Goal: Browse casually: Explore the website without a specific task or goal

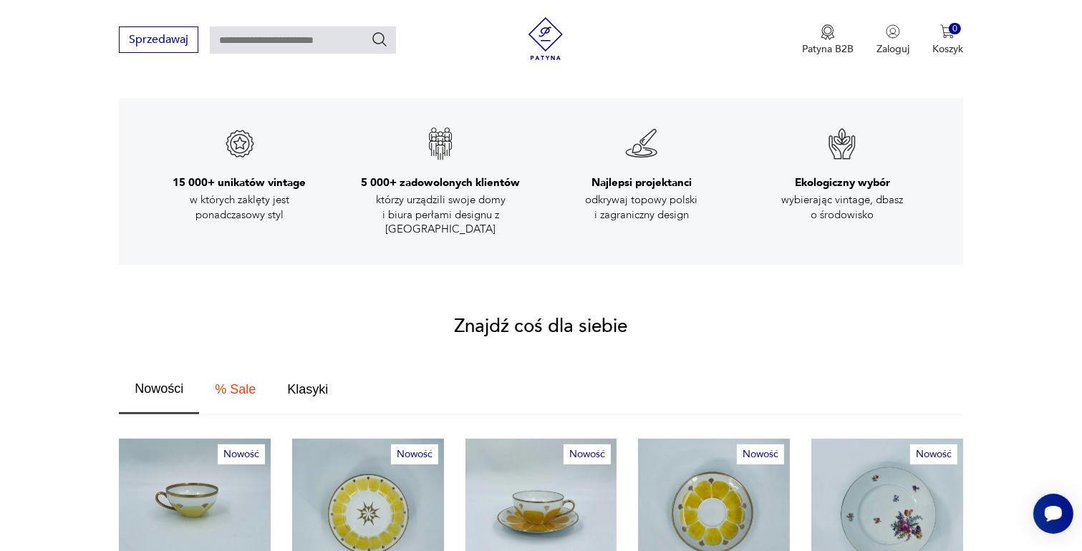
scroll to position [716, 0]
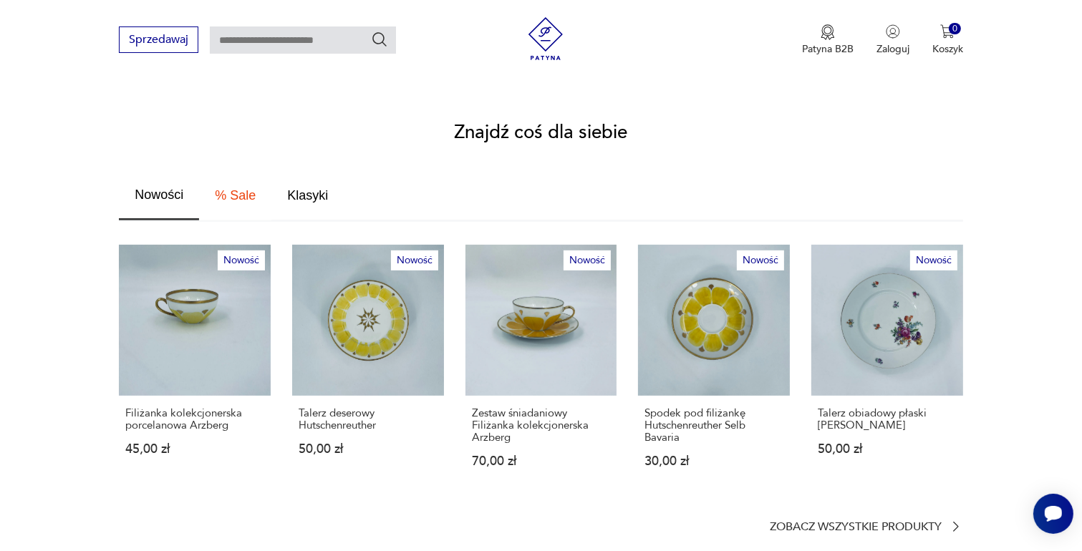
click at [233, 189] on span "% Sale" at bounding box center [235, 195] width 41 height 13
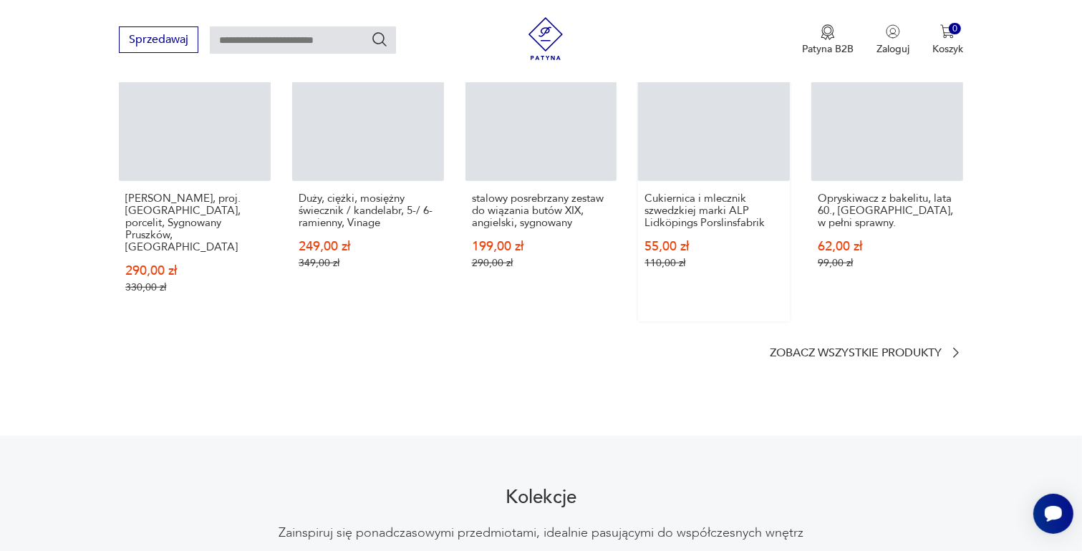
scroll to position [788, 0]
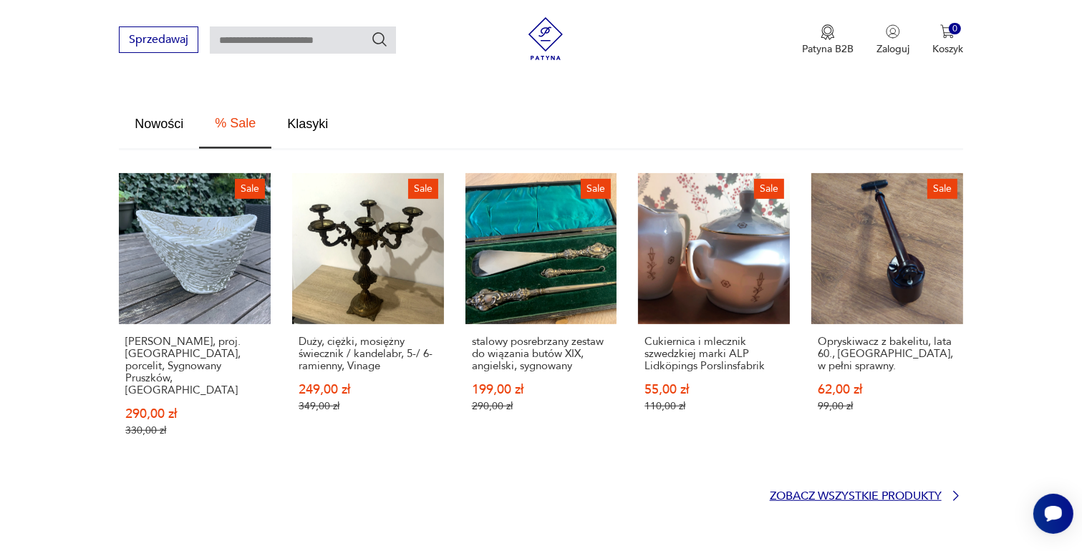
click at [866, 492] on p "Zobacz wszystkie produkty" at bounding box center [856, 496] width 172 height 9
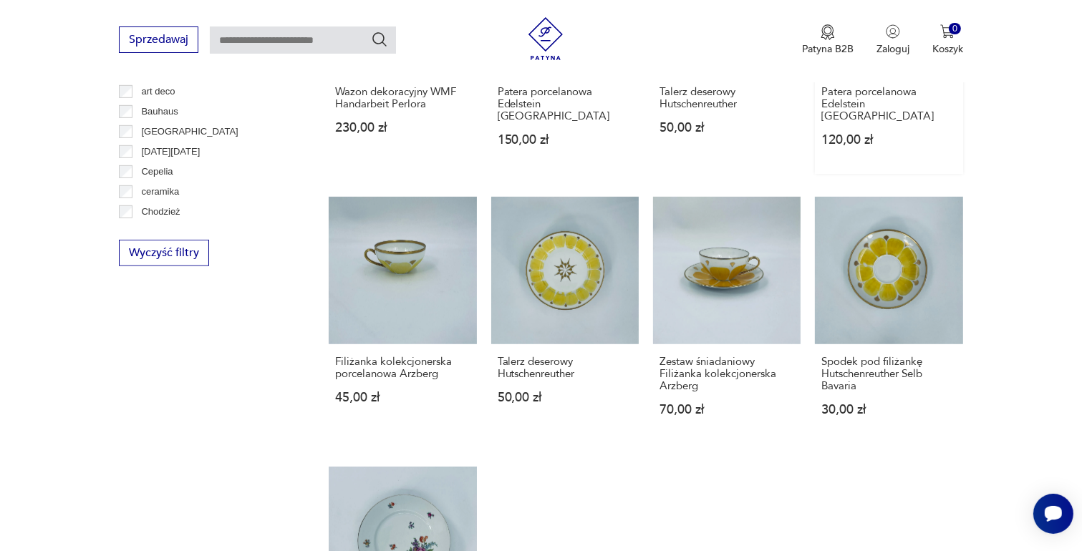
scroll to position [1066, 0]
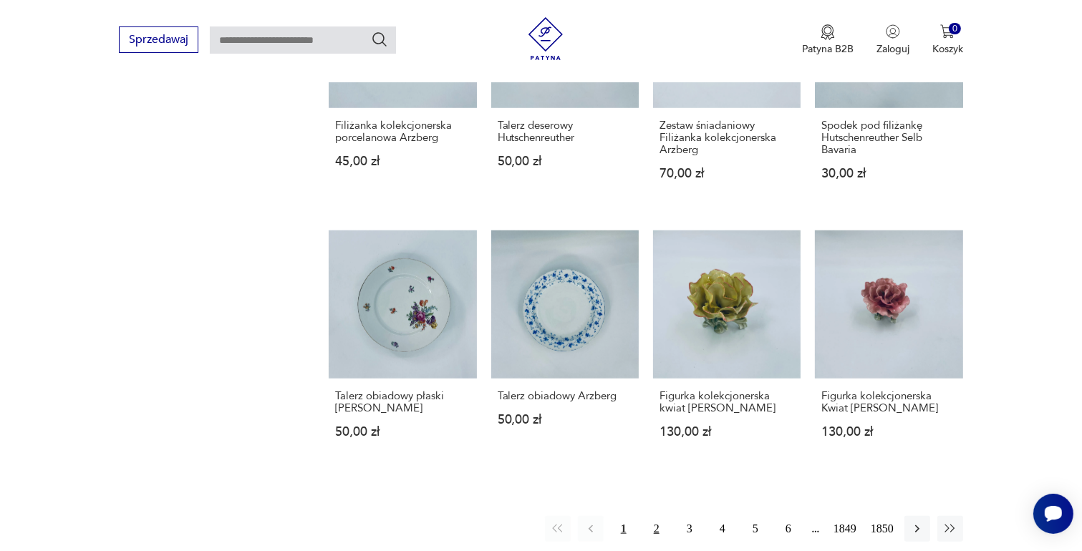
click at [656, 516] on button "2" at bounding box center [657, 529] width 26 height 26
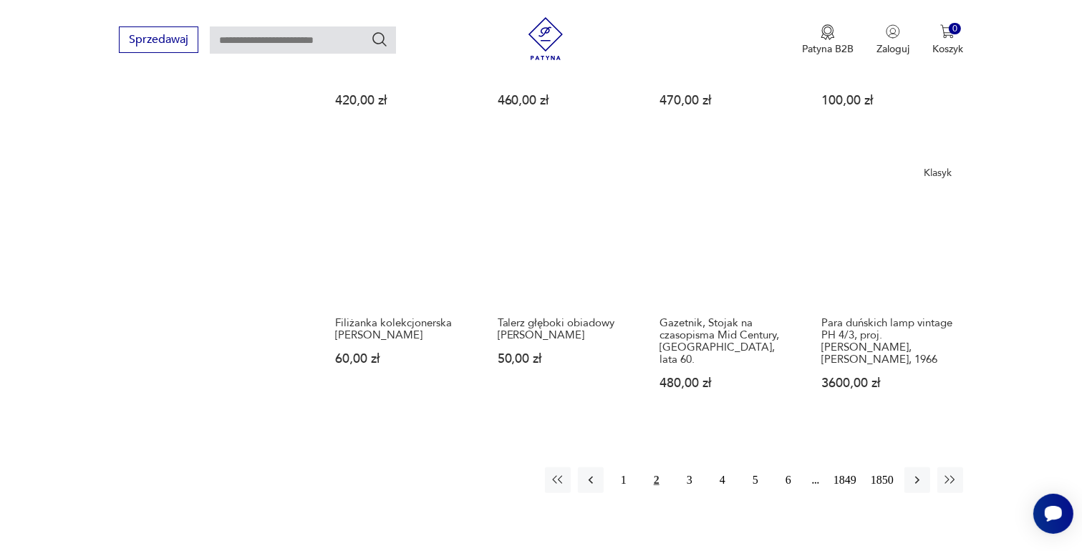
scroll to position [1115, 0]
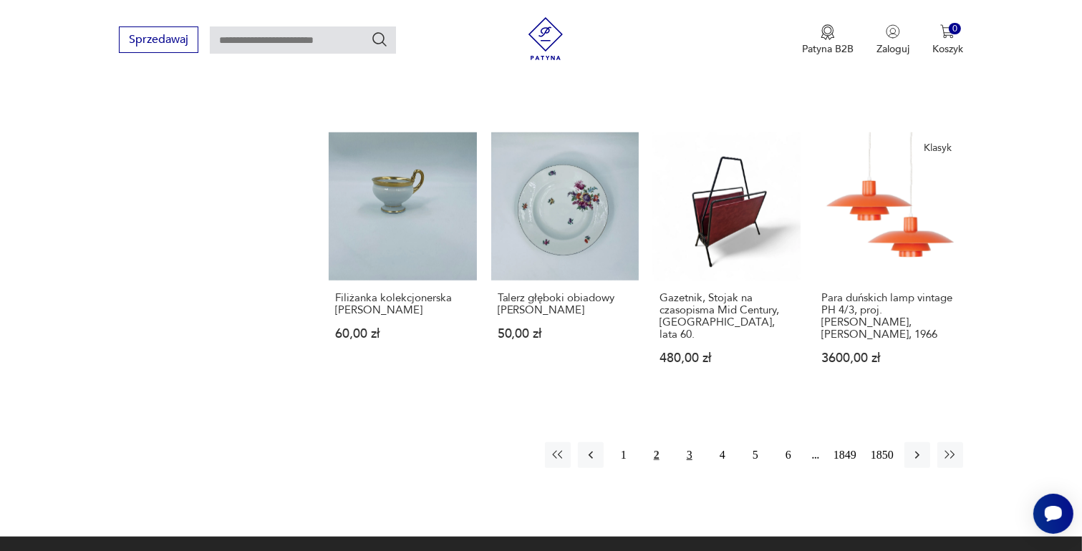
click at [687, 453] on button "3" at bounding box center [690, 455] width 26 height 26
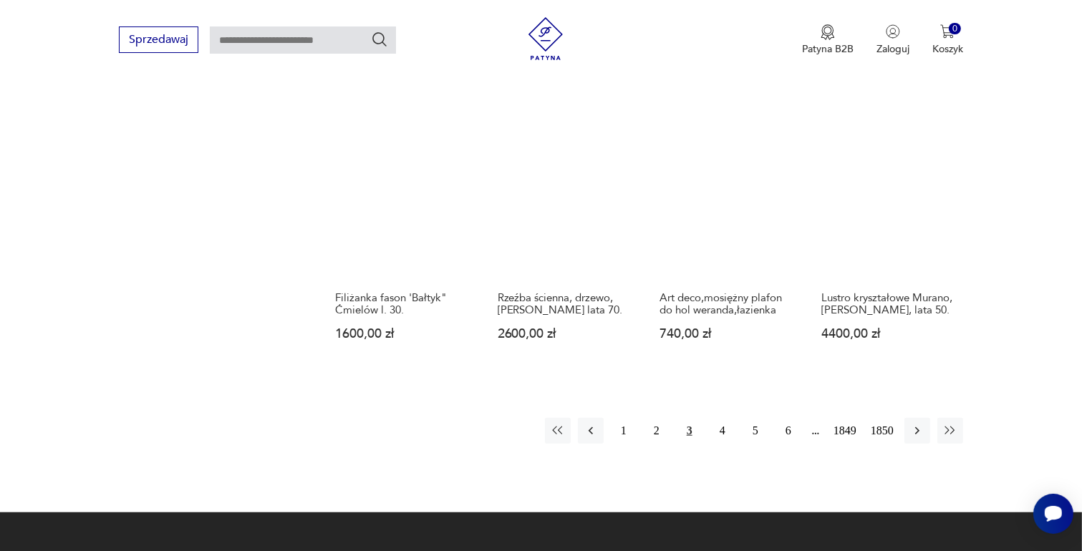
scroll to position [1187, 0]
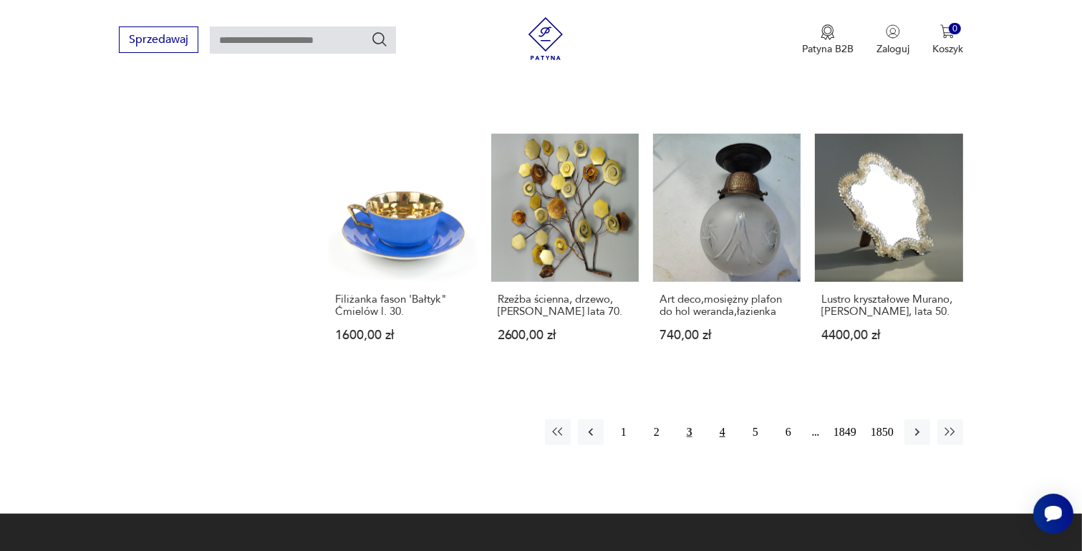
click at [721, 420] on button "4" at bounding box center [723, 433] width 26 height 26
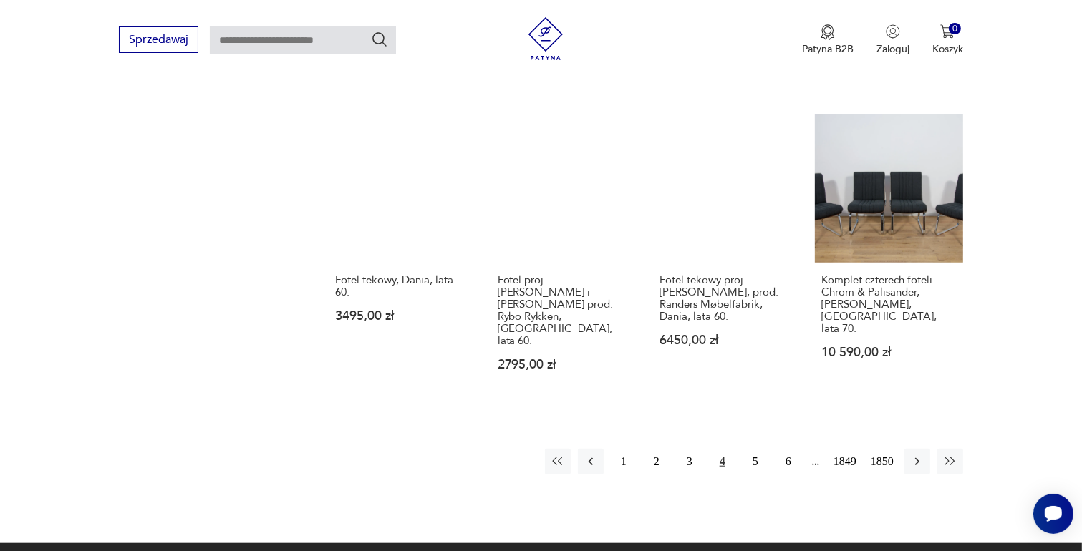
scroll to position [1330, 0]
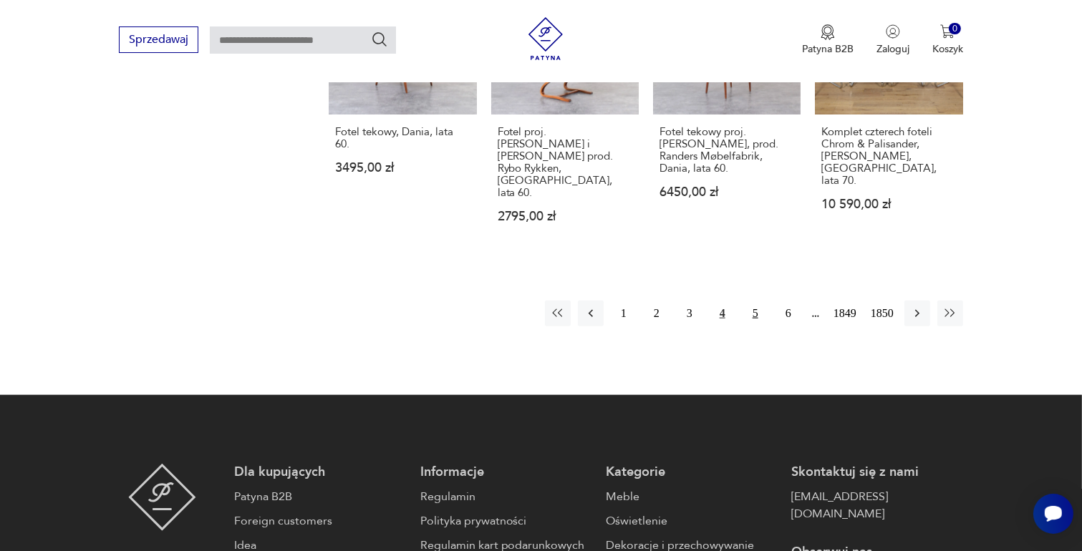
click at [755, 301] on button "5" at bounding box center [755, 314] width 26 height 26
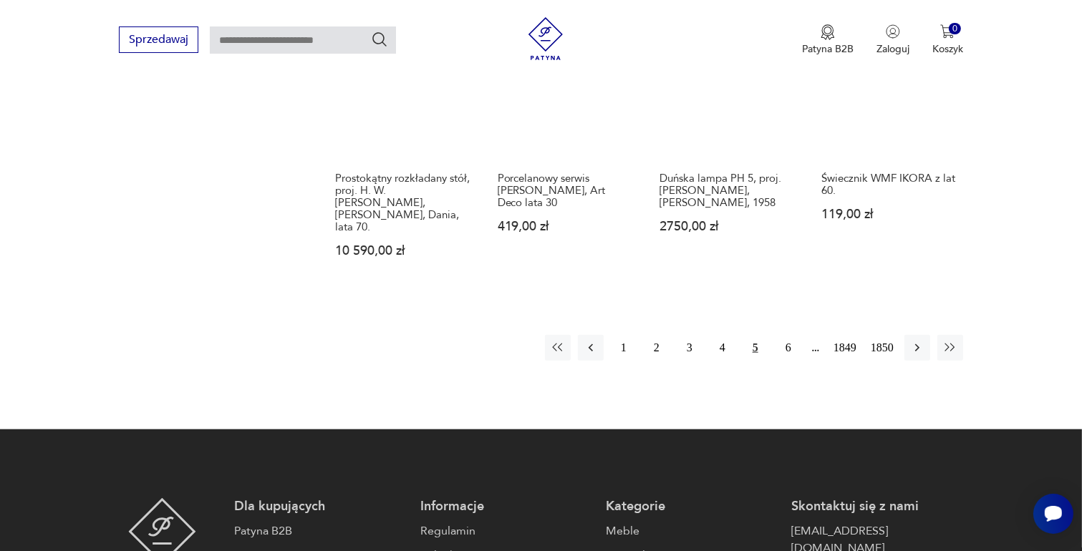
scroll to position [1330, 0]
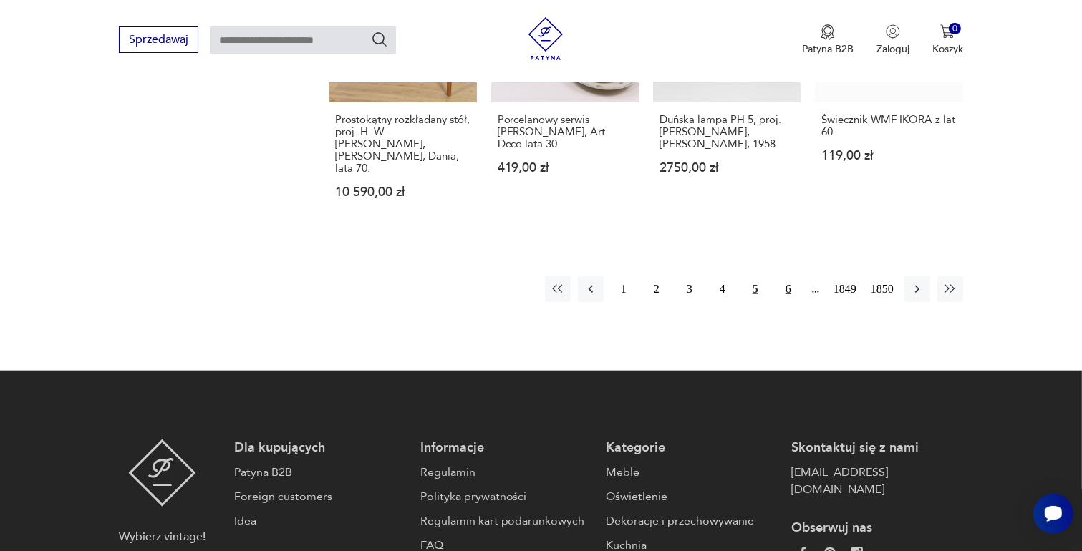
click at [788, 276] on button "6" at bounding box center [788, 289] width 26 height 26
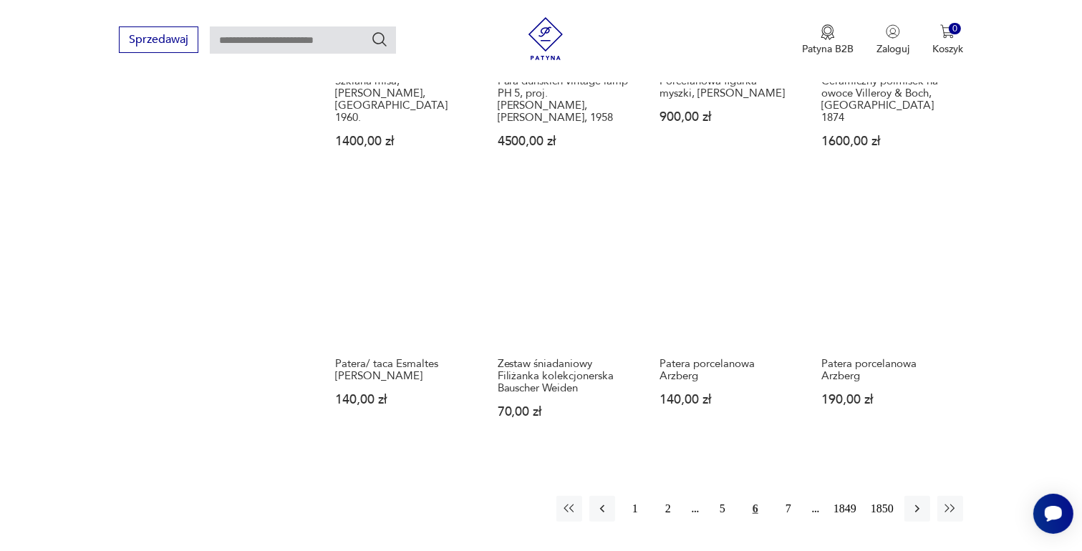
scroll to position [1330, 0]
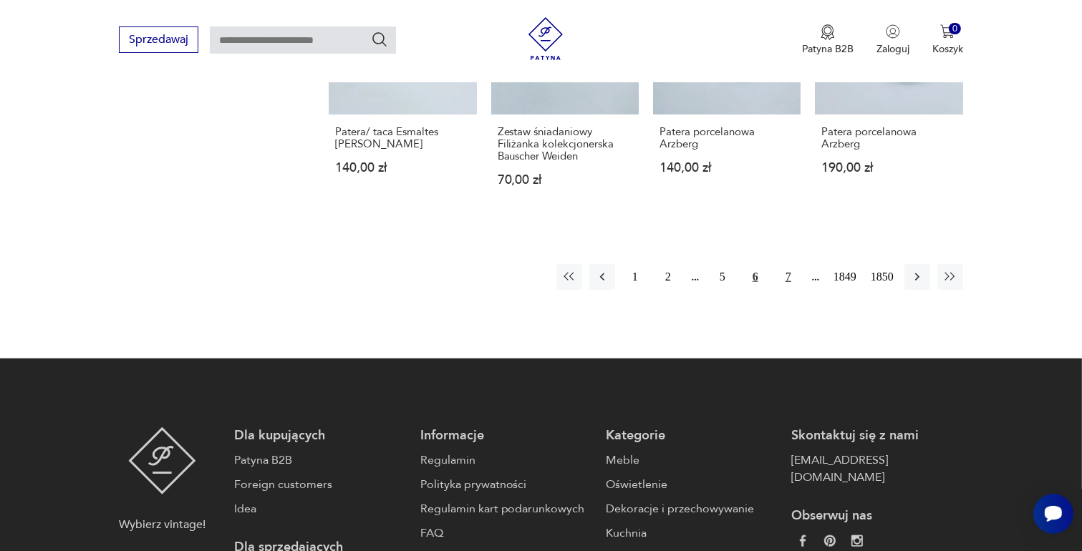
click at [787, 264] on button "7" at bounding box center [788, 277] width 26 height 26
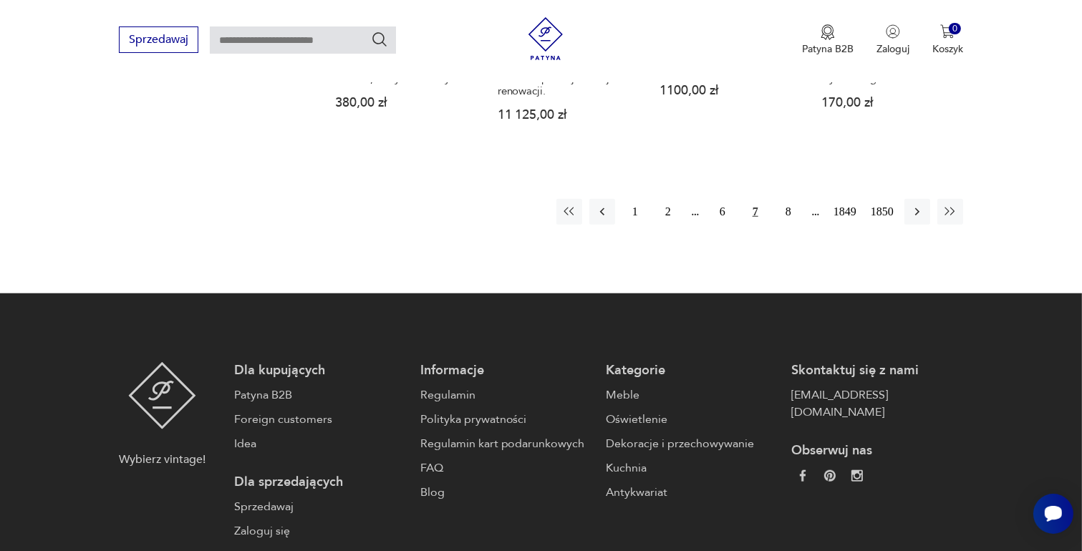
scroll to position [1259, 0]
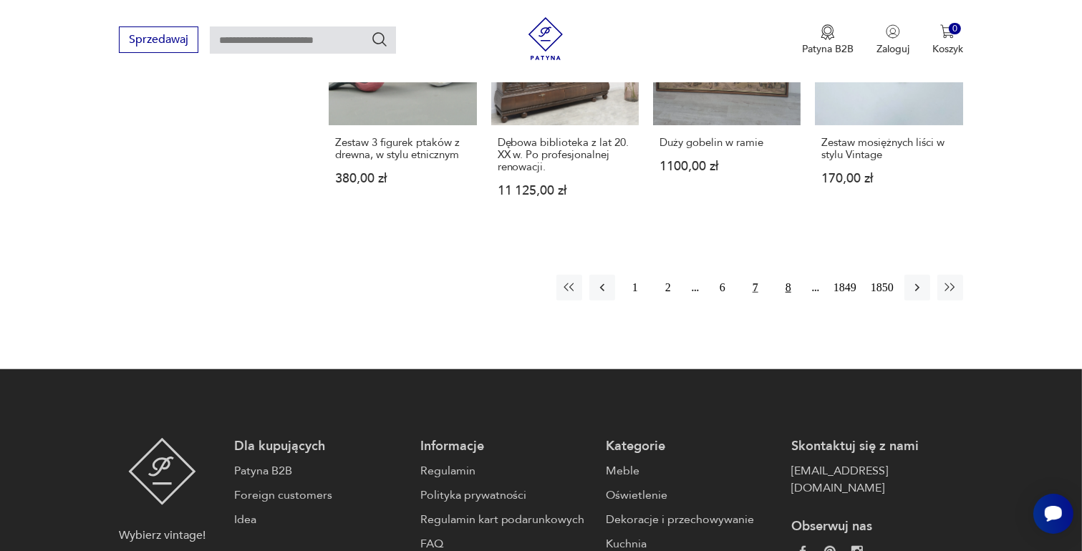
click at [785, 289] on button "8" at bounding box center [788, 288] width 26 height 26
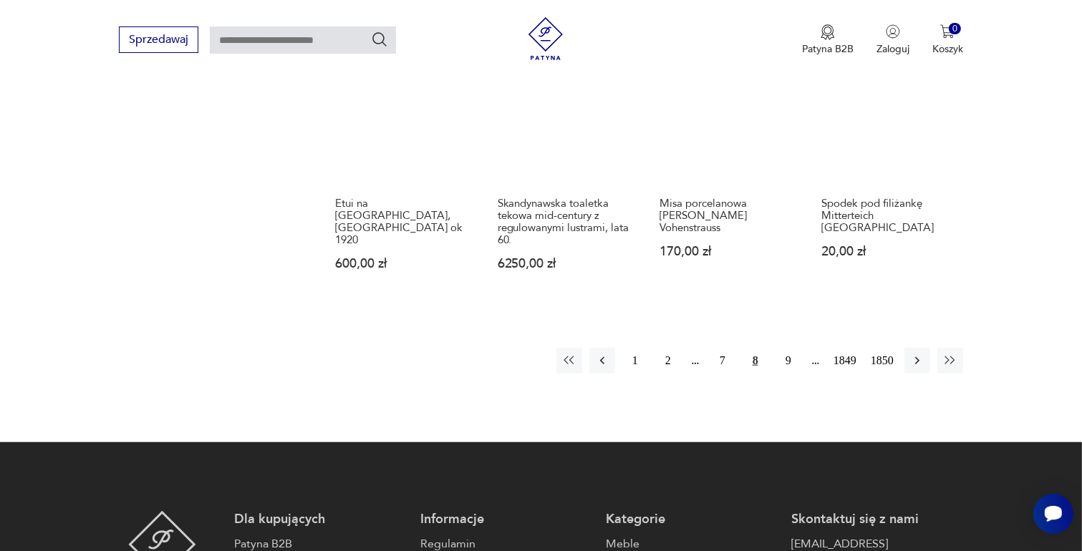
scroll to position [1330, 0]
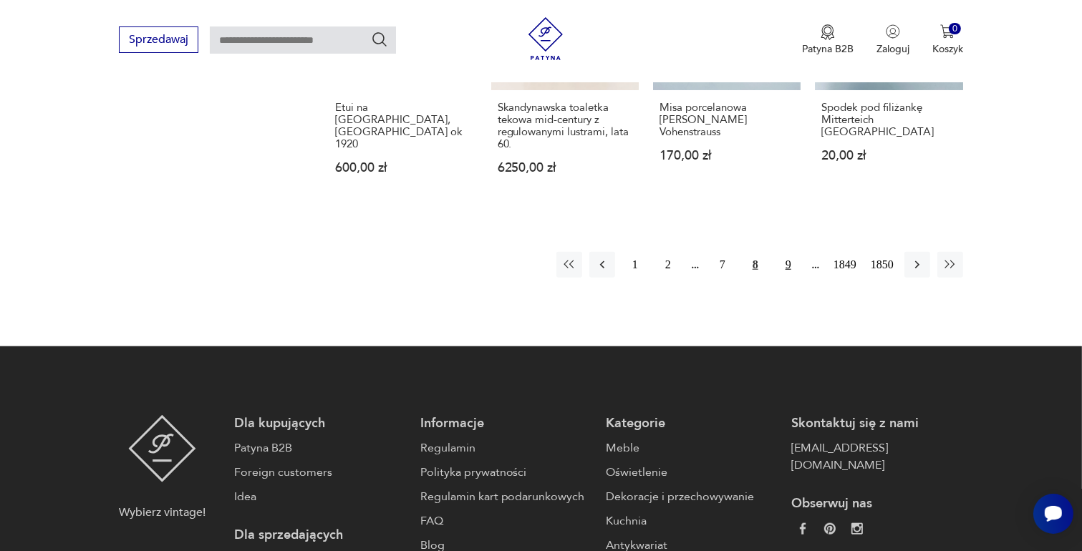
click at [785, 252] on button "9" at bounding box center [788, 265] width 26 height 26
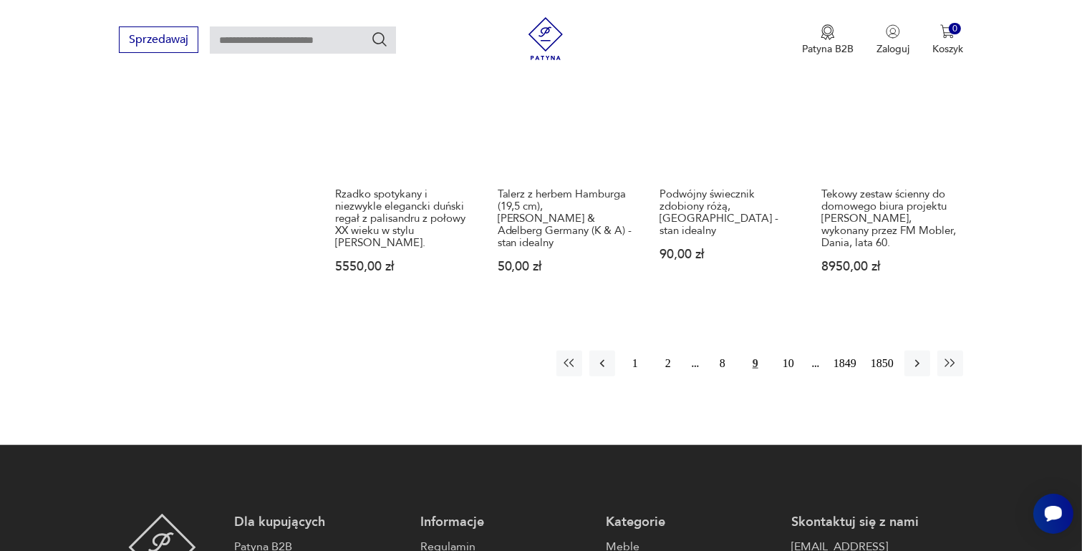
scroll to position [1402, 0]
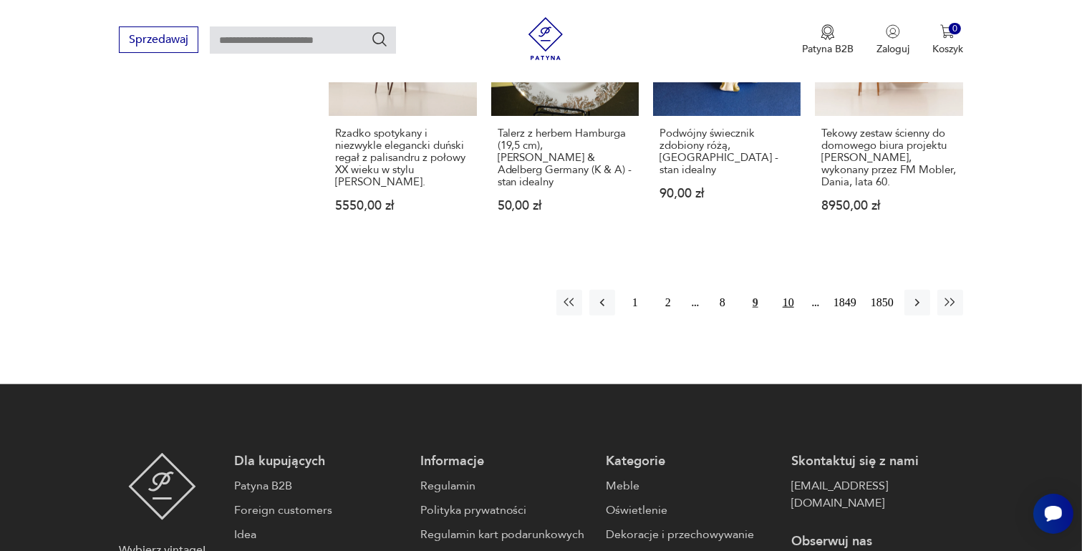
click at [790, 290] on button "10" at bounding box center [788, 303] width 26 height 26
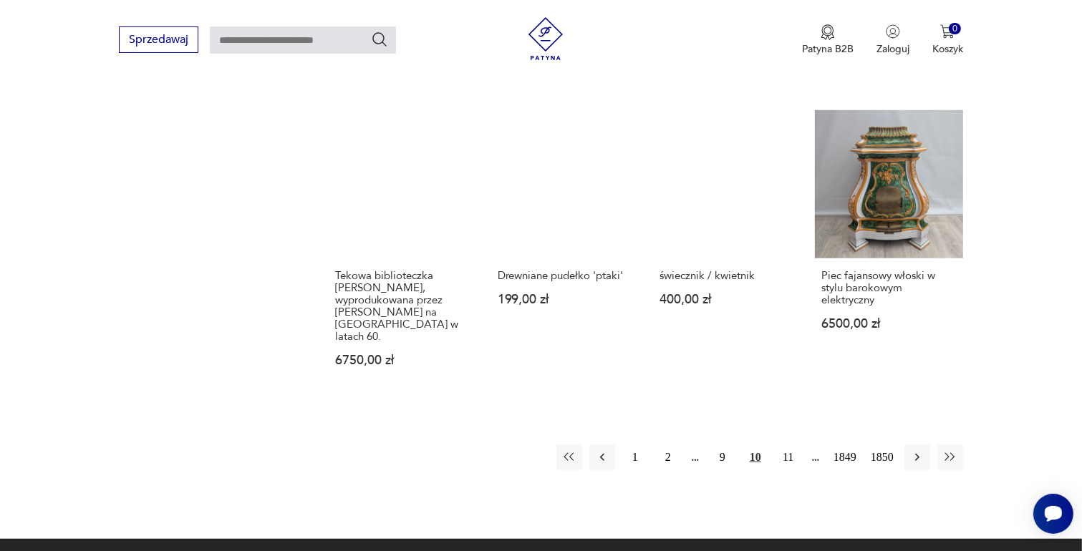
scroll to position [1187, 0]
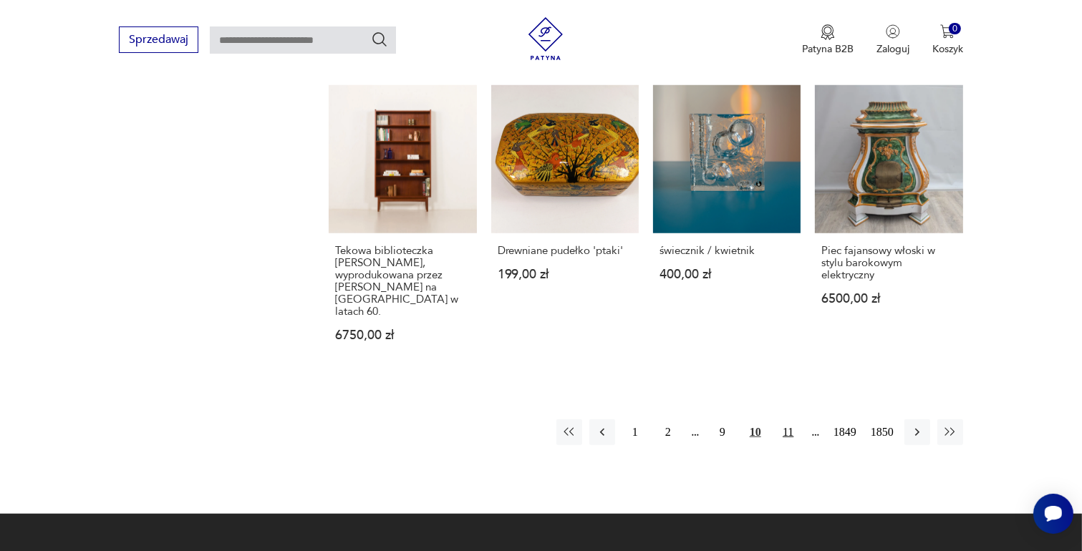
click at [786, 420] on button "11" at bounding box center [788, 433] width 26 height 26
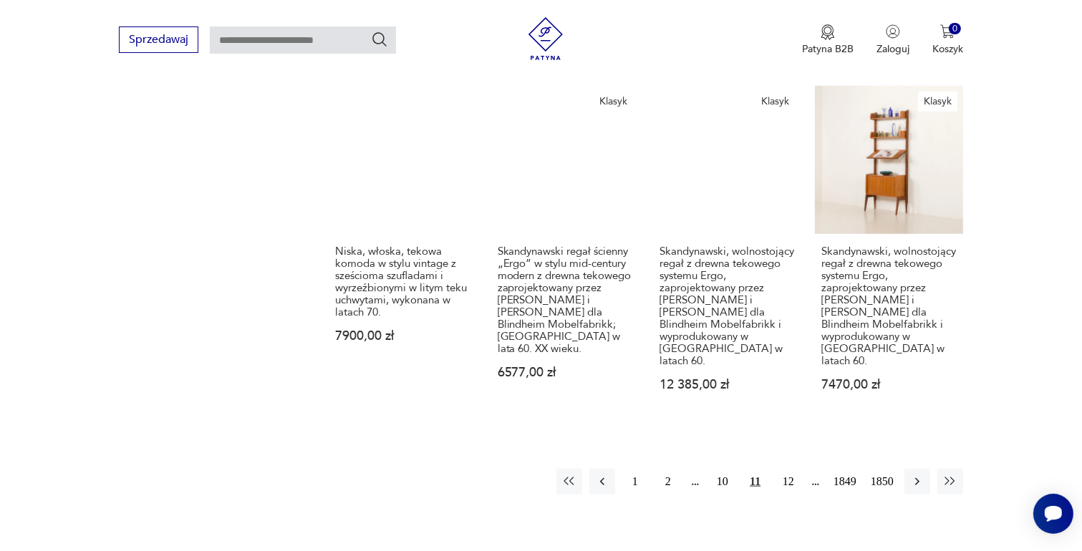
scroll to position [1330, 0]
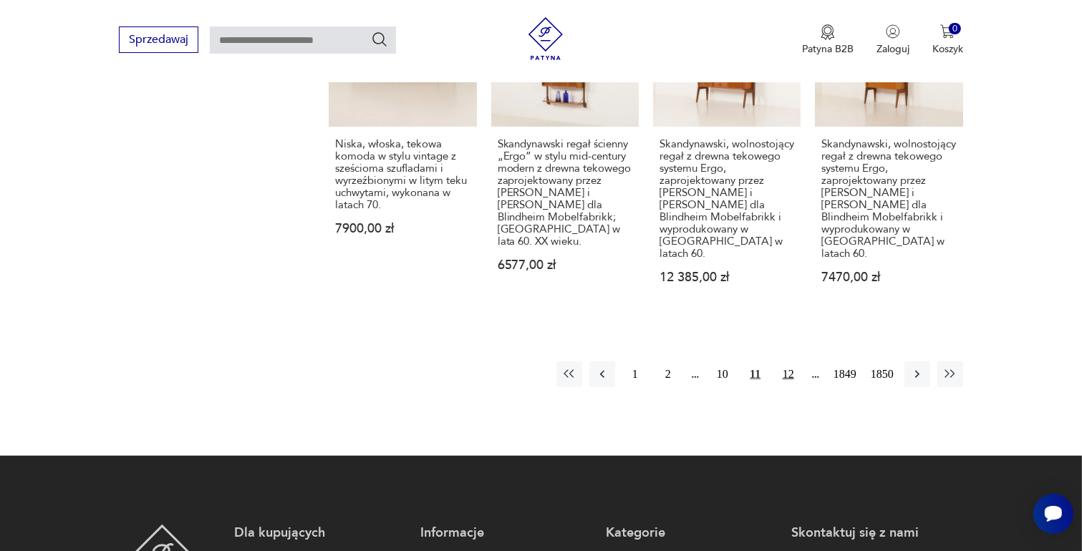
click at [785, 362] on button "12" at bounding box center [788, 375] width 26 height 26
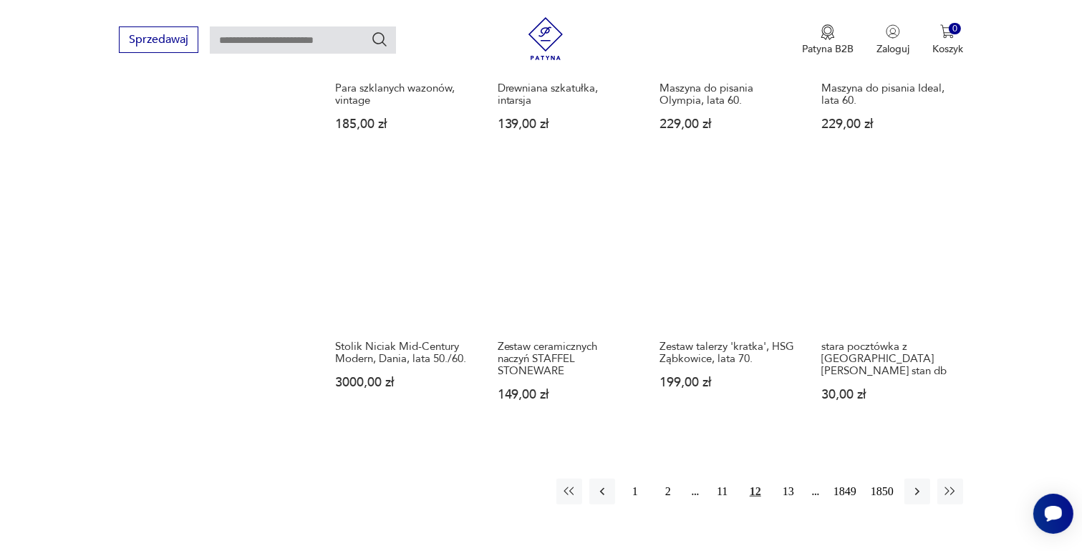
scroll to position [1187, 0]
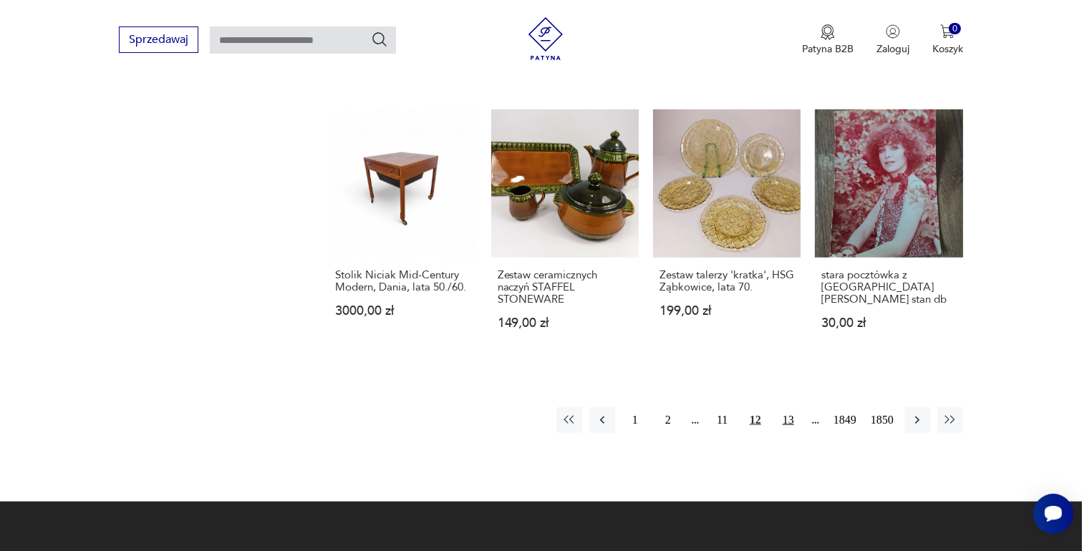
click at [788, 407] on button "13" at bounding box center [788, 420] width 26 height 26
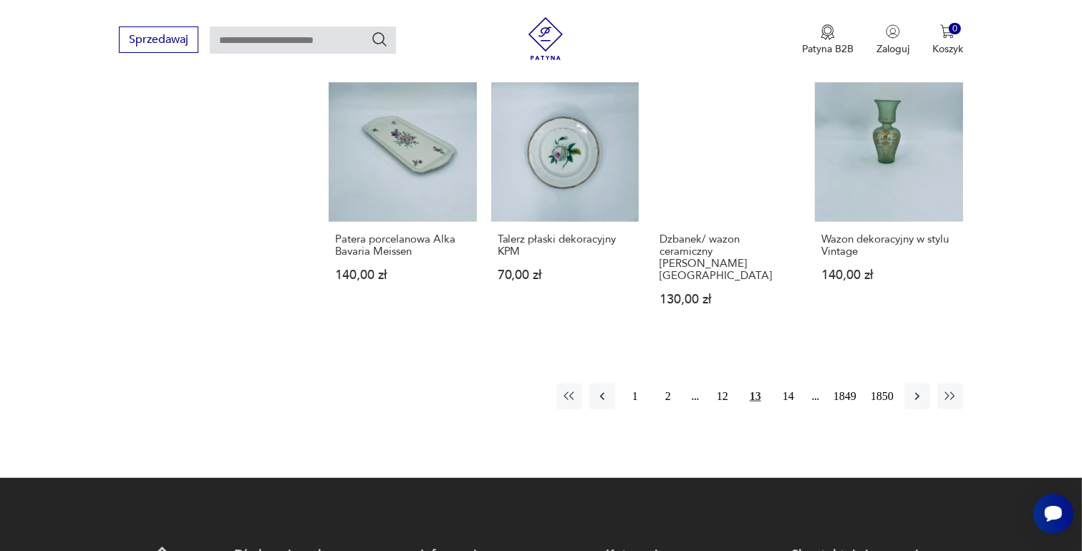
scroll to position [1259, 0]
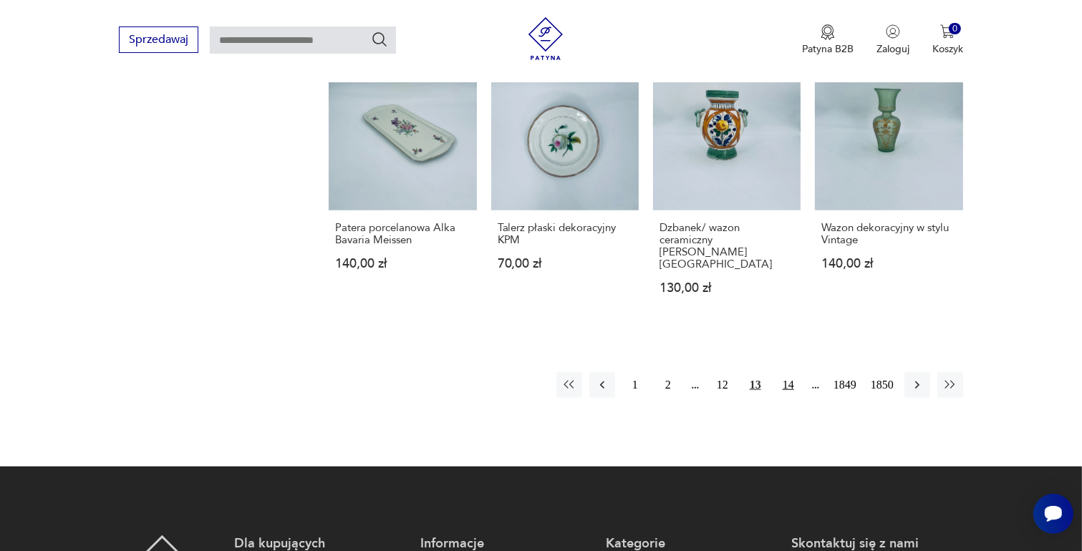
click at [793, 372] on button "14" at bounding box center [788, 385] width 26 height 26
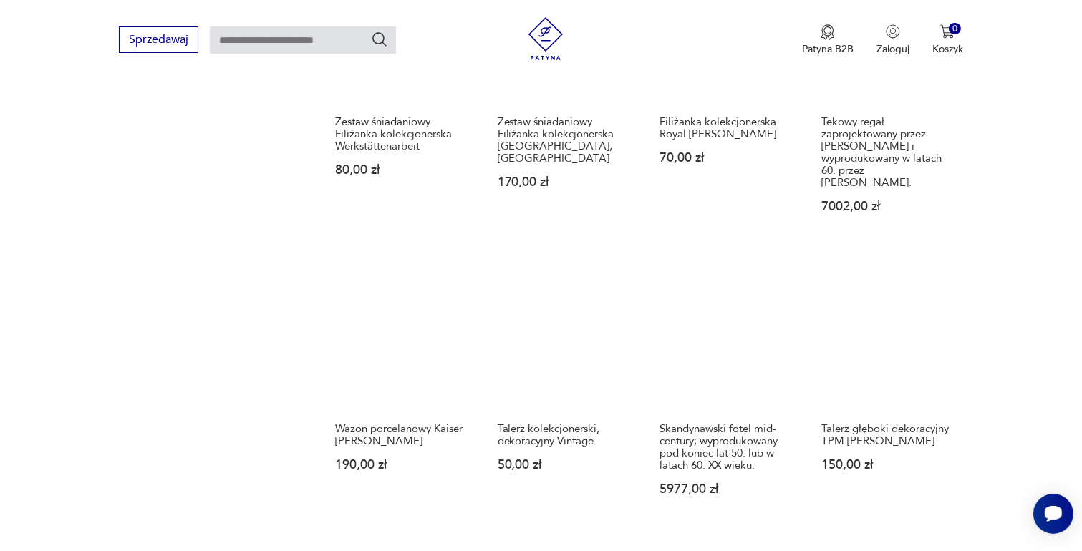
scroll to position [1187, 0]
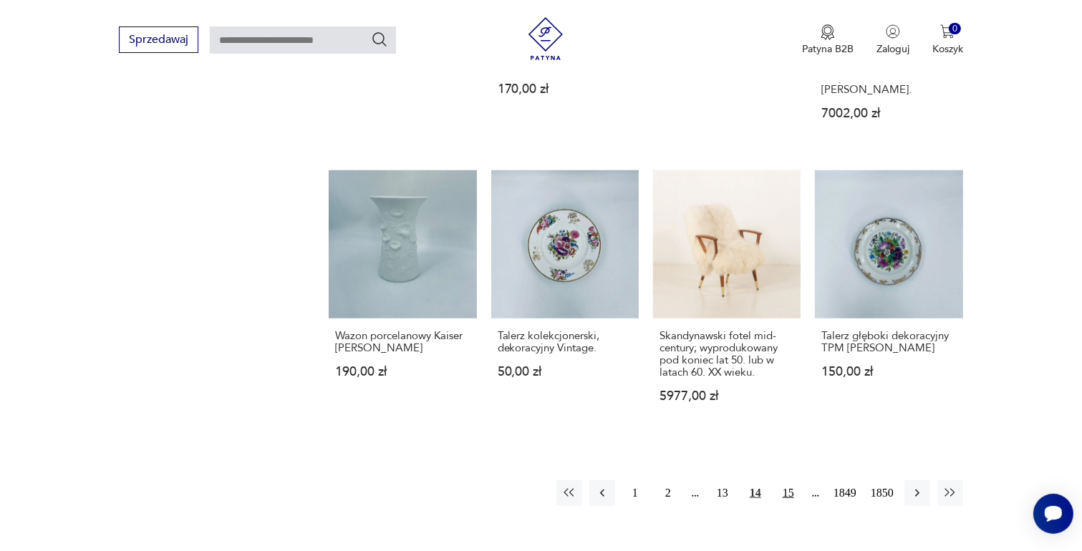
click at [785, 480] on button "15" at bounding box center [788, 493] width 26 height 26
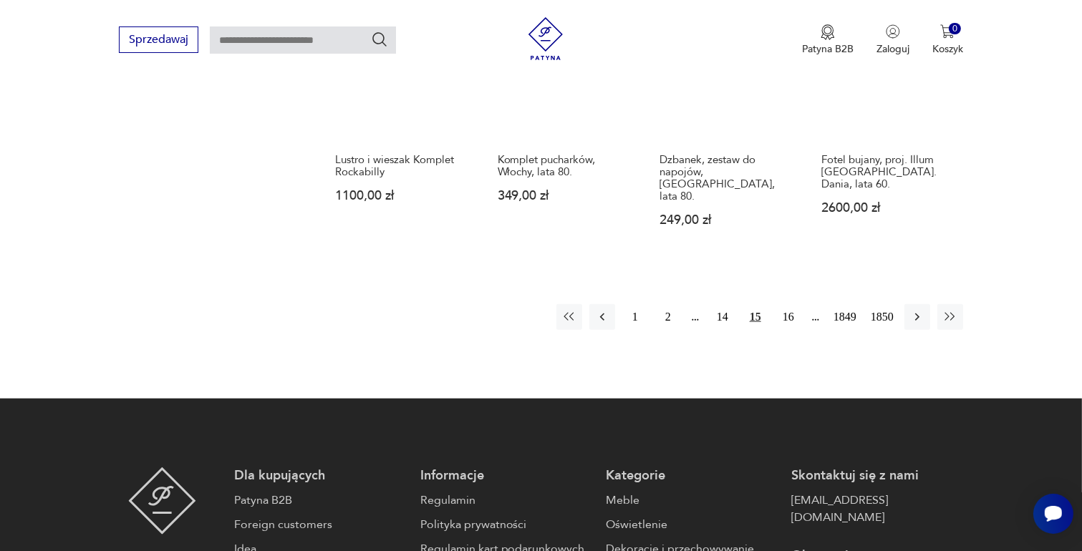
scroll to position [1330, 0]
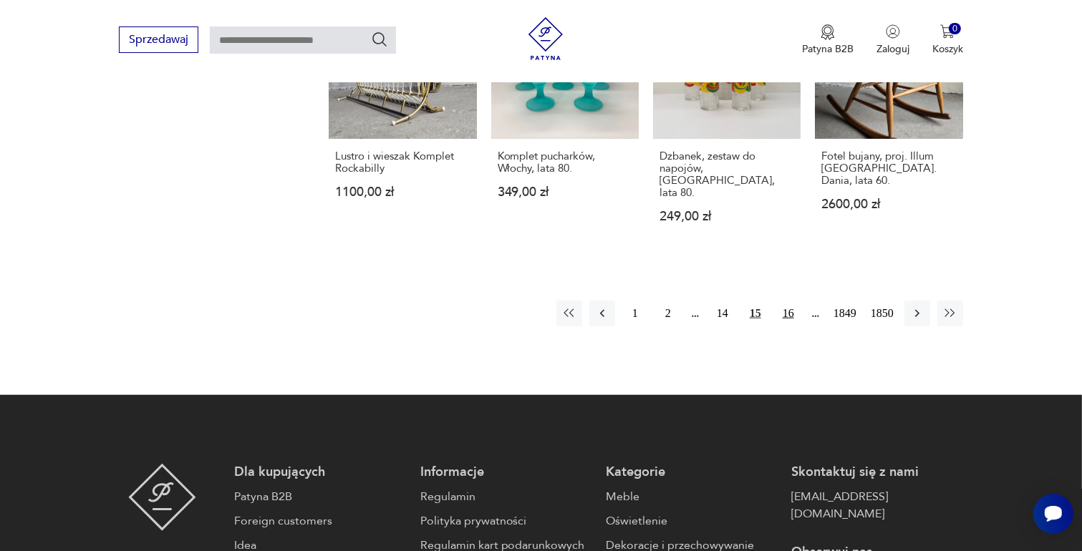
click at [788, 301] on button "16" at bounding box center [788, 314] width 26 height 26
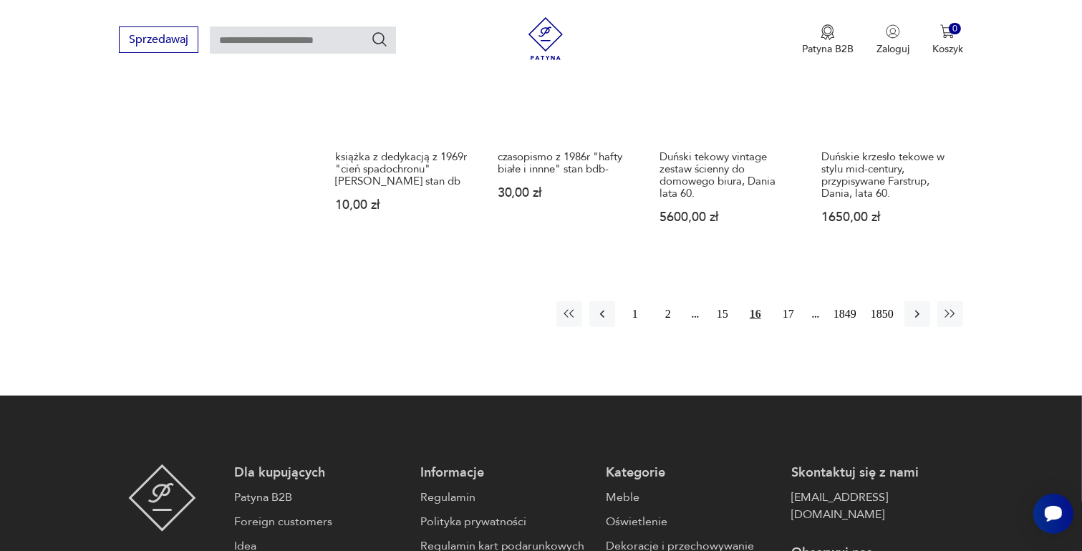
scroll to position [1330, 0]
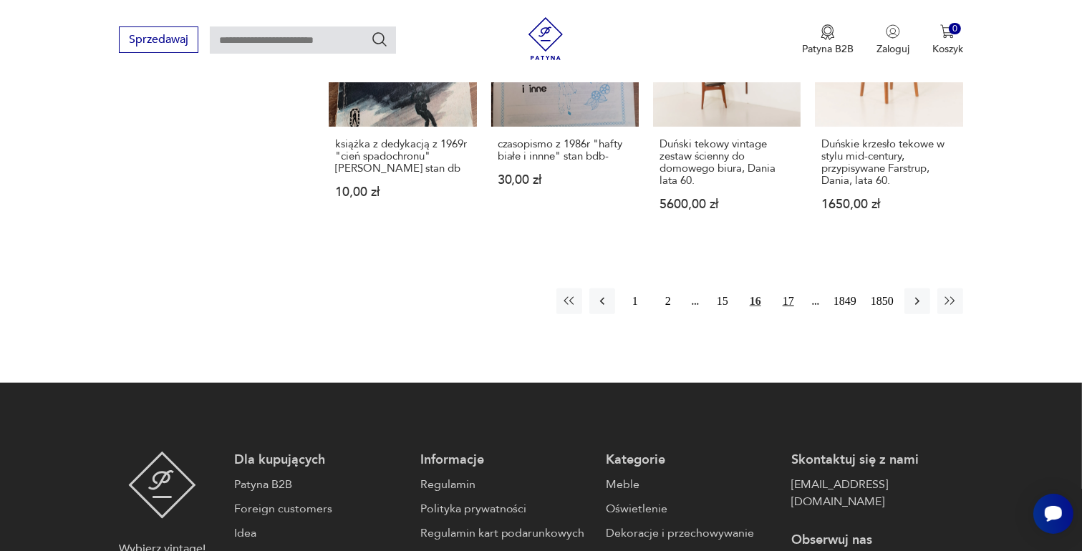
click at [788, 289] on button "17" at bounding box center [788, 302] width 26 height 26
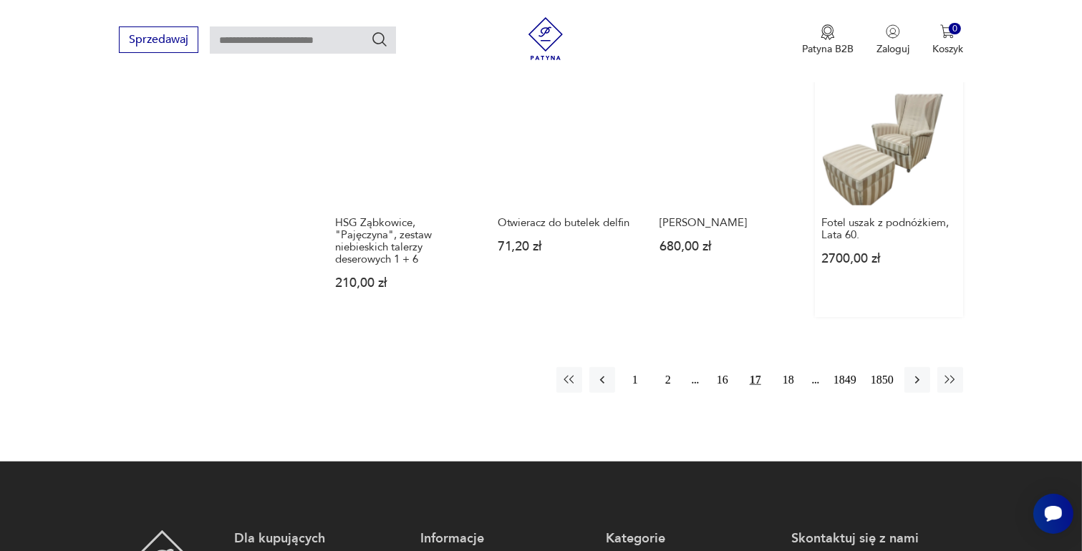
scroll to position [1259, 0]
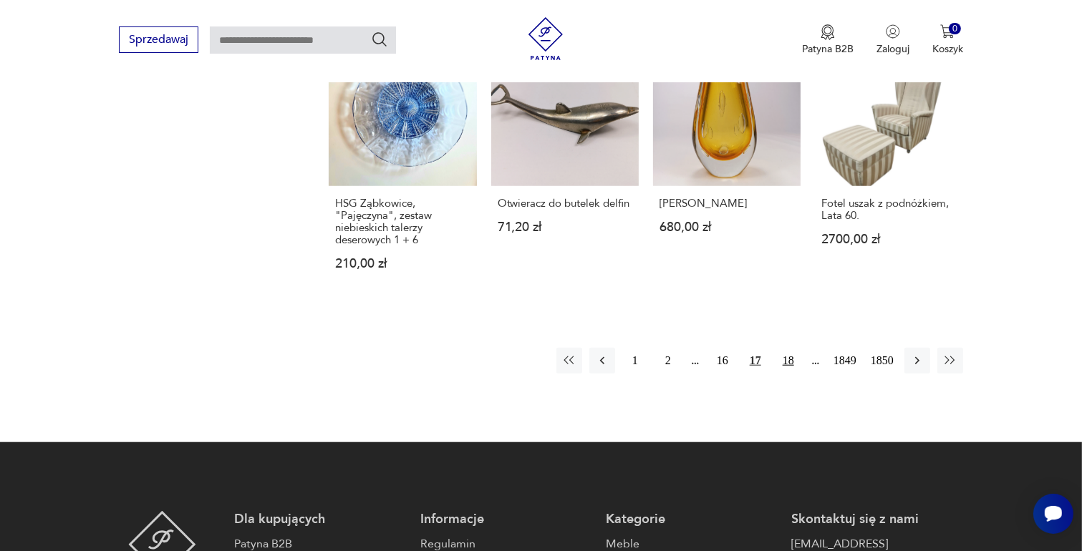
click at [788, 348] on button "18" at bounding box center [788, 361] width 26 height 26
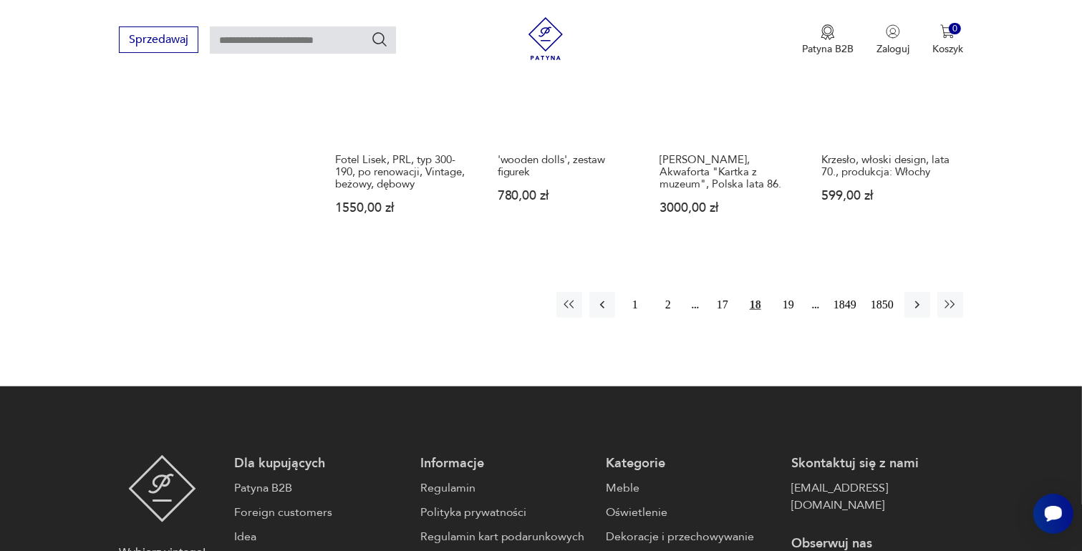
scroll to position [1330, 0]
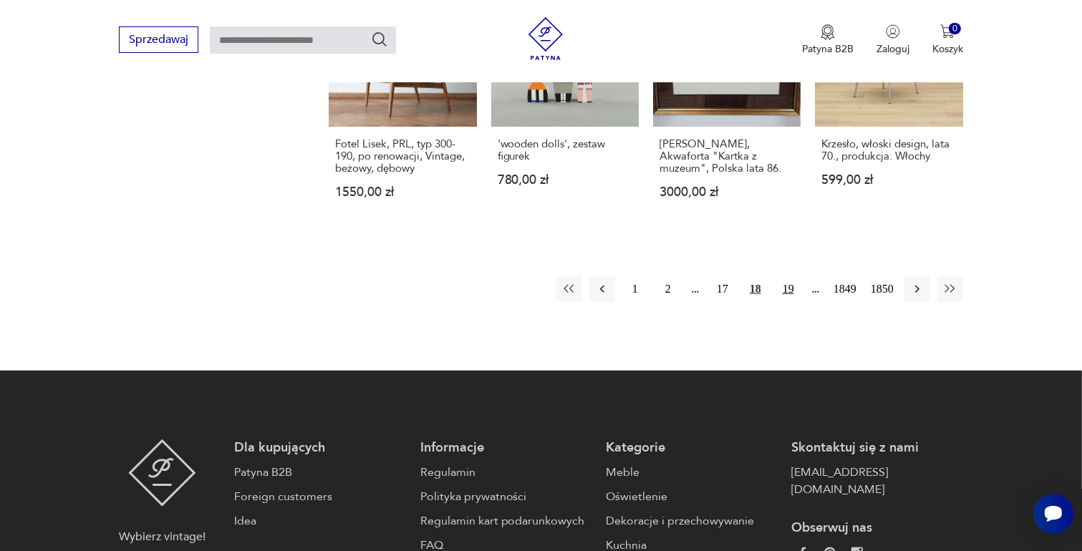
click at [785, 276] on button "19" at bounding box center [788, 289] width 26 height 26
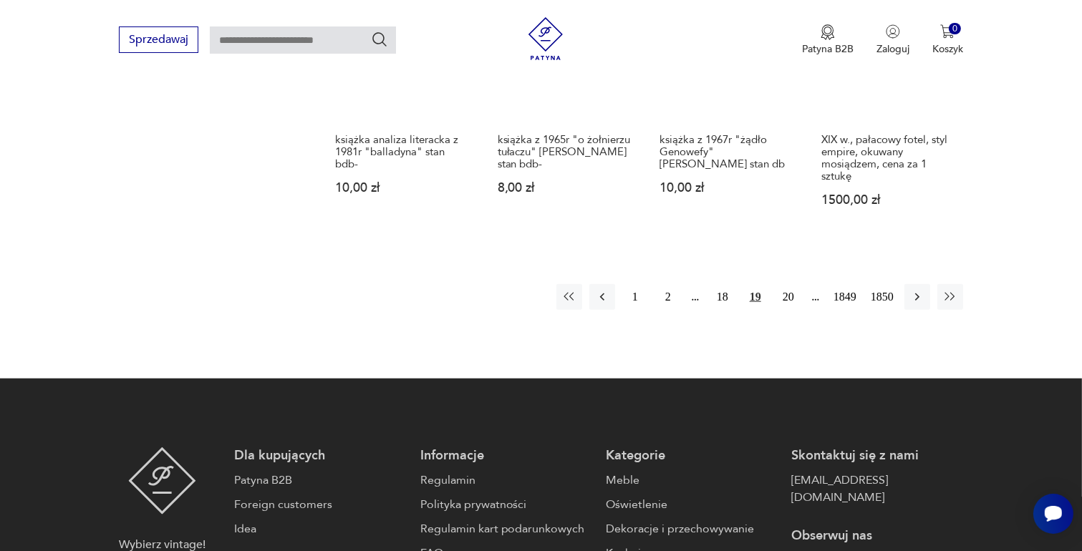
scroll to position [1330, 0]
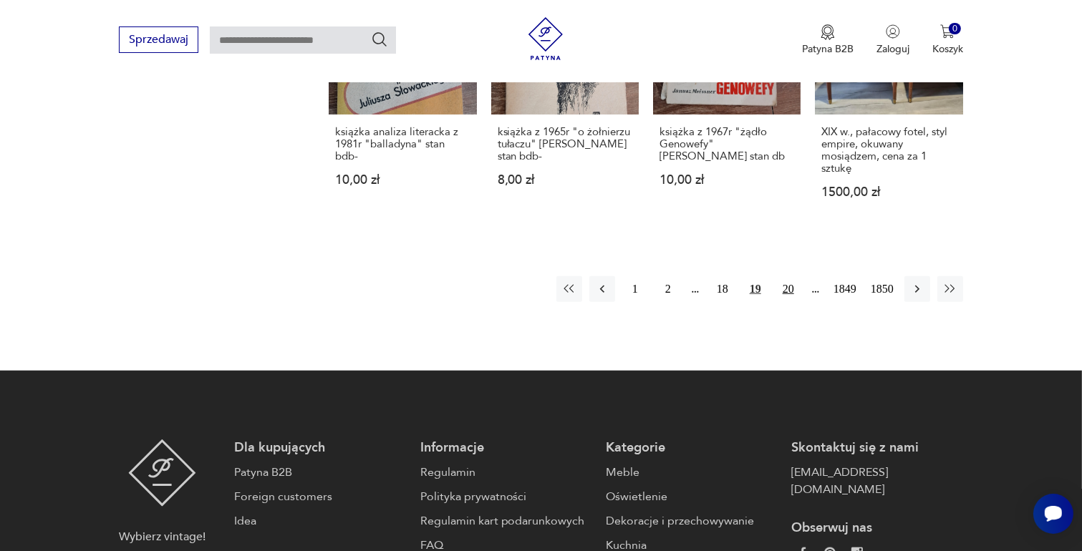
click at [786, 276] on button "20" at bounding box center [788, 289] width 26 height 26
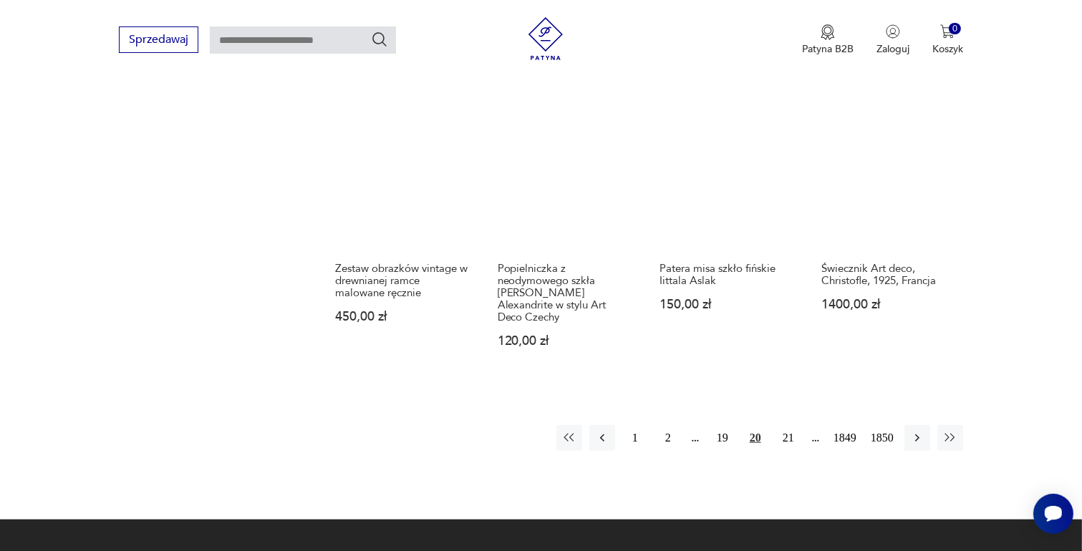
scroll to position [1259, 0]
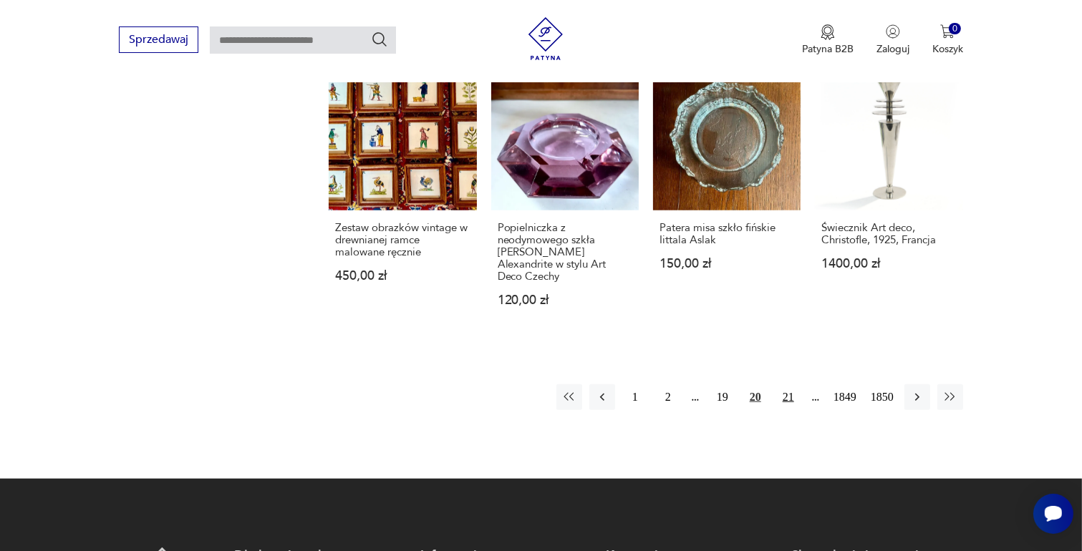
click at [783, 384] on button "21" at bounding box center [788, 397] width 26 height 26
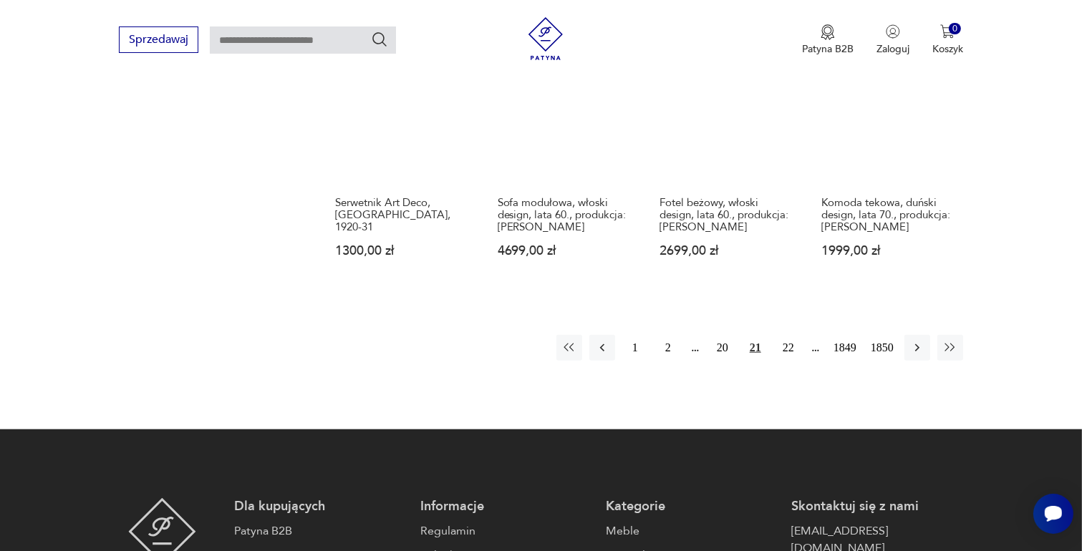
scroll to position [1259, 0]
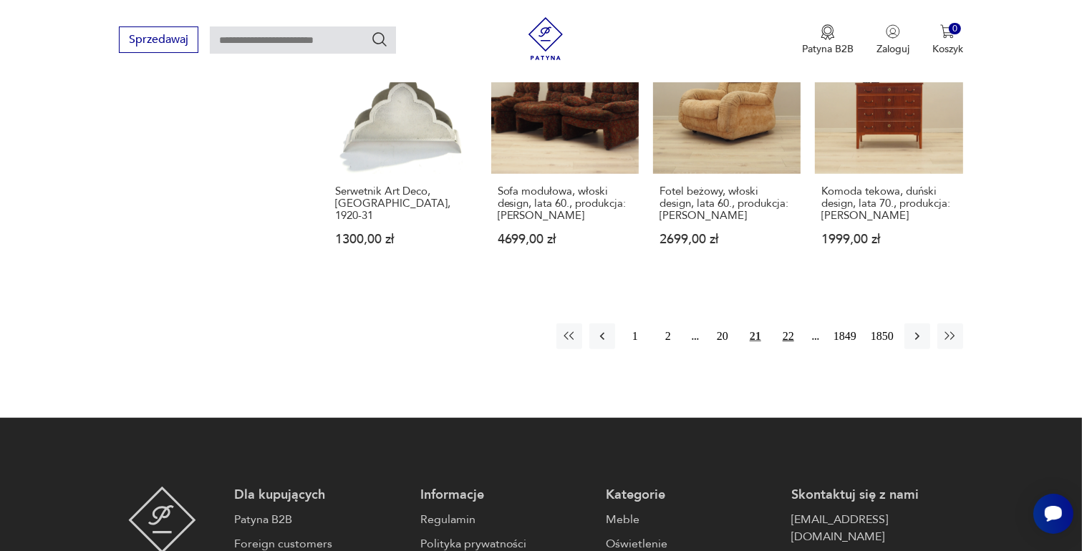
click at [785, 324] on button "22" at bounding box center [788, 337] width 26 height 26
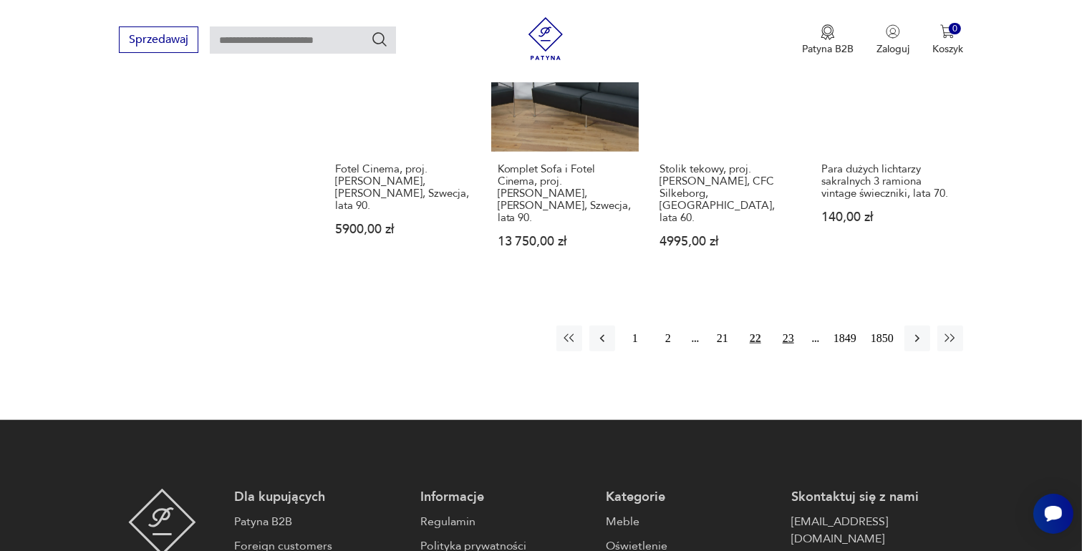
scroll to position [1330, 0]
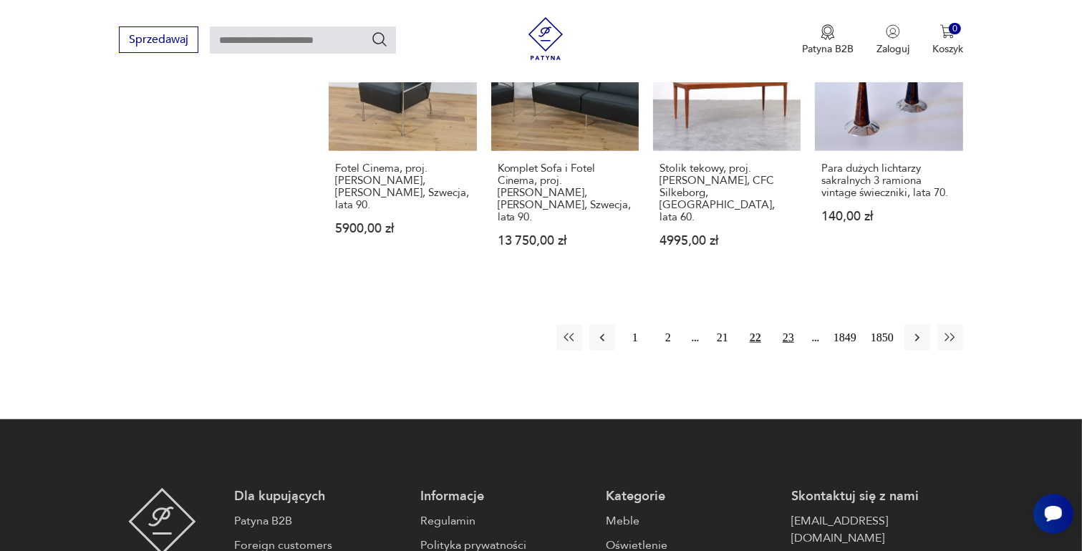
click at [791, 325] on button "23" at bounding box center [788, 338] width 26 height 26
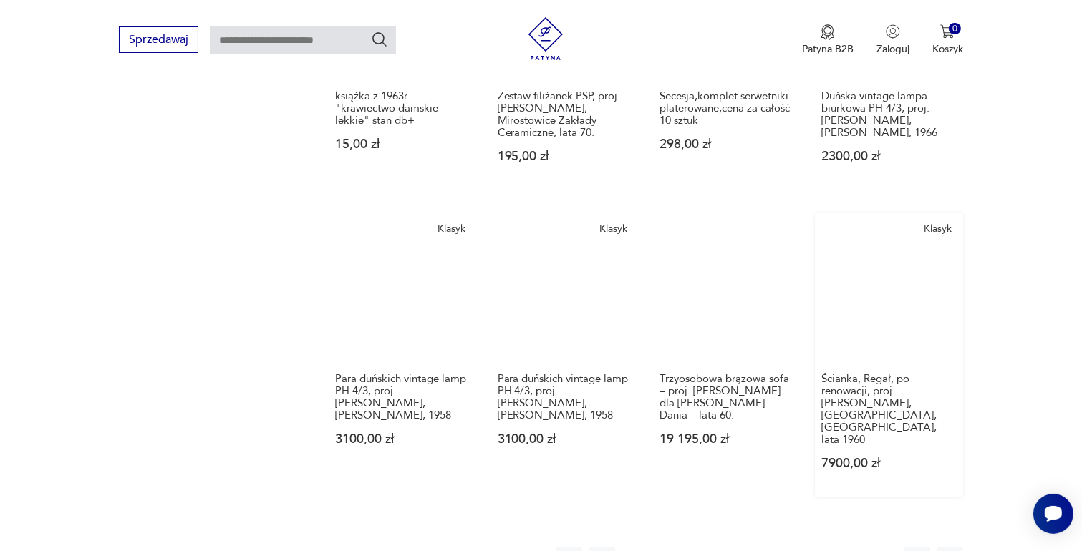
scroll to position [1187, 0]
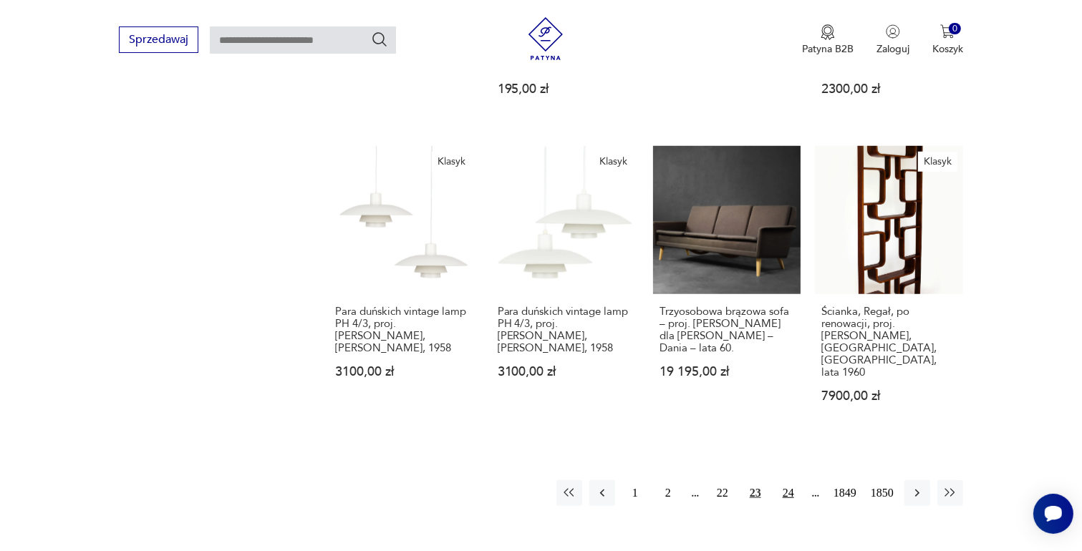
click at [787, 480] on button "24" at bounding box center [788, 493] width 26 height 26
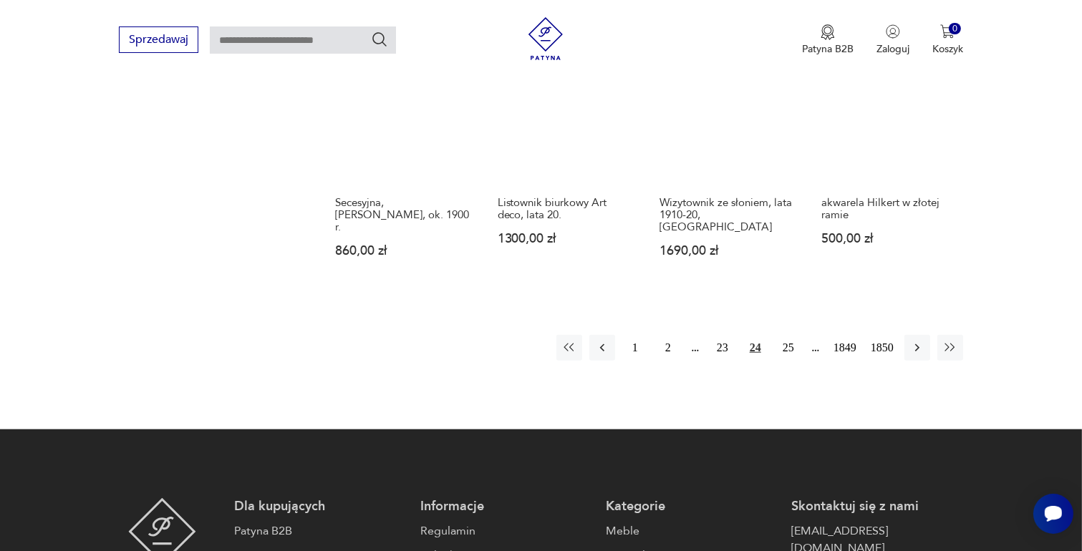
scroll to position [1259, 0]
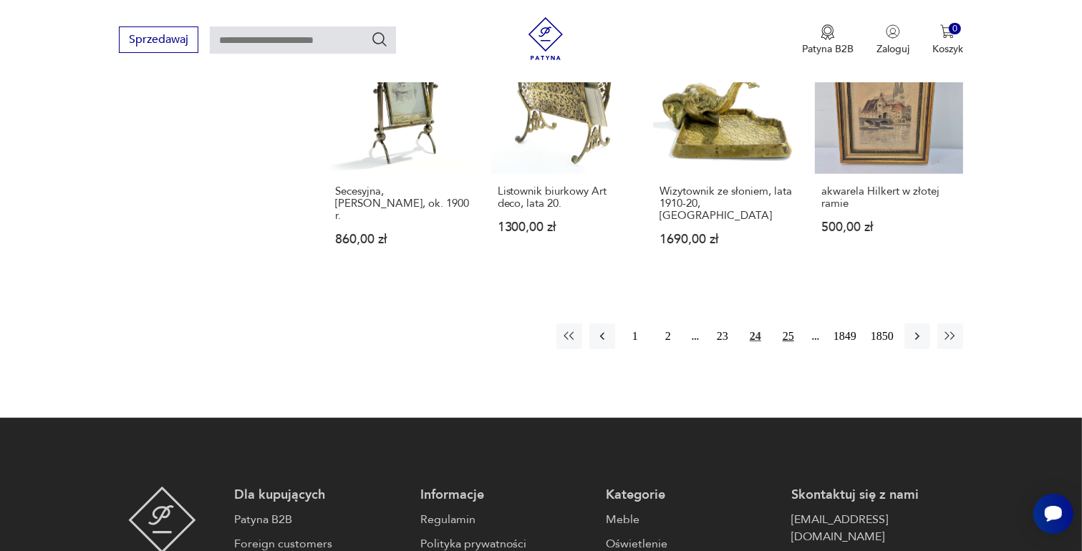
click at [793, 324] on button "25" at bounding box center [788, 337] width 26 height 26
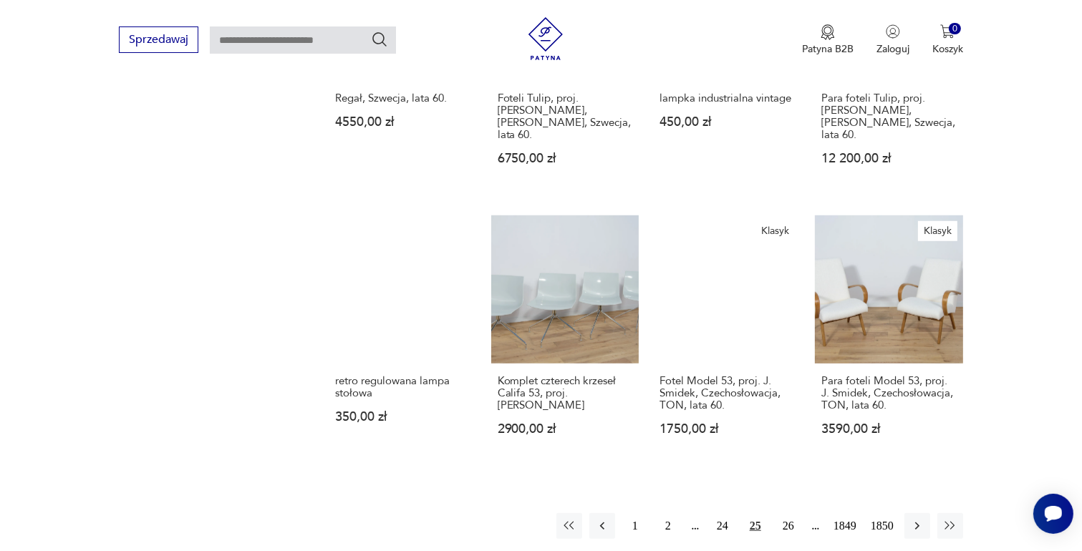
scroll to position [1115, 0]
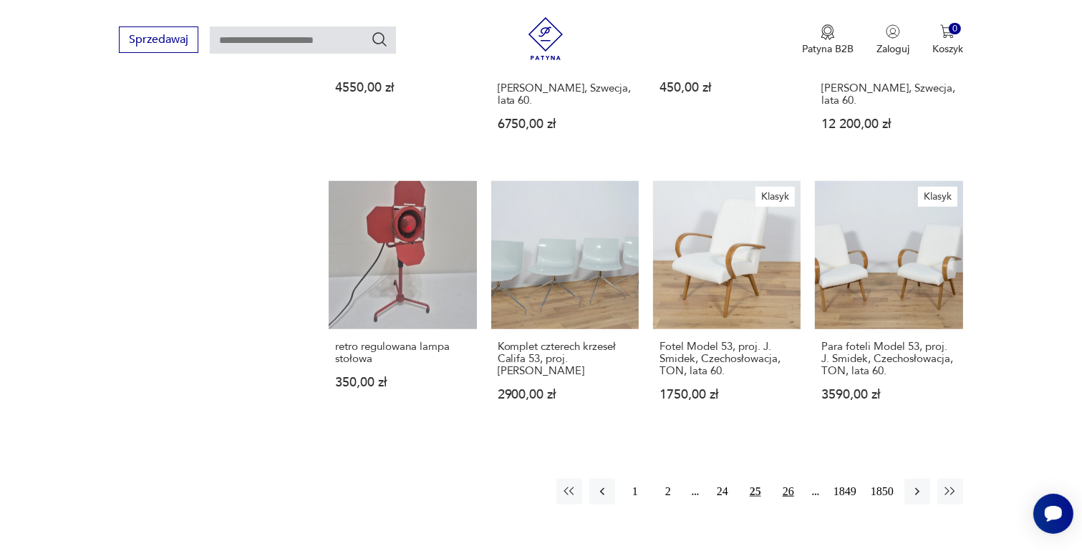
click at [790, 479] on button "26" at bounding box center [788, 492] width 26 height 26
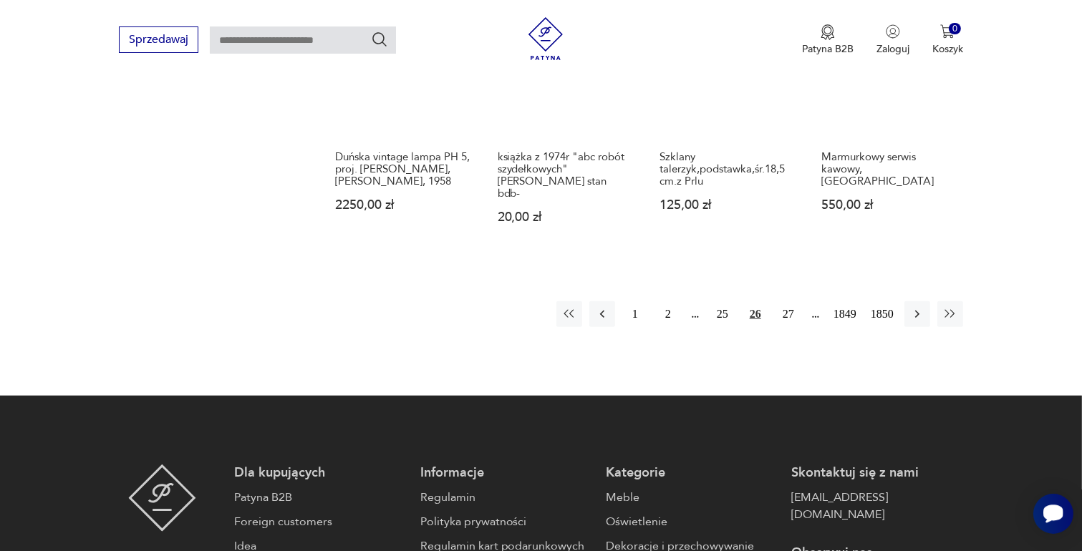
scroll to position [1330, 0]
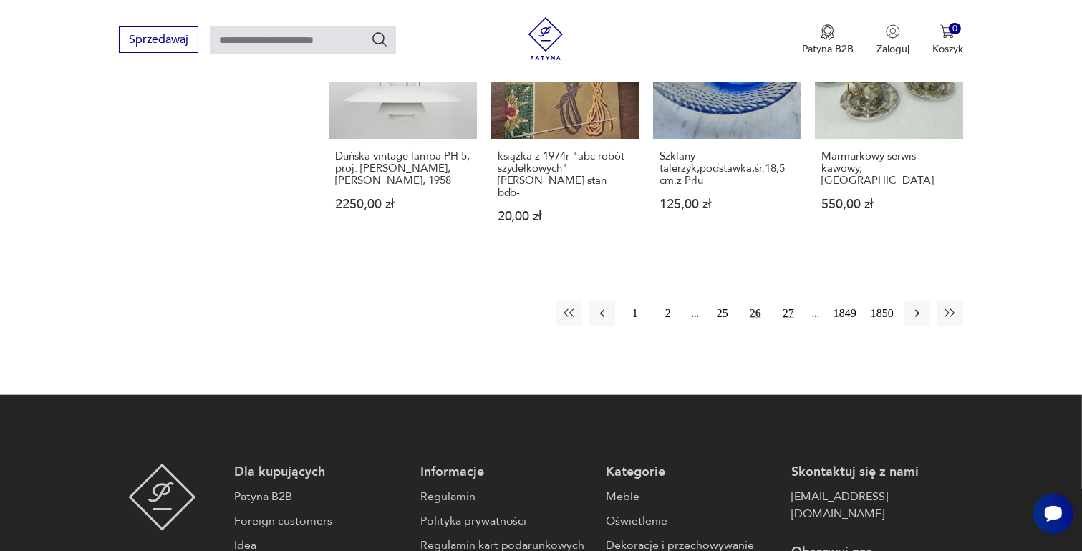
click at [785, 301] on button "27" at bounding box center [788, 314] width 26 height 26
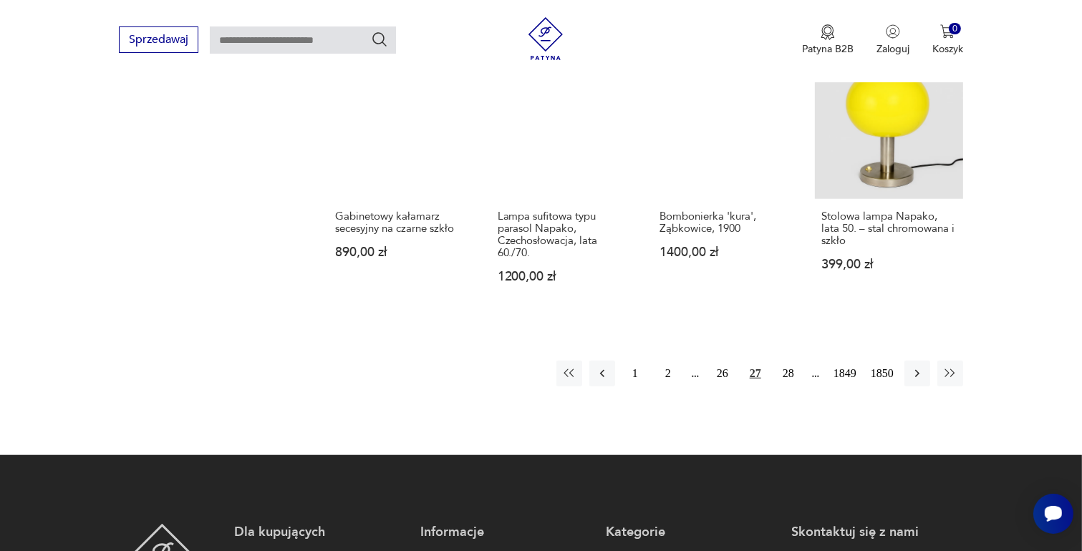
scroll to position [1259, 0]
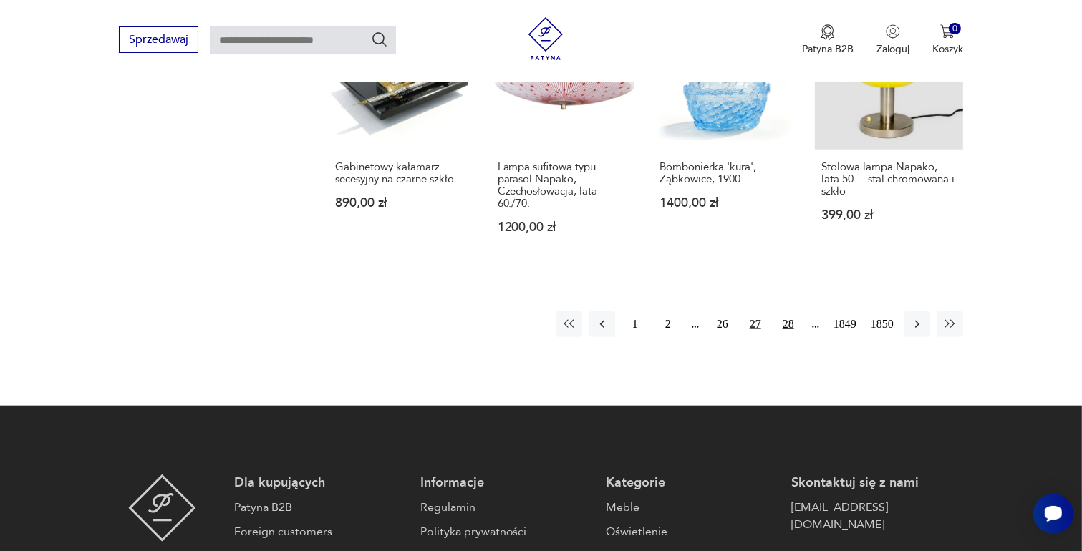
click at [785, 321] on button "28" at bounding box center [788, 324] width 26 height 26
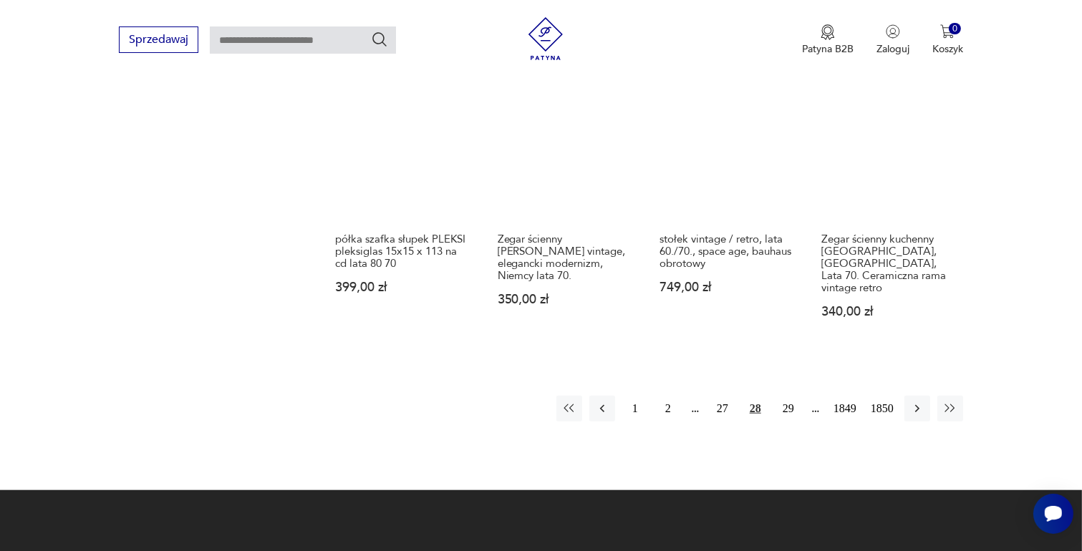
scroll to position [1330, 0]
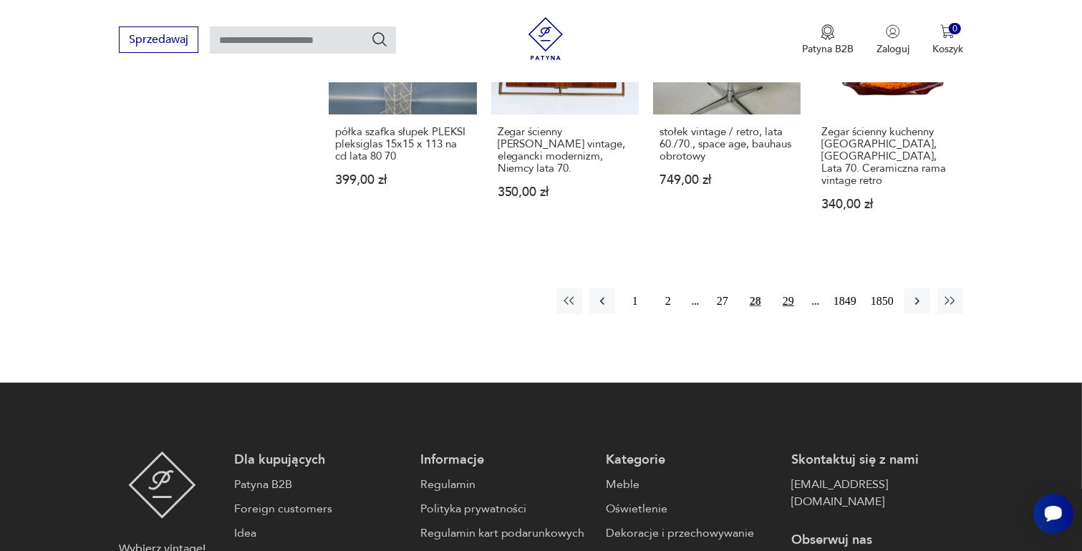
click at [787, 289] on button "29" at bounding box center [788, 302] width 26 height 26
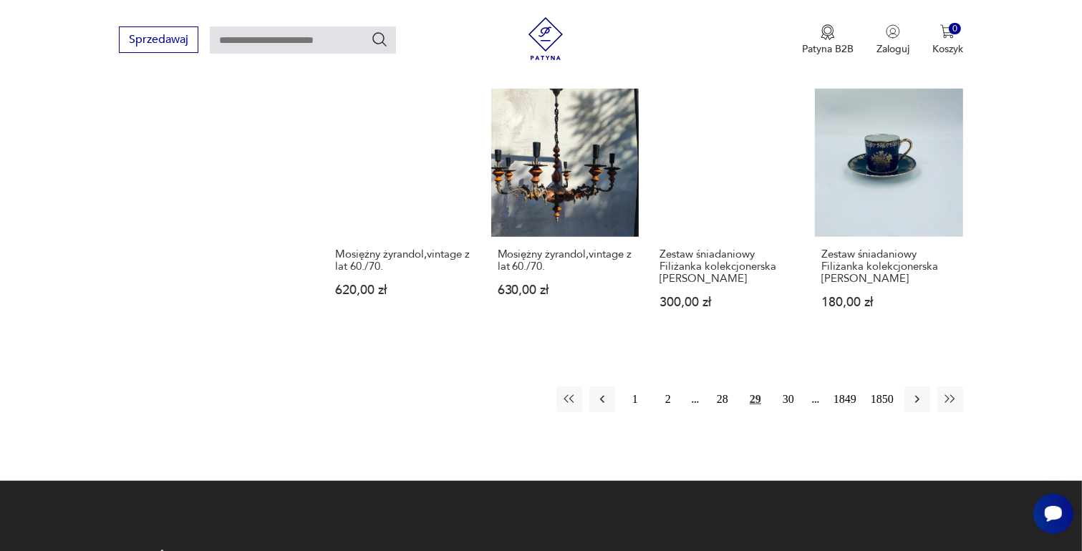
scroll to position [1187, 0]
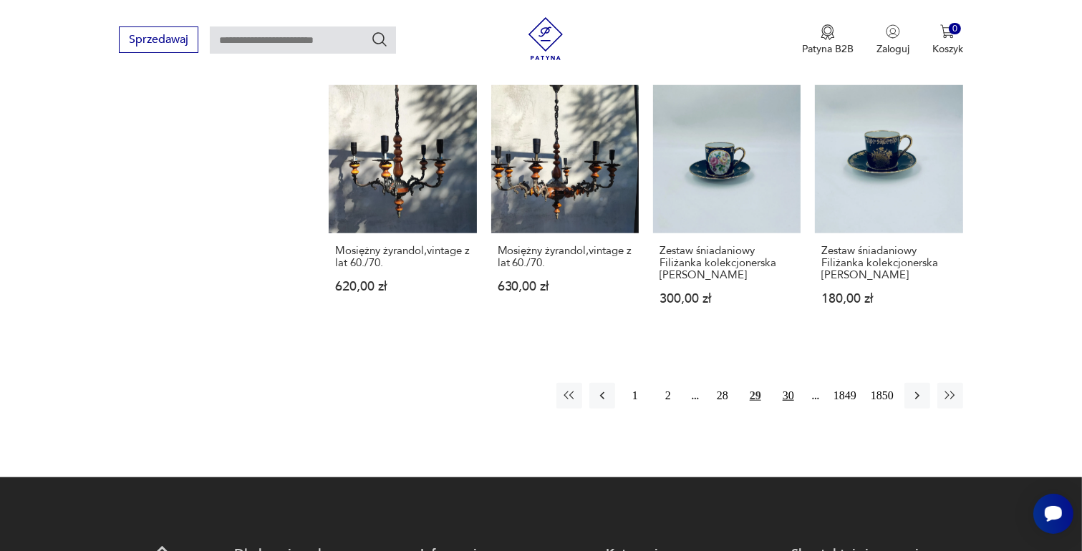
click at [788, 407] on button "30" at bounding box center [788, 396] width 26 height 26
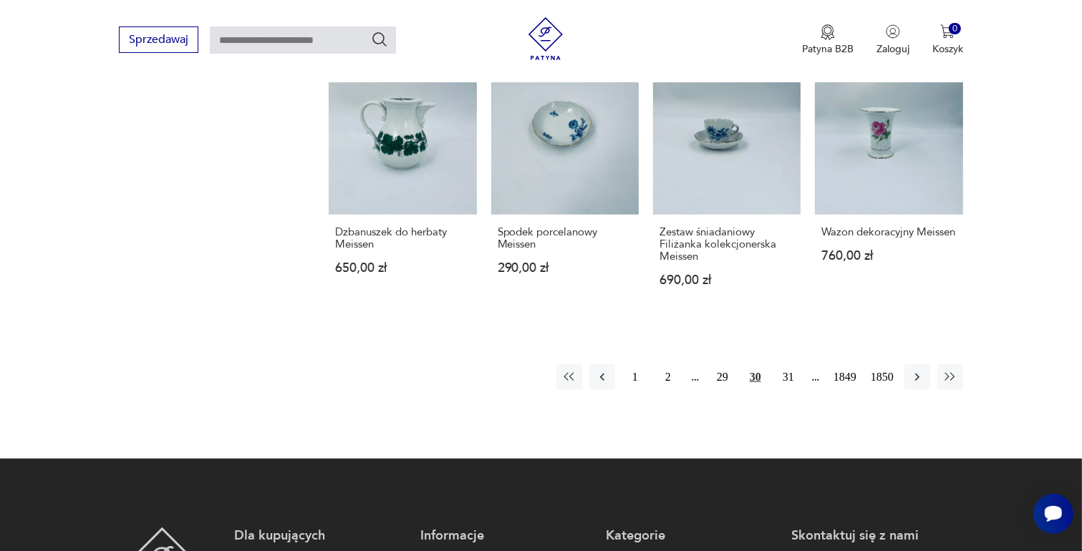
scroll to position [1259, 0]
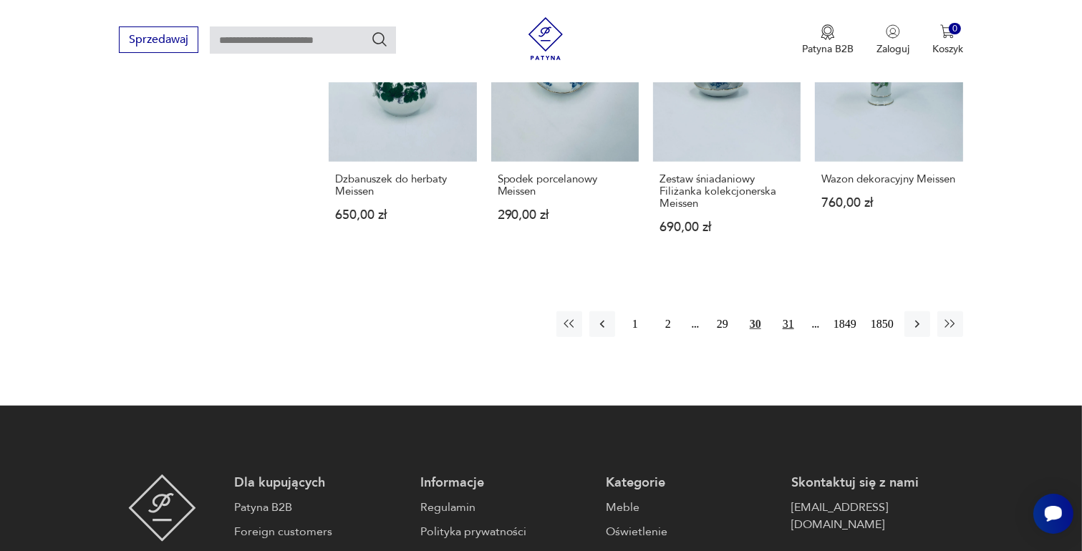
click at [787, 311] on button "31" at bounding box center [788, 324] width 26 height 26
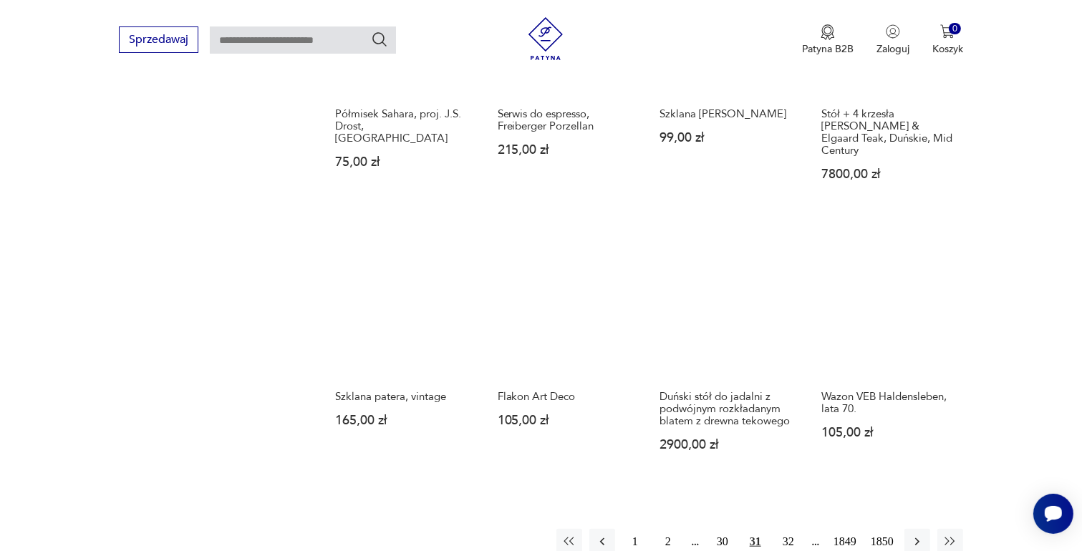
scroll to position [1044, 0]
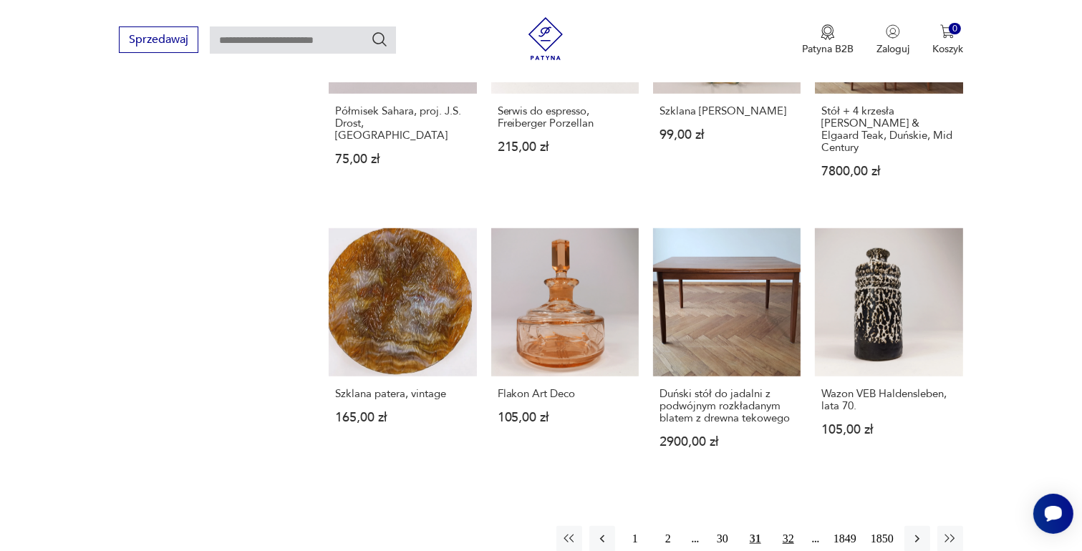
click at [785, 526] on button "32" at bounding box center [788, 539] width 26 height 26
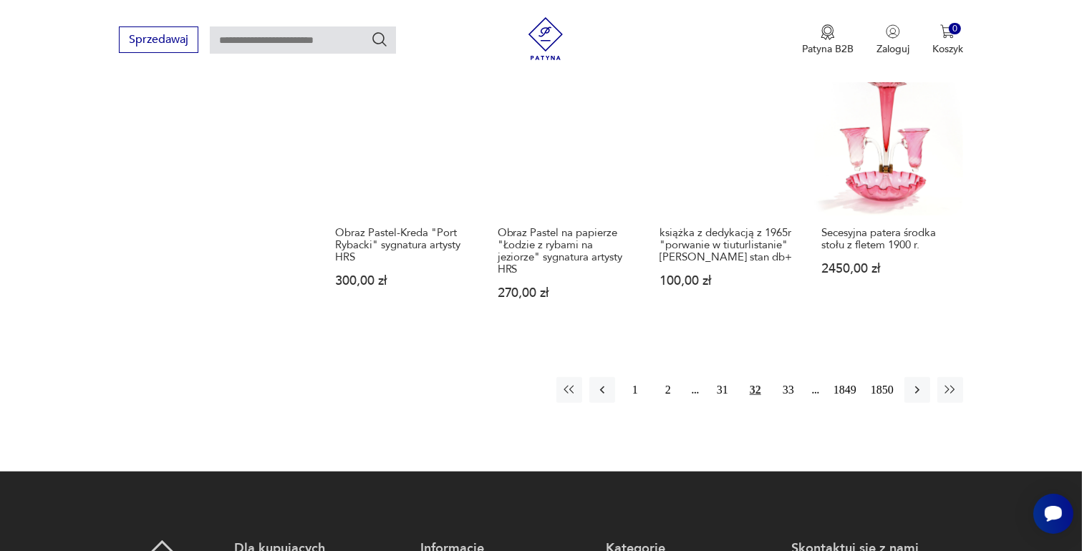
scroll to position [1259, 0]
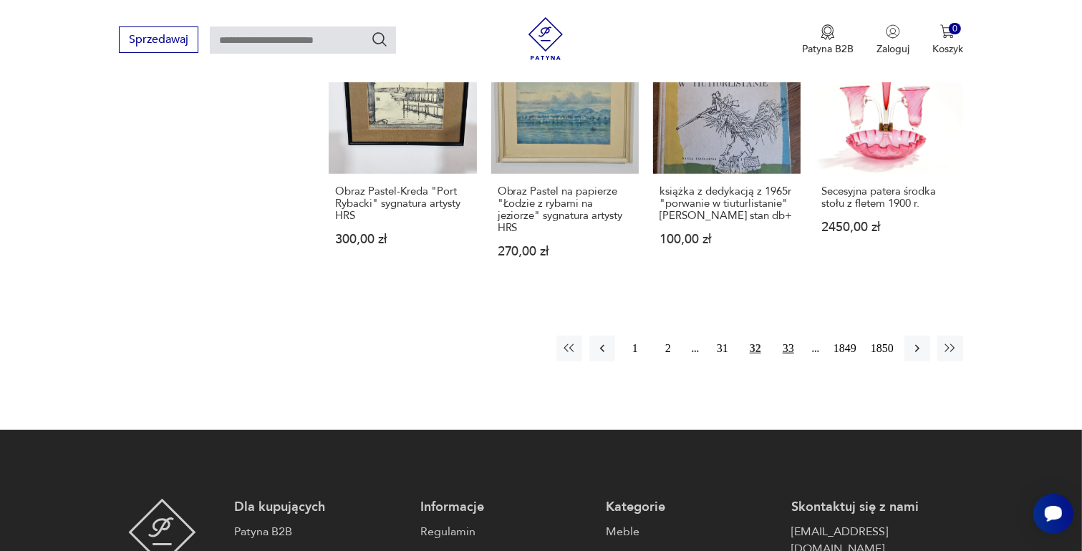
click at [789, 336] on button "33" at bounding box center [788, 349] width 26 height 26
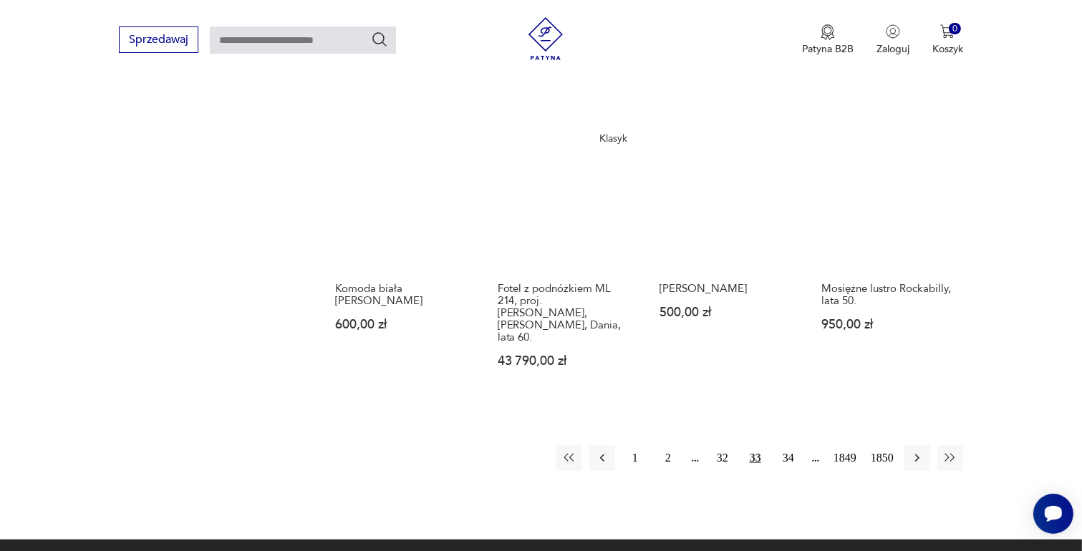
scroll to position [1259, 0]
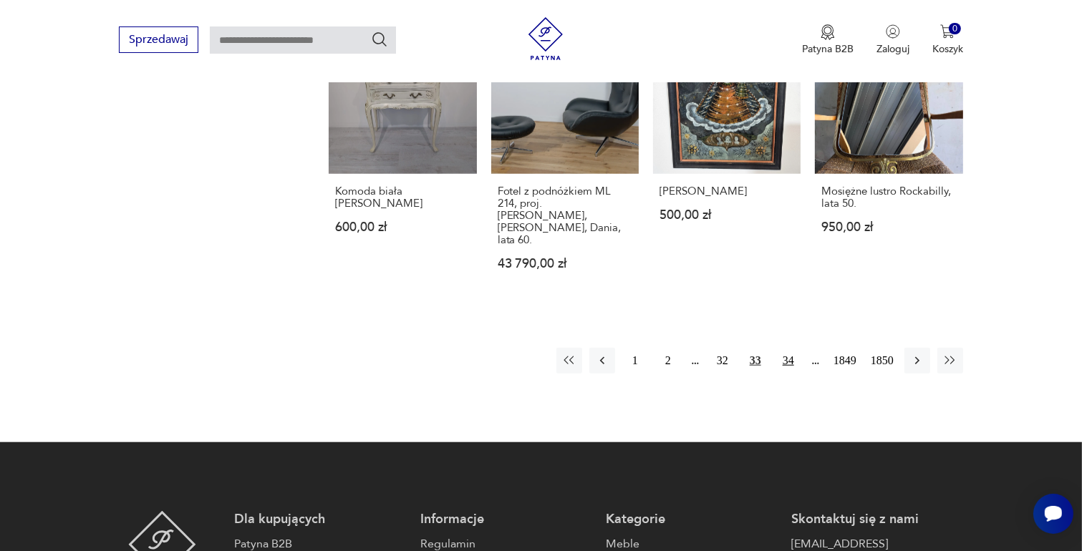
click at [788, 348] on button "34" at bounding box center [788, 361] width 26 height 26
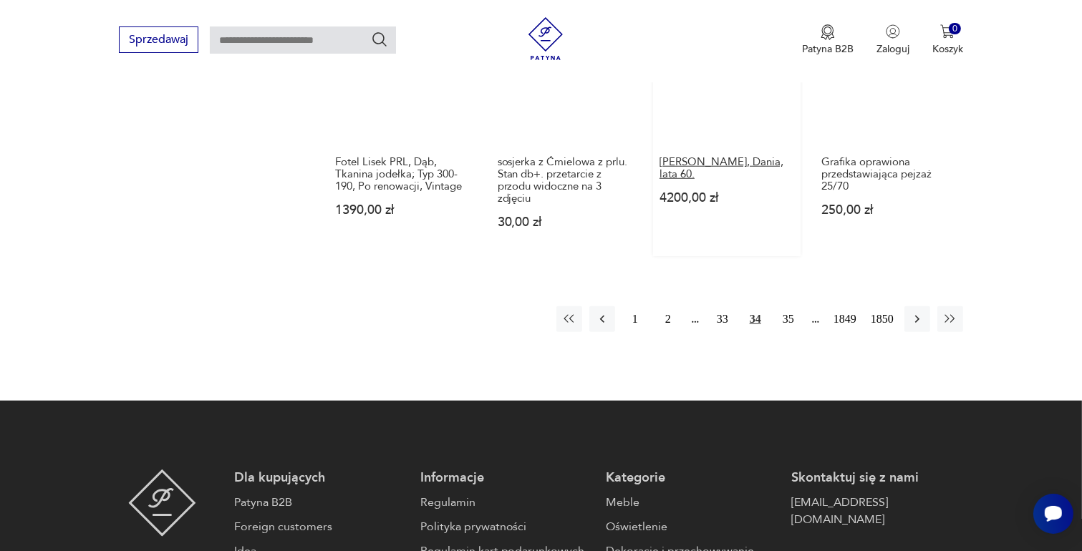
scroll to position [1330, 0]
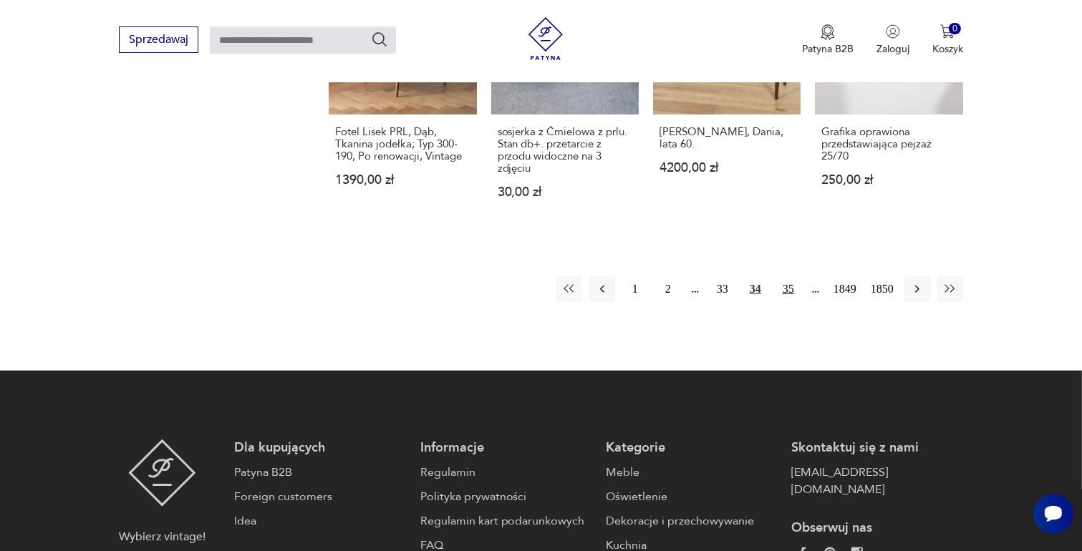
click at [788, 276] on button "35" at bounding box center [788, 289] width 26 height 26
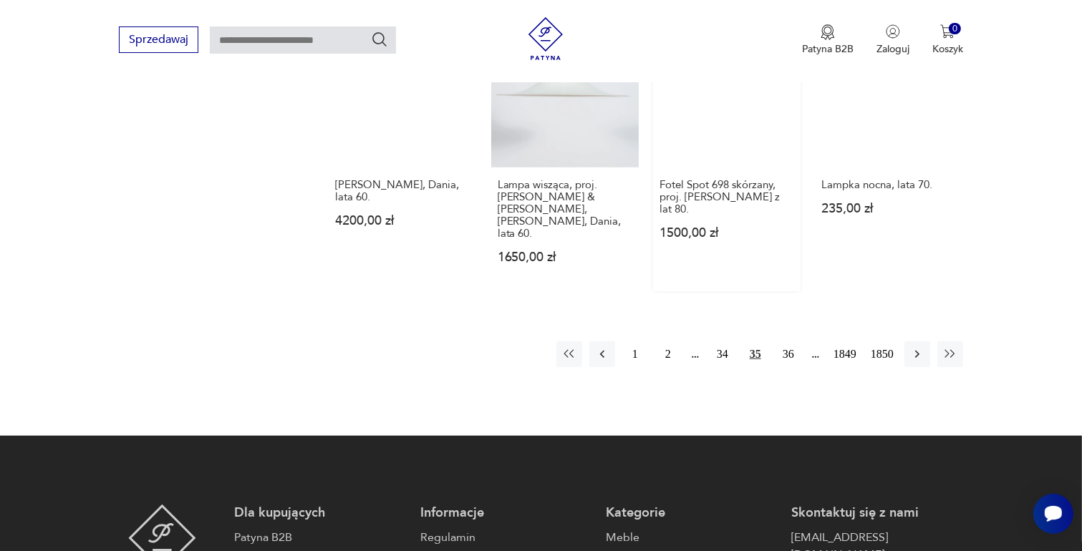
scroll to position [1330, 0]
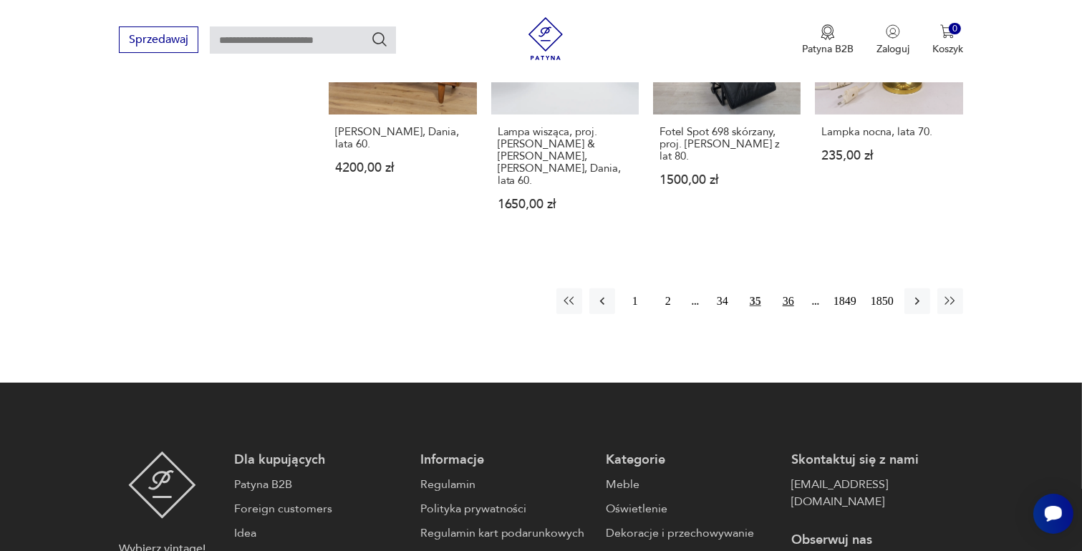
click at [785, 289] on button "36" at bounding box center [788, 302] width 26 height 26
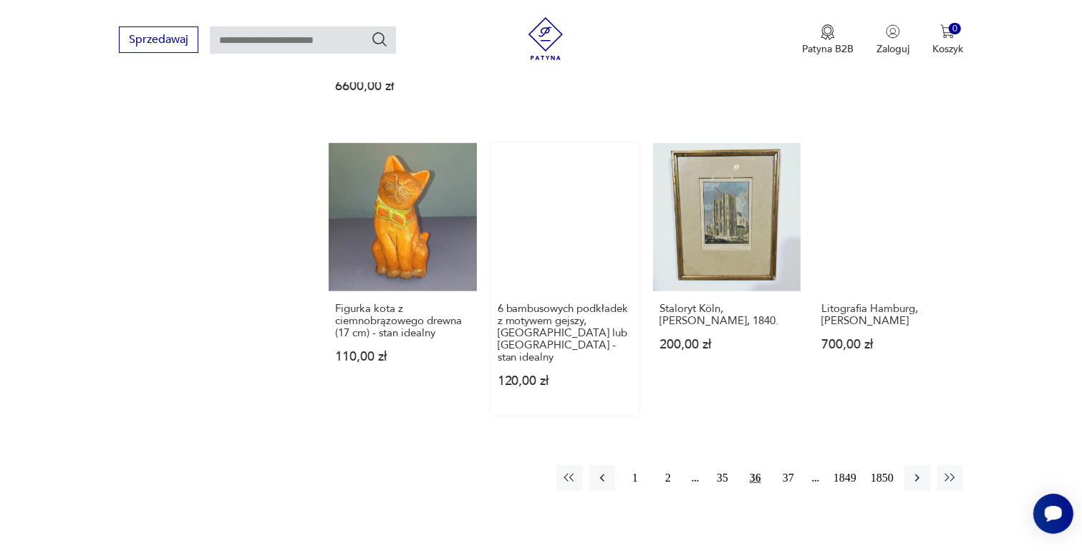
scroll to position [1187, 0]
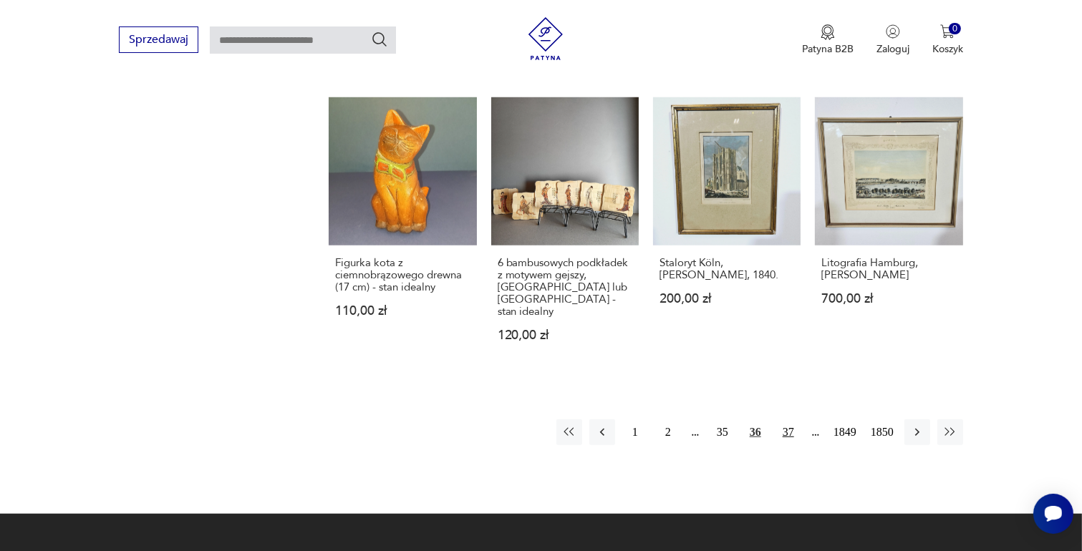
click at [787, 420] on button "37" at bounding box center [788, 433] width 26 height 26
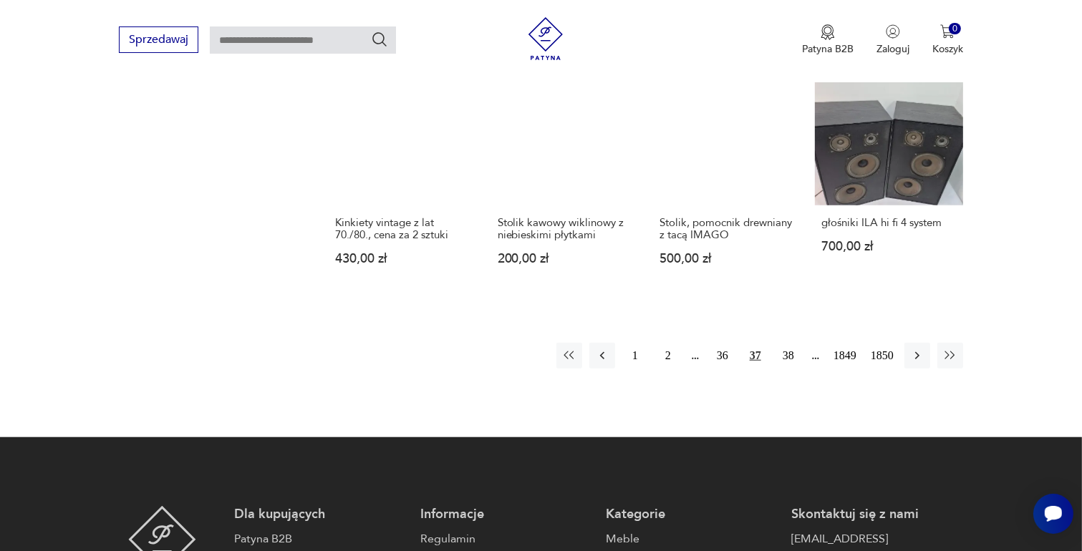
scroll to position [1187, 0]
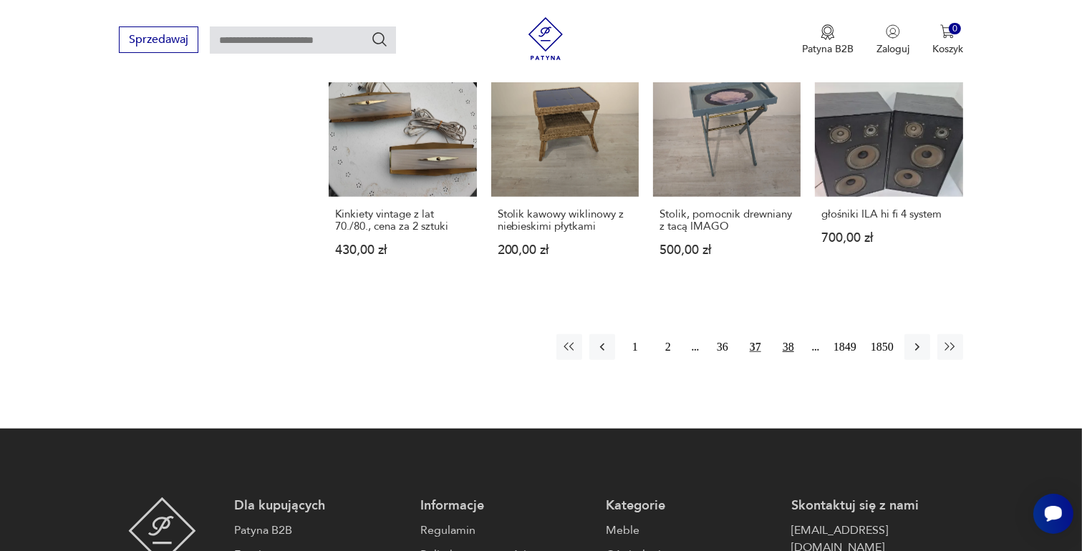
click at [784, 357] on button "38" at bounding box center [788, 347] width 26 height 26
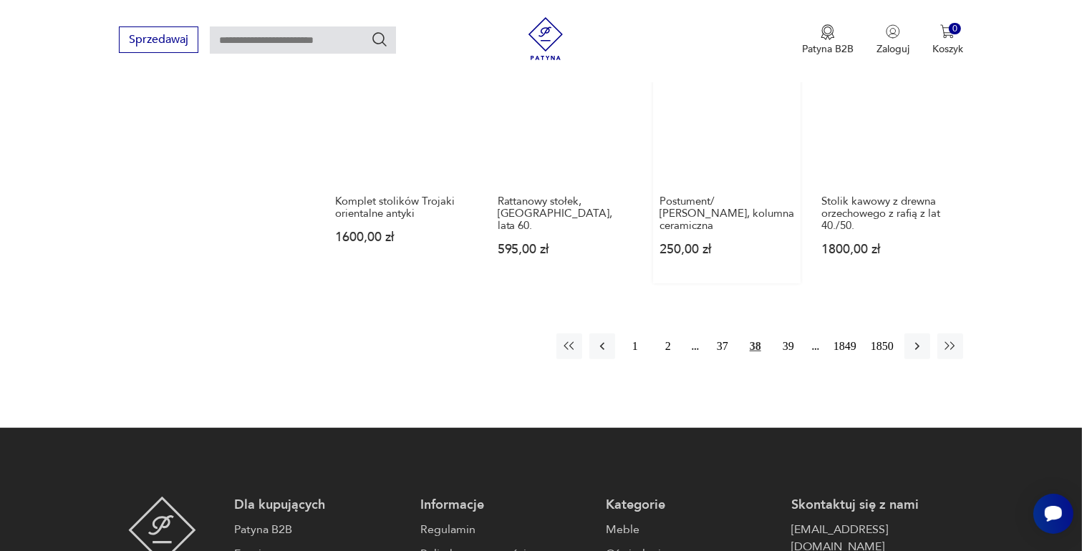
scroll to position [1259, 0]
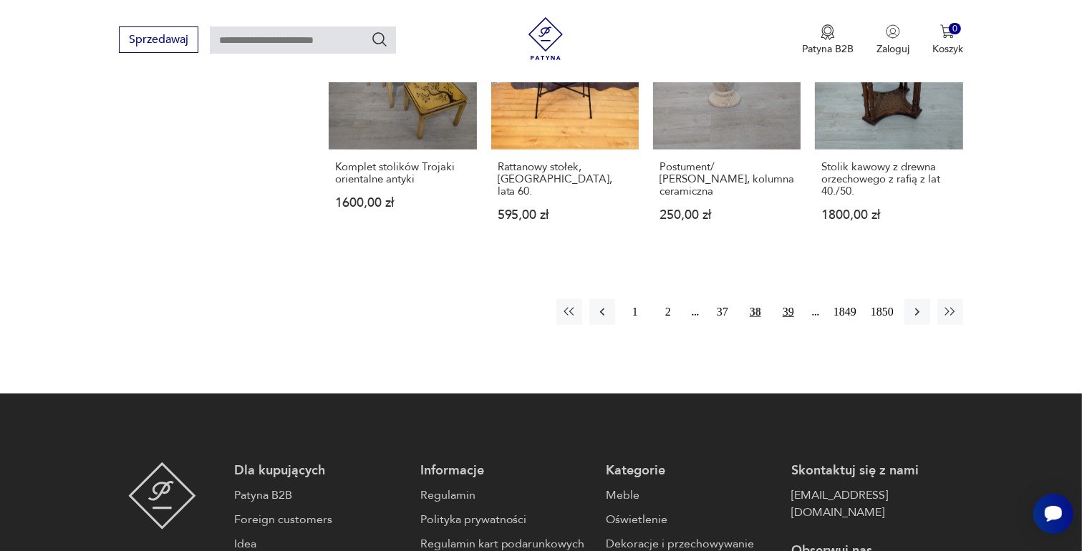
click at [788, 307] on button "39" at bounding box center [788, 312] width 26 height 26
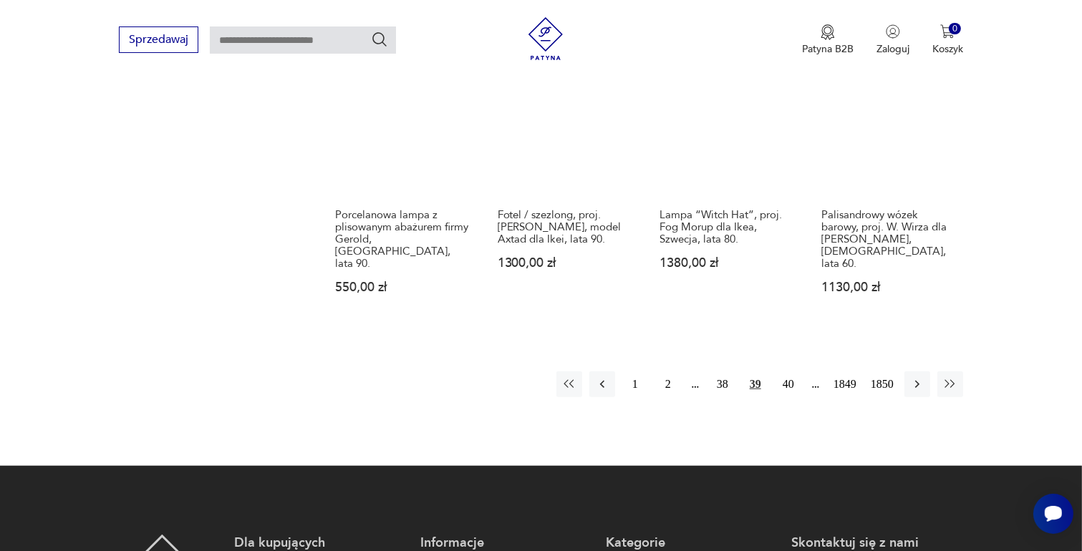
scroll to position [1259, 0]
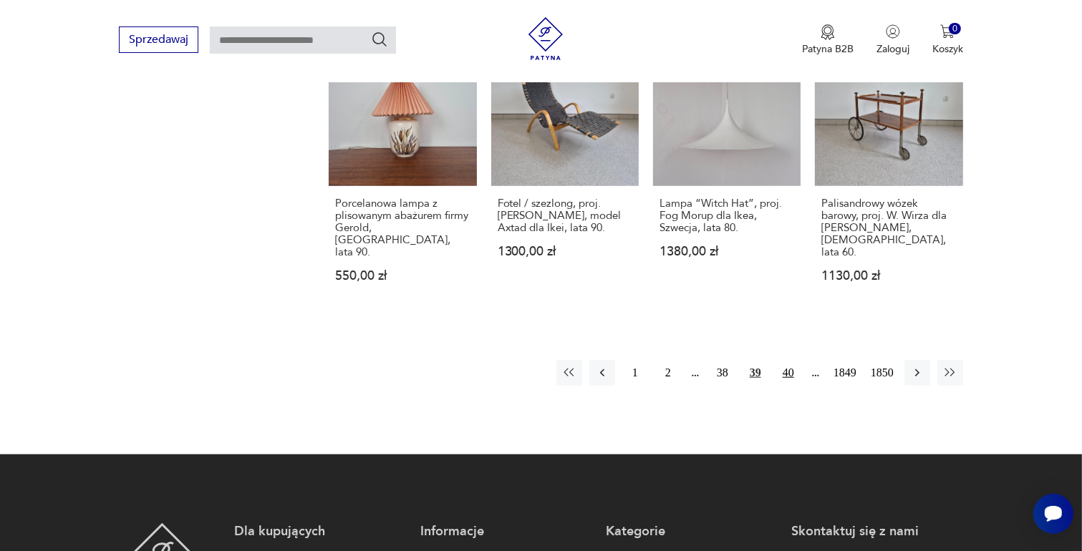
click at [788, 360] on button "40" at bounding box center [788, 373] width 26 height 26
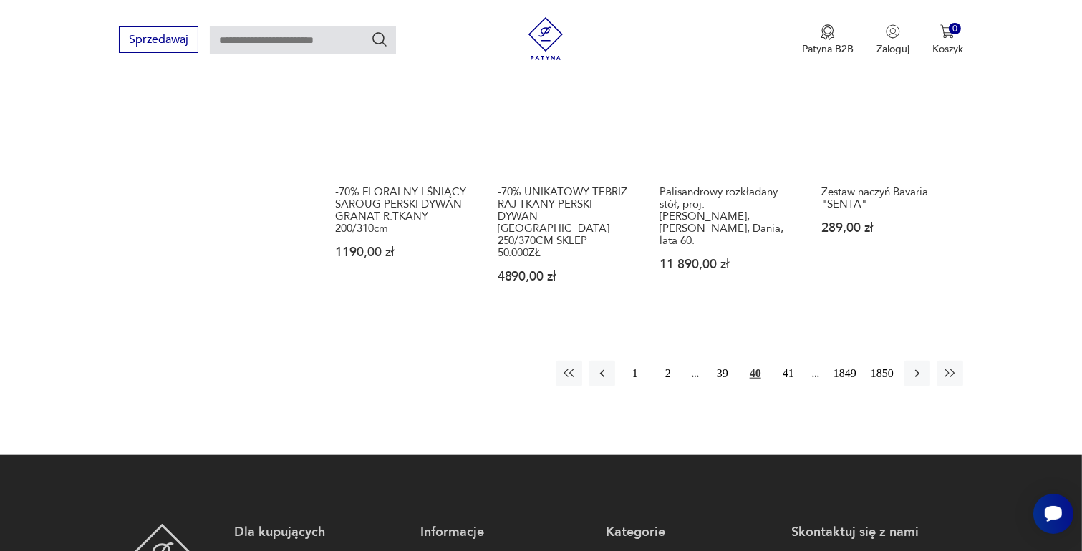
scroll to position [1330, 0]
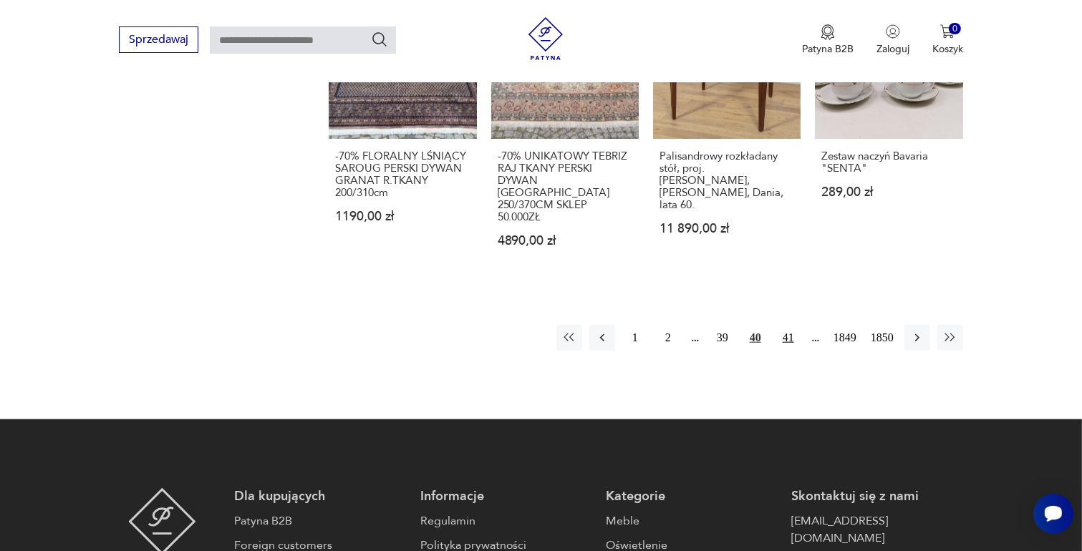
click at [783, 325] on button "41" at bounding box center [788, 338] width 26 height 26
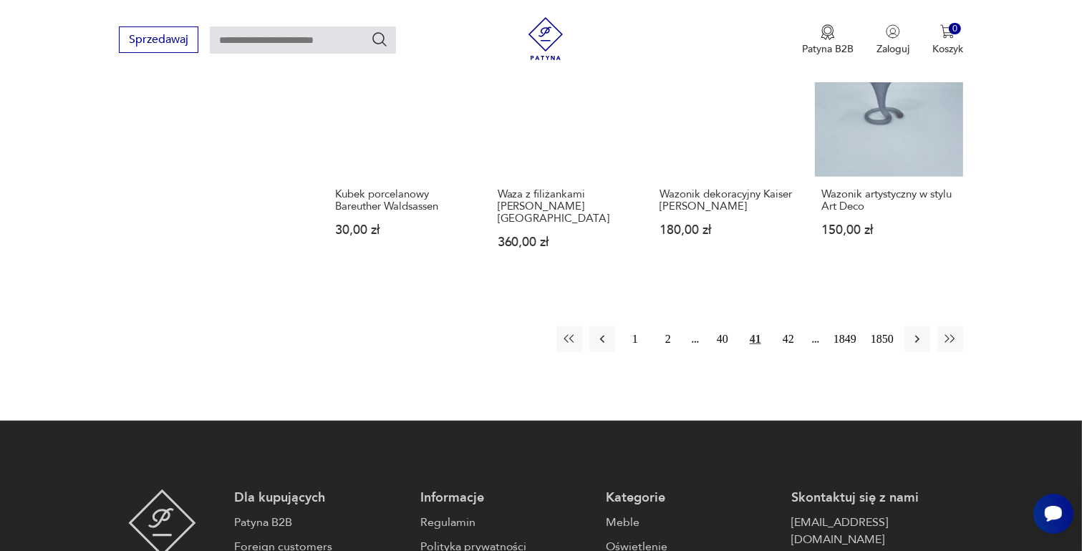
scroll to position [1259, 0]
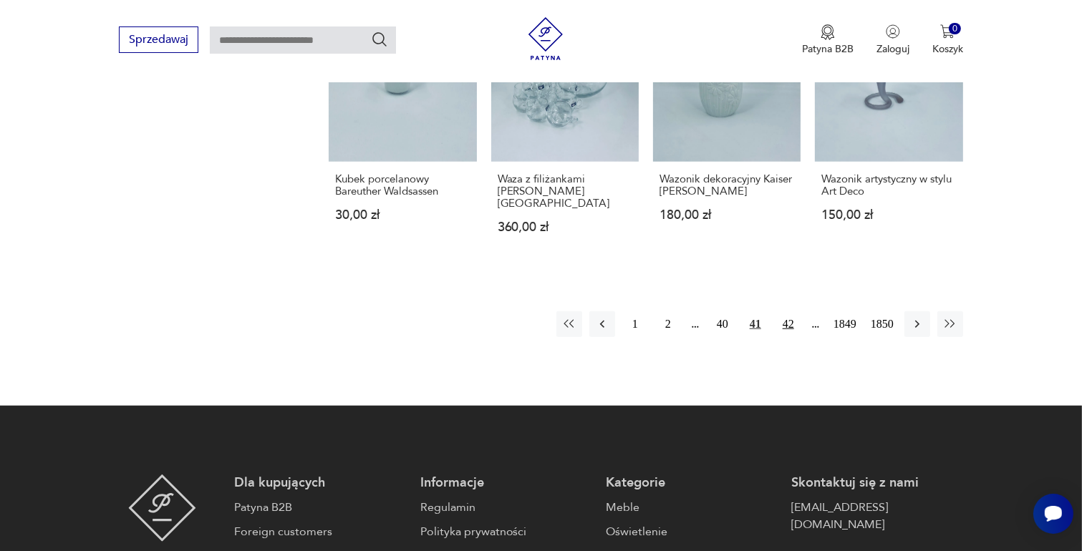
click at [788, 311] on button "42" at bounding box center [788, 324] width 26 height 26
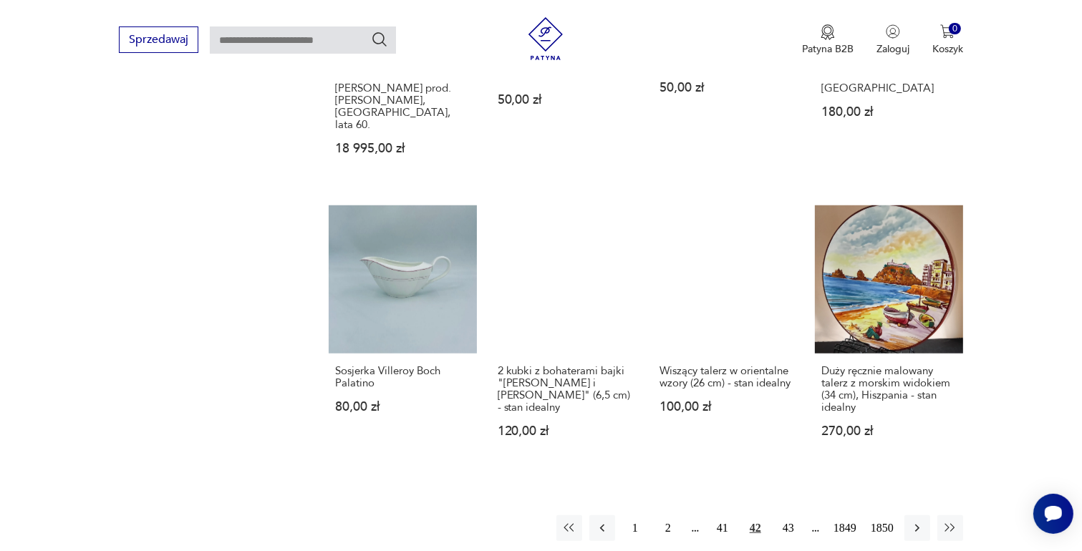
scroll to position [1115, 0]
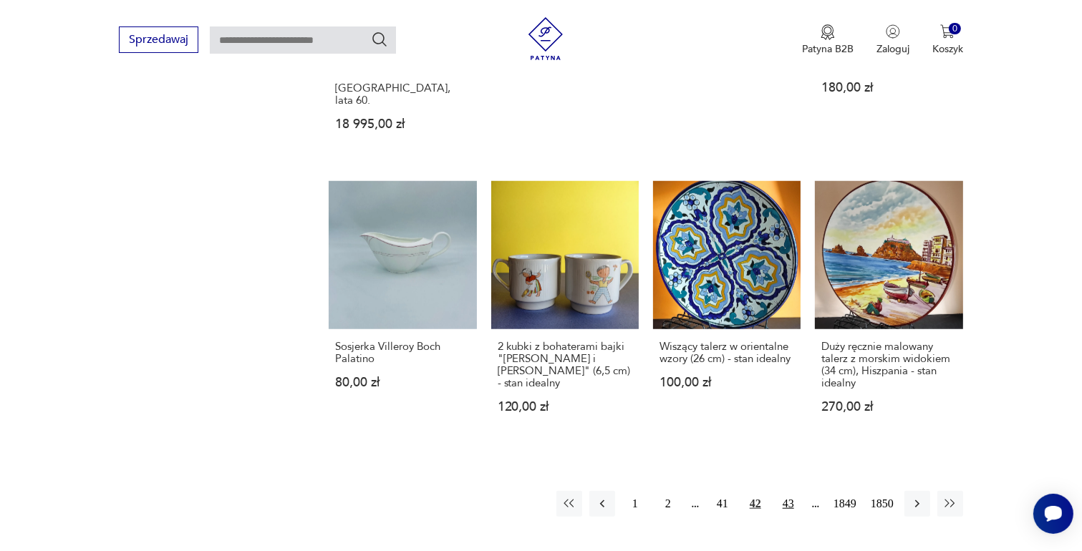
click at [790, 491] on button "43" at bounding box center [788, 504] width 26 height 26
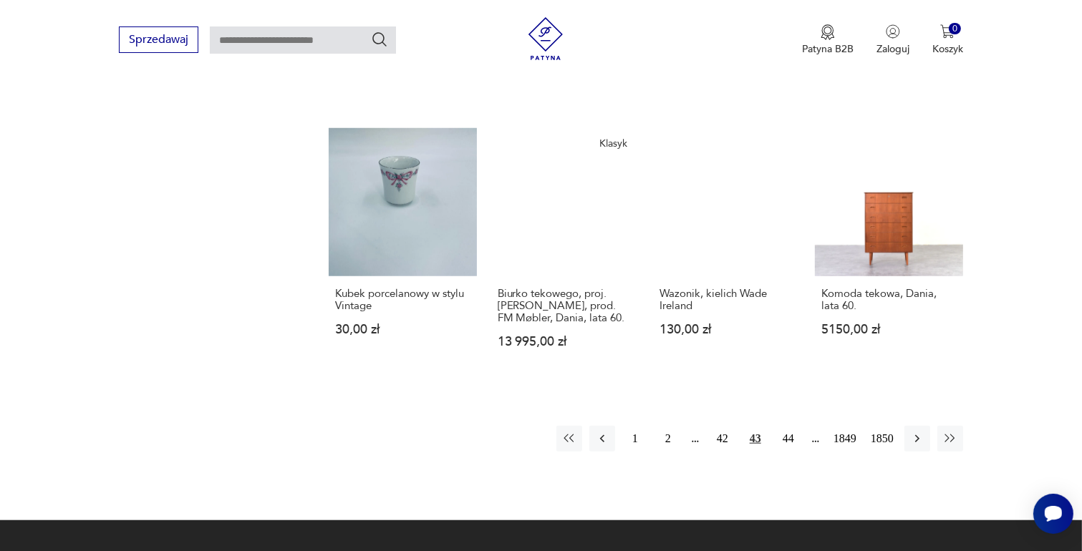
scroll to position [1187, 0]
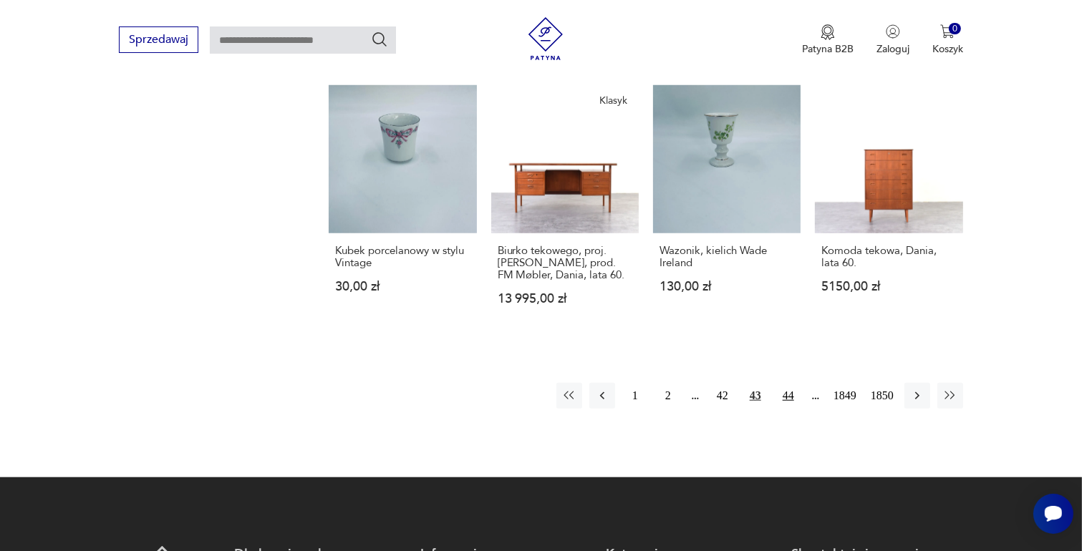
click at [786, 383] on button "44" at bounding box center [788, 396] width 26 height 26
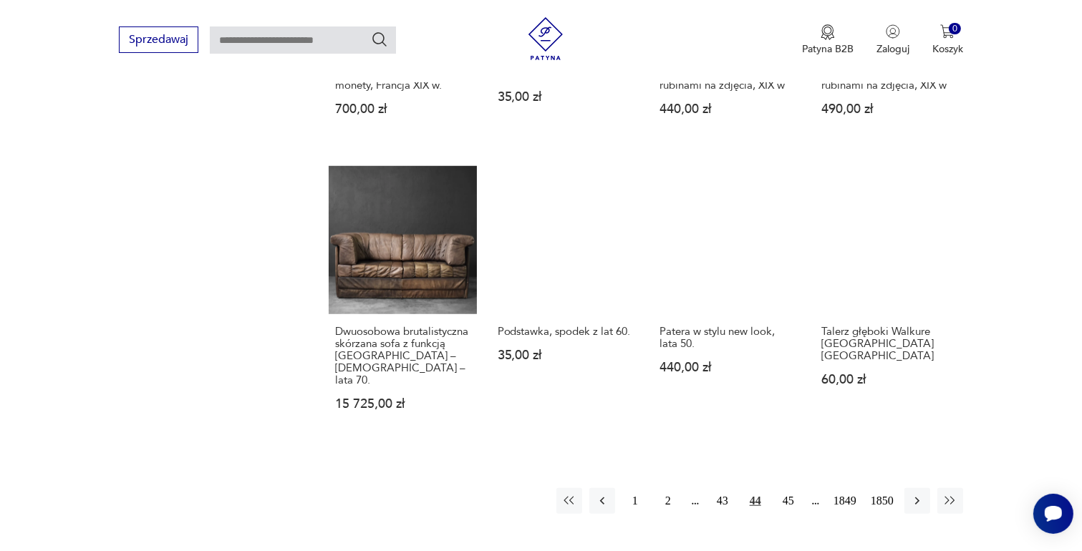
scroll to position [1259, 0]
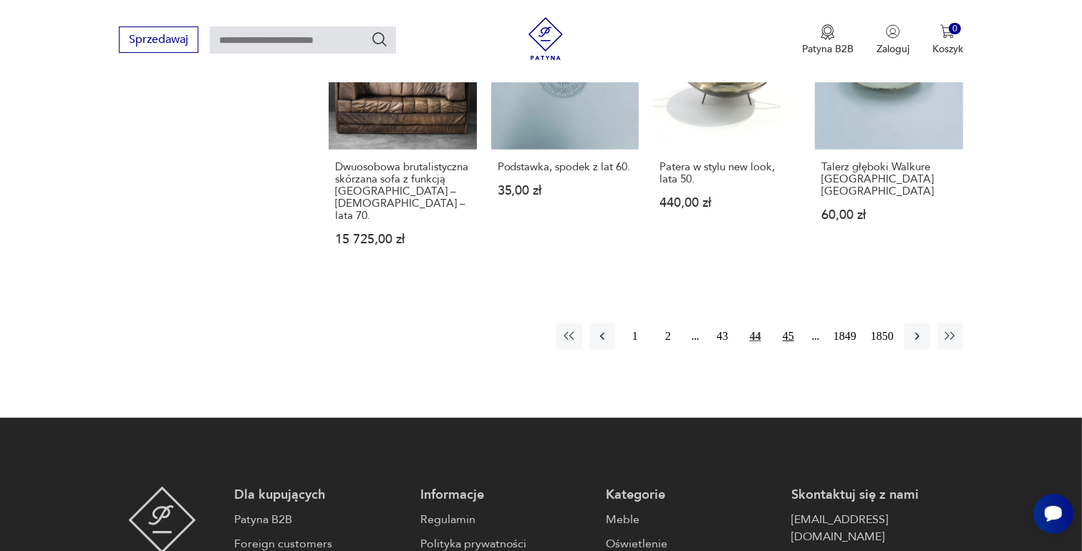
click at [788, 324] on button "45" at bounding box center [788, 337] width 26 height 26
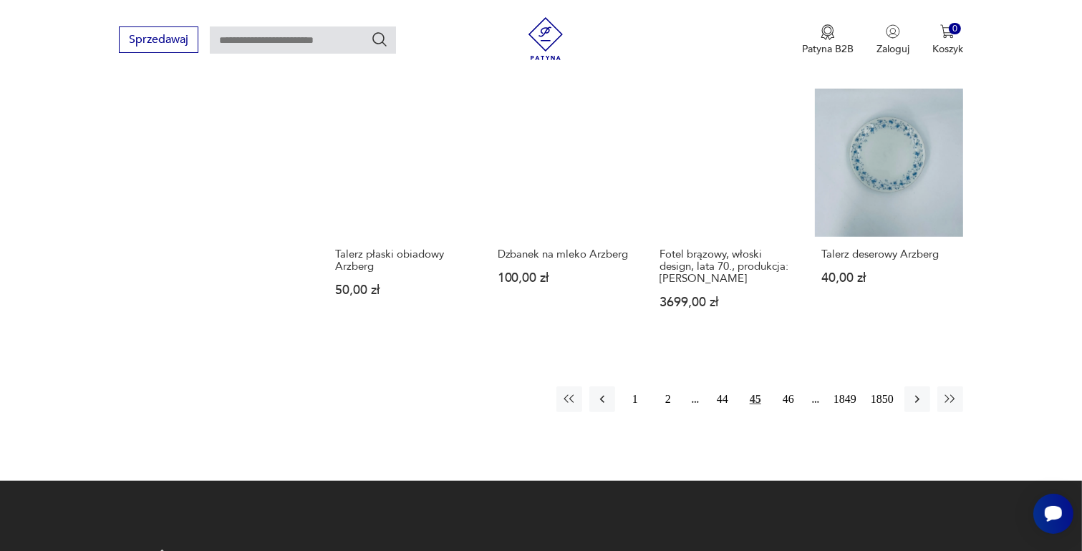
scroll to position [1259, 0]
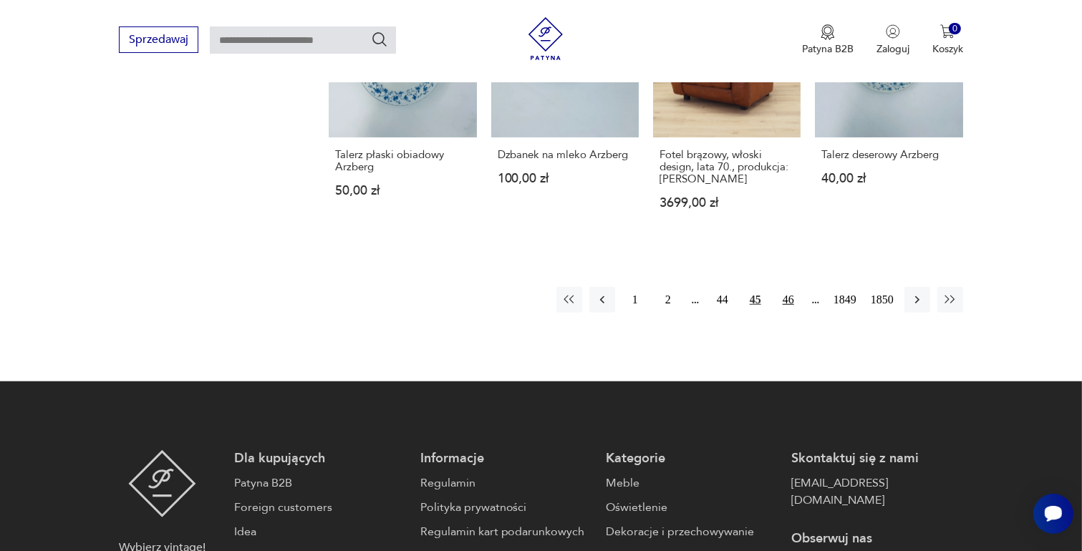
click at [786, 287] on button "46" at bounding box center [788, 300] width 26 height 26
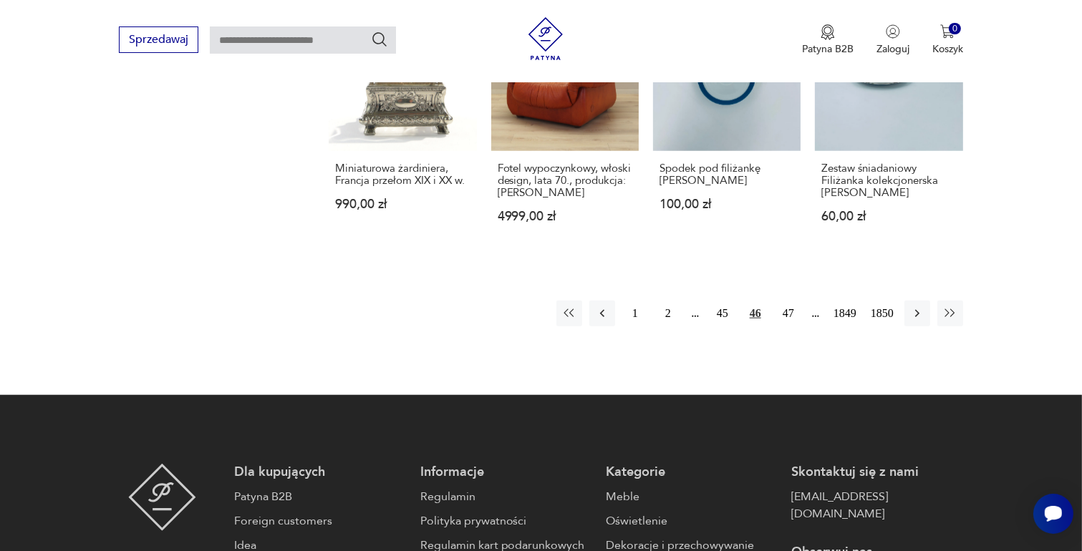
scroll to position [1259, 0]
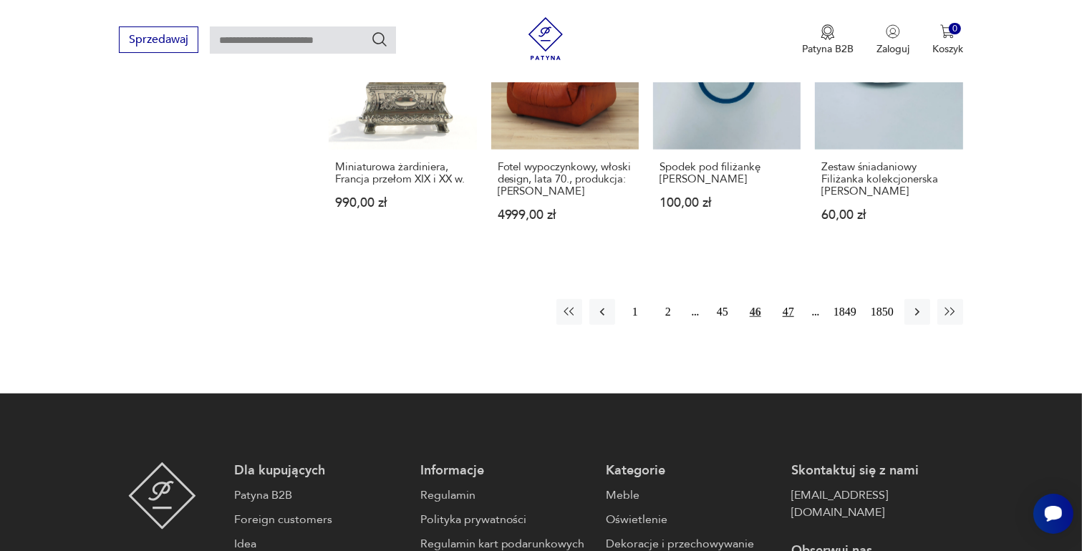
click at [786, 299] on button "47" at bounding box center [788, 312] width 26 height 26
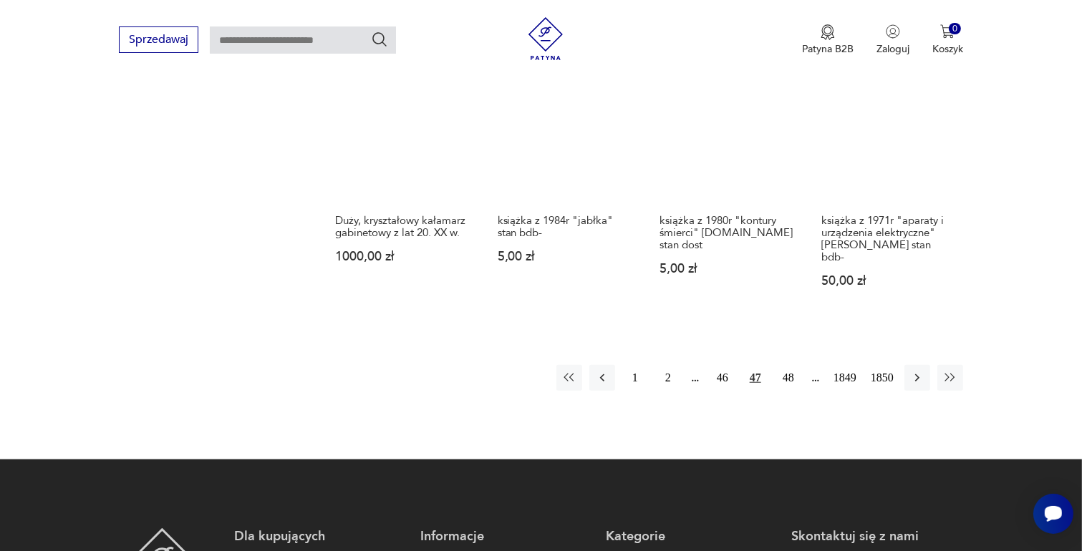
scroll to position [1259, 0]
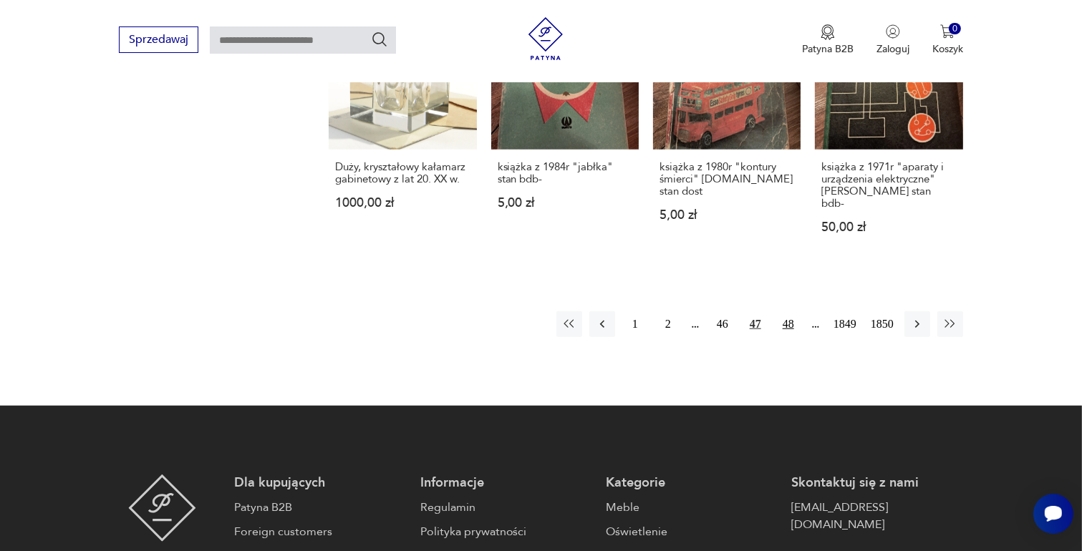
click at [785, 311] on button "48" at bounding box center [788, 324] width 26 height 26
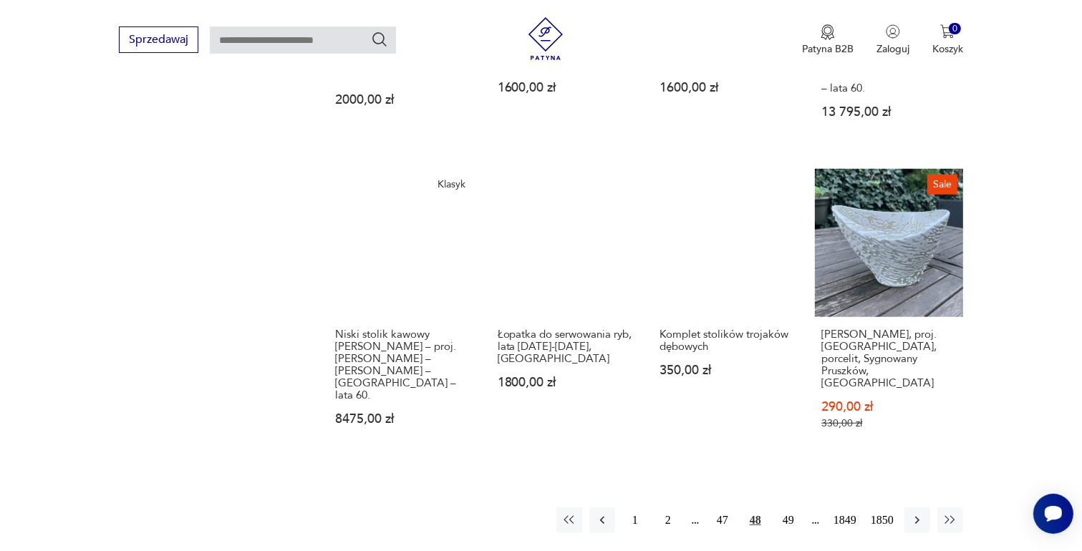
scroll to position [1187, 0]
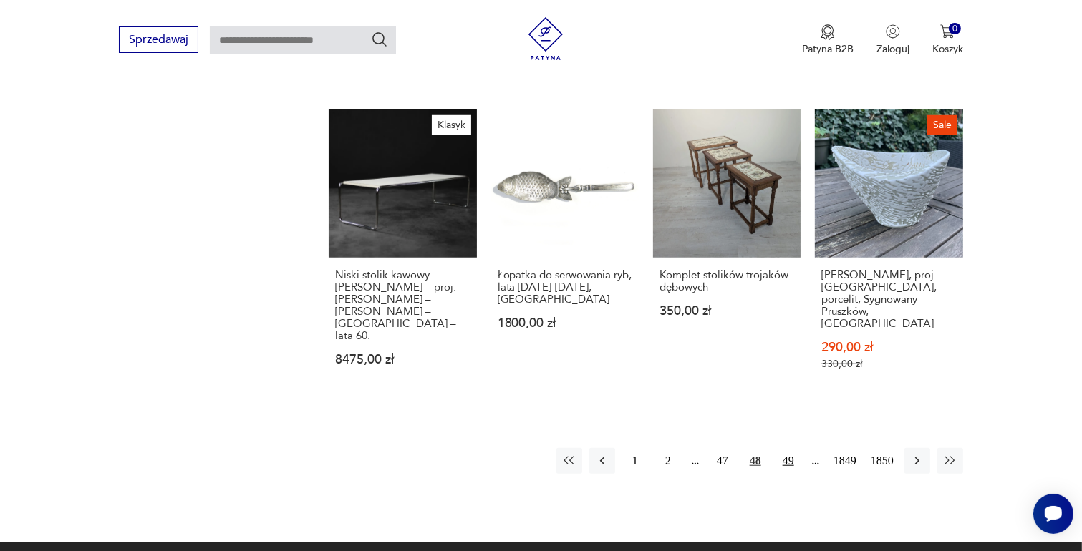
click at [785, 448] on button "49" at bounding box center [788, 461] width 26 height 26
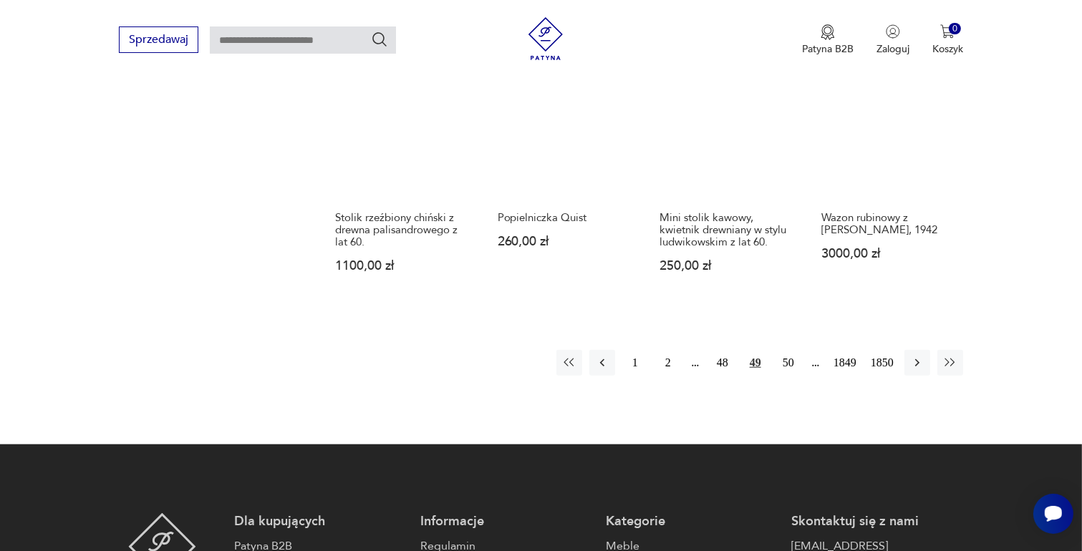
scroll to position [1259, 0]
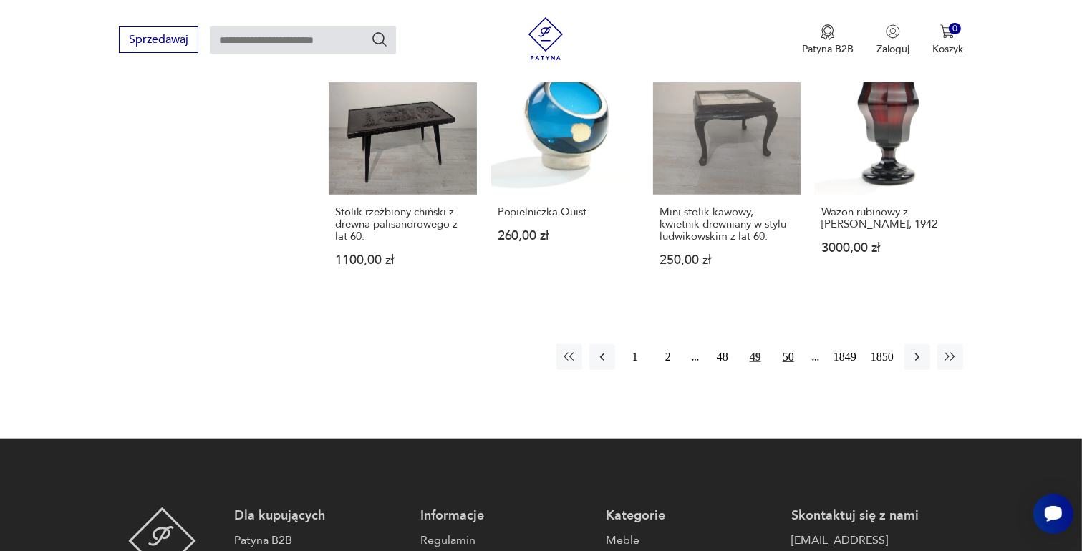
click at [790, 344] on button "50" at bounding box center [788, 357] width 26 height 26
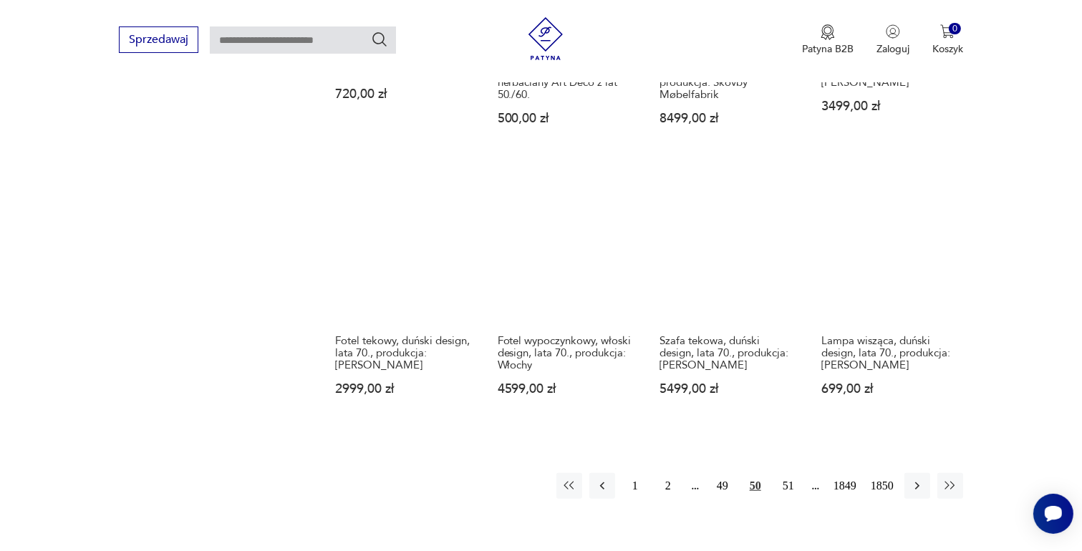
scroll to position [1187, 0]
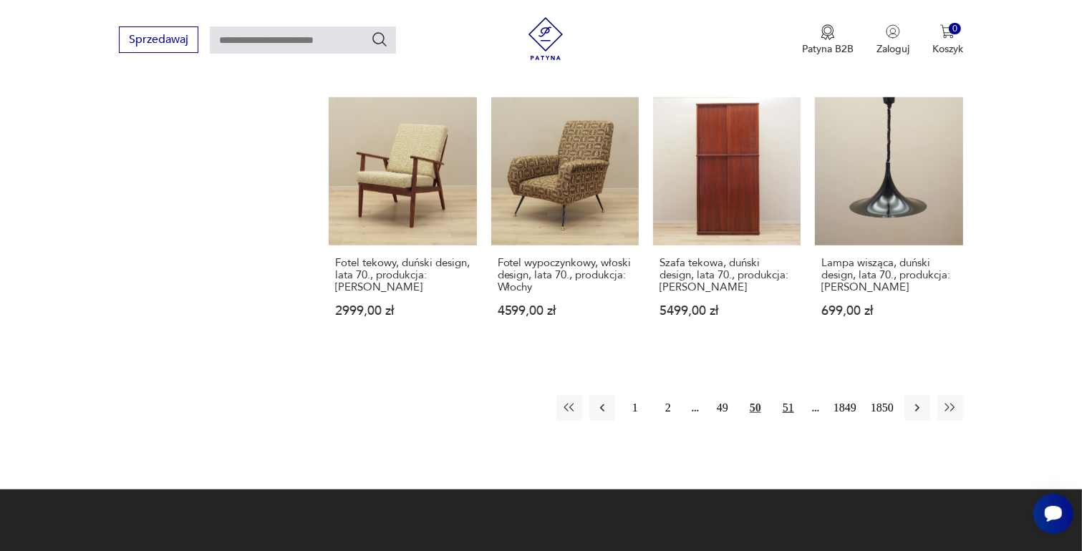
click at [788, 395] on button "51" at bounding box center [788, 408] width 26 height 26
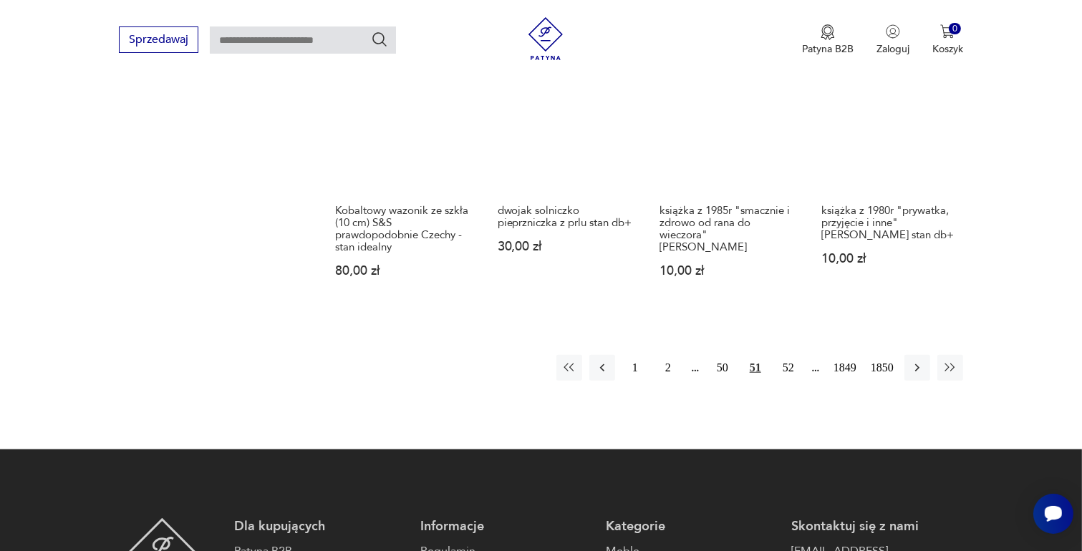
scroll to position [1330, 0]
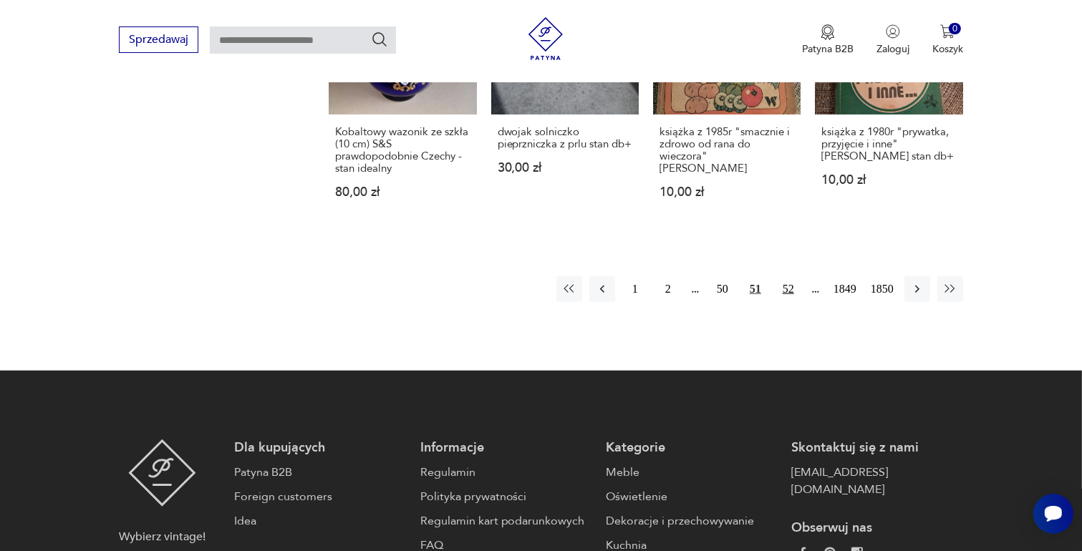
click at [785, 277] on button "52" at bounding box center [788, 289] width 26 height 26
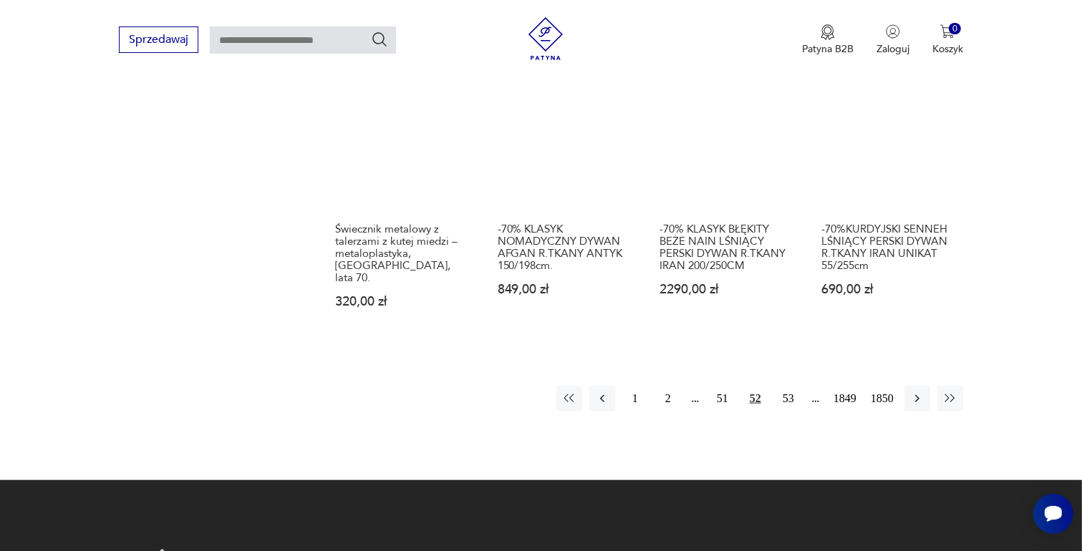
scroll to position [1259, 0]
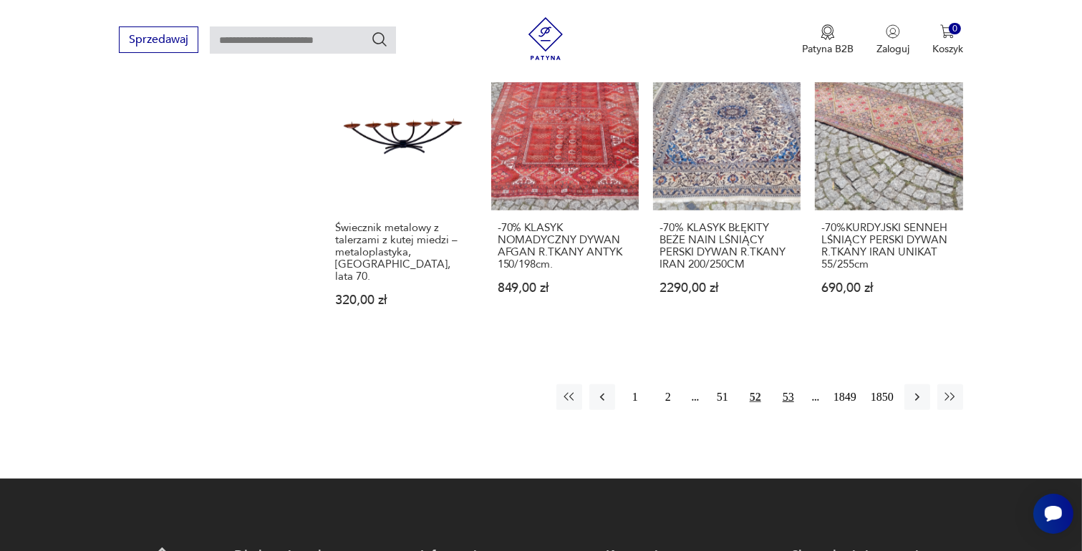
click at [788, 384] on button "53" at bounding box center [788, 397] width 26 height 26
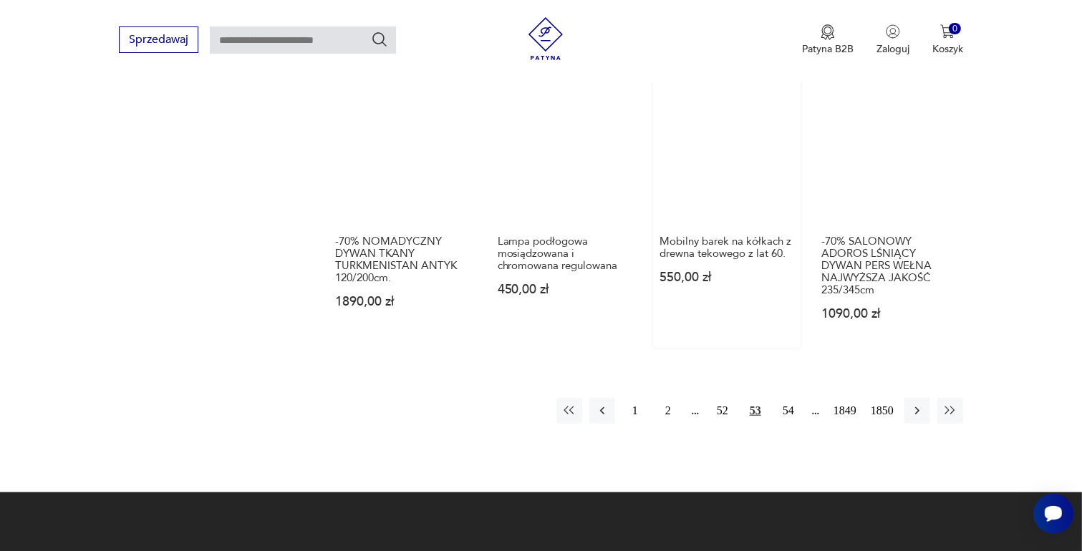
scroll to position [1259, 0]
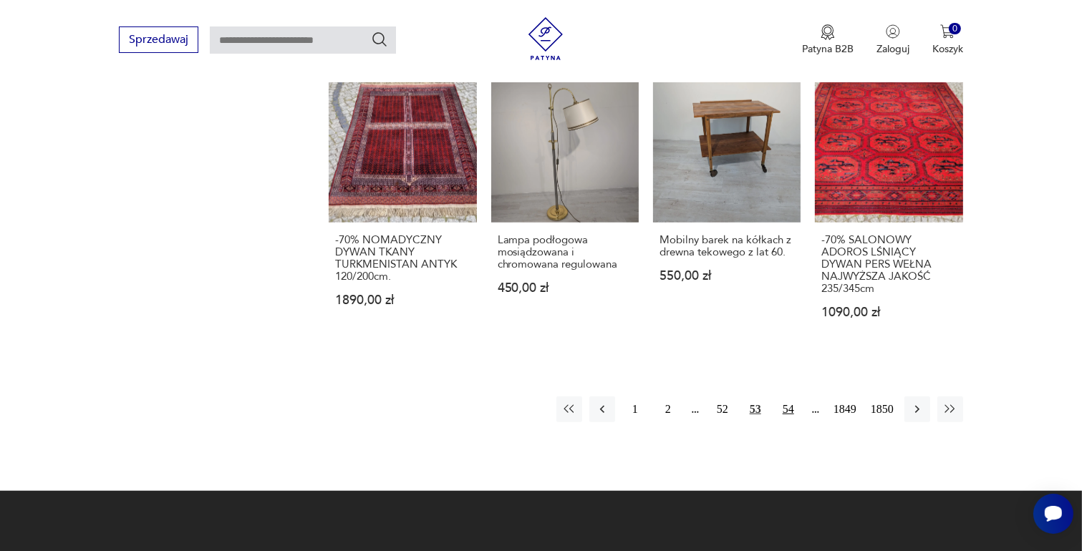
click at [790, 397] on button "54" at bounding box center [788, 410] width 26 height 26
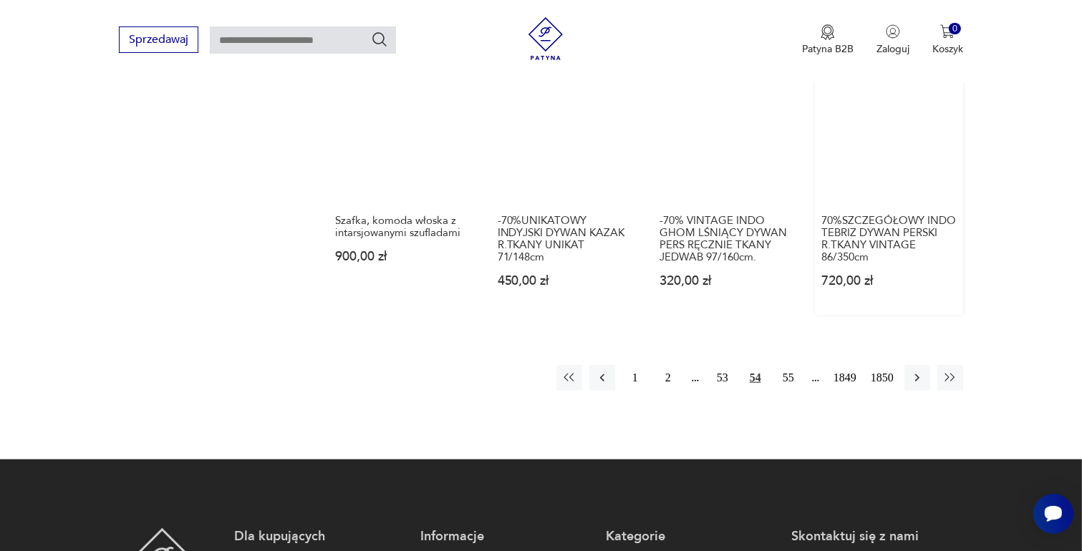
scroll to position [1330, 0]
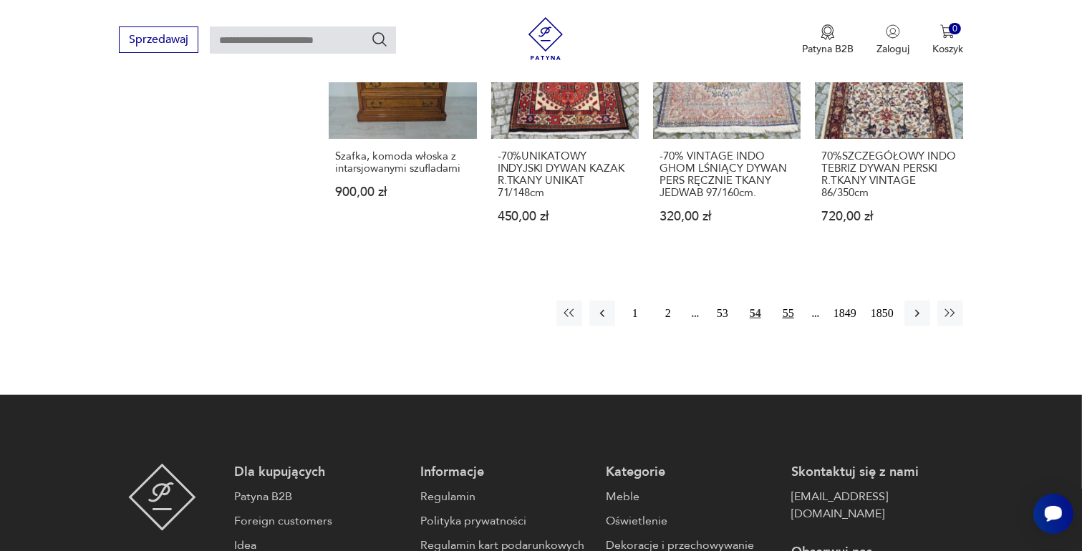
click at [785, 309] on button "55" at bounding box center [788, 314] width 26 height 26
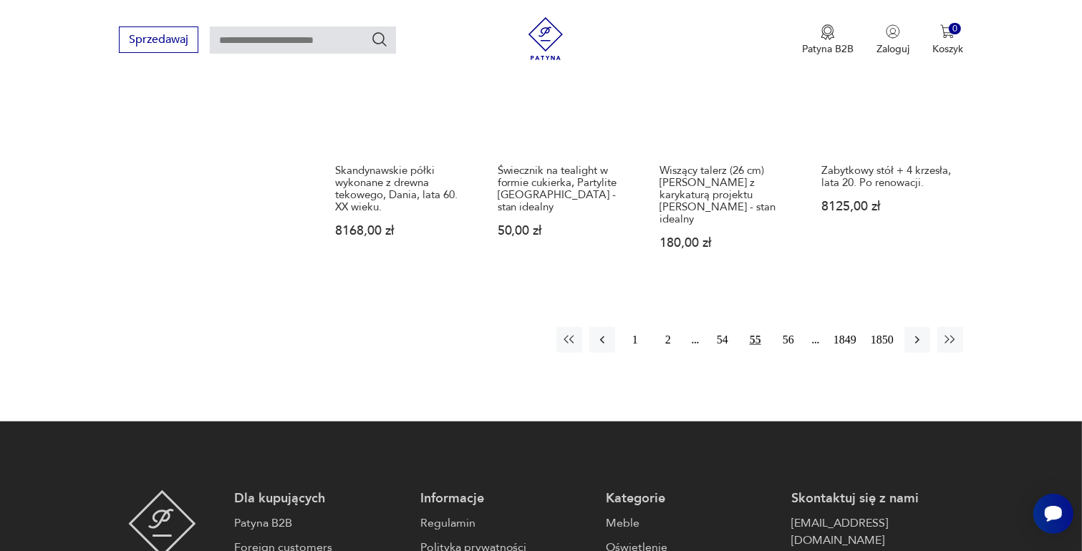
scroll to position [1330, 0]
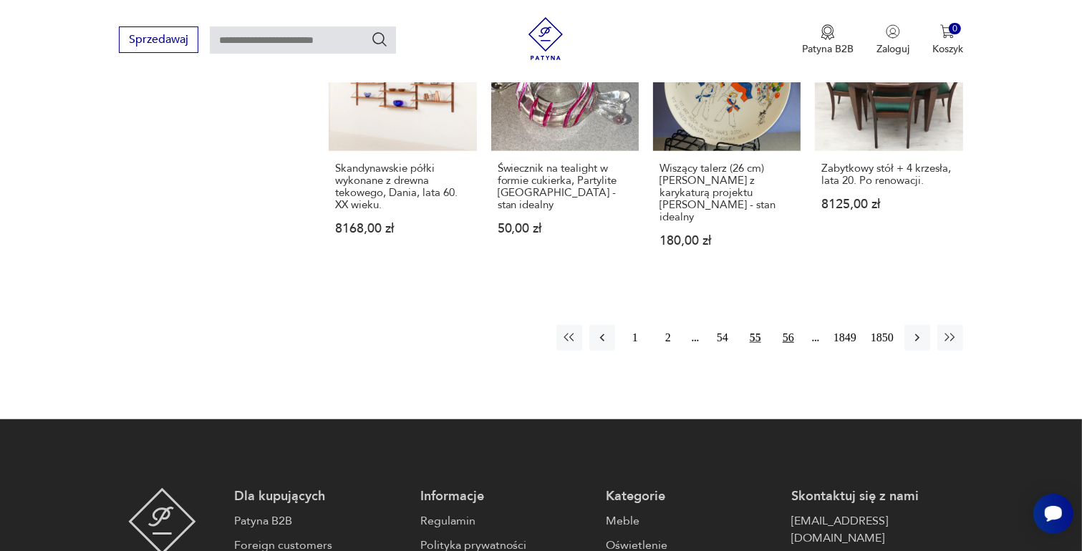
click at [788, 325] on button "56" at bounding box center [788, 338] width 26 height 26
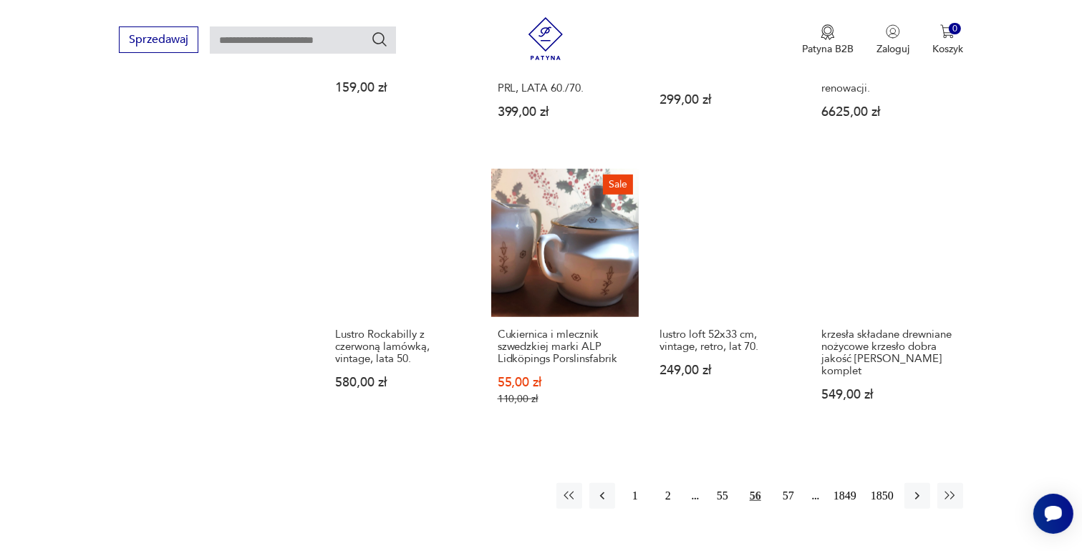
scroll to position [1115, 0]
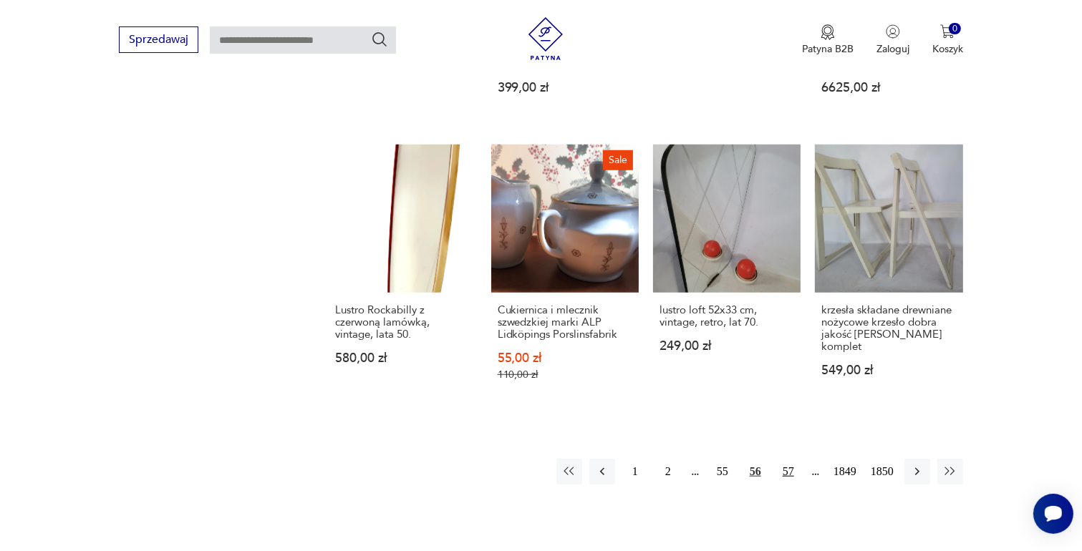
click at [790, 466] on button "57" at bounding box center [788, 472] width 26 height 26
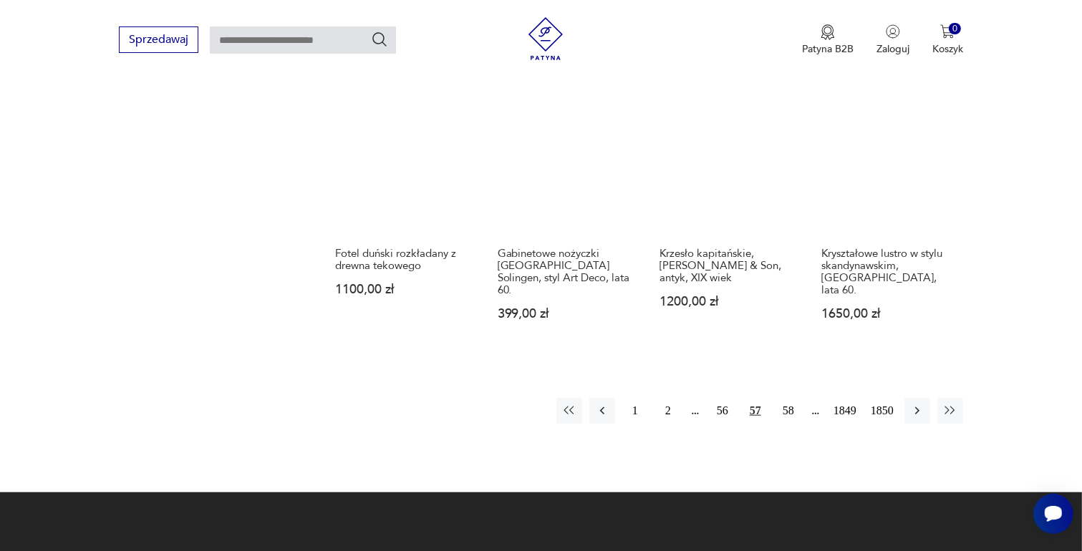
scroll to position [1259, 0]
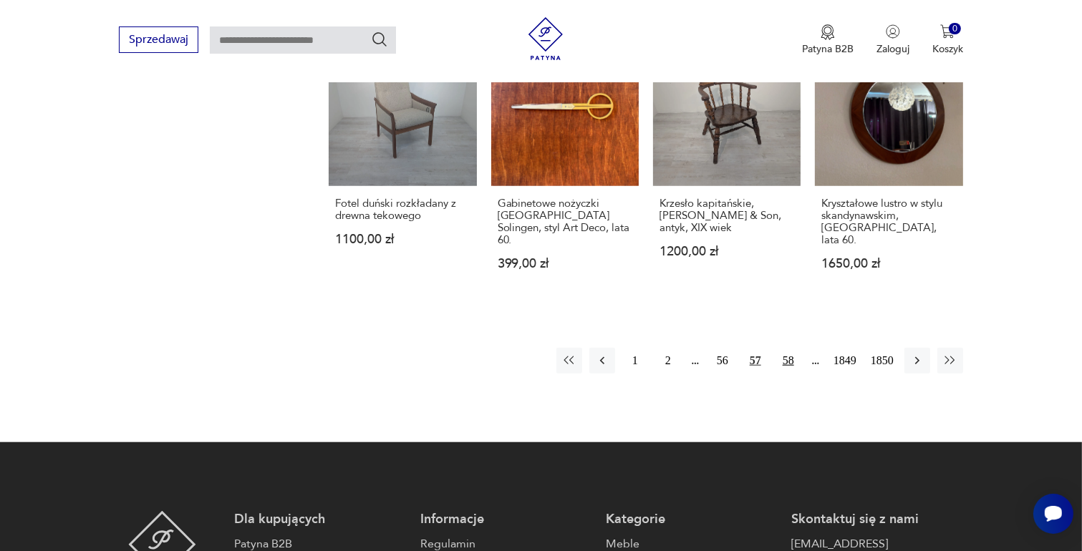
click at [790, 348] on button "58" at bounding box center [788, 361] width 26 height 26
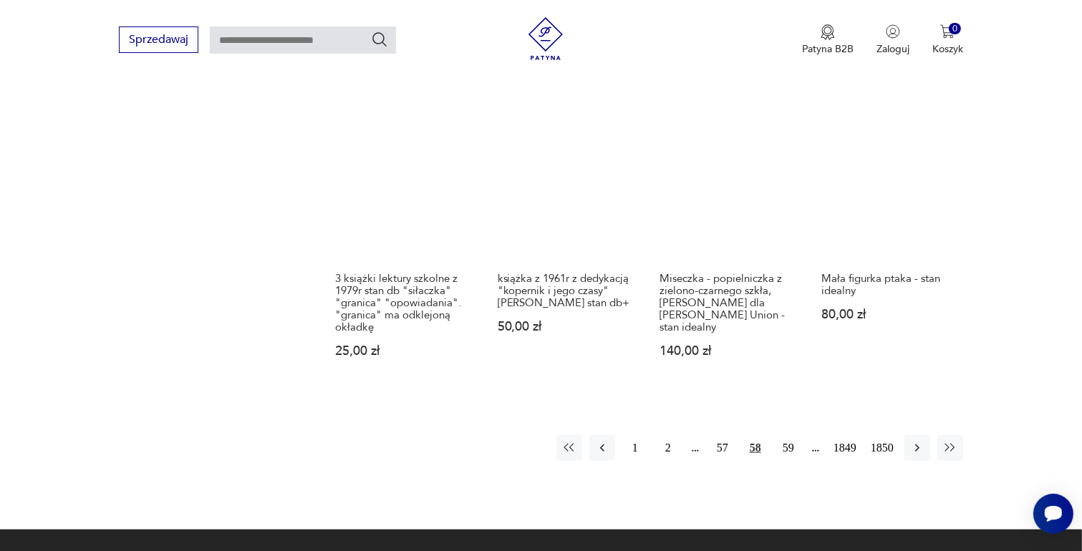
scroll to position [1259, 0]
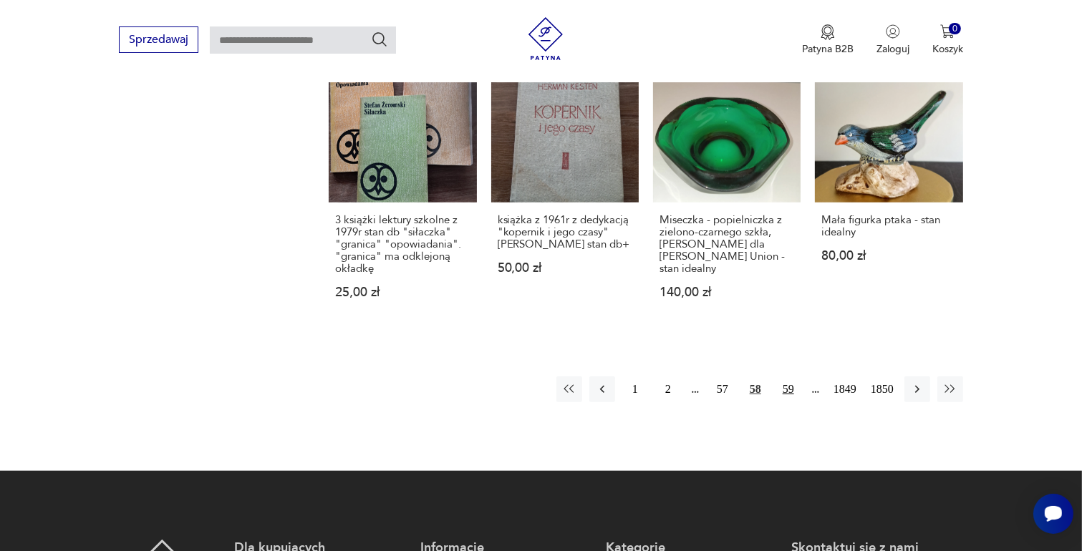
click at [785, 377] on button "59" at bounding box center [788, 390] width 26 height 26
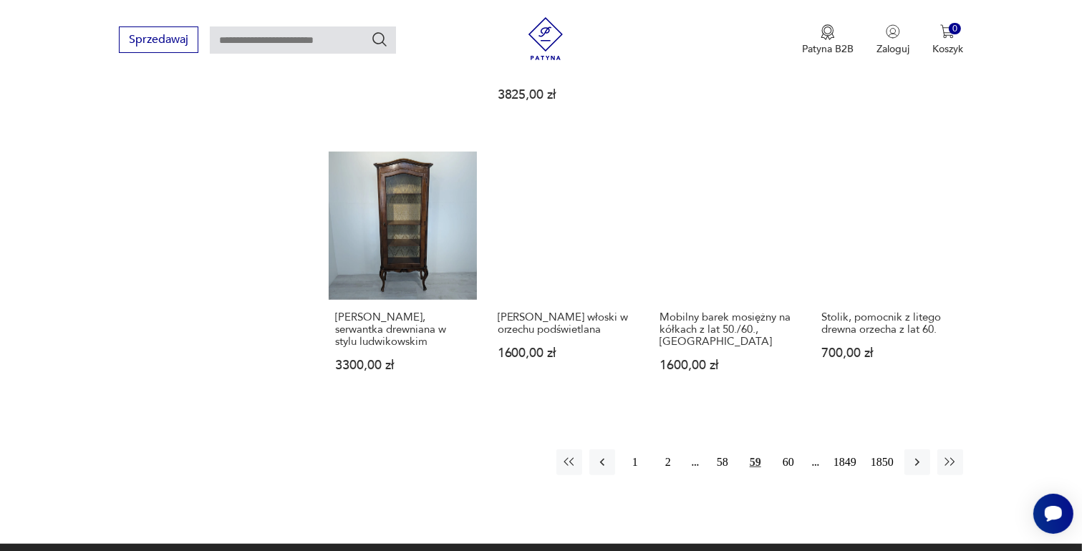
scroll to position [1187, 0]
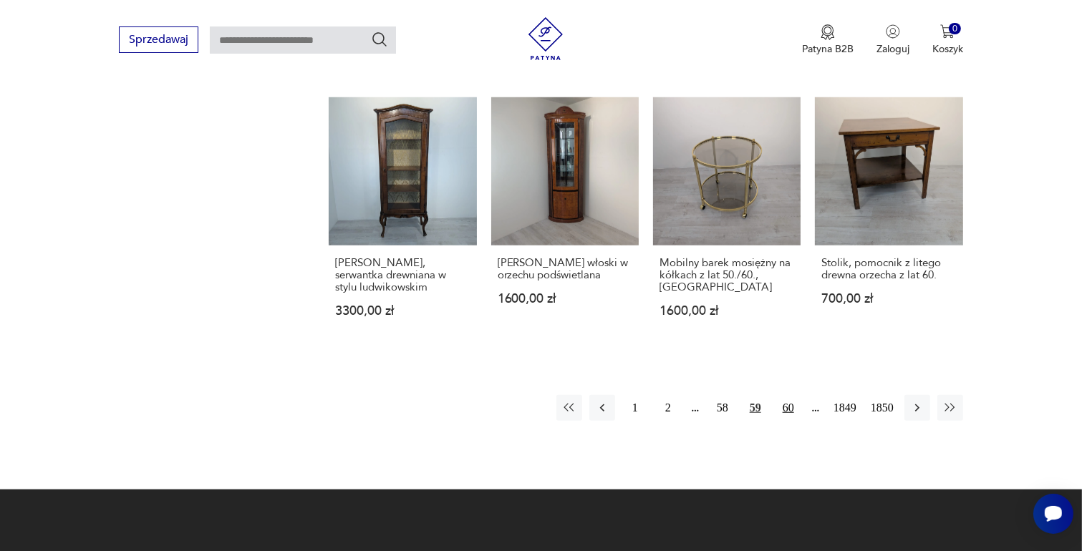
click at [788, 395] on button "60" at bounding box center [788, 408] width 26 height 26
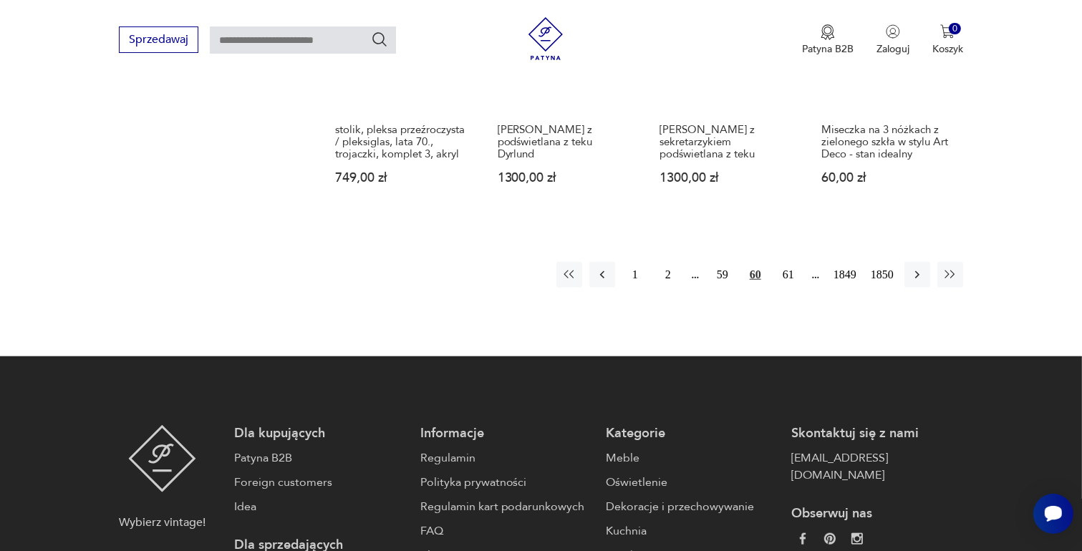
scroll to position [1340, 0]
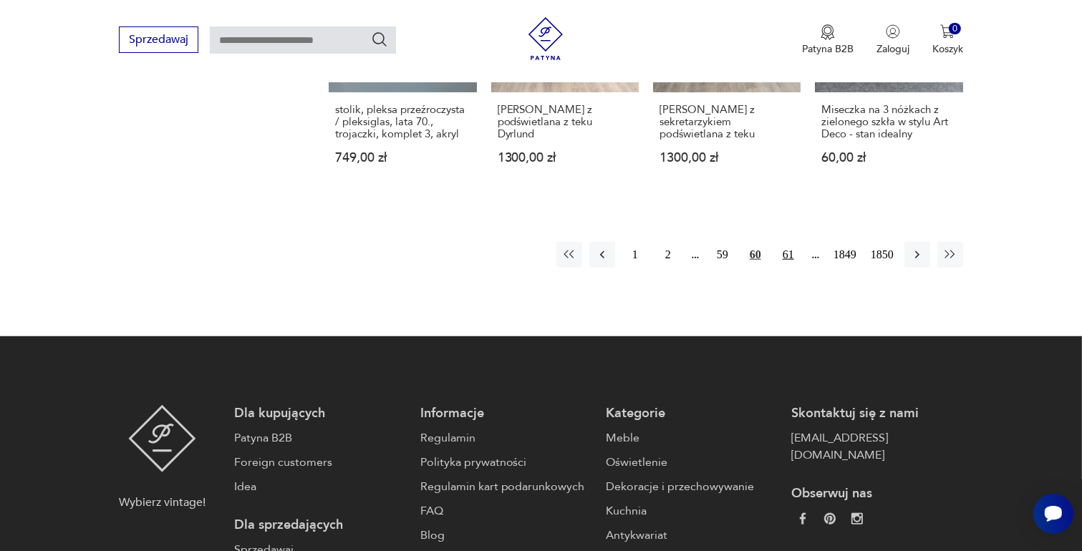
click at [787, 242] on button "61" at bounding box center [788, 255] width 26 height 26
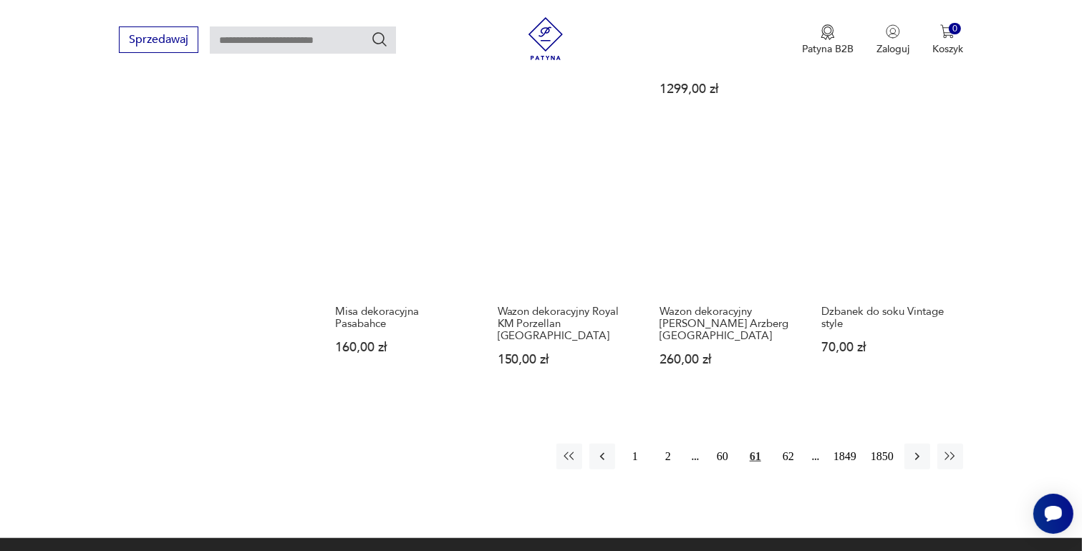
scroll to position [1187, 0]
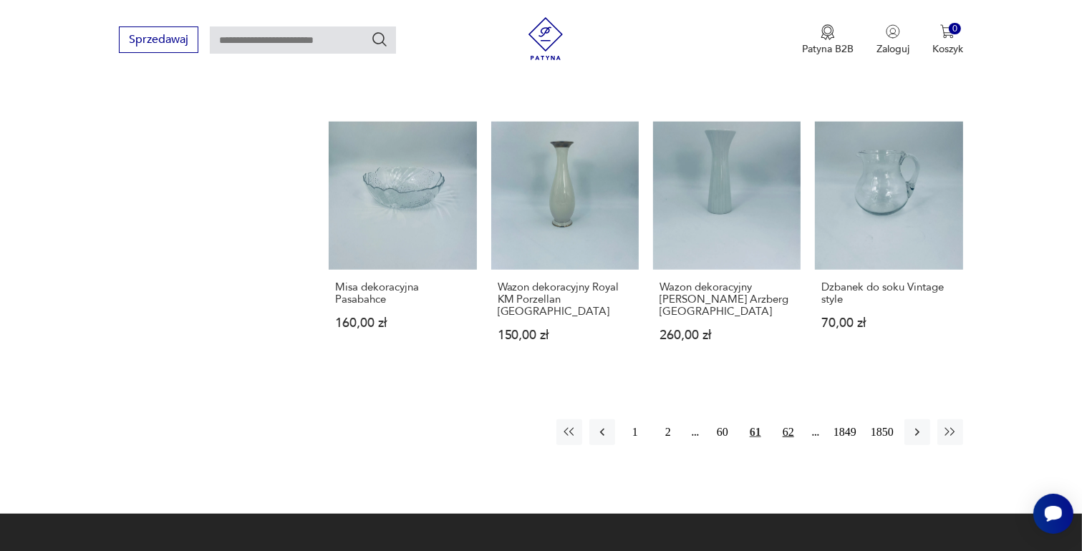
click at [789, 420] on button "62" at bounding box center [788, 433] width 26 height 26
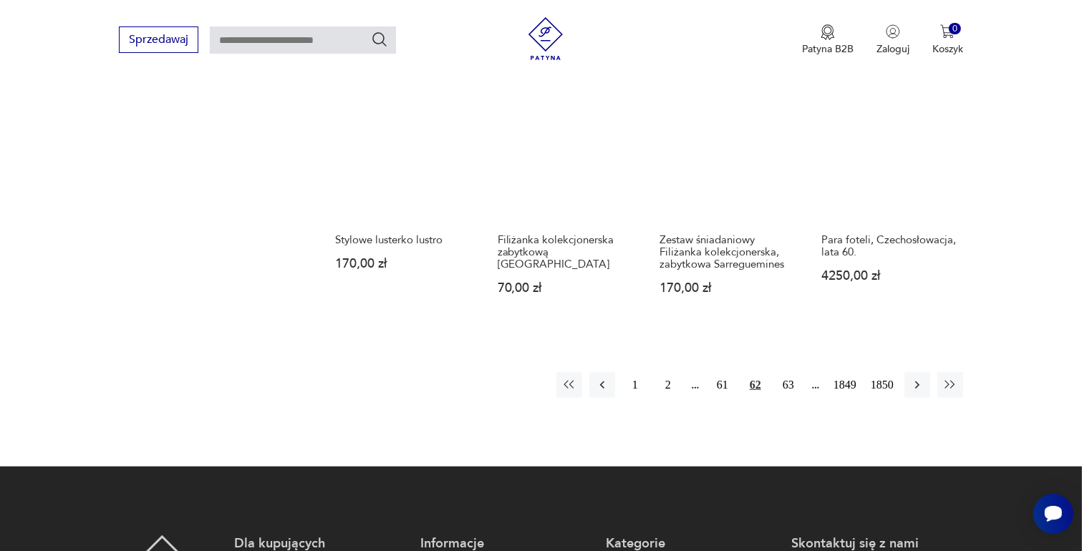
scroll to position [1187, 0]
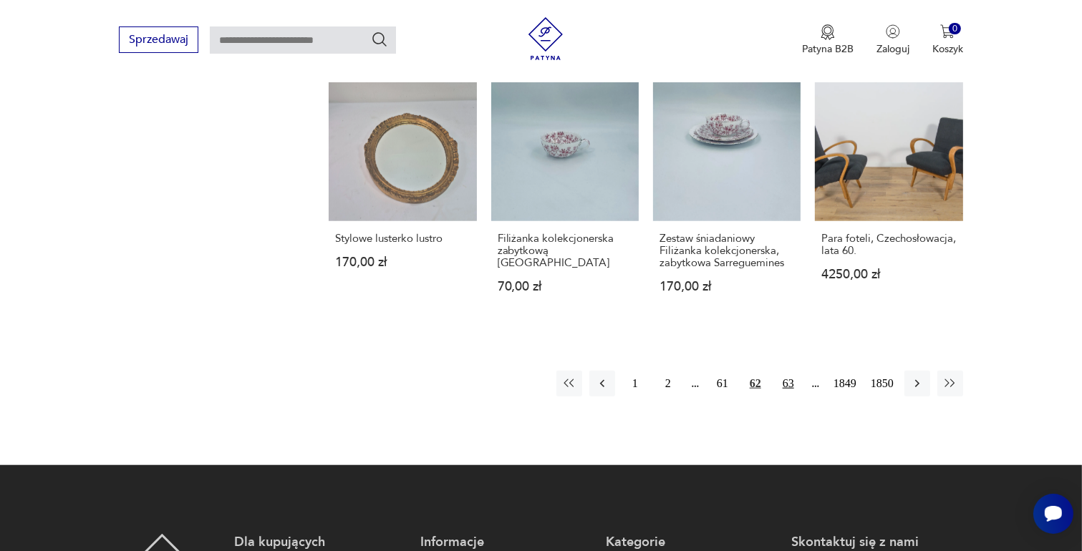
click at [792, 378] on button "63" at bounding box center [788, 384] width 26 height 26
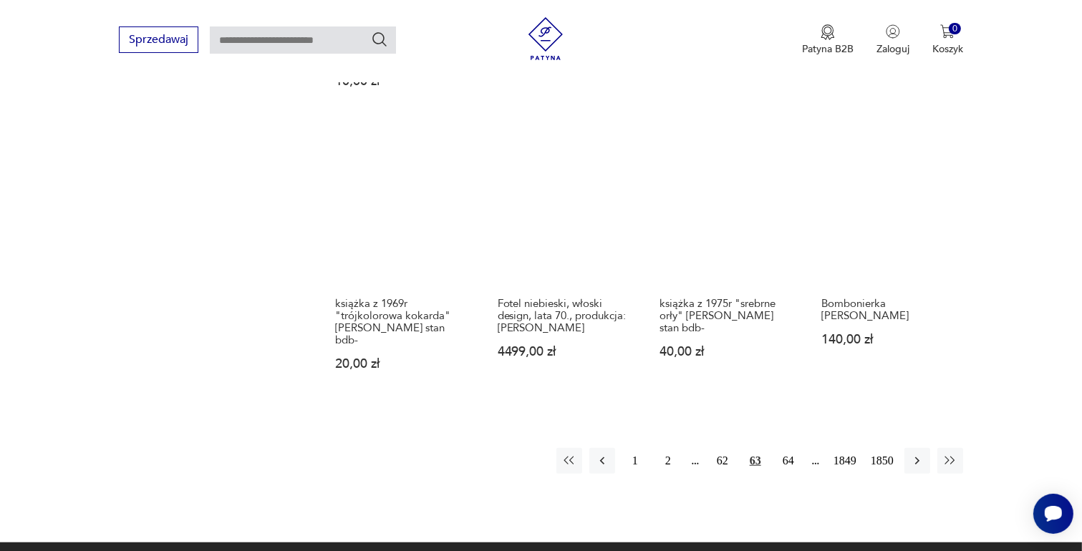
scroll to position [1187, 0]
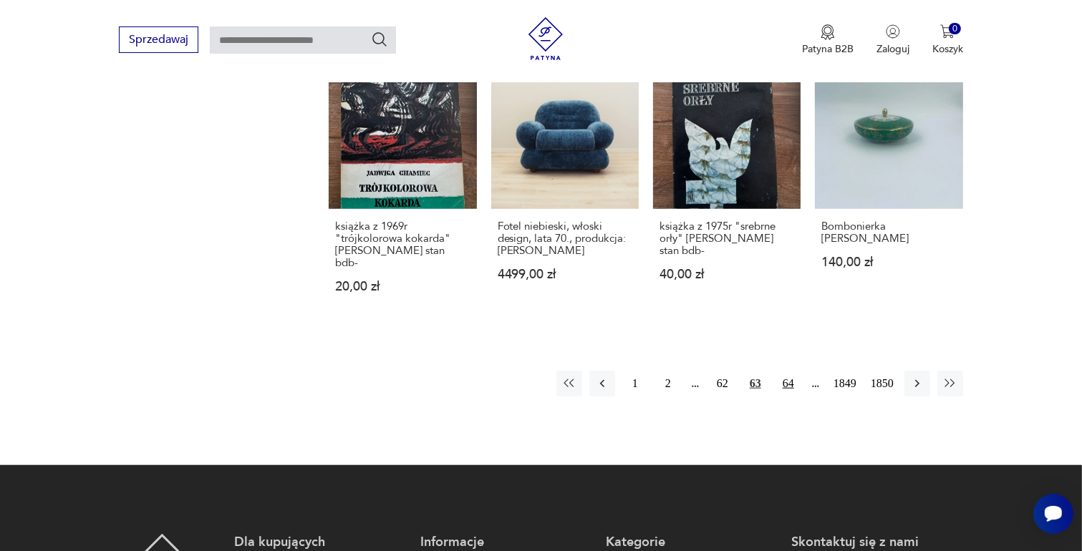
click at [786, 371] on button "64" at bounding box center [788, 384] width 26 height 26
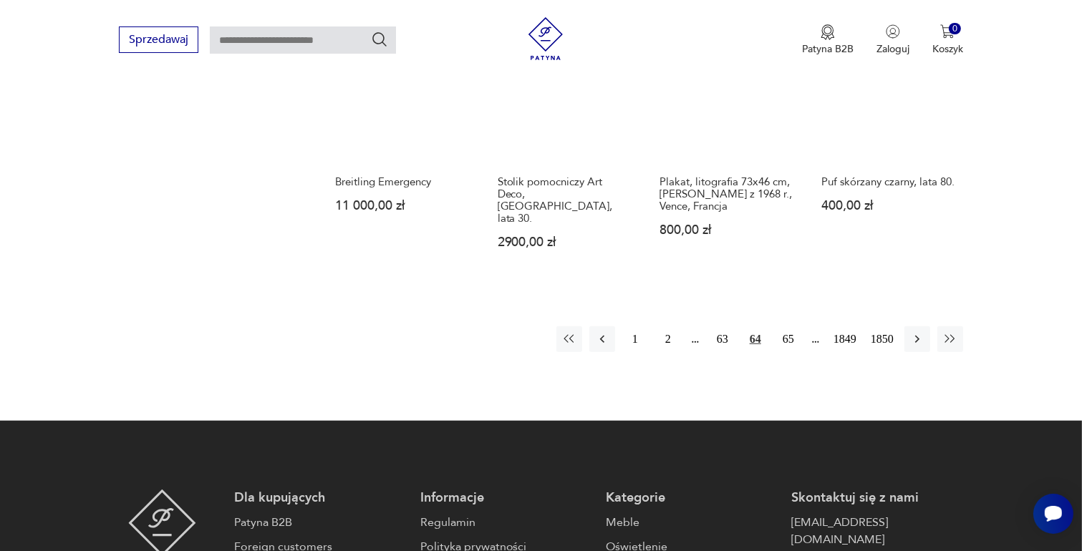
scroll to position [1259, 0]
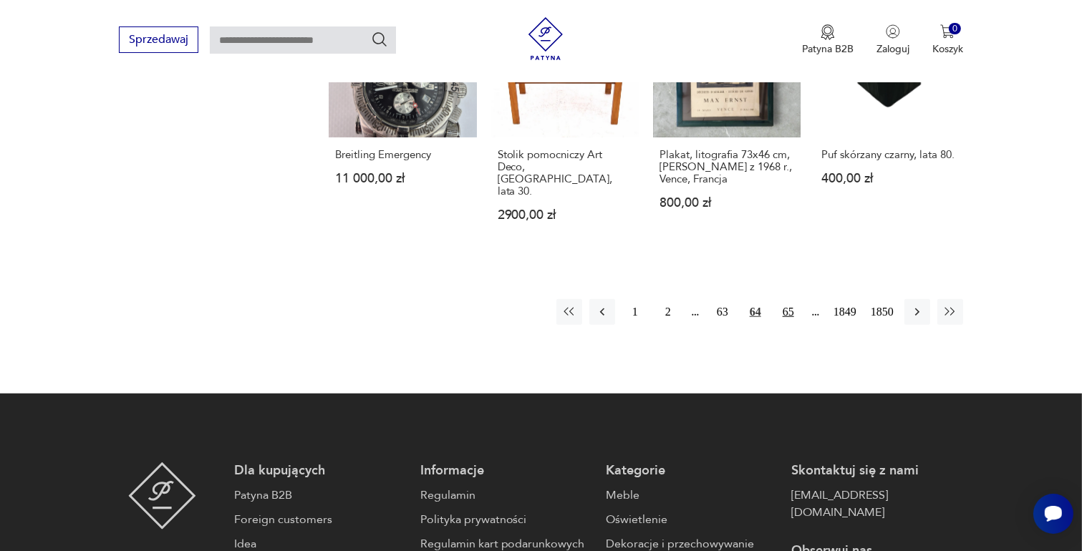
click at [788, 299] on button "65" at bounding box center [788, 312] width 26 height 26
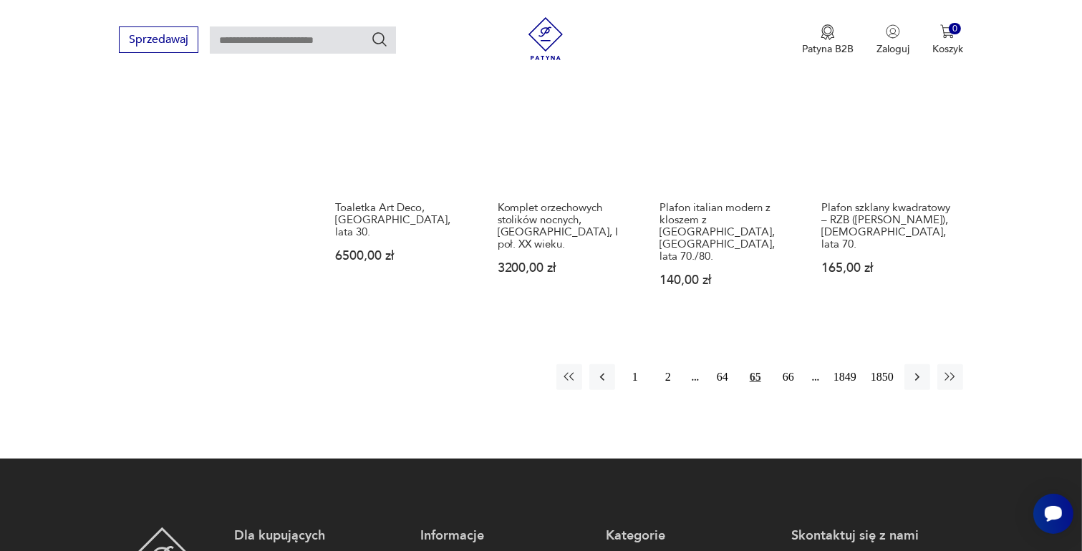
scroll to position [1259, 0]
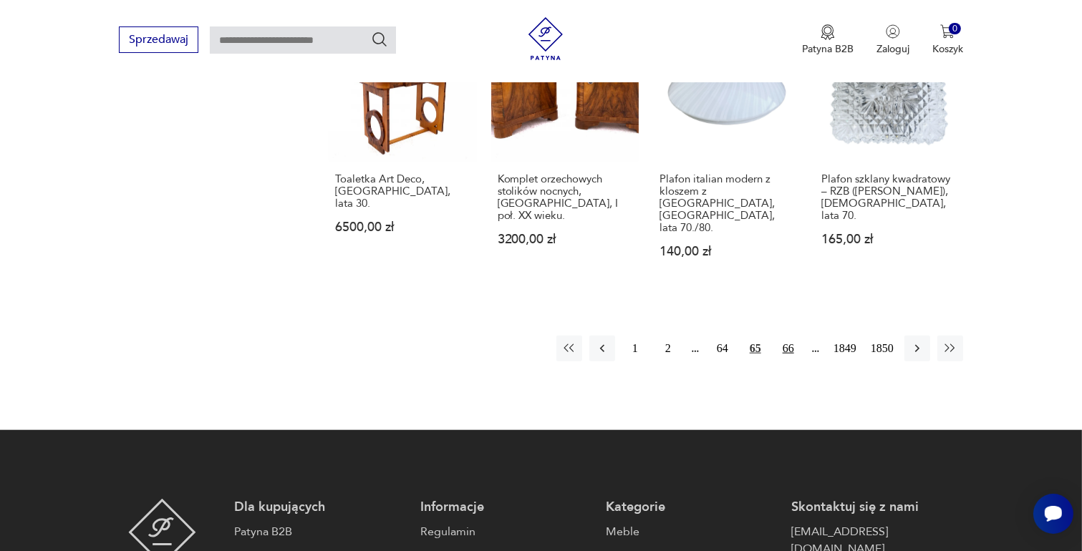
click at [787, 336] on button "66" at bounding box center [788, 349] width 26 height 26
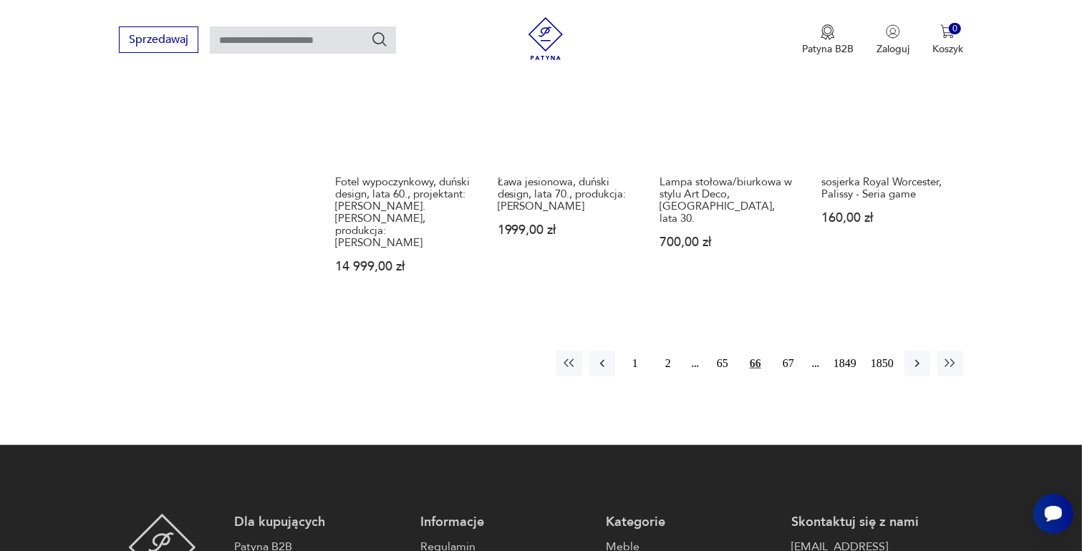
scroll to position [1330, 0]
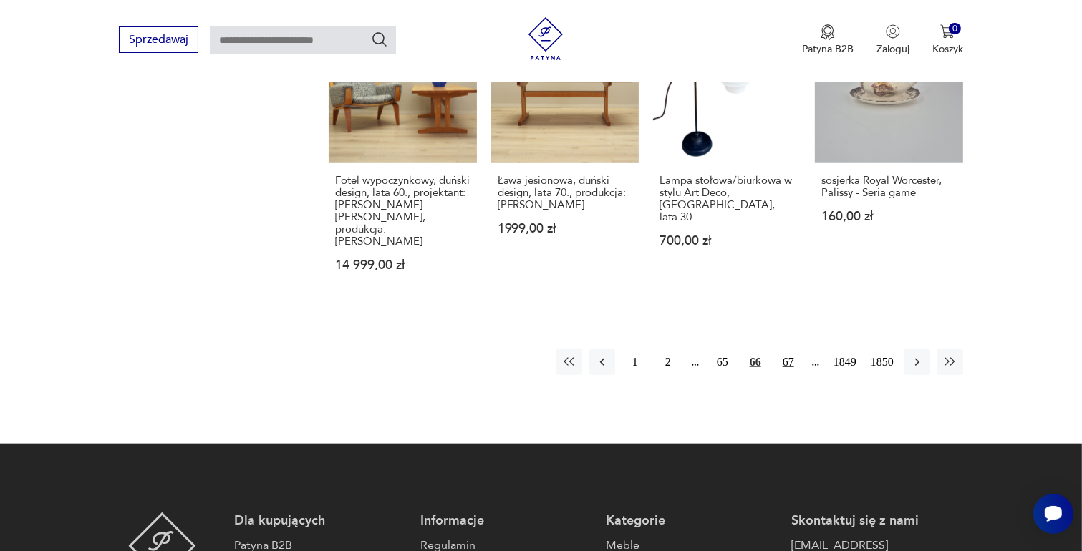
click at [788, 349] on button "67" at bounding box center [788, 362] width 26 height 26
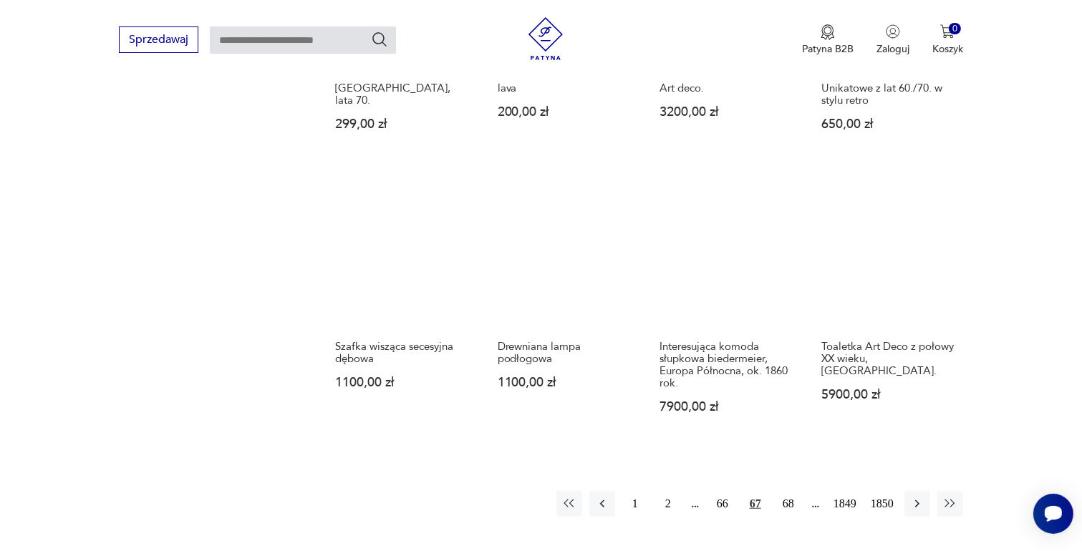
scroll to position [1187, 0]
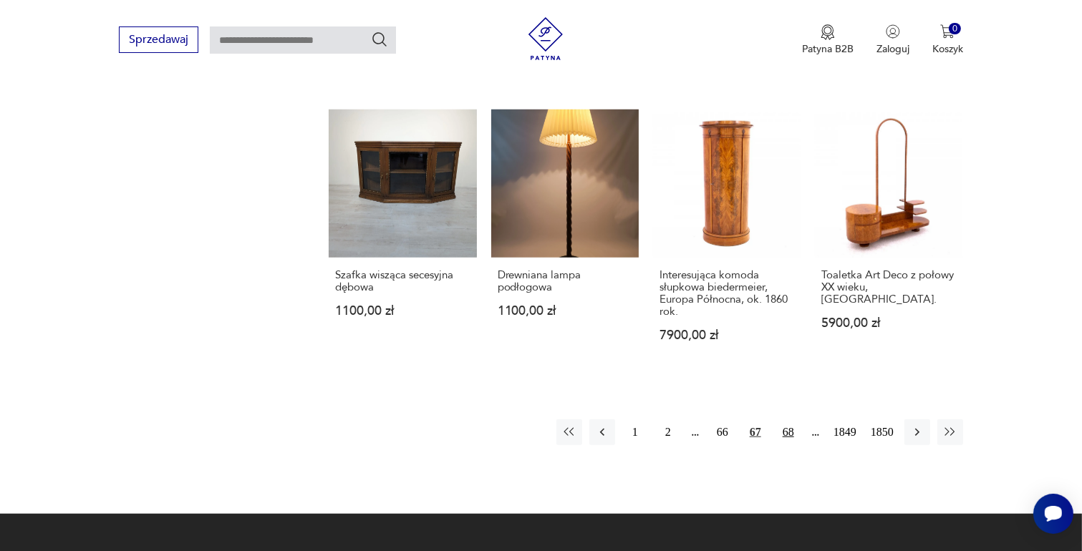
click at [786, 420] on button "68" at bounding box center [788, 433] width 26 height 26
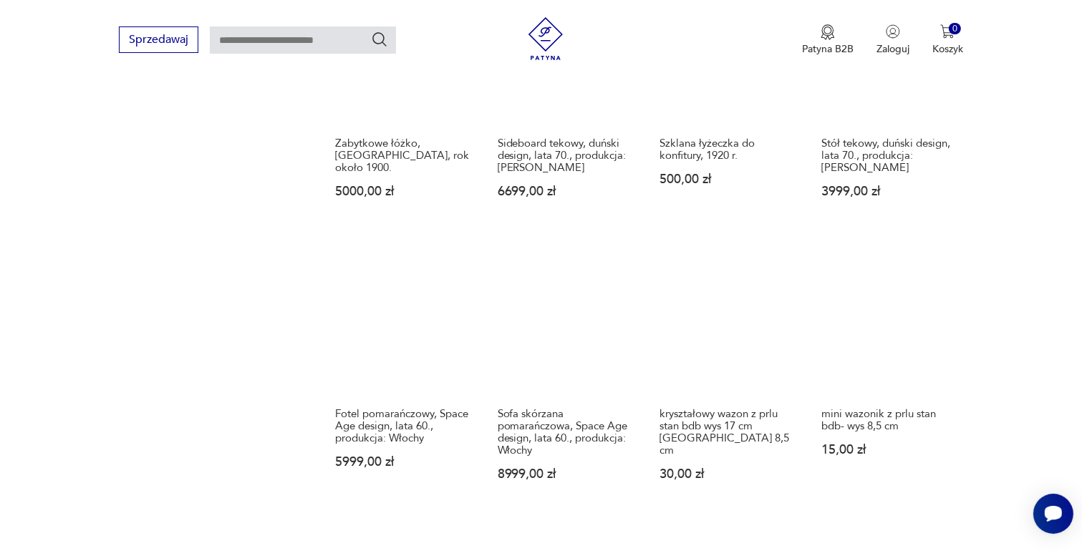
scroll to position [1187, 0]
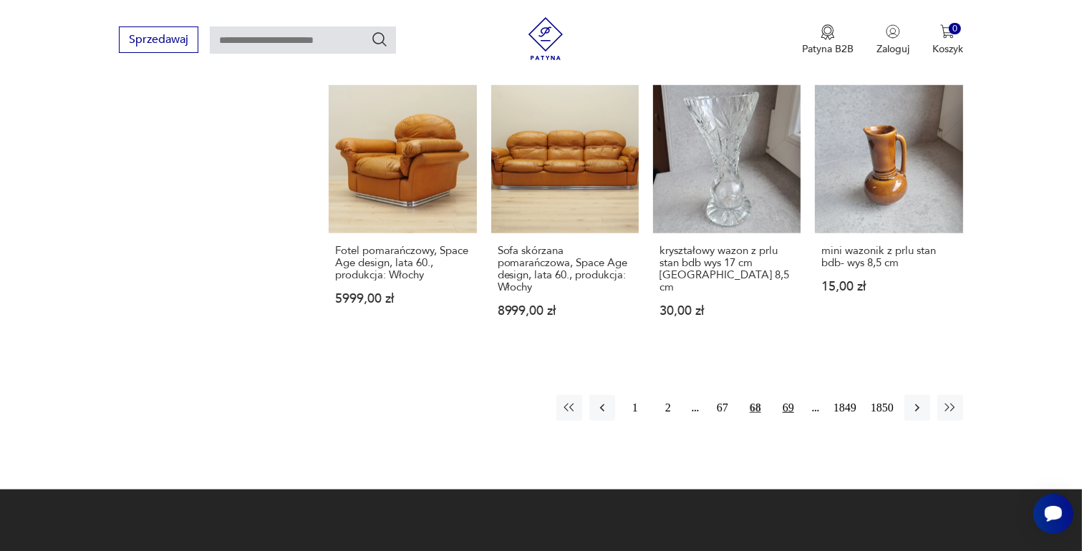
click at [788, 395] on button "69" at bounding box center [788, 408] width 26 height 26
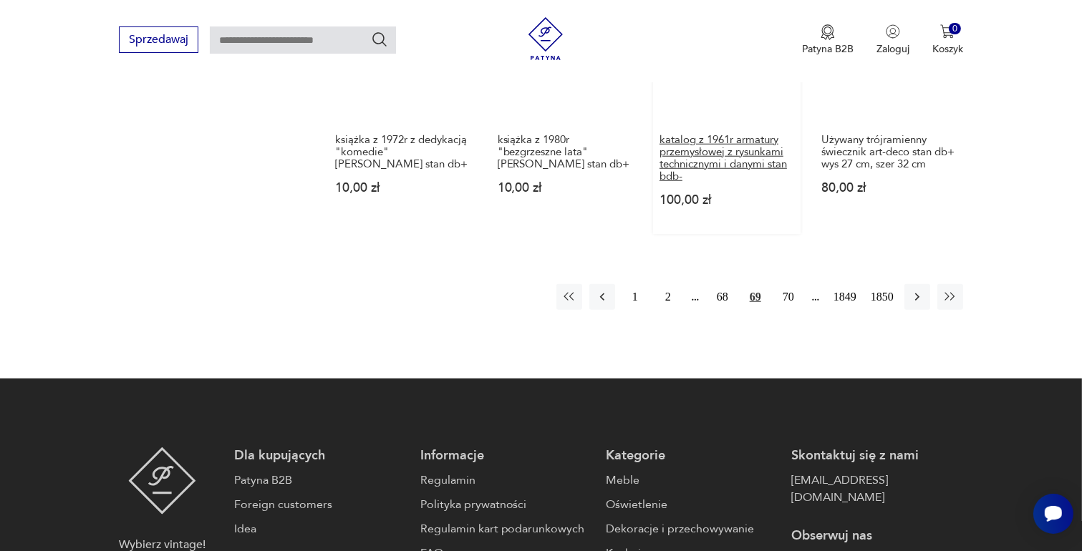
scroll to position [1330, 0]
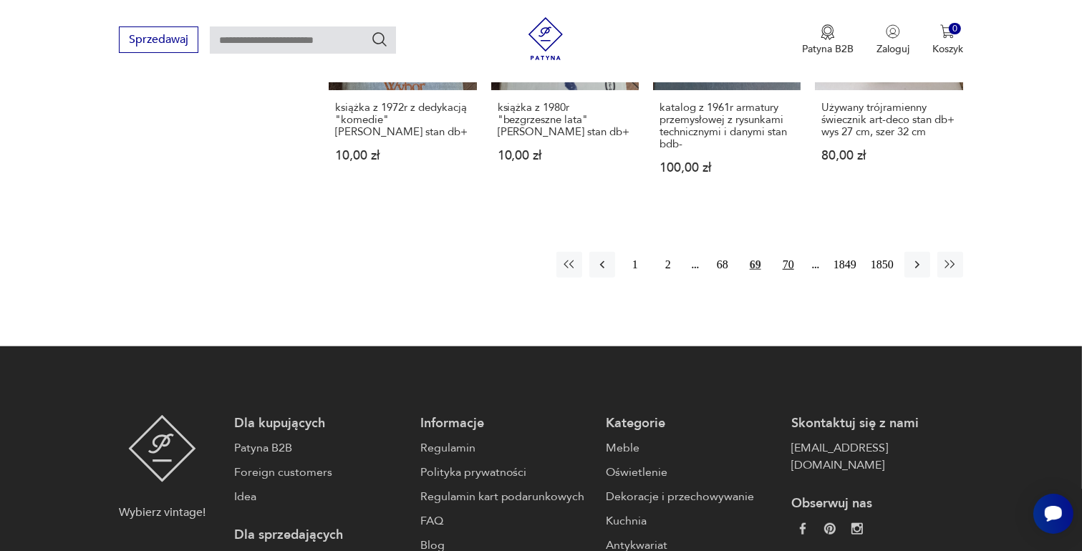
click at [788, 261] on button "70" at bounding box center [788, 265] width 26 height 26
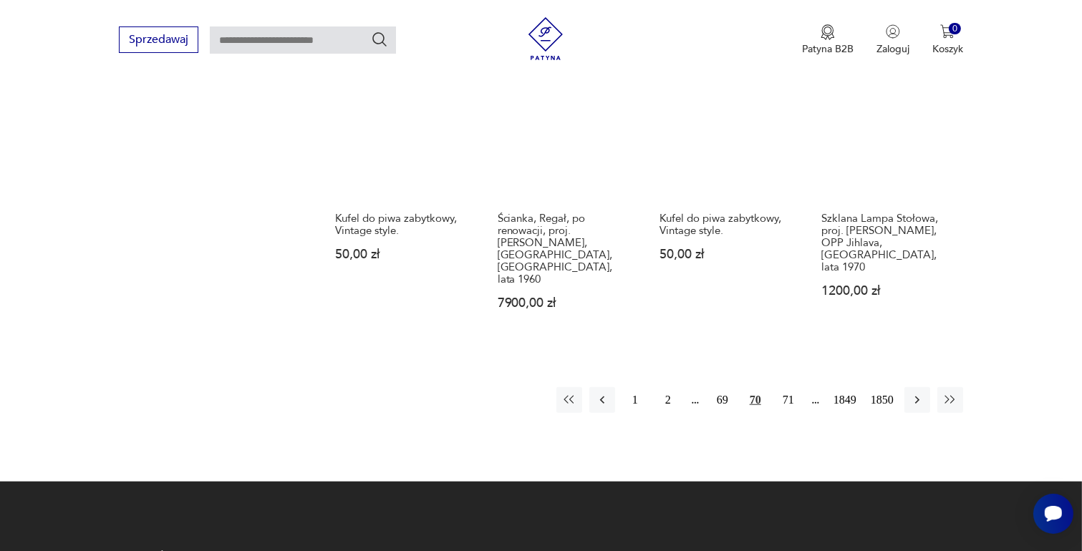
scroll to position [1259, 0]
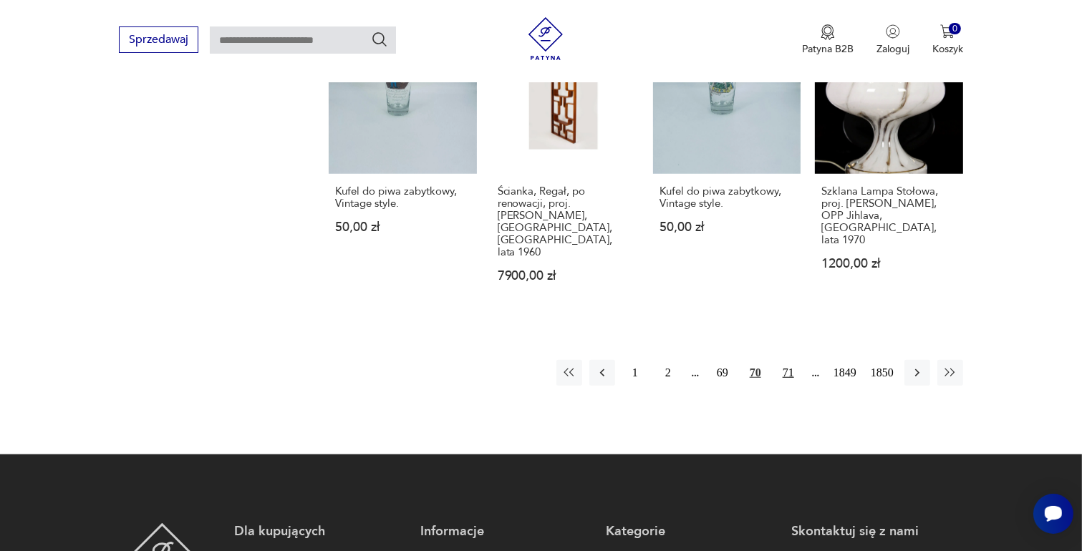
click at [786, 360] on button "71" at bounding box center [788, 373] width 26 height 26
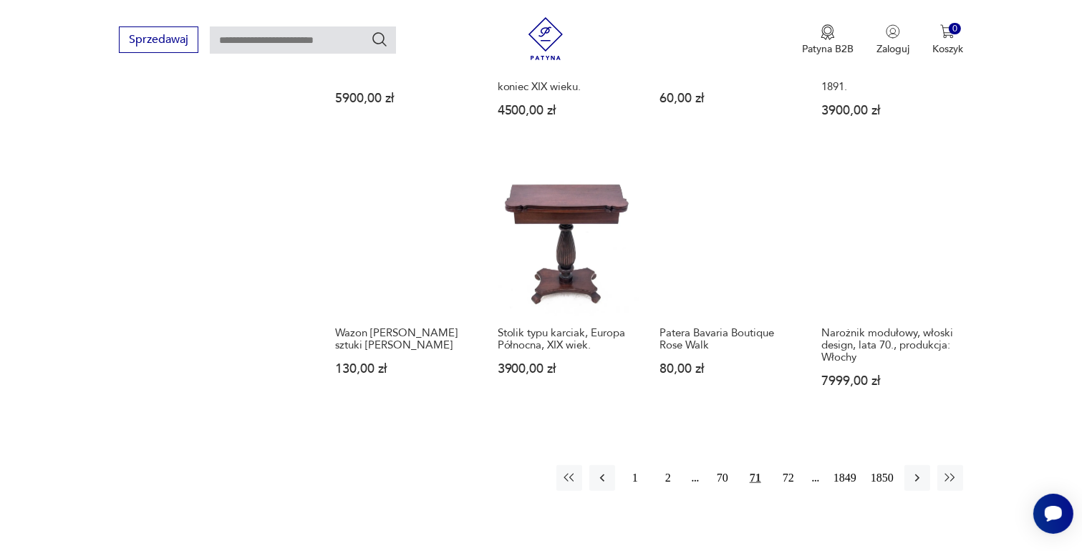
scroll to position [1187, 0]
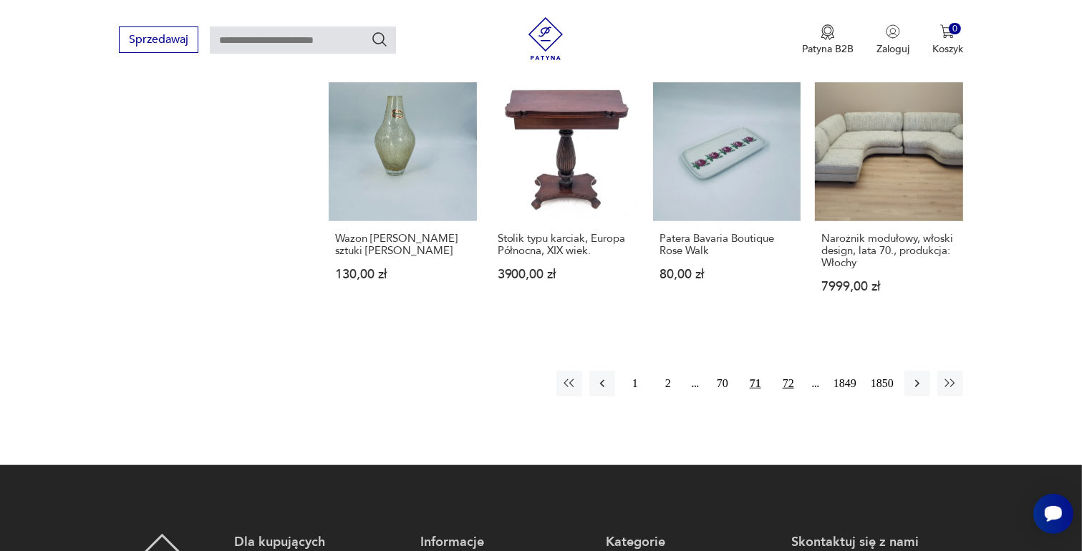
click at [786, 371] on button "72" at bounding box center [788, 384] width 26 height 26
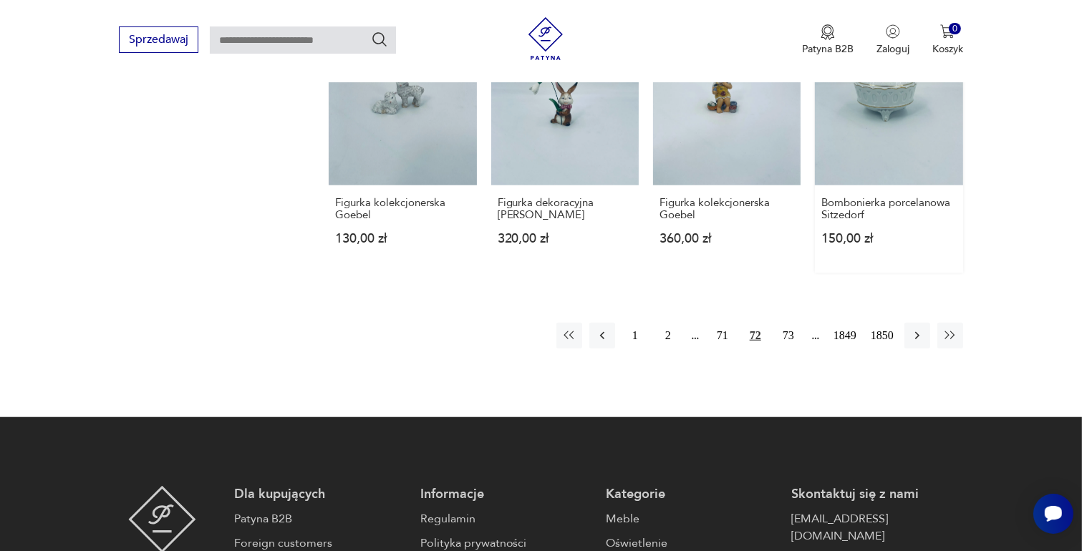
scroll to position [1259, 0]
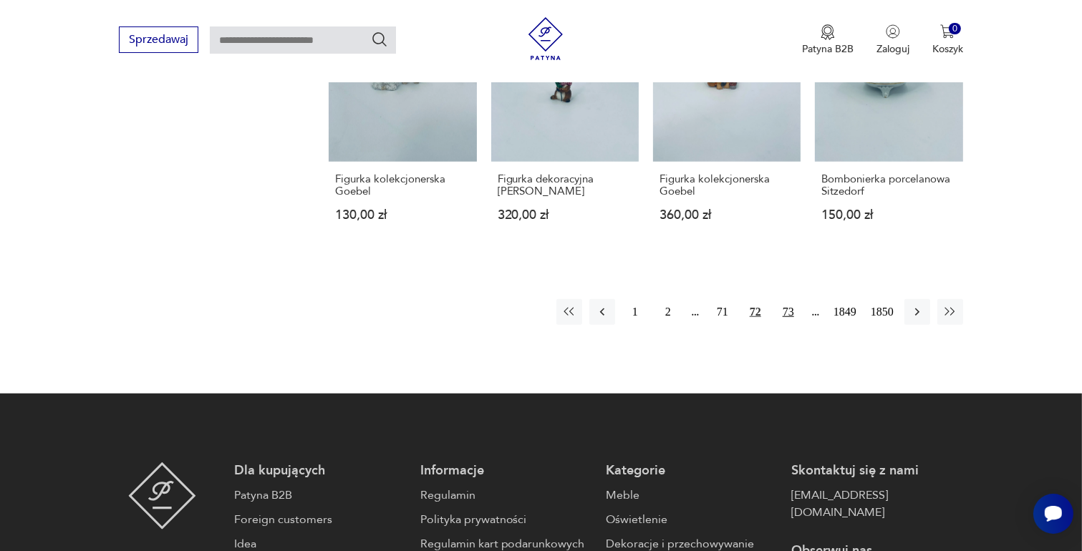
click at [789, 299] on button "73" at bounding box center [788, 312] width 26 height 26
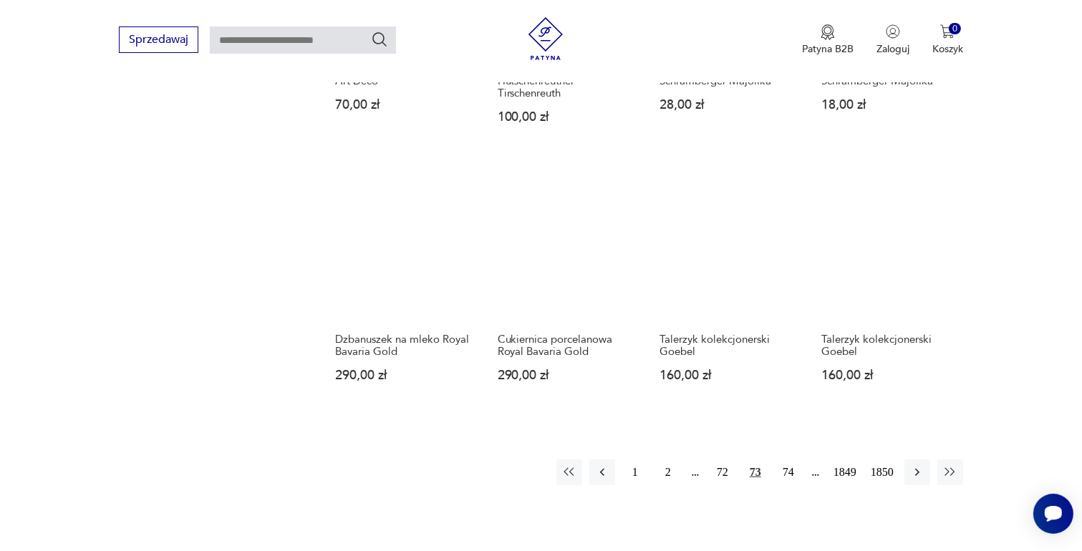
scroll to position [1187, 0]
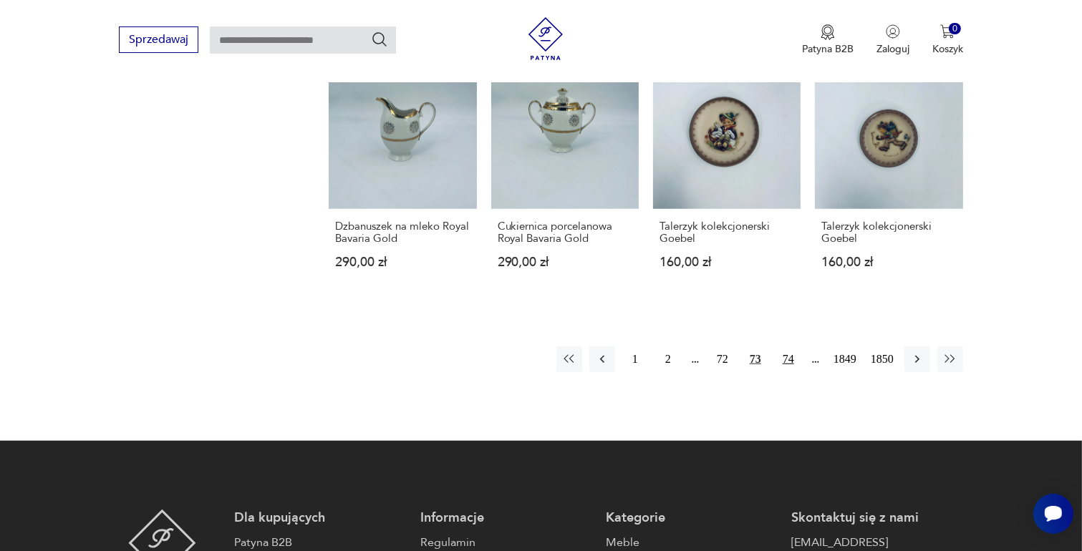
click at [788, 356] on button "74" at bounding box center [788, 360] width 26 height 26
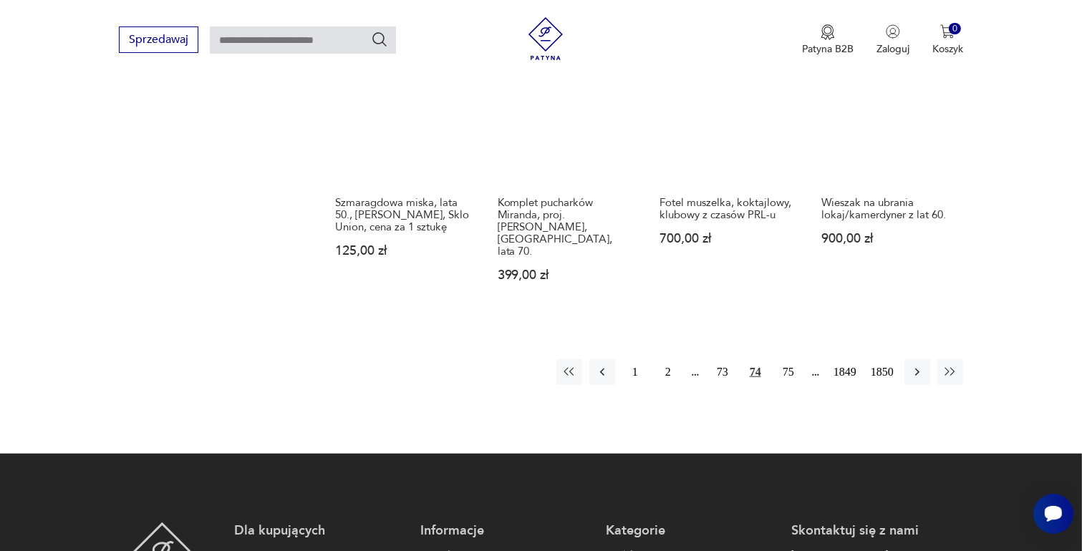
scroll to position [1259, 0]
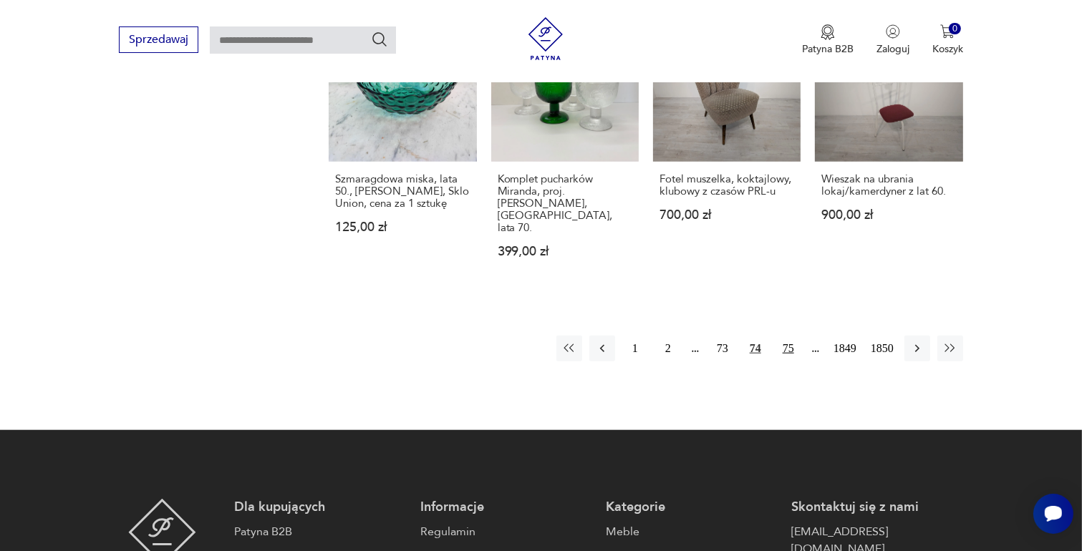
click at [786, 336] on button "75" at bounding box center [788, 349] width 26 height 26
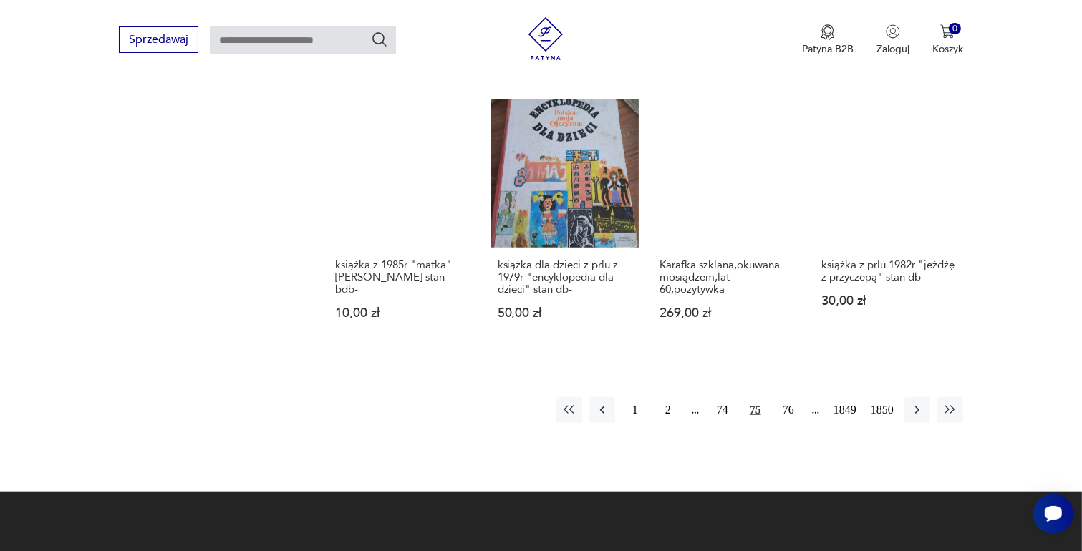
scroll to position [1259, 0]
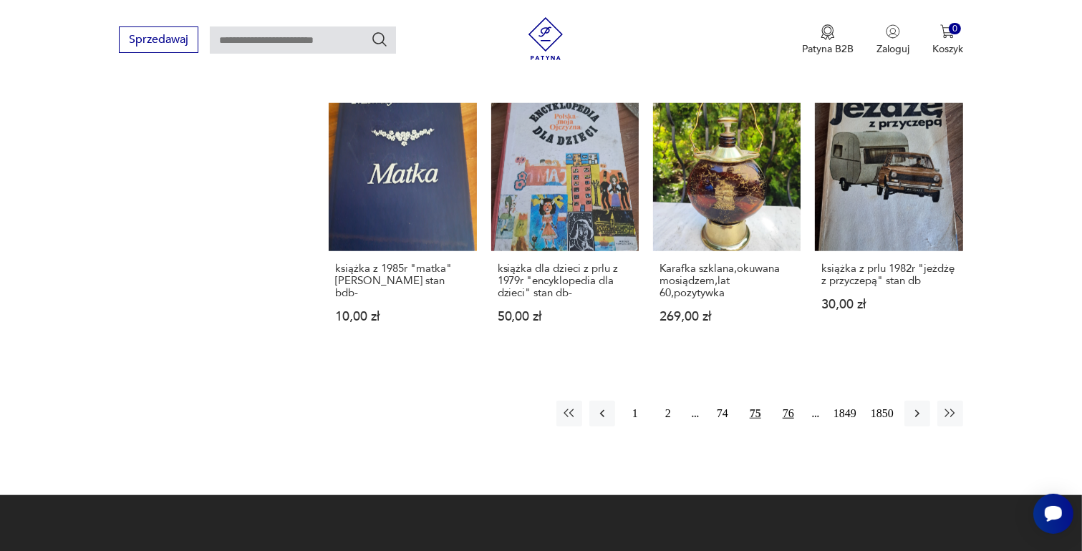
click at [790, 421] on button "76" at bounding box center [788, 414] width 26 height 26
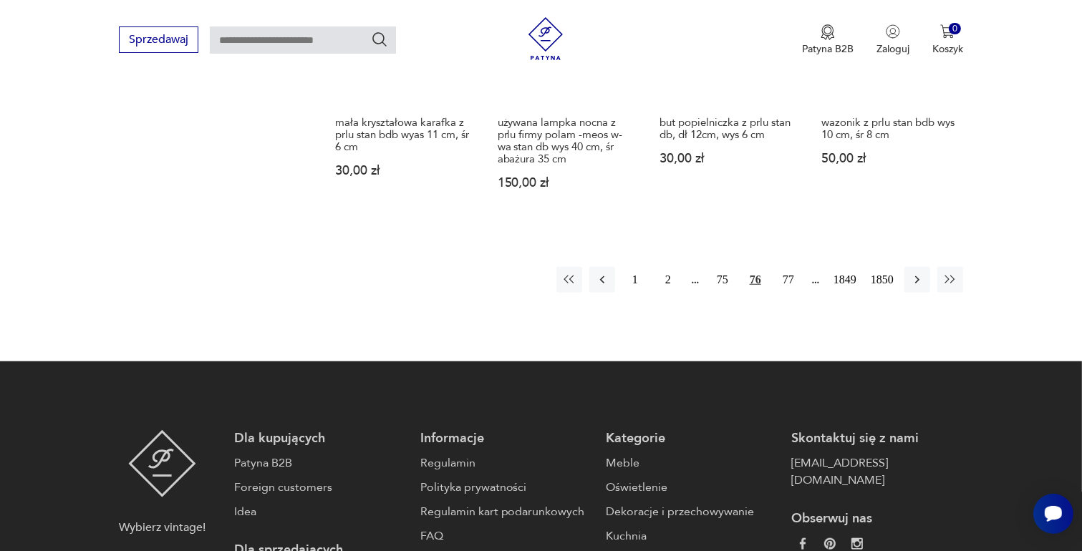
scroll to position [1330, 0]
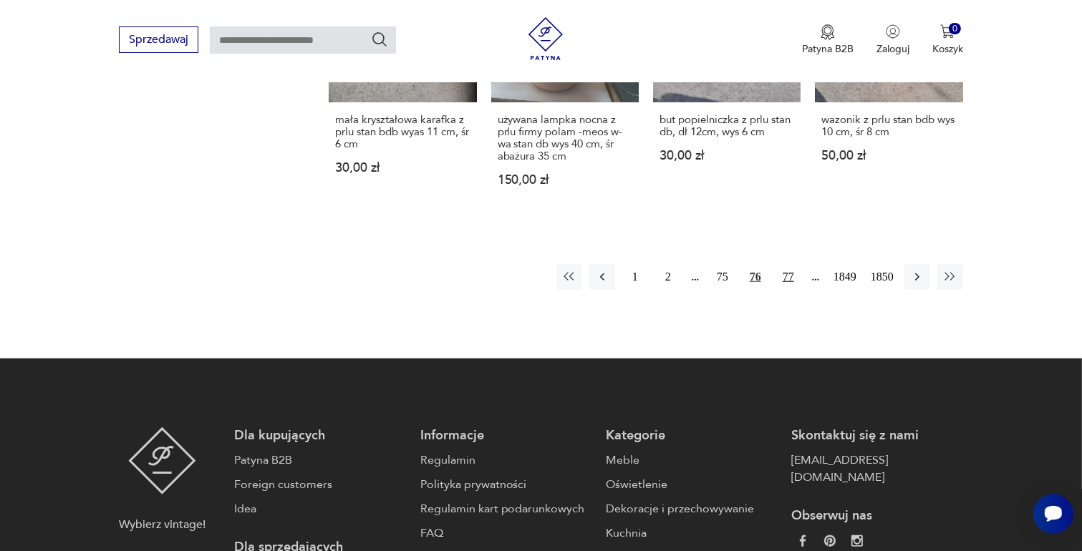
click at [788, 277] on button "77" at bounding box center [788, 277] width 26 height 26
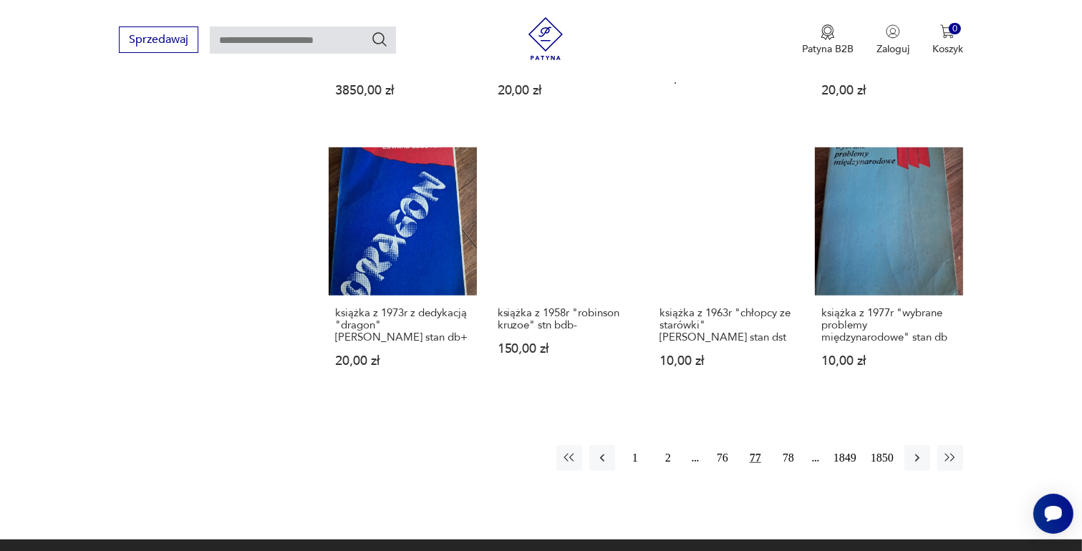
scroll to position [1115, 0]
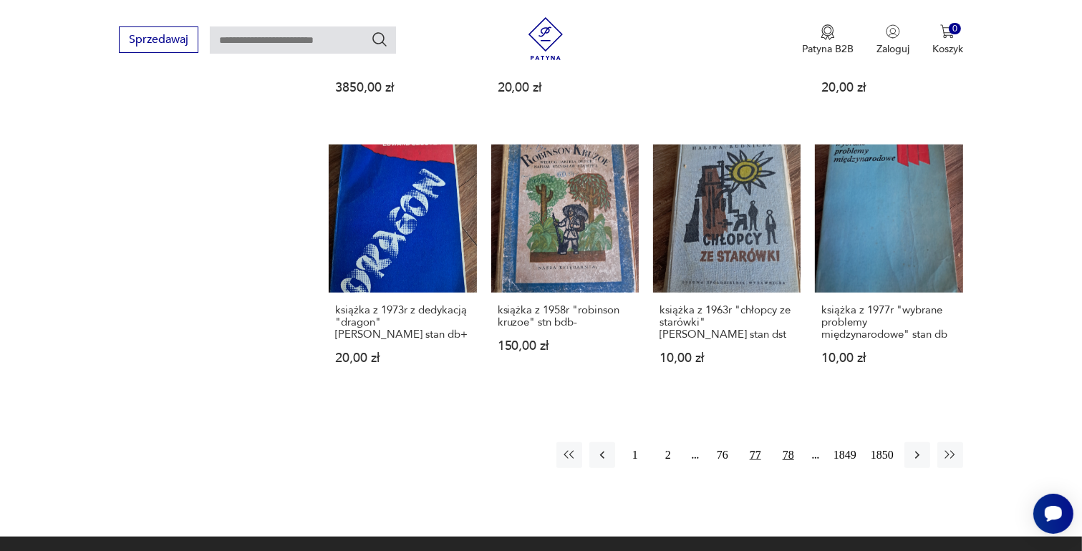
click at [790, 442] on button "78" at bounding box center [788, 455] width 26 height 26
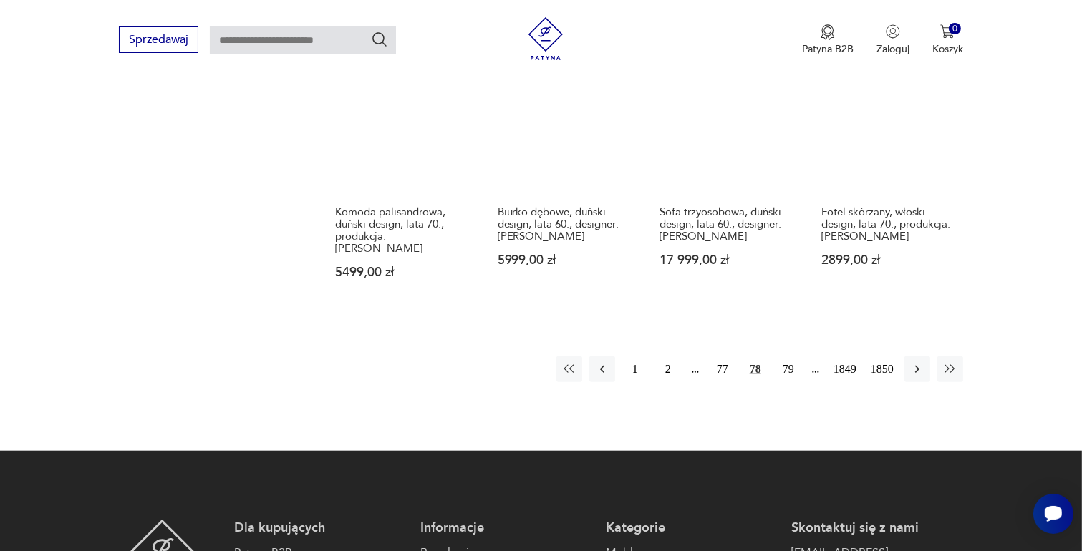
scroll to position [1259, 0]
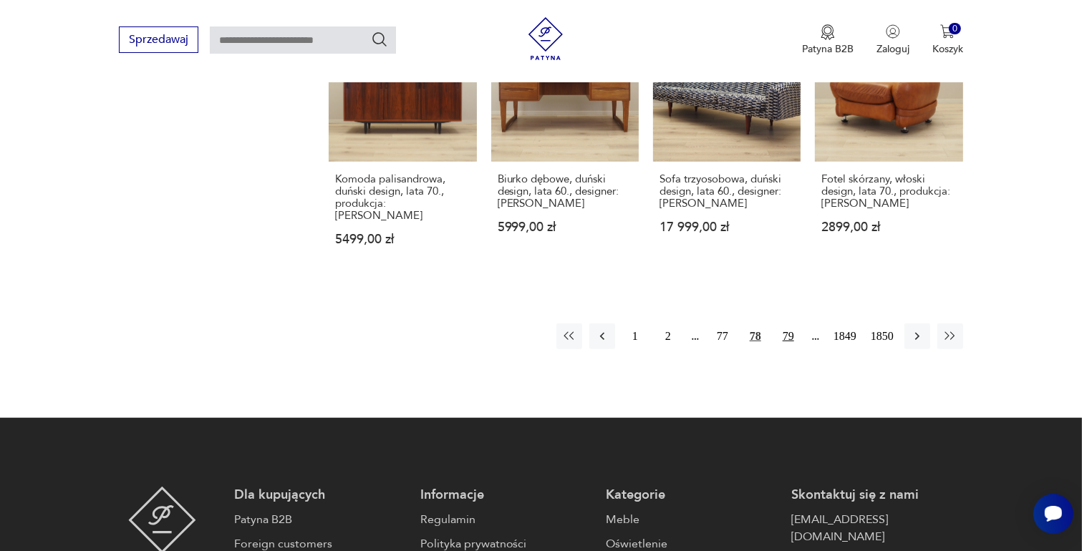
click at [788, 324] on button "79" at bounding box center [788, 337] width 26 height 26
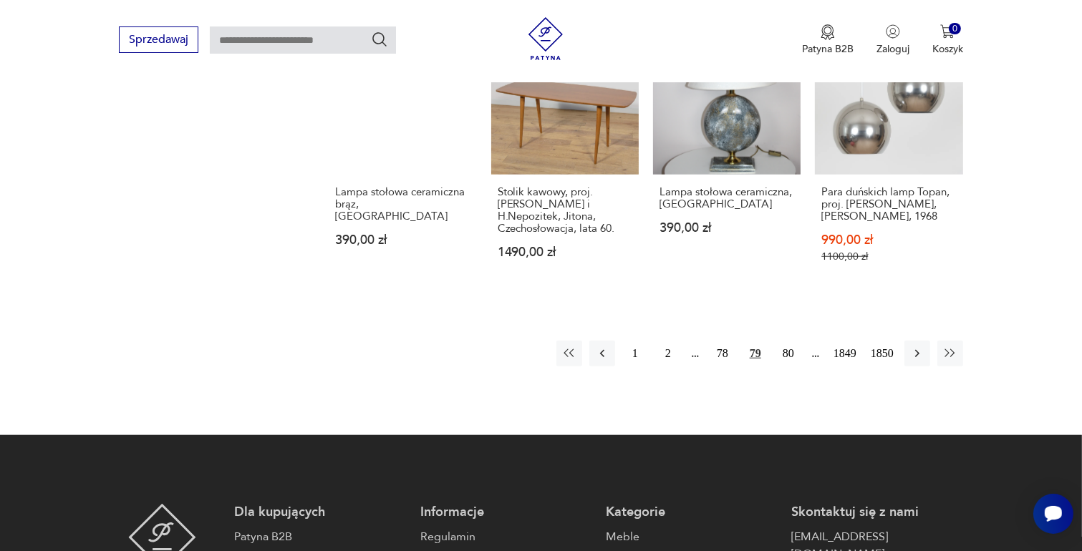
scroll to position [1259, 0]
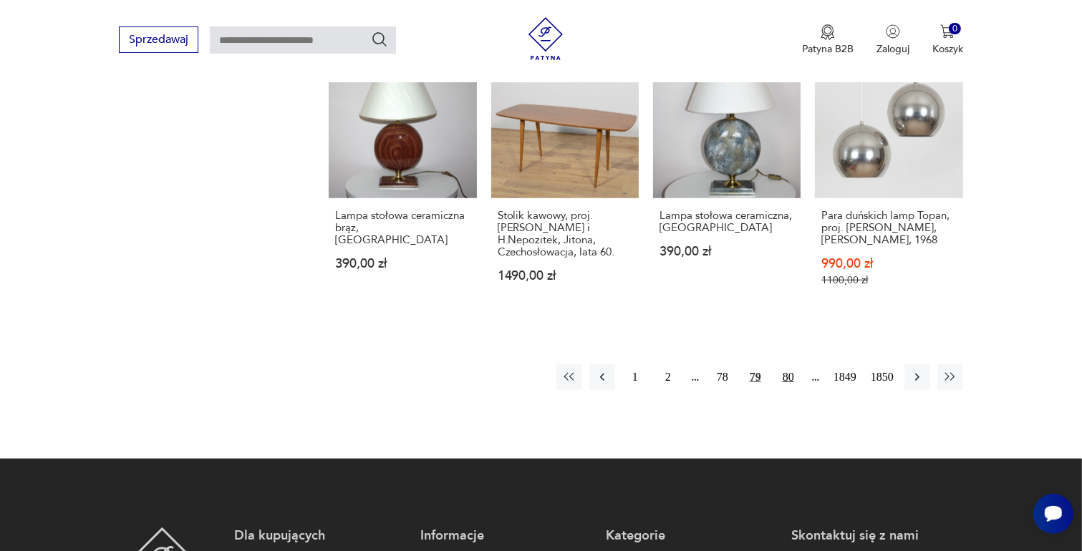
click at [790, 364] on button "80" at bounding box center [788, 377] width 26 height 26
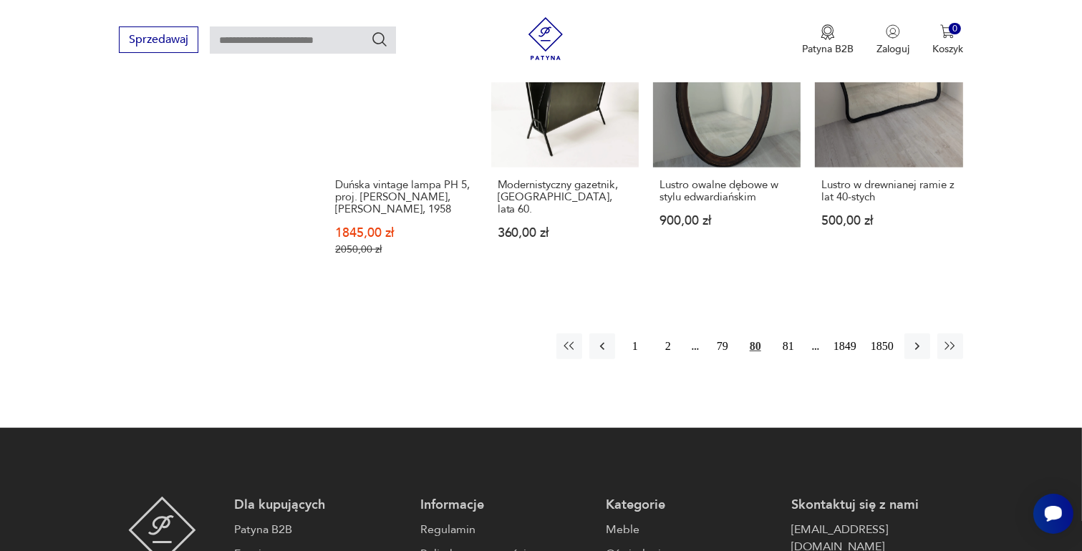
scroll to position [1330, 0]
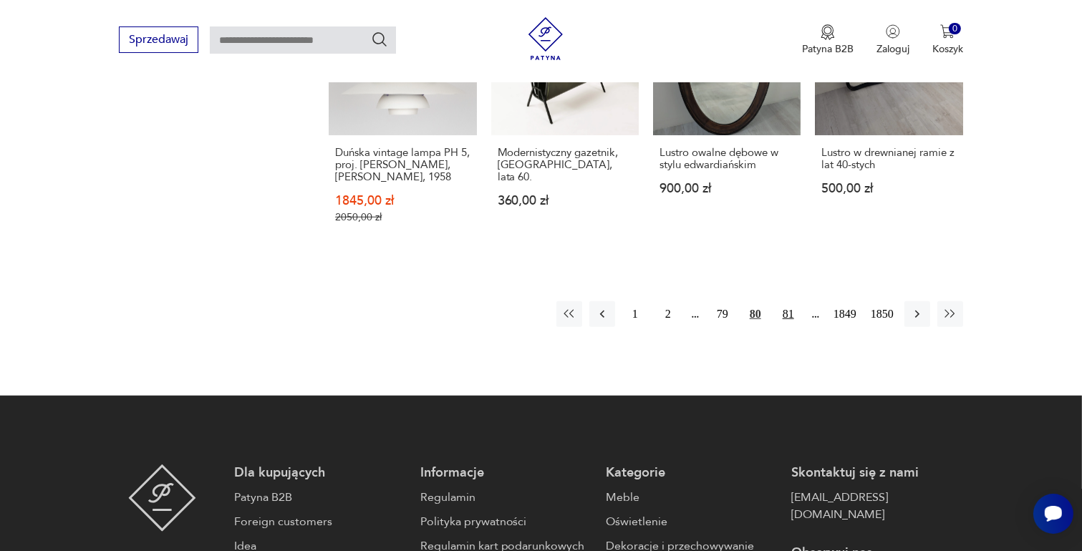
click at [790, 302] on button "81" at bounding box center [788, 314] width 26 height 26
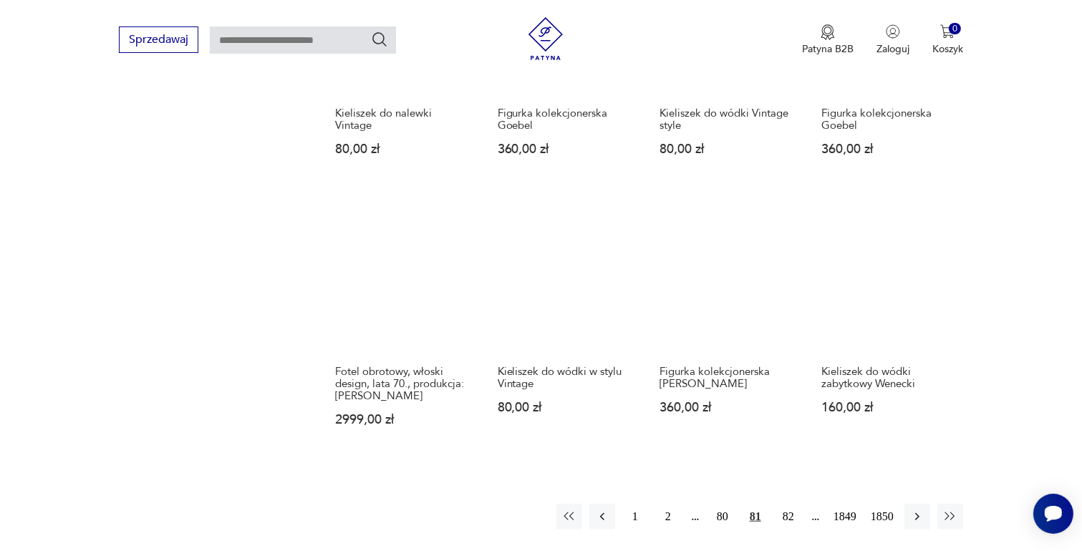
scroll to position [1259, 0]
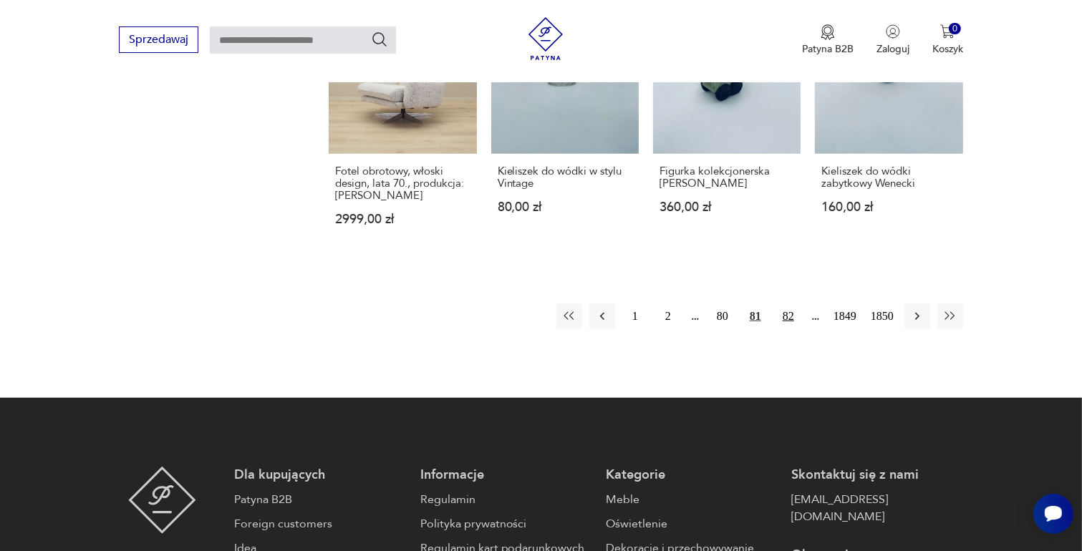
click at [786, 304] on button "82" at bounding box center [788, 317] width 26 height 26
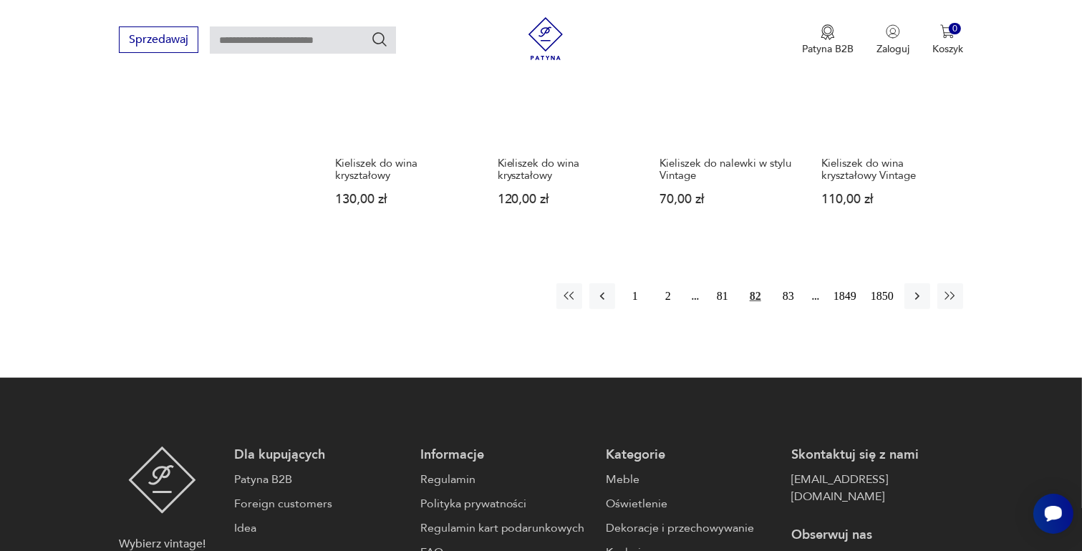
scroll to position [1330, 0]
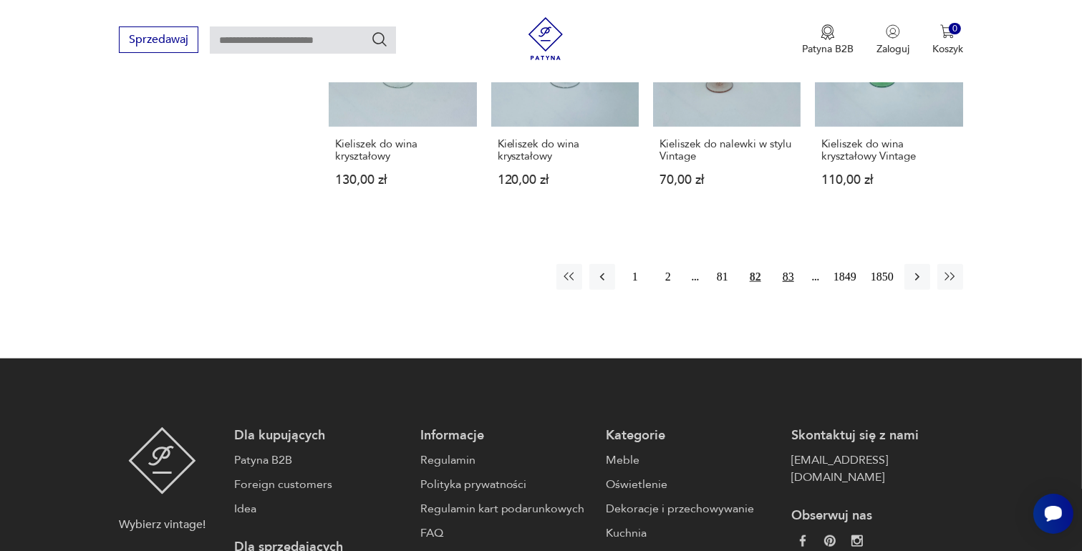
click at [793, 264] on button "83" at bounding box center [788, 277] width 26 height 26
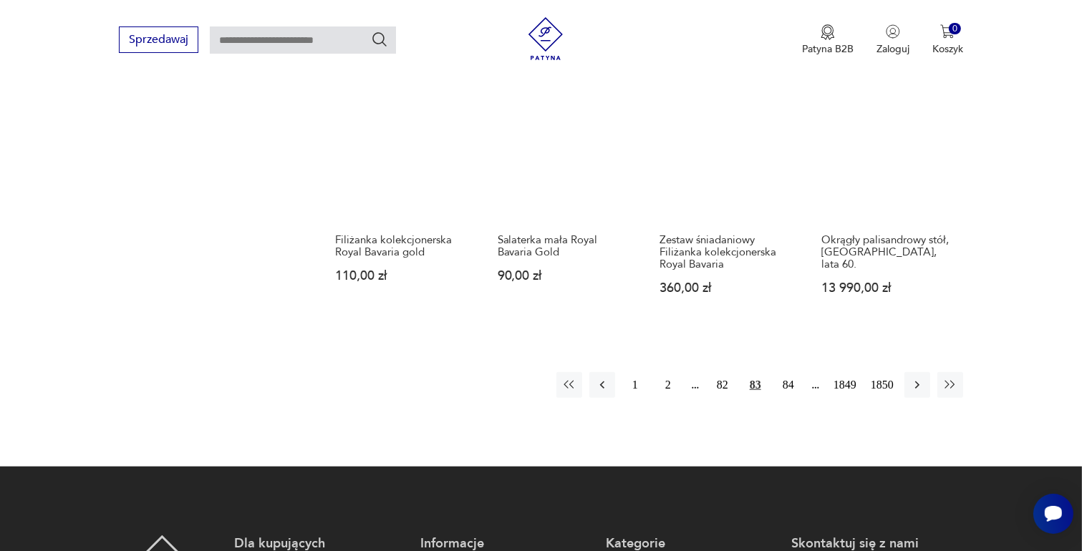
scroll to position [1187, 0]
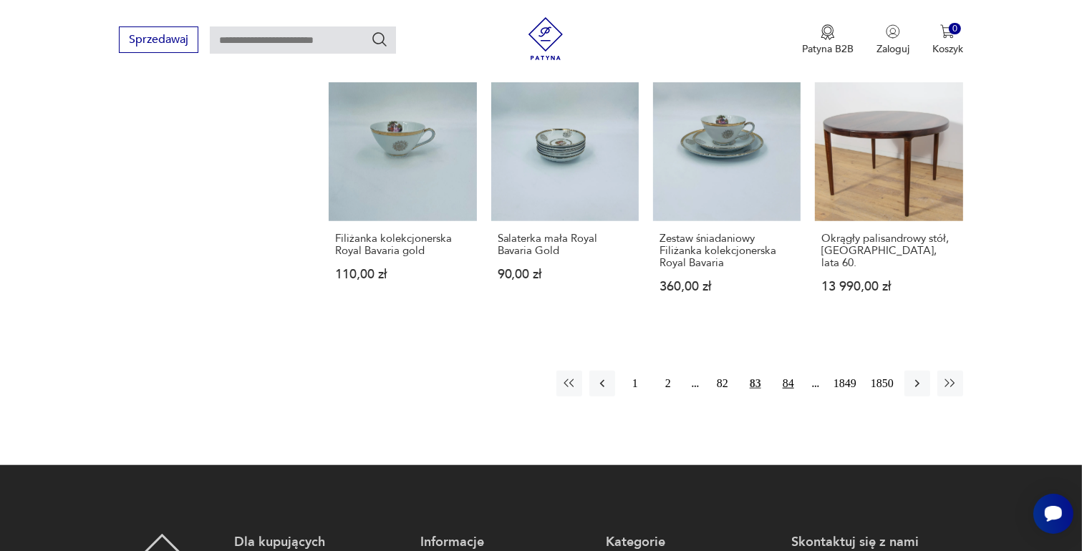
click at [791, 379] on button "84" at bounding box center [788, 384] width 26 height 26
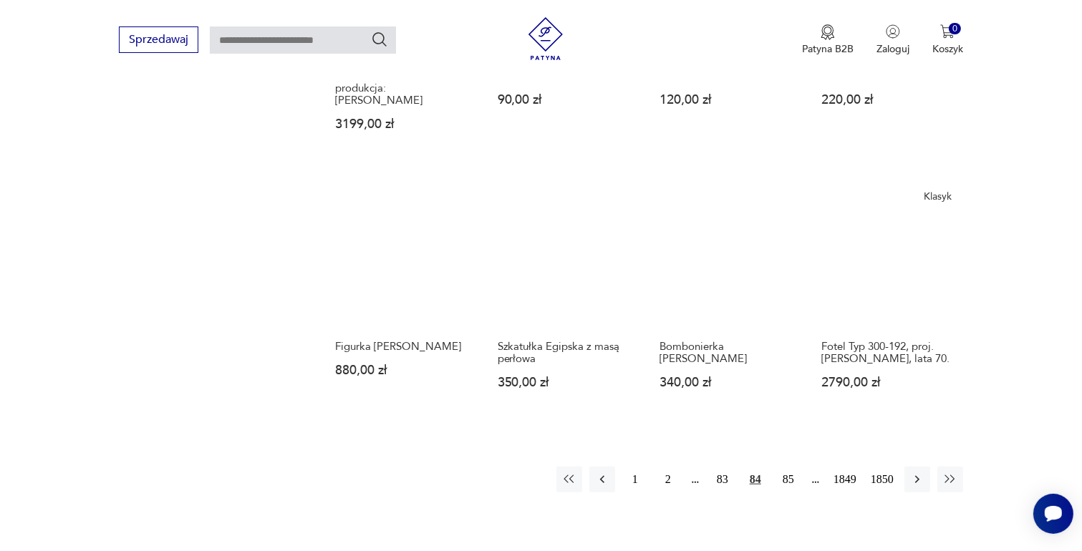
scroll to position [1115, 0]
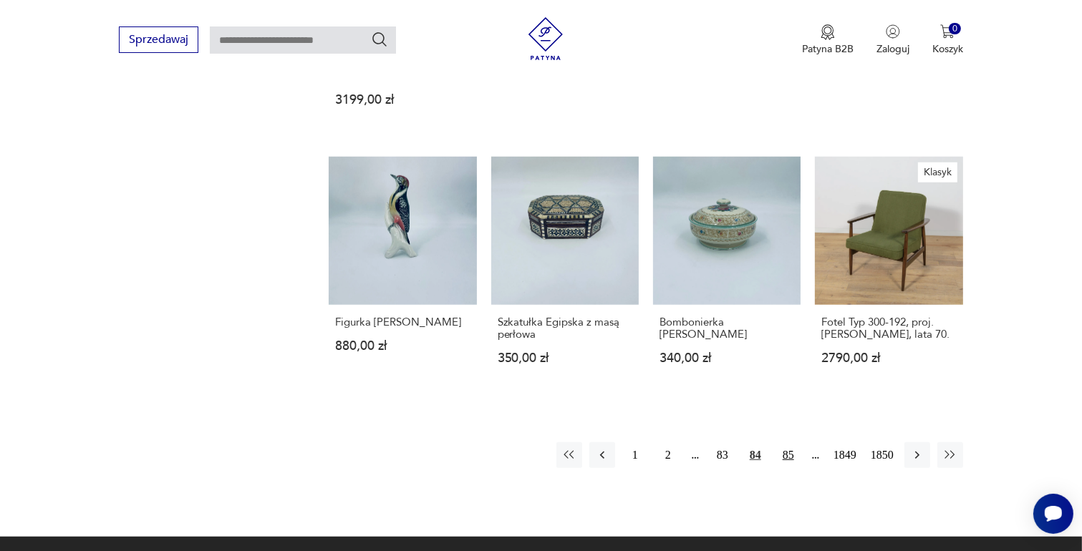
click at [790, 442] on button "85" at bounding box center [788, 455] width 26 height 26
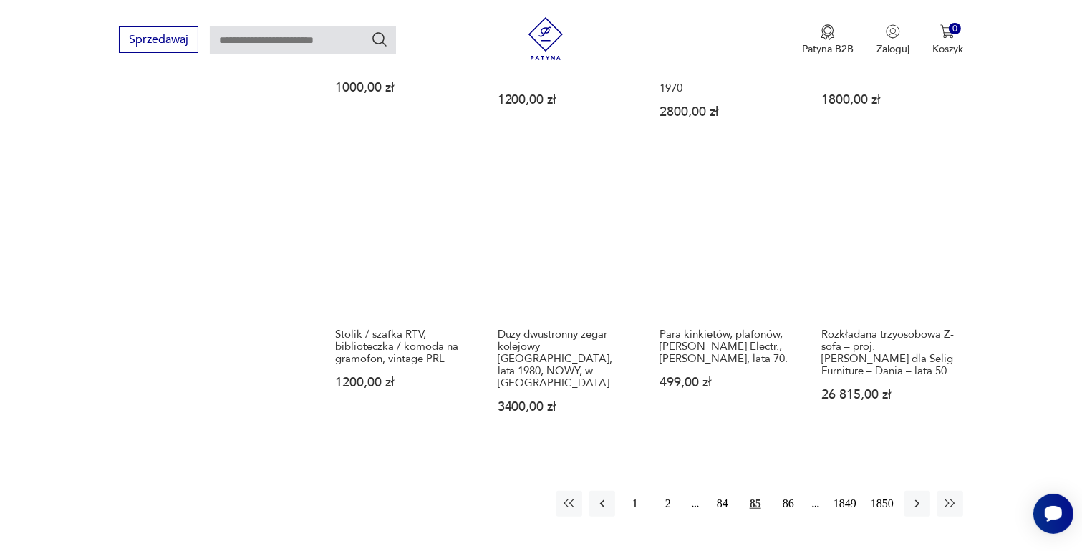
scroll to position [1259, 0]
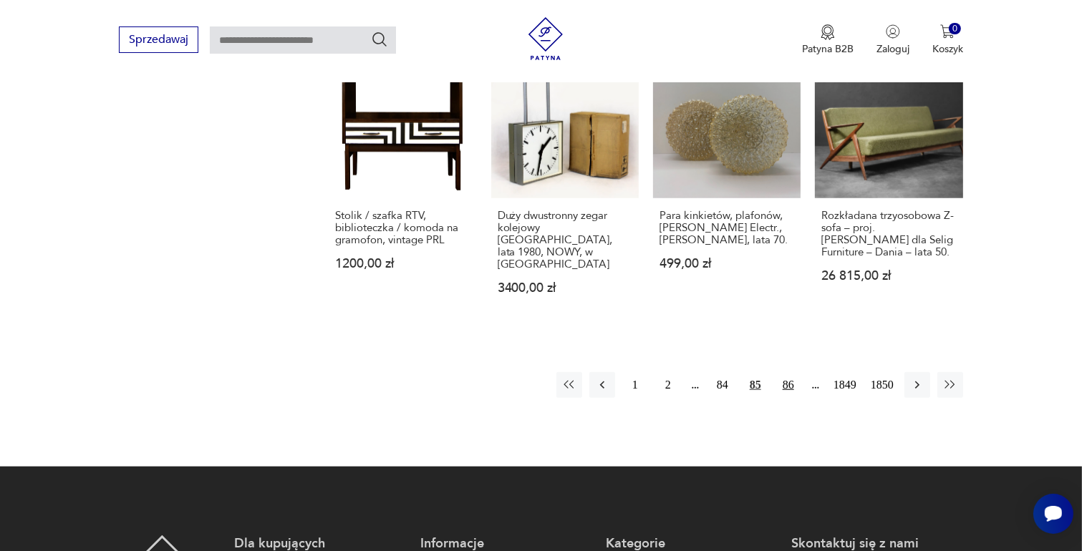
click at [784, 372] on button "86" at bounding box center [788, 385] width 26 height 26
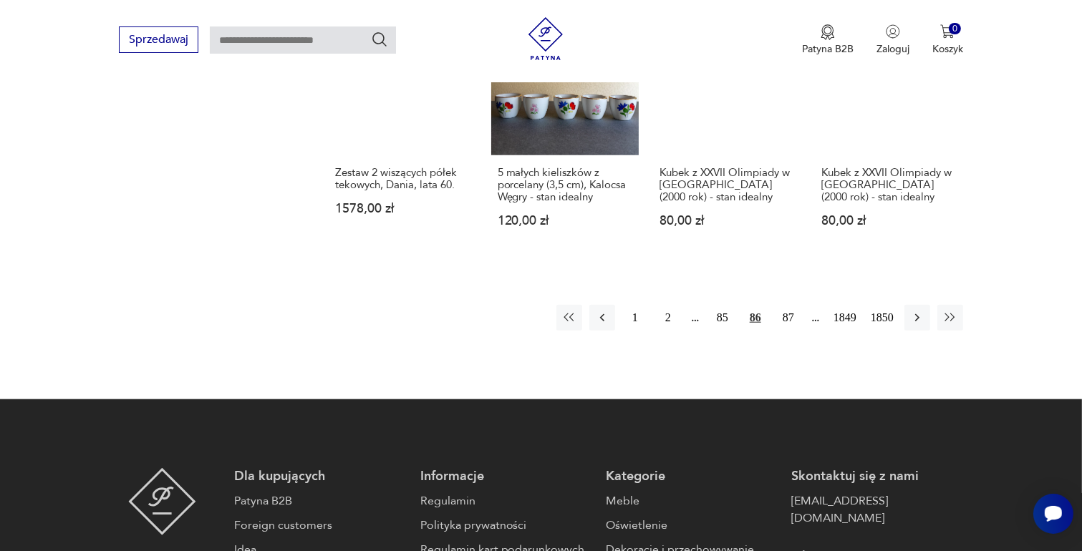
scroll to position [1330, 0]
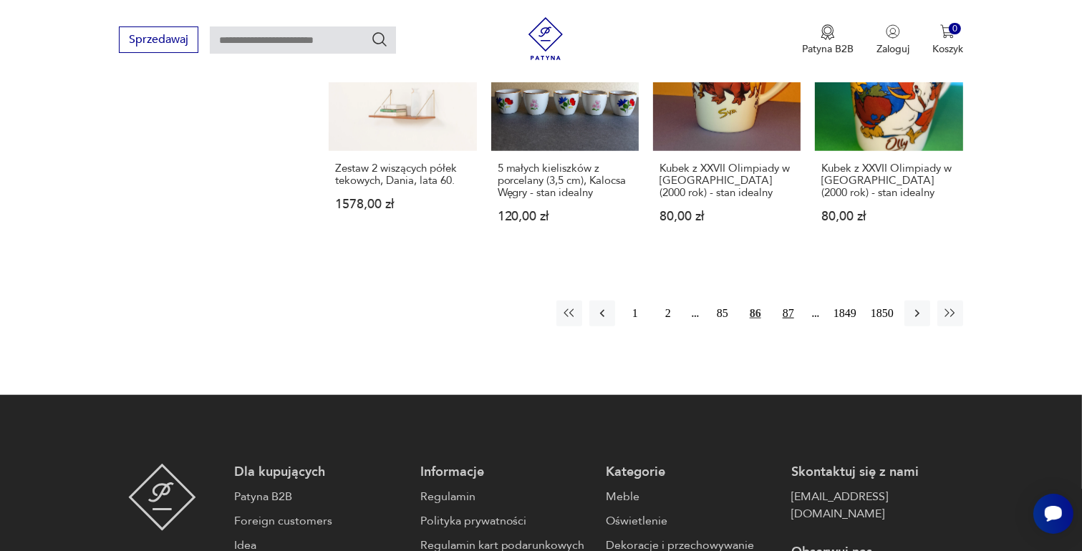
click at [782, 301] on button "87" at bounding box center [788, 314] width 26 height 26
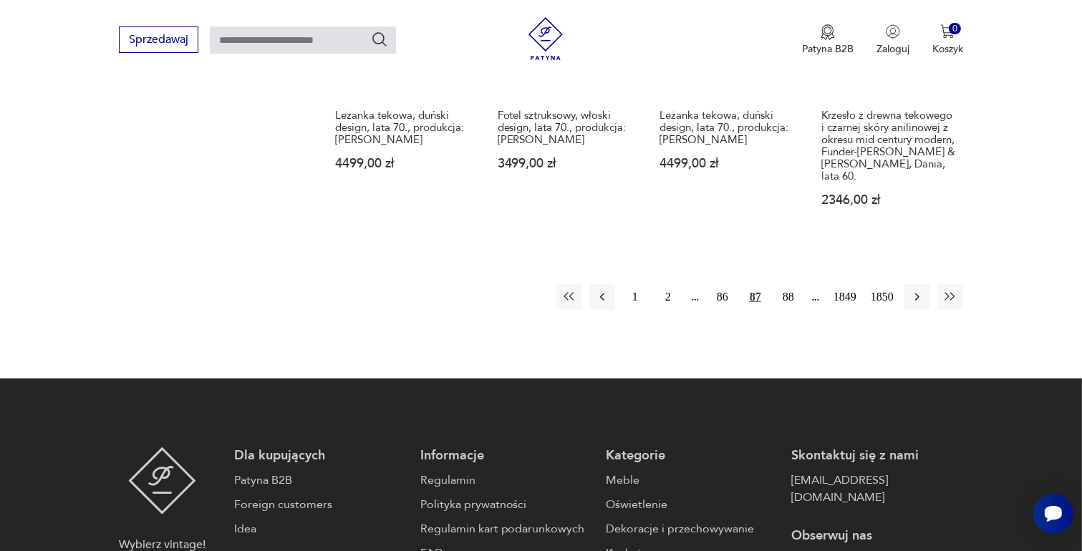
scroll to position [1402, 0]
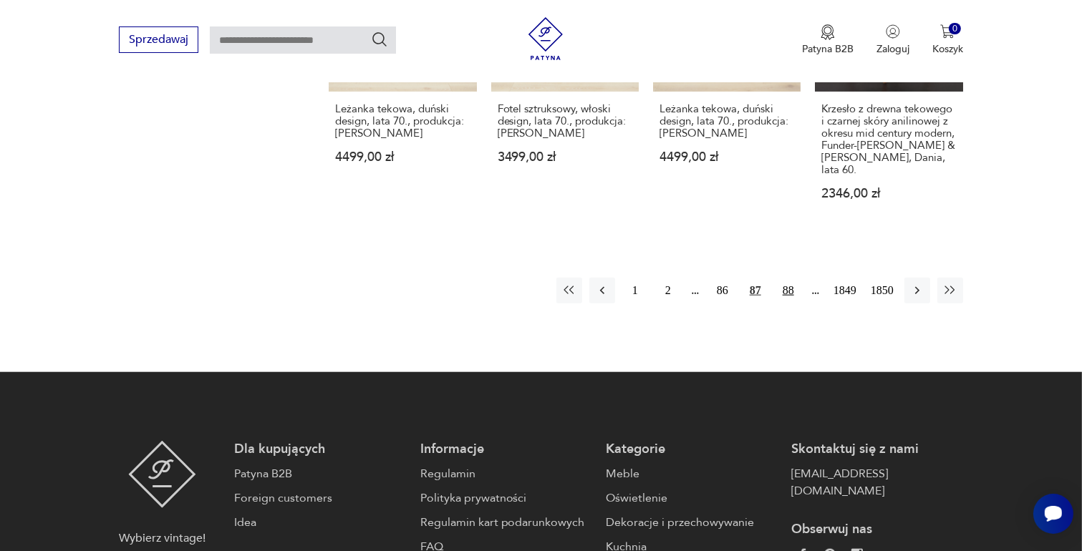
click at [788, 278] on button "88" at bounding box center [788, 291] width 26 height 26
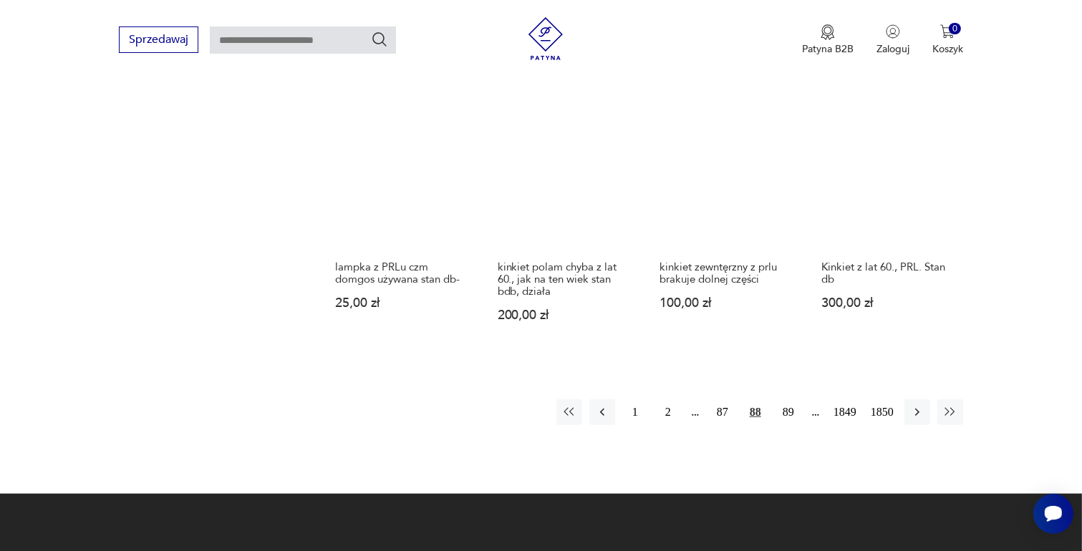
scroll to position [1259, 0]
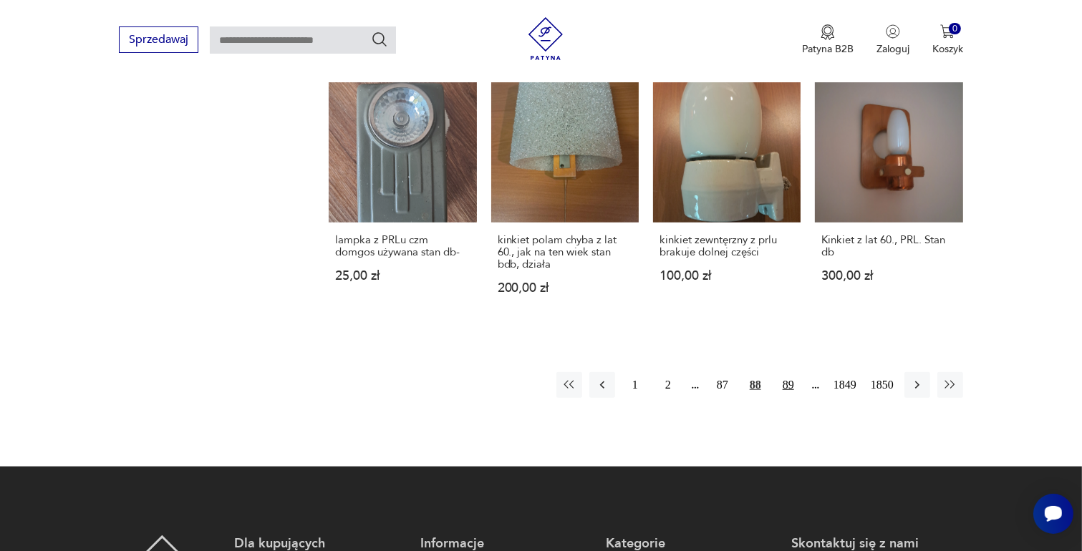
click at [787, 372] on button "89" at bounding box center [788, 385] width 26 height 26
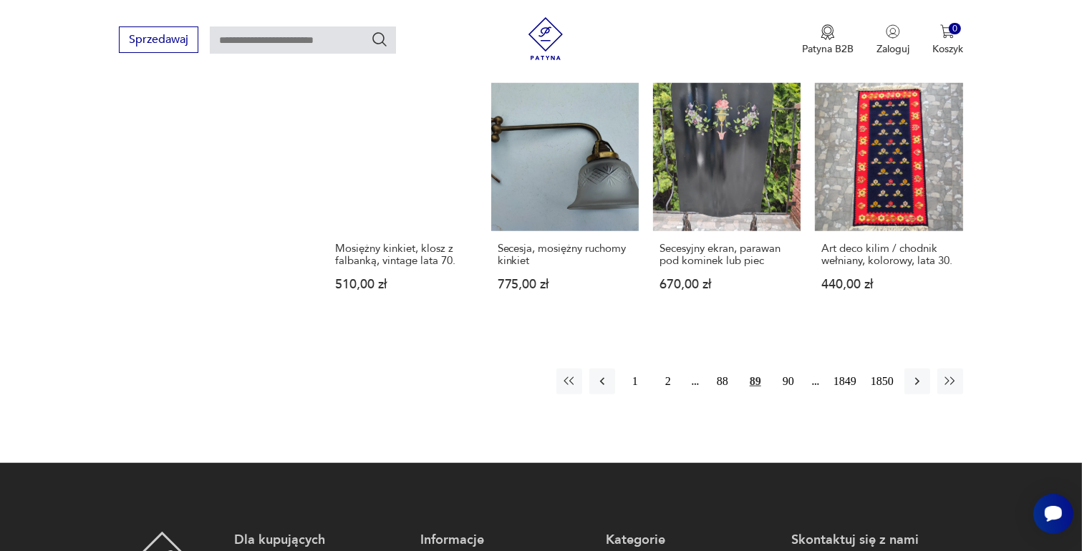
scroll to position [1259, 0]
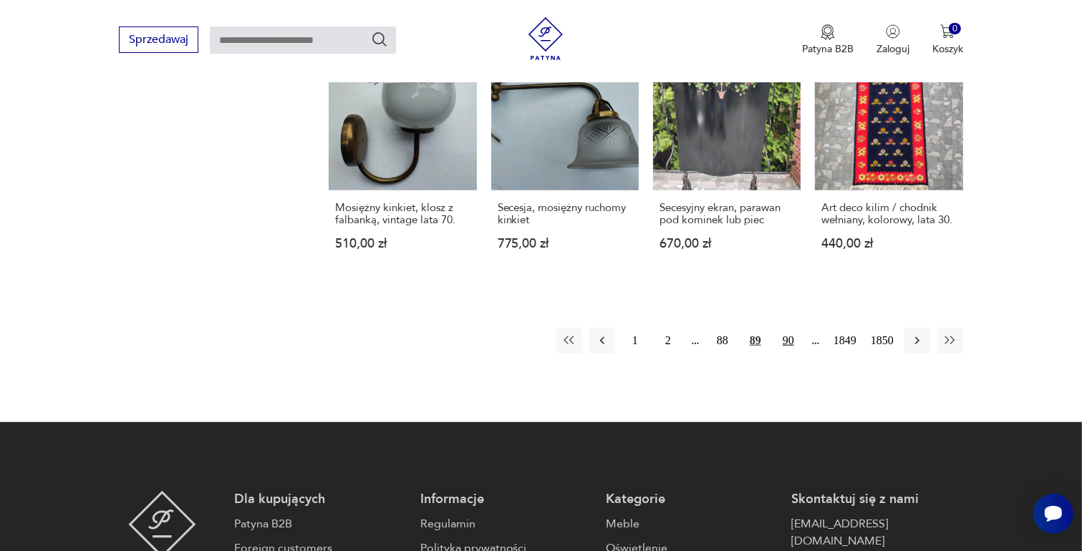
click at [785, 328] on button "90" at bounding box center [788, 341] width 26 height 26
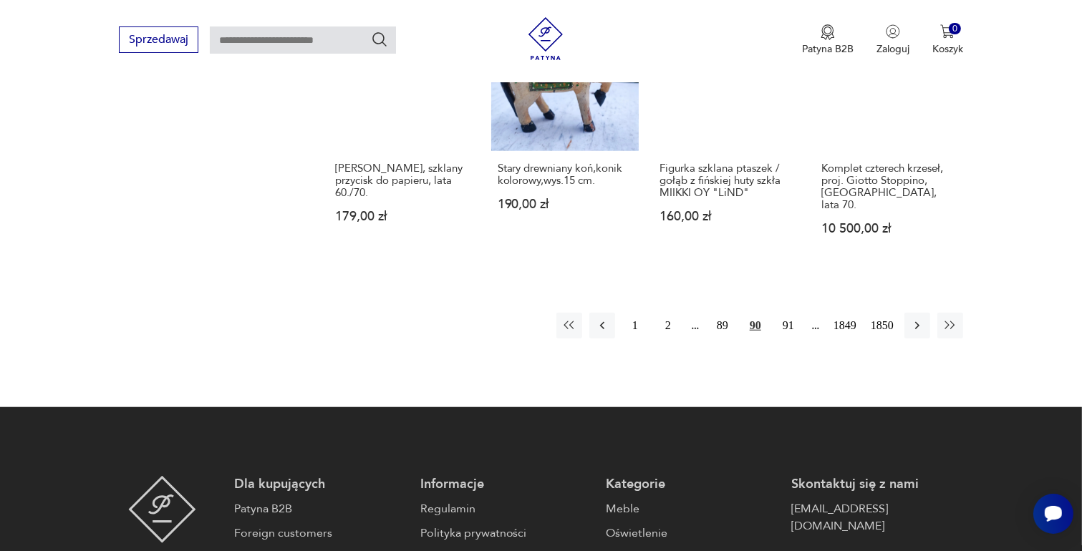
scroll to position [1330, 0]
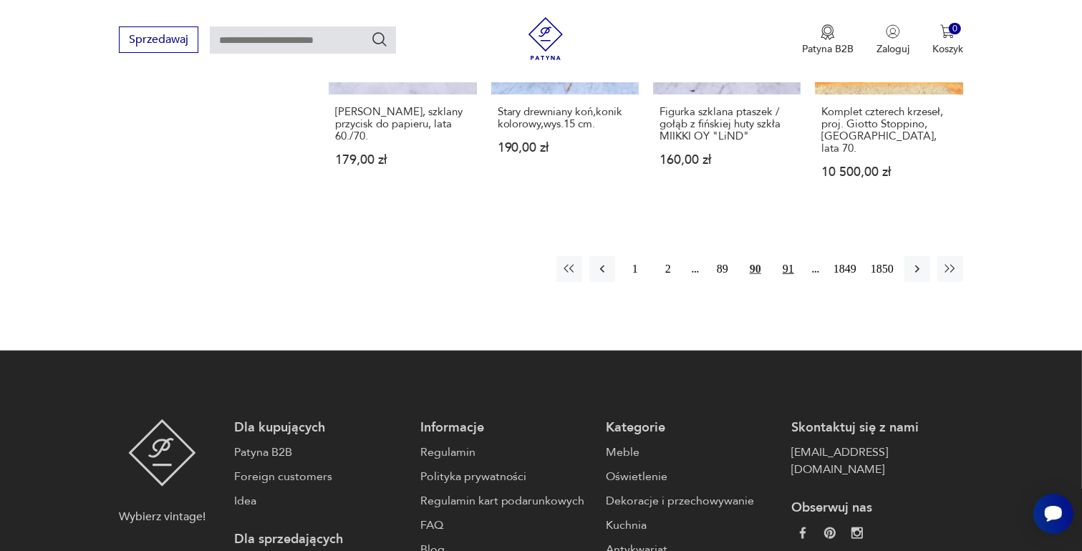
click at [790, 256] on button "91" at bounding box center [788, 269] width 26 height 26
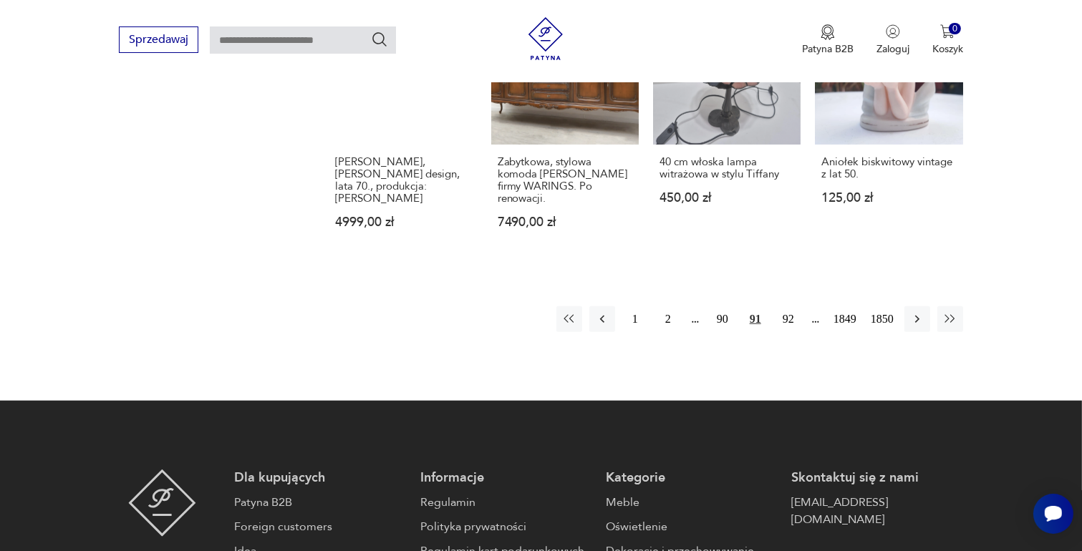
scroll to position [1330, 0]
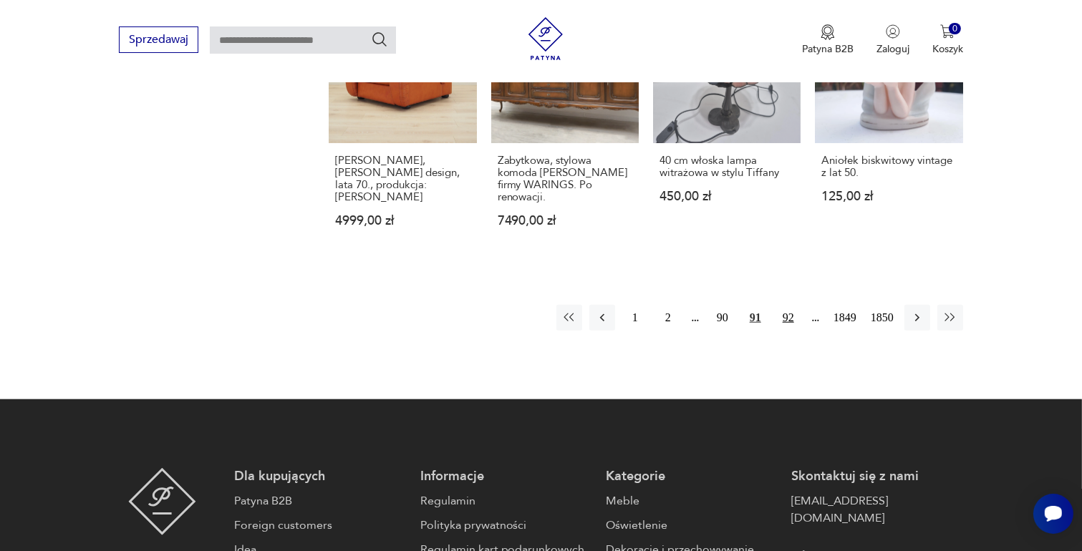
click at [788, 305] on button "92" at bounding box center [788, 318] width 26 height 26
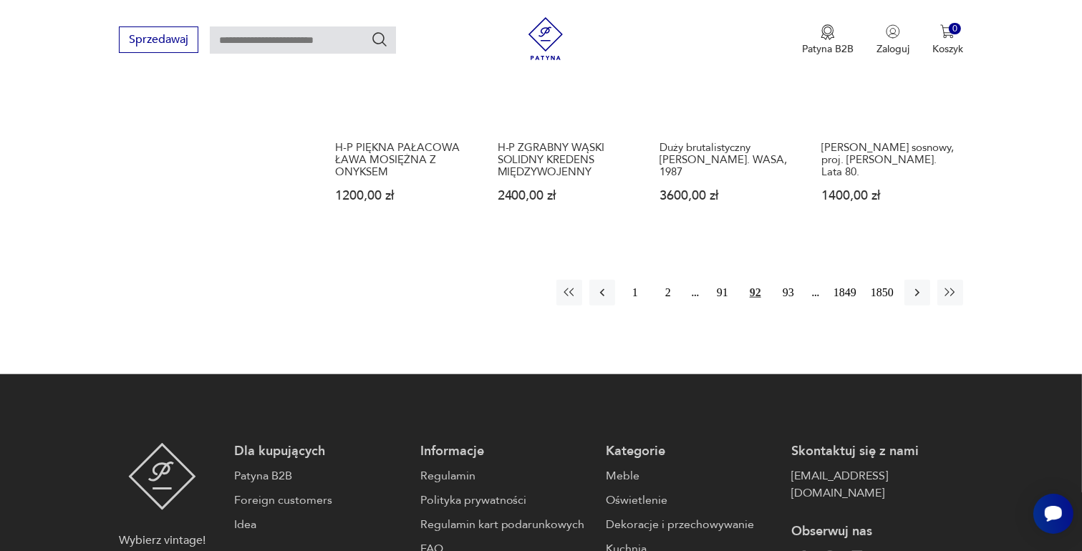
scroll to position [1330, 0]
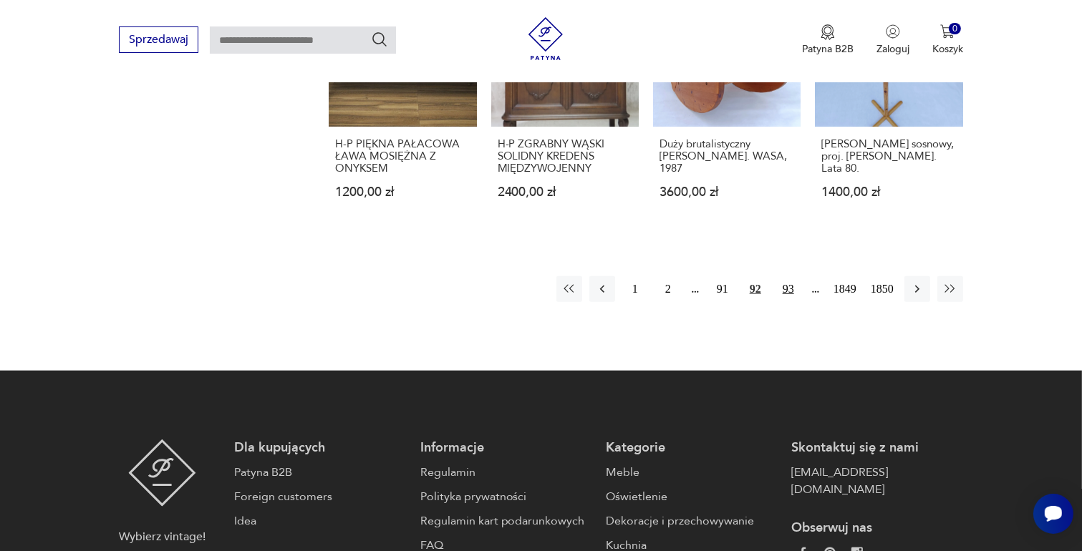
click at [785, 276] on button "93" at bounding box center [788, 289] width 26 height 26
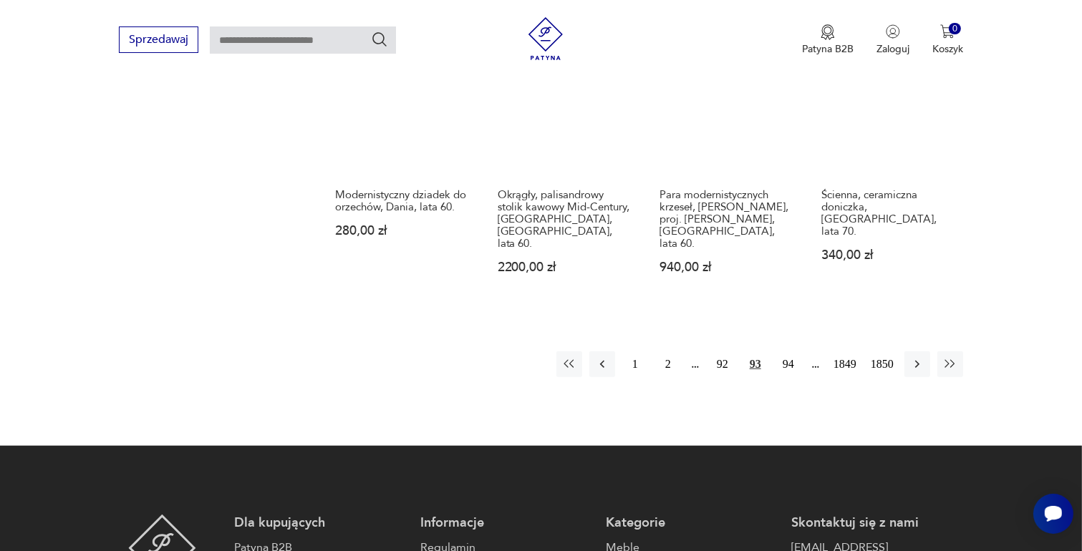
scroll to position [1330, 0]
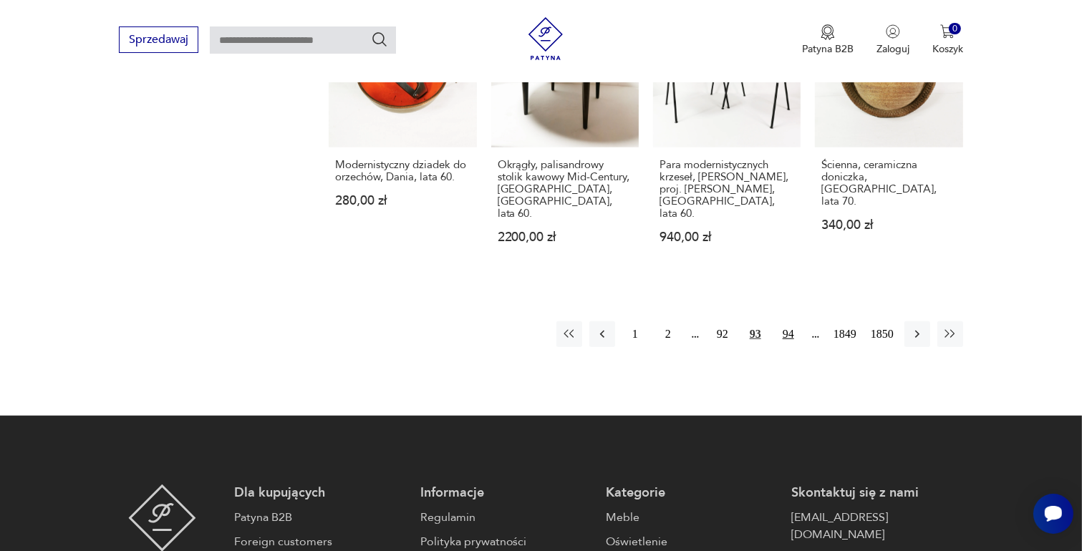
click at [785, 321] on button "94" at bounding box center [788, 334] width 26 height 26
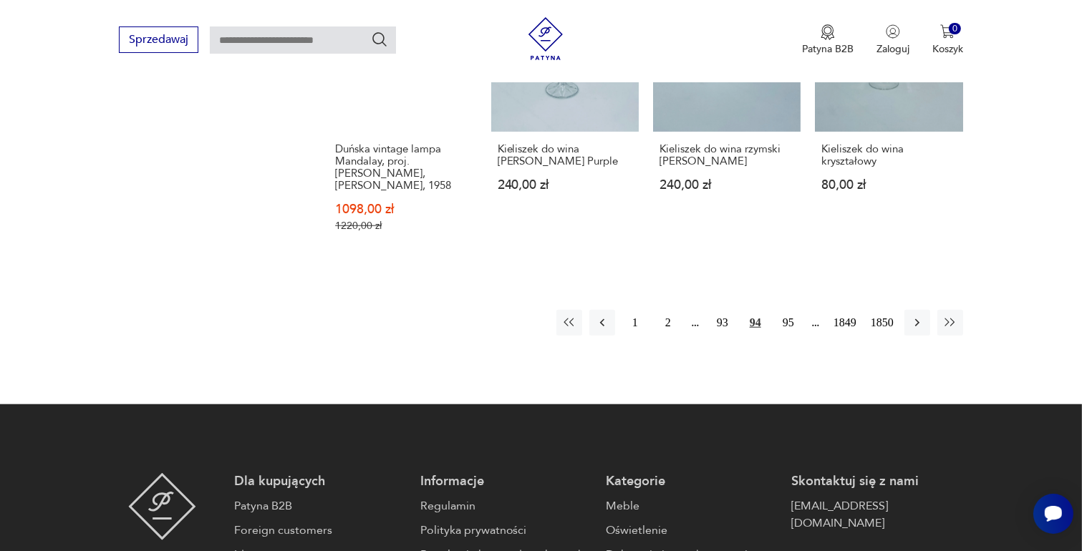
scroll to position [1330, 0]
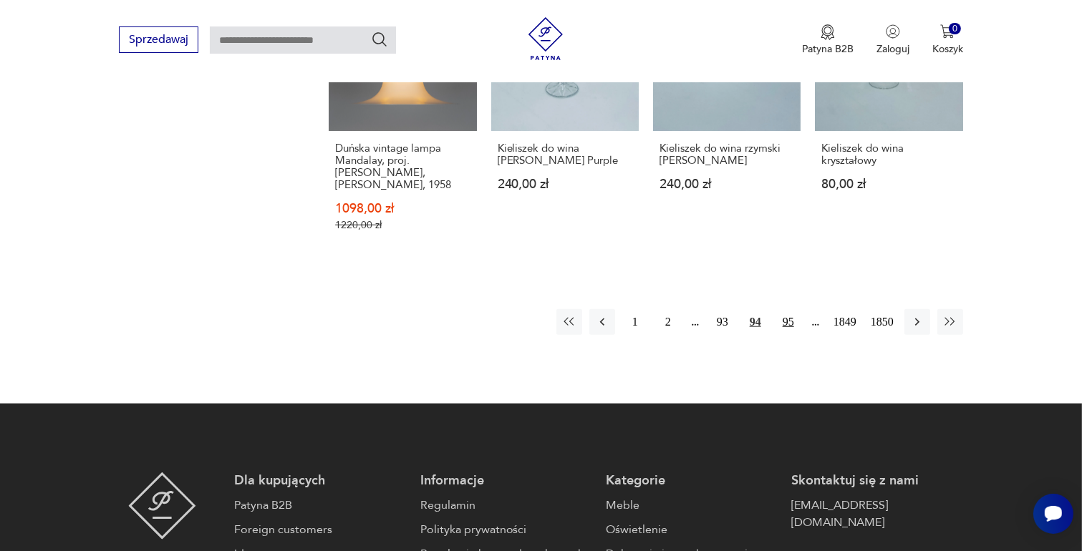
click at [790, 309] on button "95" at bounding box center [788, 322] width 26 height 26
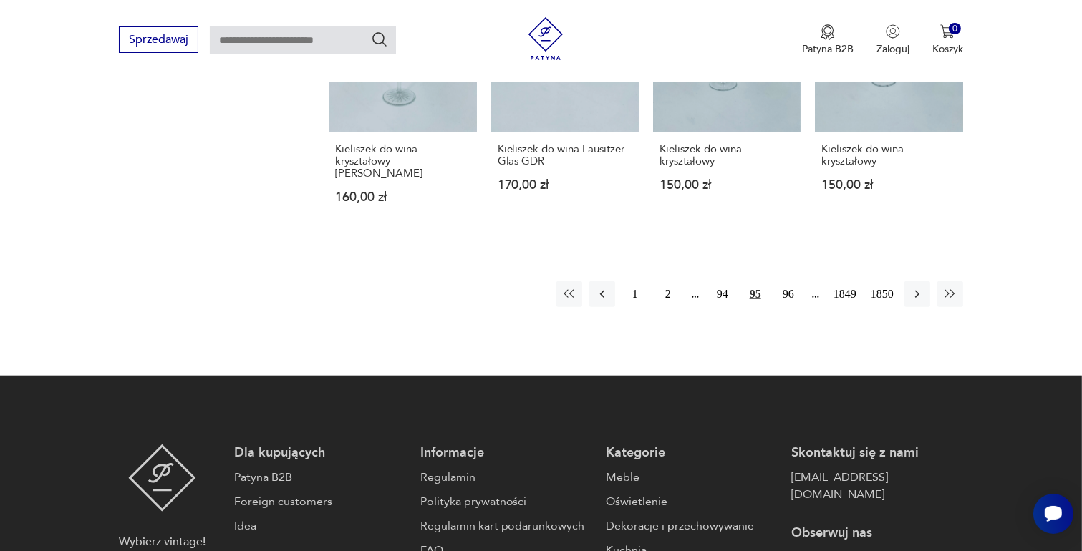
scroll to position [1259, 0]
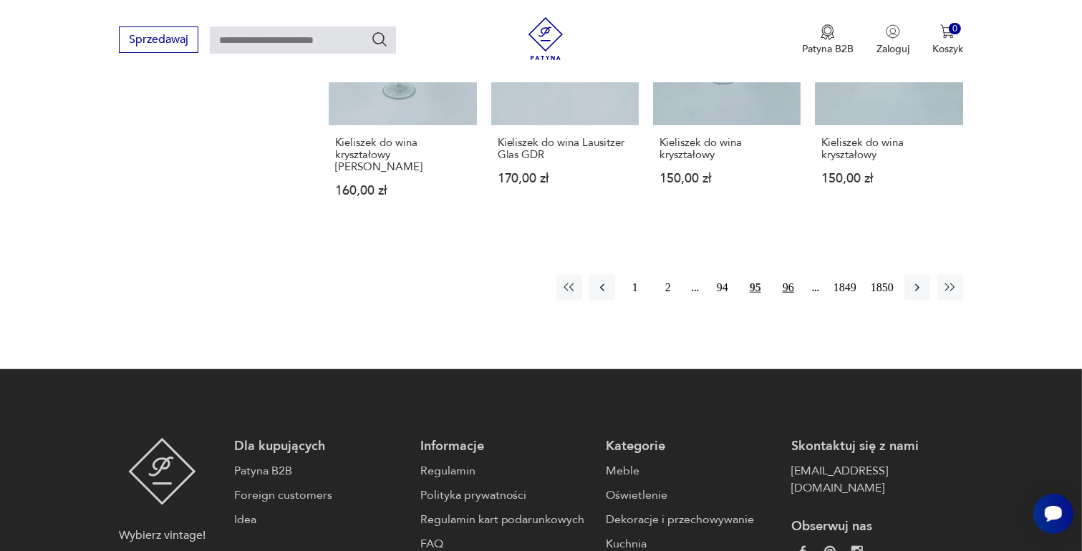
click at [785, 299] on button "96" at bounding box center [788, 288] width 26 height 26
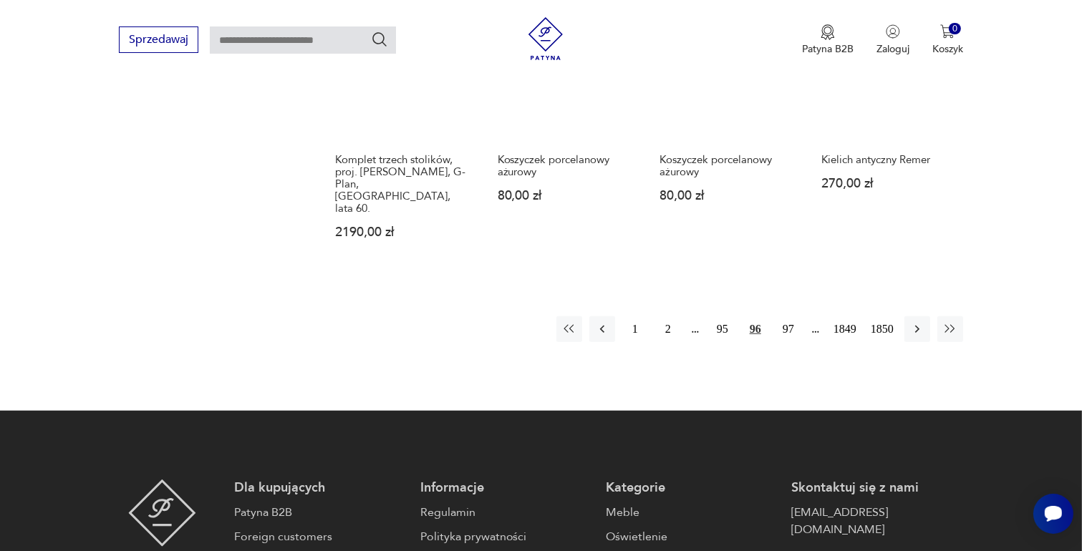
scroll to position [1259, 0]
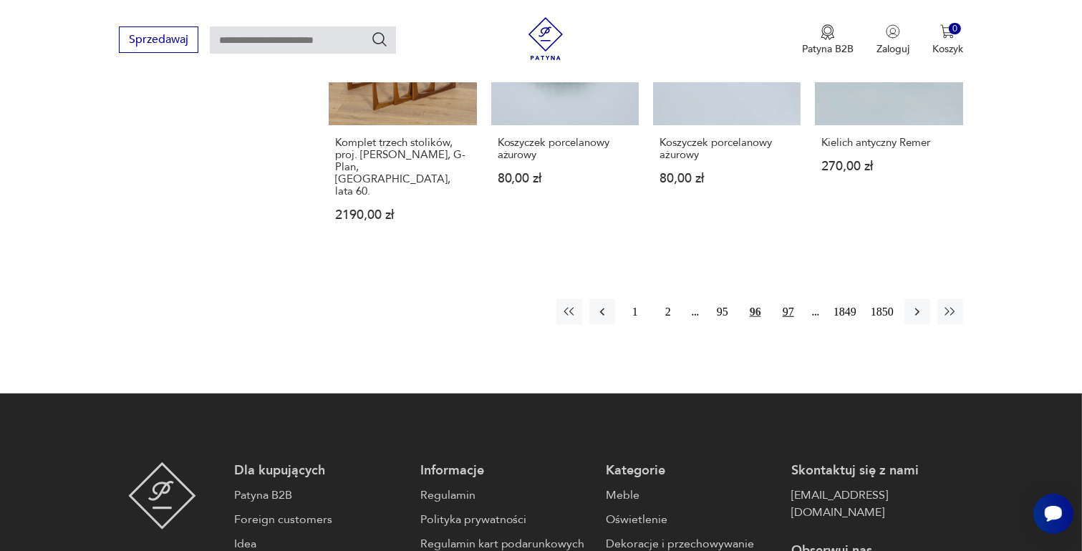
click at [787, 299] on button "97" at bounding box center [788, 312] width 26 height 26
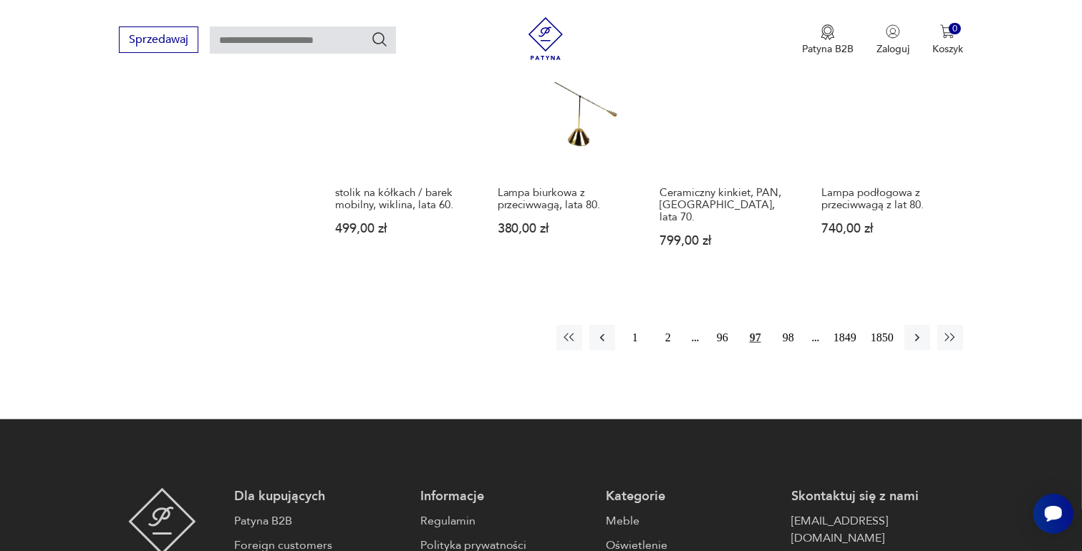
scroll to position [1330, 0]
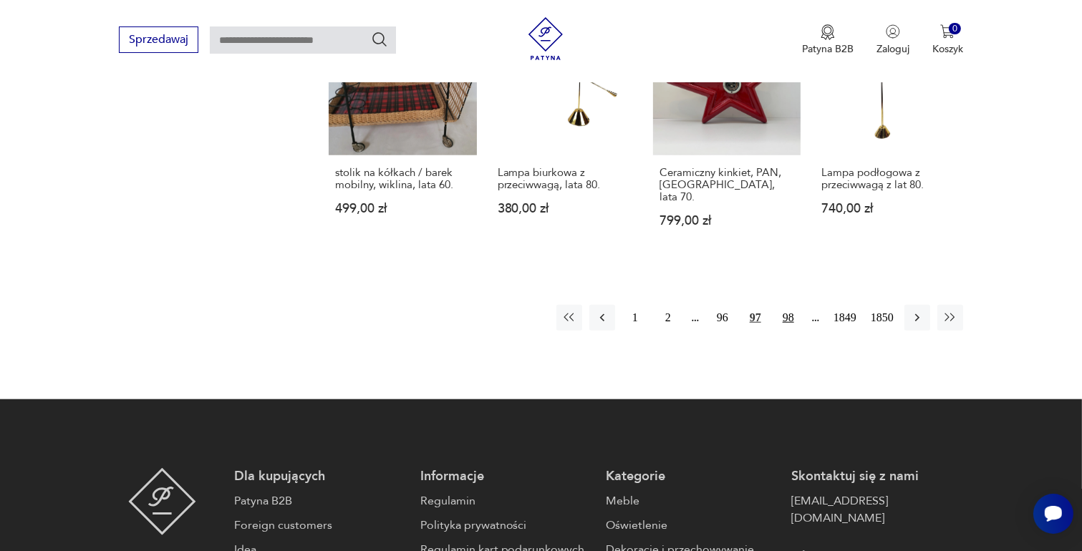
click at [790, 305] on button "98" at bounding box center [788, 318] width 26 height 26
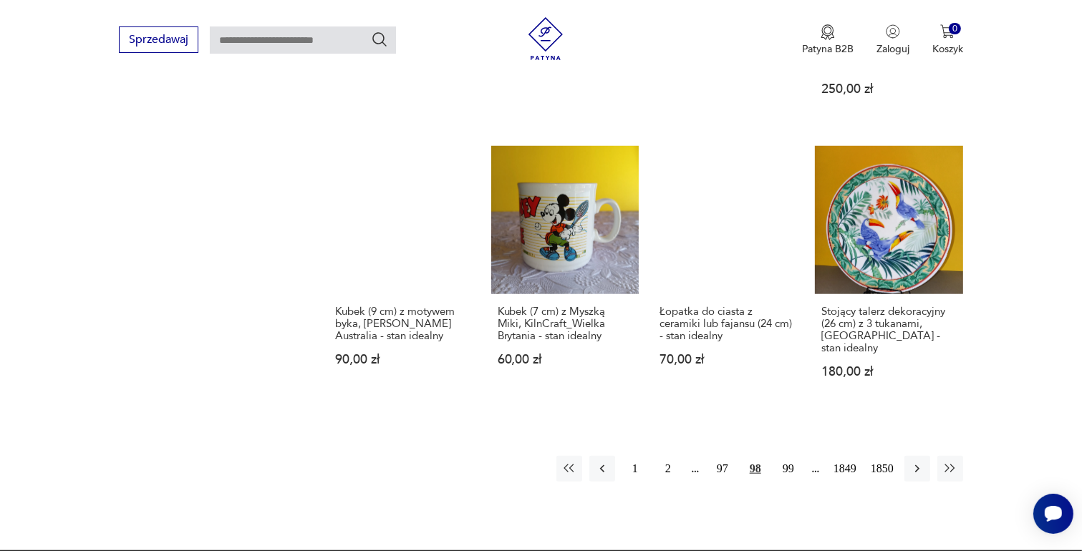
scroll to position [1330, 0]
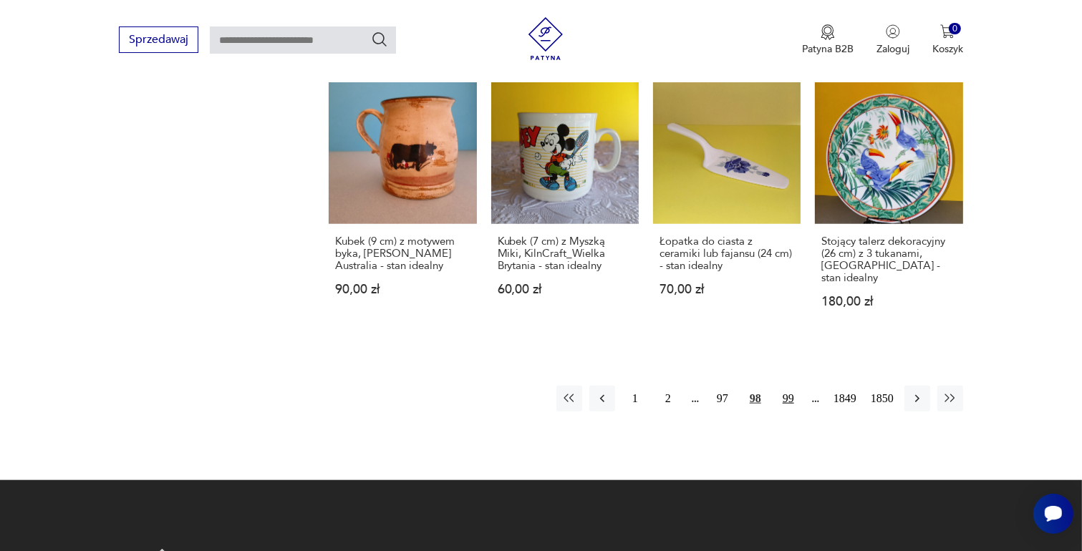
click at [788, 386] on button "99" at bounding box center [788, 399] width 26 height 26
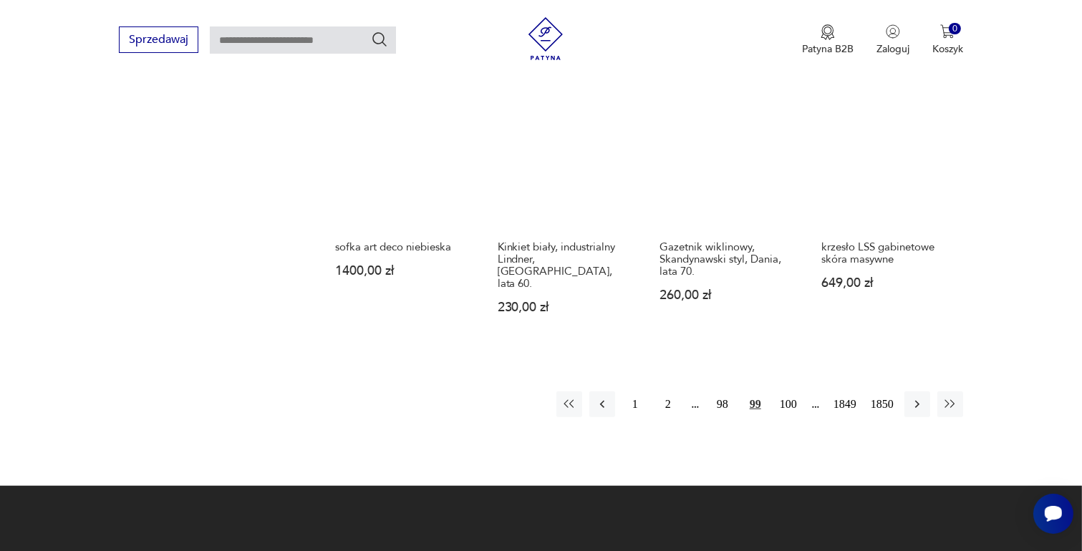
scroll to position [1259, 0]
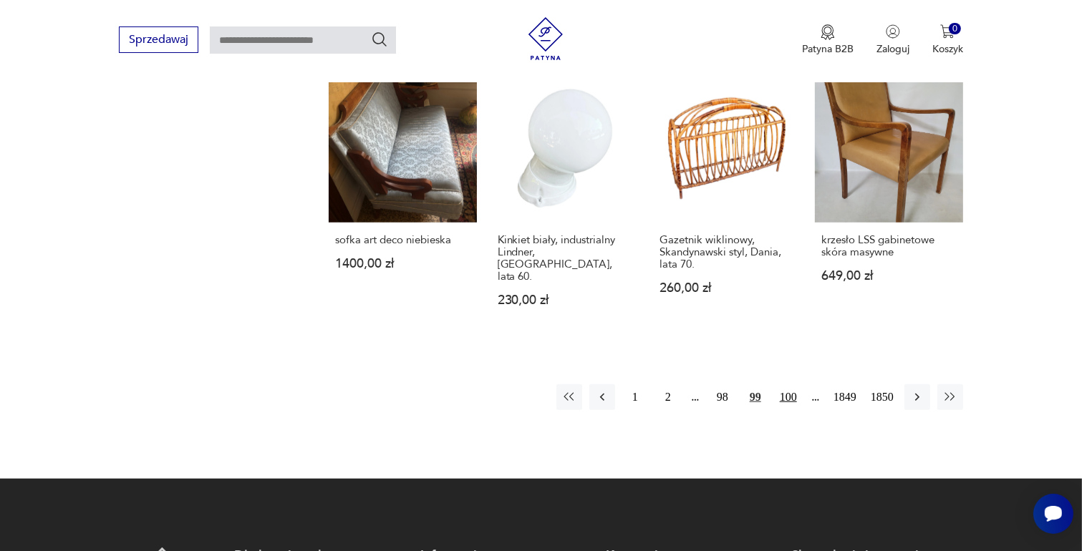
click at [792, 384] on button "100" at bounding box center [788, 397] width 26 height 26
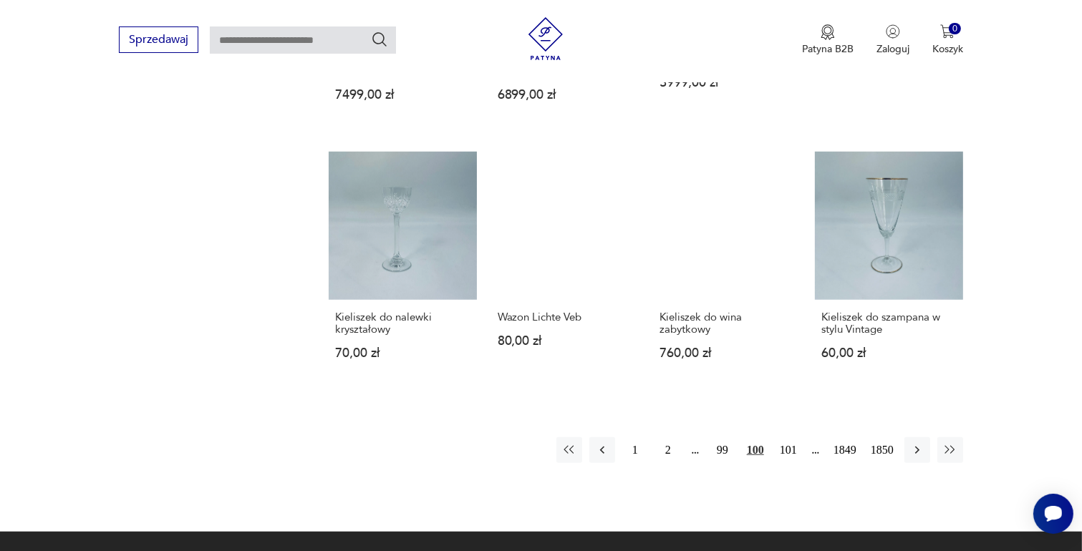
scroll to position [1187, 0]
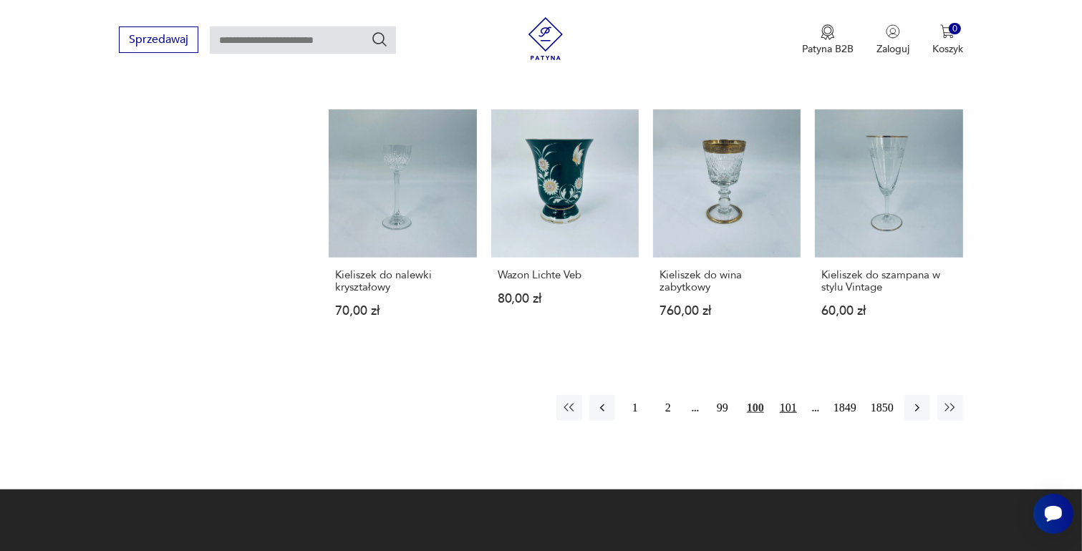
click at [791, 395] on button "101" at bounding box center [788, 408] width 26 height 26
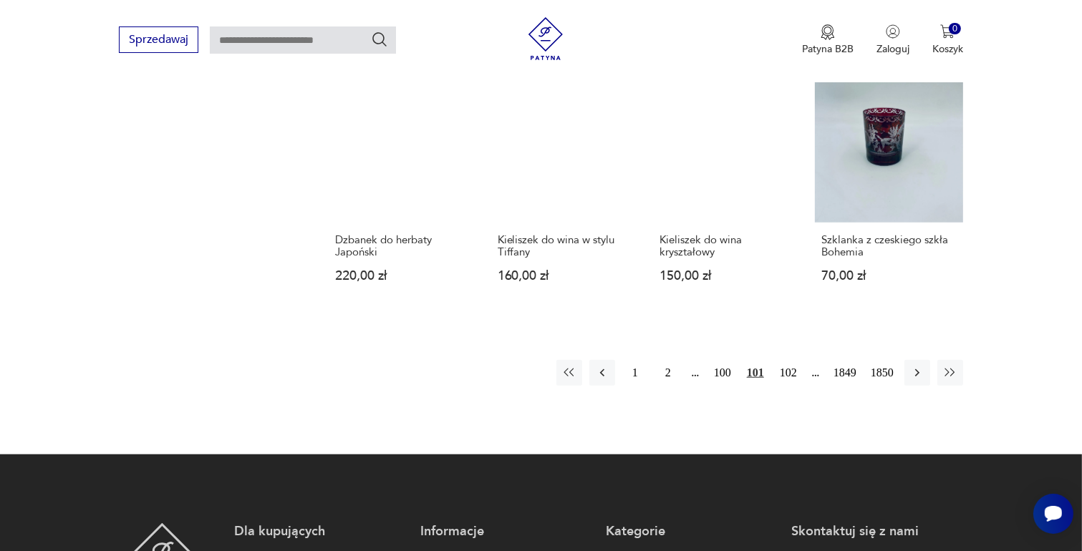
scroll to position [1187, 0]
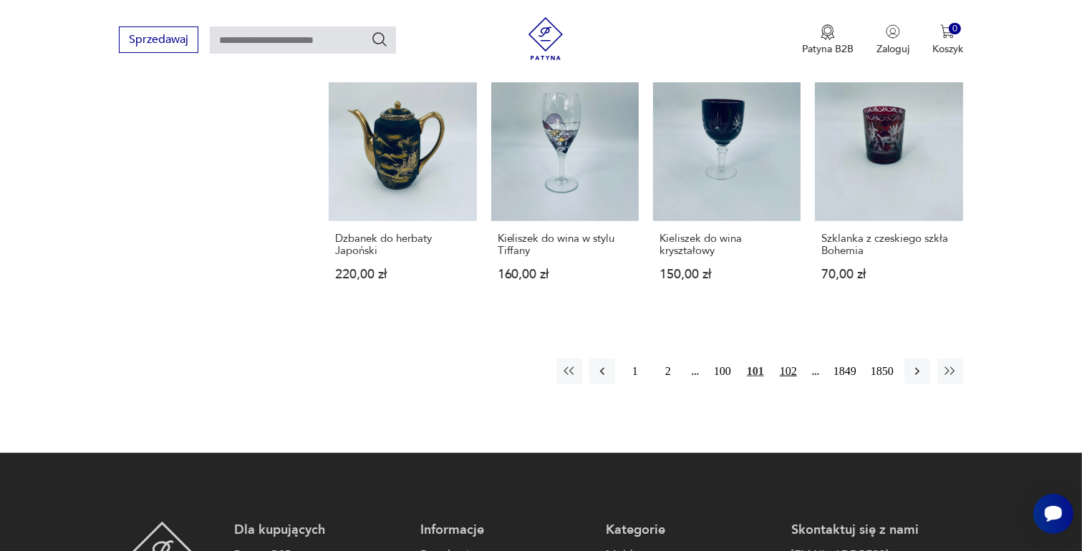
click at [788, 359] on button "102" at bounding box center [788, 372] width 26 height 26
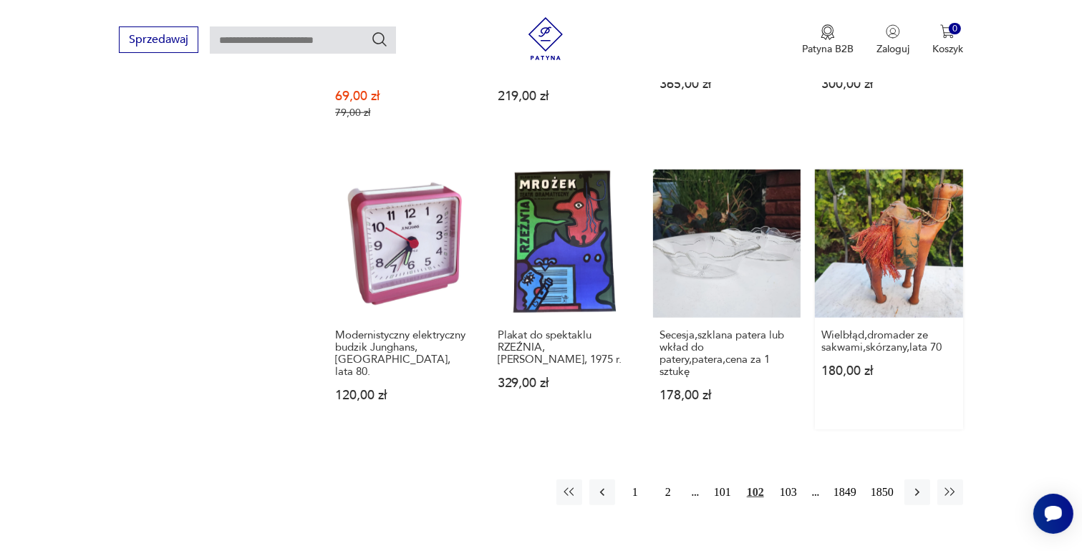
scroll to position [1187, 0]
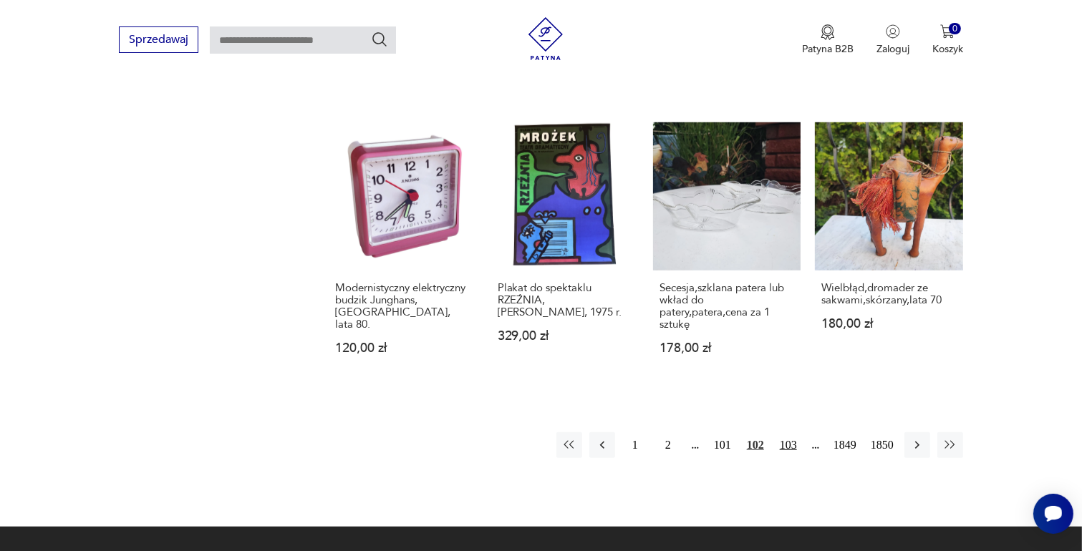
click at [792, 432] on button "103" at bounding box center [788, 445] width 26 height 26
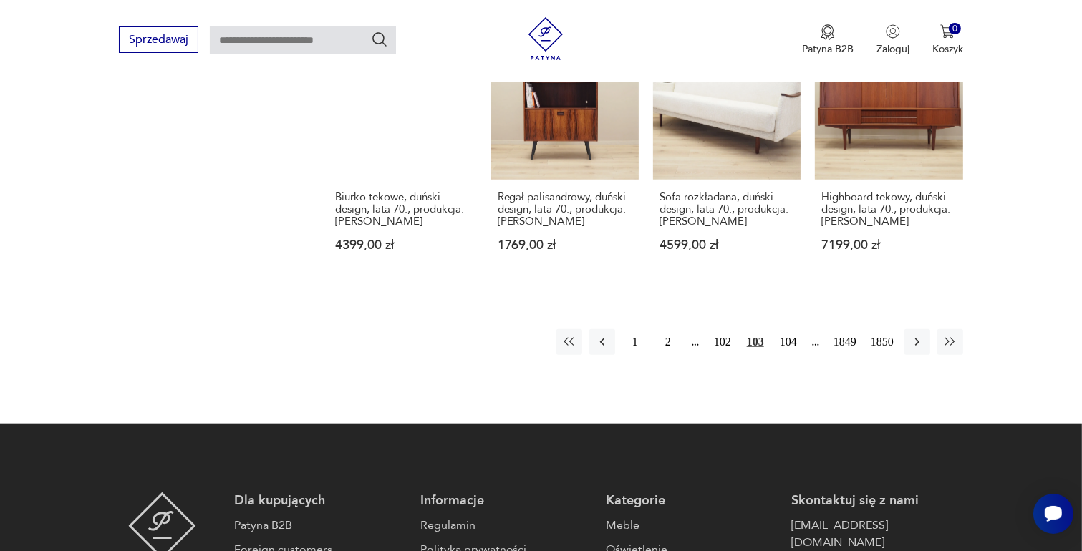
scroll to position [1330, 0]
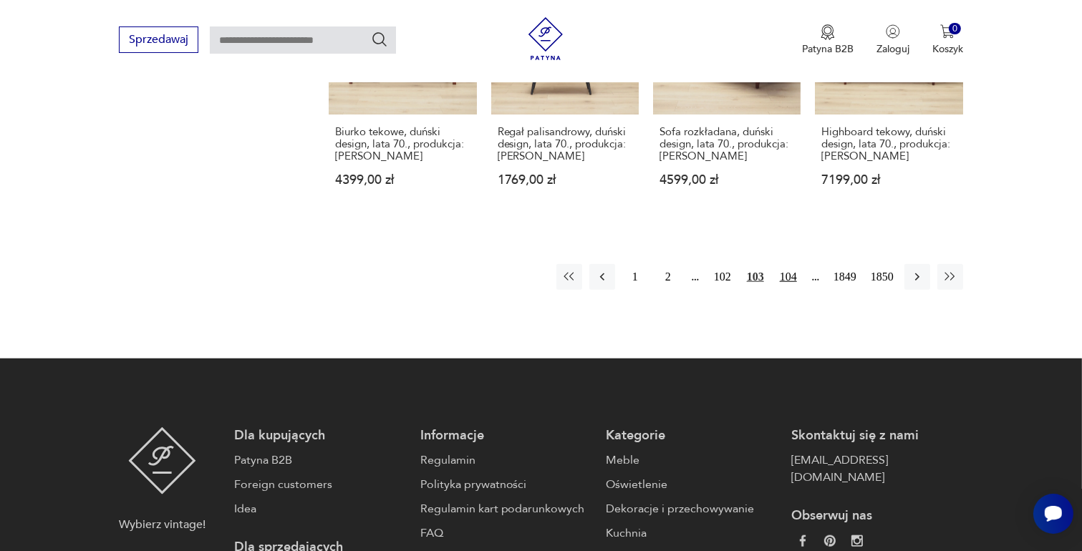
click at [786, 264] on button "104" at bounding box center [788, 277] width 26 height 26
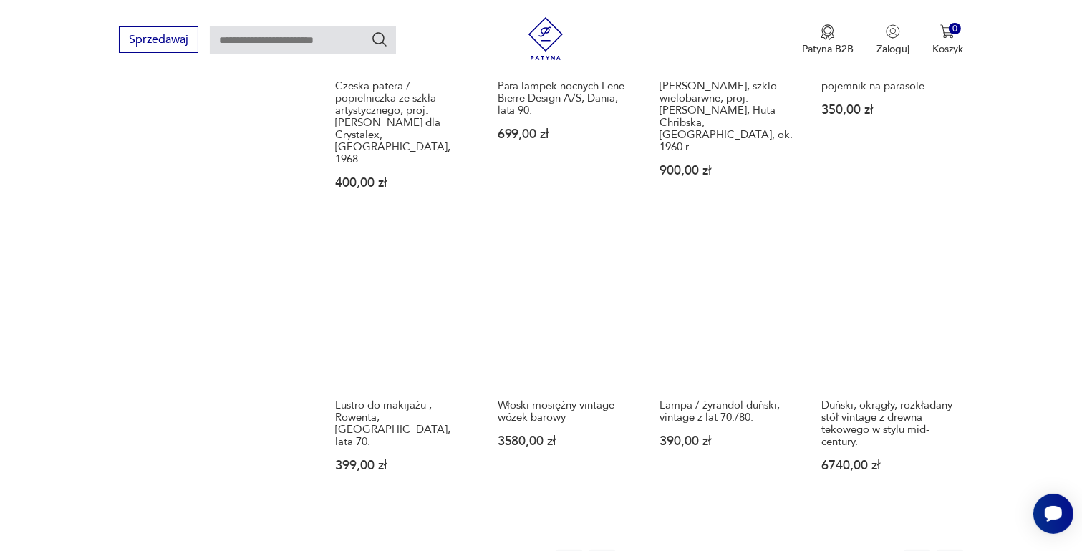
scroll to position [1330, 0]
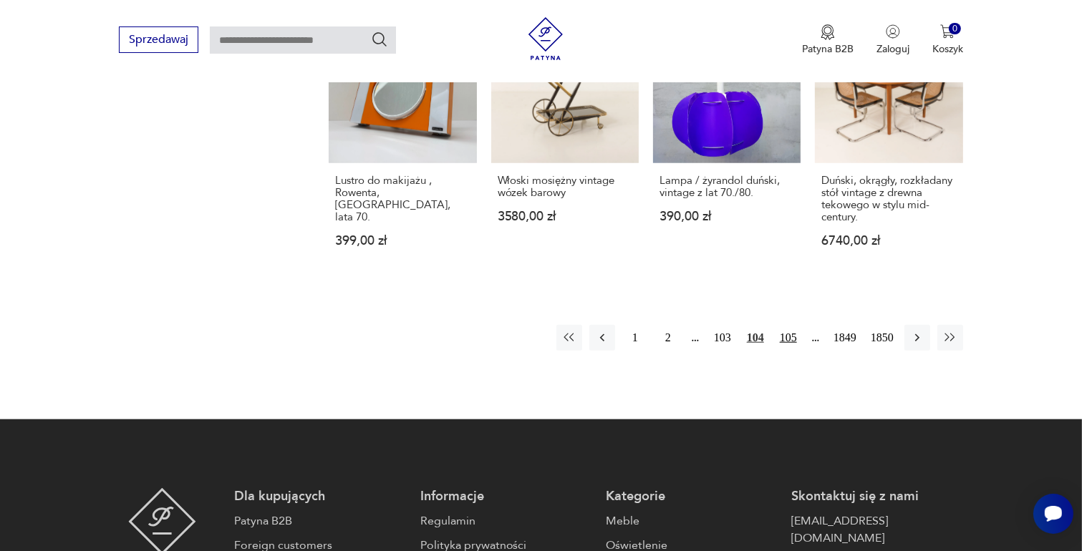
click at [788, 325] on button "105" at bounding box center [788, 338] width 26 height 26
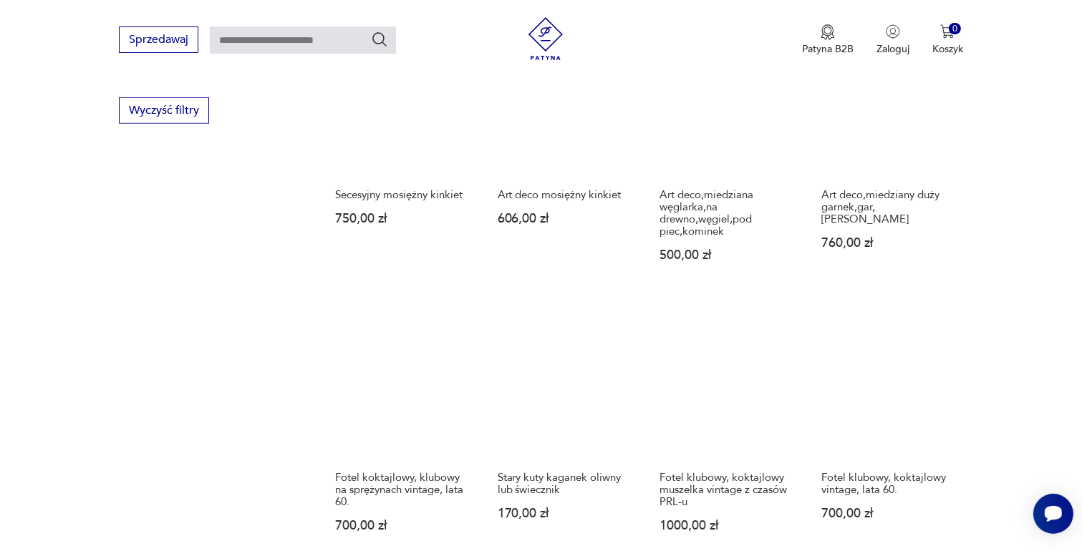
scroll to position [1187, 0]
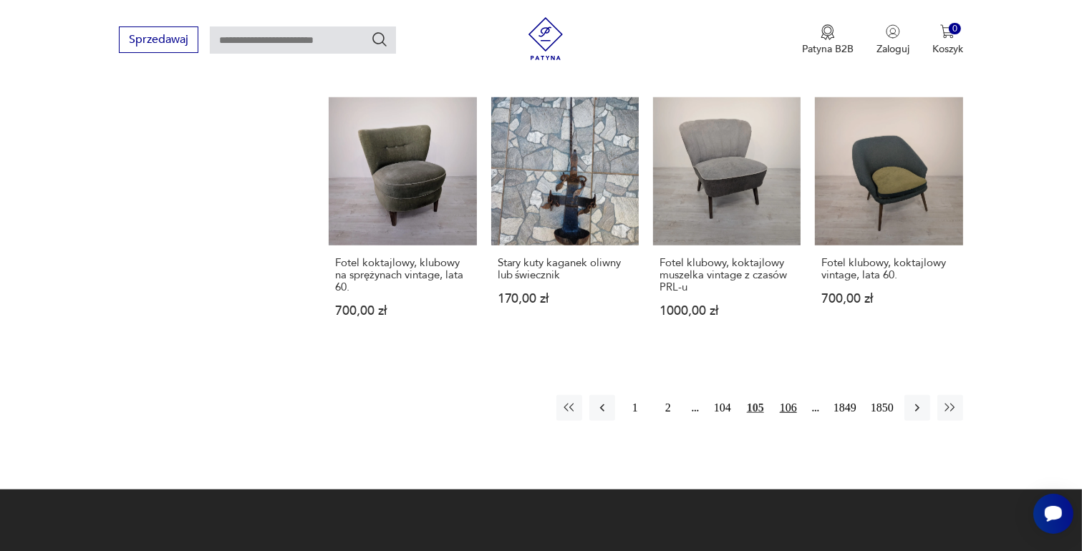
click at [790, 407] on button "106" at bounding box center [788, 408] width 26 height 26
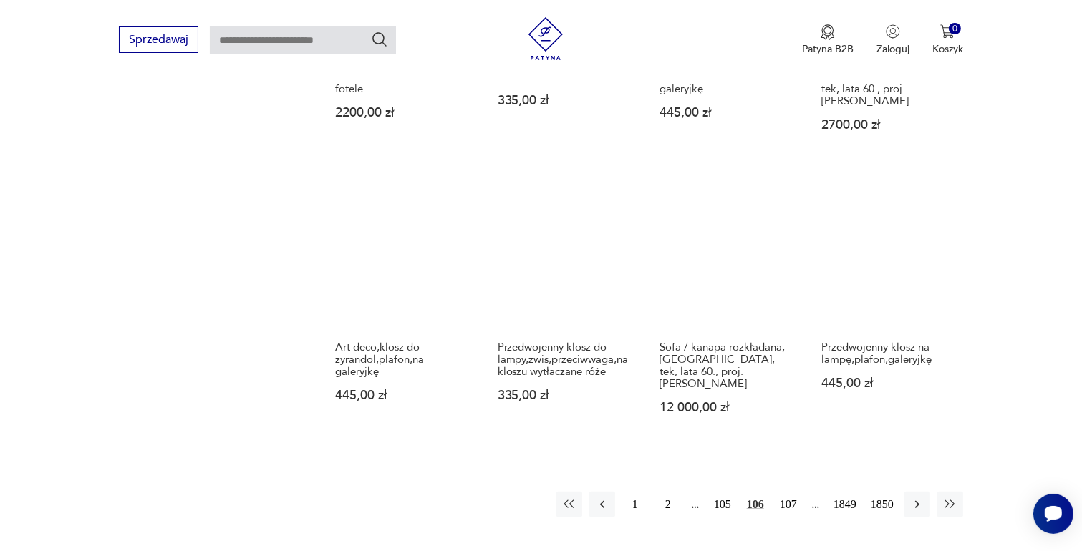
scroll to position [1115, 0]
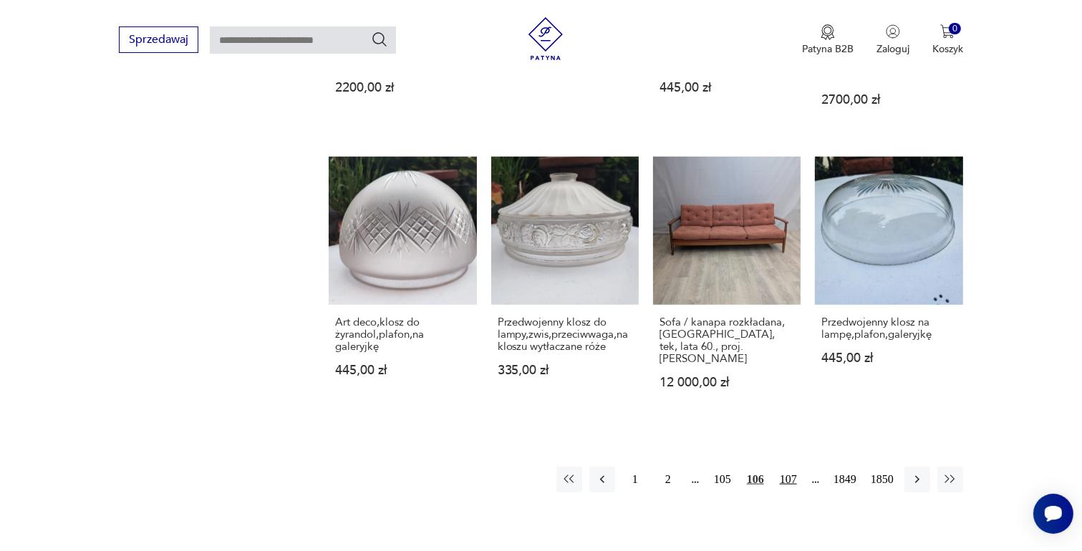
click at [788, 467] on button "107" at bounding box center [788, 480] width 26 height 26
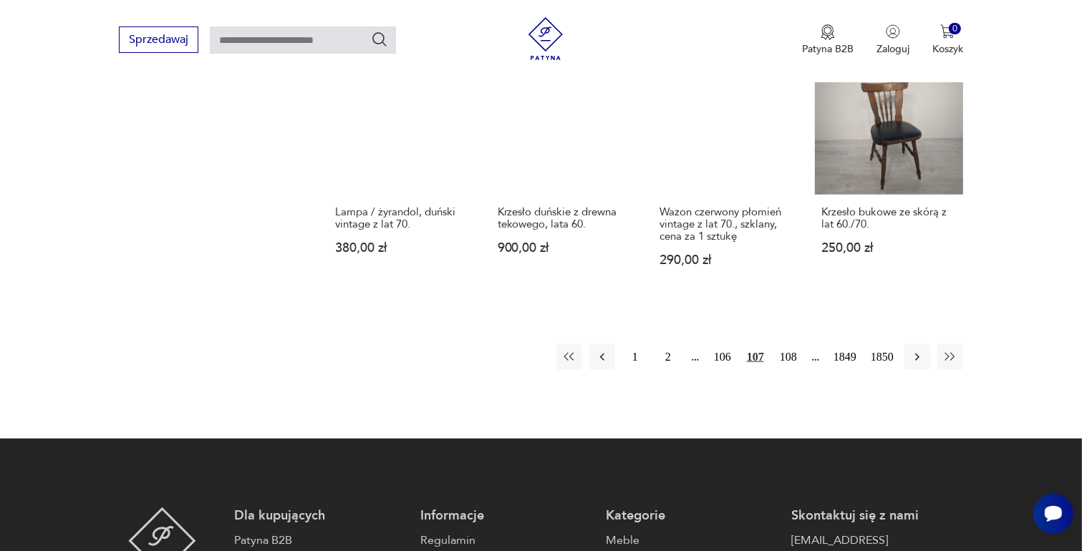
scroll to position [1259, 0]
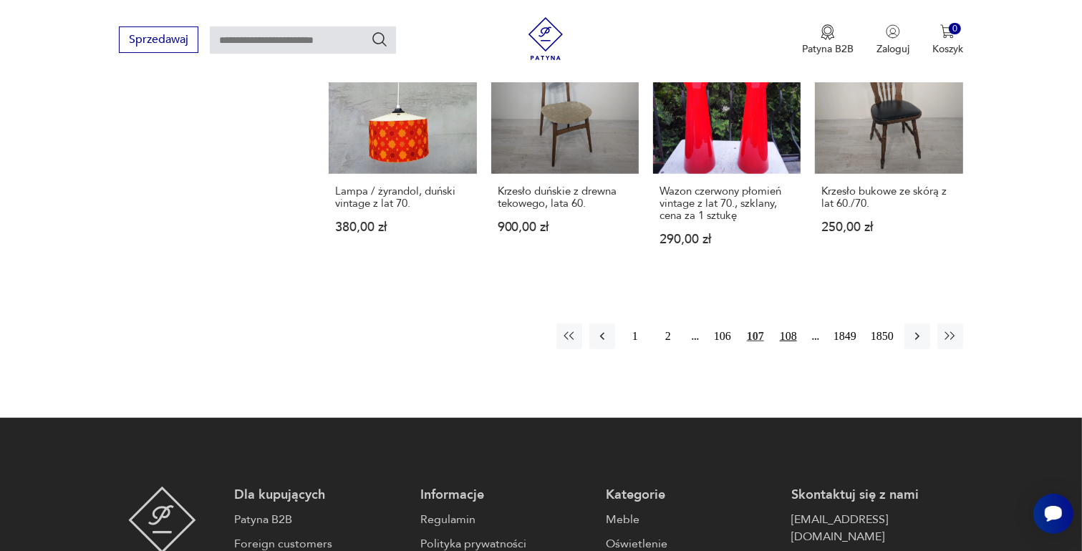
click at [793, 324] on button "108" at bounding box center [788, 337] width 26 height 26
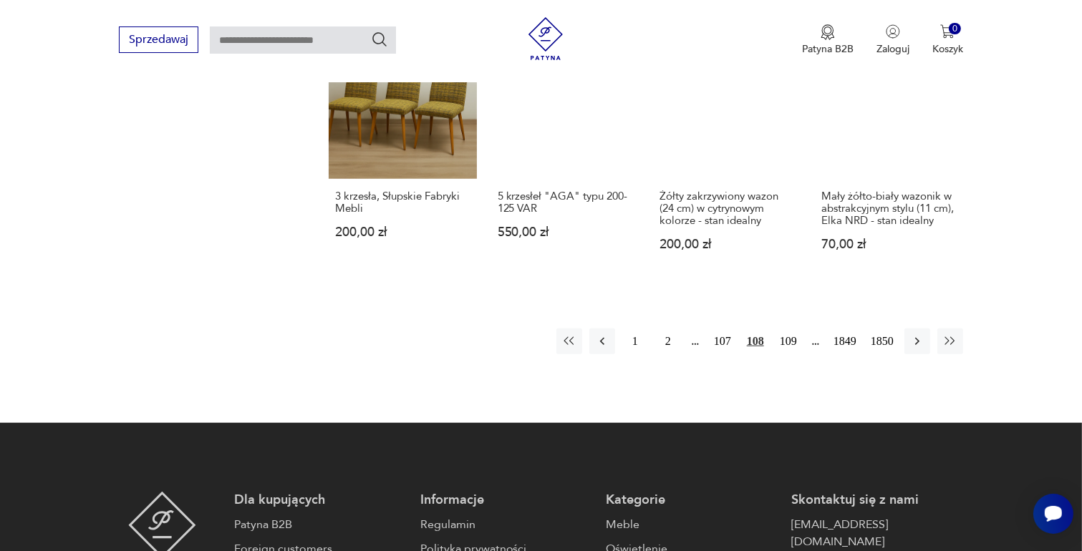
scroll to position [1330, 0]
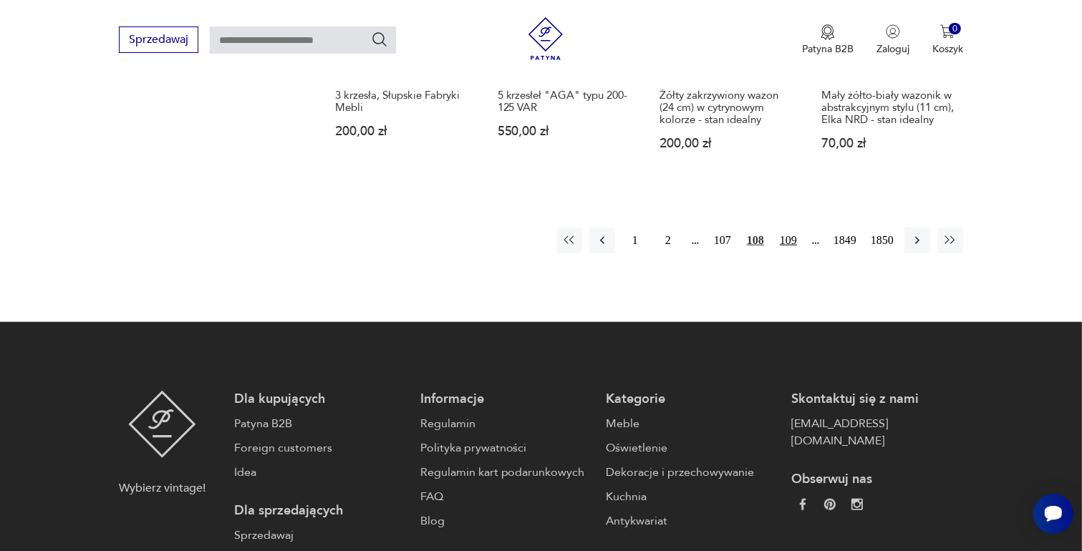
click at [790, 228] on button "109" at bounding box center [788, 241] width 26 height 26
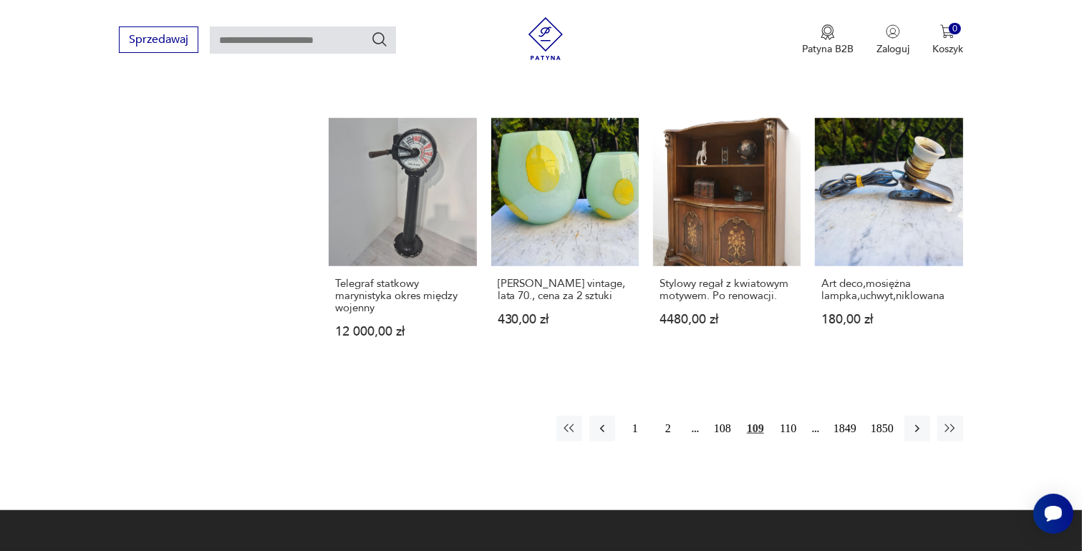
scroll to position [1187, 0]
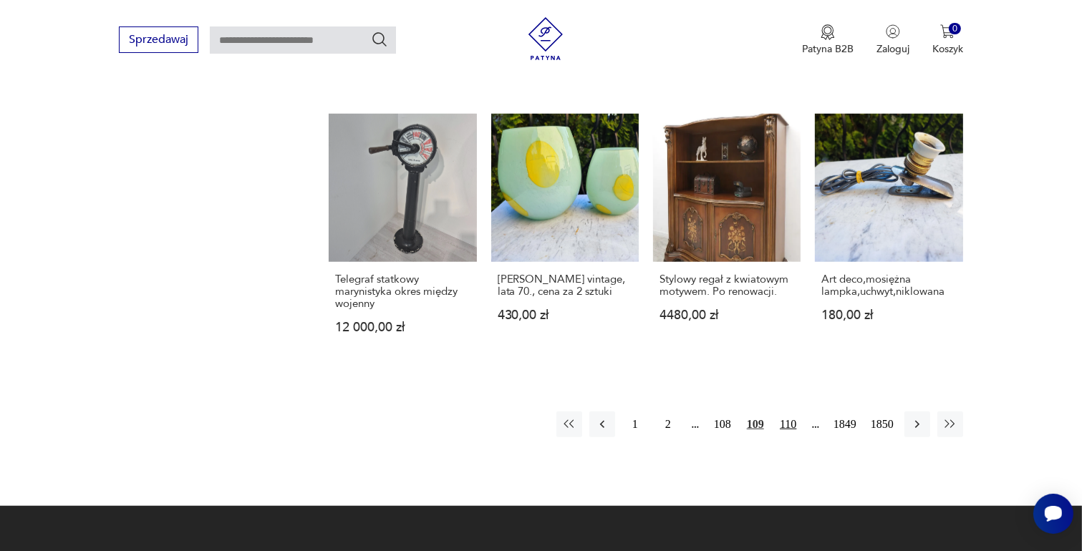
click at [789, 412] on button "110" at bounding box center [788, 425] width 26 height 26
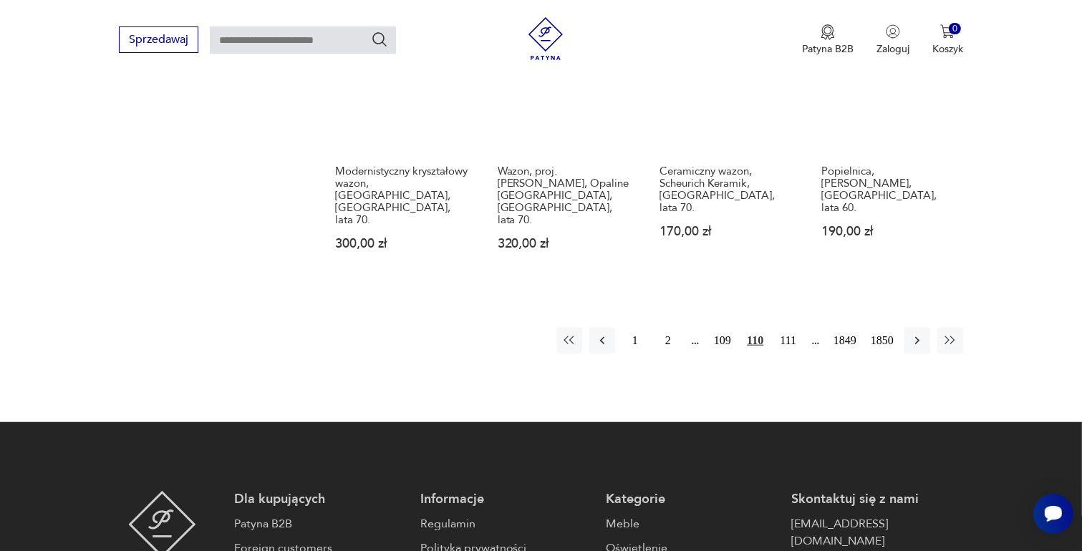
scroll to position [1330, 0]
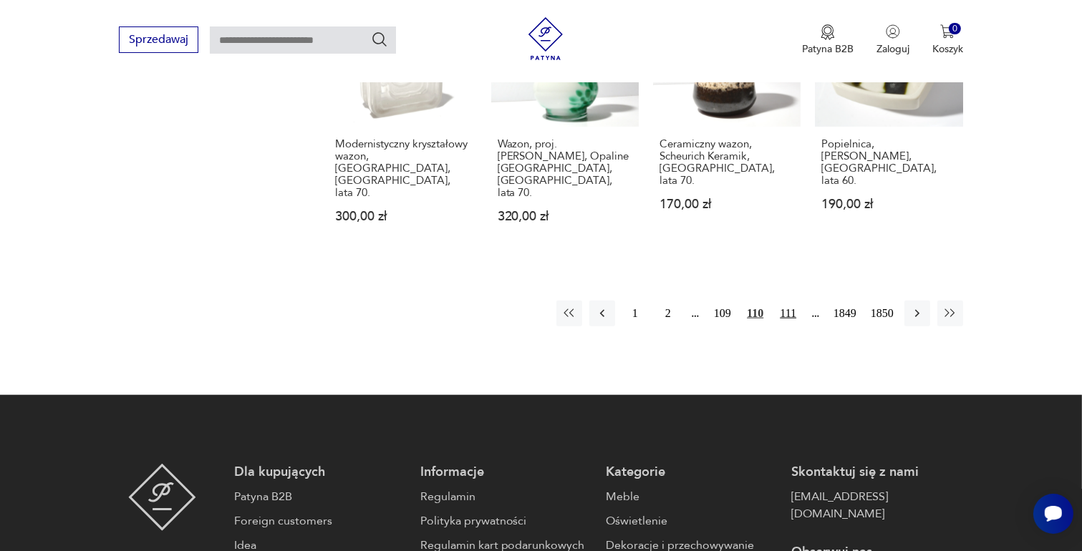
click at [793, 301] on button "111" at bounding box center [788, 314] width 26 height 26
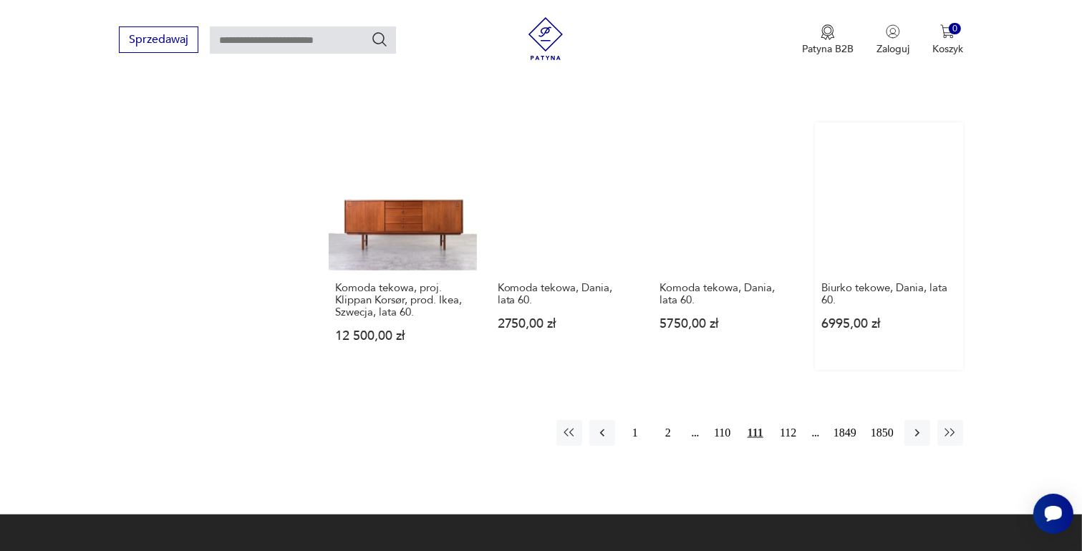
scroll to position [1187, 0]
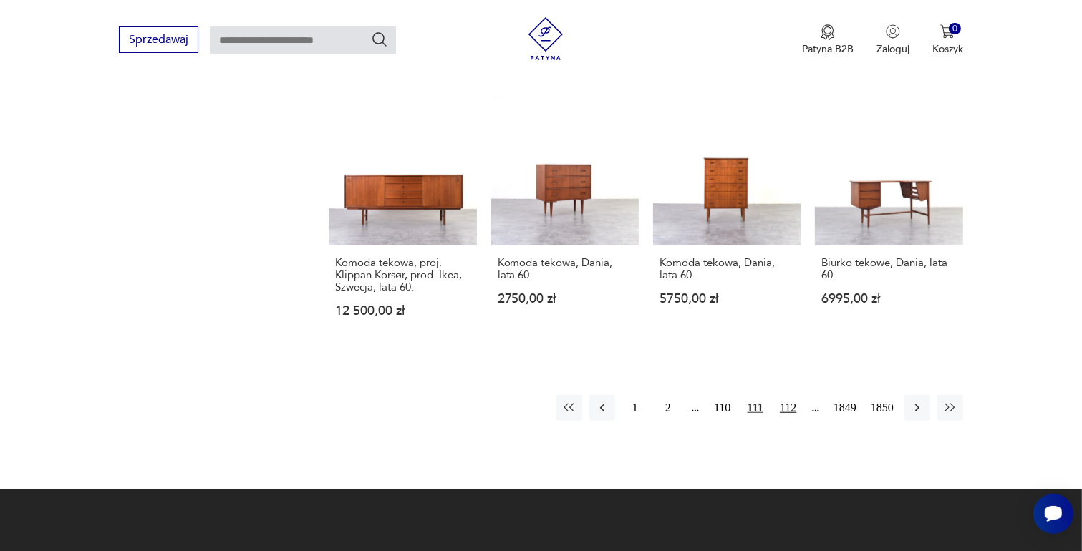
click at [788, 395] on button "112" at bounding box center [788, 408] width 26 height 26
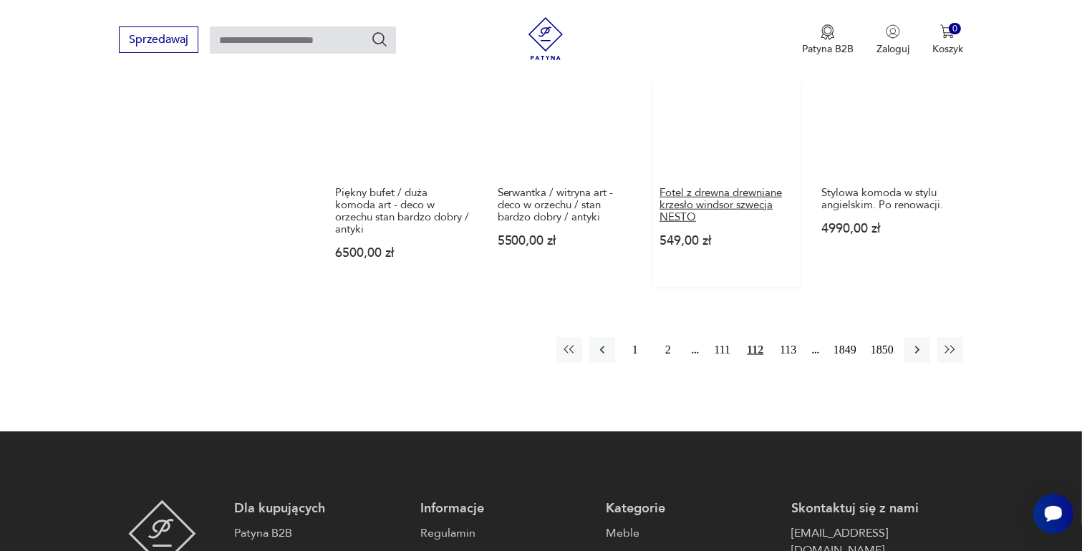
scroll to position [1330, 0]
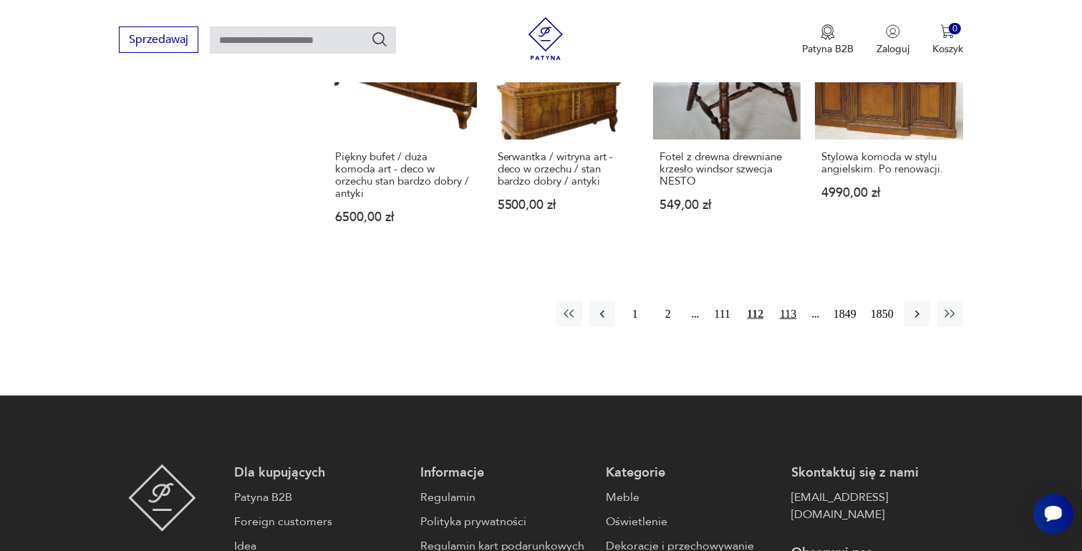
click at [788, 301] on button "113" at bounding box center [788, 314] width 26 height 26
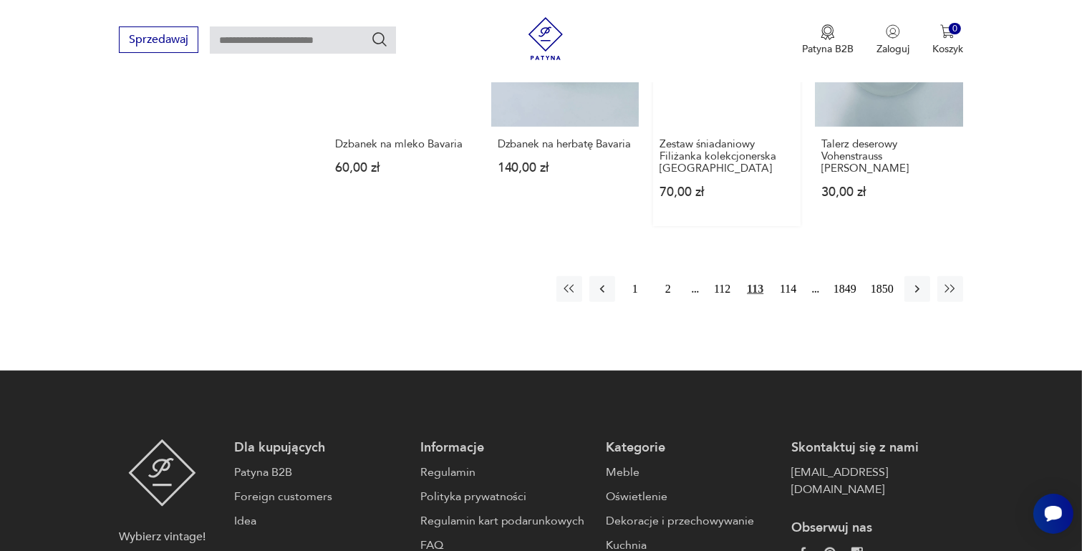
scroll to position [1259, 0]
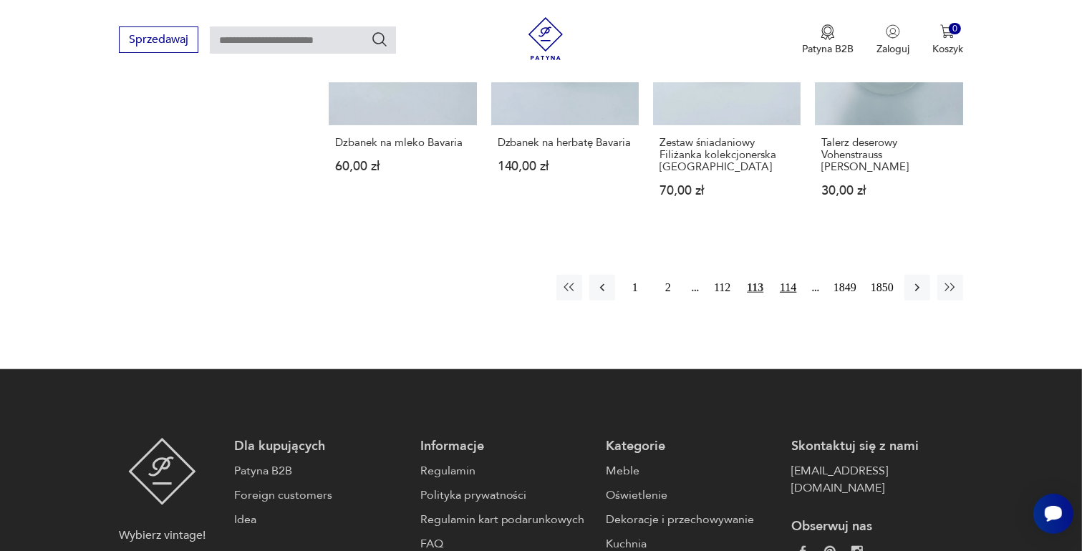
click at [785, 287] on button "114" at bounding box center [788, 288] width 26 height 26
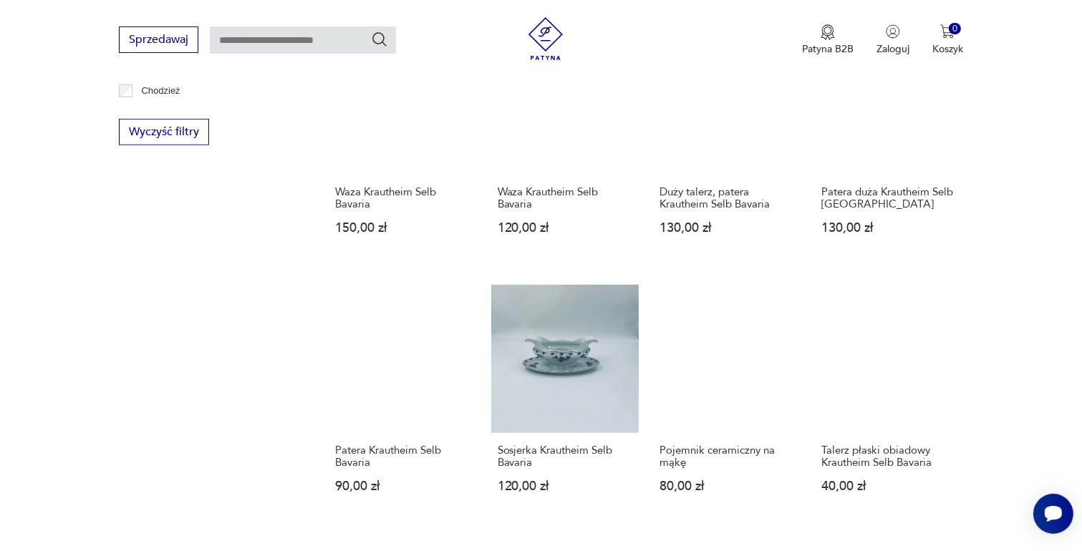
scroll to position [1044, 0]
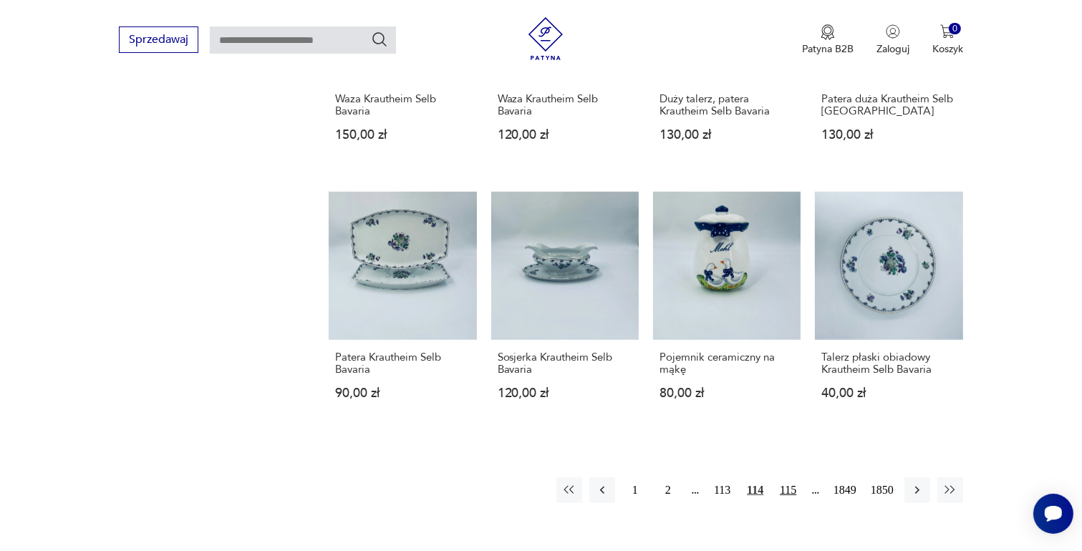
click at [784, 485] on button "115" at bounding box center [788, 491] width 26 height 26
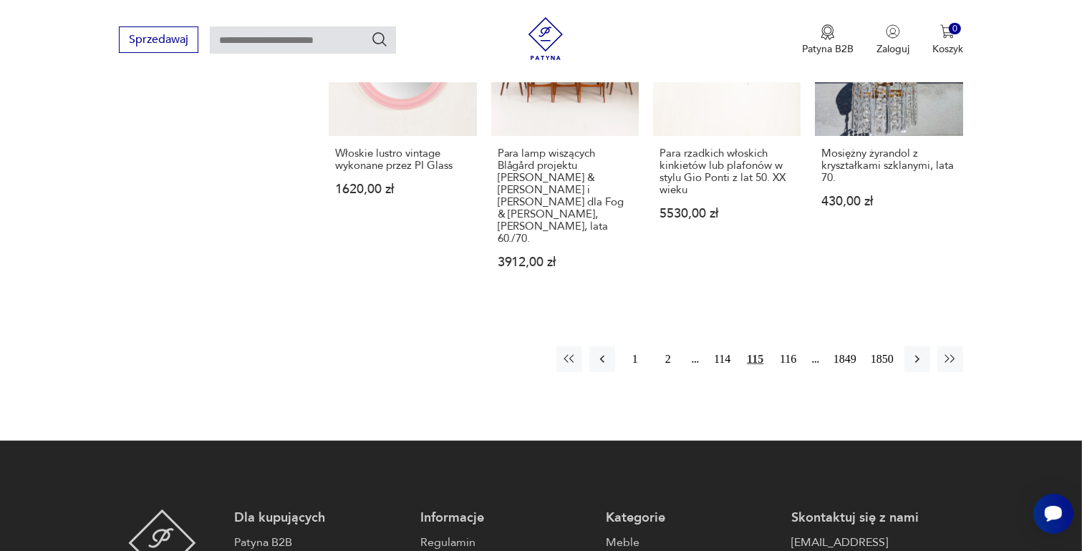
scroll to position [1187, 0]
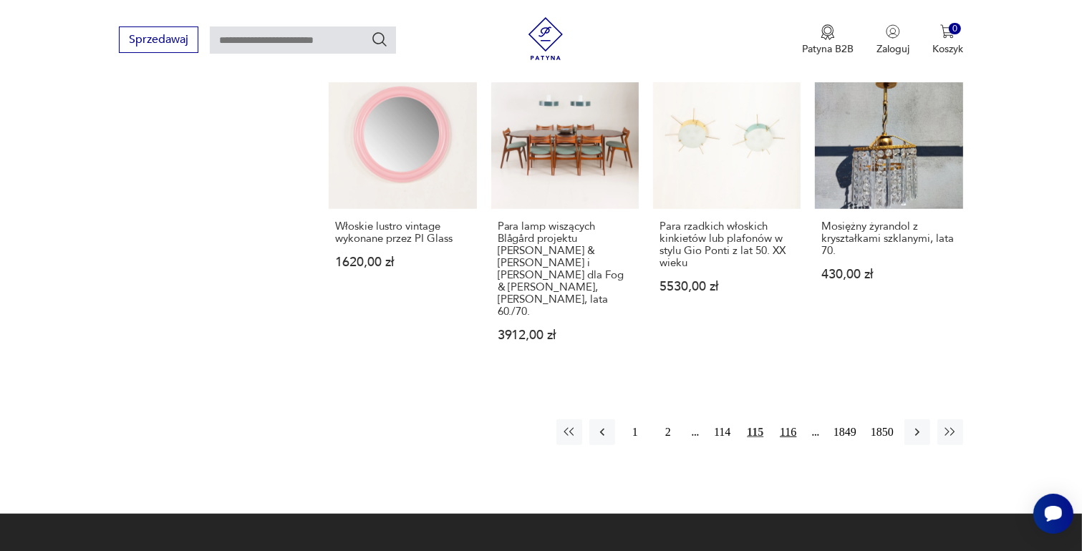
click at [785, 420] on button "116" at bounding box center [788, 433] width 26 height 26
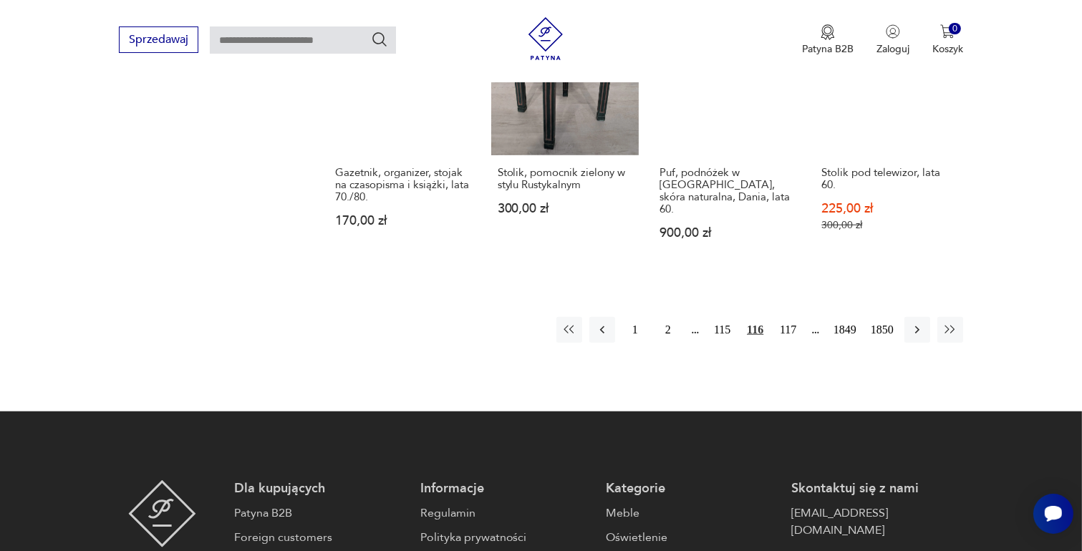
scroll to position [1330, 0]
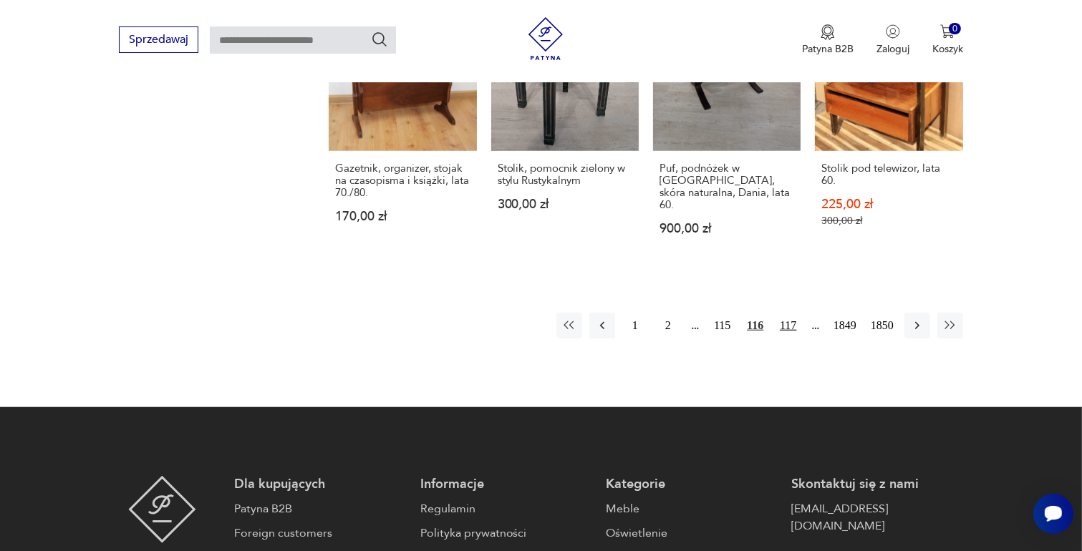
click at [785, 313] on button "117" at bounding box center [788, 326] width 26 height 26
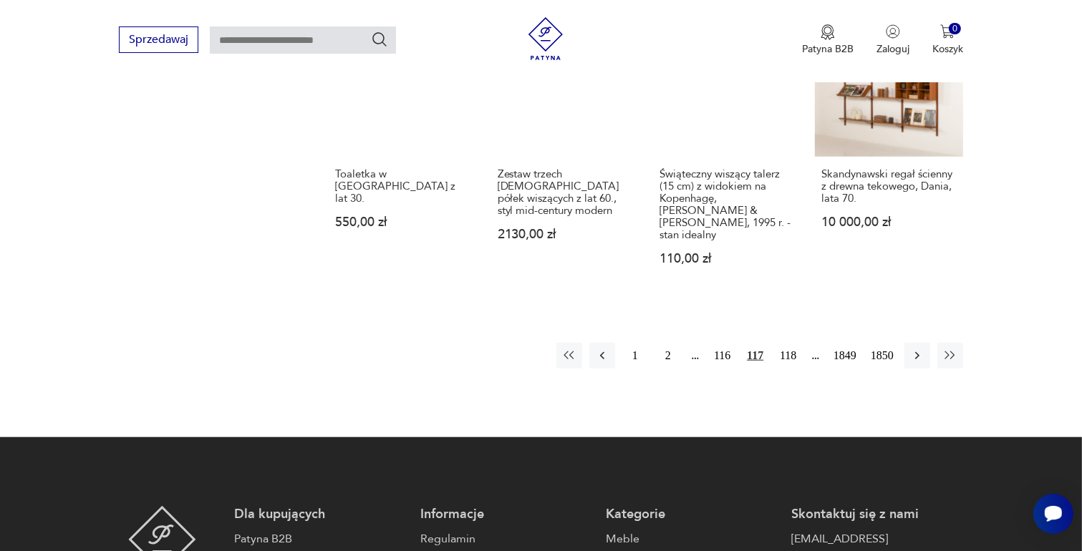
scroll to position [1259, 0]
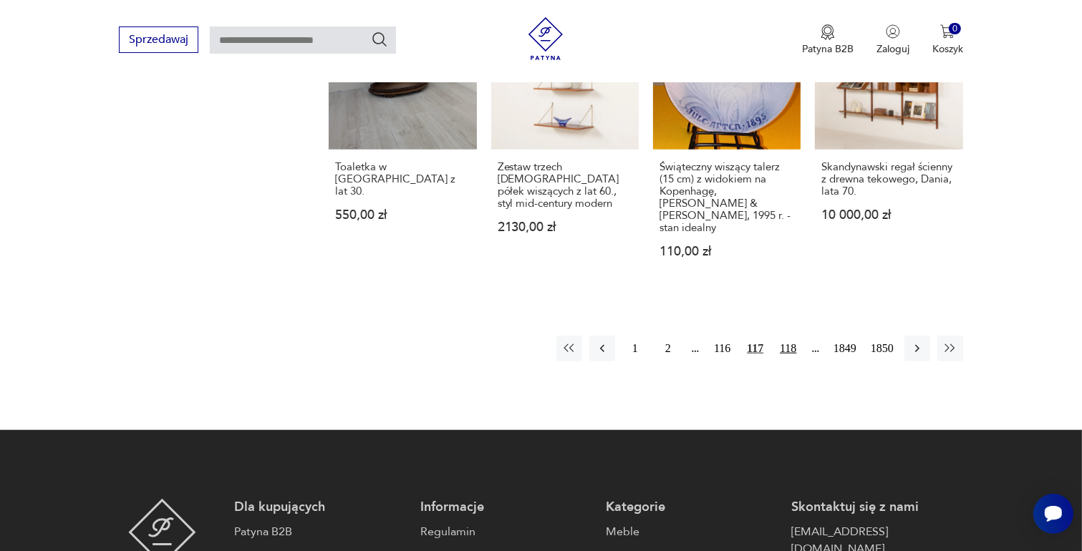
click at [785, 336] on button "118" at bounding box center [788, 349] width 26 height 26
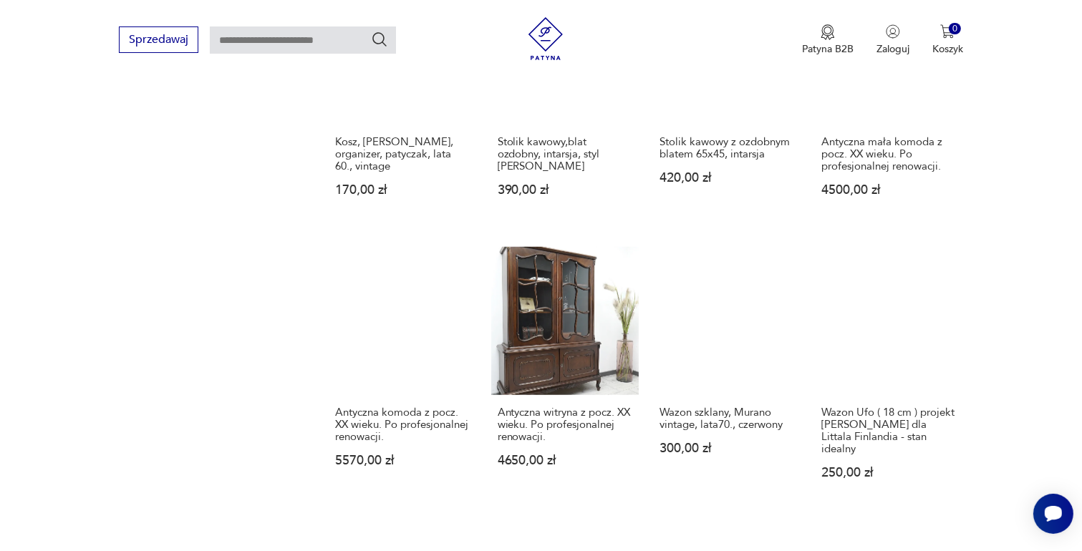
scroll to position [1187, 0]
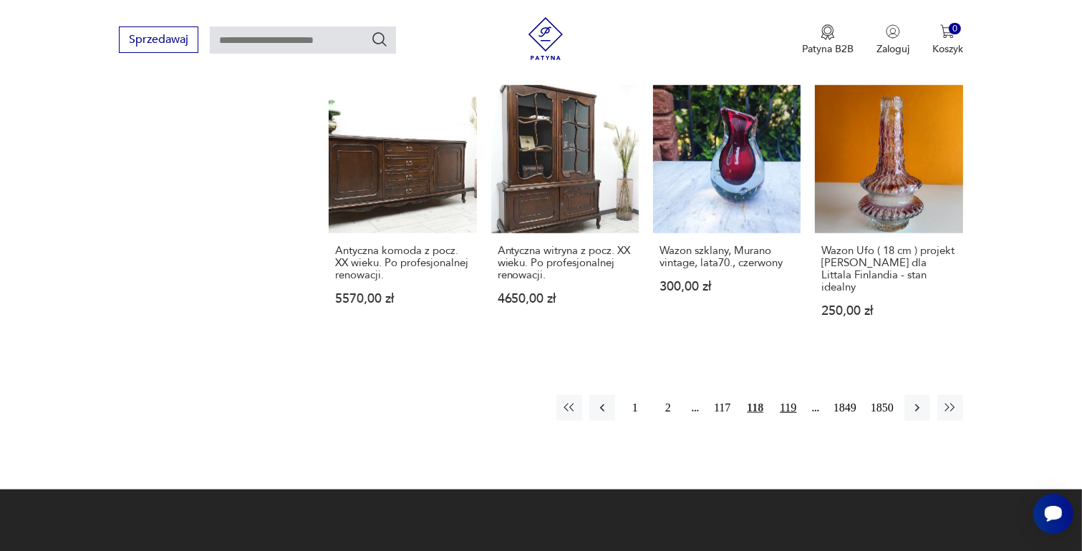
click at [792, 395] on button "119" at bounding box center [788, 408] width 26 height 26
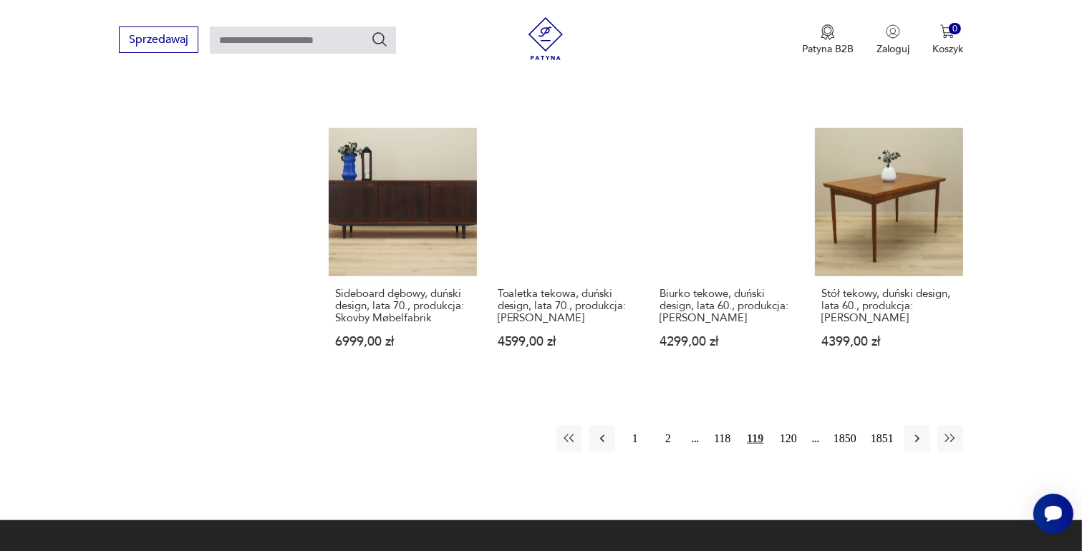
scroll to position [1259, 0]
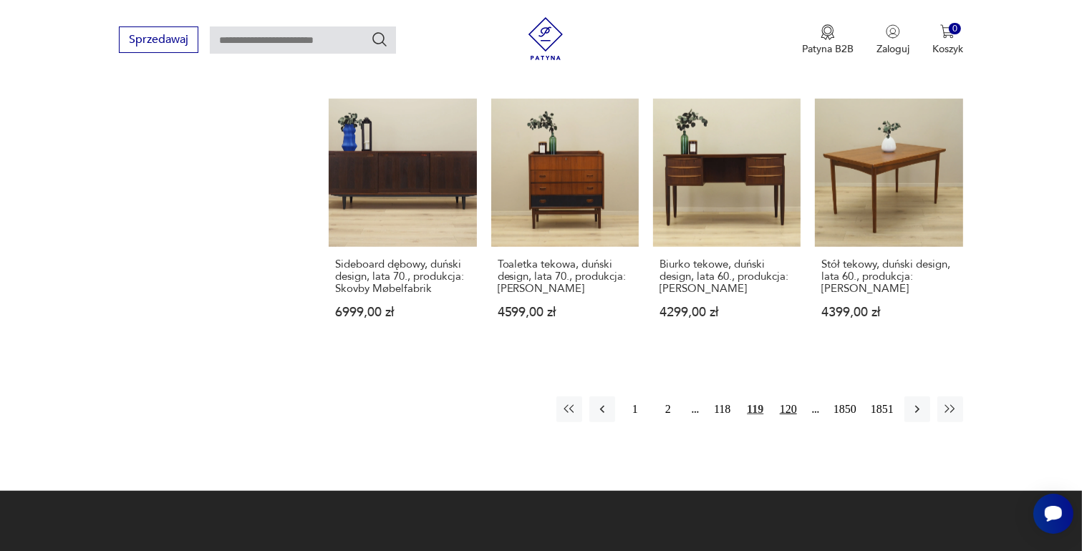
click at [791, 397] on button "120" at bounding box center [788, 410] width 26 height 26
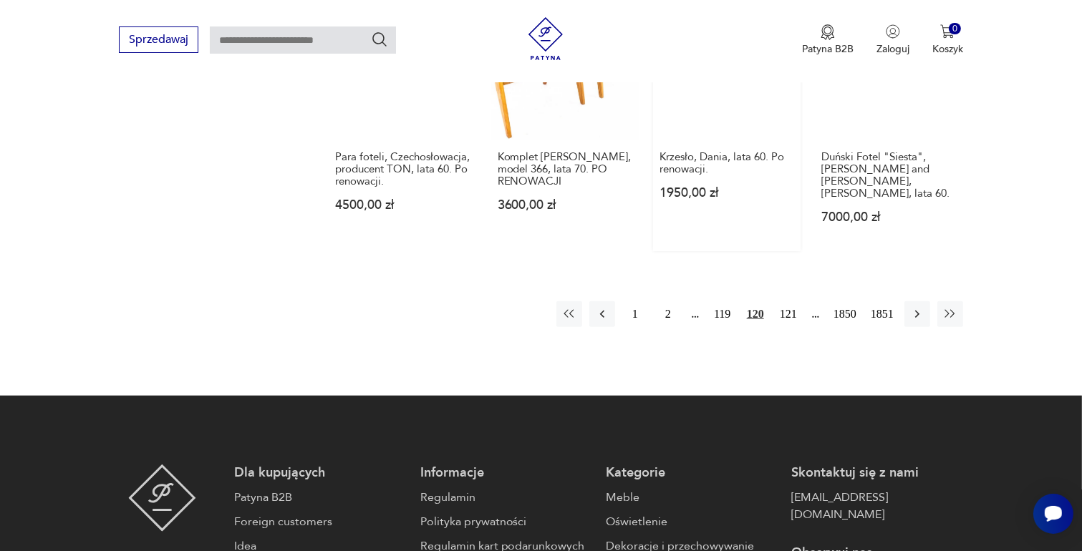
scroll to position [1330, 0]
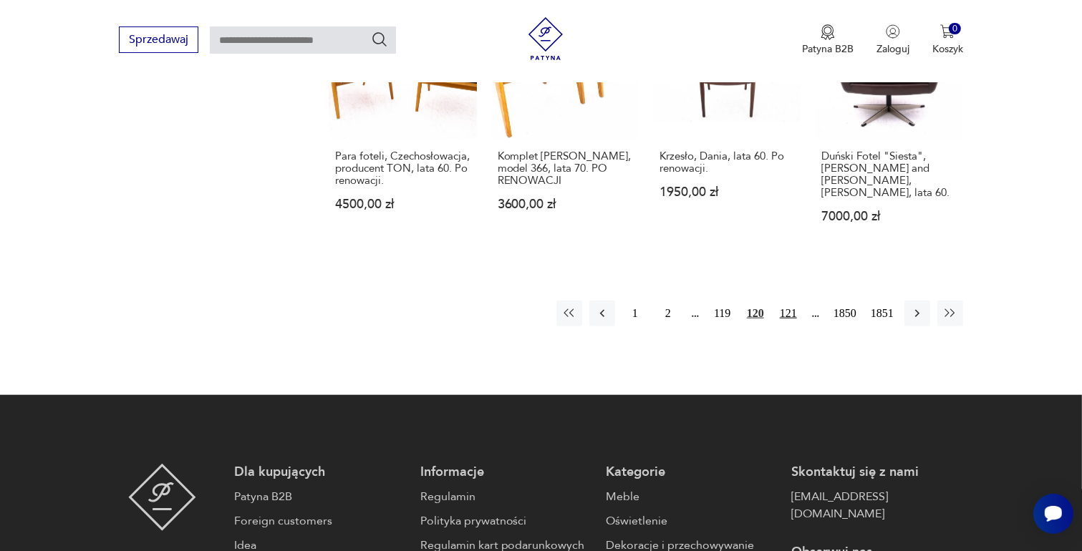
click at [795, 301] on button "121" at bounding box center [788, 314] width 26 height 26
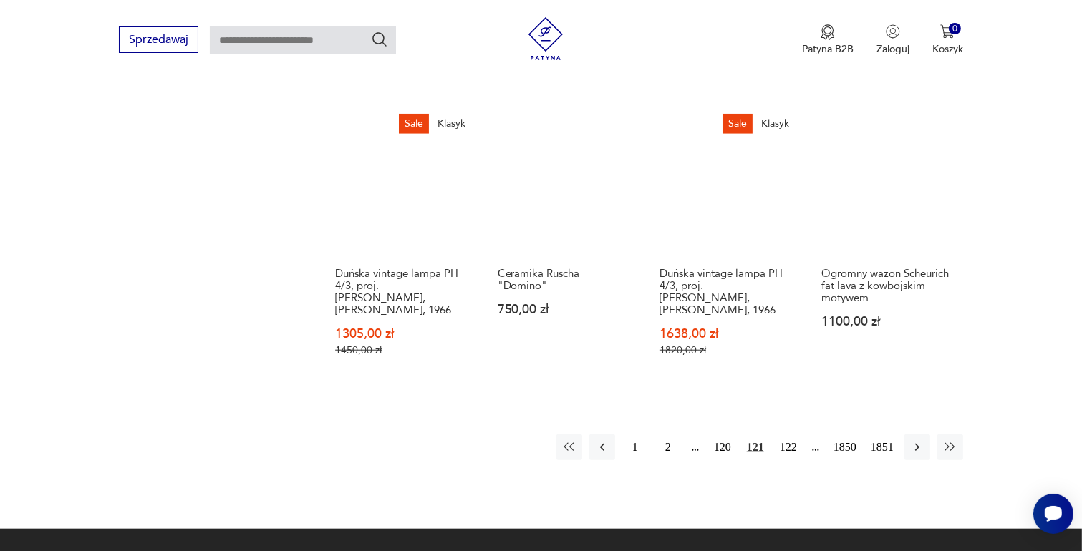
scroll to position [1330, 0]
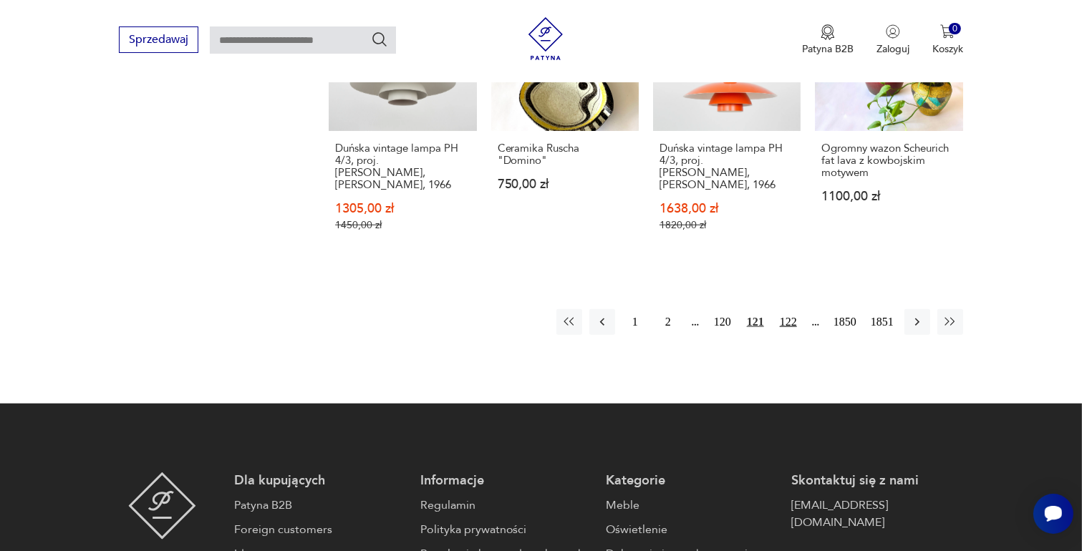
click at [786, 309] on button "122" at bounding box center [788, 322] width 26 height 26
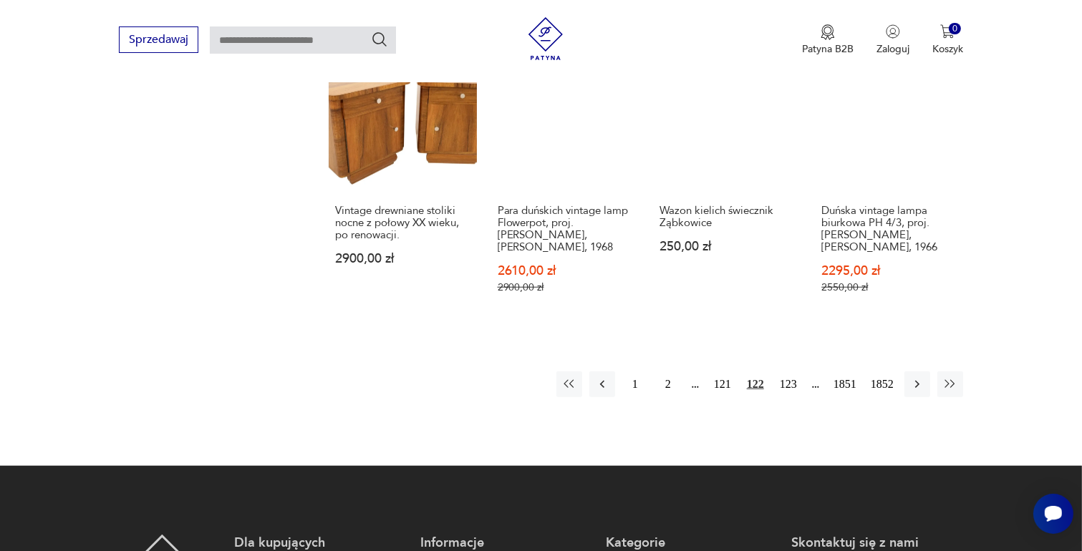
scroll to position [1259, 0]
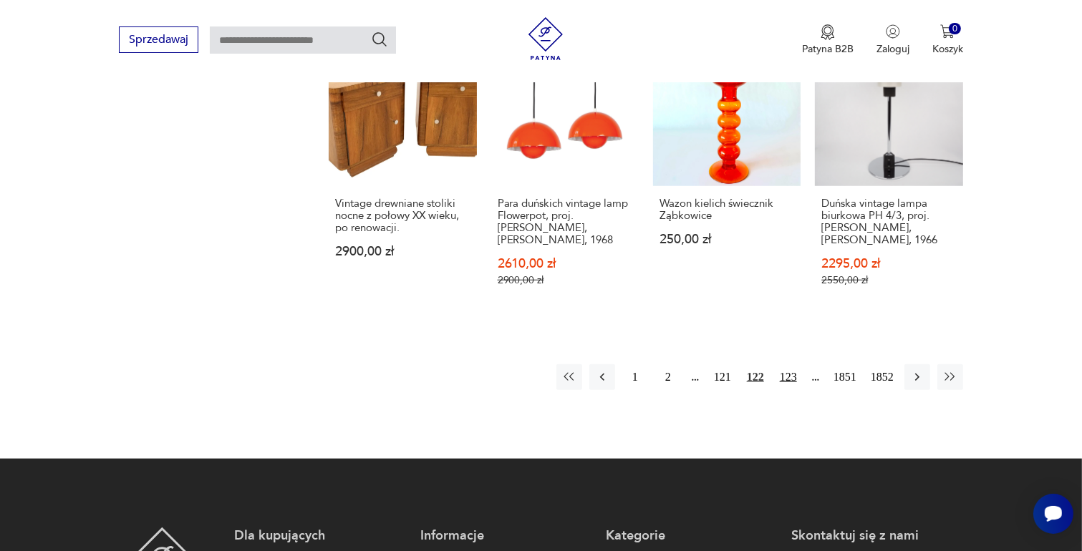
click at [785, 364] on button "123" at bounding box center [788, 377] width 26 height 26
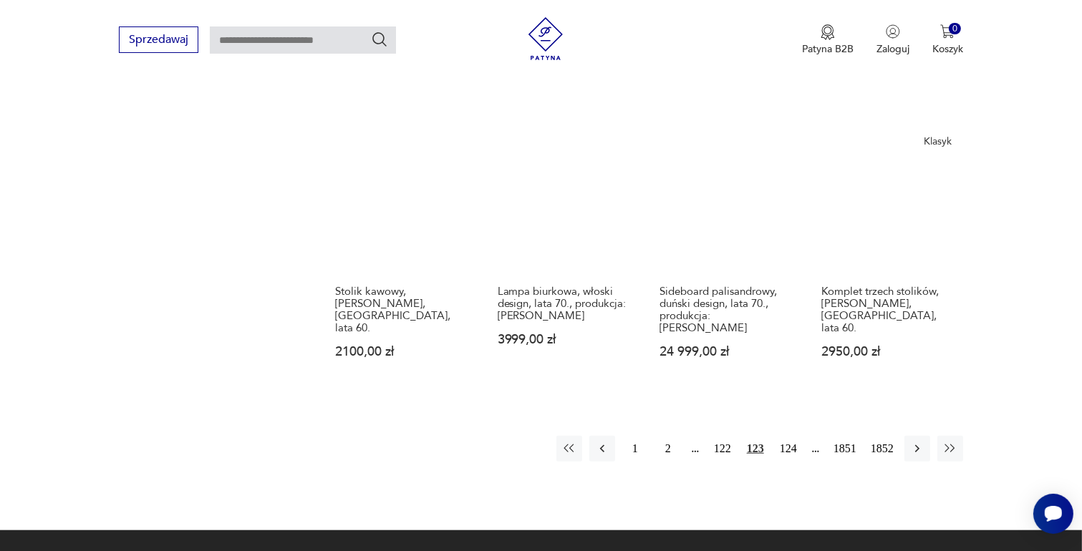
scroll to position [1187, 0]
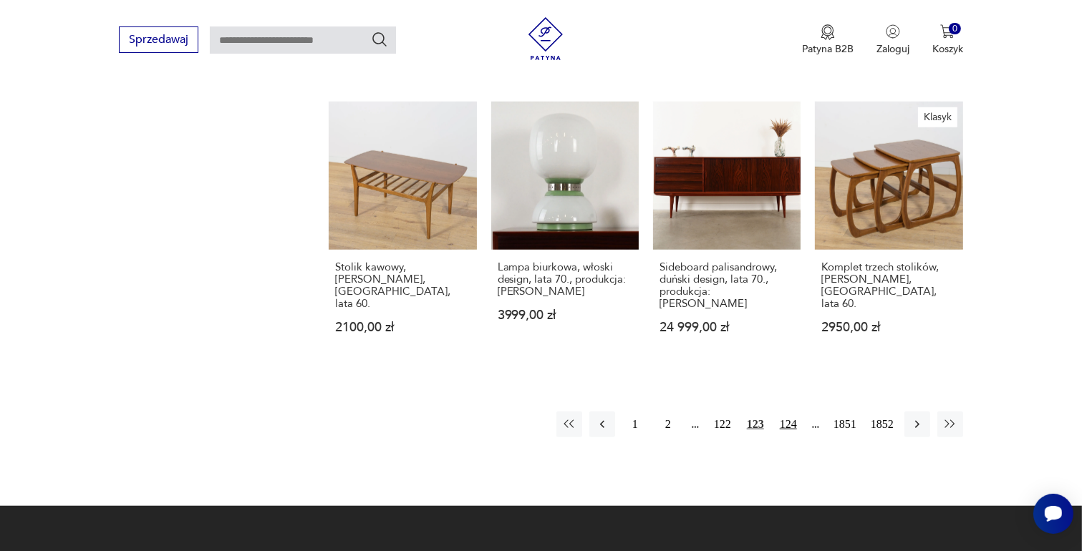
click at [785, 412] on button "124" at bounding box center [788, 425] width 26 height 26
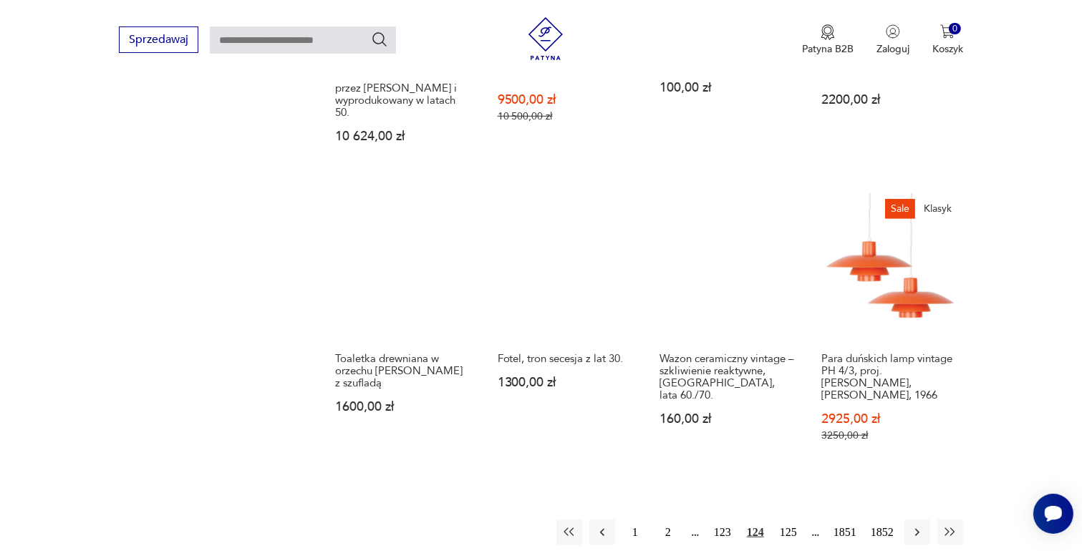
scroll to position [1330, 0]
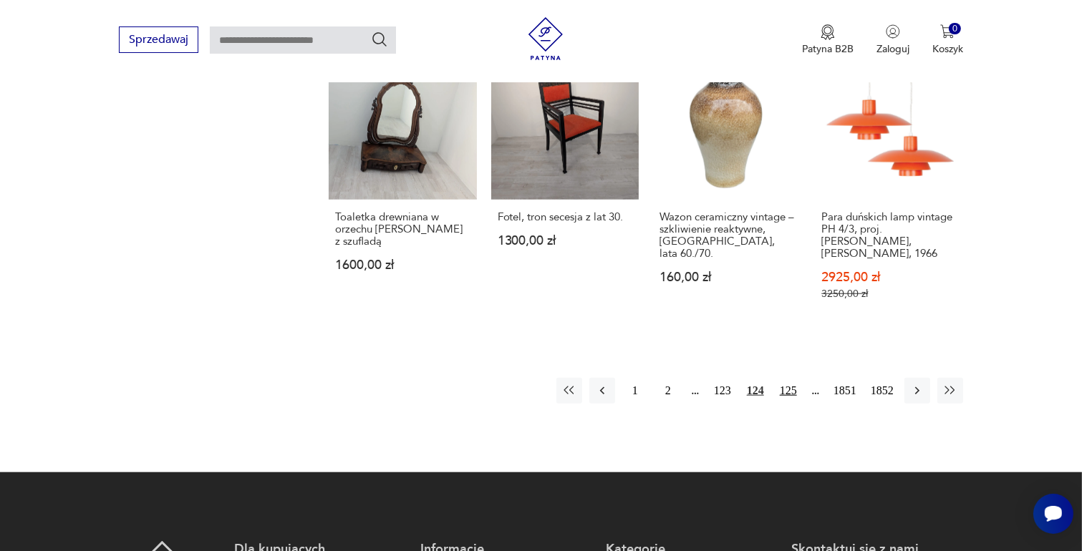
click at [785, 378] on button "125" at bounding box center [788, 391] width 26 height 26
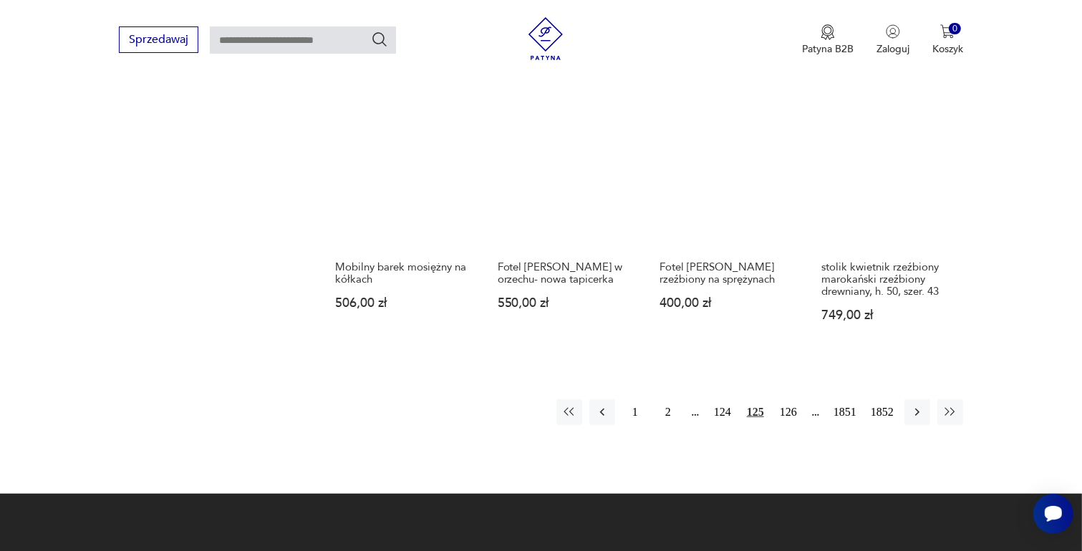
scroll to position [1330, 0]
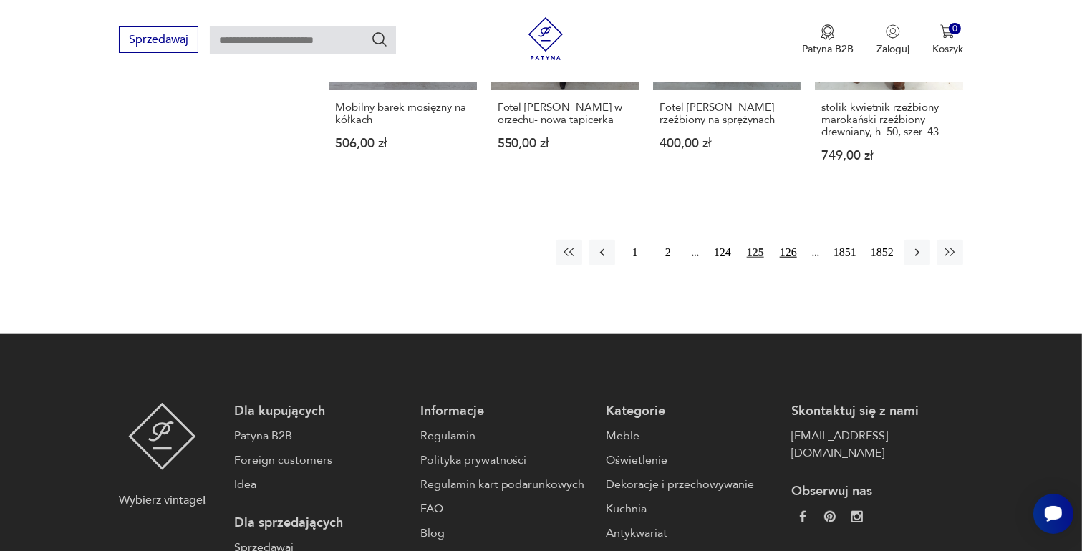
click at [789, 241] on button "126" at bounding box center [788, 253] width 26 height 26
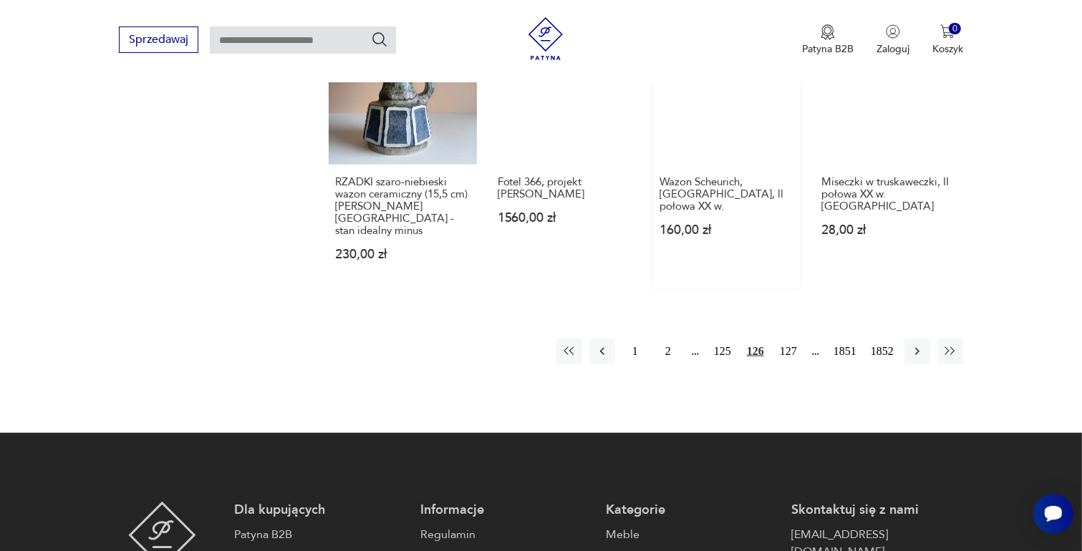
scroll to position [1259, 0]
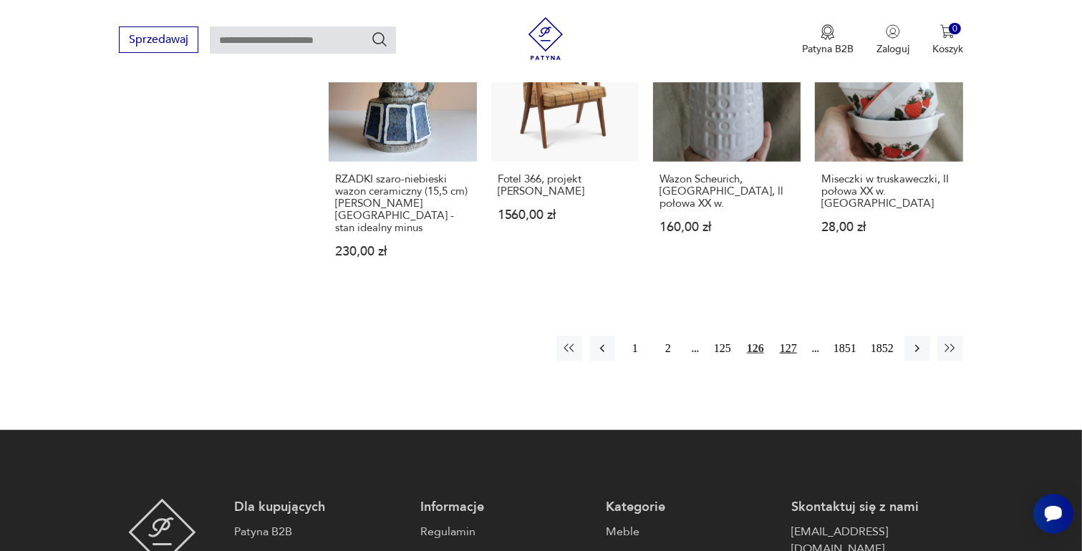
click at [788, 336] on button "127" at bounding box center [788, 349] width 26 height 26
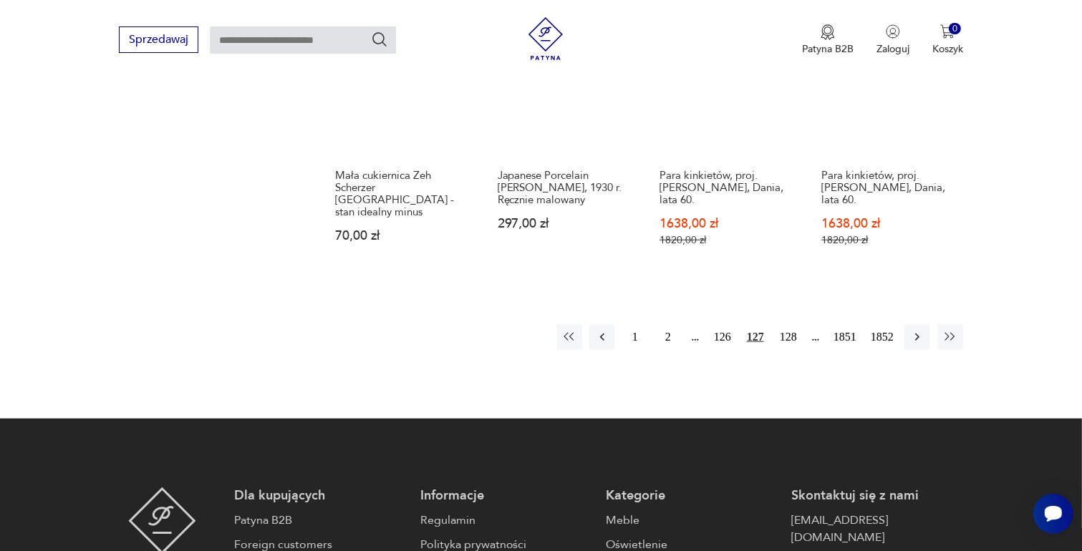
scroll to position [1330, 0]
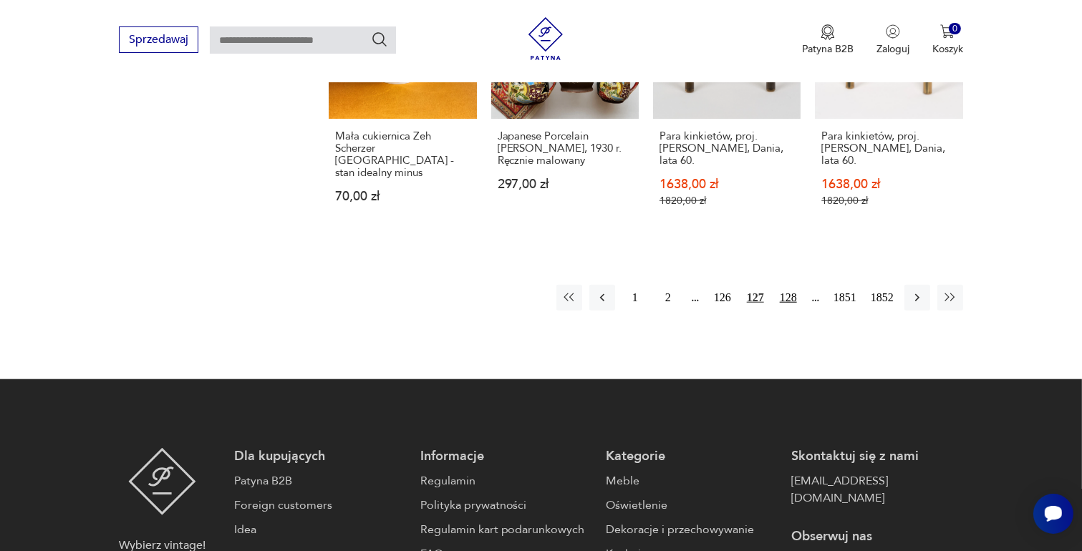
click at [786, 285] on button "128" at bounding box center [788, 298] width 26 height 26
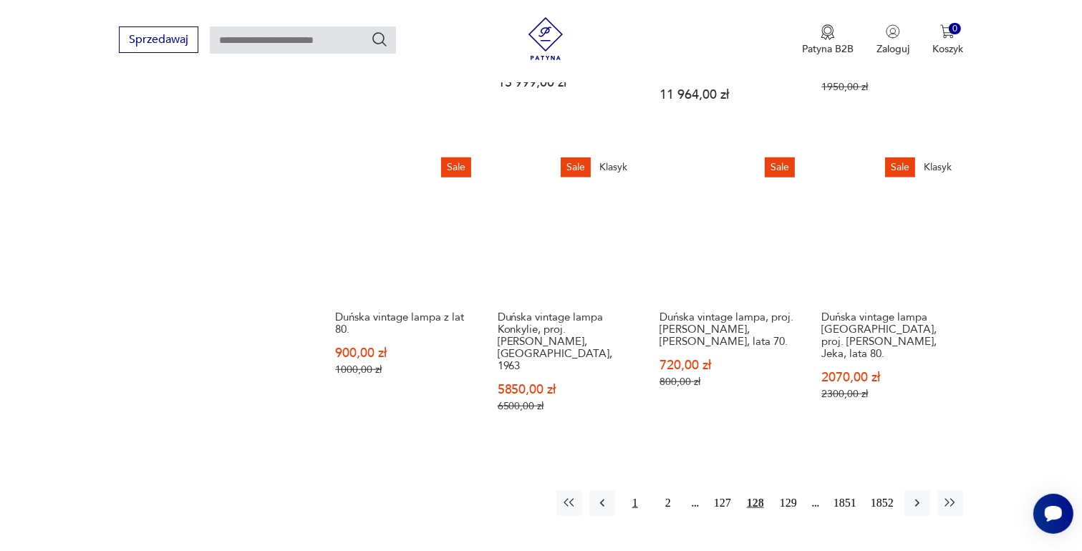
scroll to position [1402, 0]
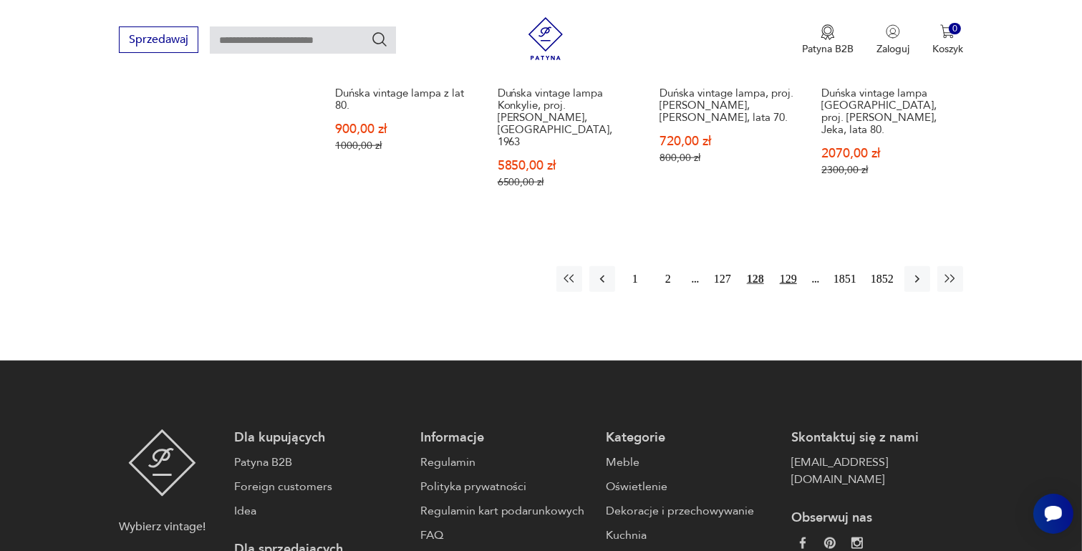
click at [793, 266] on button "129" at bounding box center [788, 279] width 26 height 26
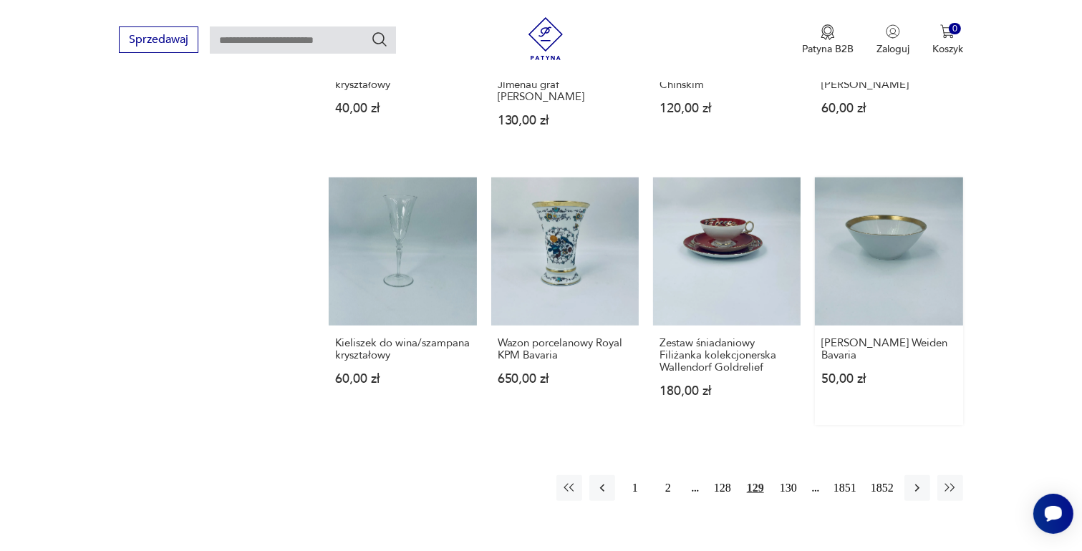
scroll to position [1187, 0]
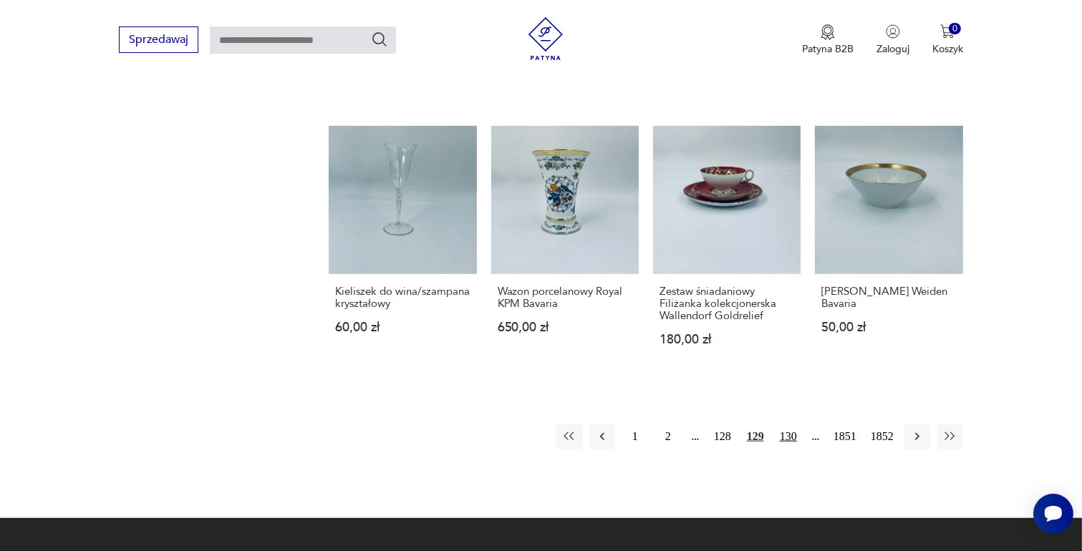
click at [788, 424] on button "130" at bounding box center [788, 437] width 26 height 26
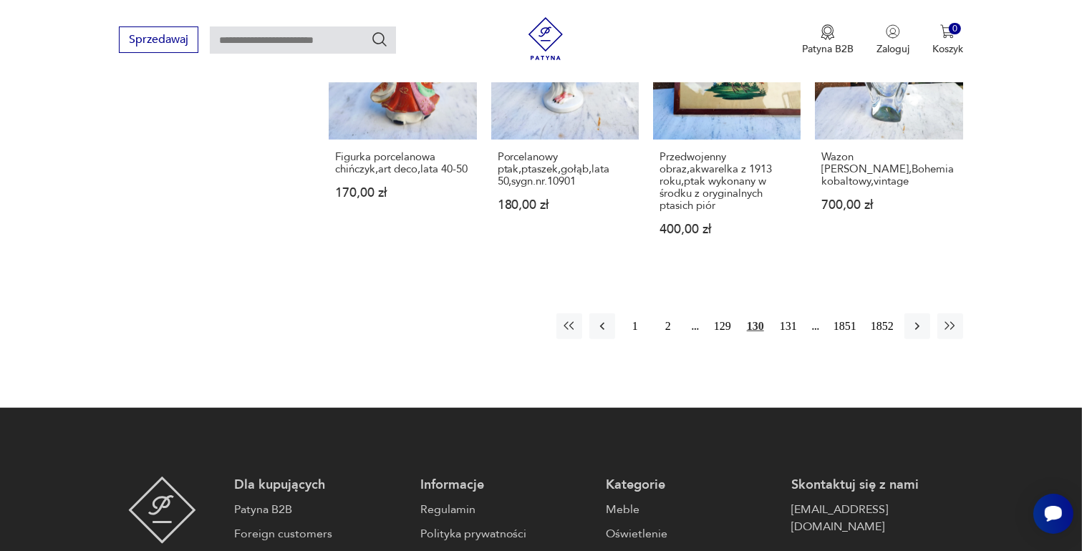
scroll to position [1402, 0]
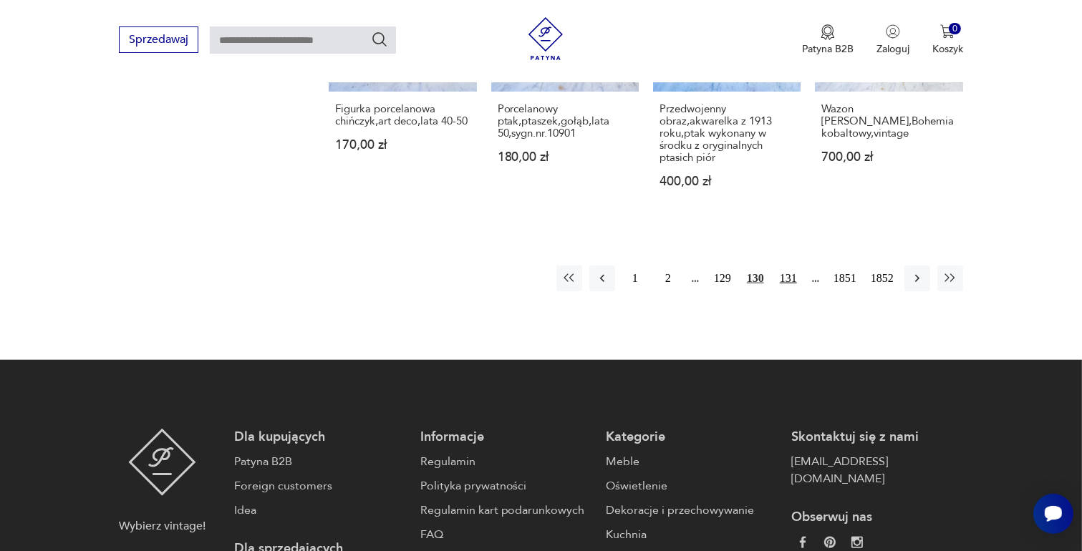
click at [792, 266] on button "131" at bounding box center [788, 279] width 26 height 26
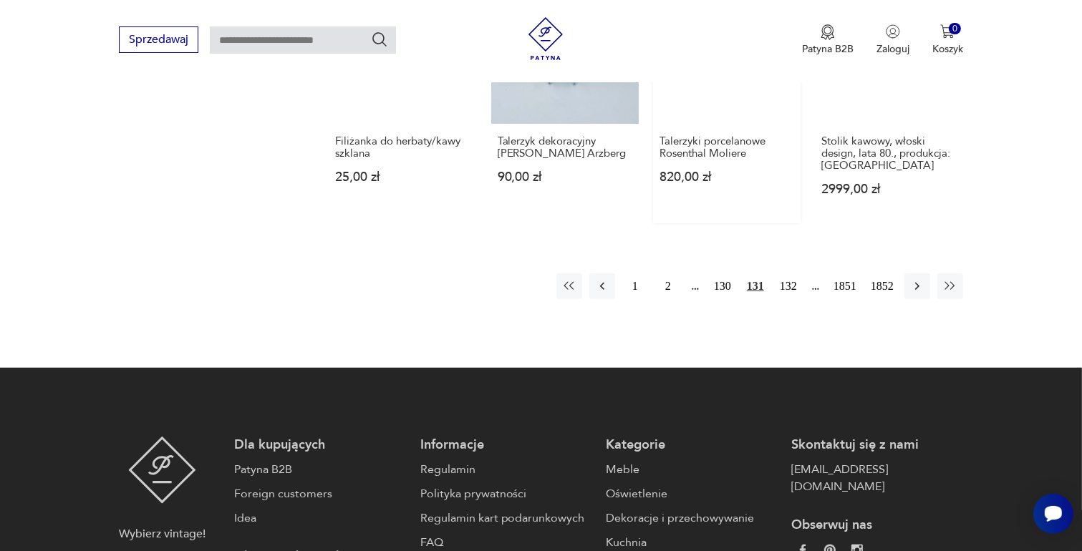
scroll to position [1330, 0]
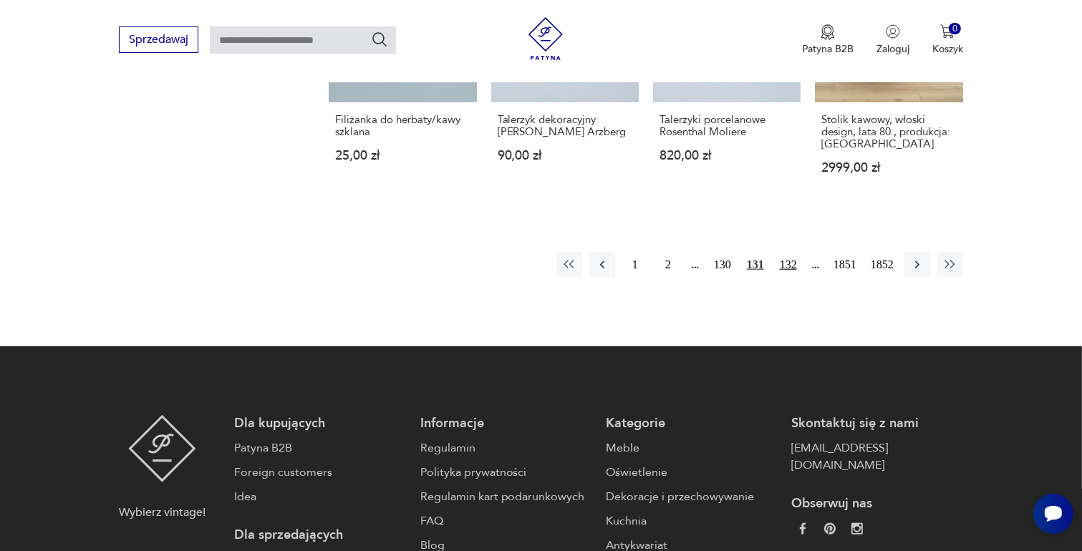
click at [786, 252] on button "132" at bounding box center [788, 265] width 26 height 26
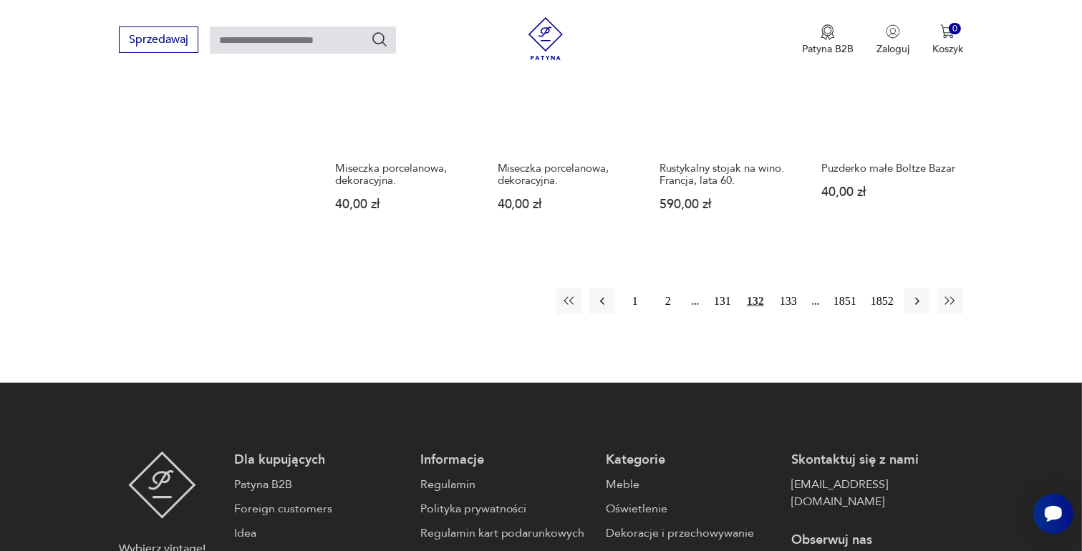
scroll to position [1259, 0]
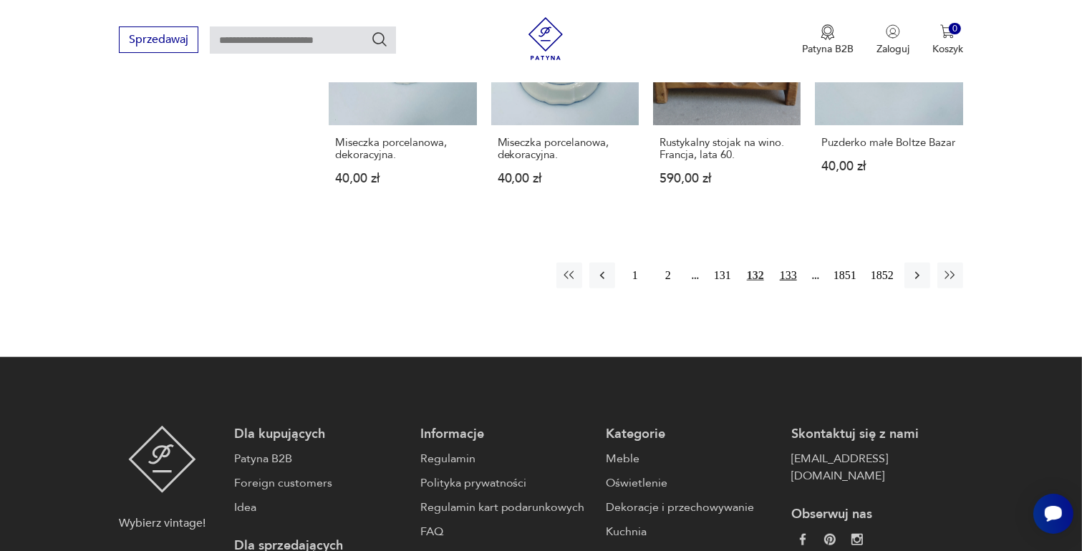
click at [790, 275] on button "133" at bounding box center [788, 276] width 26 height 26
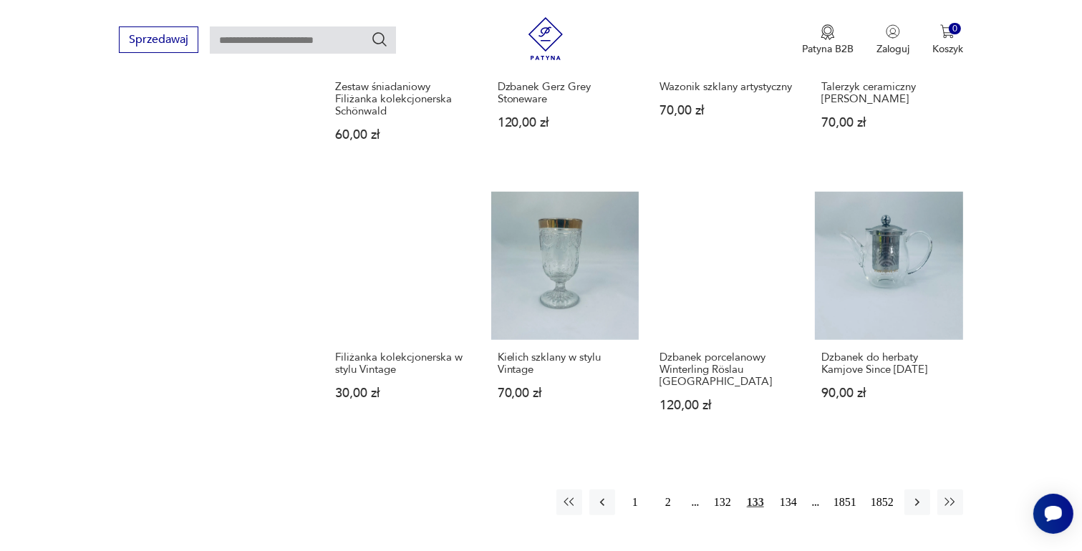
scroll to position [1115, 0]
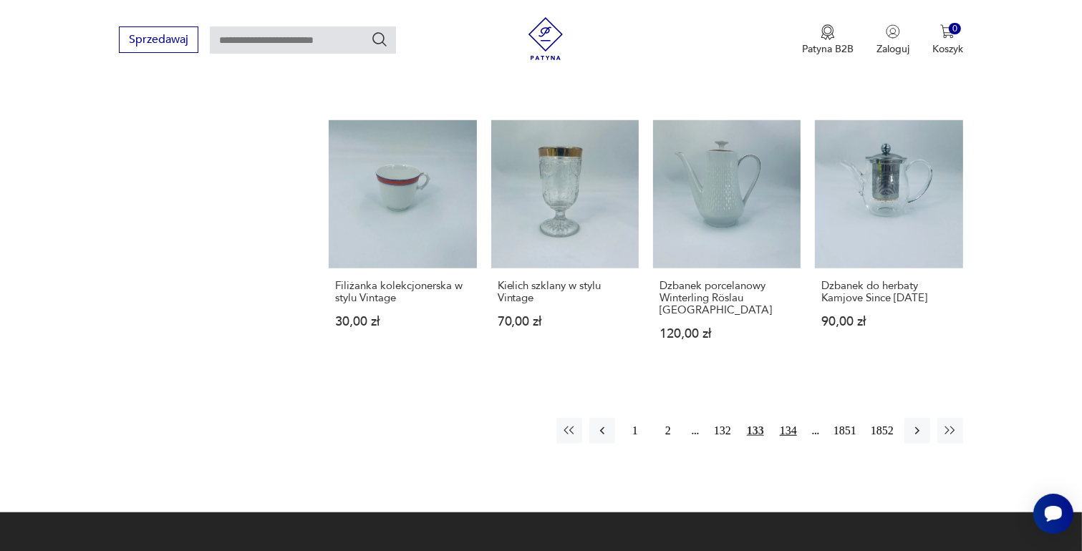
click at [789, 419] on button "134" at bounding box center [788, 431] width 26 height 26
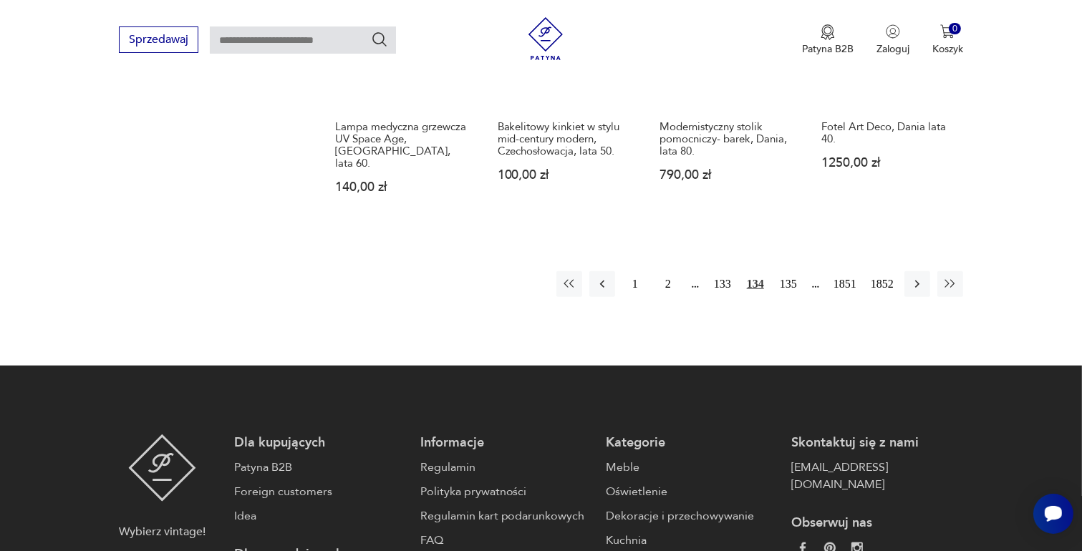
scroll to position [1330, 0]
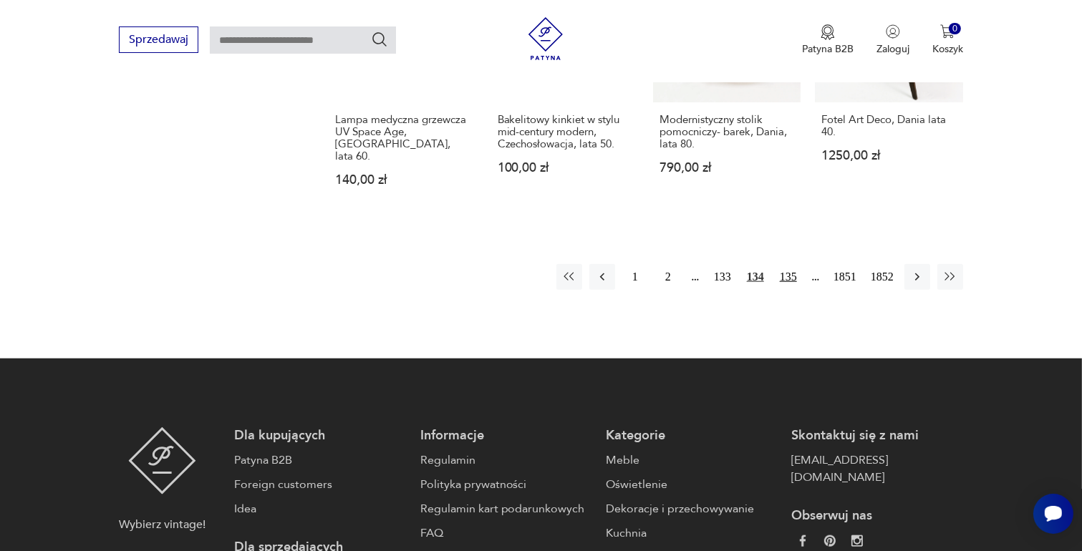
click at [790, 264] on button "135" at bounding box center [788, 277] width 26 height 26
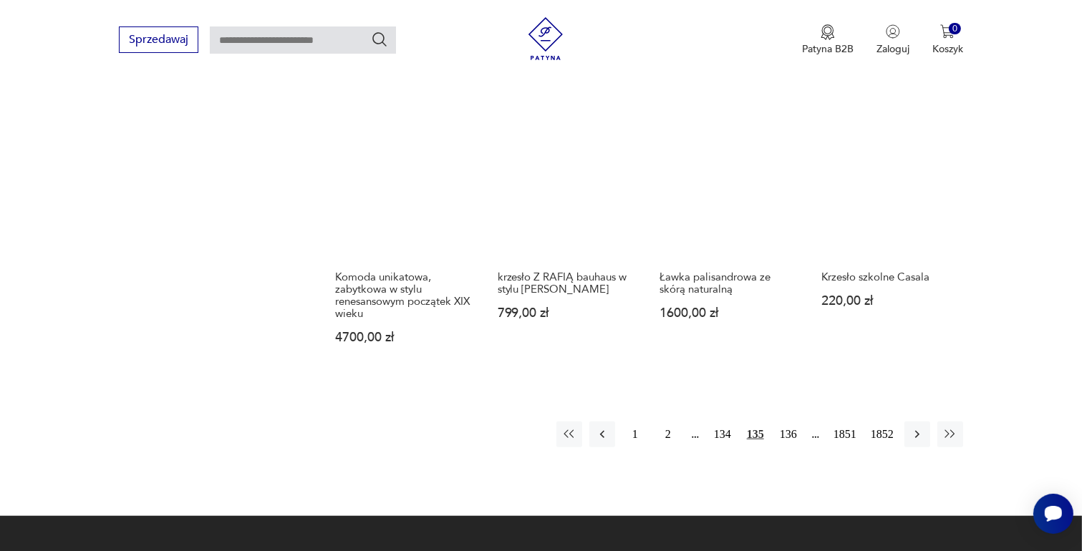
scroll to position [1187, 0]
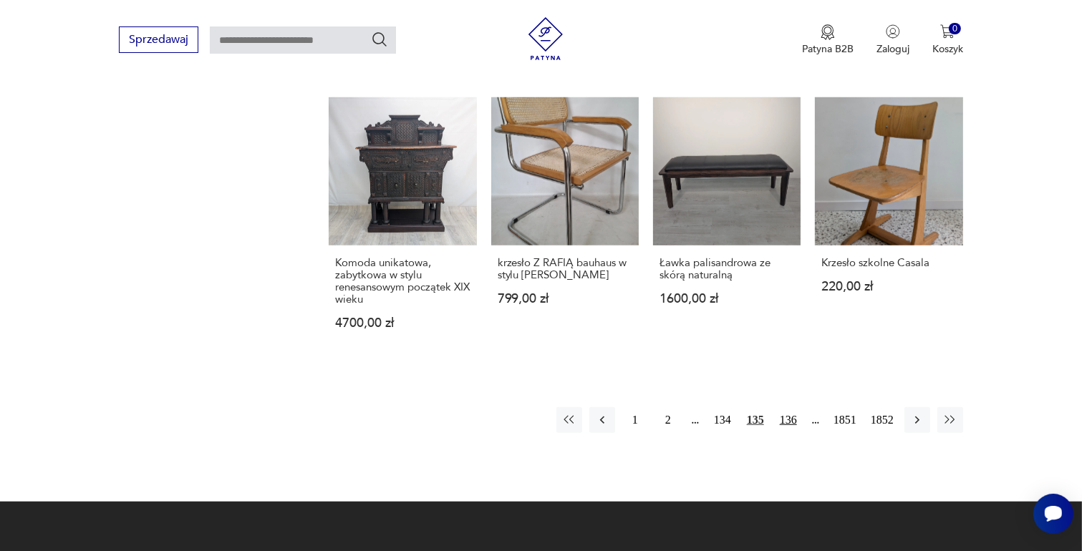
click at [790, 407] on button "136" at bounding box center [788, 420] width 26 height 26
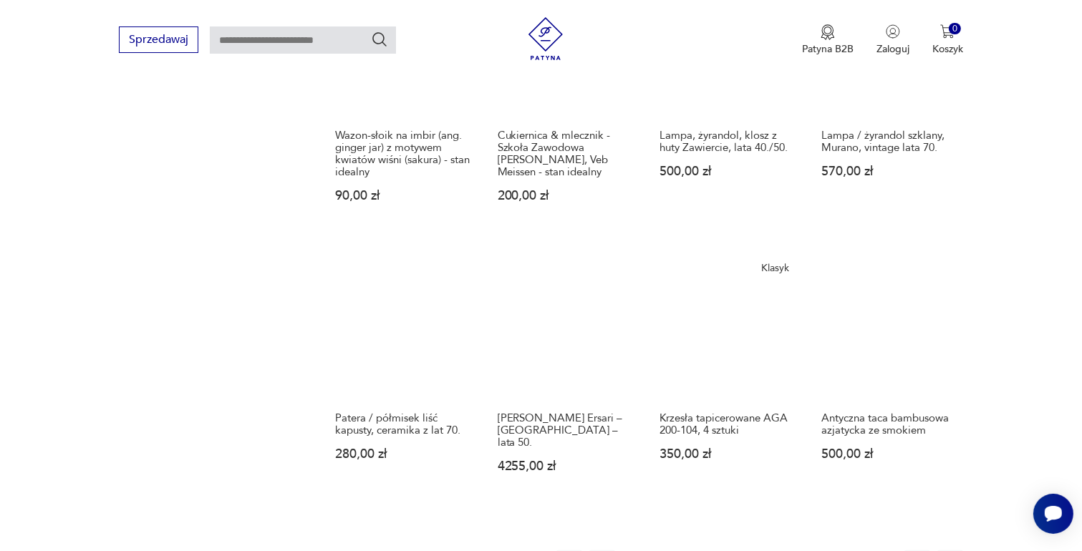
scroll to position [1115, 0]
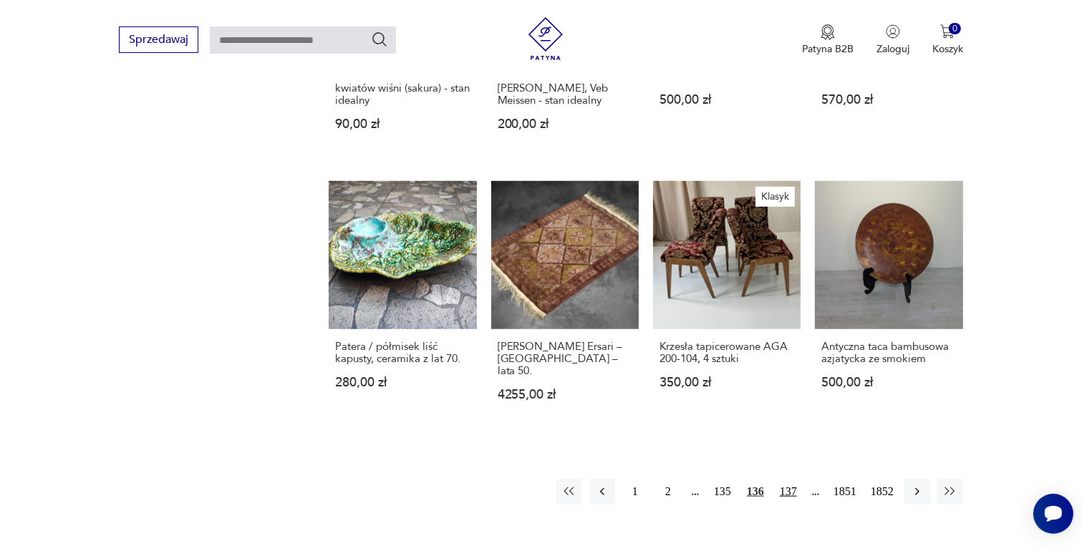
click at [789, 479] on button "137" at bounding box center [788, 492] width 26 height 26
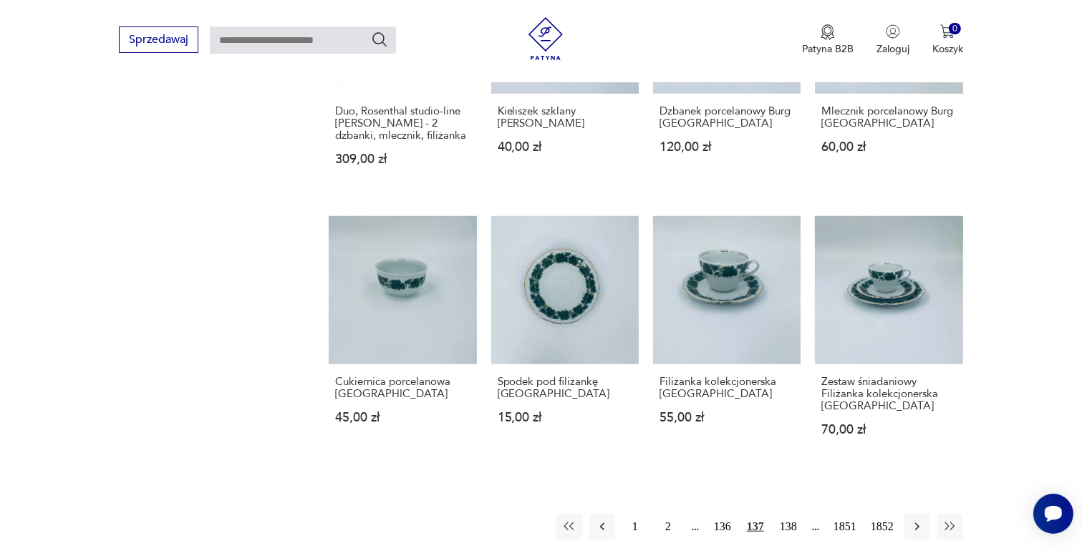
scroll to position [1187, 0]
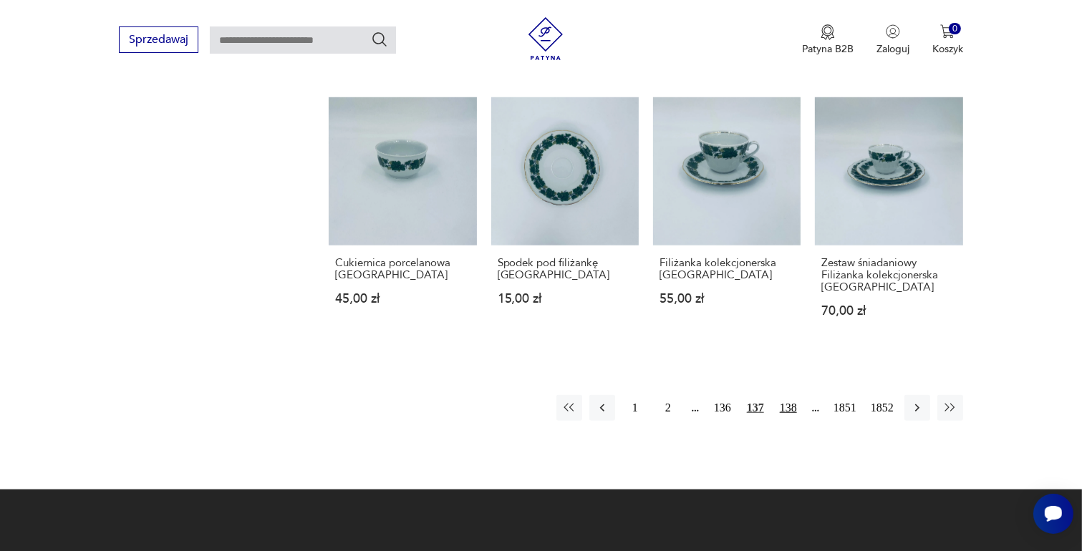
click at [785, 395] on button "138" at bounding box center [788, 408] width 26 height 26
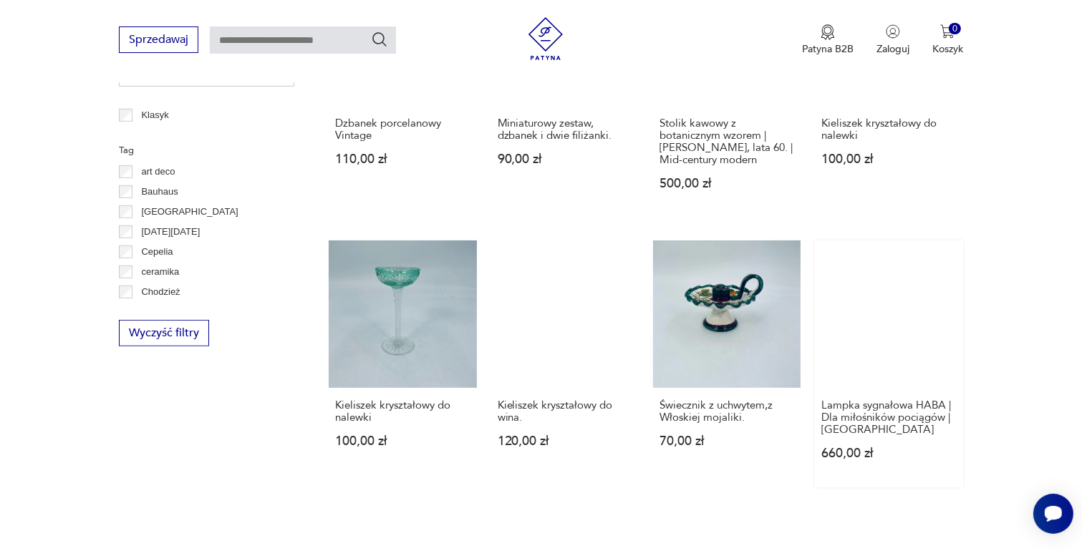
scroll to position [757, 0]
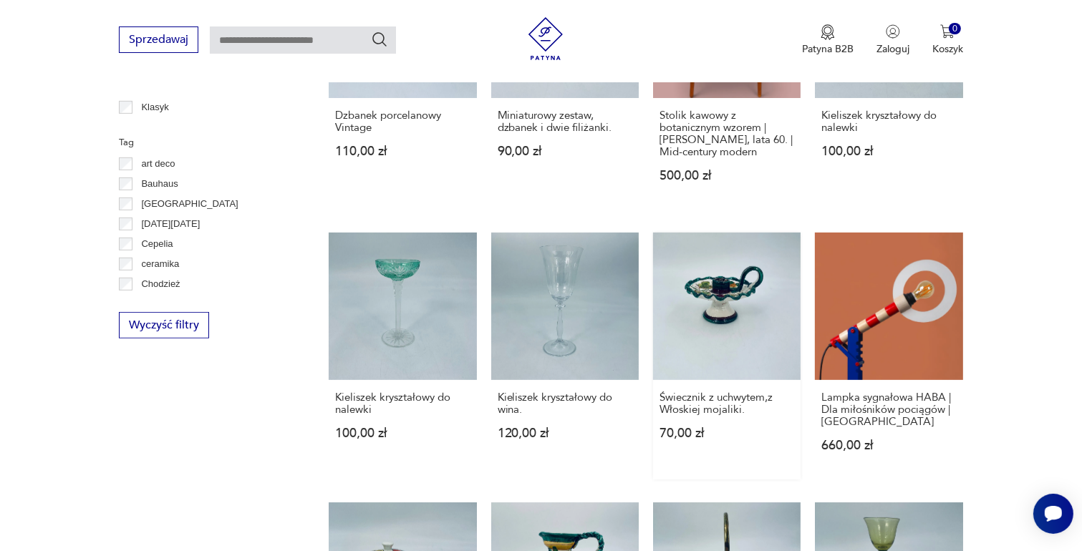
click at [721, 317] on link "Świecznik z uchwytem,z Włoskiej mojaliki. 70,00 zł" at bounding box center [726, 356] width 147 height 247
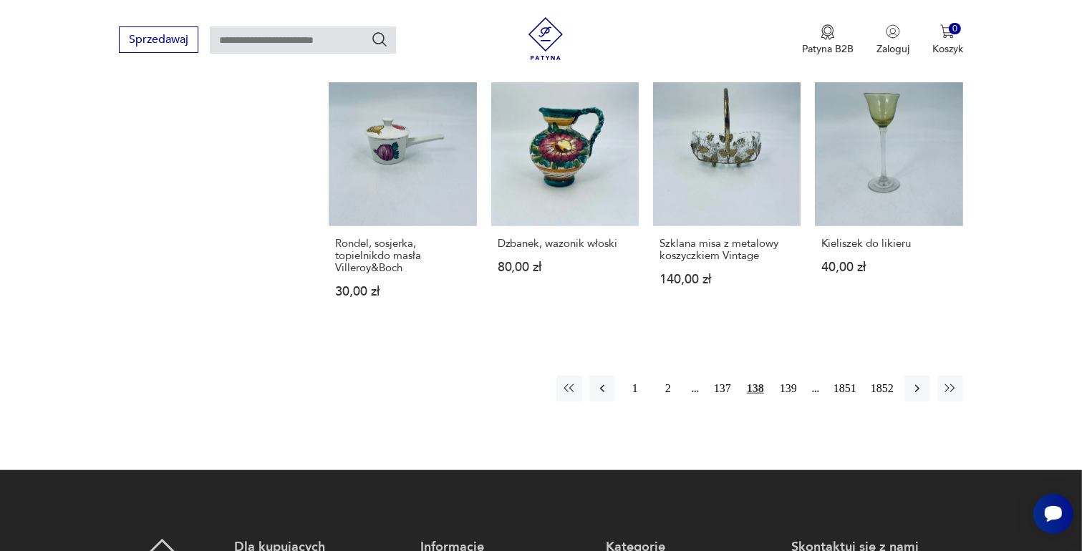
scroll to position [1186, 0]
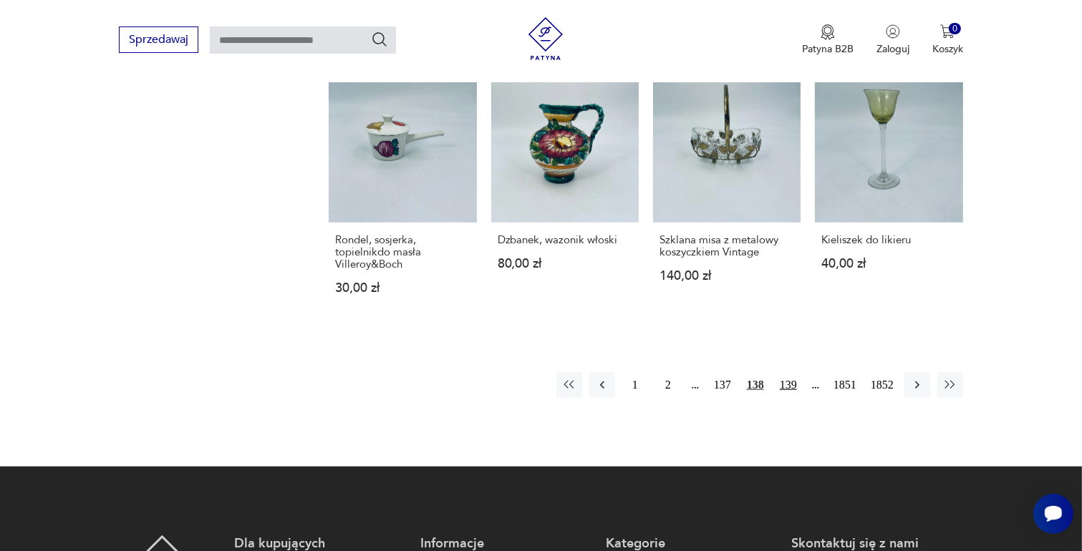
click at [788, 382] on button "139" at bounding box center [788, 385] width 26 height 26
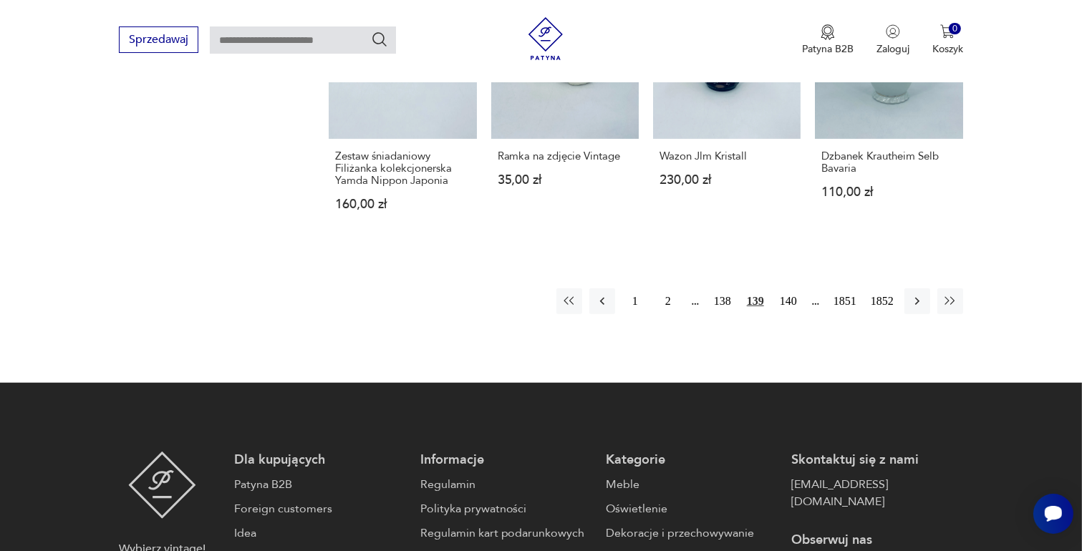
scroll to position [1259, 0]
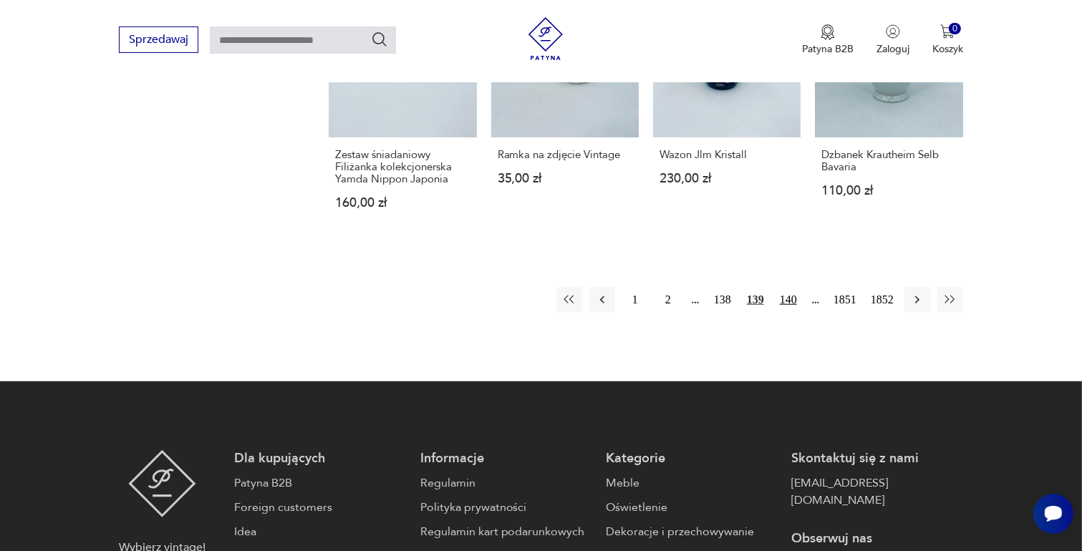
click at [787, 288] on button "140" at bounding box center [788, 300] width 26 height 26
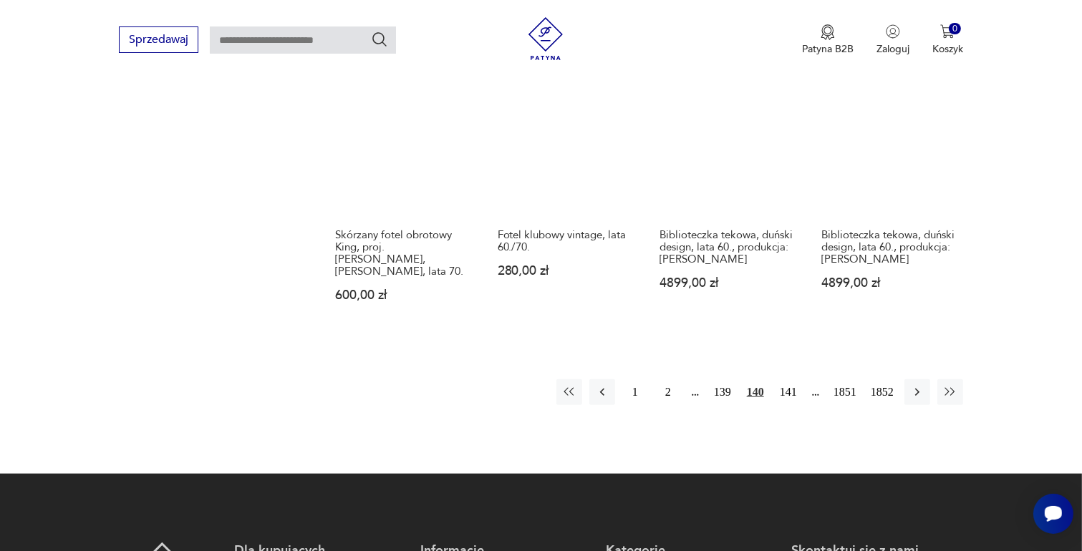
scroll to position [1259, 0]
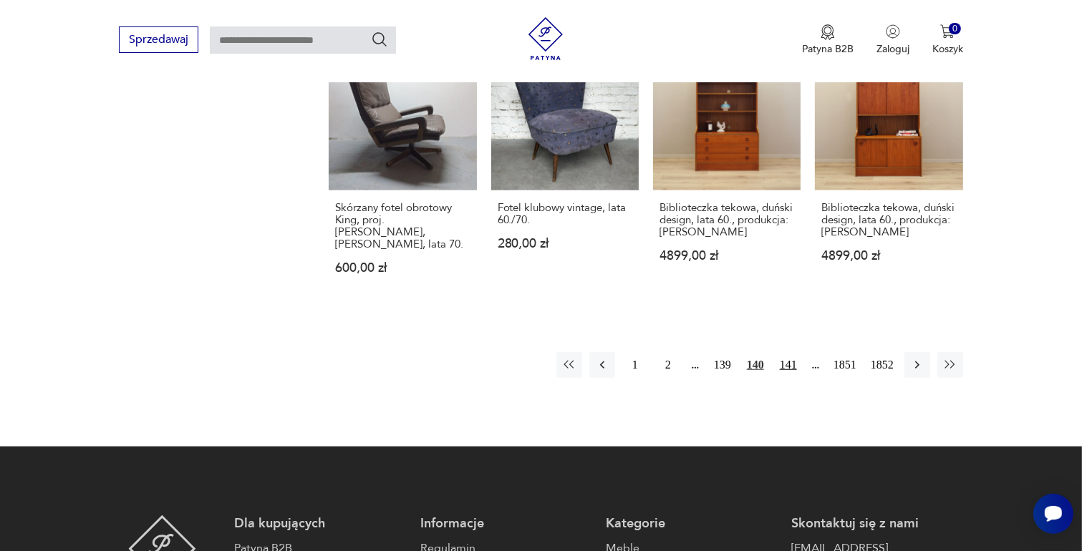
click at [785, 353] on button "141" at bounding box center [788, 365] width 26 height 26
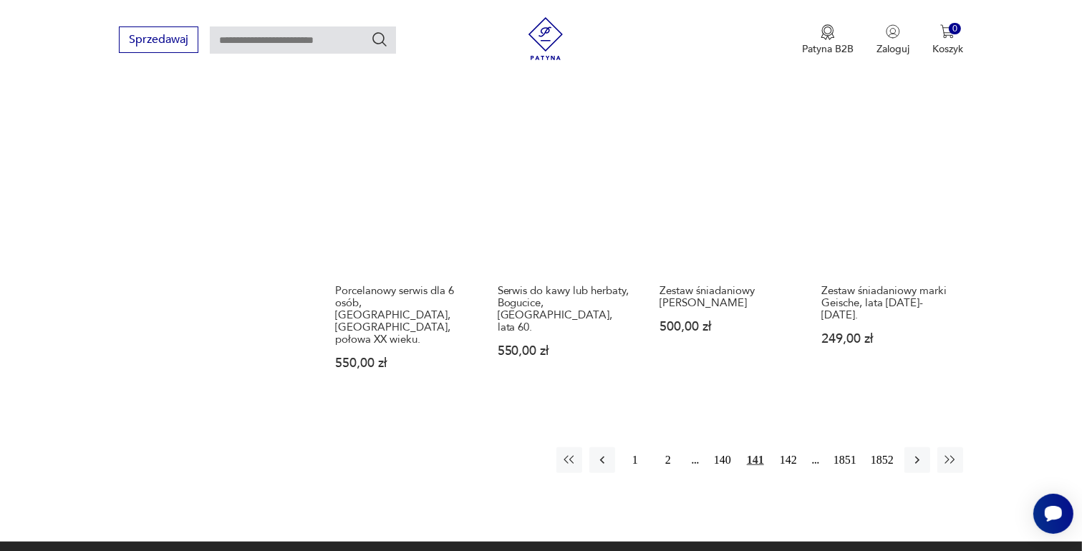
scroll to position [1187, 0]
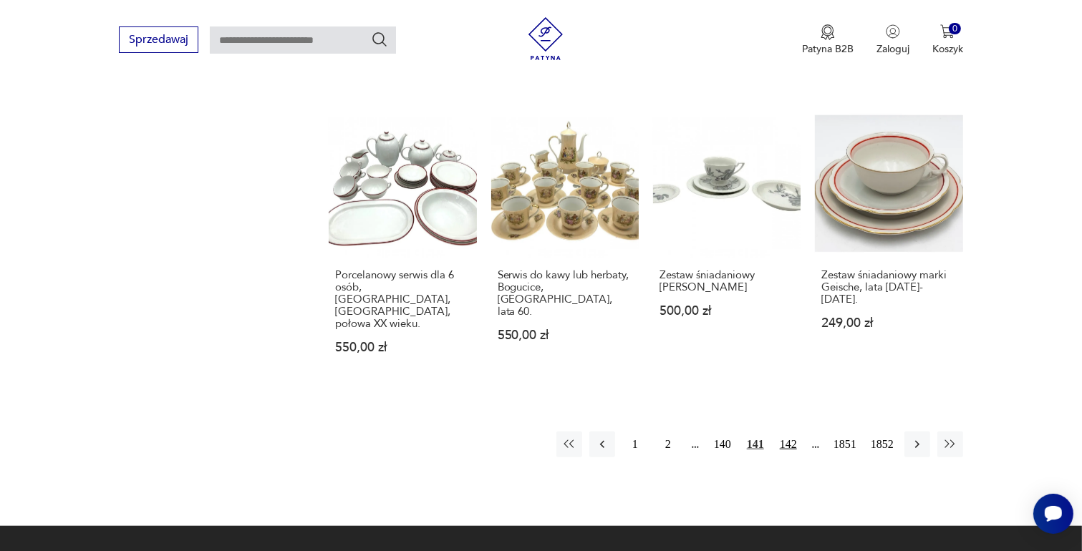
click at [790, 432] on button "142" at bounding box center [788, 445] width 26 height 26
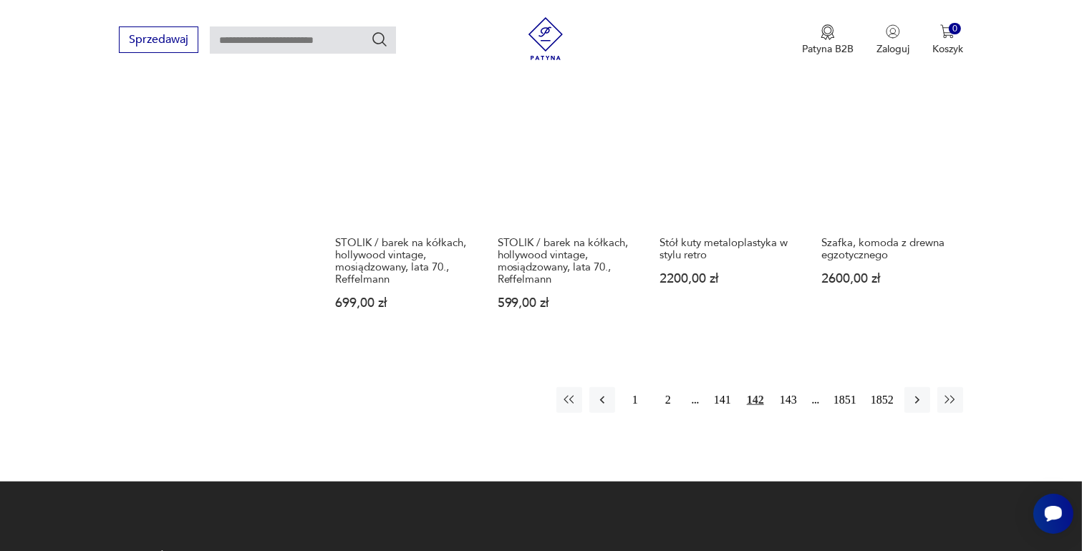
scroll to position [1259, 0]
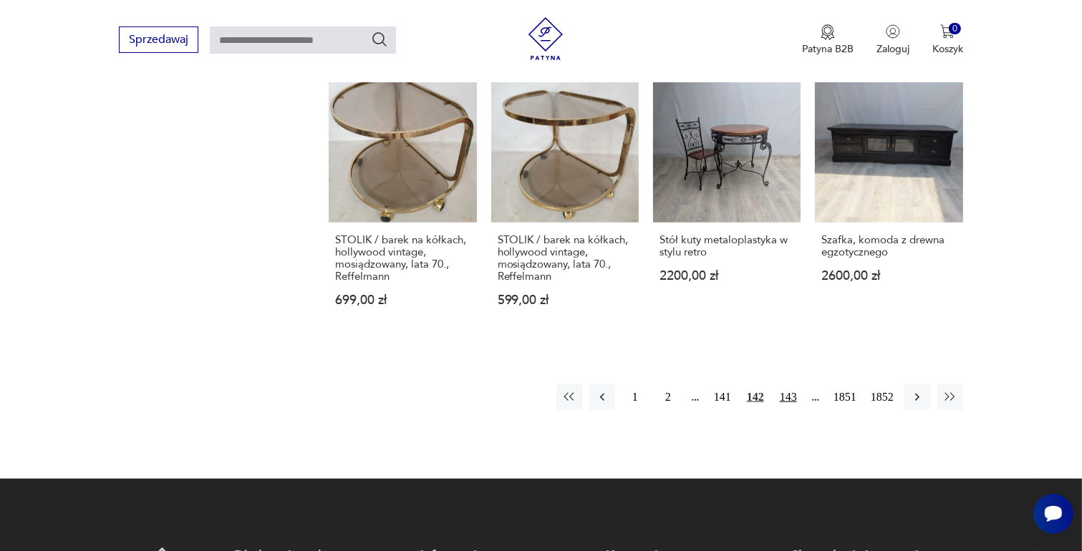
click at [790, 384] on button "143" at bounding box center [788, 397] width 26 height 26
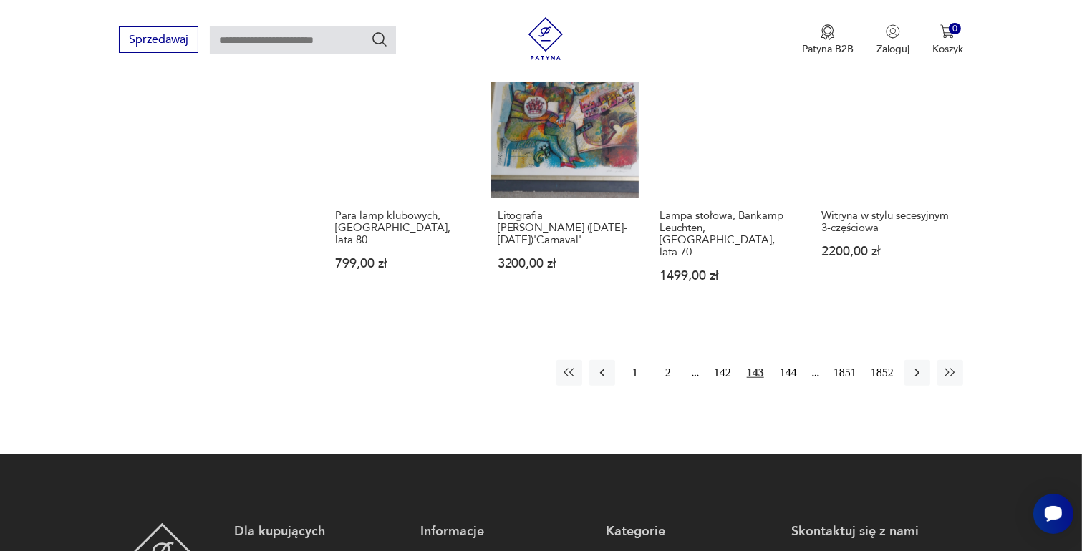
scroll to position [1187, 0]
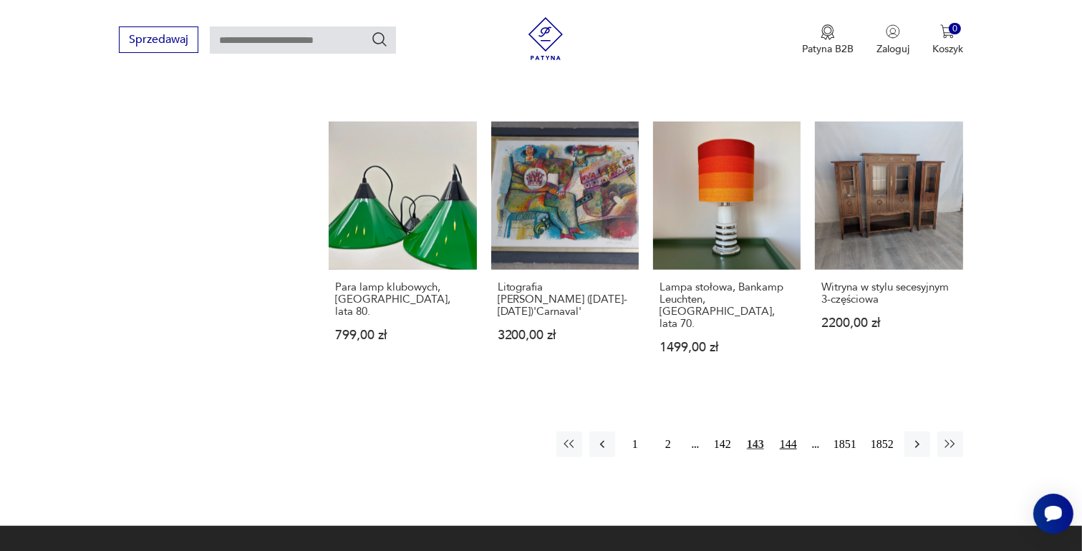
click at [790, 432] on button "144" at bounding box center [788, 445] width 26 height 26
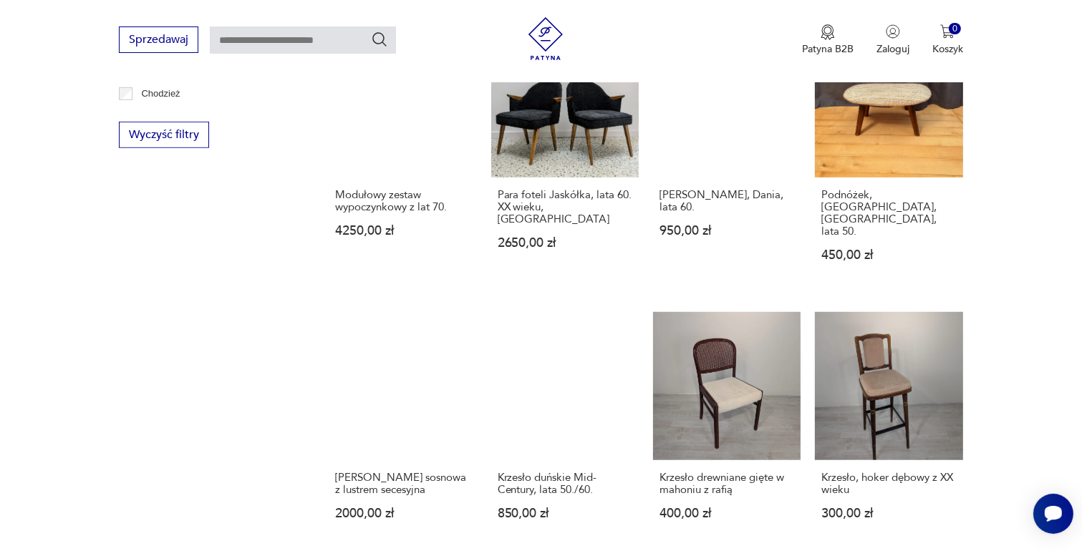
scroll to position [1044, 0]
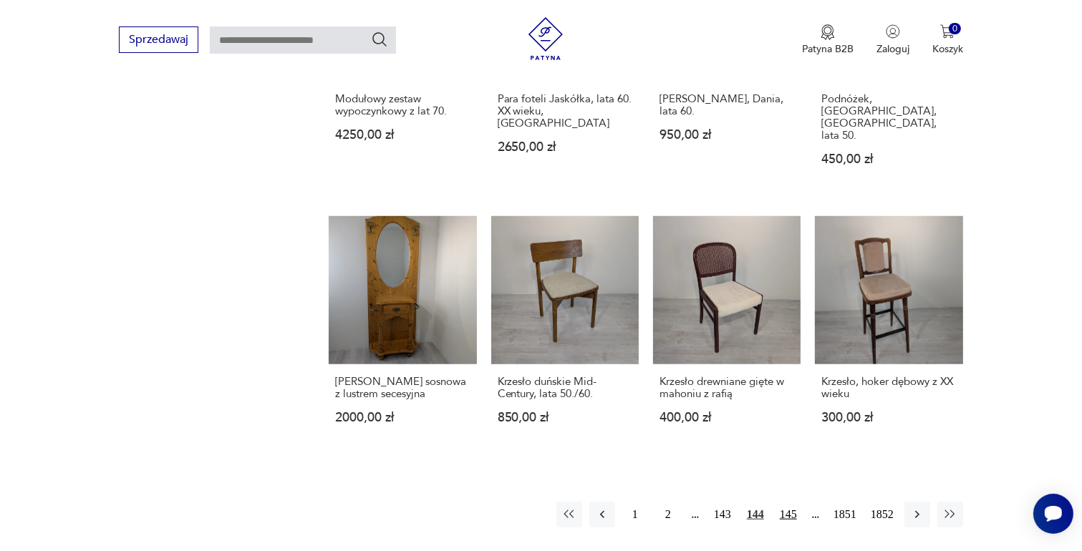
click at [785, 502] on button "145" at bounding box center [788, 515] width 26 height 26
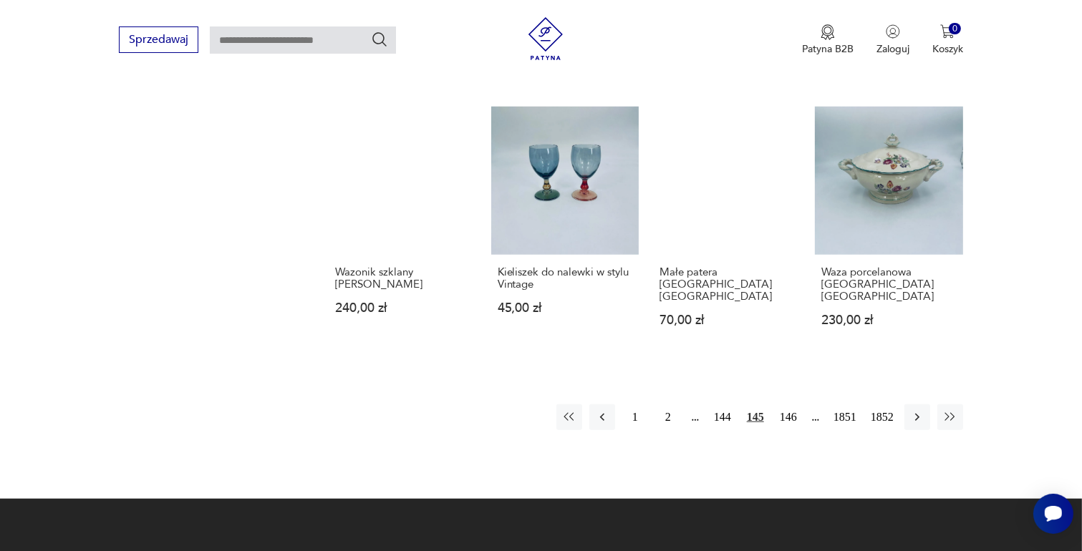
scroll to position [1187, 0]
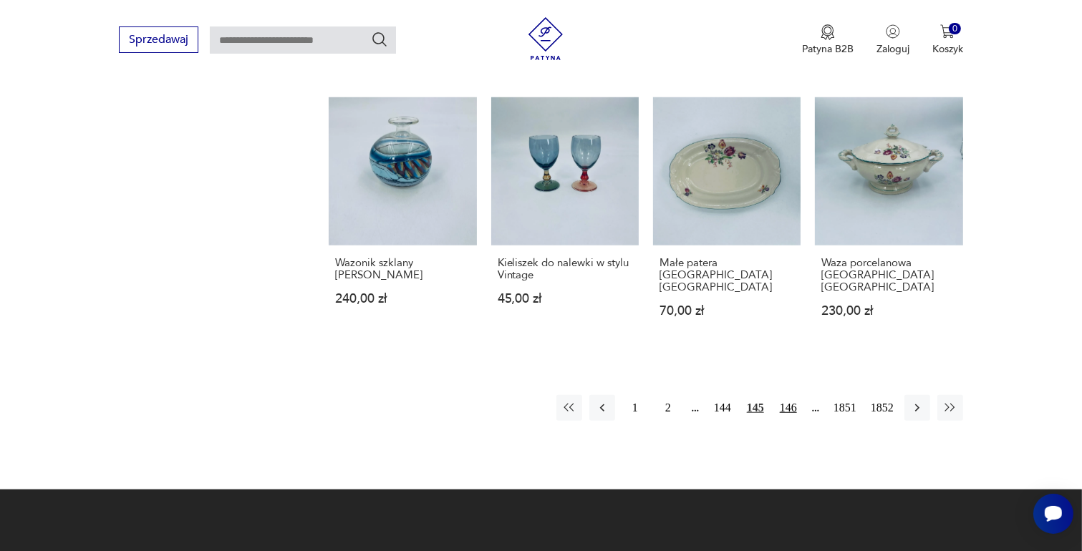
click at [793, 395] on button "146" at bounding box center [788, 408] width 26 height 26
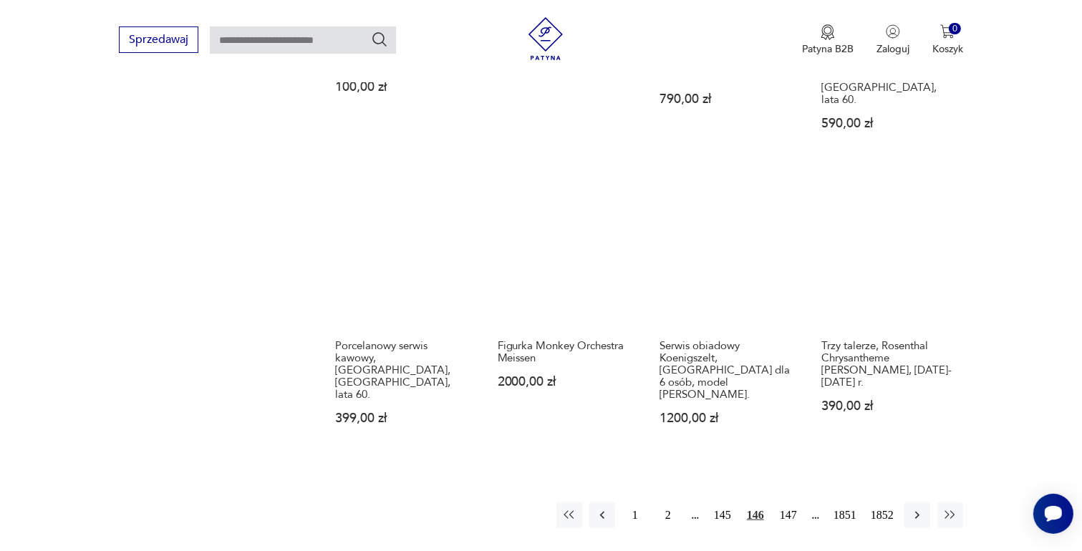
scroll to position [1115, 0]
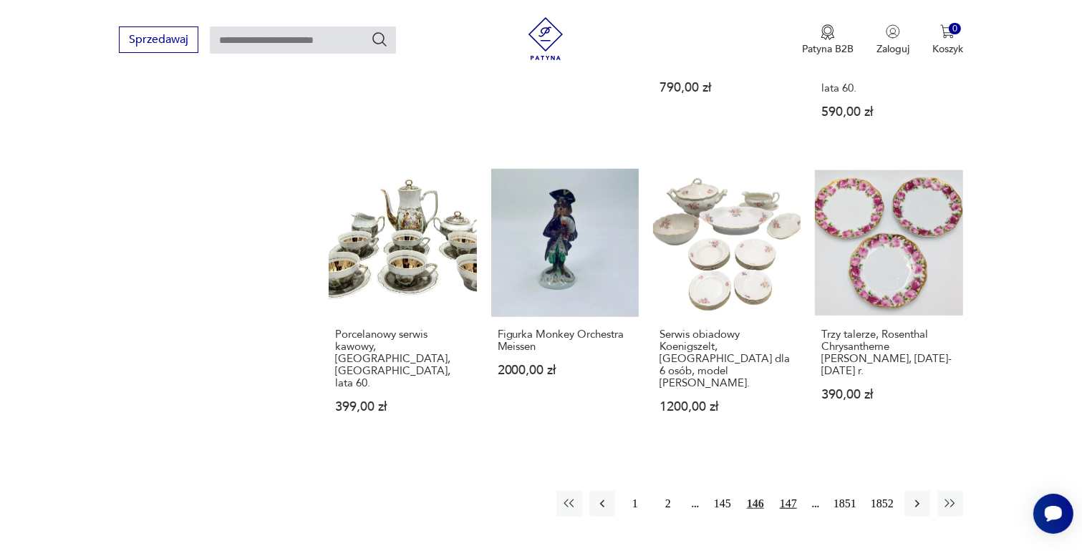
click at [788, 491] on button "147" at bounding box center [788, 504] width 26 height 26
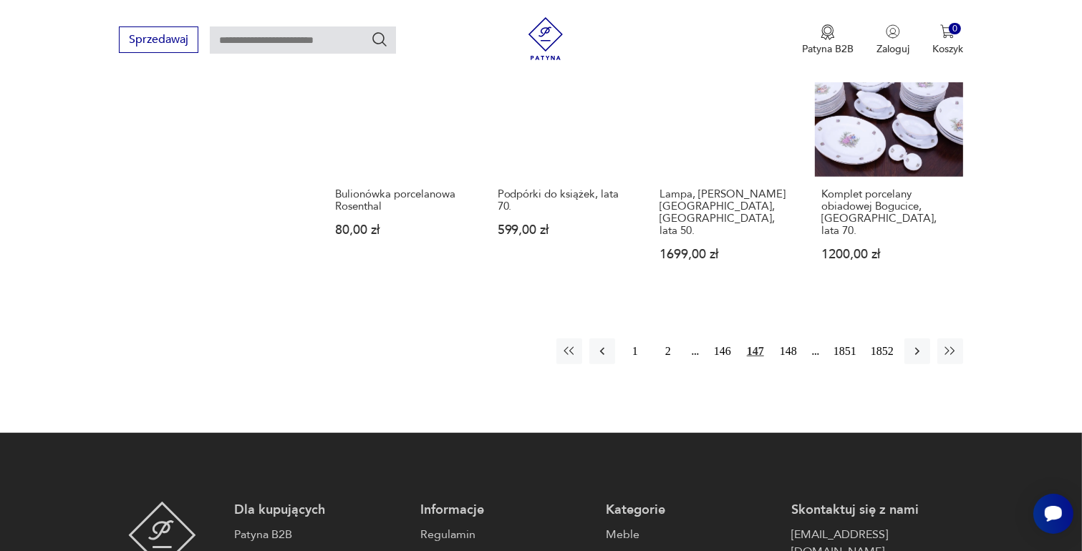
scroll to position [1259, 0]
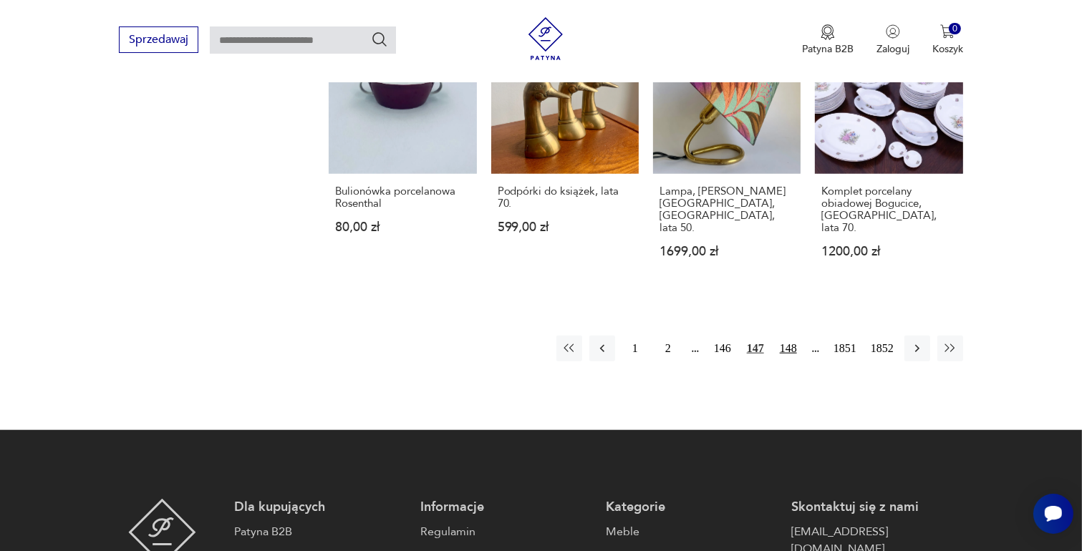
click at [785, 336] on button "148" at bounding box center [788, 349] width 26 height 26
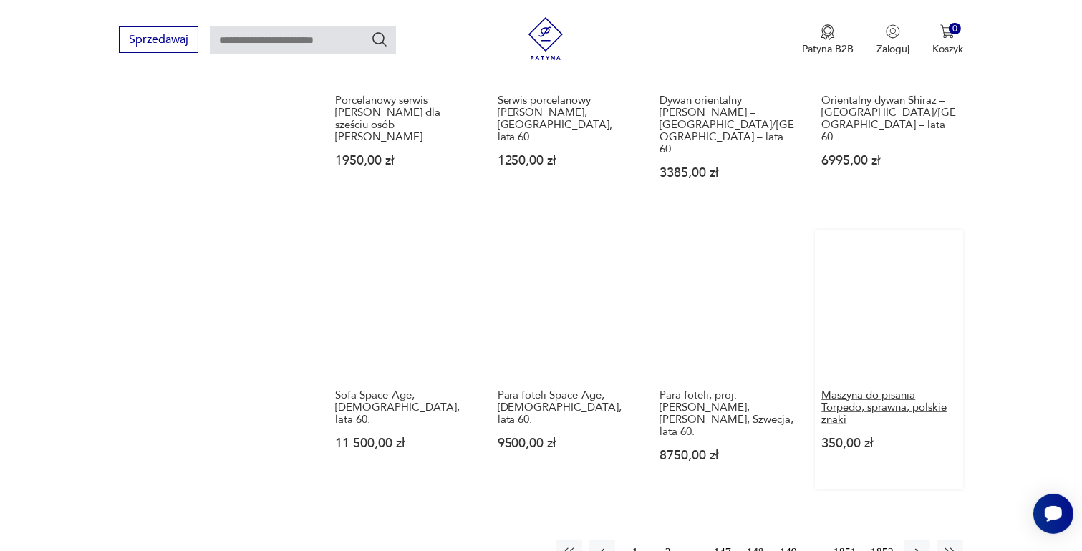
scroll to position [1115, 0]
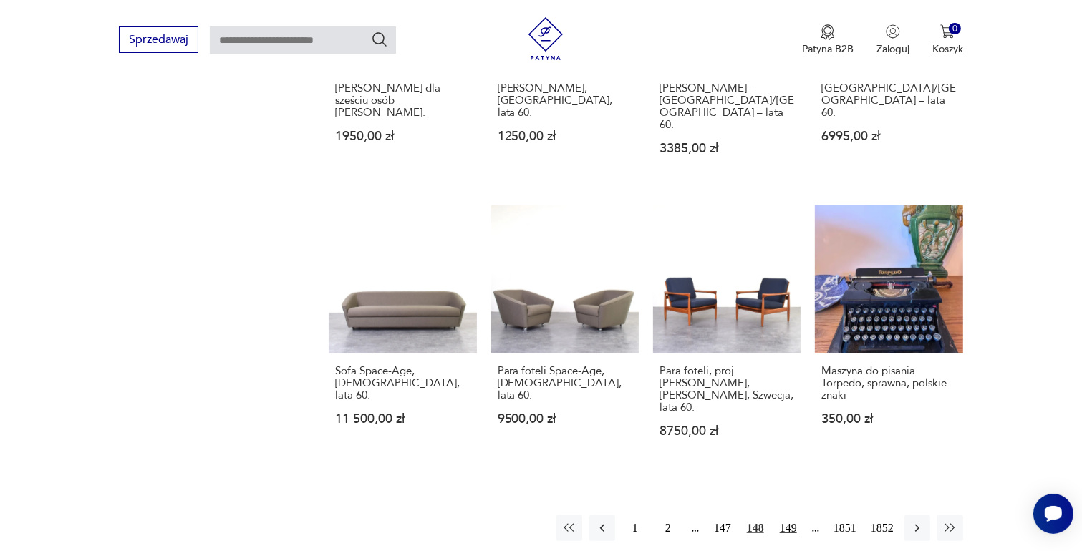
click at [789, 515] on button "149" at bounding box center [788, 528] width 26 height 26
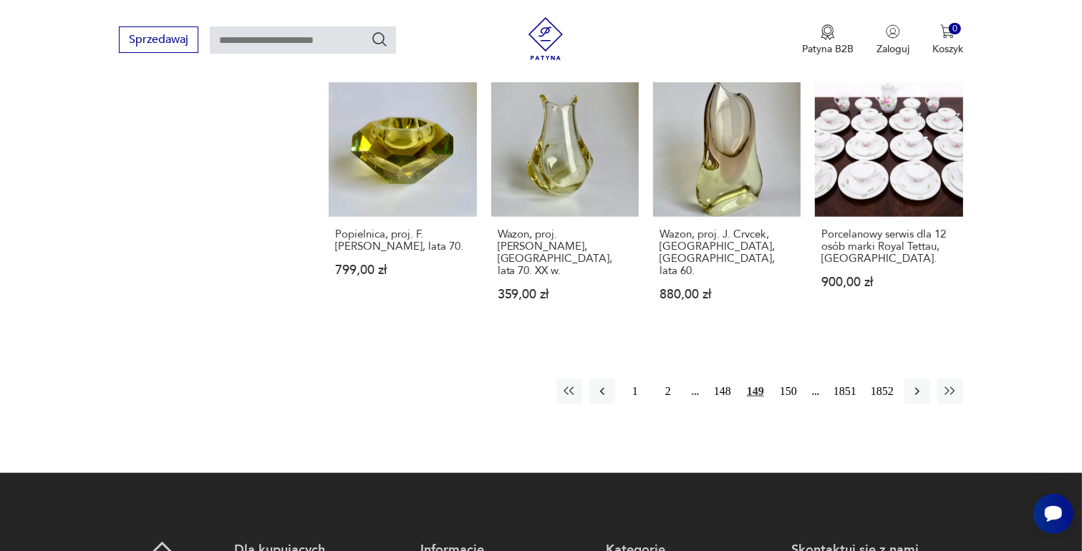
scroll to position [1330, 0]
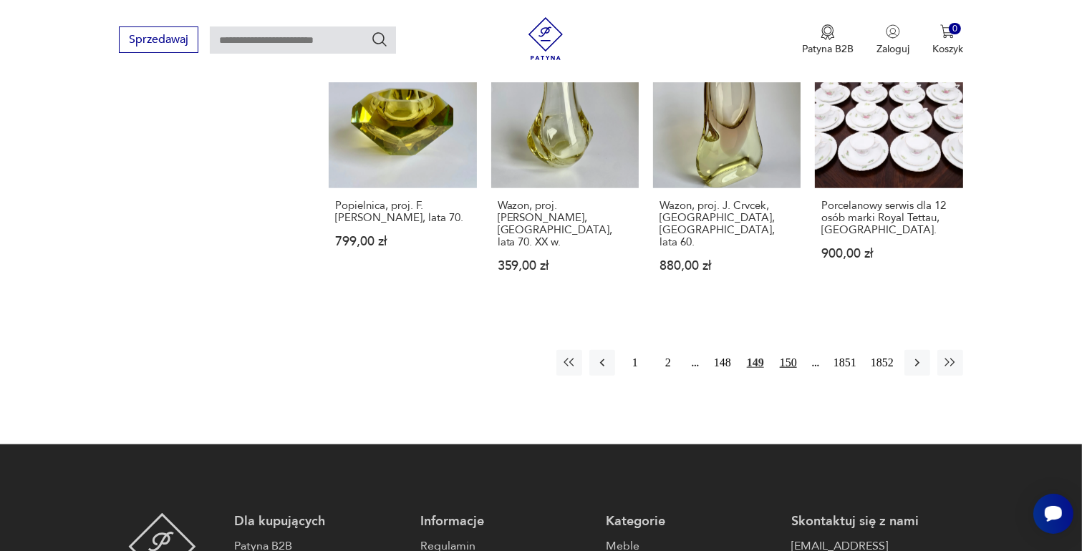
click at [788, 350] on button "150" at bounding box center [788, 363] width 26 height 26
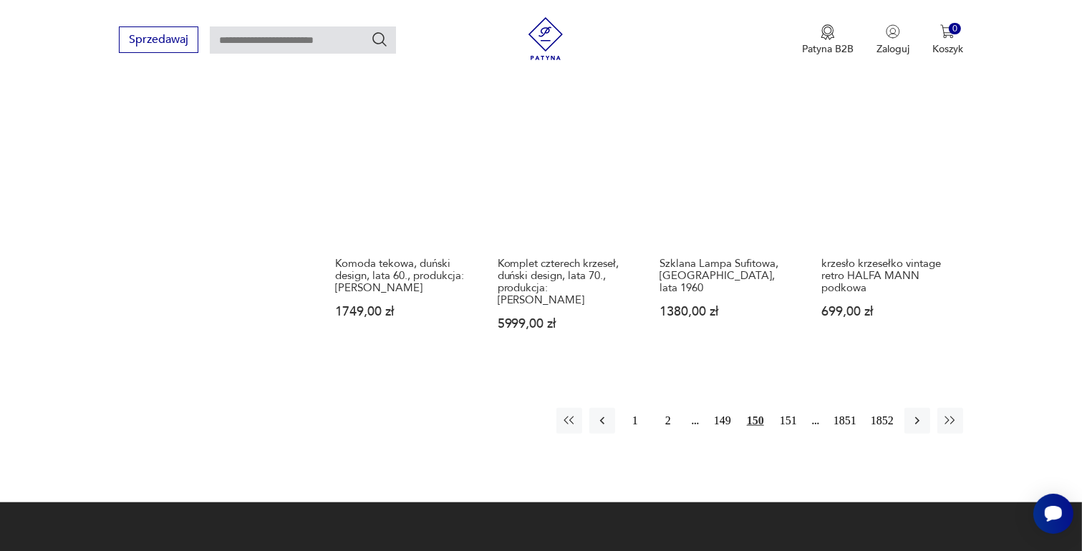
scroll to position [1187, 0]
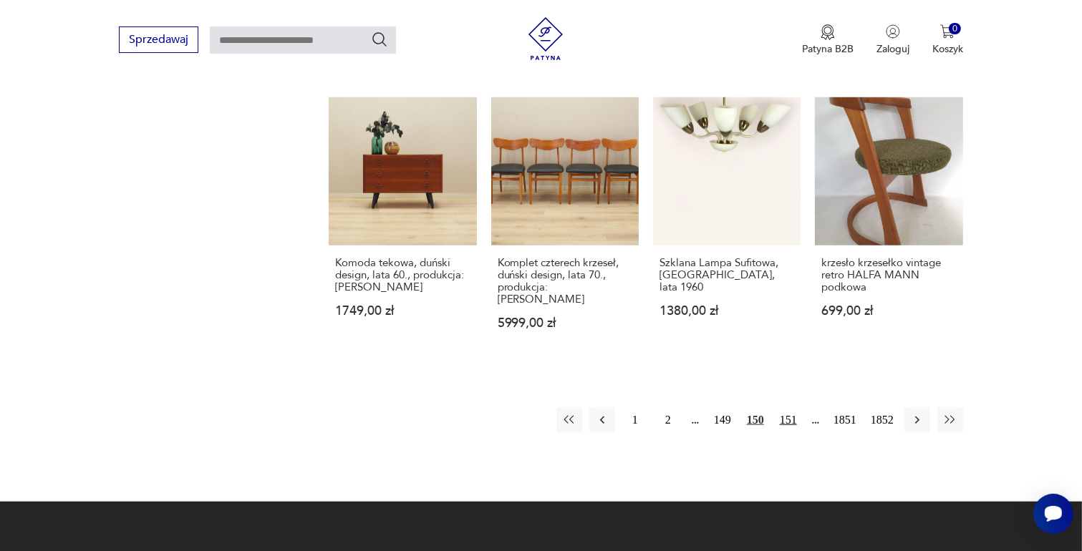
click at [790, 407] on button "151" at bounding box center [788, 420] width 26 height 26
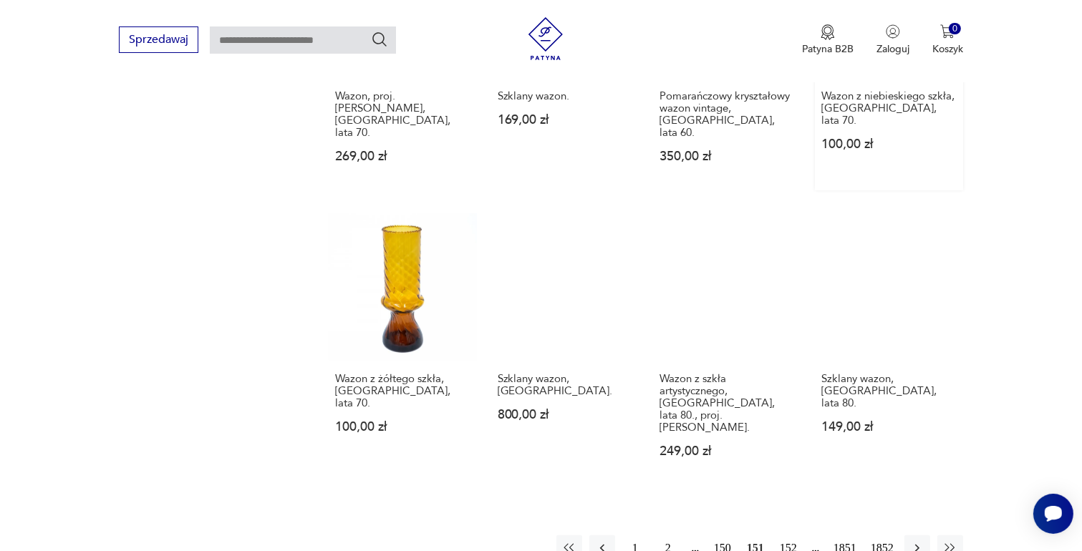
scroll to position [1187, 0]
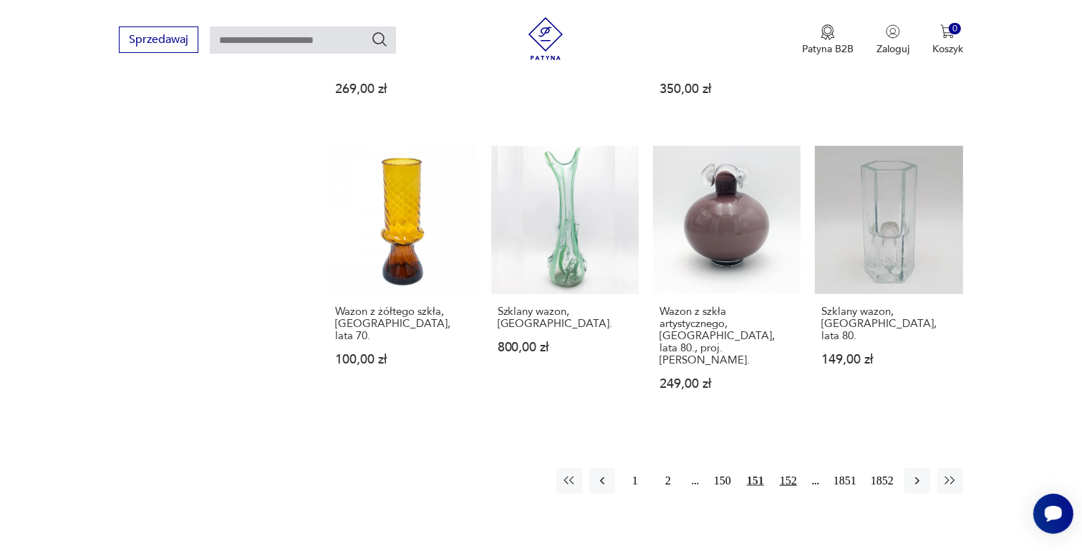
click at [784, 468] on button "152" at bounding box center [788, 481] width 26 height 26
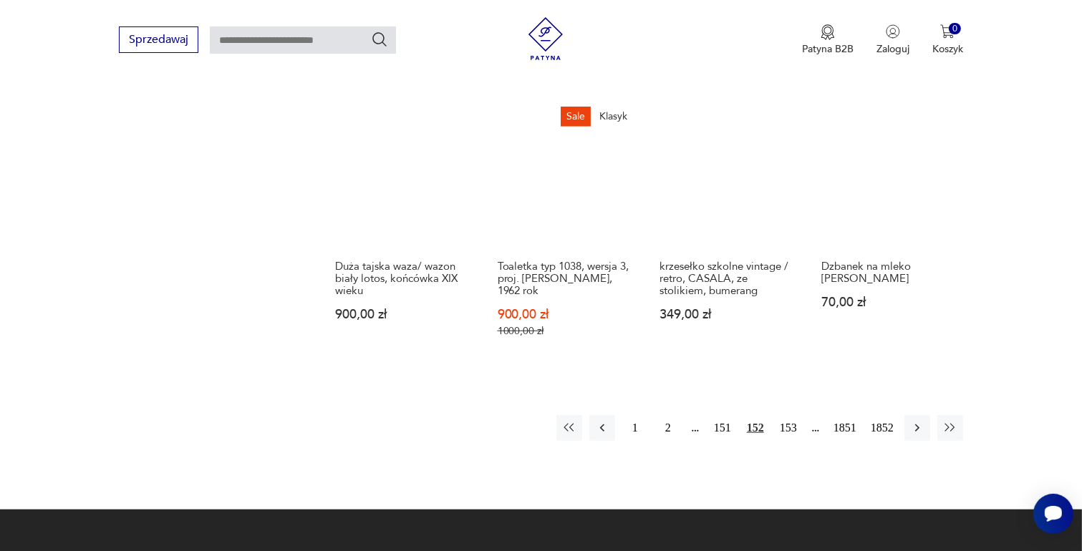
scroll to position [1187, 0]
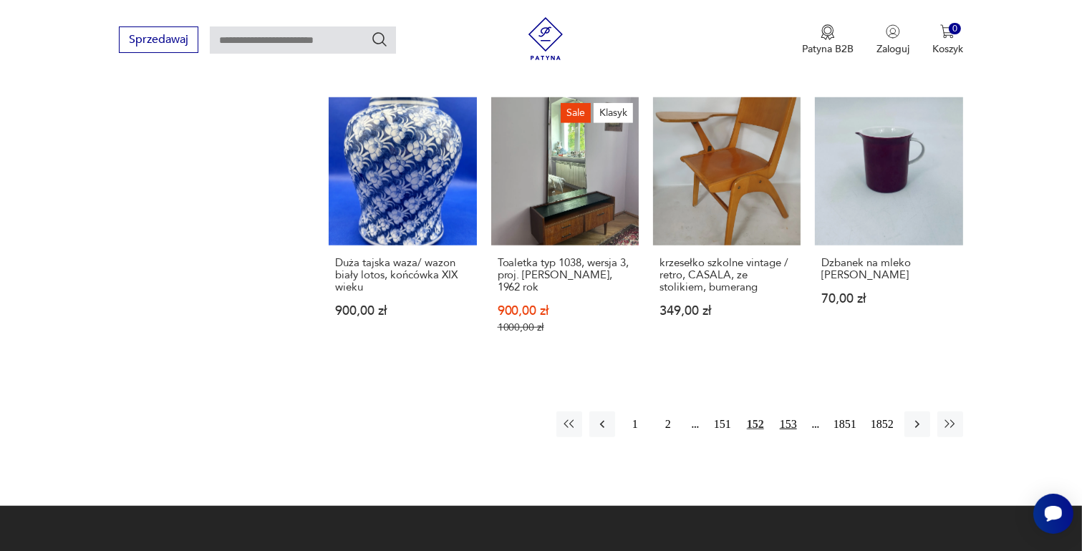
click at [792, 412] on button "153" at bounding box center [788, 425] width 26 height 26
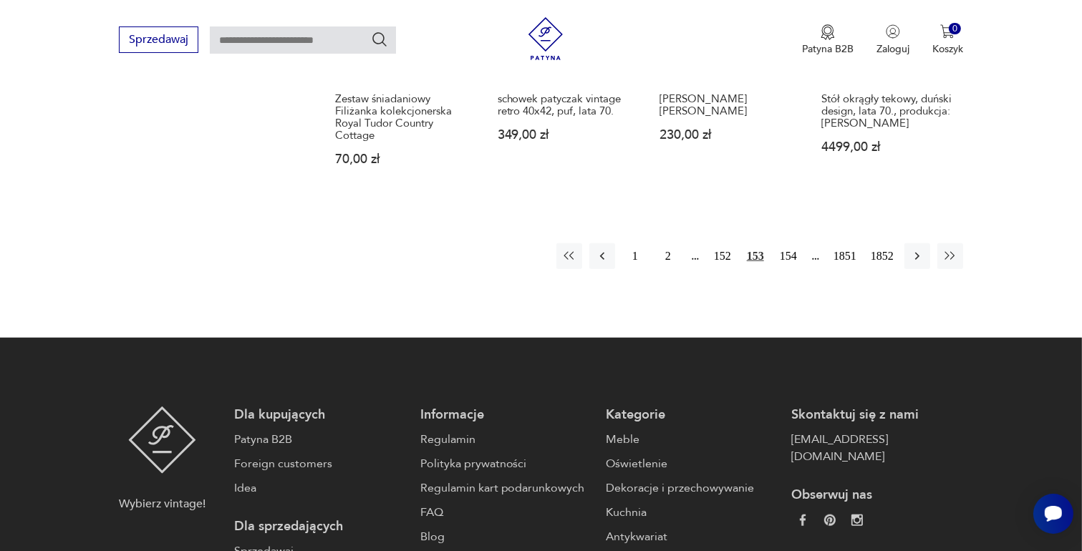
scroll to position [1330, 0]
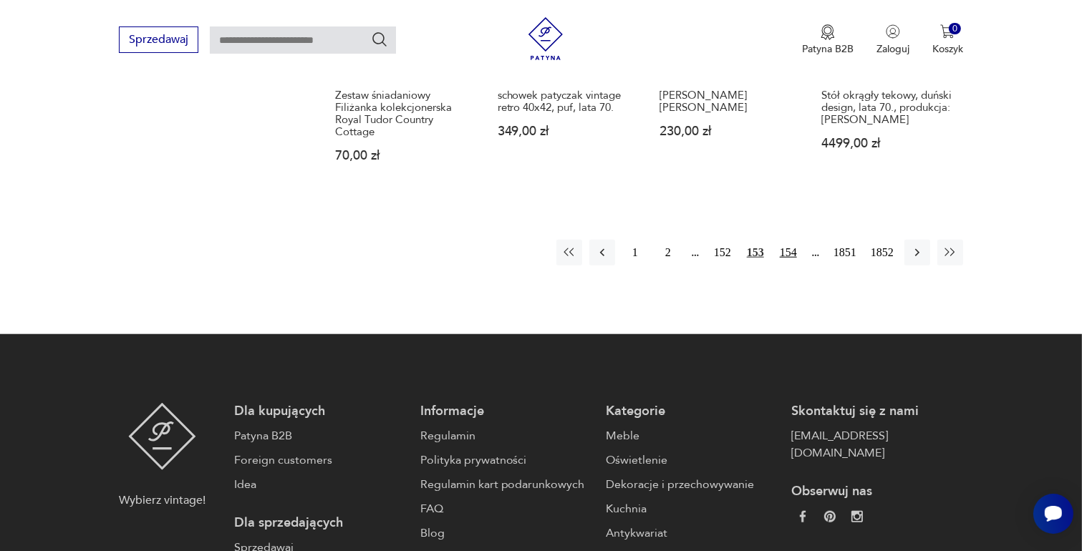
click at [781, 240] on button "154" at bounding box center [788, 253] width 26 height 26
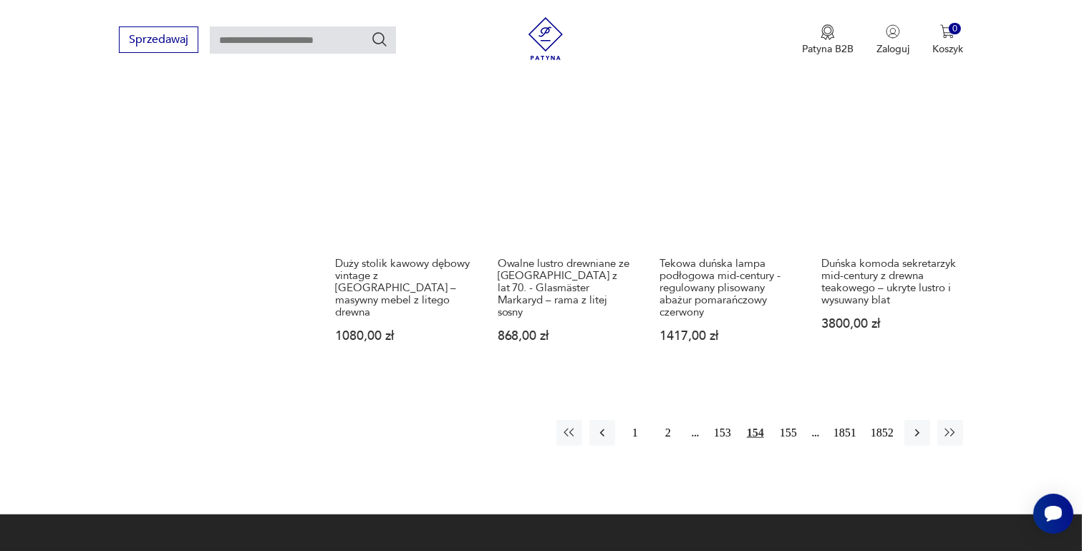
scroll to position [1187, 0]
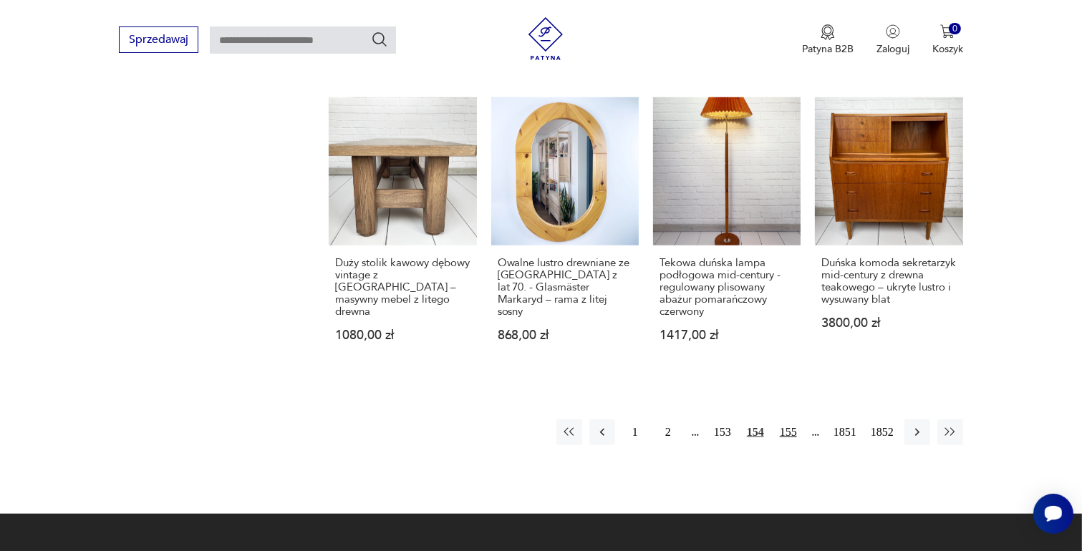
click at [789, 420] on button "155" at bounding box center [788, 433] width 26 height 26
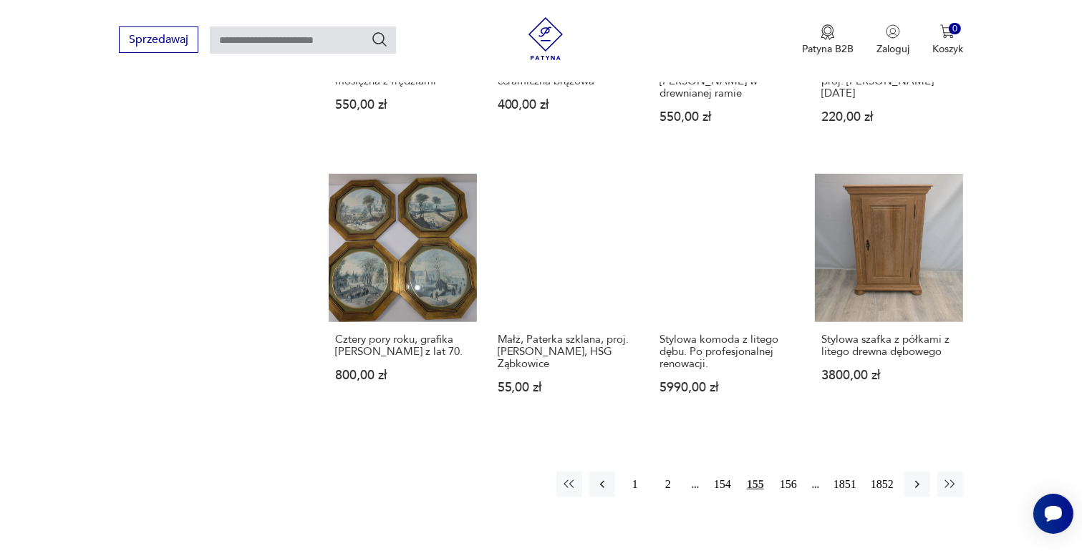
scroll to position [1187, 0]
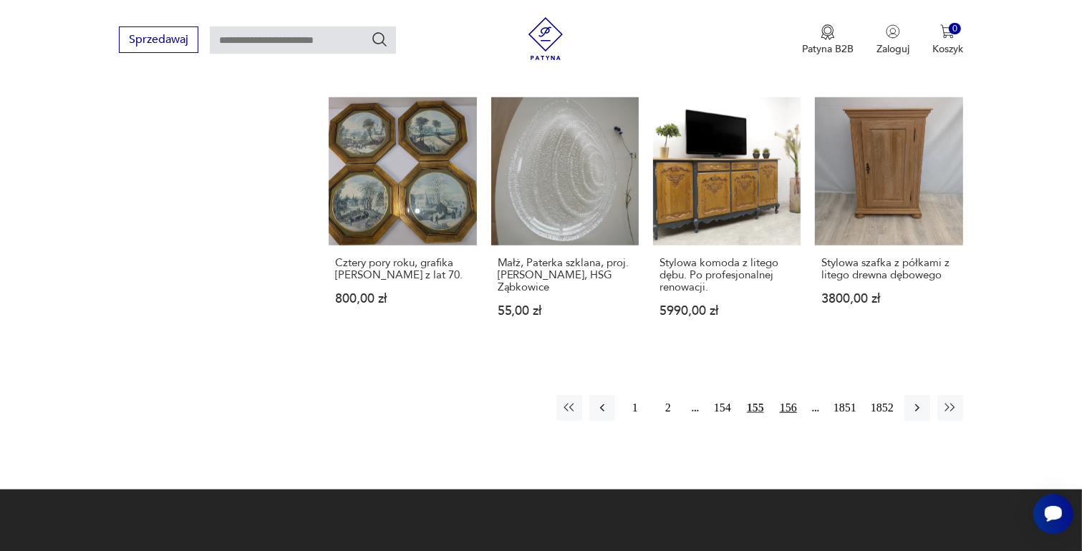
click at [782, 395] on button "156" at bounding box center [788, 408] width 26 height 26
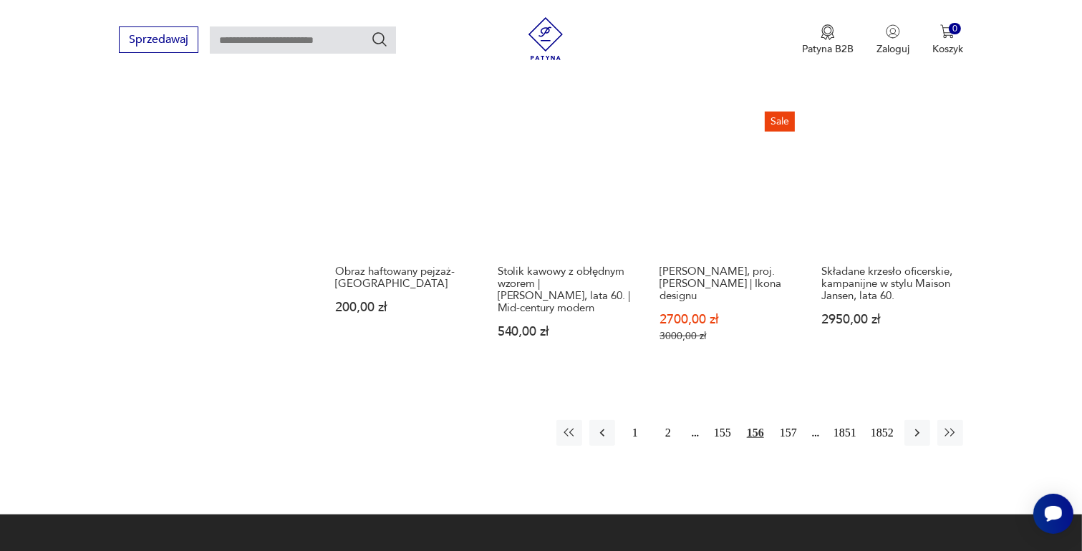
scroll to position [1187, 0]
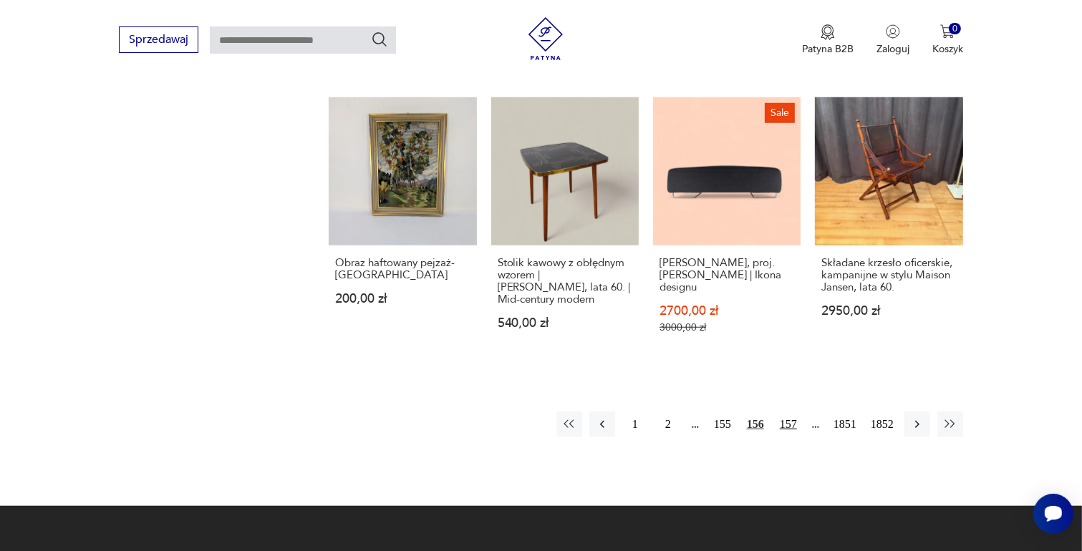
click at [789, 412] on button "157" at bounding box center [788, 425] width 26 height 26
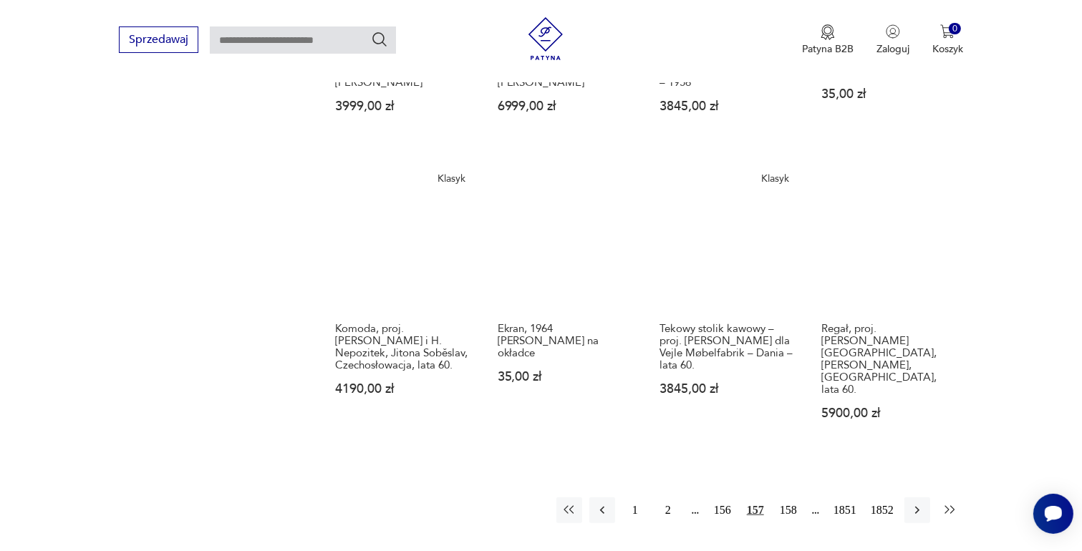
scroll to position [1187, 0]
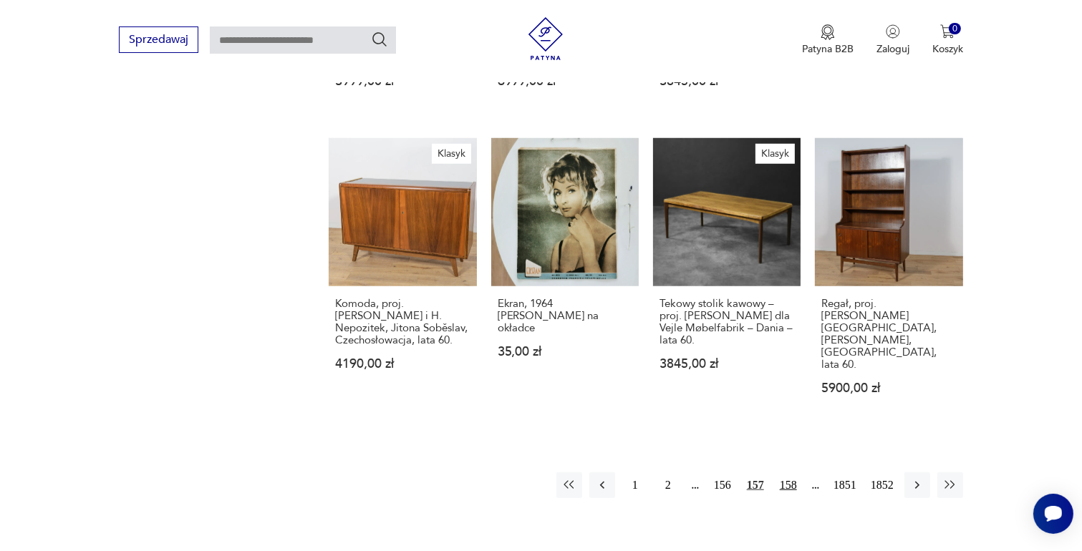
click at [794, 473] on button "158" at bounding box center [788, 486] width 26 height 26
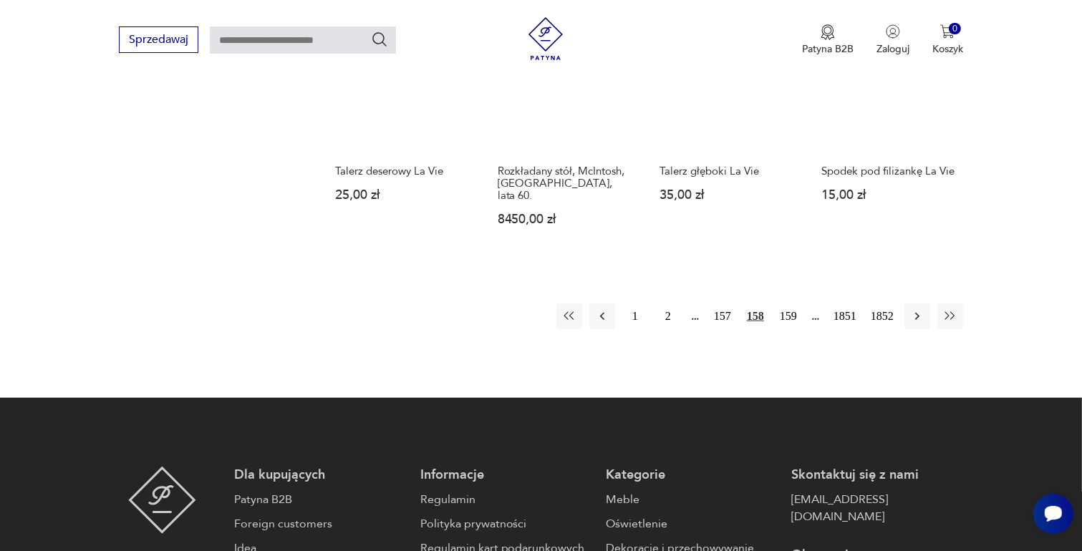
scroll to position [1330, 0]
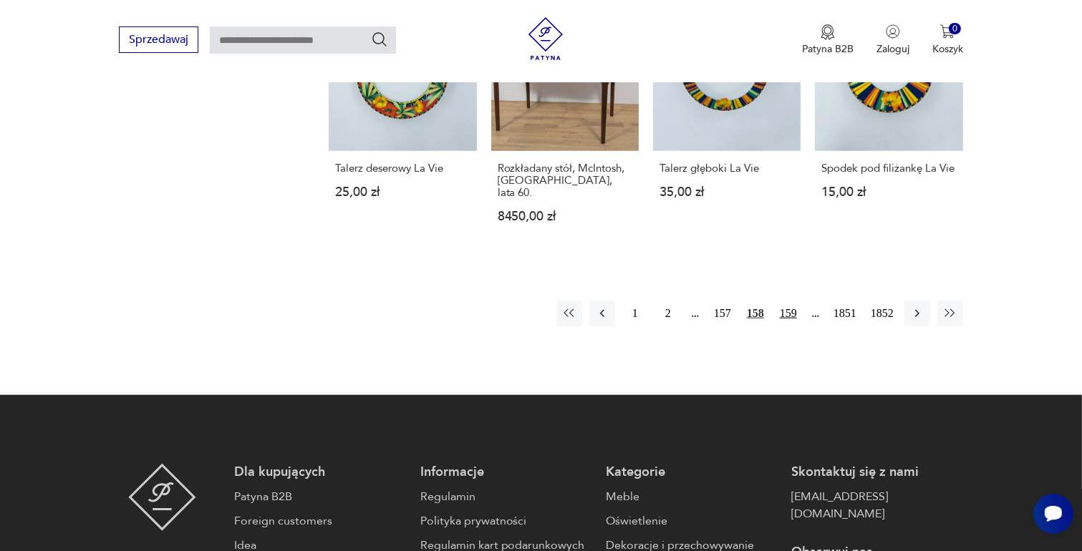
click at [789, 301] on button "159" at bounding box center [788, 314] width 26 height 26
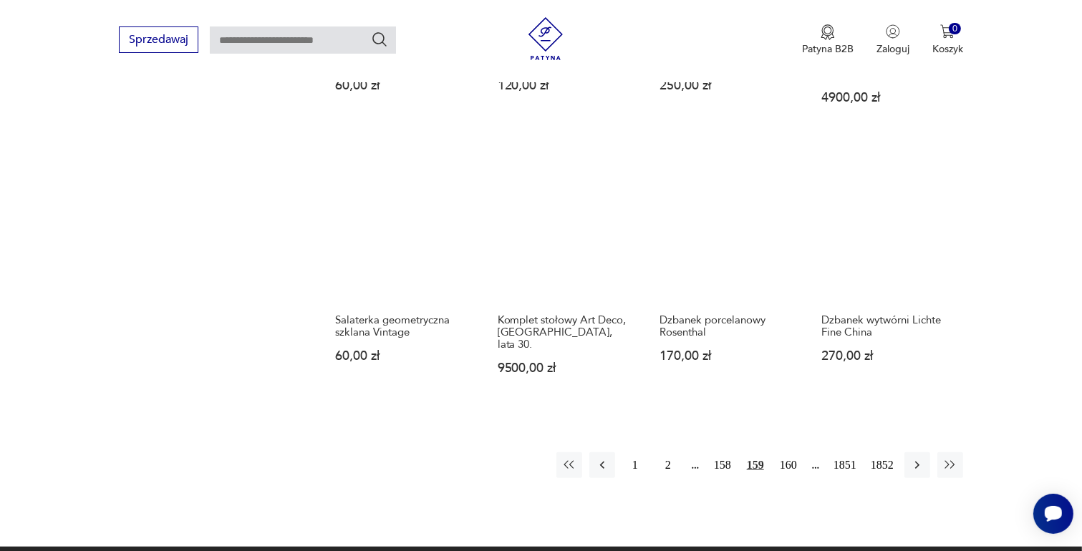
scroll to position [1187, 0]
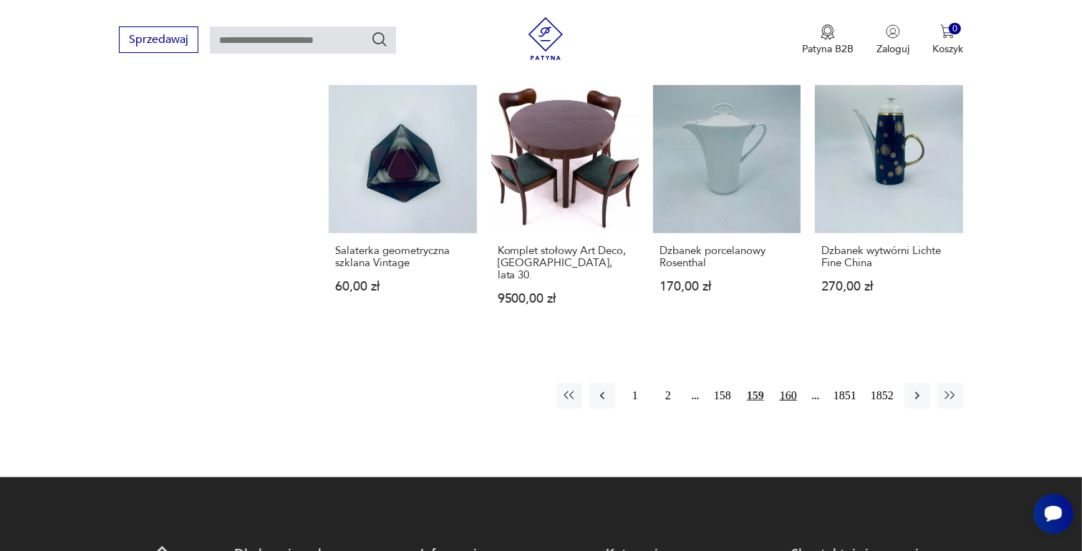
click at [788, 383] on button "160" at bounding box center [788, 396] width 26 height 26
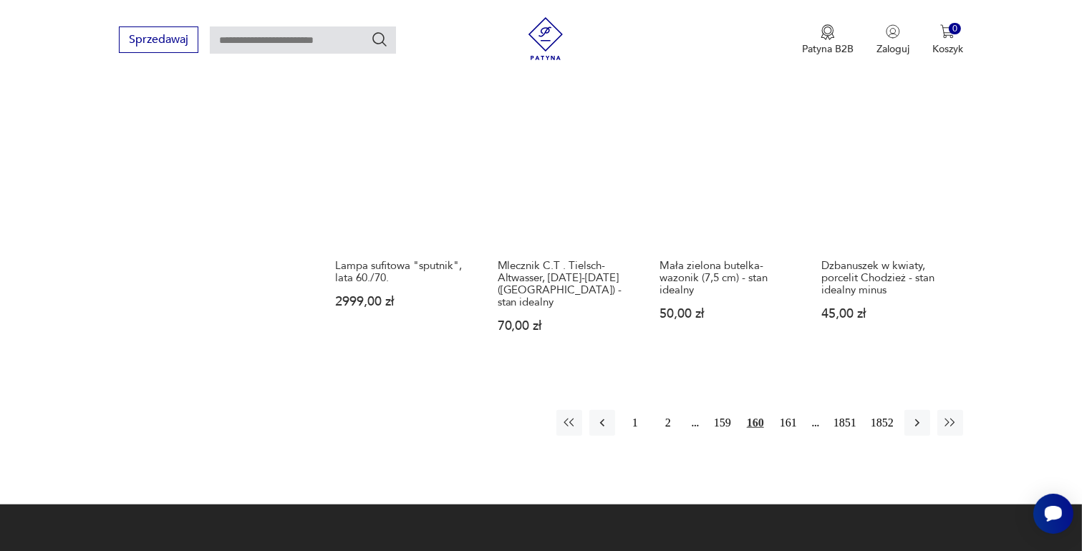
scroll to position [1259, 0]
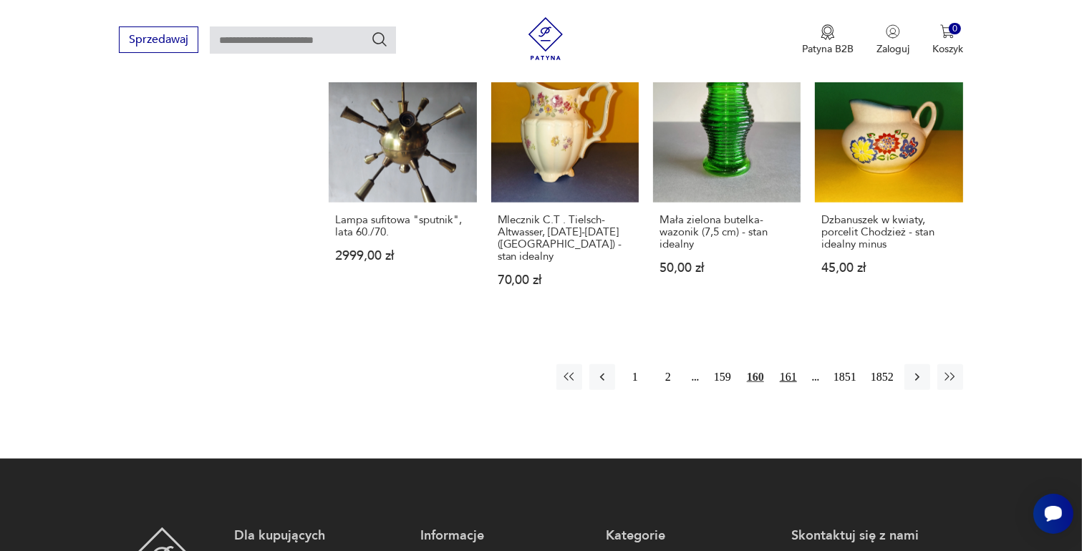
click at [788, 364] on button "161" at bounding box center [788, 377] width 26 height 26
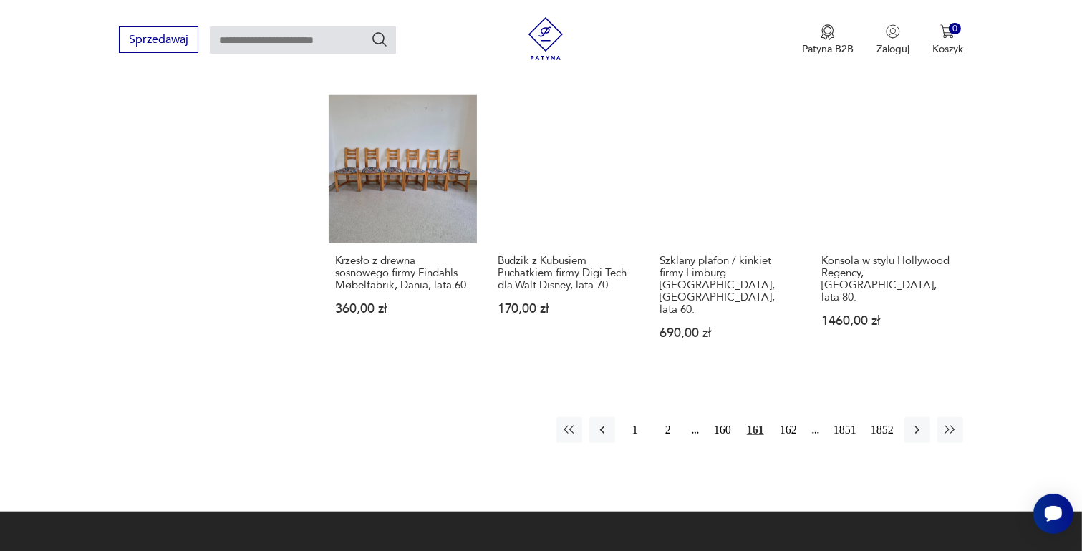
scroll to position [1259, 0]
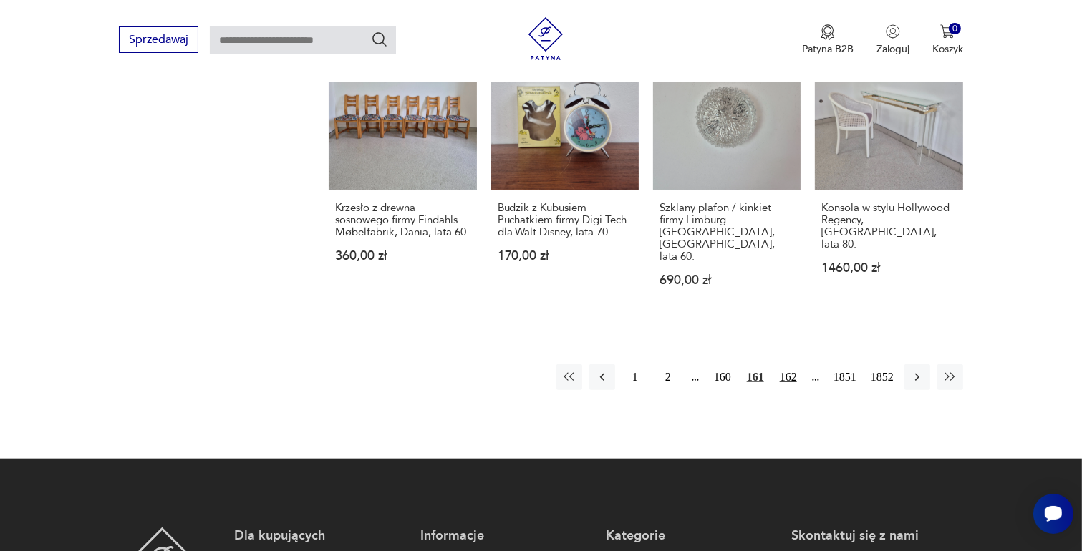
click at [790, 364] on button "162" at bounding box center [788, 377] width 26 height 26
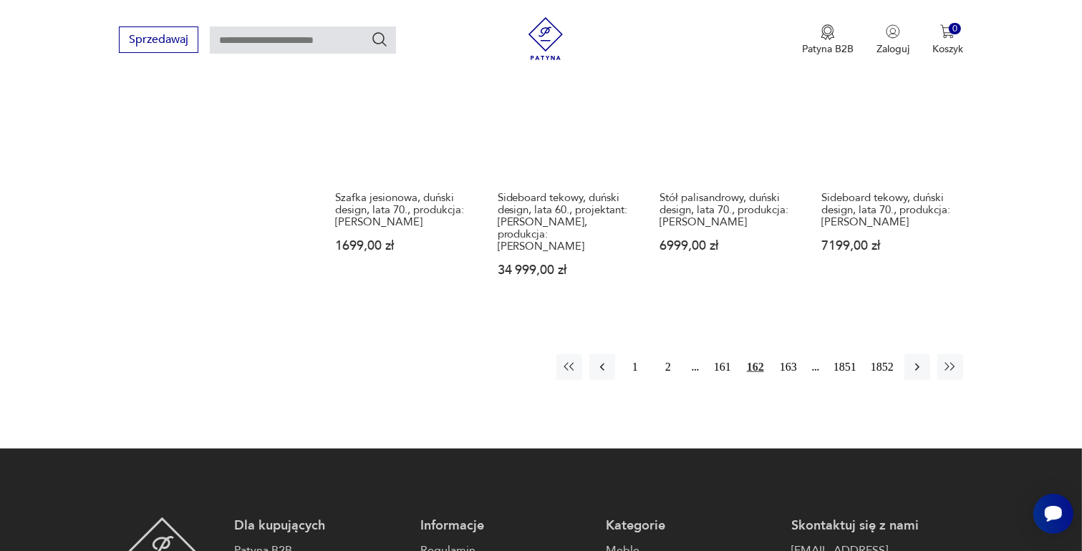
scroll to position [1330, 0]
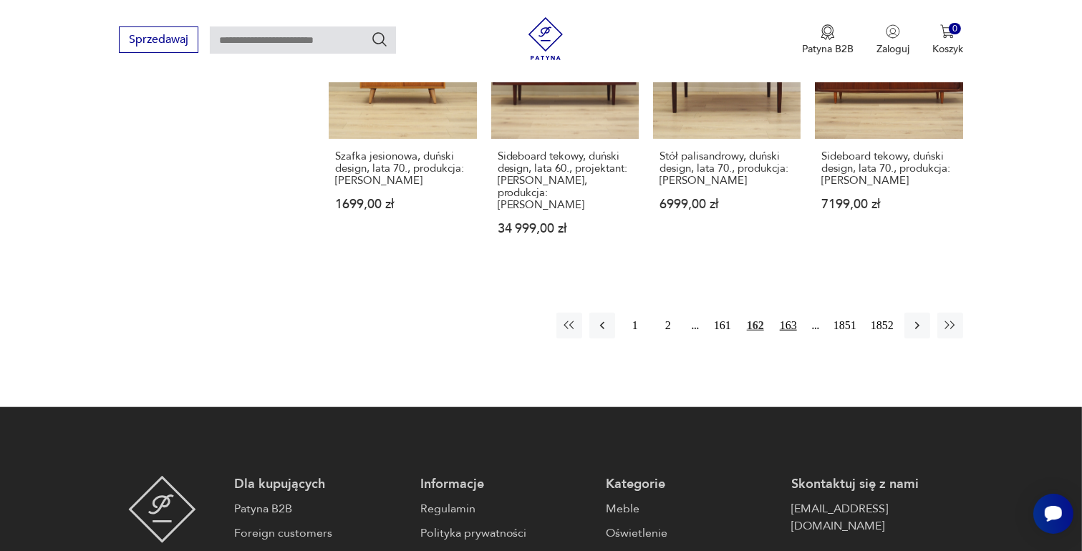
click at [788, 313] on button "163" at bounding box center [788, 326] width 26 height 26
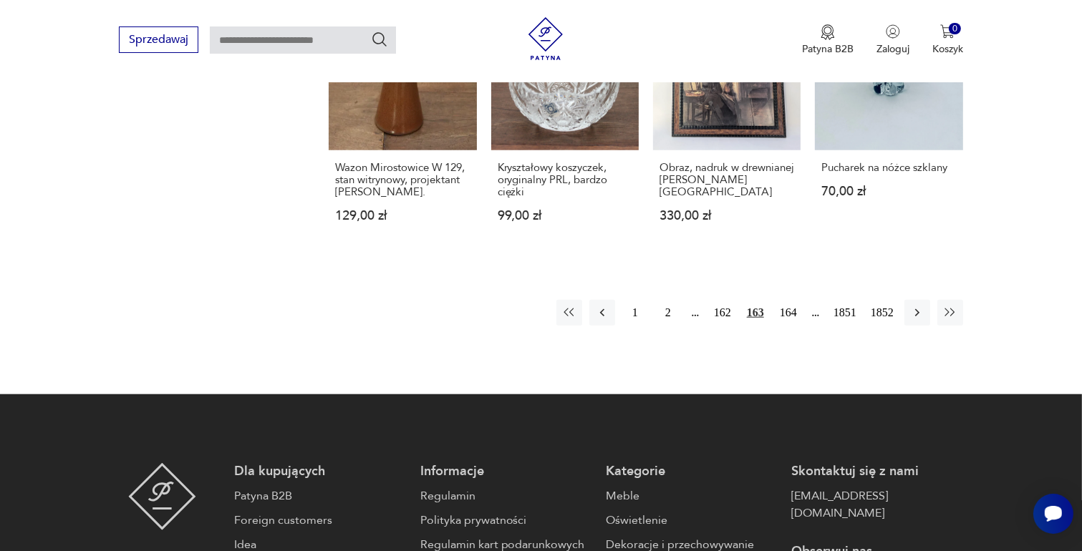
scroll to position [1330, 0]
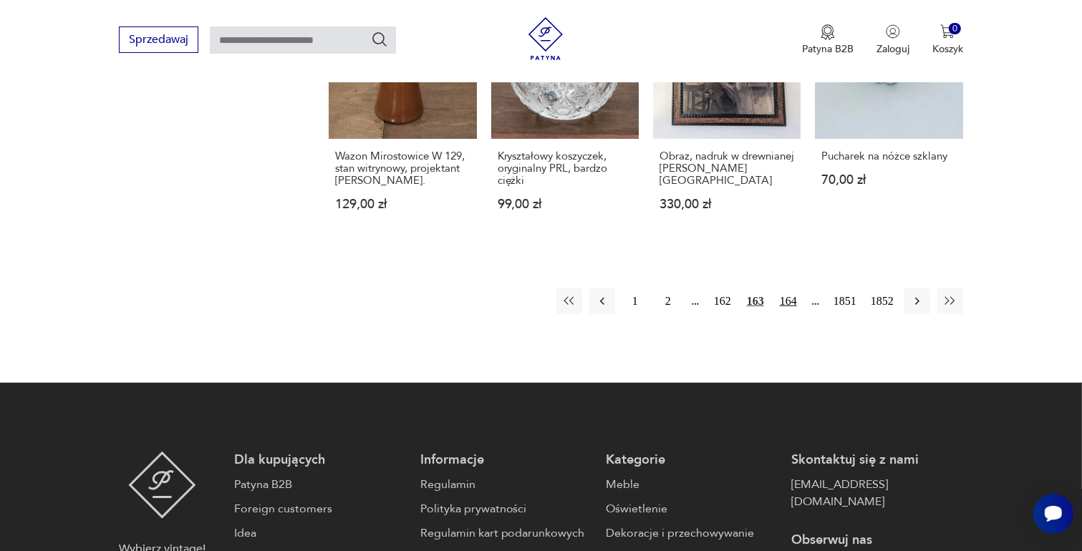
click at [785, 289] on button "164" at bounding box center [788, 302] width 26 height 26
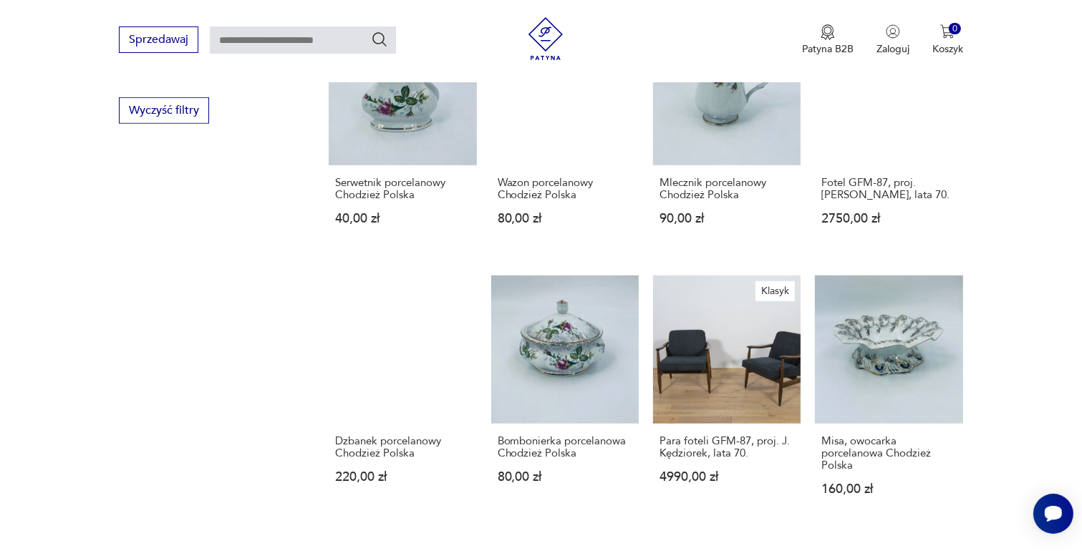
scroll to position [1259, 0]
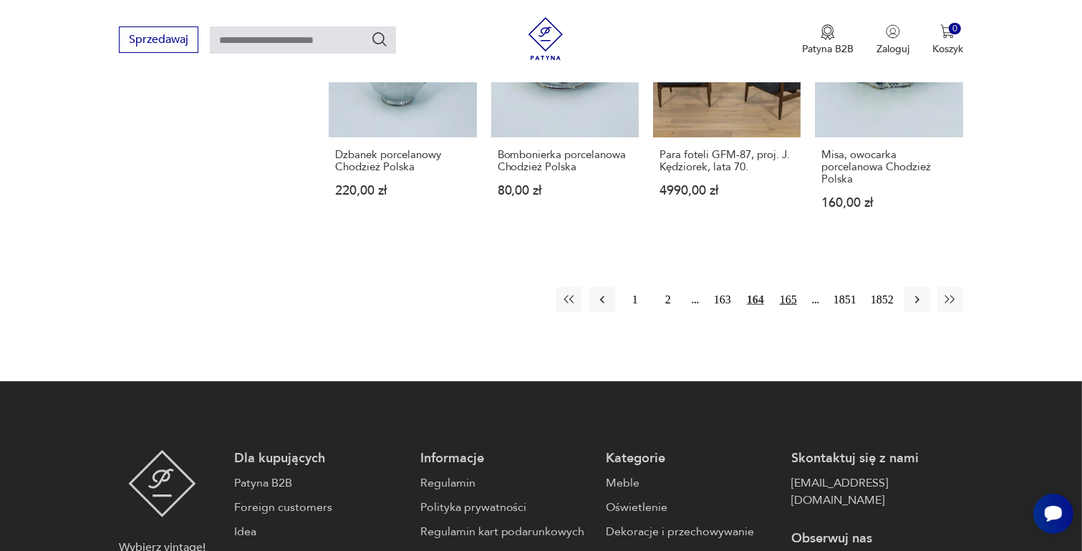
click at [790, 298] on button "165" at bounding box center [788, 300] width 26 height 26
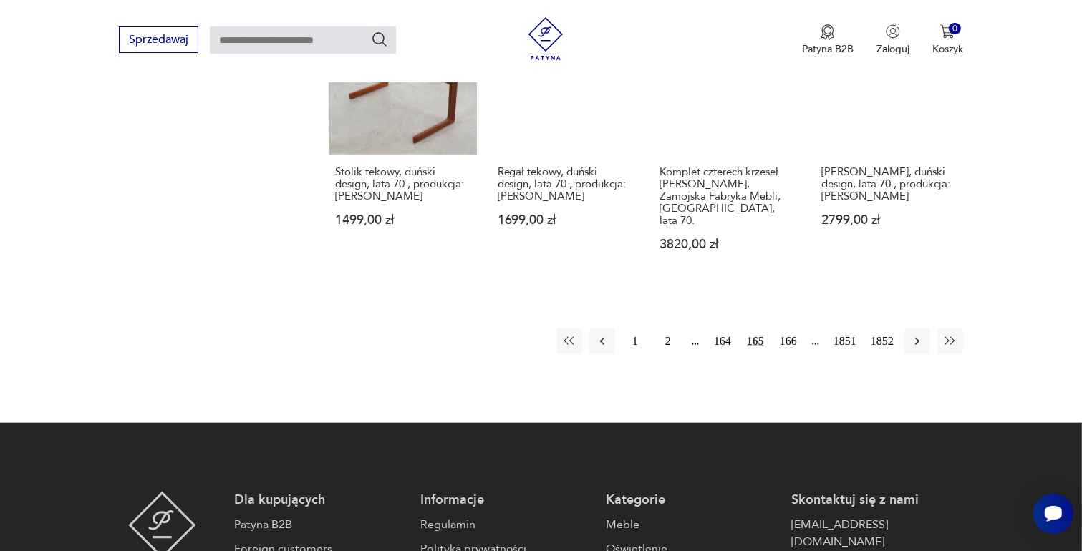
scroll to position [1259, 0]
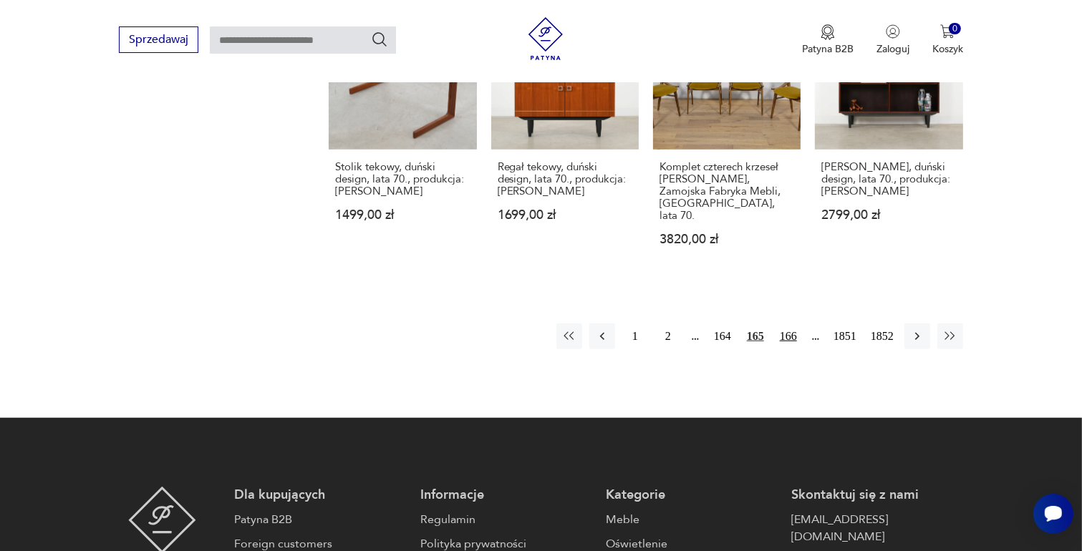
click at [789, 324] on button "166" at bounding box center [788, 337] width 26 height 26
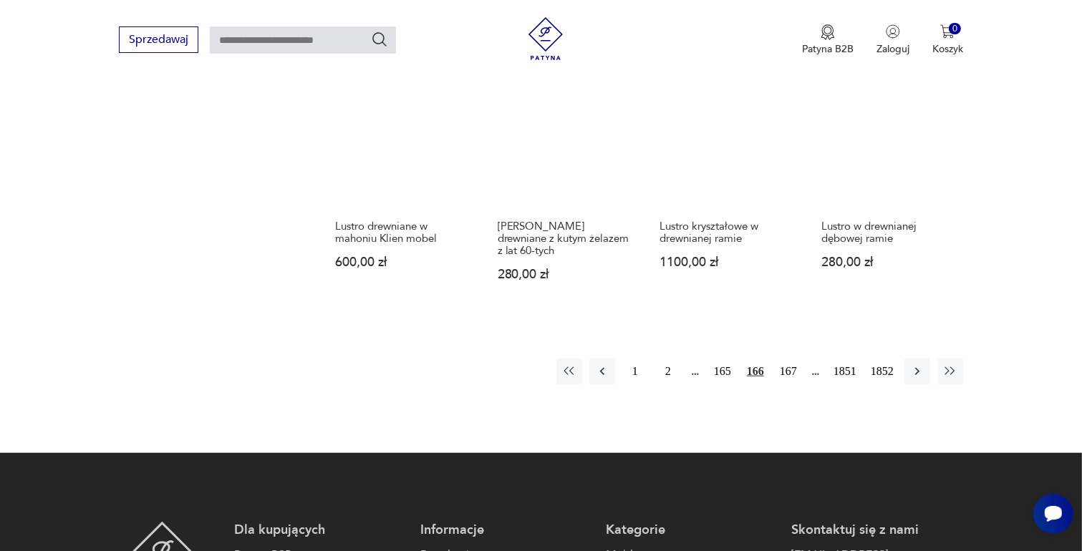
scroll to position [1259, 0]
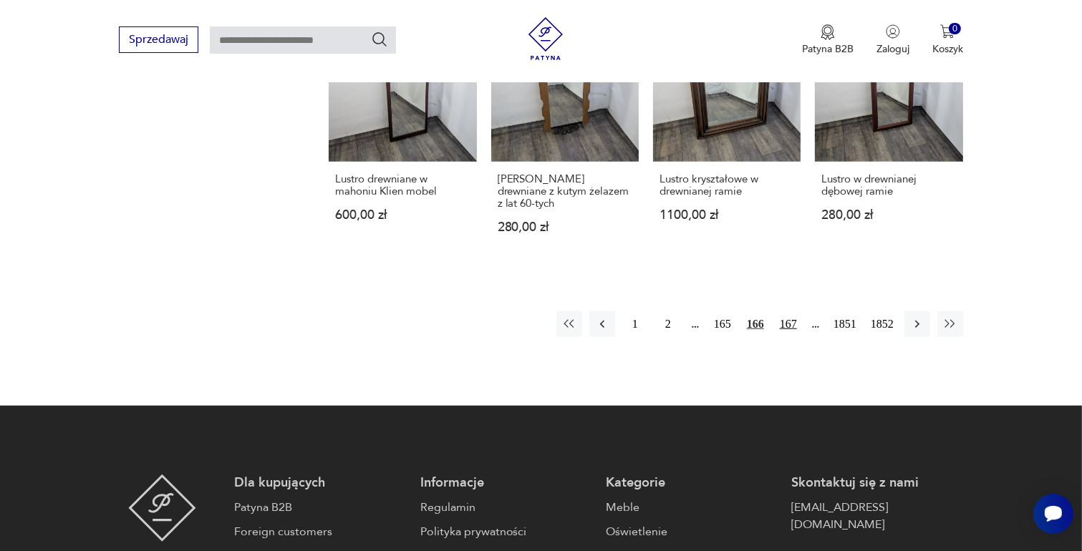
click at [788, 311] on button "167" at bounding box center [788, 324] width 26 height 26
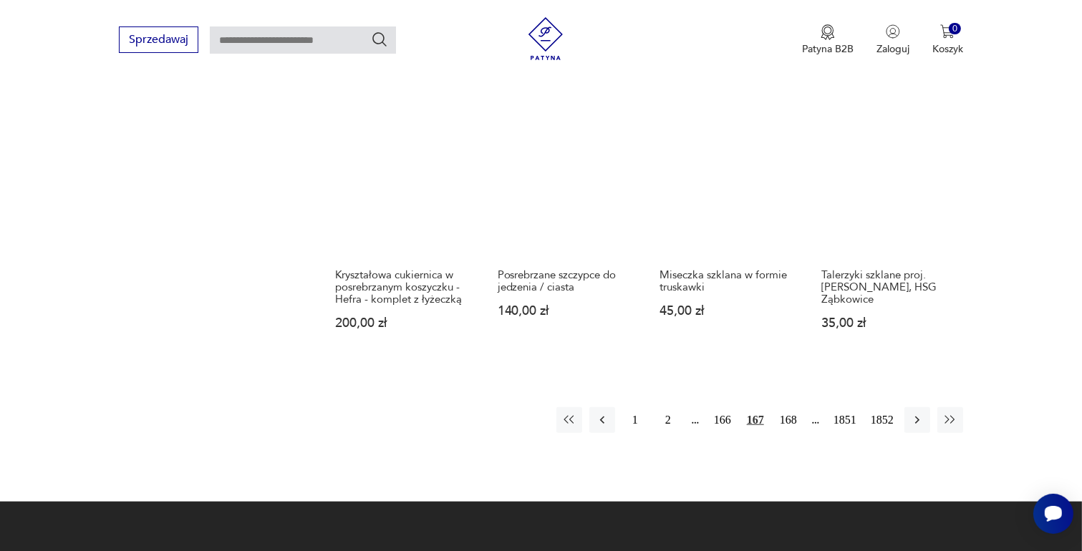
scroll to position [1259, 0]
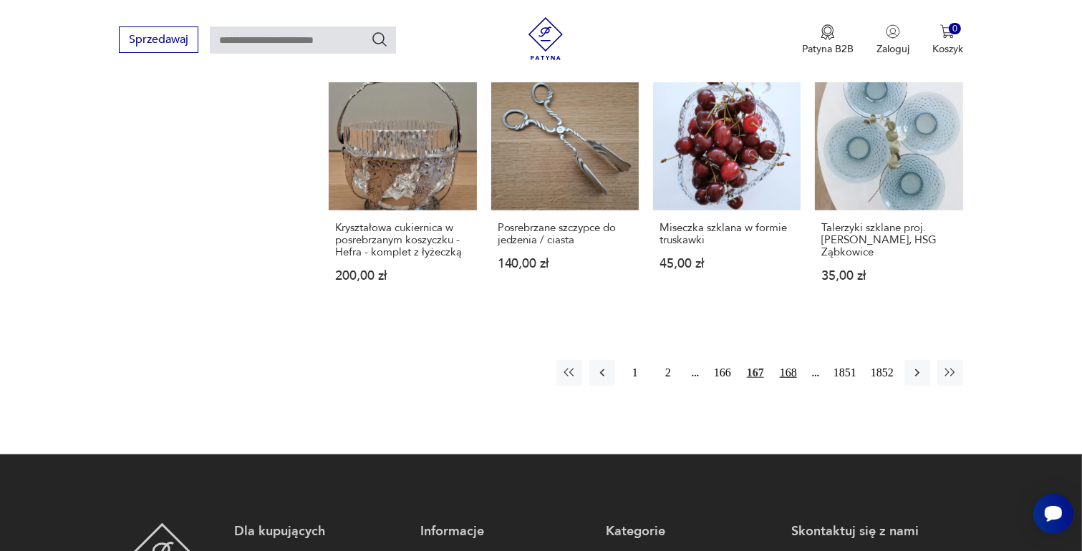
click at [790, 360] on button "168" at bounding box center [788, 373] width 26 height 26
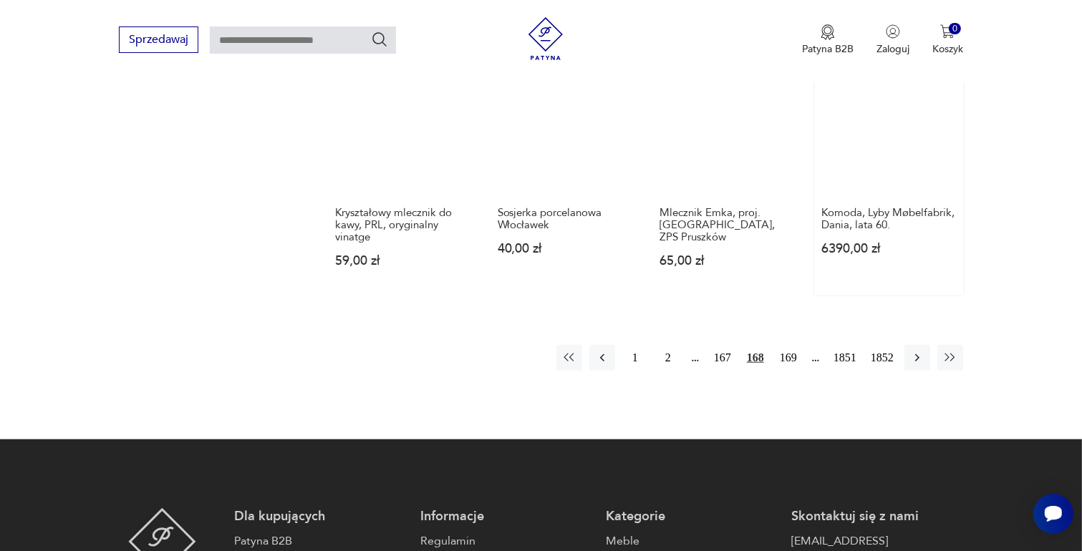
scroll to position [1330, 0]
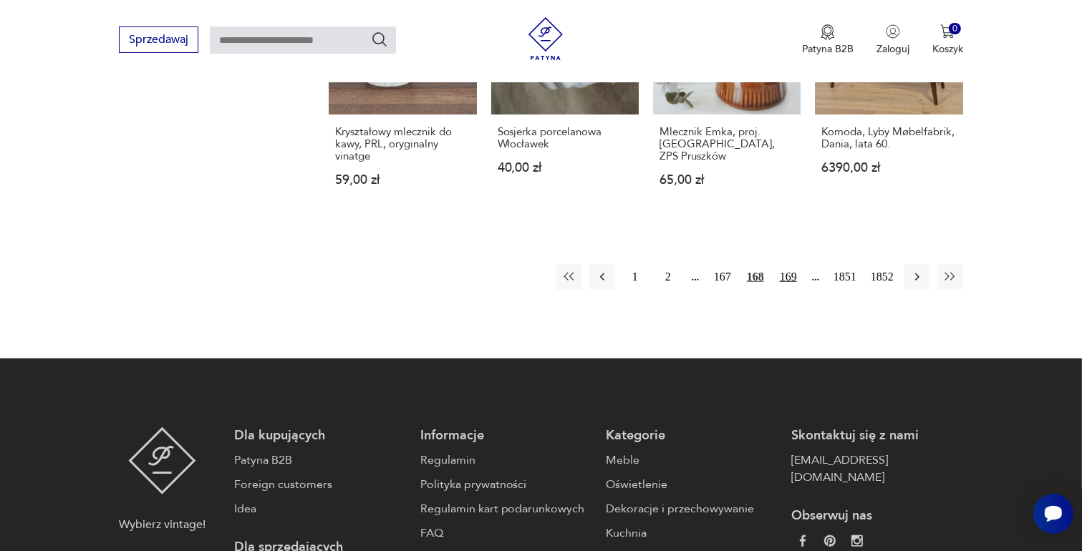
click at [789, 264] on button "169" at bounding box center [788, 277] width 26 height 26
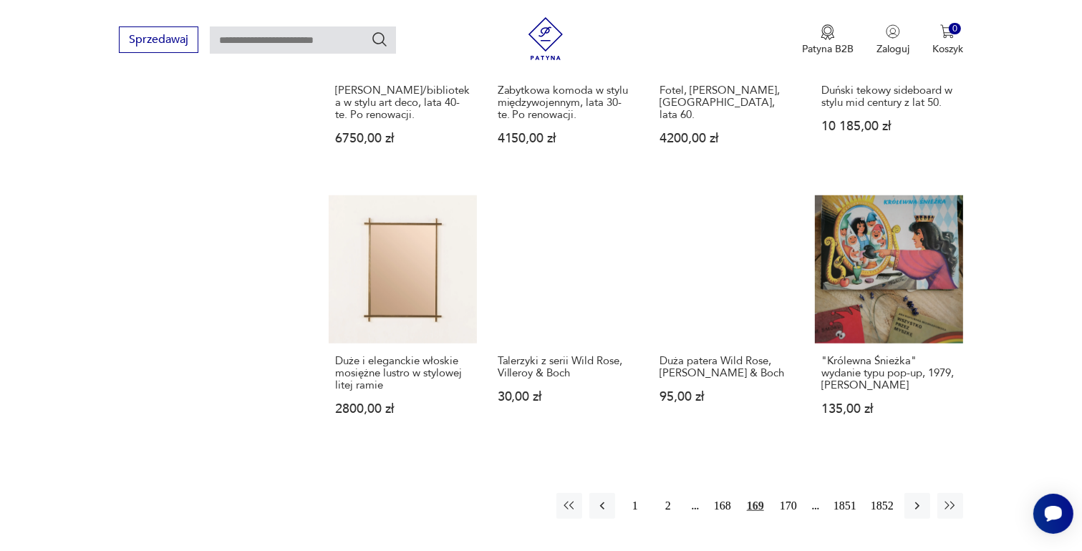
scroll to position [1330, 0]
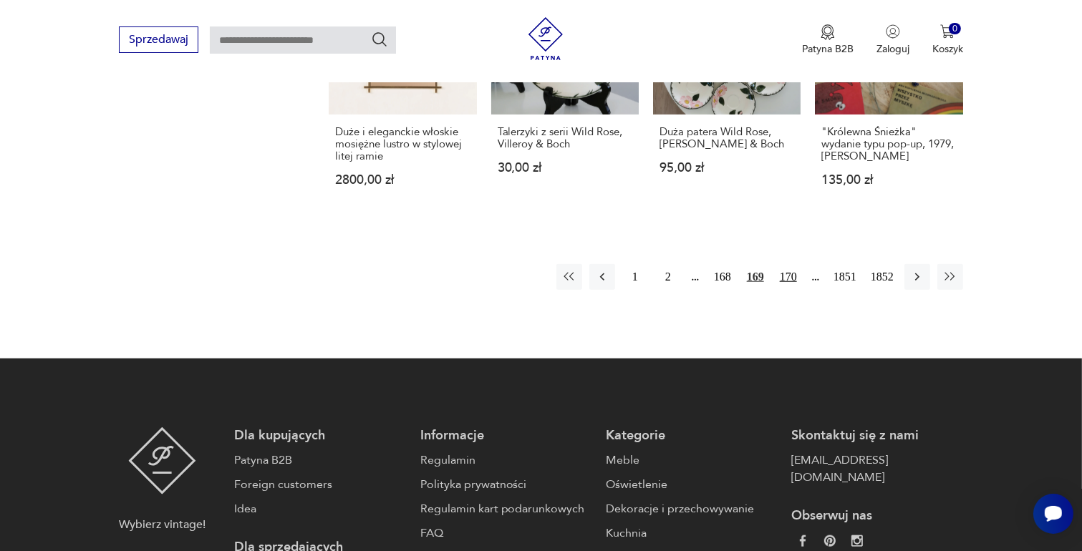
click at [788, 264] on button "170" at bounding box center [788, 277] width 26 height 26
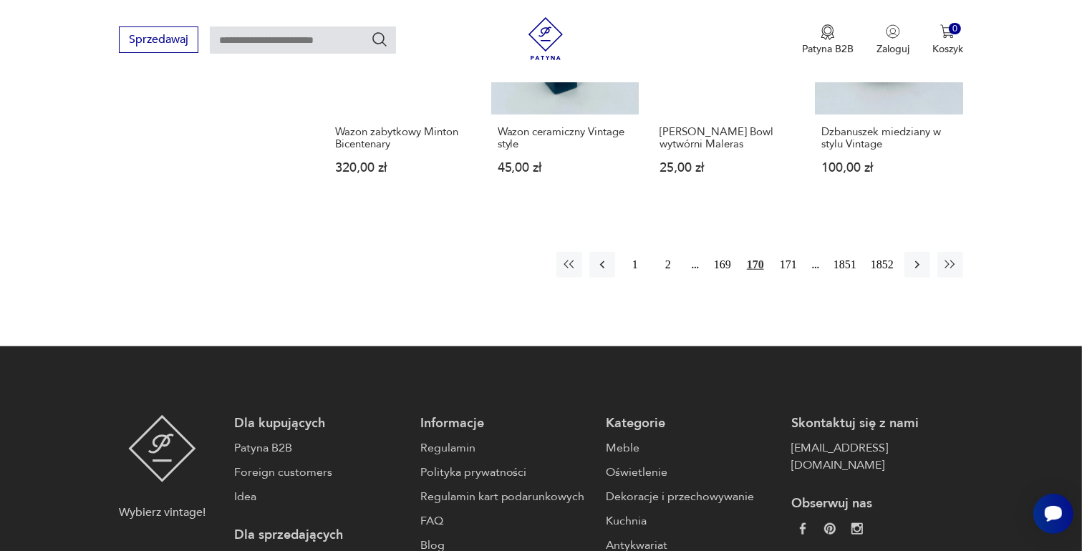
scroll to position [1330, 0]
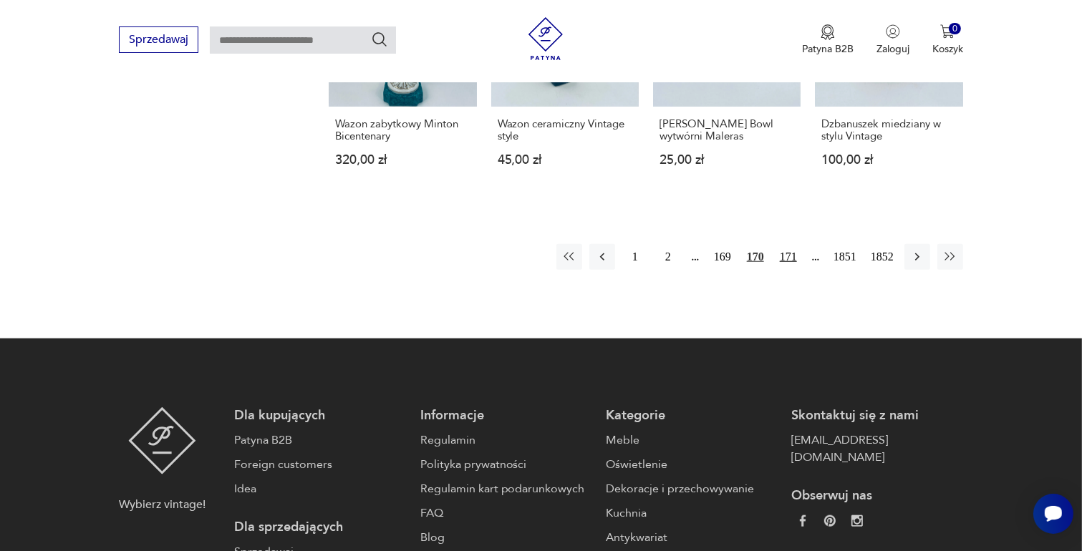
click at [785, 247] on button "171" at bounding box center [788, 257] width 26 height 26
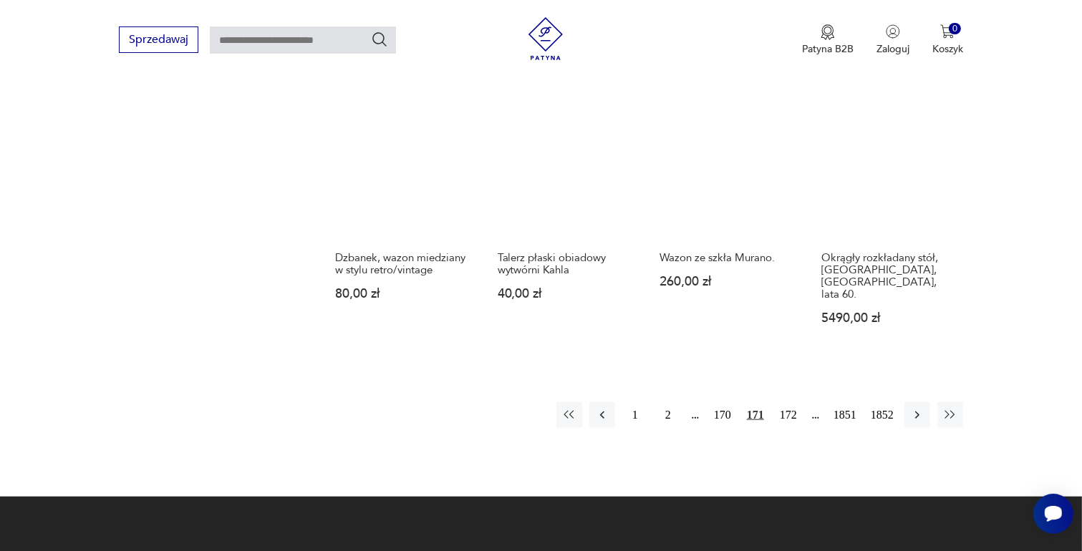
scroll to position [1187, 0]
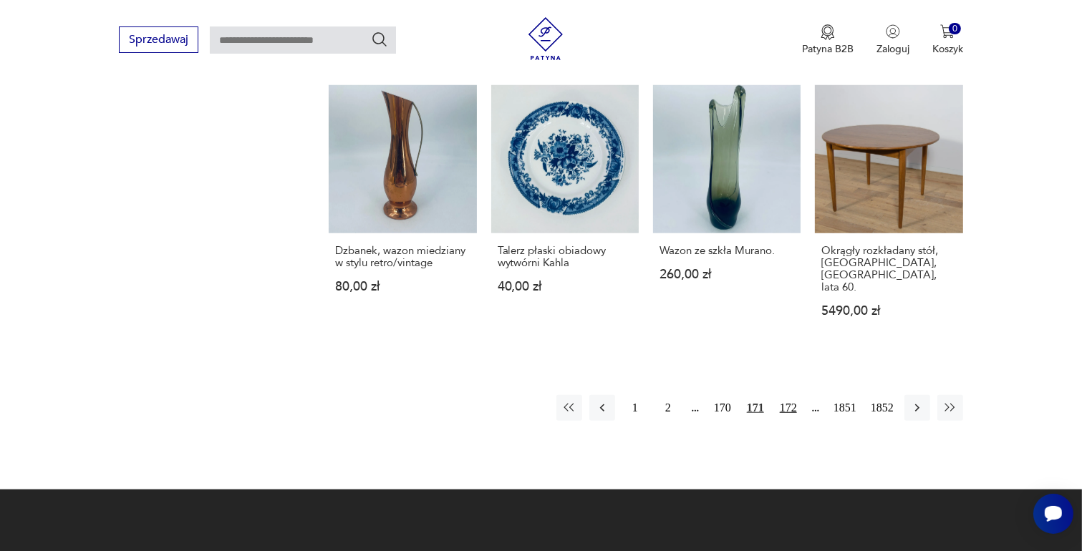
click at [790, 395] on button "172" at bounding box center [788, 408] width 26 height 26
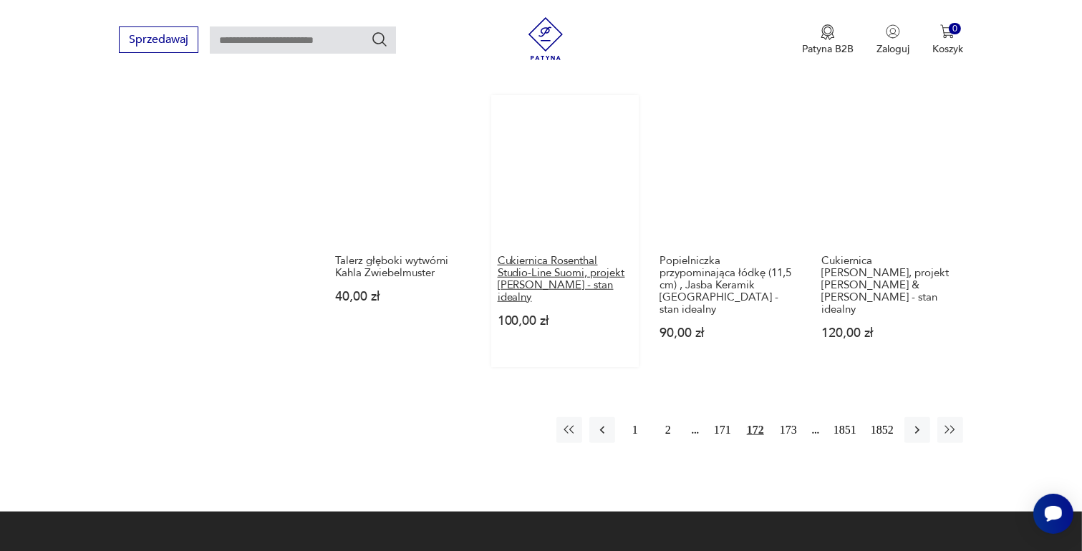
scroll to position [1187, 0]
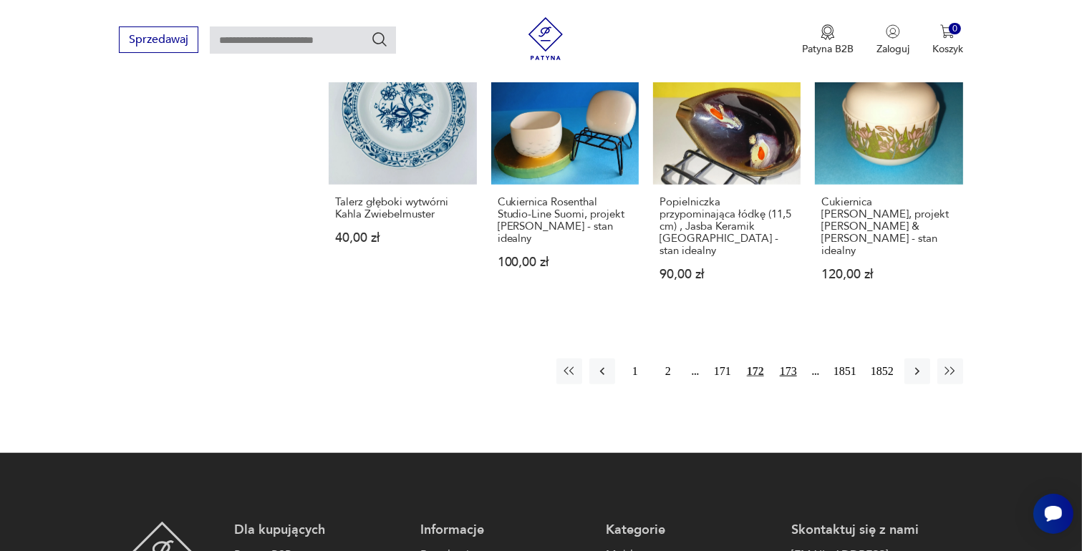
click at [789, 359] on button "173" at bounding box center [788, 372] width 26 height 26
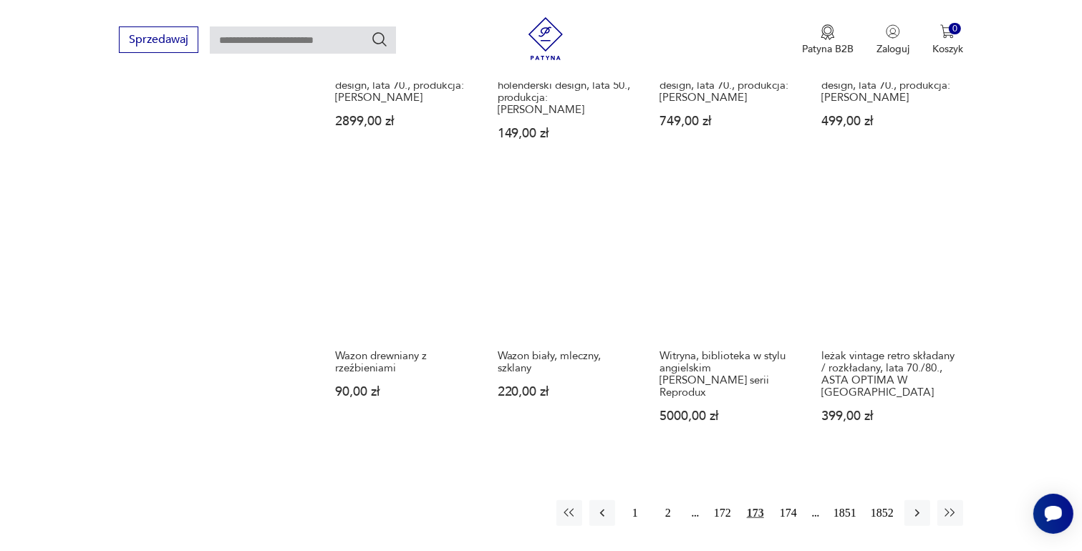
scroll to position [1115, 0]
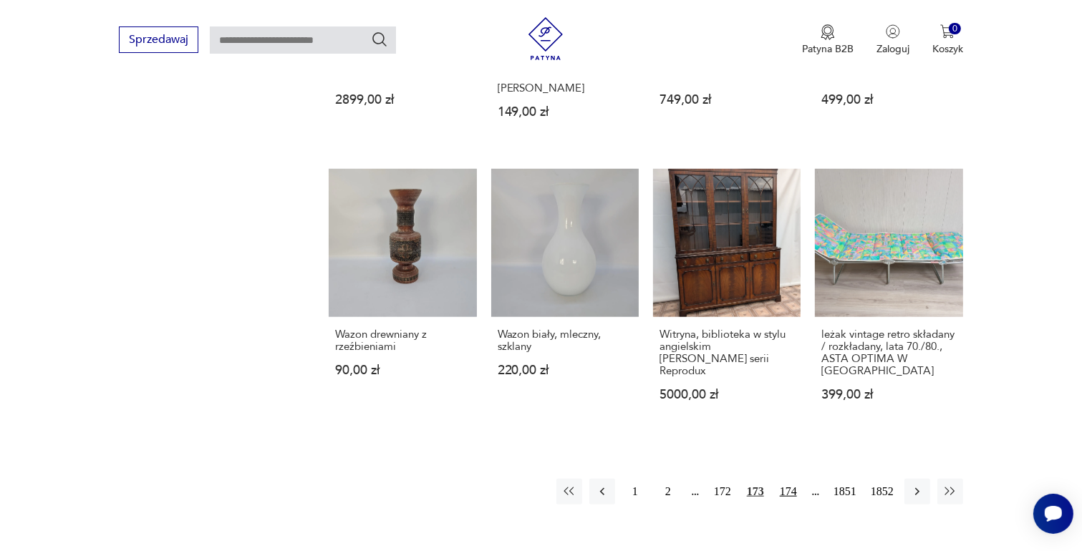
click at [789, 479] on button "174" at bounding box center [788, 492] width 26 height 26
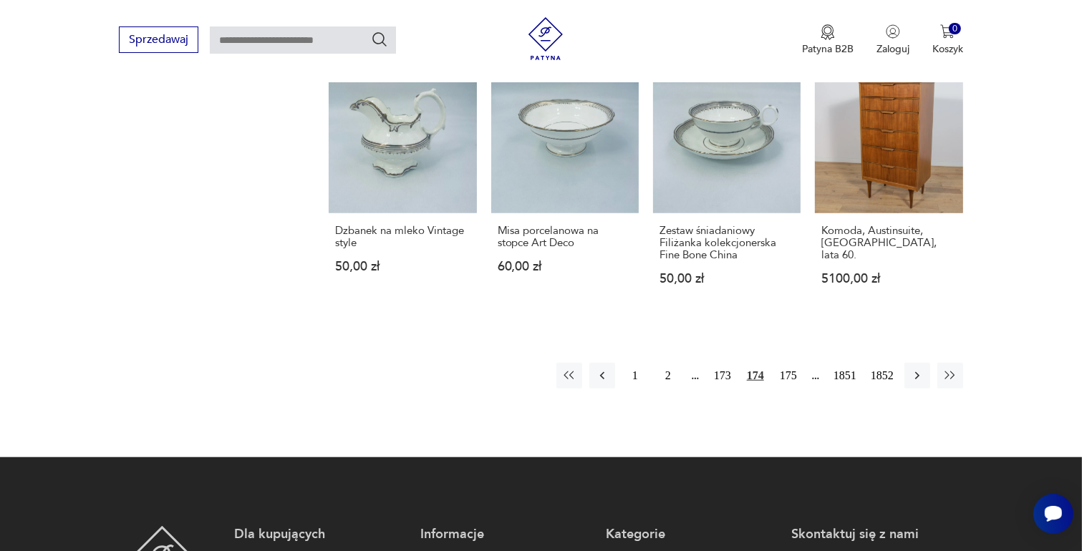
scroll to position [1259, 0]
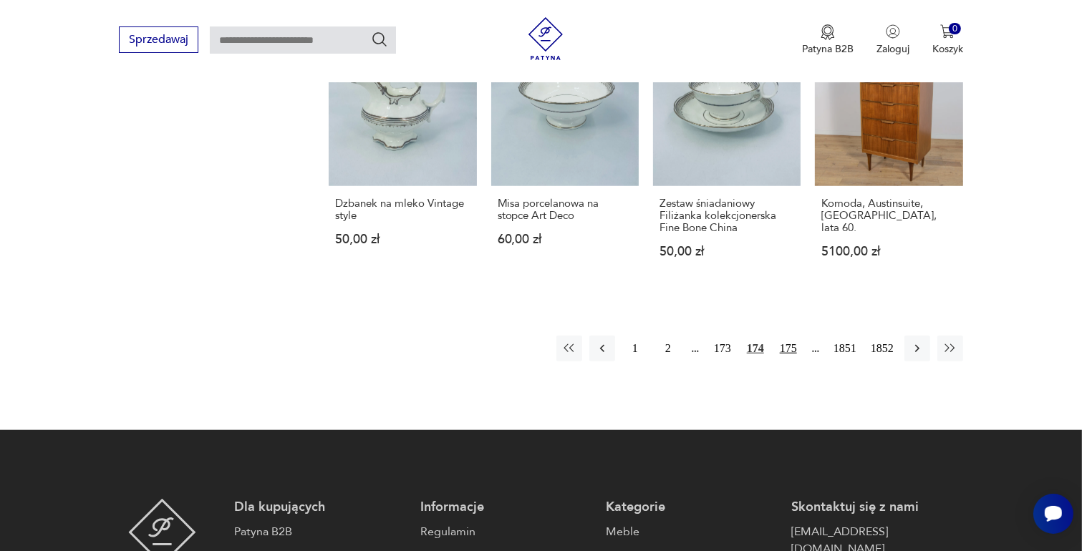
click at [785, 336] on button "175" at bounding box center [788, 349] width 26 height 26
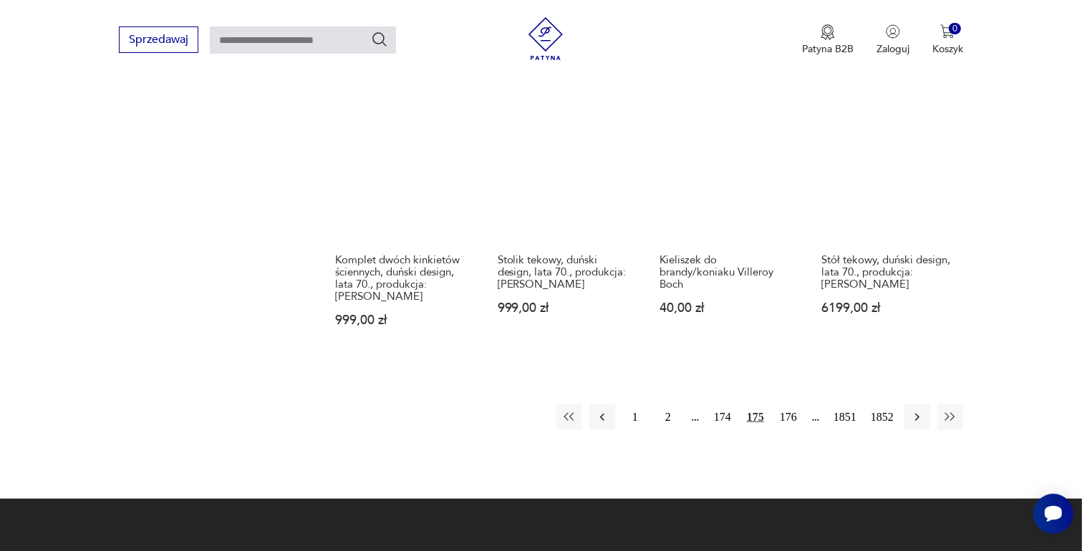
scroll to position [1330, 0]
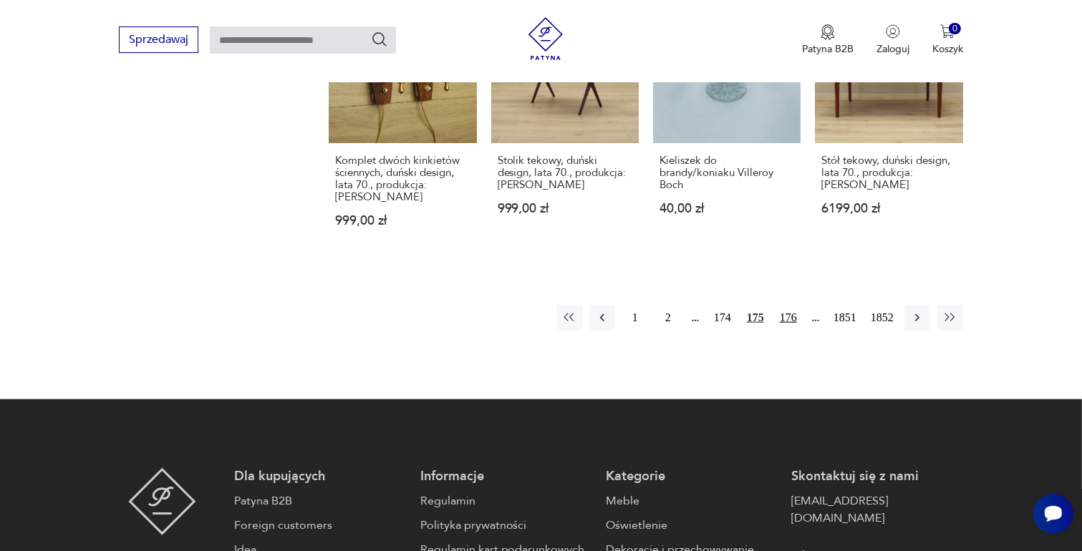
click at [791, 305] on button "176" at bounding box center [788, 318] width 26 height 26
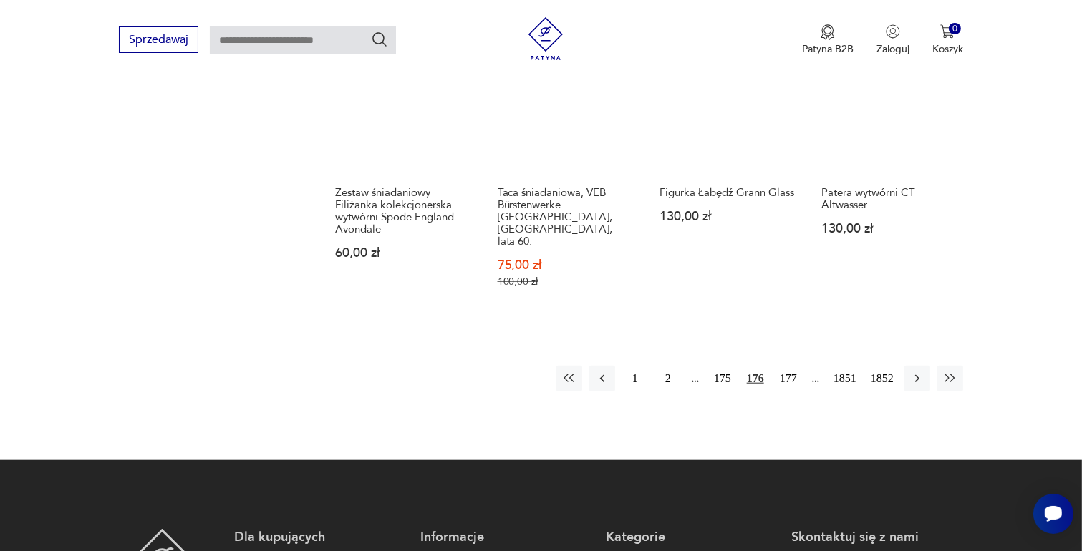
scroll to position [1330, 0]
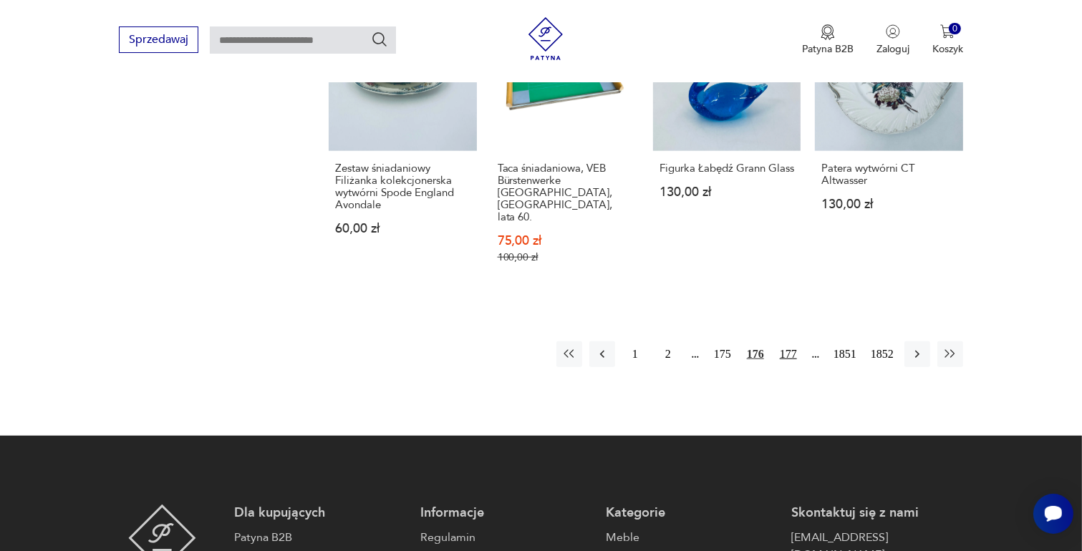
click at [790, 342] on button "177" at bounding box center [788, 355] width 26 height 26
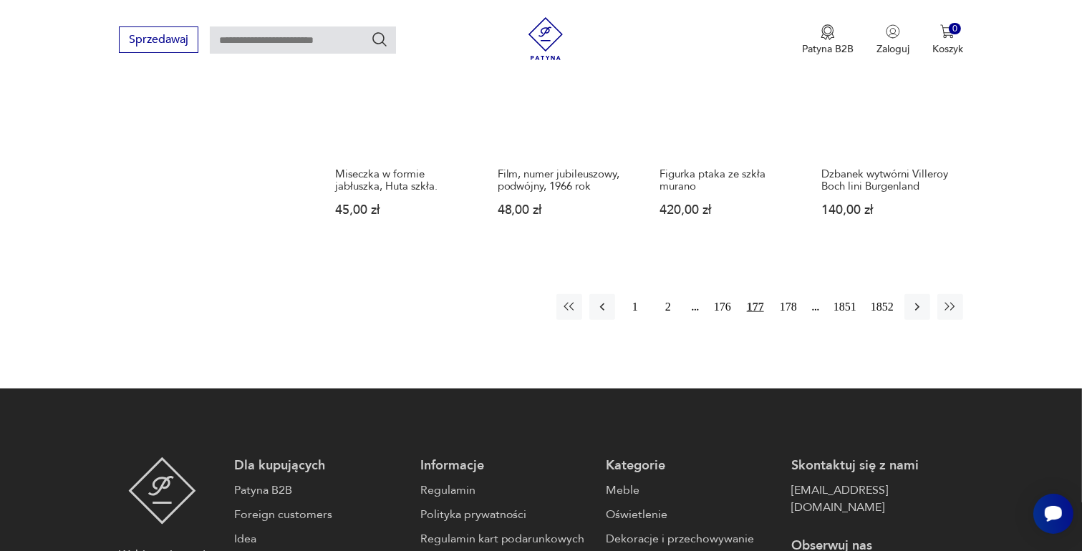
scroll to position [1330, 0]
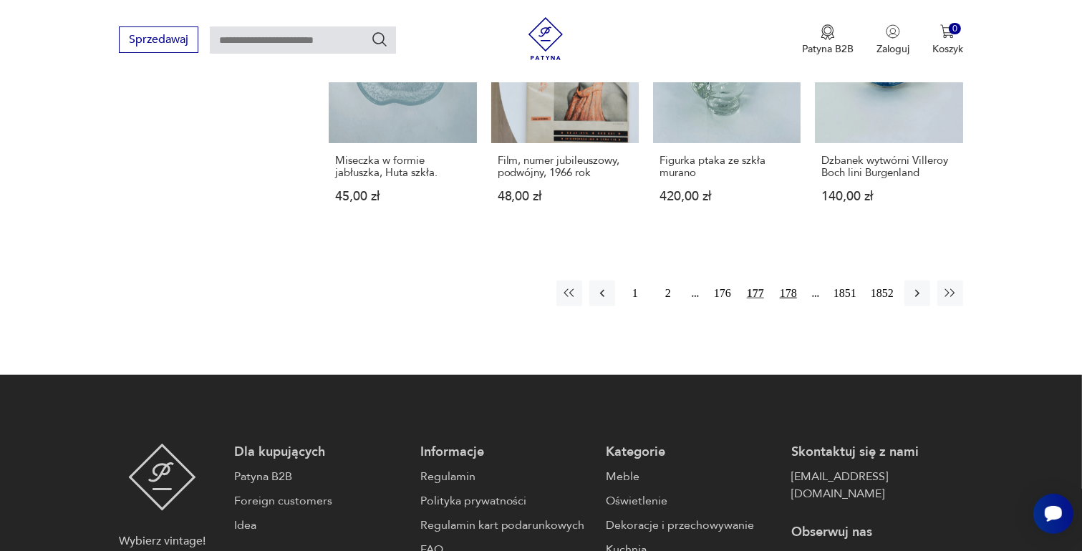
click at [789, 281] on button "178" at bounding box center [788, 294] width 26 height 26
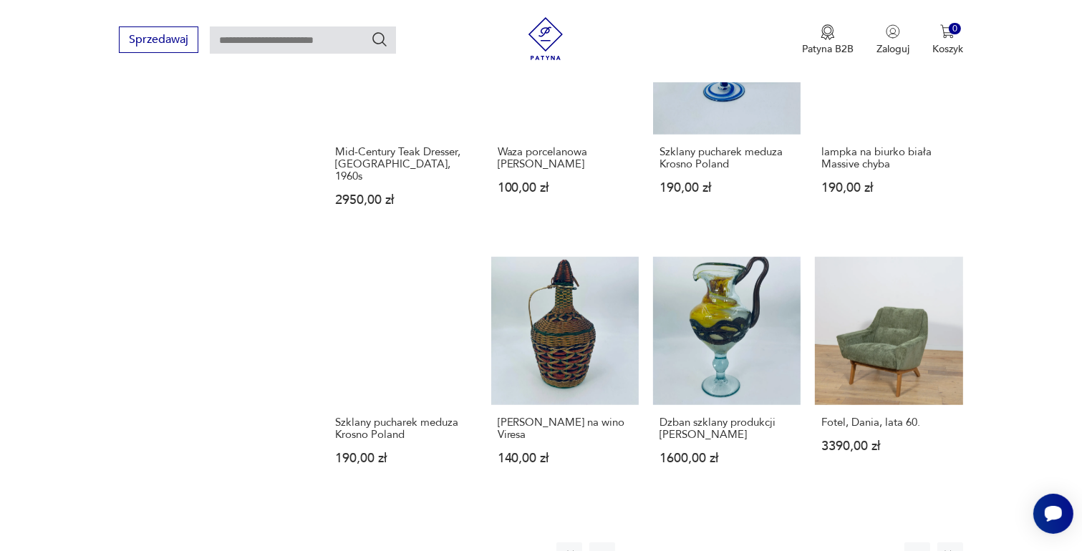
scroll to position [1187, 0]
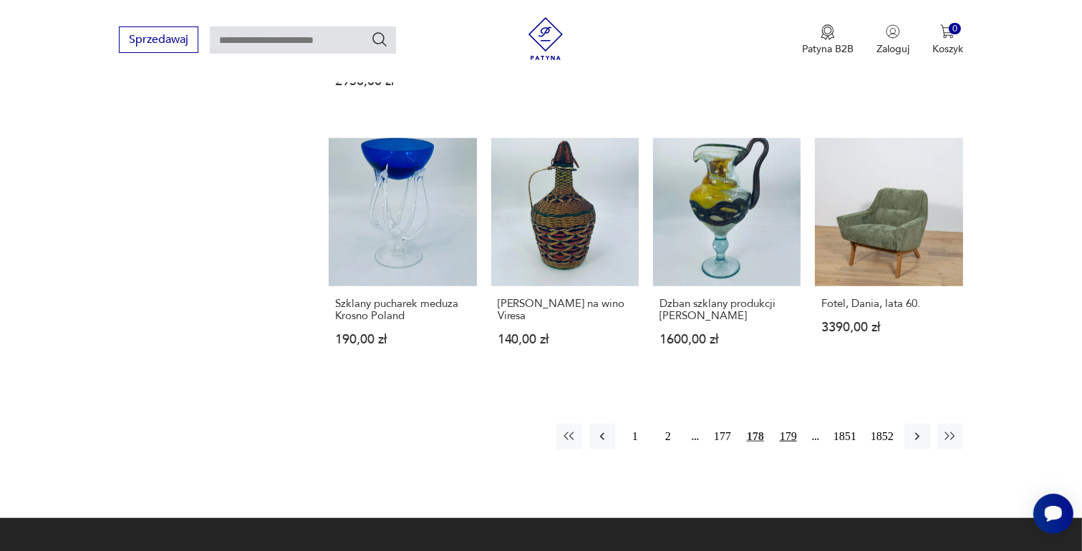
click at [788, 424] on button "179" at bounding box center [788, 437] width 26 height 26
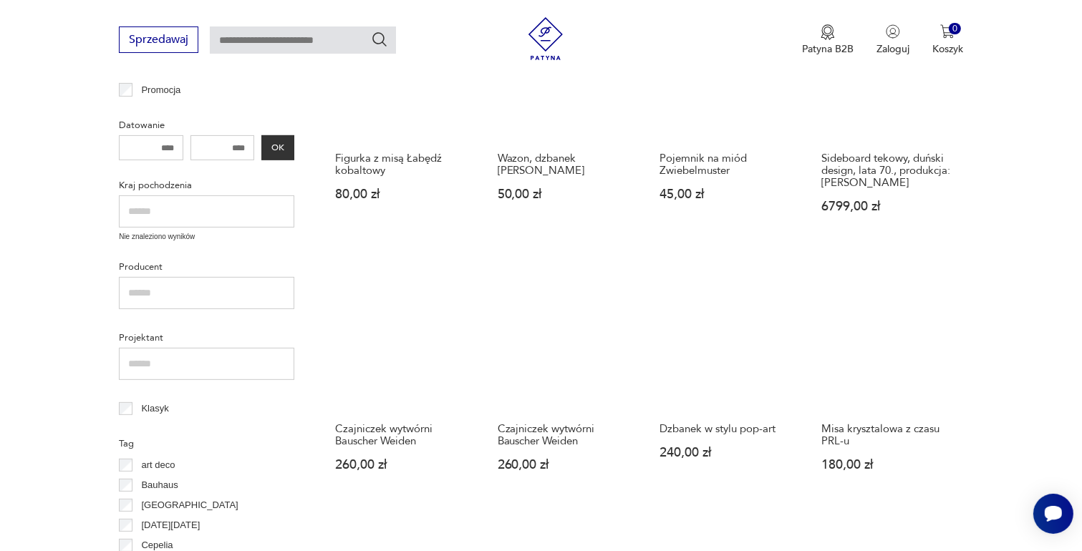
scroll to position [471, 0]
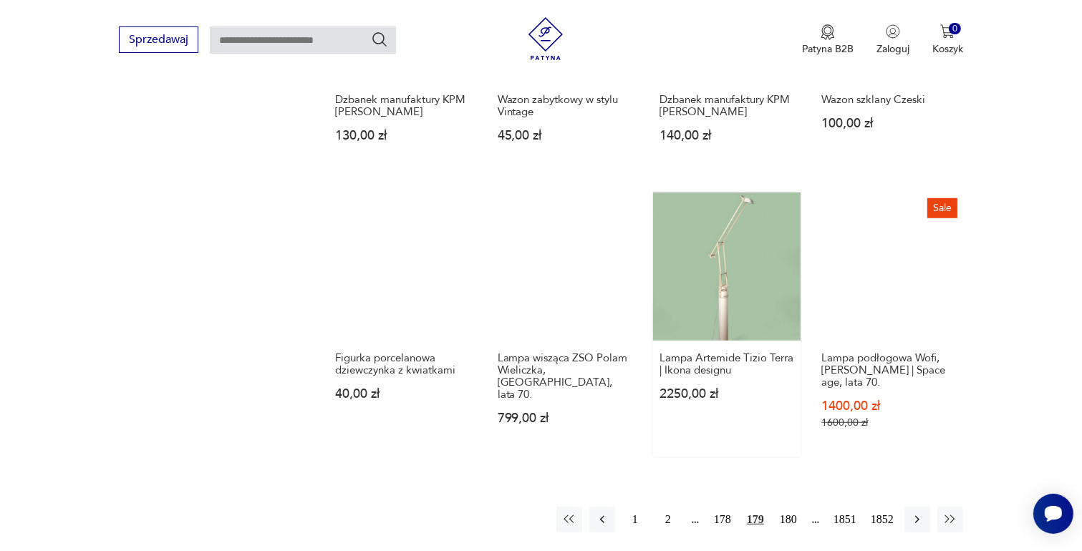
scroll to position [1259, 0]
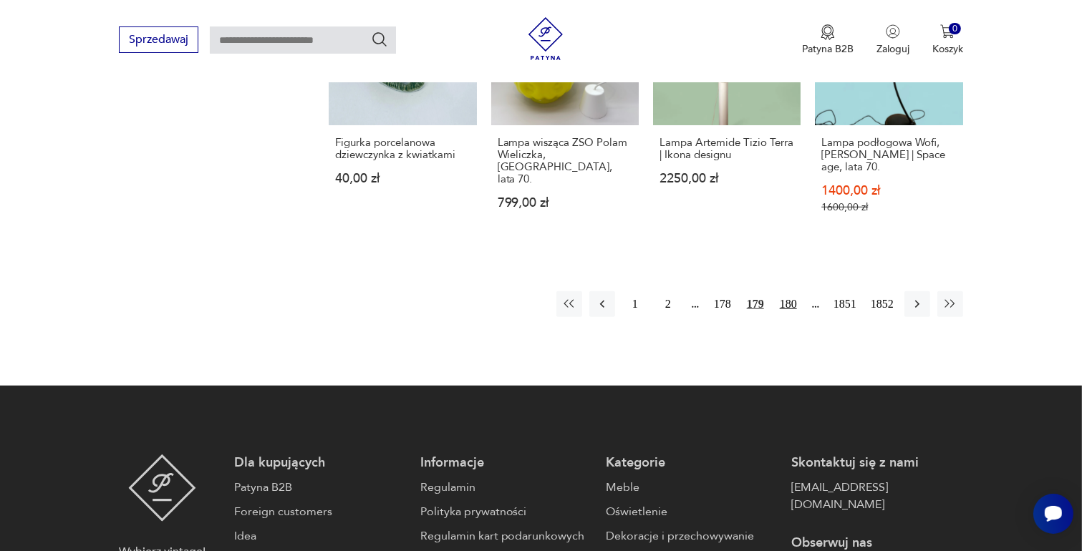
click at [788, 304] on button "180" at bounding box center [788, 304] width 26 height 26
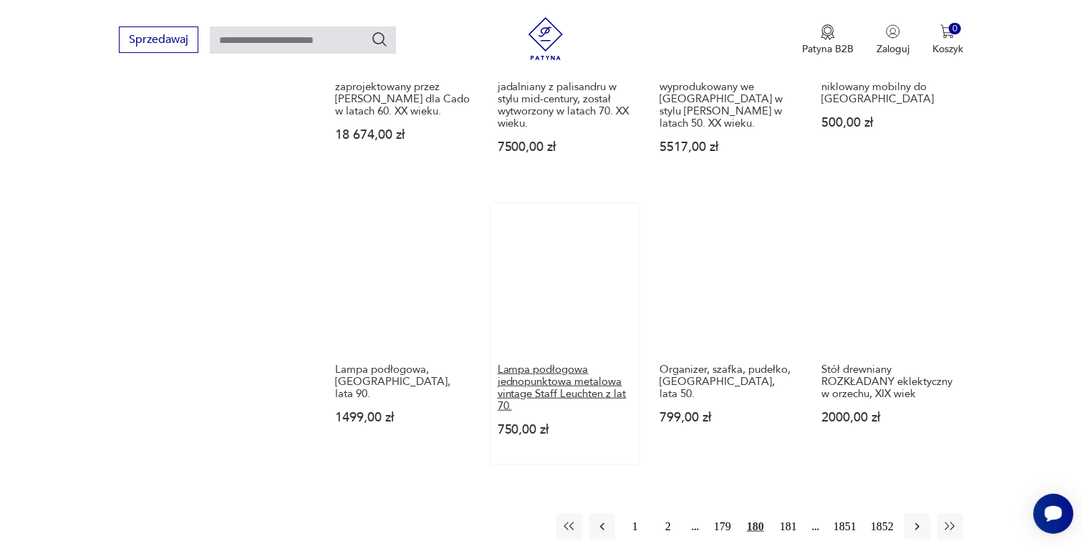
scroll to position [1187, 0]
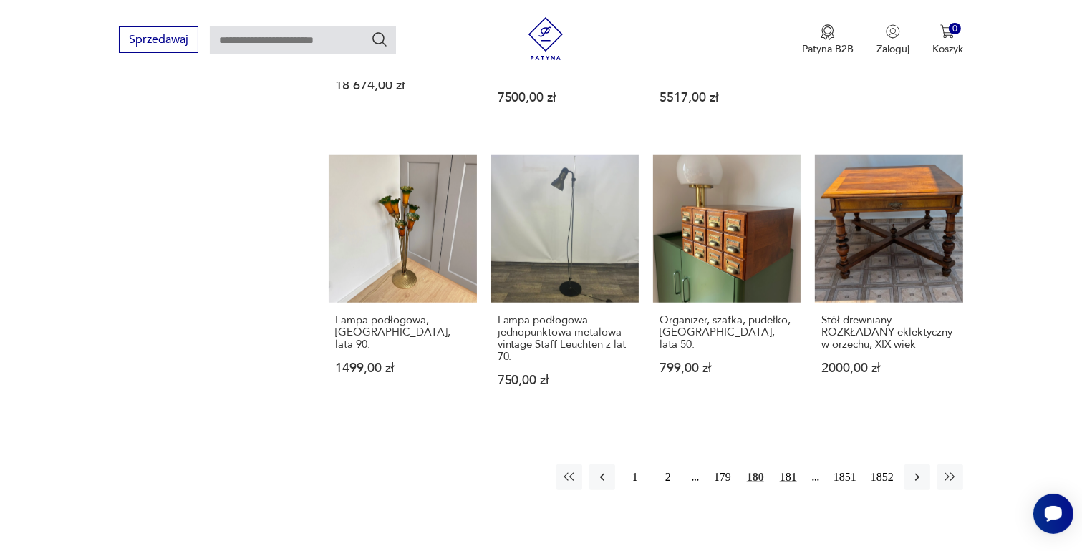
click at [788, 465] on button "181" at bounding box center [788, 478] width 26 height 26
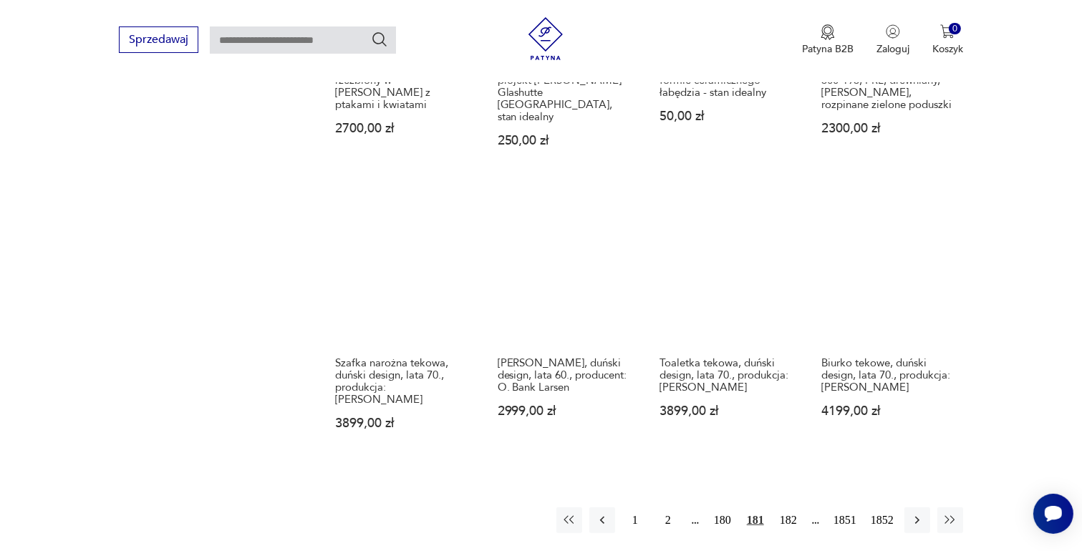
scroll to position [1259, 0]
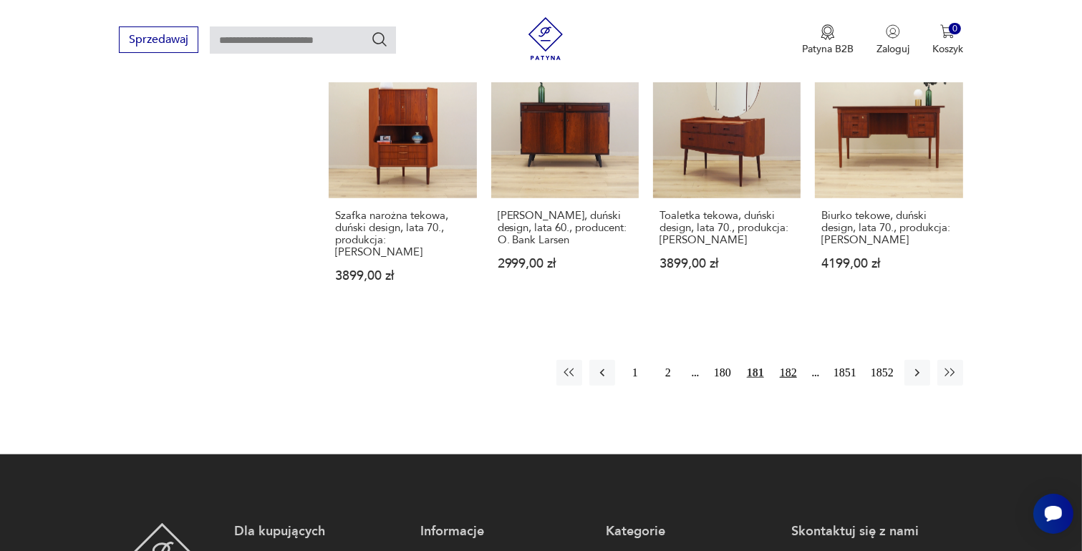
click at [789, 360] on button "182" at bounding box center [788, 373] width 26 height 26
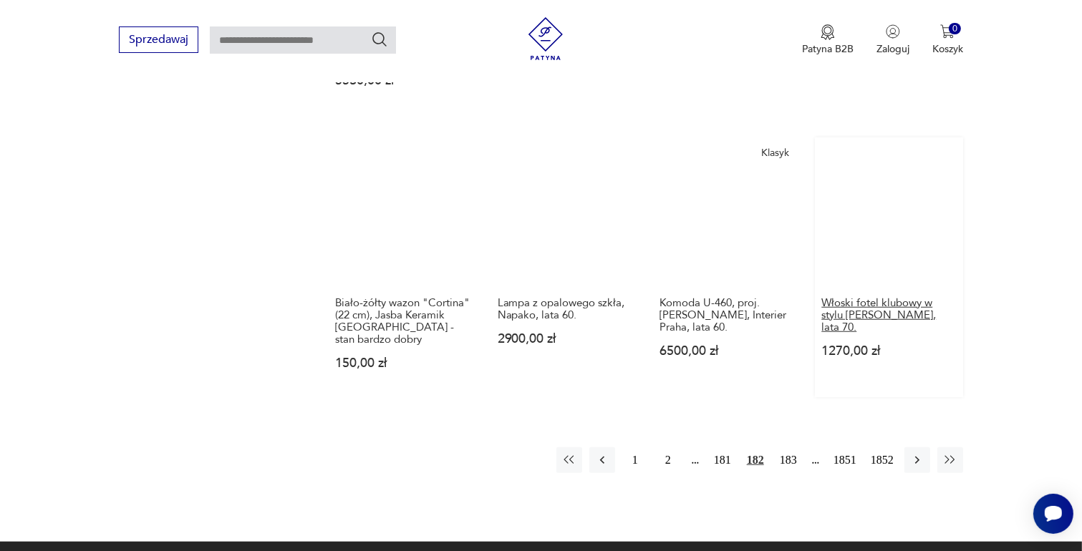
scroll to position [1187, 0]
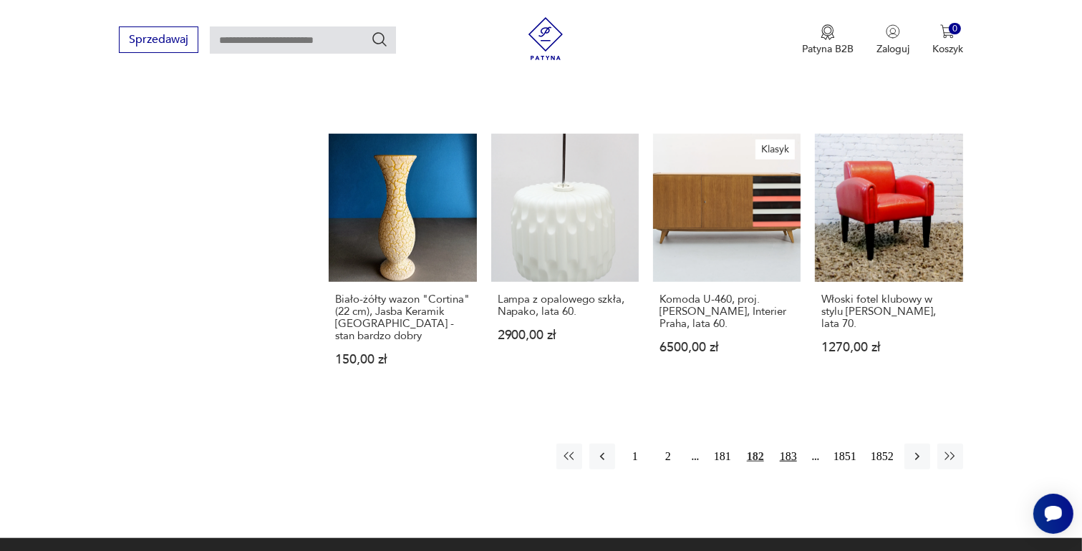
click at [788, 444] on button "183" at bounding box center [788, 457] width 26 height 26
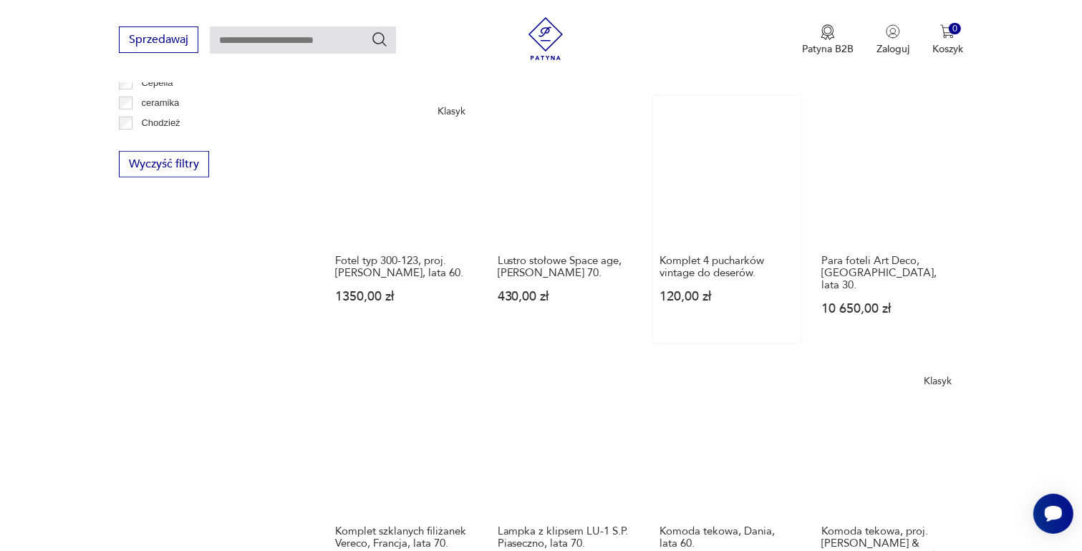
scroll to position [1115, 0]
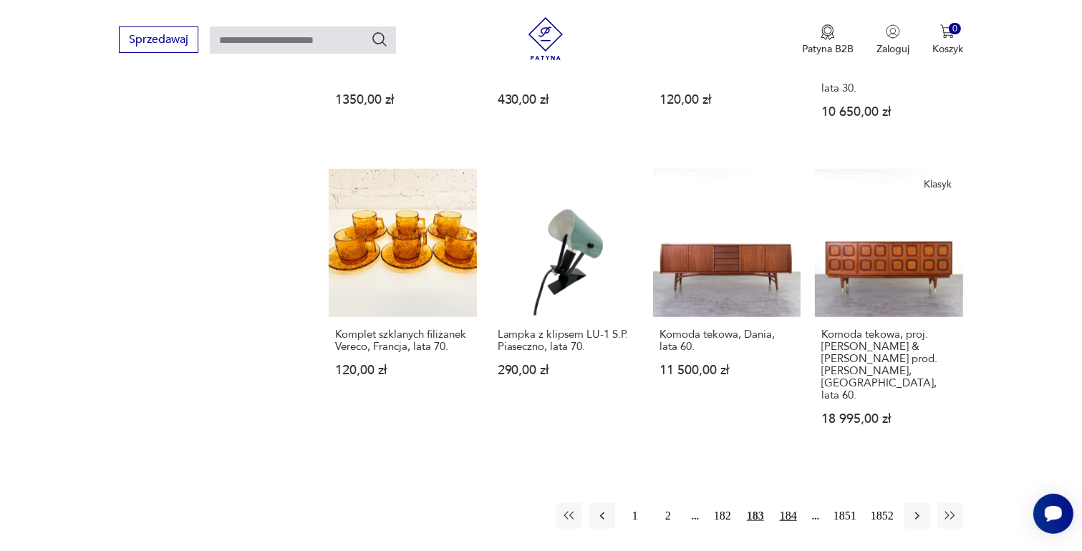
click at [788, 503] on button "184" at bounding box center [788, 516] width 26 height 26
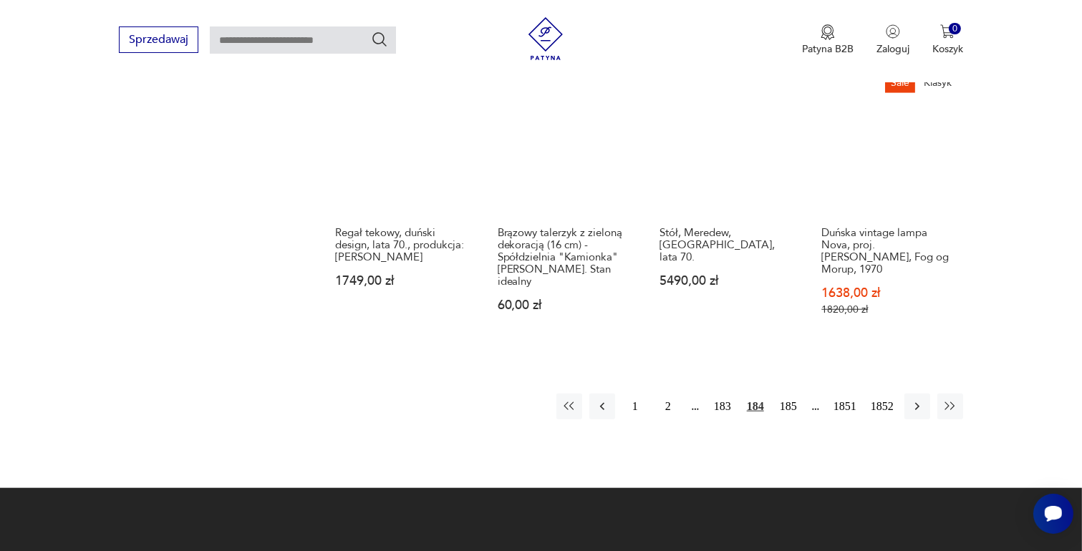
scroll to position [1259, 0]
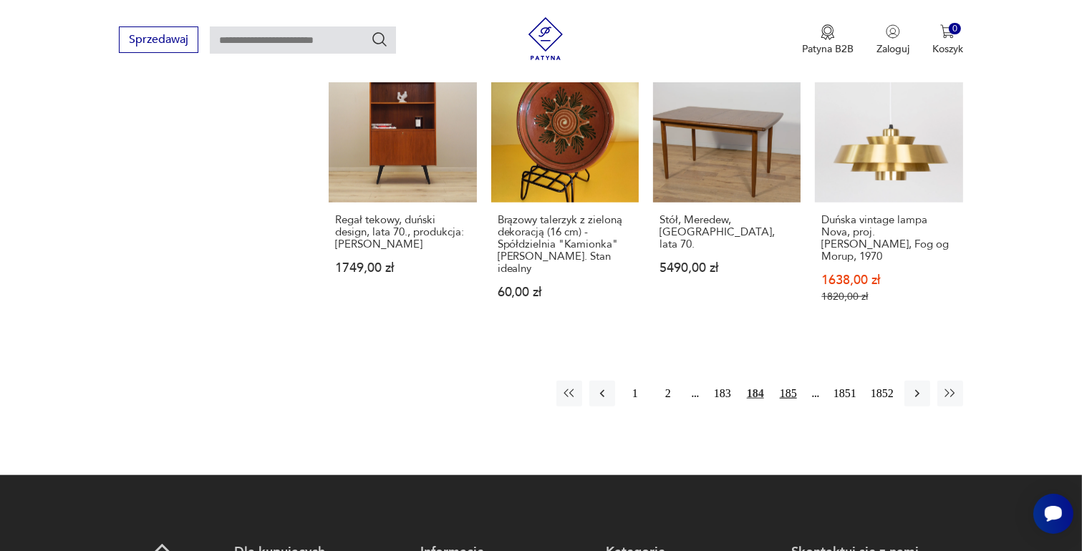
click at [788, 381] on button "185" at bounding box center [788, 394] width 26 height 26
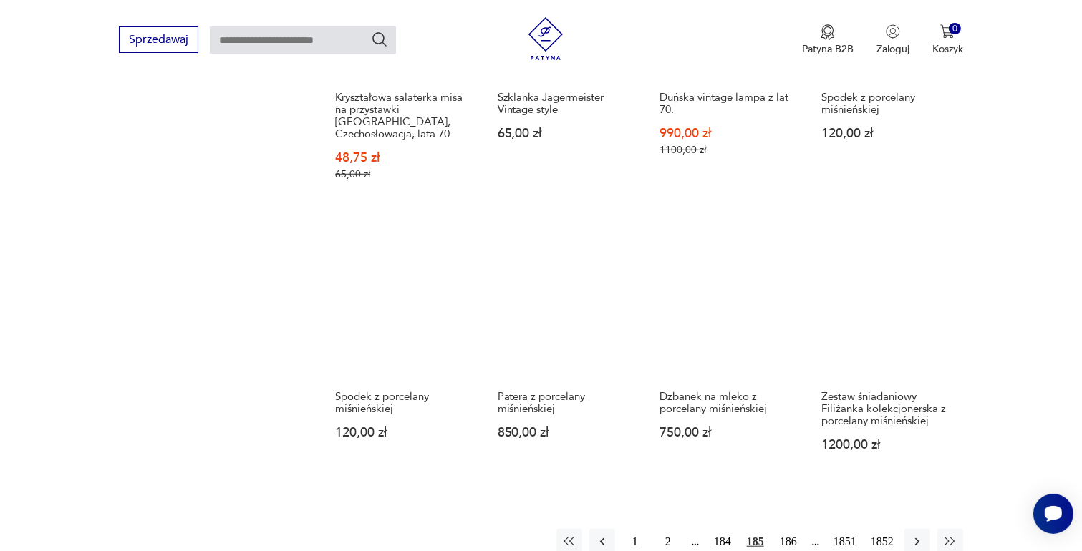
scroll to position [1259, 0]
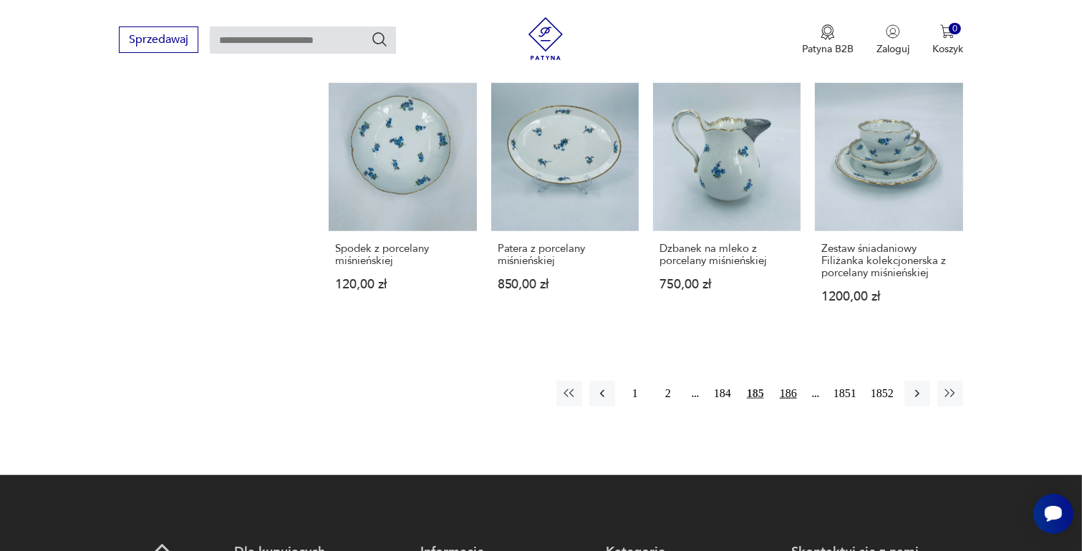
click at [790, 381] on button "186" at bounding box center [788, 394] width 26 height 26
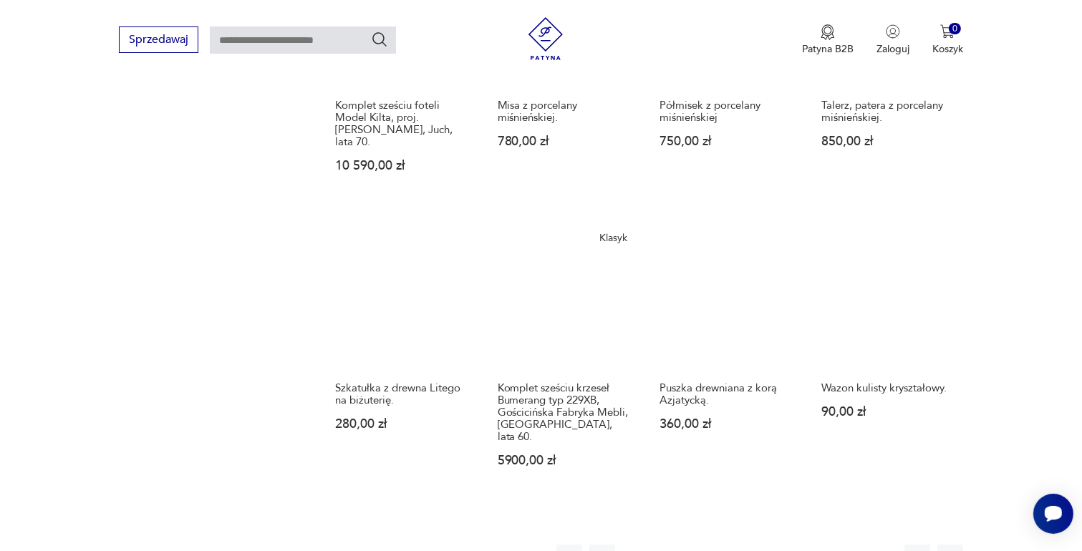
scroll to position [1115, 0]
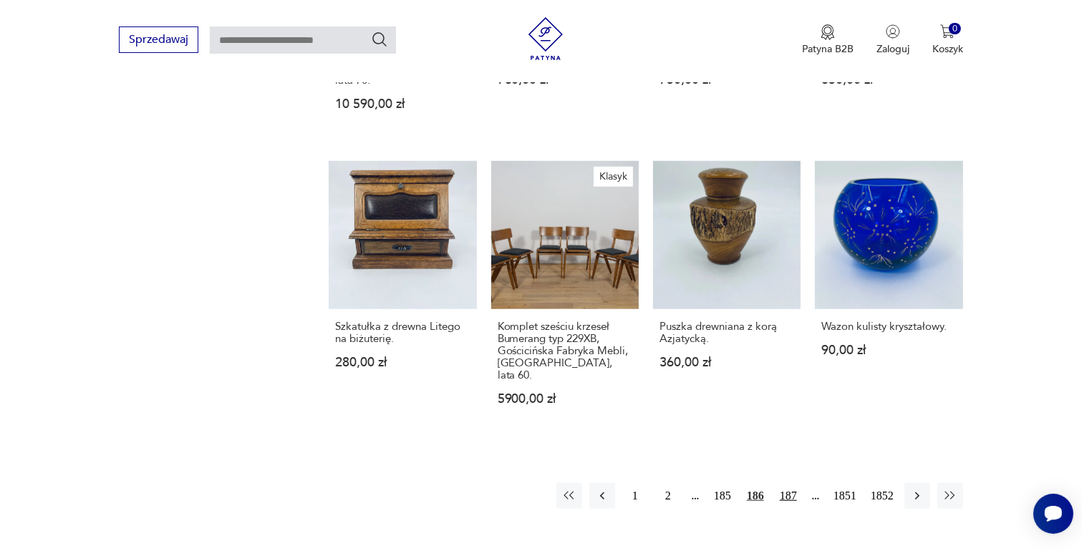
click at [788, 483] on button "187" at bounding box center [788, 496] width 26 height 26
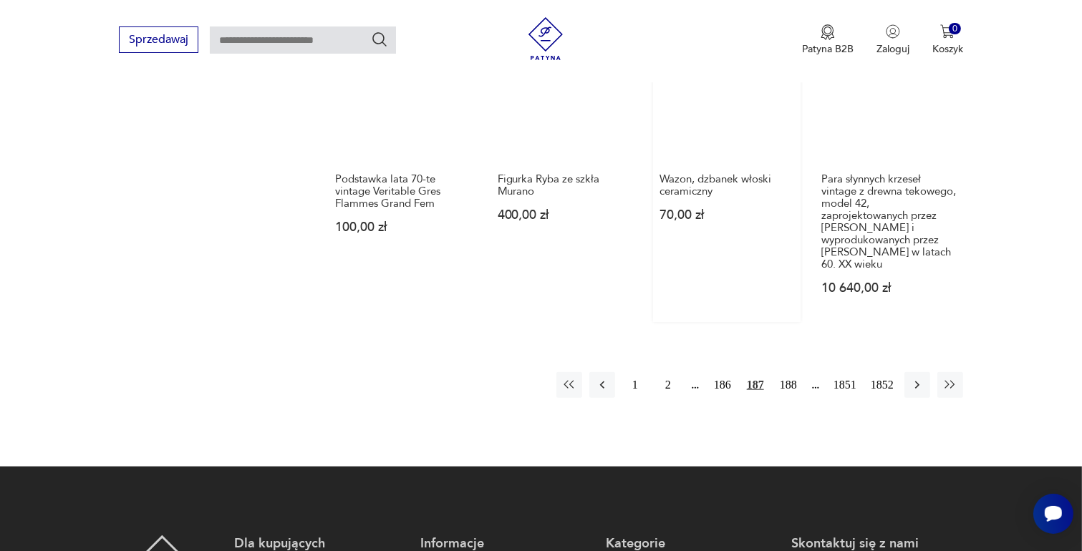
scroll to position [1330, 0]
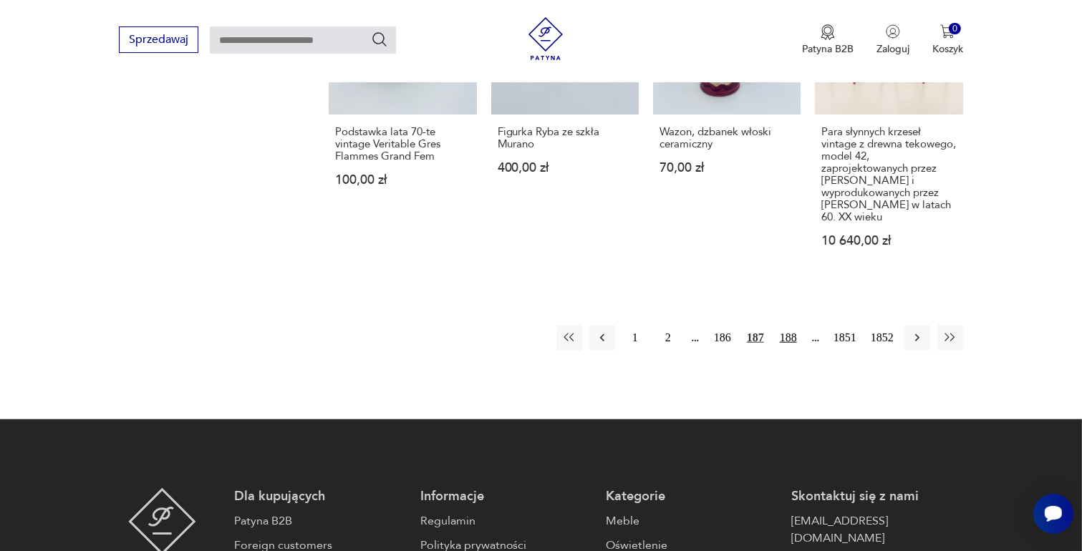
click at [783, 325] on button "188" at bounding box center [788, 338] width 26 height 26
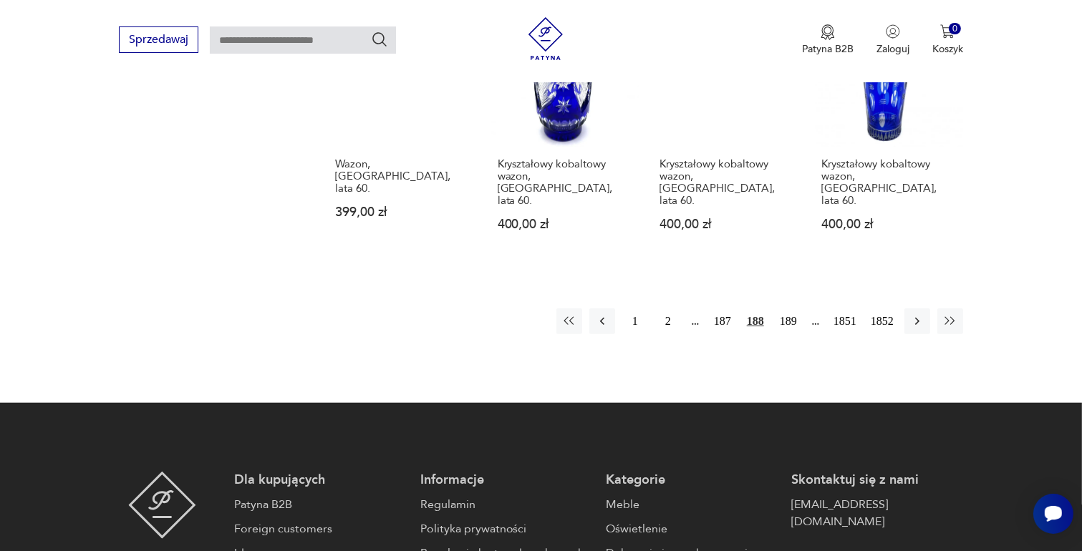
scroll to position [1330, 0]
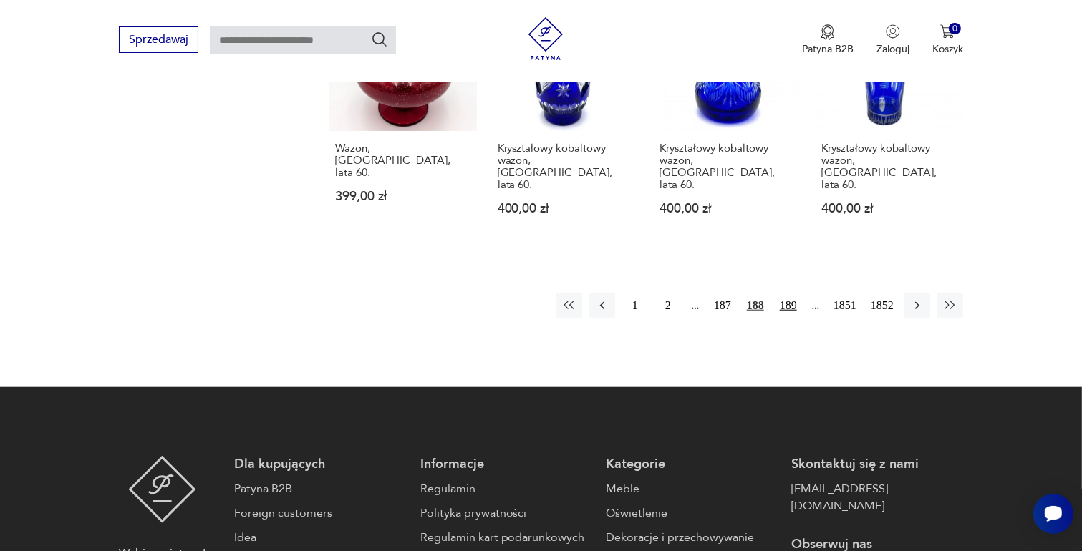
click at [788, 293] on button "189" at bounding box center [788, 306] width 26 height 26
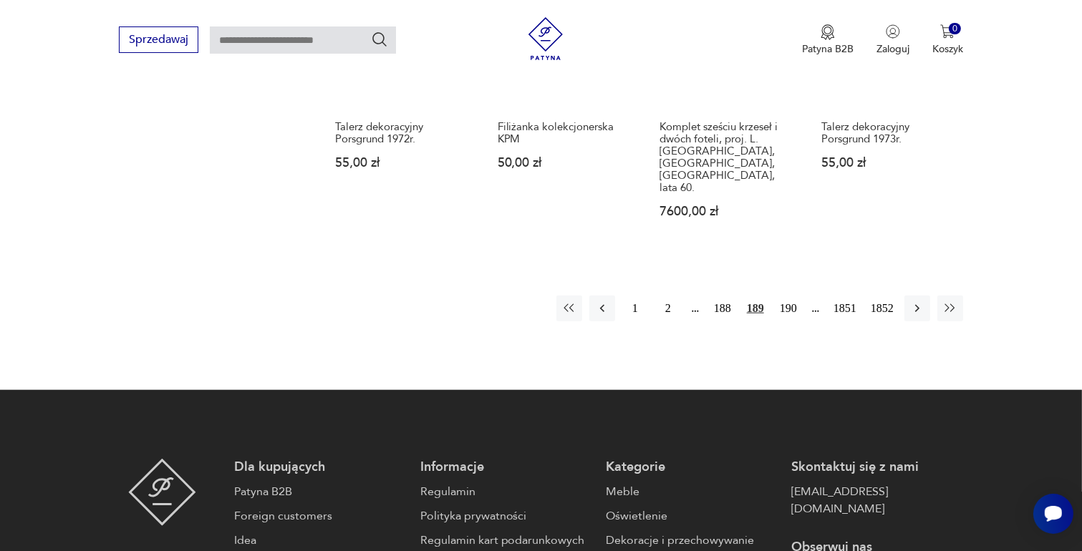
scroll to position [1330, 0]
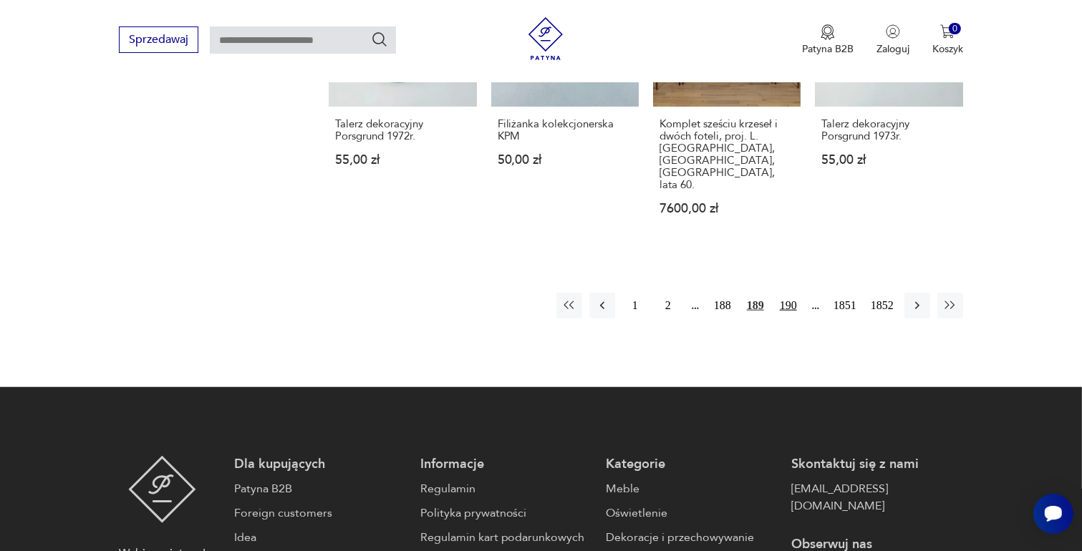
click at [790, 293] on button "190" at bounding box center [788, 306] width 26 height 26
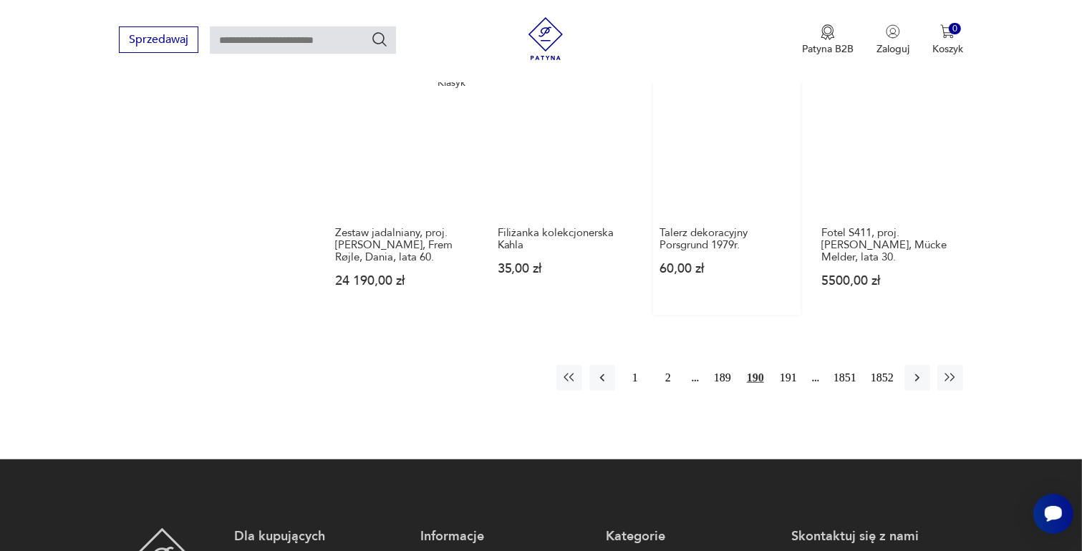
scroll to position [1402, 0]
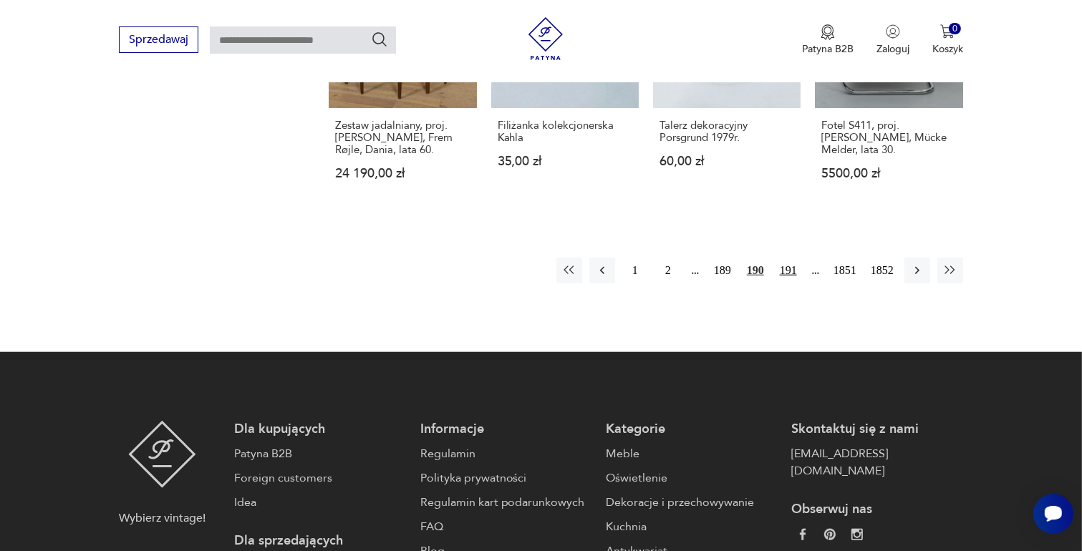
click at [790, 258] on button "191" at bounding box center [788, 271] width 26 height 26
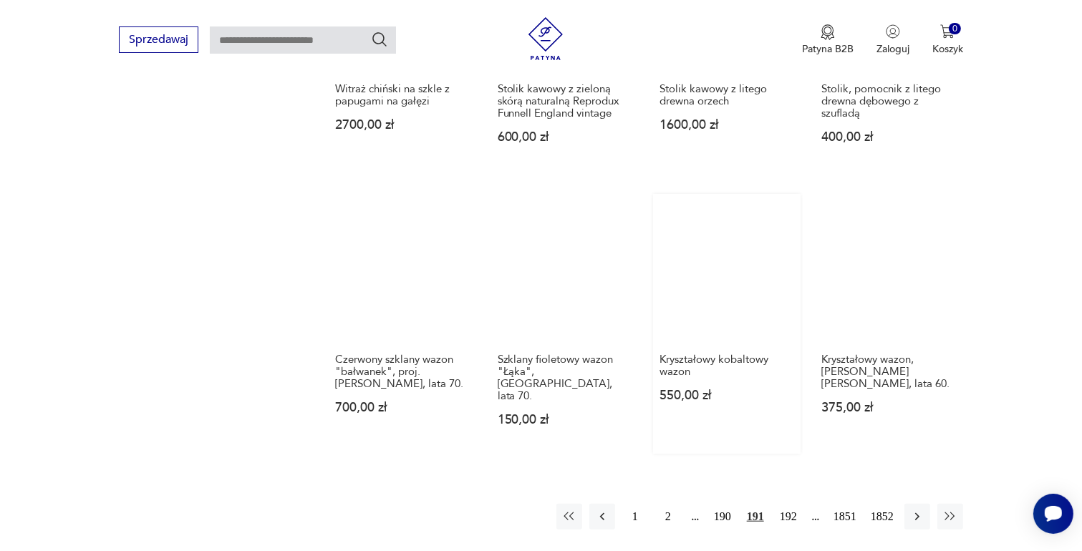
scroll to position [1115, 0]
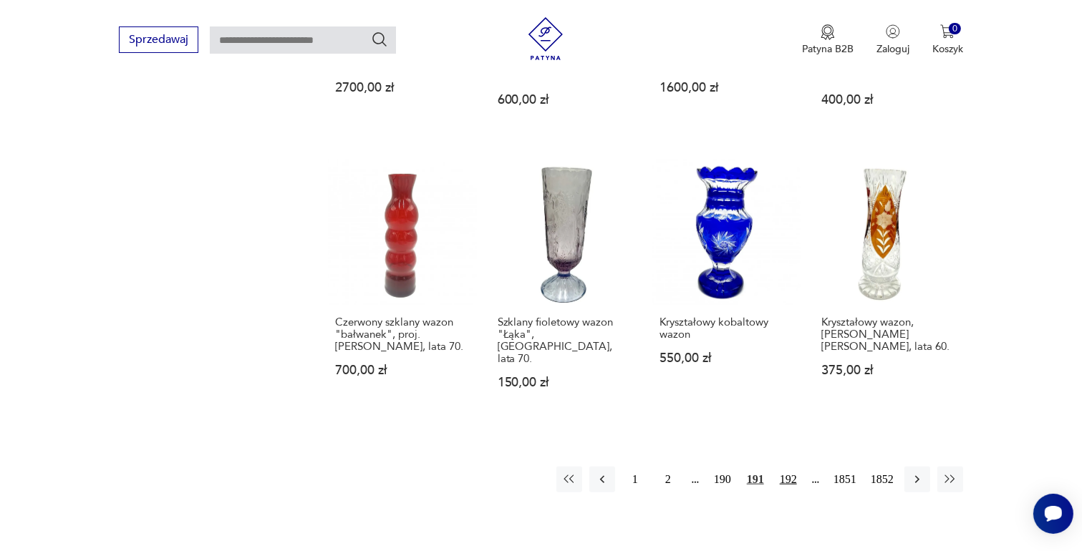
click at [788, 467] on button "192" at bounding box center [788, 480] width 26 height 26
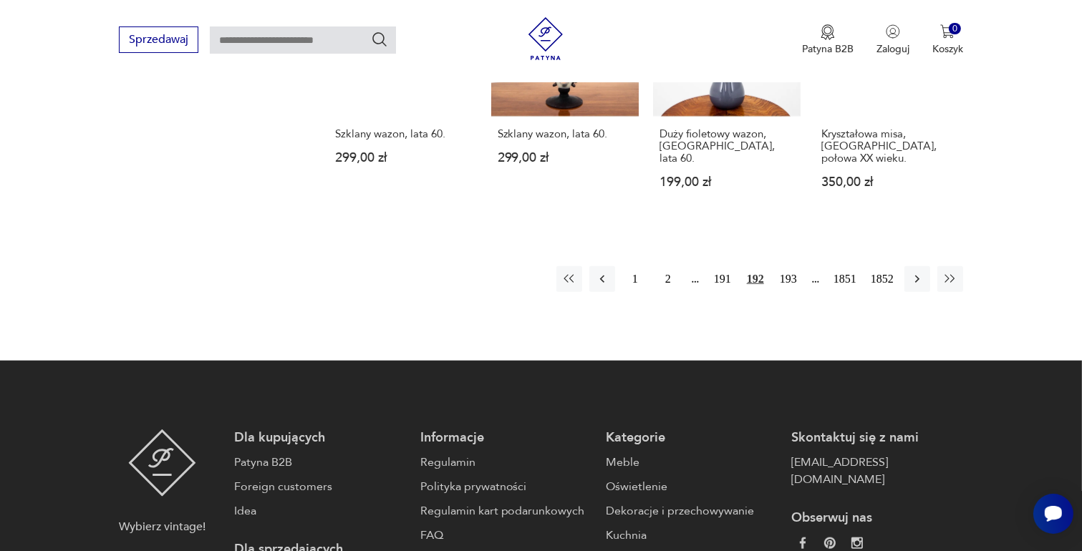
scroll to position [1330, 0]
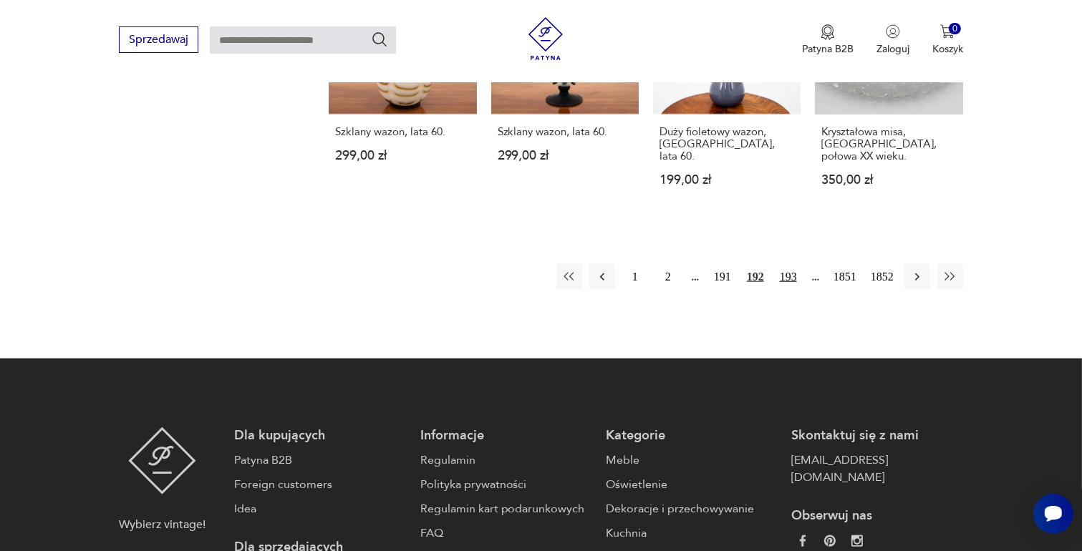
click at [789, 264] on button "193" at bounding box center [788, 277] width 26 height 26
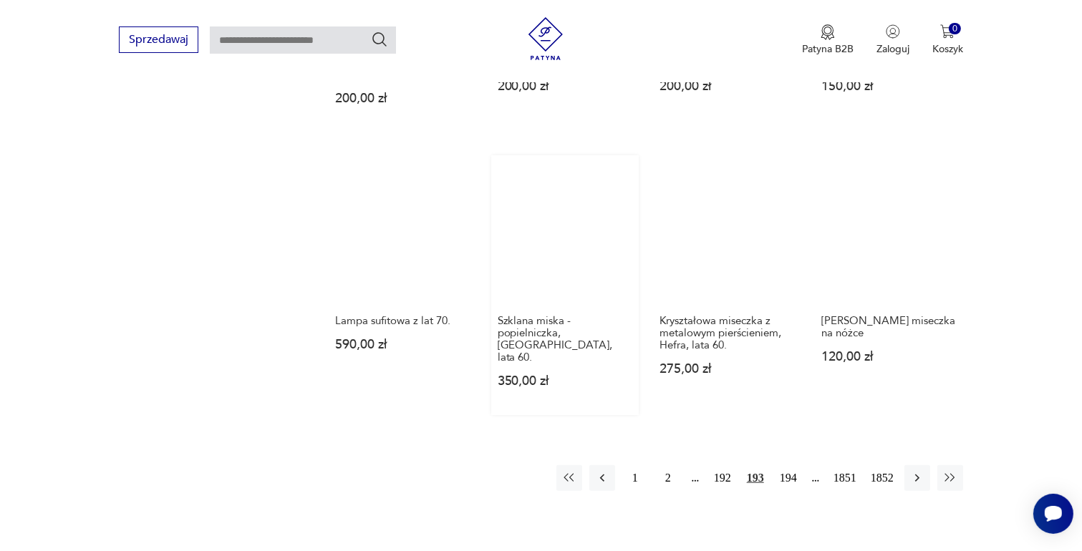
scroll to position [1187, 0]
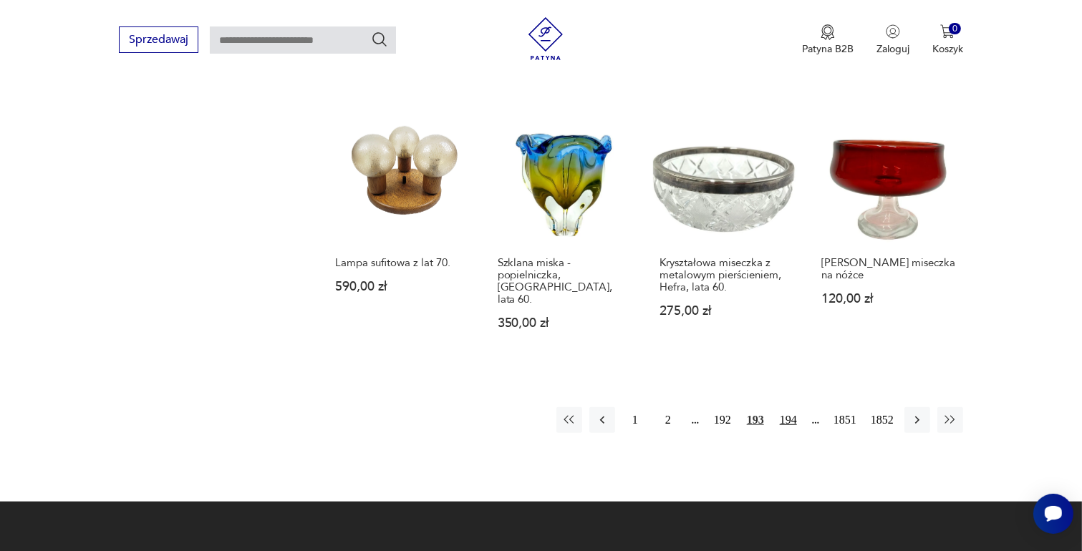
click at [790, 407] on button "194" at bounding box center [788, 420] width 26 height 26
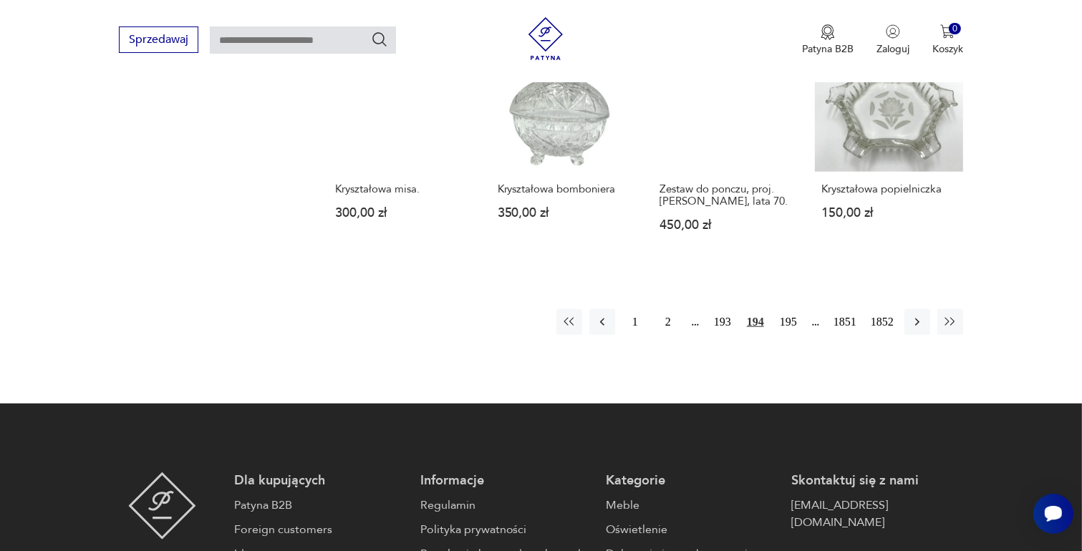
scroll to position [1330, 0]
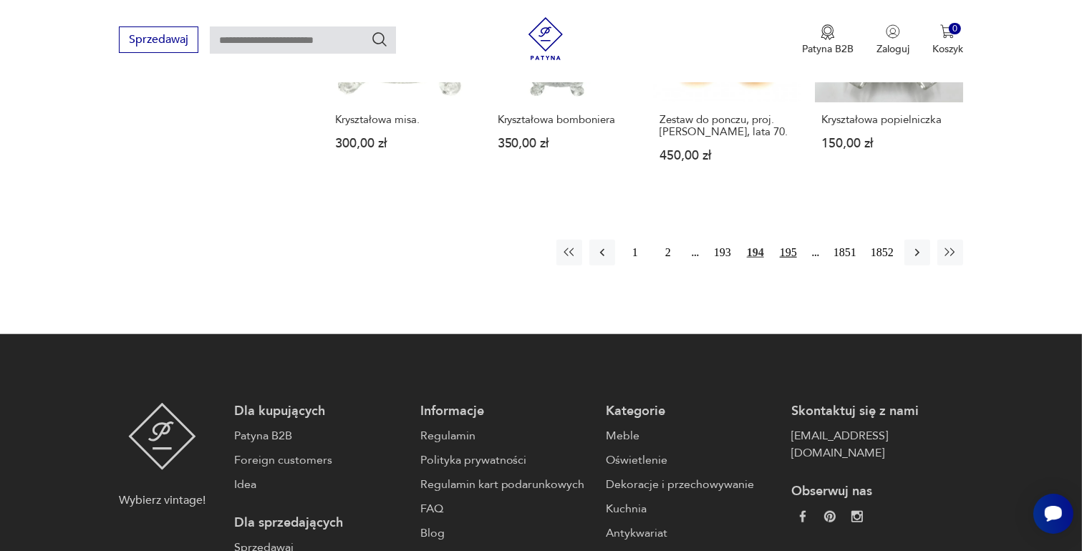
click at [790, 240] on button "195" at bounding box center [788, 253] width 26 height 26
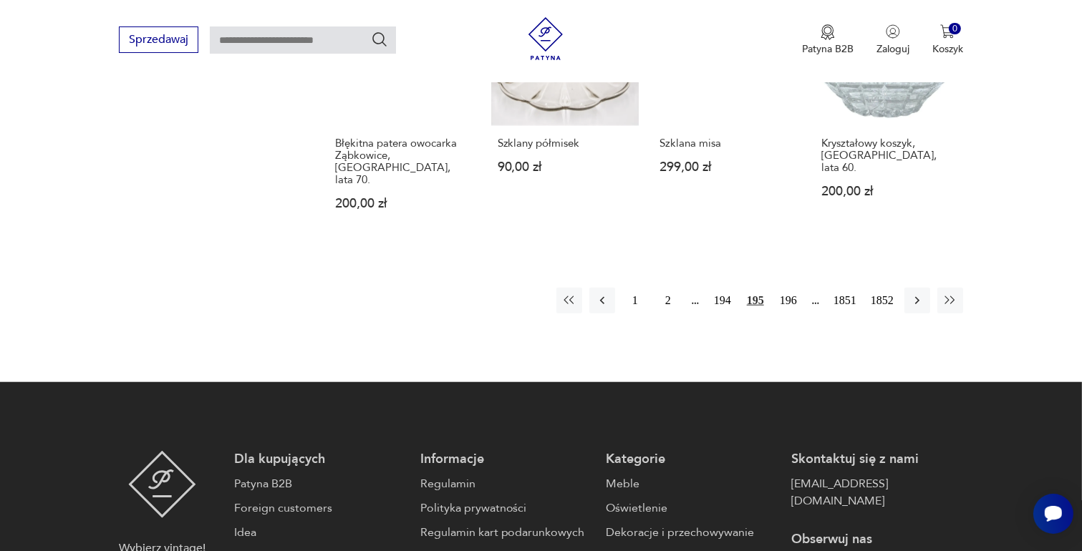
scroll to position [1330, 0]
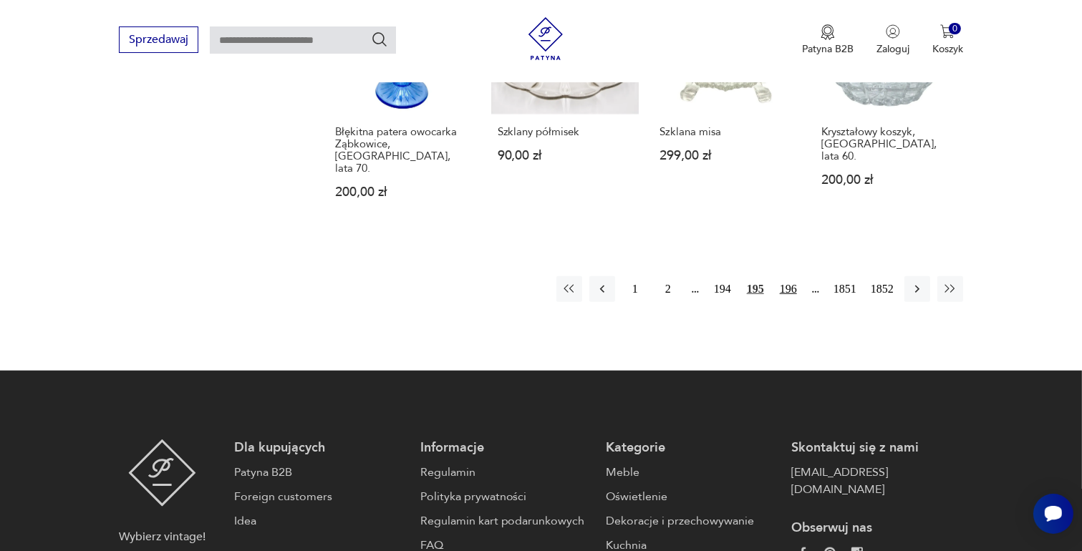
click at [790, 276] on button "196" at bounding box center [788, 289] width 26 height 26
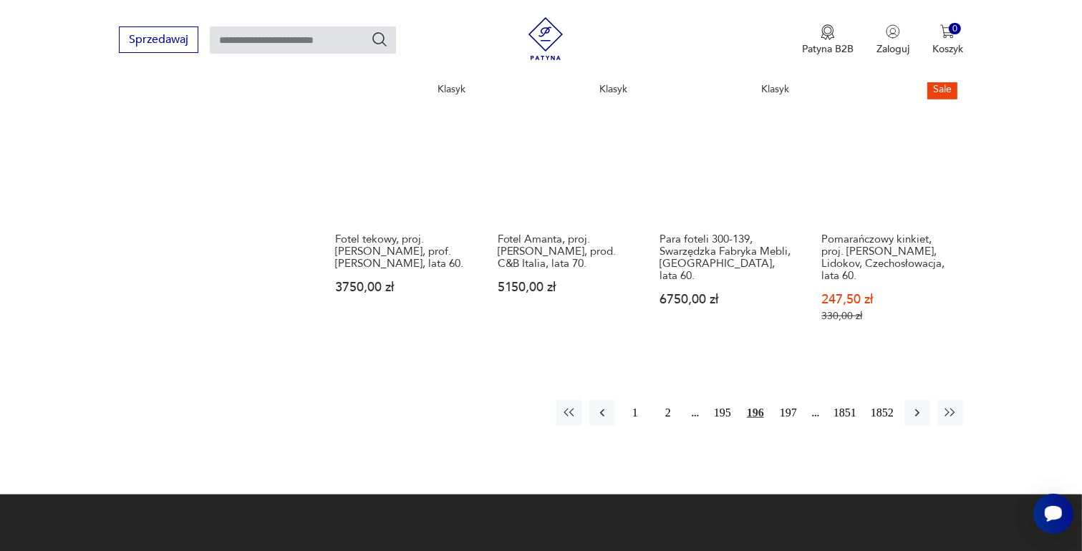
scroll to position [1330, 0]
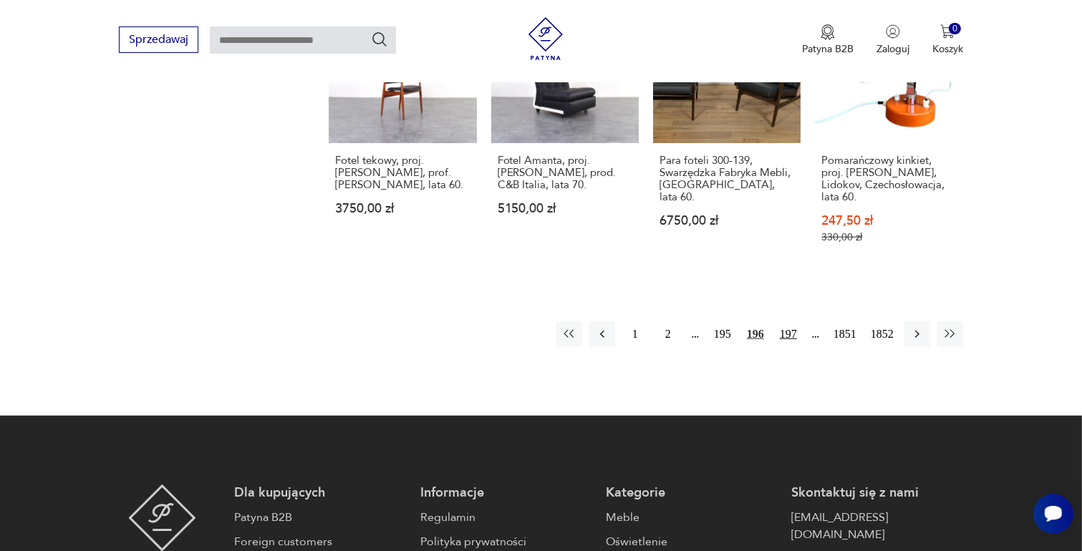
click at [785, 321] on button "197" at bounding box center [788, 334] width 26 height 26
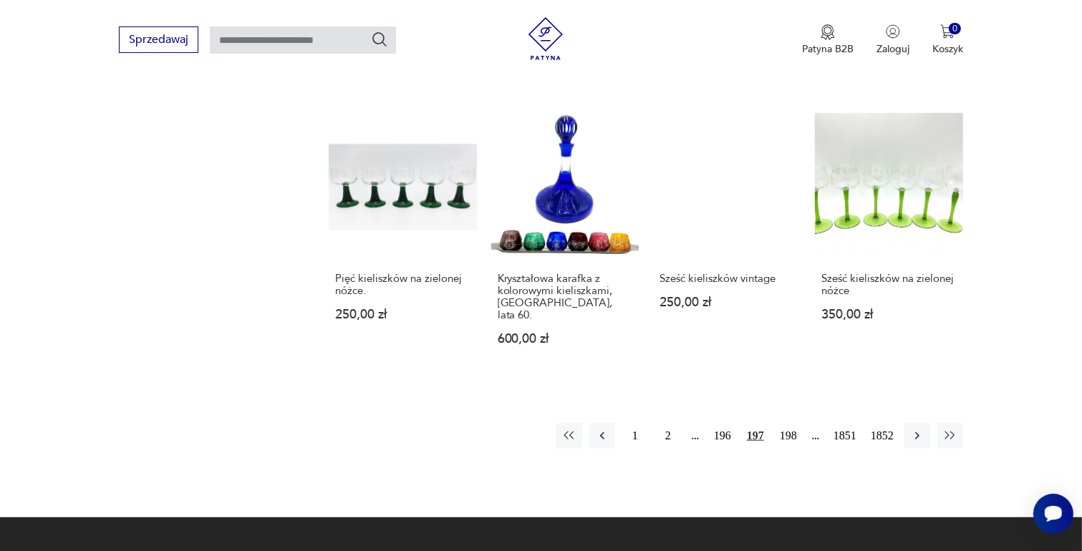
scroll to position [1187, 0]
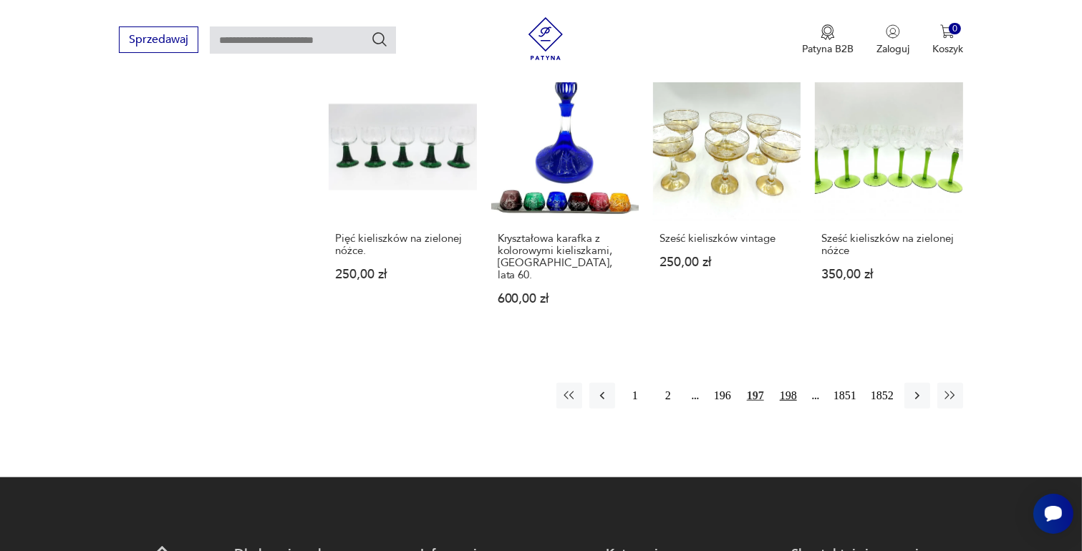
click at [786, 383] on button "198" at bounding box center [788, 396] width 26 height 26
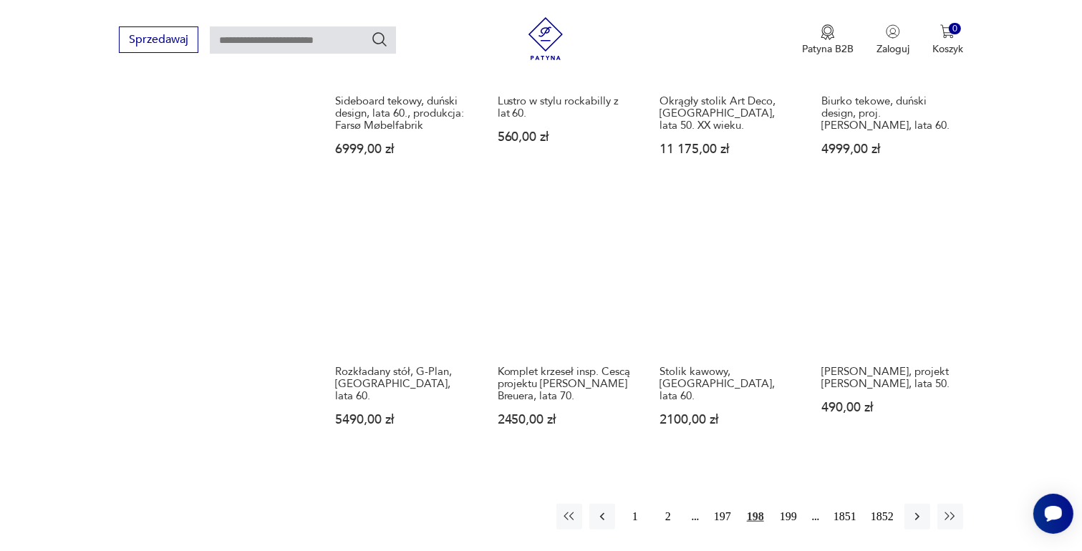
scroll to position [1187, 0]
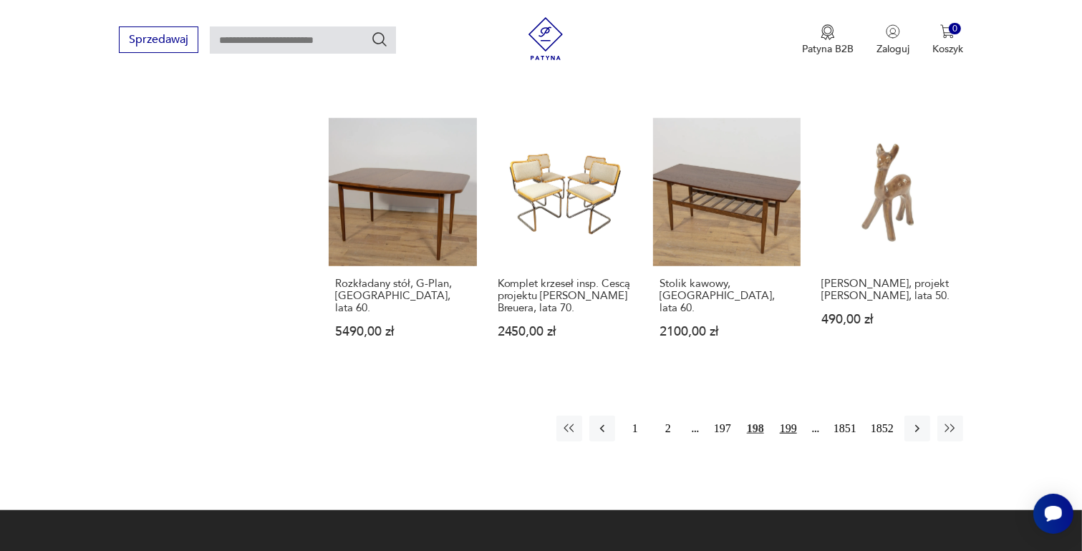
click at [792, 416] on button "199" at bounding box center [788, 429] width 26 height 26
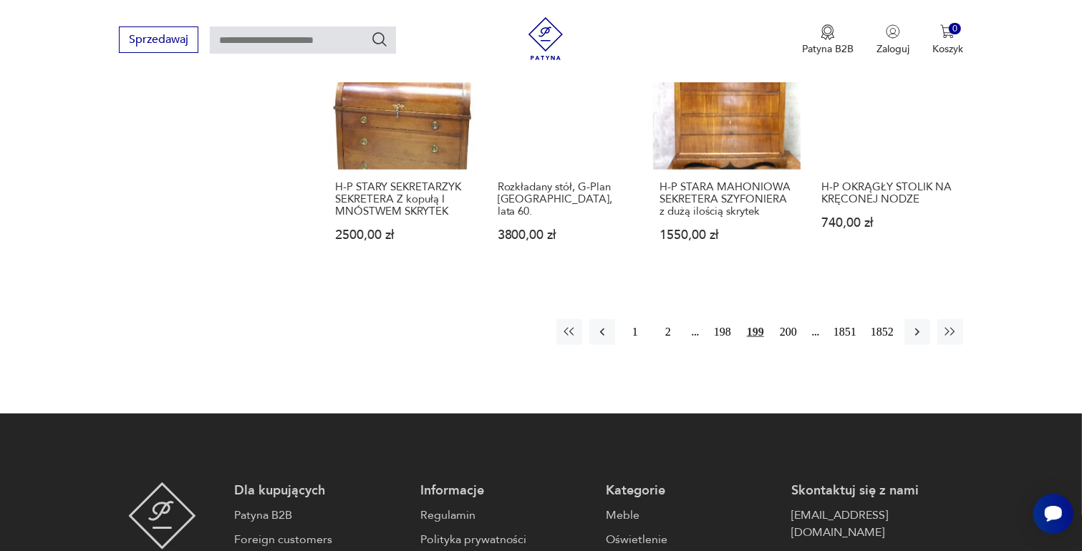
scroll to position [1402, 0]
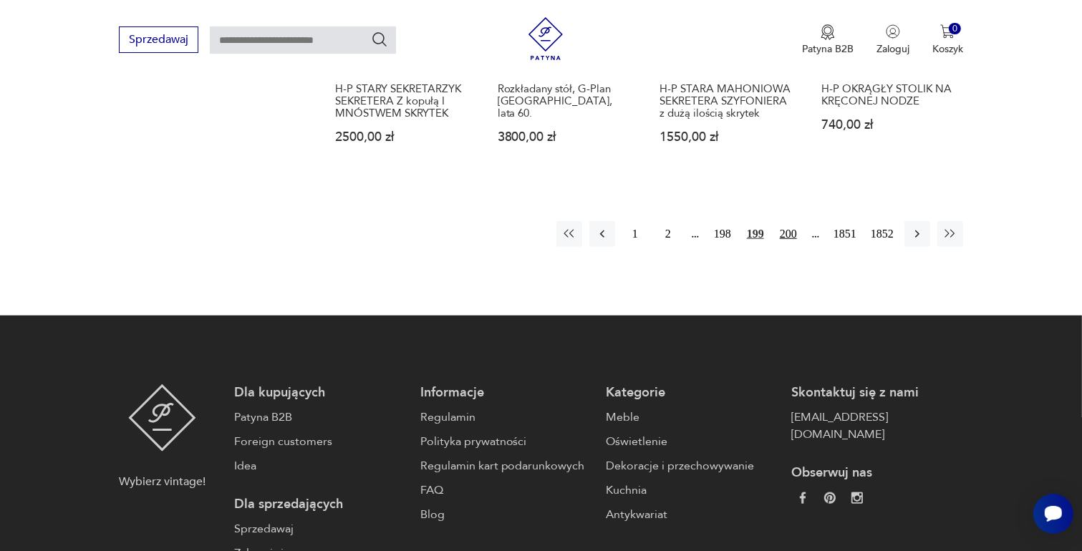
click at [788, 221] on button "200" at bounding box center [788, 234] width 26 height 26
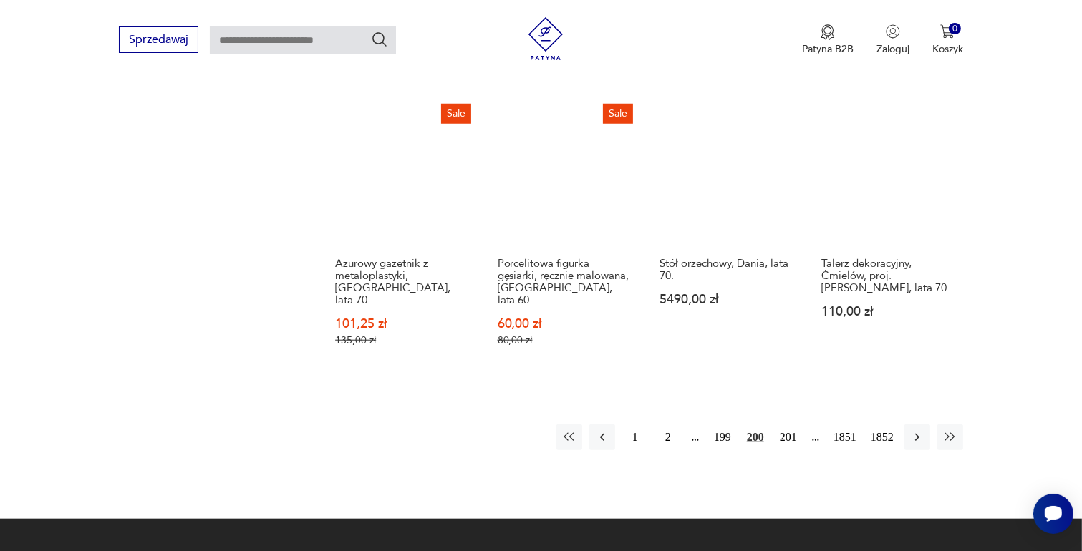
scroll to position [1259, 0]
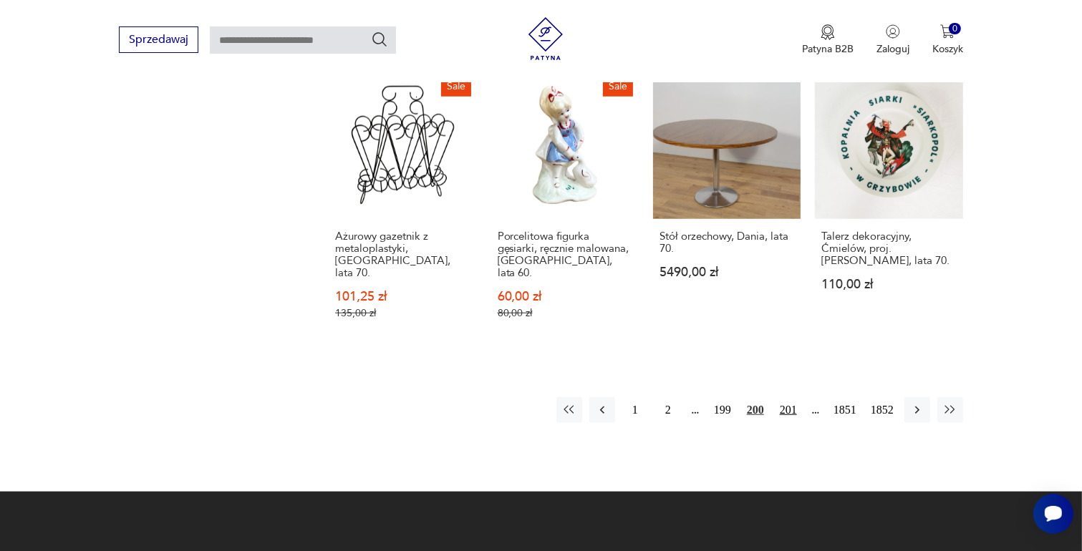
click at [787, 397] on button "201" at bounding box center [788, 410] width 26 height 26
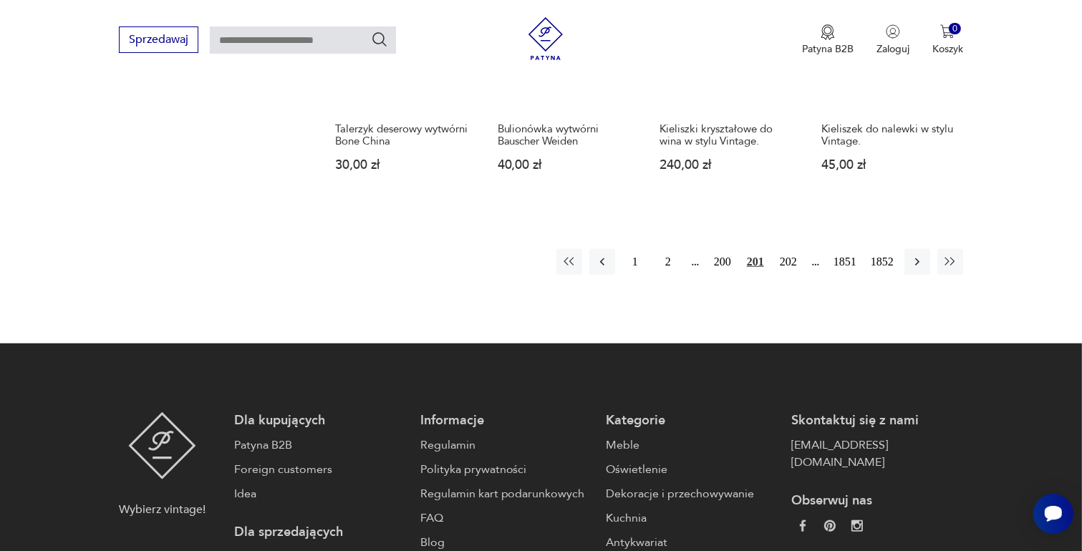
scroll to position [1330, 0]
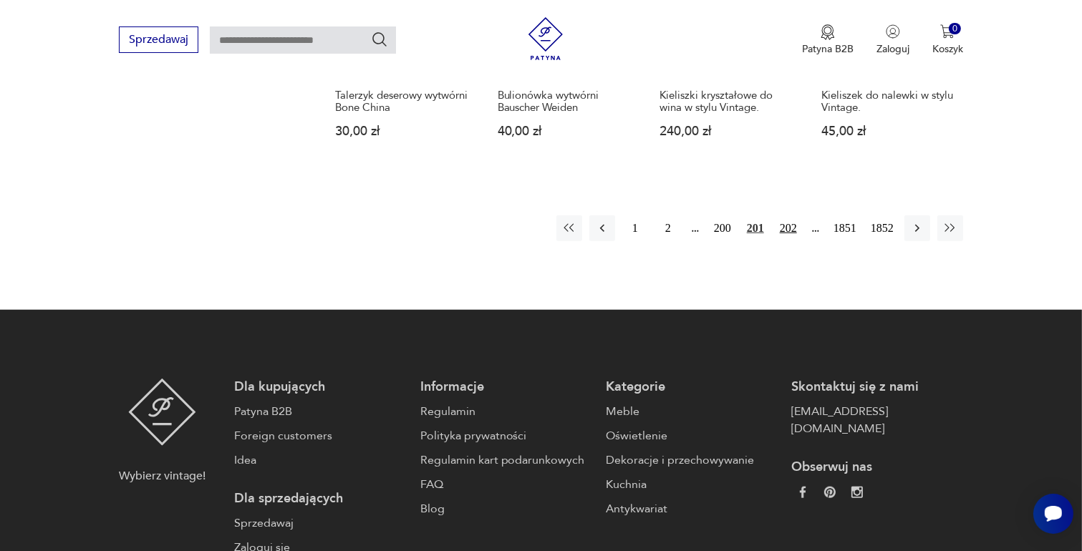
click at [792, 216] on button "202" at bounding box center [788, 229] width 26 height 26
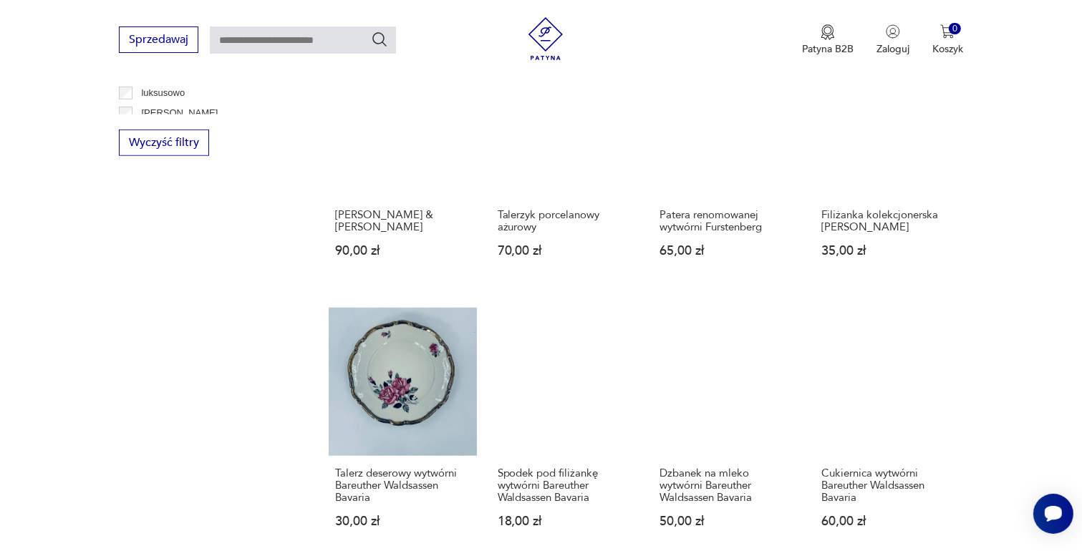
scroll to position [1044, 0]
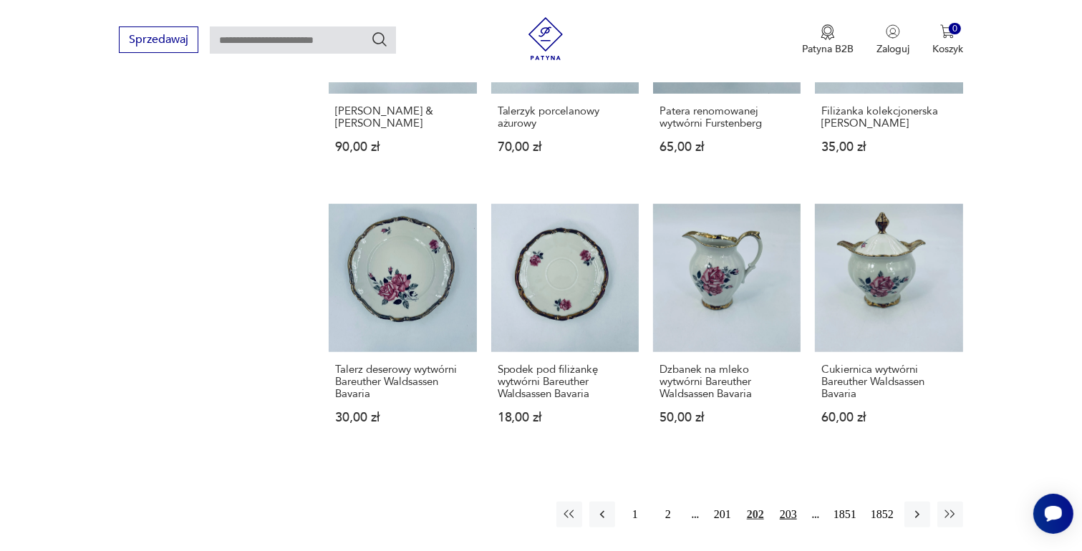
click at [782, 502] on button "203" at bounding box center [788, 515] width 26 height 26
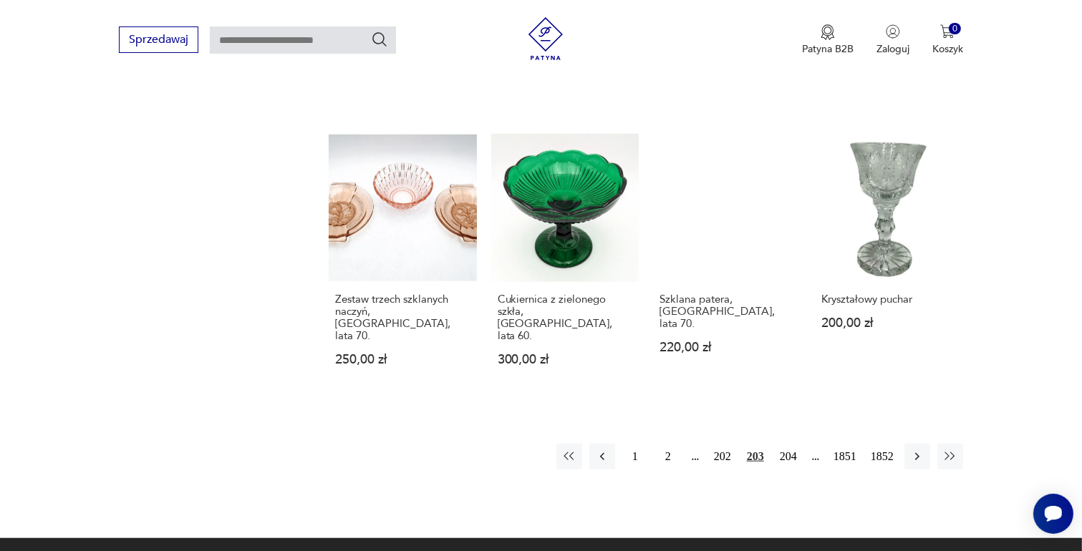
scroll to position [1187, 0]
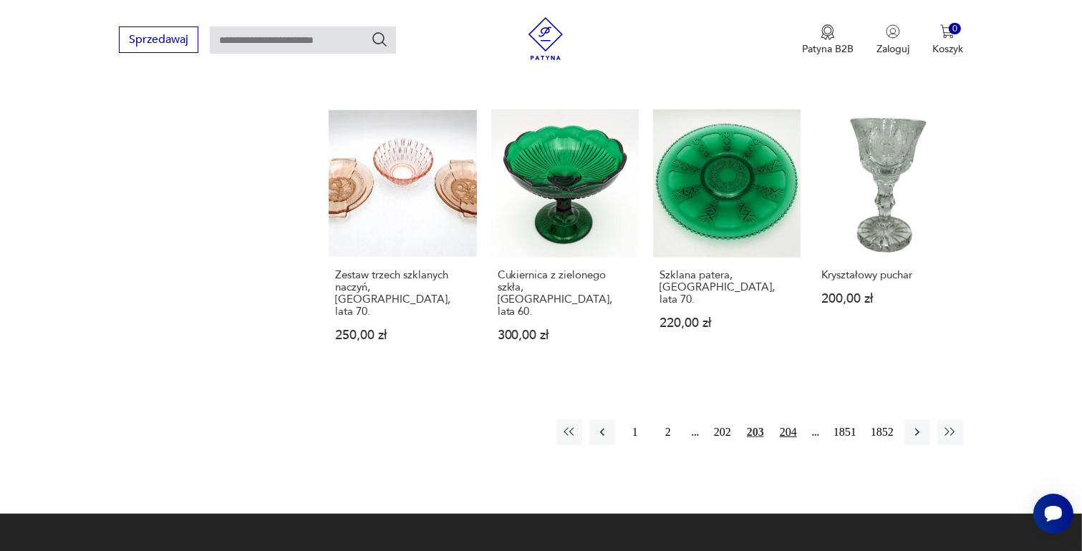
click at [785, 420] on button "204" at bounding box center [788, 433] width 26 height 26
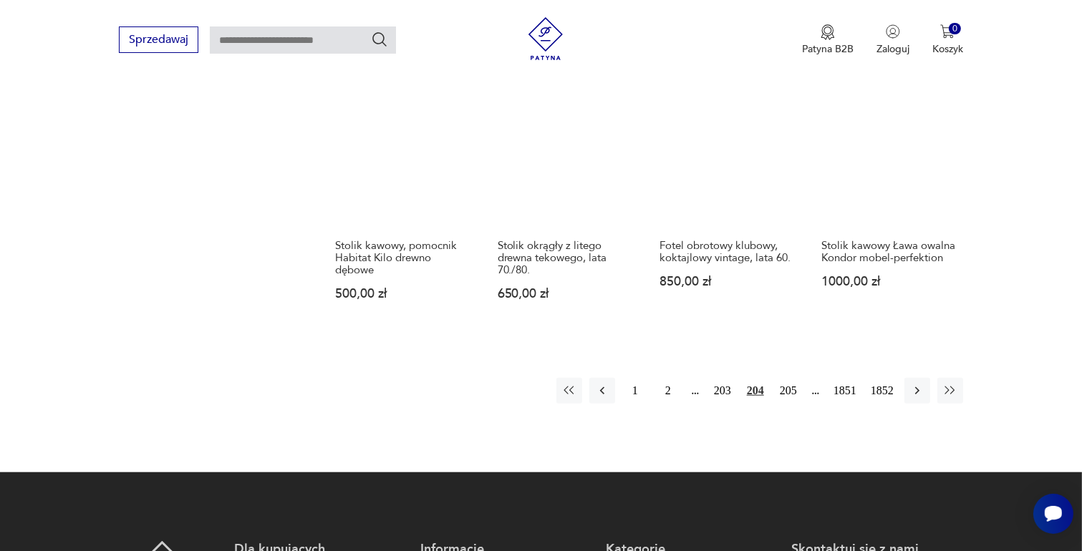
scroll to position [1259, 0]
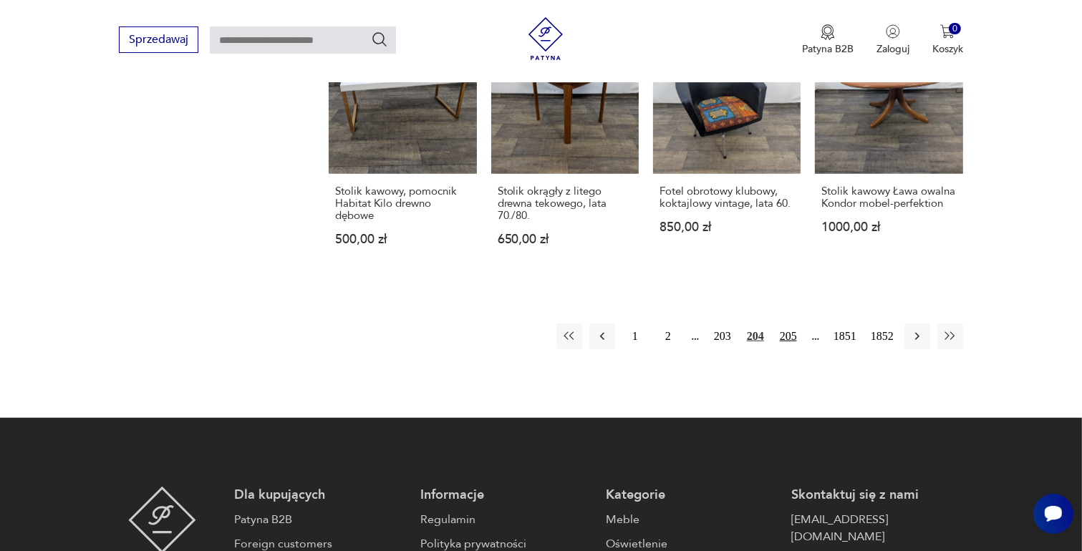
click at [788, 324] on button "205" at bounding box center [788, 337] width 26 height 26
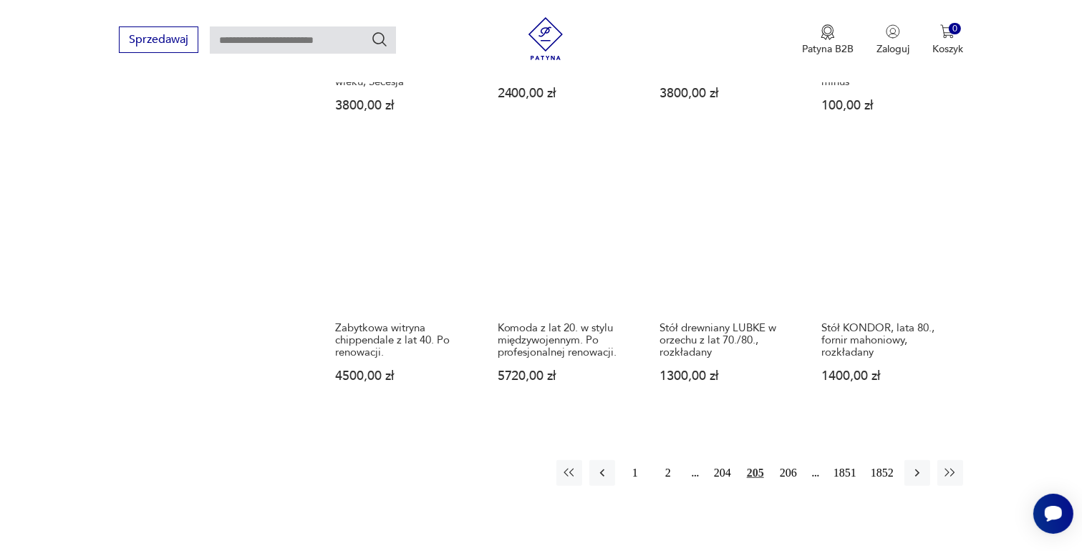
scroll to position [1259, 0]
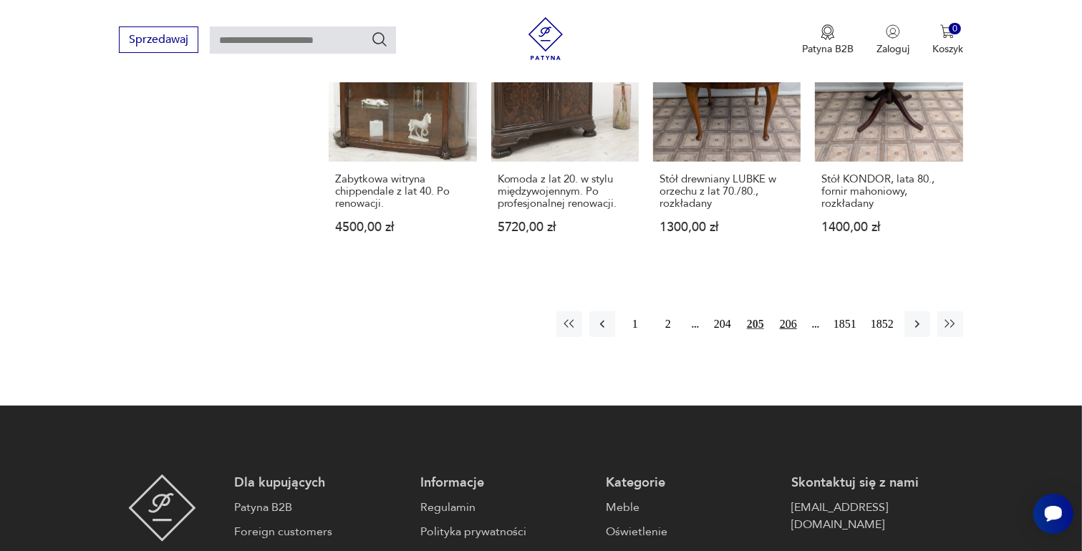
click at [787, 319] on button "206" at bounding box center [788, 324] width 26 height 26
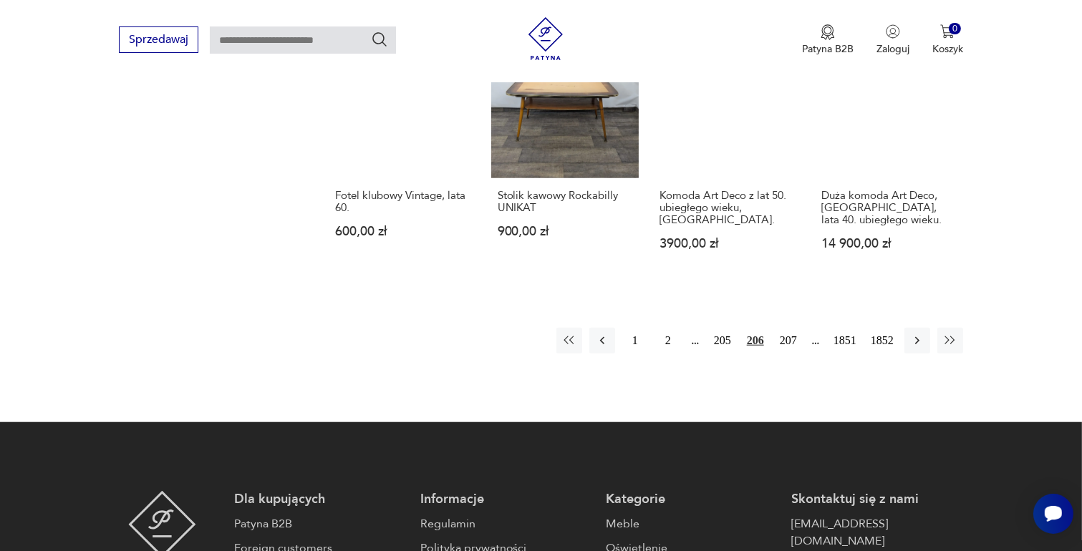
scroll to position [1187, 0]
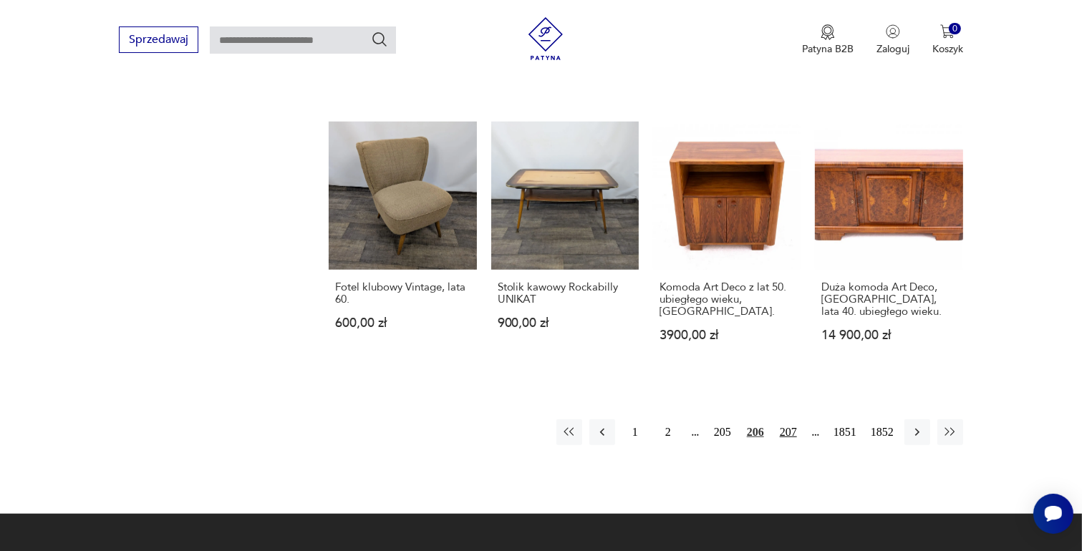
click at [785, 420] on button "207" at bounding box center [788, 433] width 26 height 26
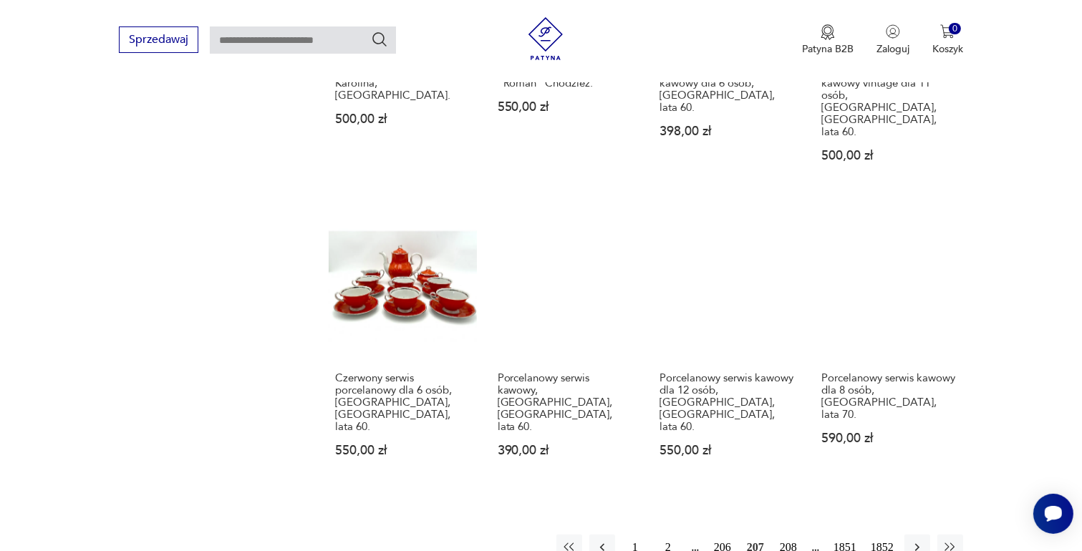
scroll to position [1330, 0]
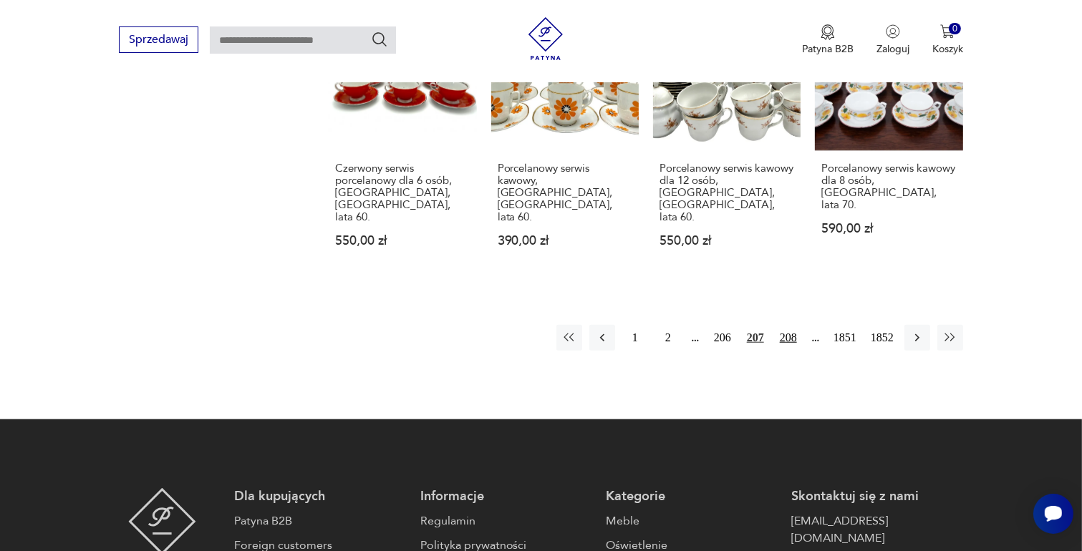
click at [793, 325] on button "208" at bounding box center [788, 338] width 26 height 26
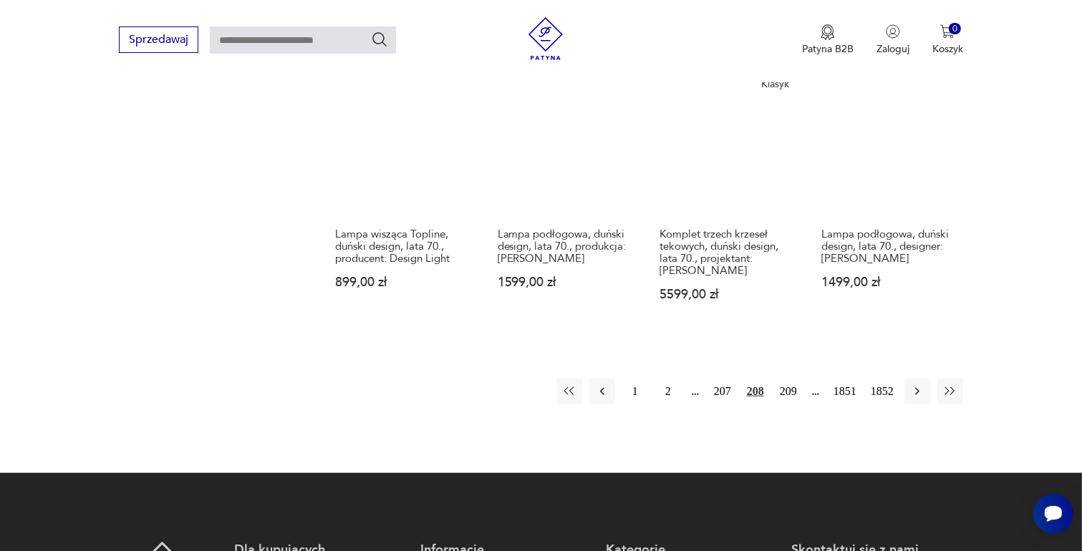
scroll to position [1259, 0]
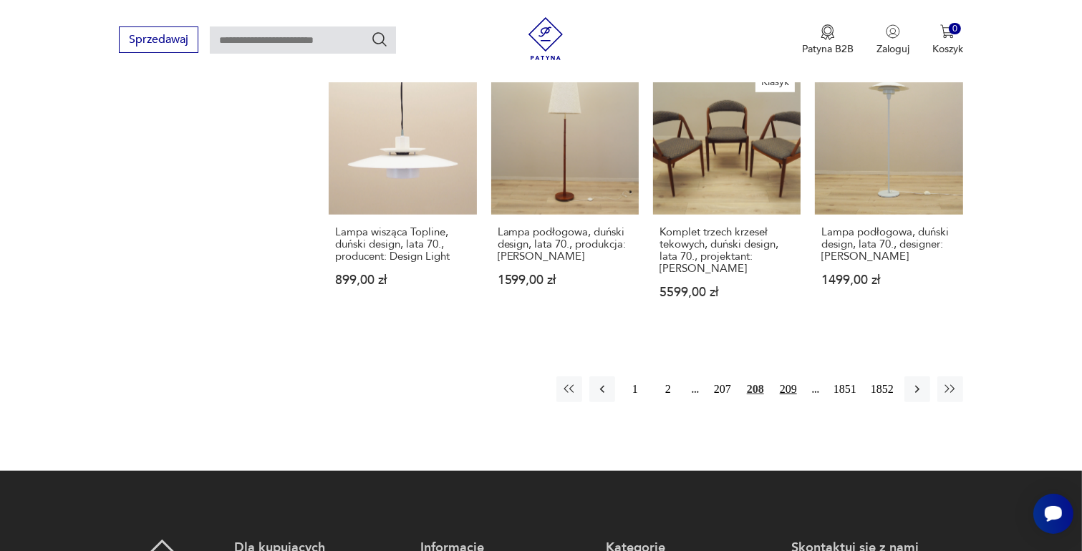
click at [790, 377] on button "209" at bounding box center [788, 390] width 26 height 26
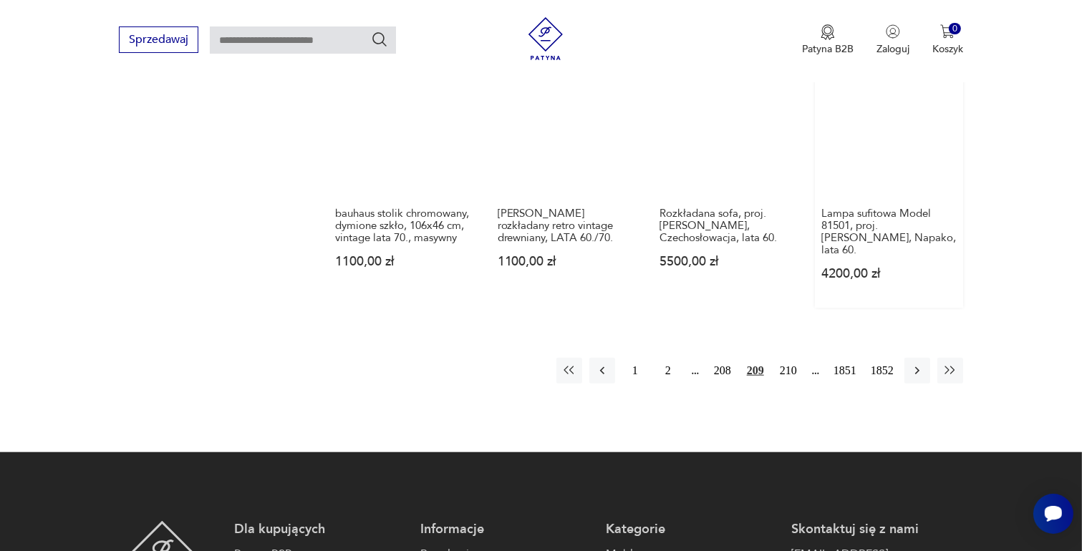
scroll to position [1330, 0]
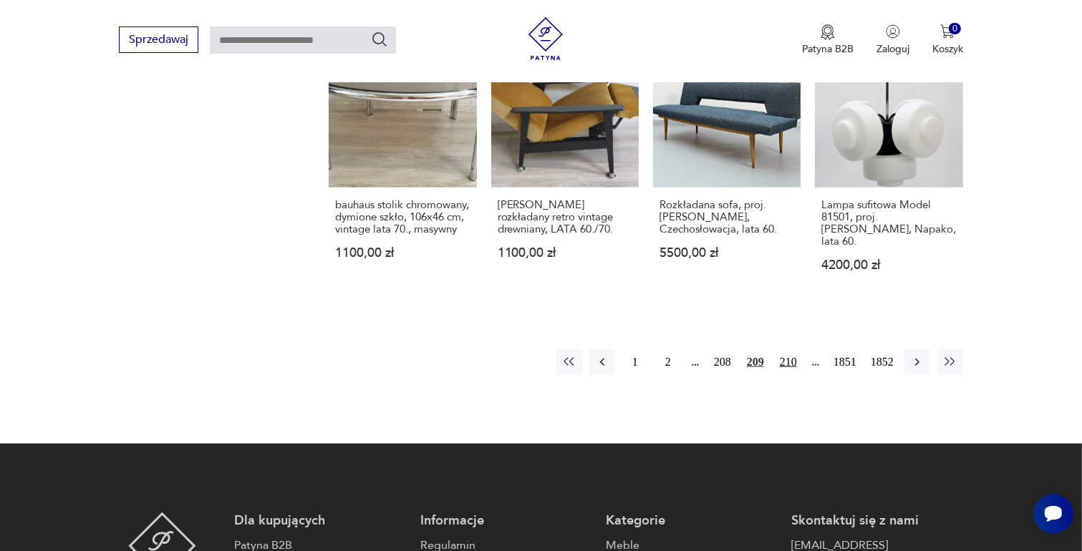
click at [790, 349] on button "210" at bounding box center [788, 362] width 26 height 26
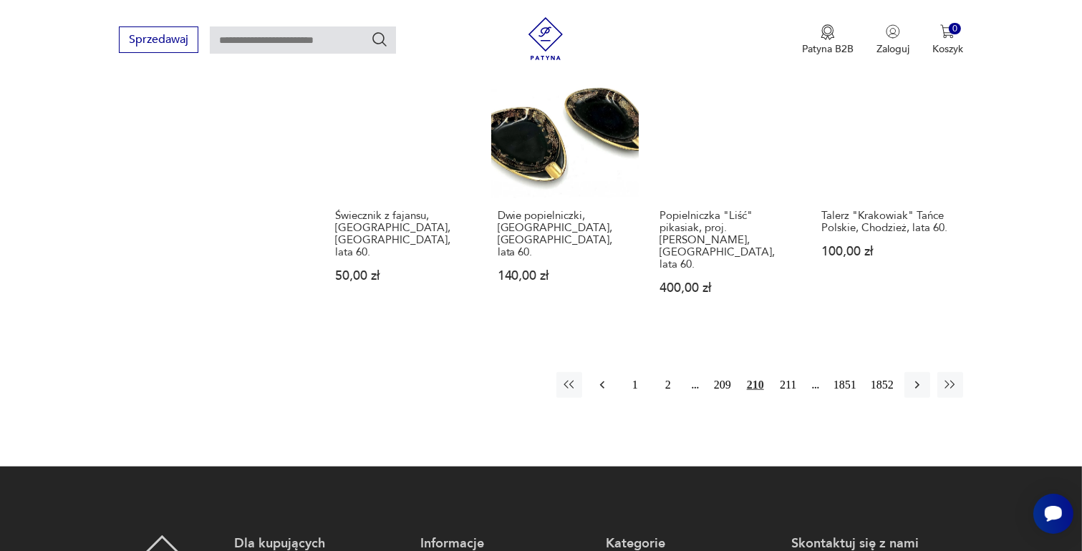
scroll to position [1187, 0]
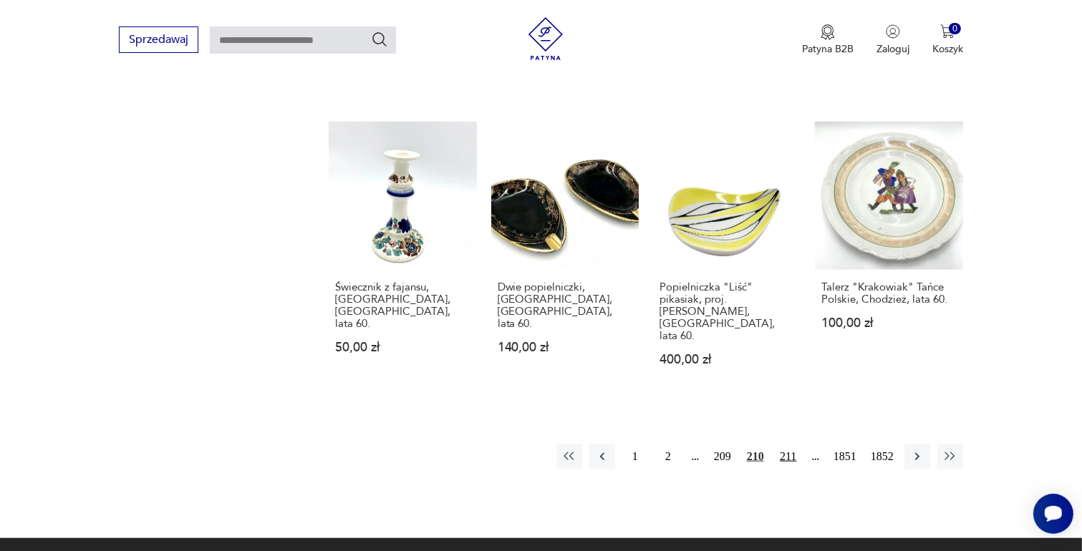
click at [781, 444] on button "211" at bounding box center [788, 457] width 26 height 26
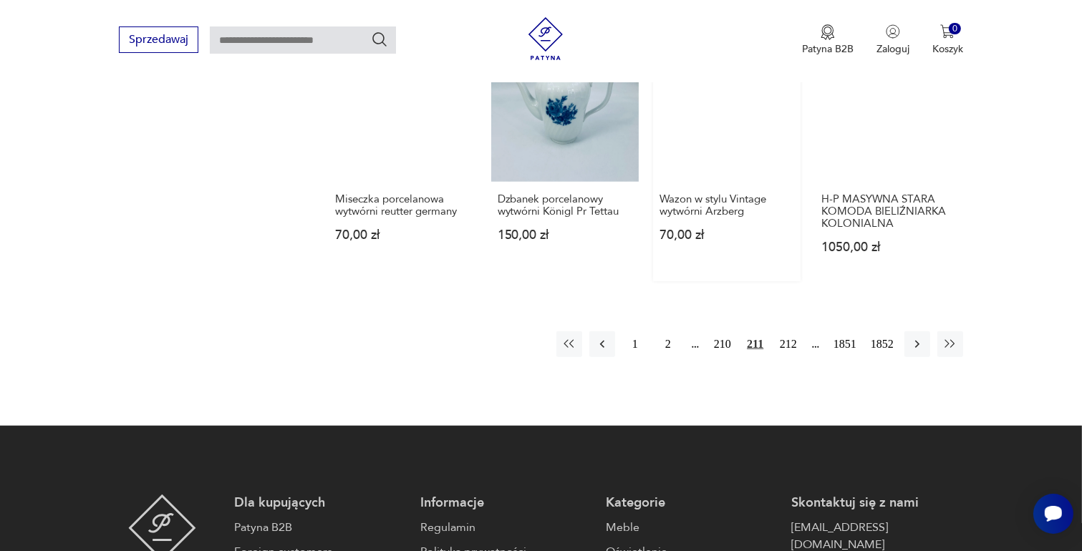
scroll to position [1330, 0]
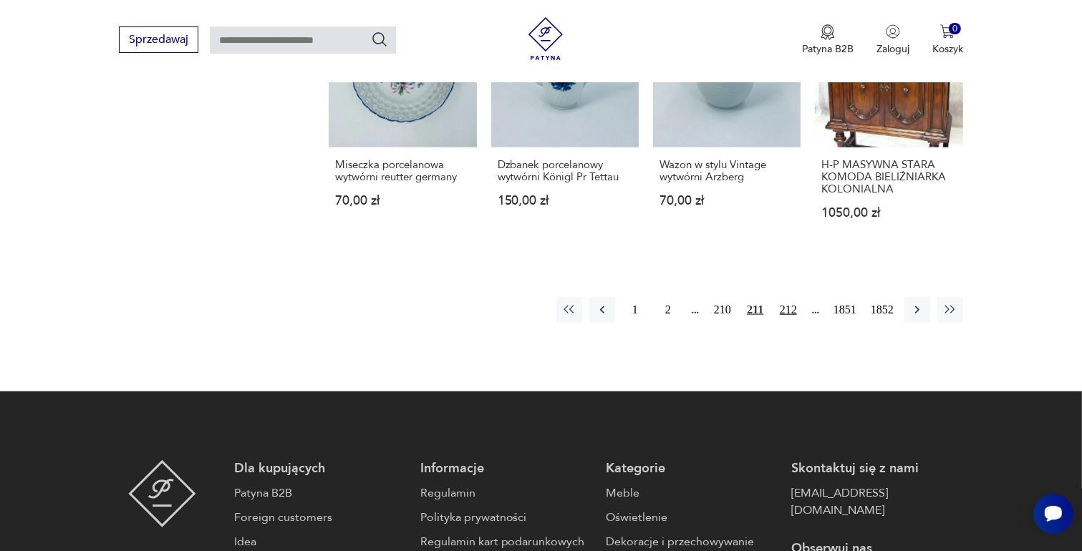
click at [788, 297] on button "212" at bounding box center [788, 310] width 26 height 26
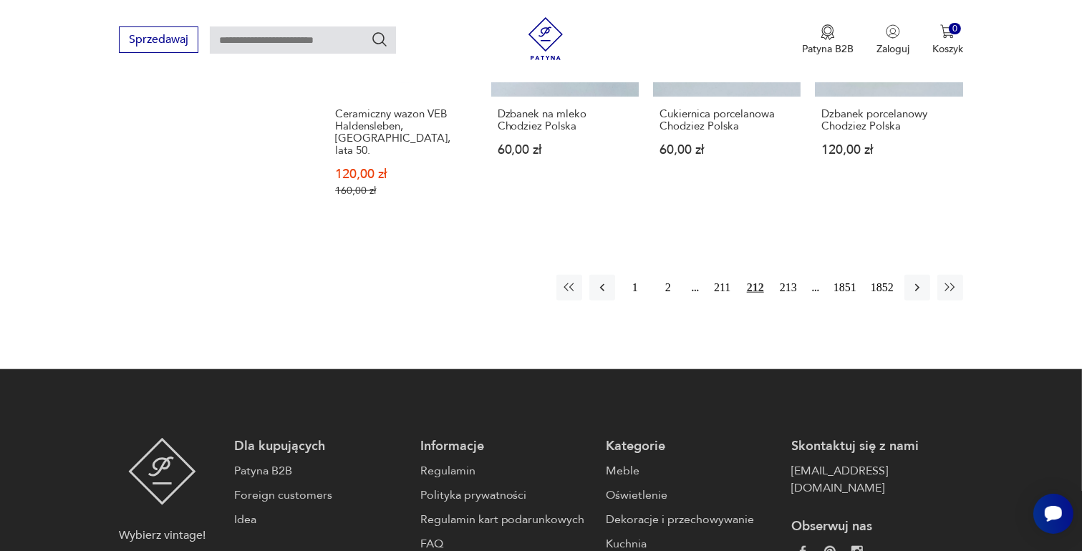
scroll to position [1330, 0]
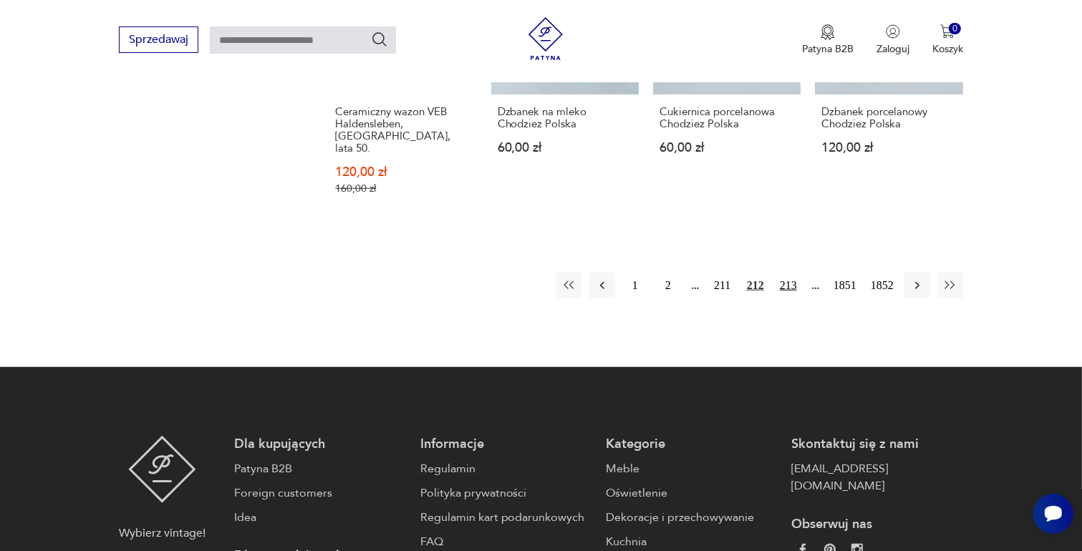
click at [788, 273] on button "213" at bounding box center [788, 286] width 26 height 26
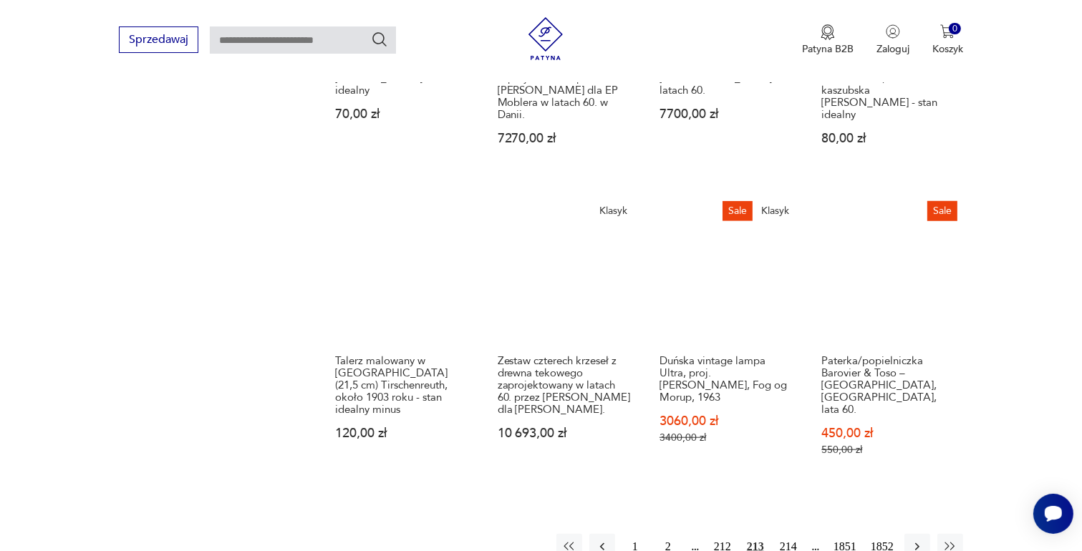
scroll to position [1115, 0]
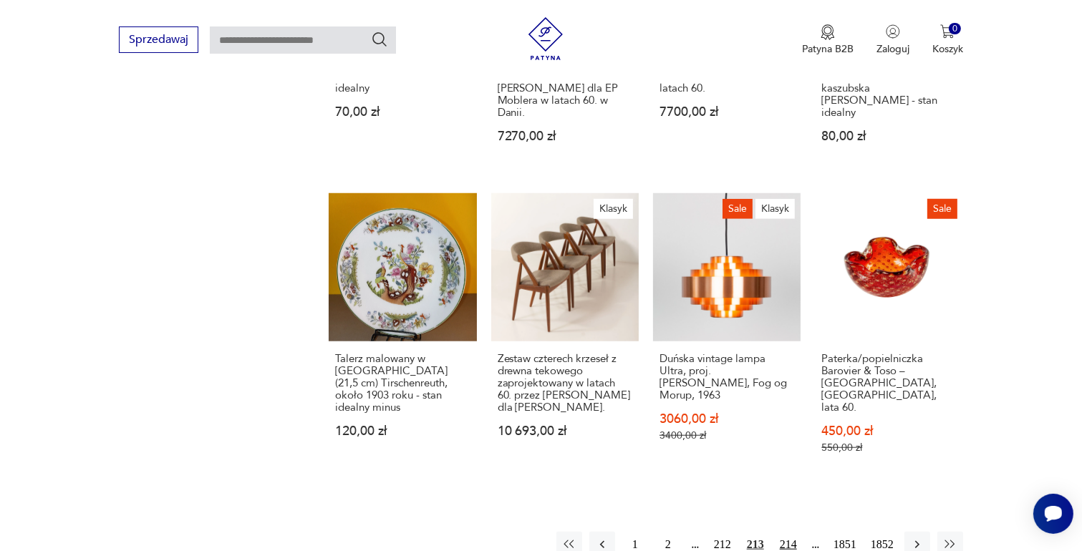
click at [787, 532] on button "214" at bounding box center [788, 545] width 26 height 26
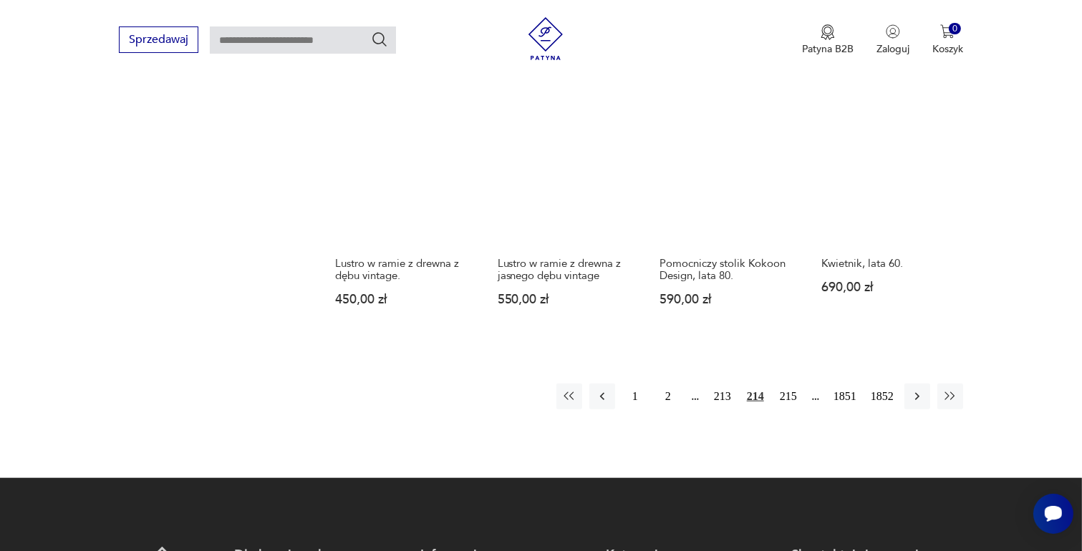
scroll to position [1330, 0]
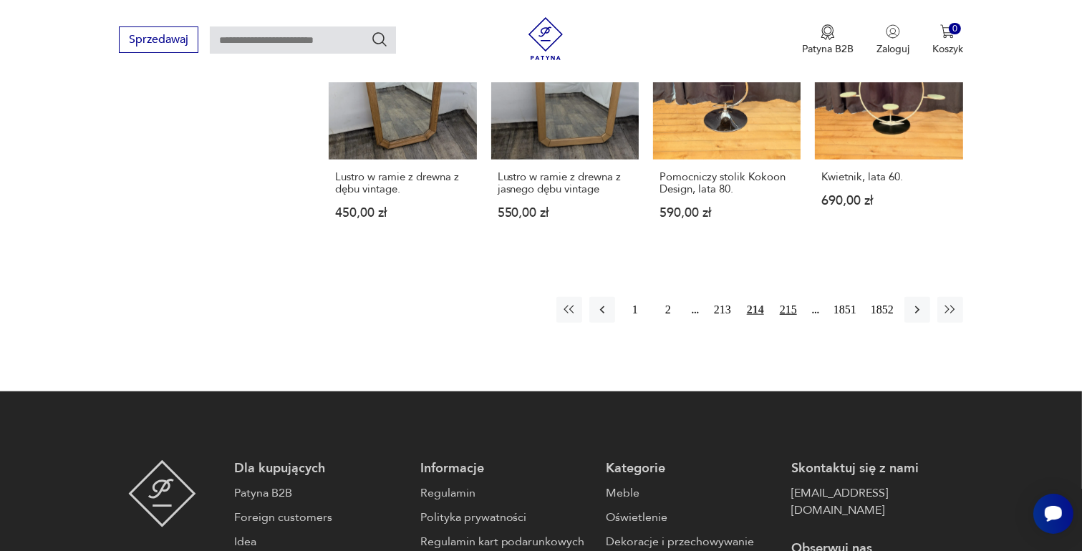
click at [786, 297] on button "215" at bounding box center [788, 310] width 26 height 26
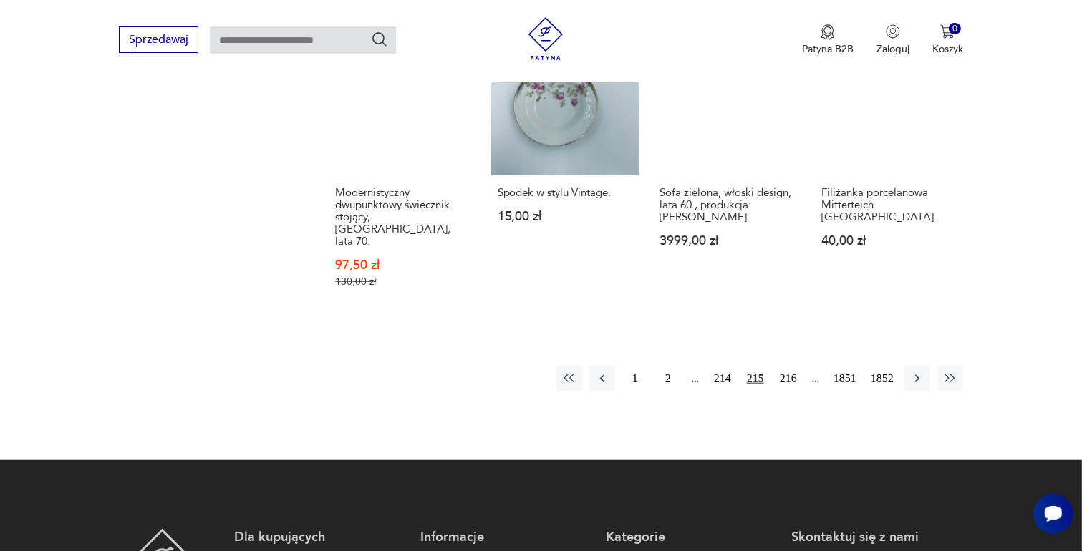
scroll to position [1330, 0]
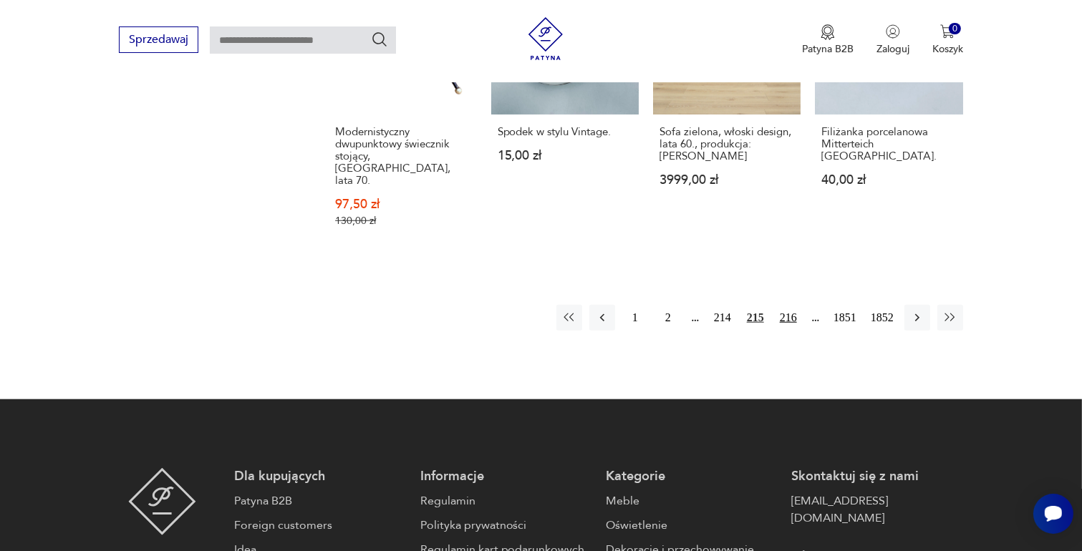
click at [791, 305] on button "216" at bounding box center [788, 318] width 26 height 26
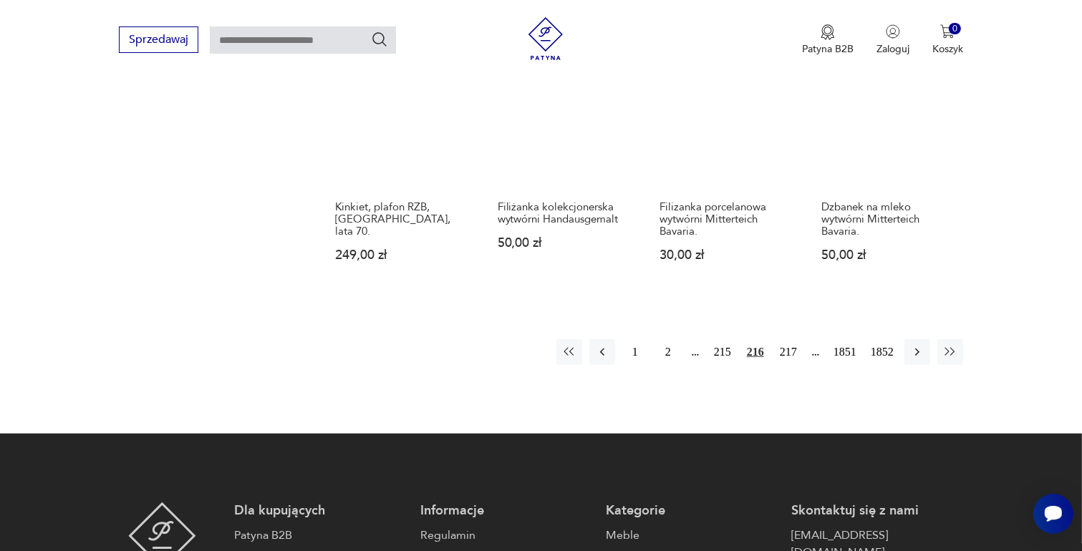
scroll to position [1330, 0]
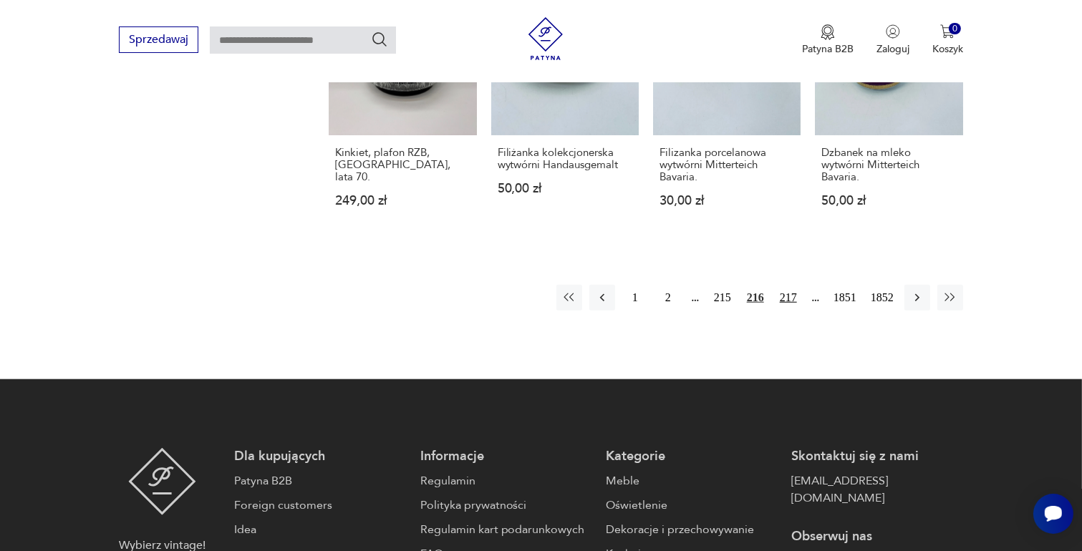
click at [790, 285] on button "217" at bounding box center [788, 298] width 26 height 26
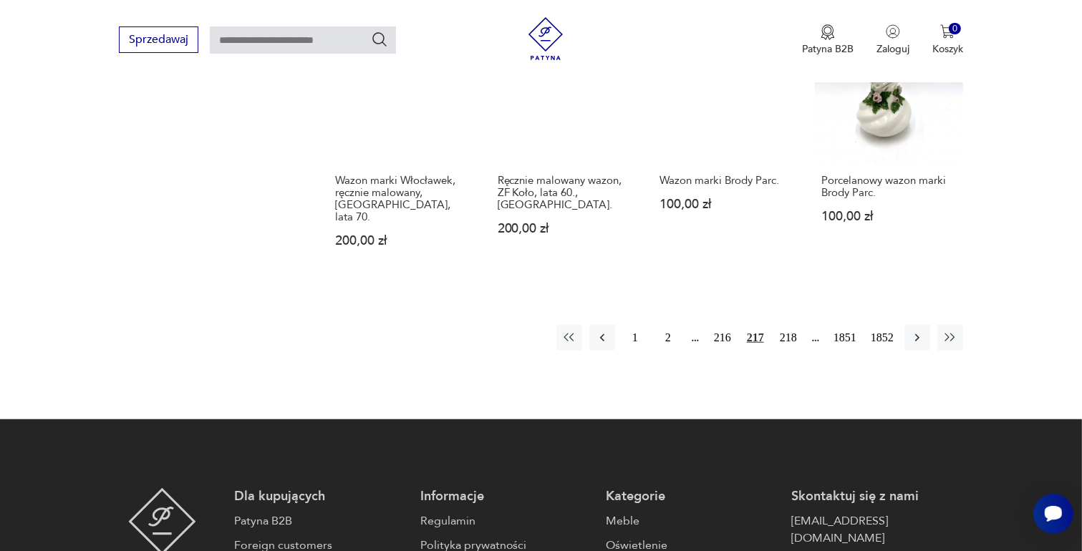
scroll to position [1259, 0]
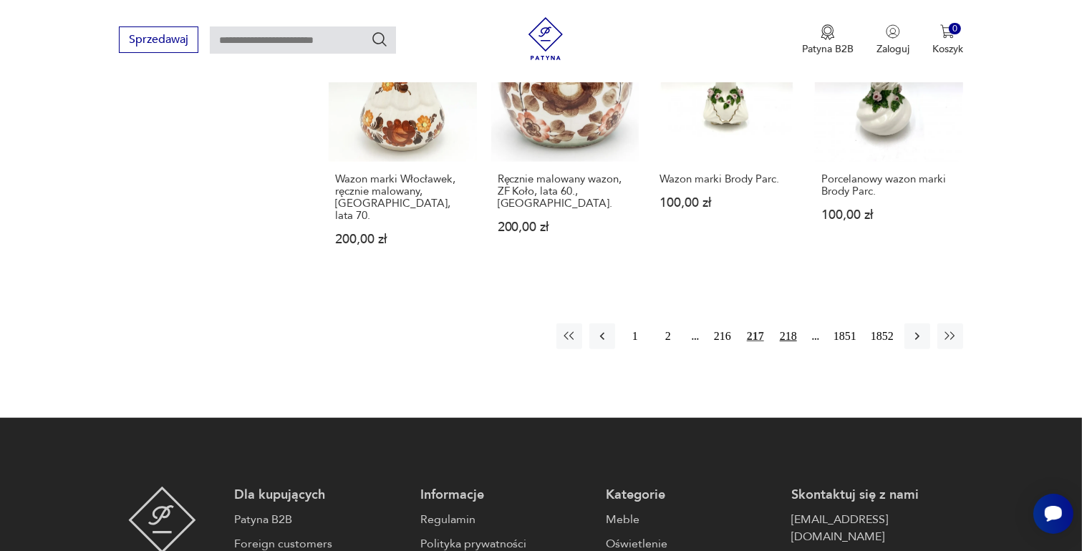
click at [793, 324] on button "218" at bounding box center [788, 337] width 26 height 26
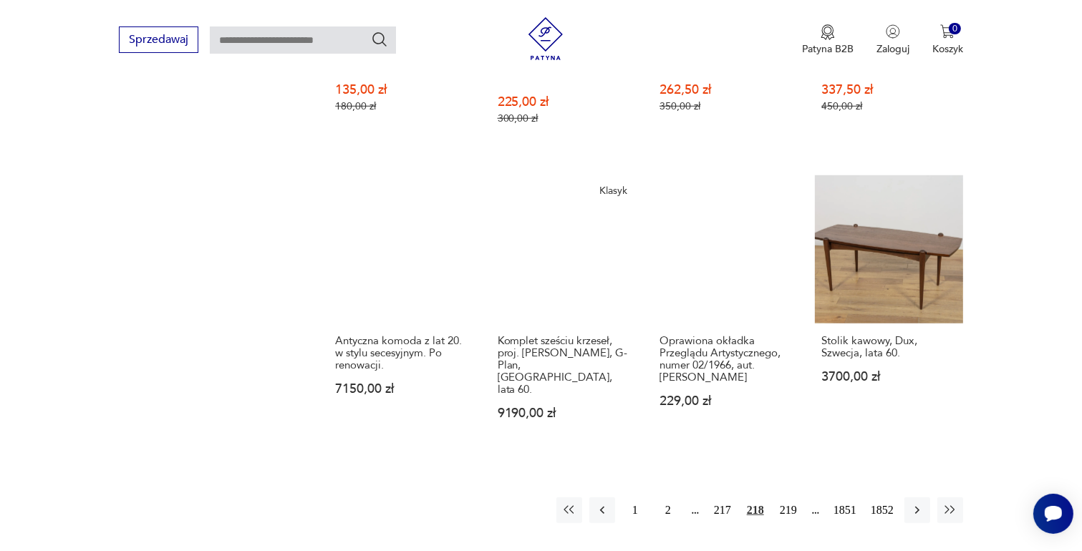
scroll to position [1330, 0]
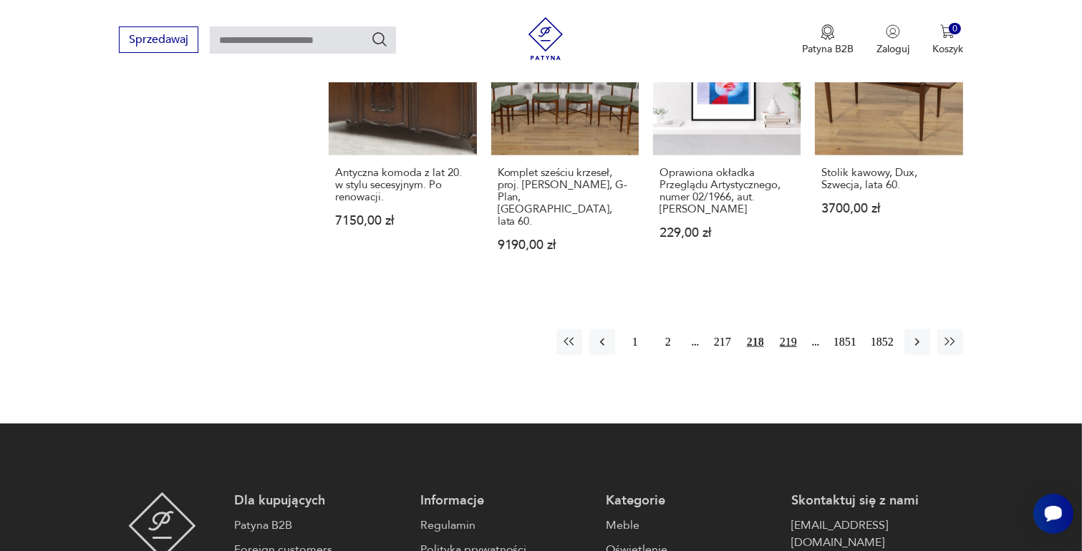
click at [790, 329] on button "219" at bounding box center [788, 342] width 26 height 26
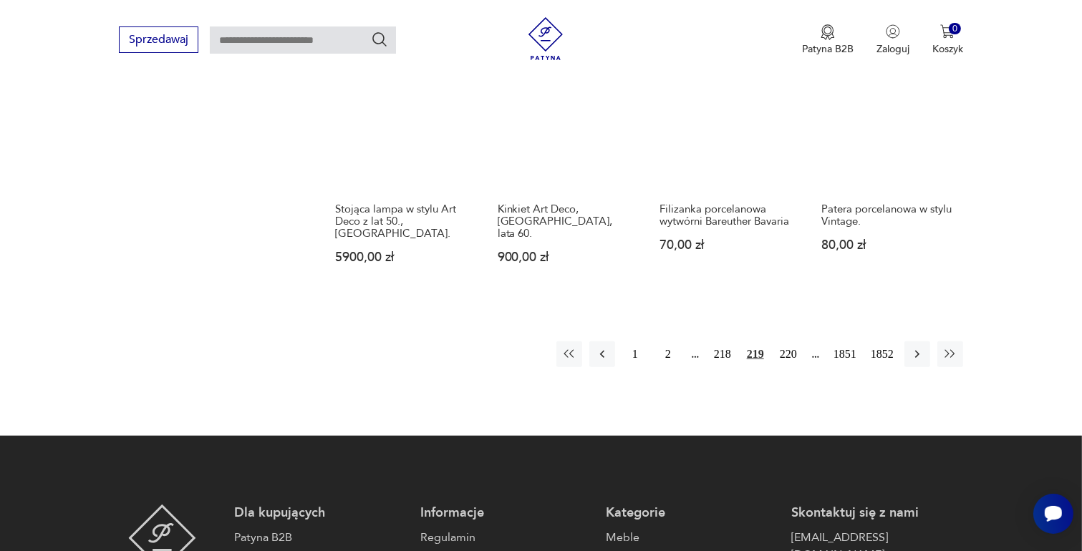
scroll to position [1259, 0]
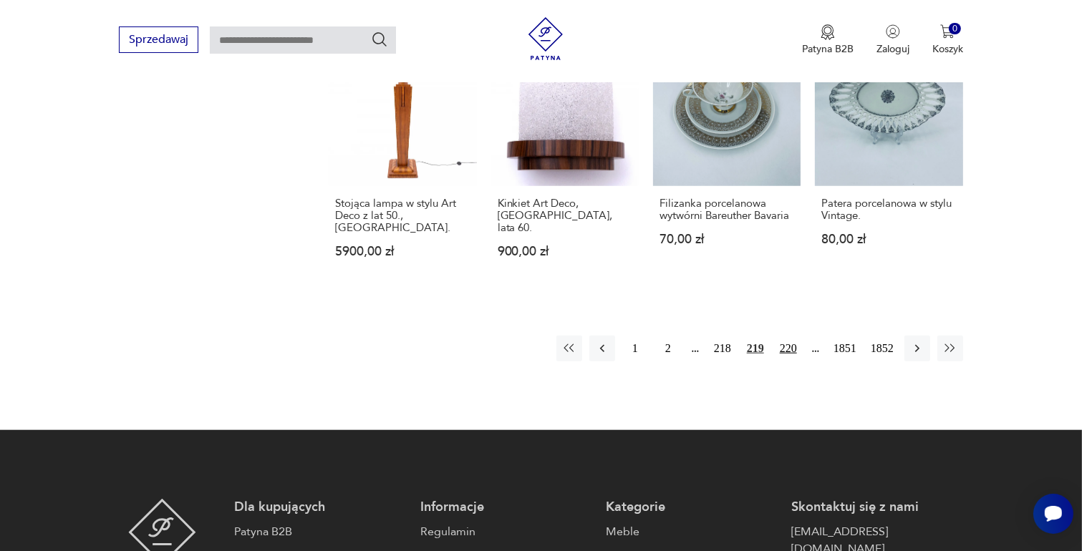
click at [788, 336] on button "220" at bounding box center [788, 349] width 26 height 26
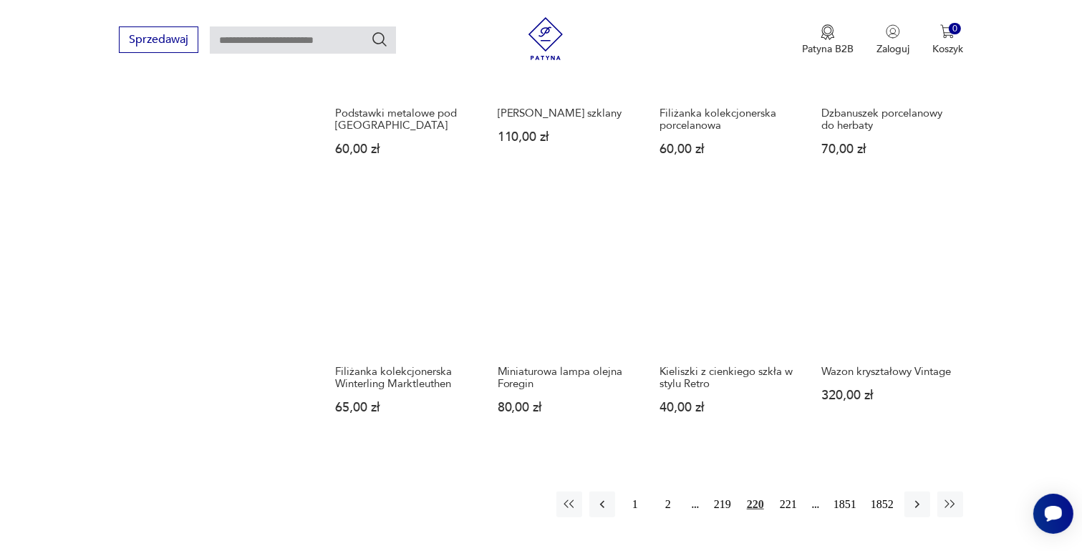
scroll to position [1115, 0]
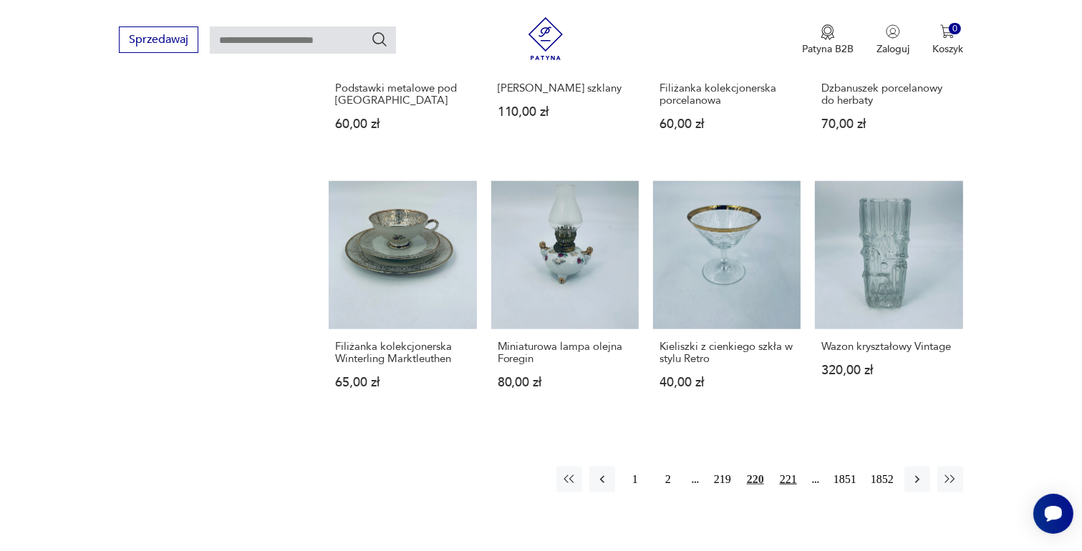
click at [788, 467] on button "221" at bounding box center [788, 480] width 26 height 26
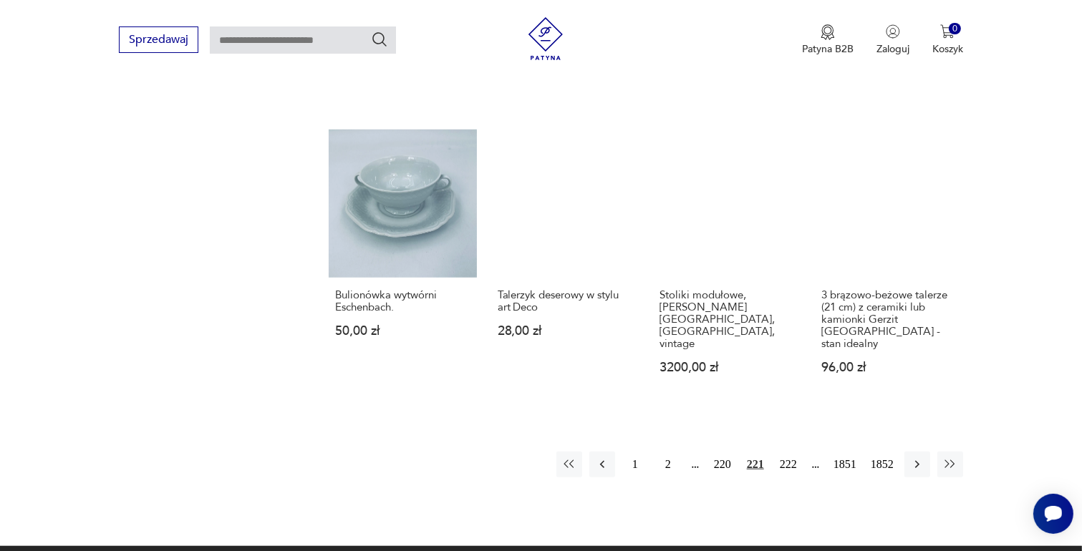
scroll to position [1259, 0]
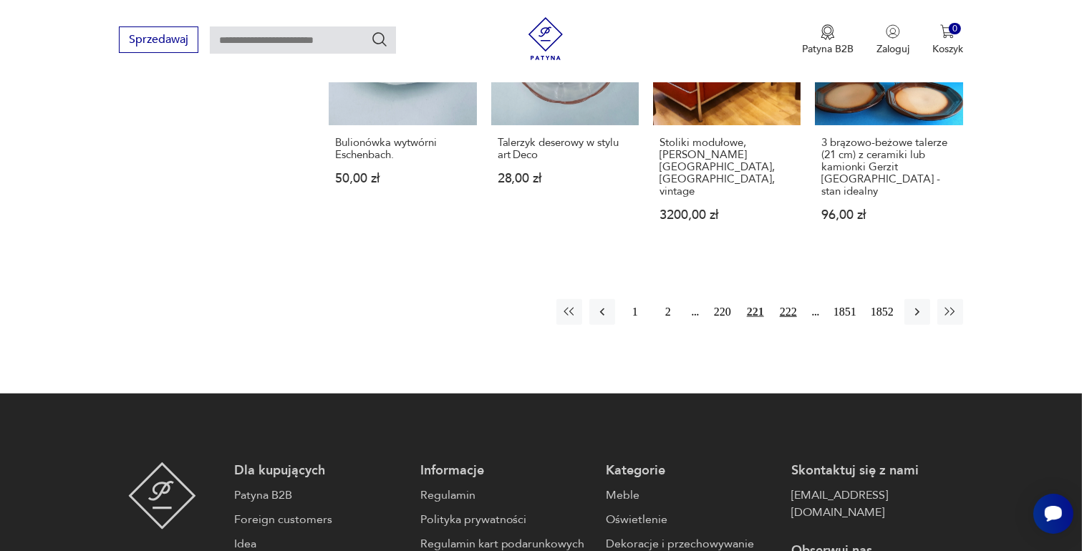
click at [788, 299] on button "222" at bounding box center [788, 312] width 26 height 26
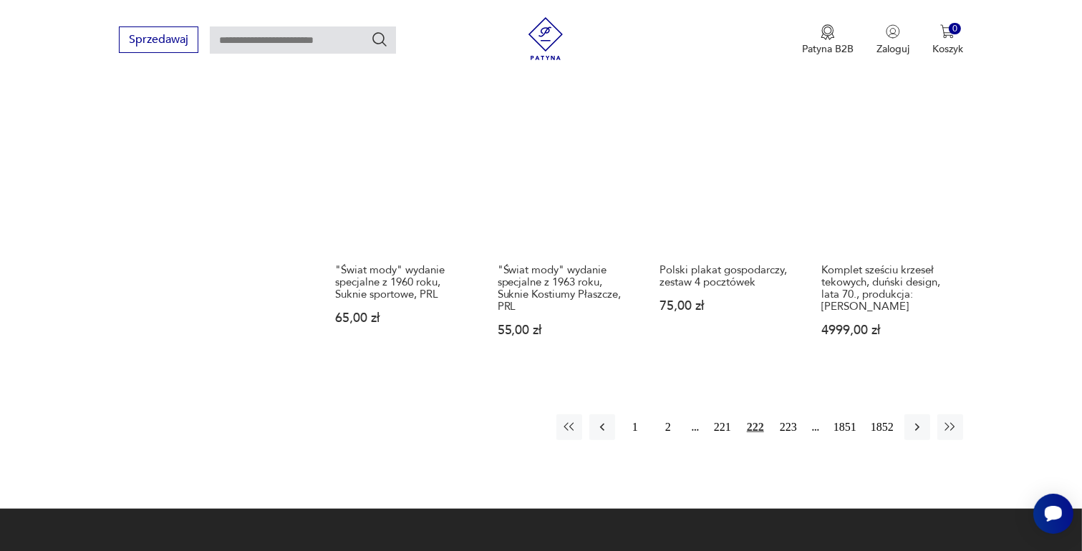
scroll to position [1259, 0]
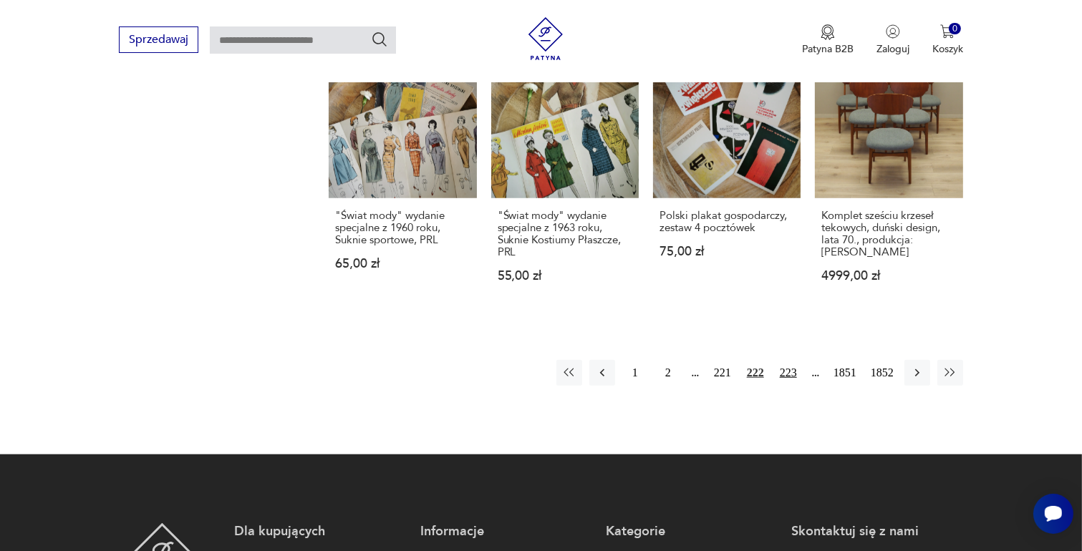
click at [783, 360] on button "223" at bounding box center [788, 373] width 26 height 26
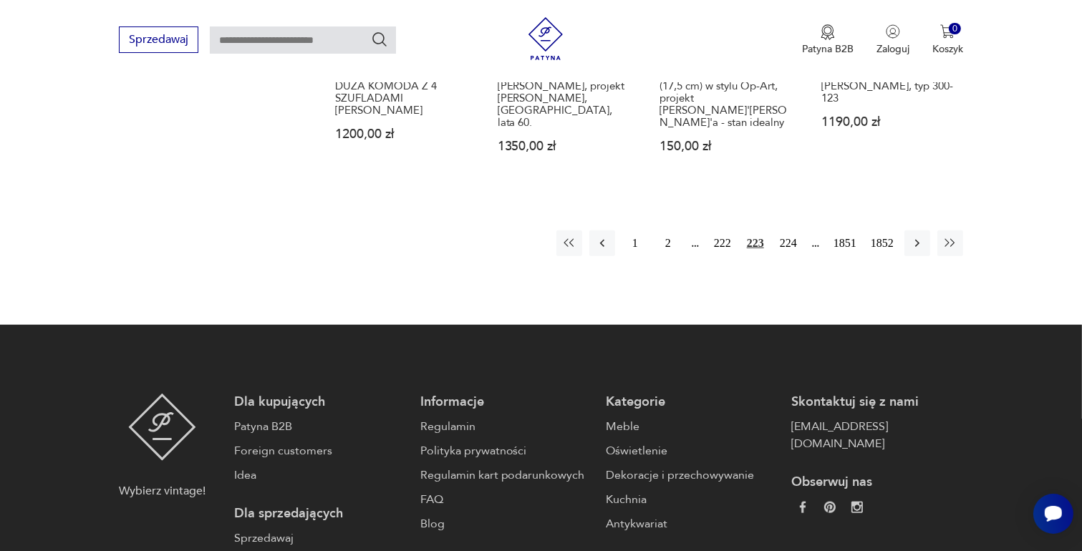
scroll to position [1402, 0]
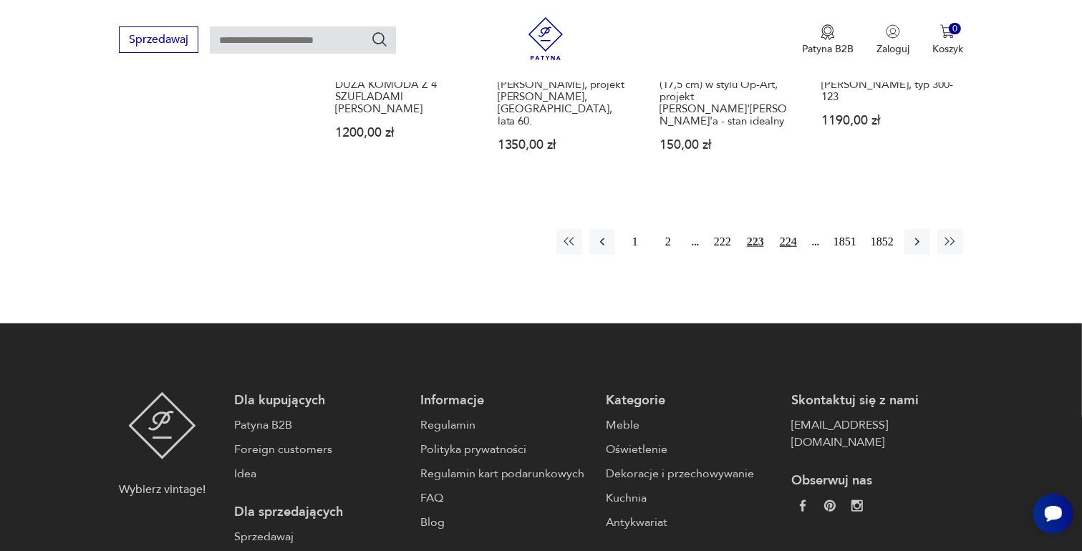
click at [788, 238] on button "224" at bounding box center [788, 242] width 26 height 26
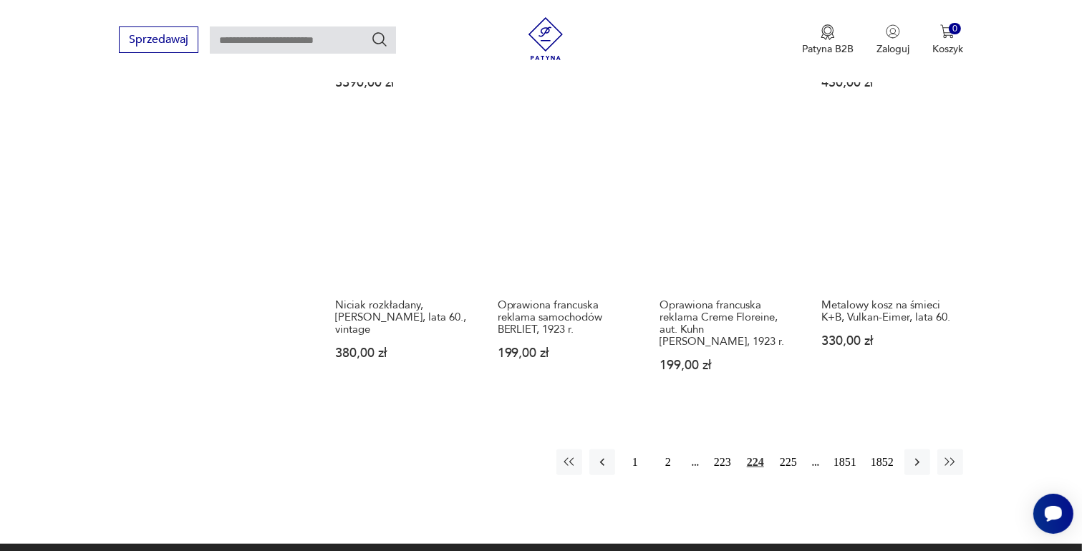
scroll to position [1115, 0]
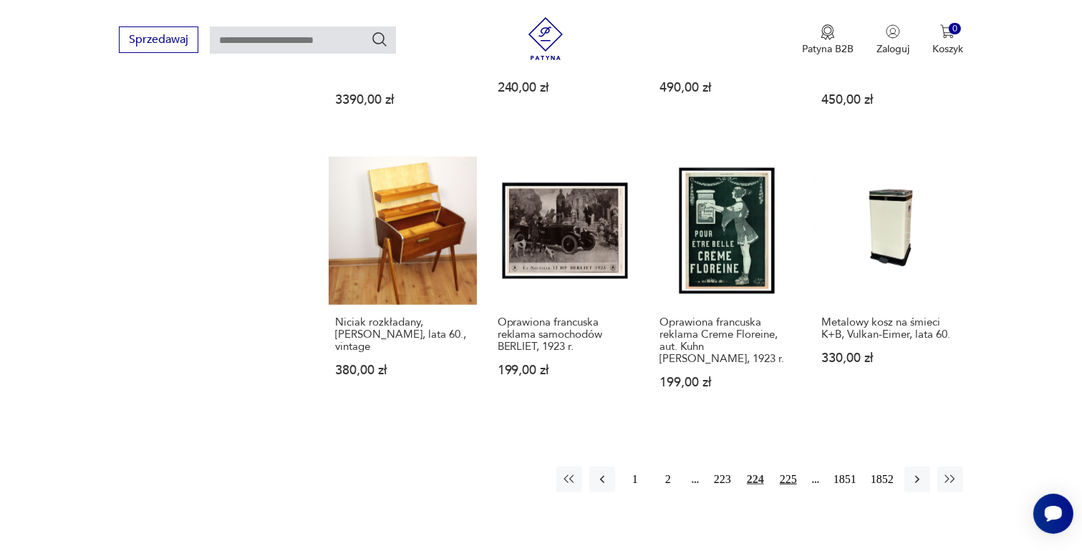
click at [790, 467] on button "225" at bounding box center [788, 480] width 26 height 26
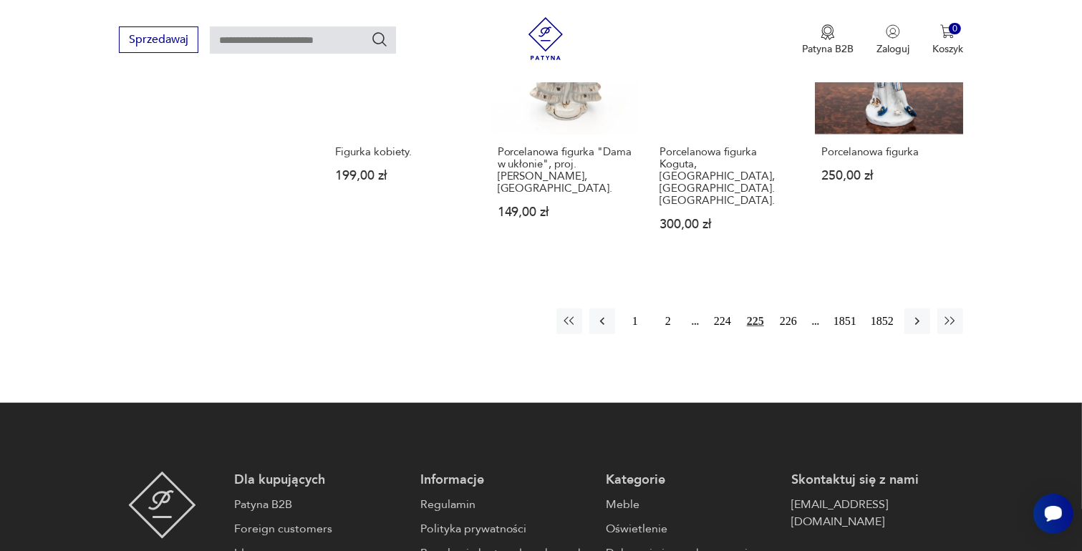
scroll to position [1330, 0]
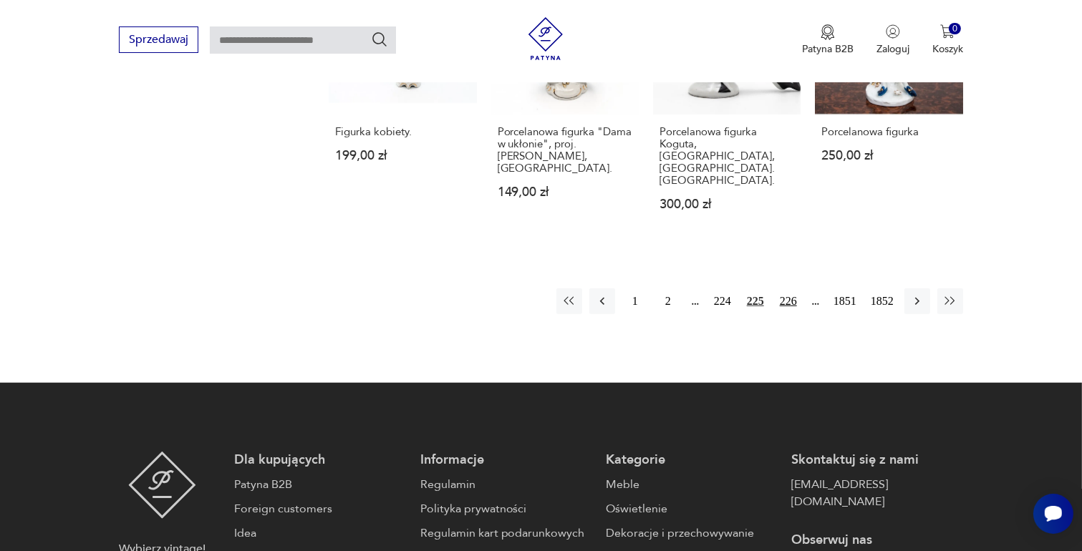
click at [785, 289] on button "226" at bounding box center [788, 302] width 26 height 26
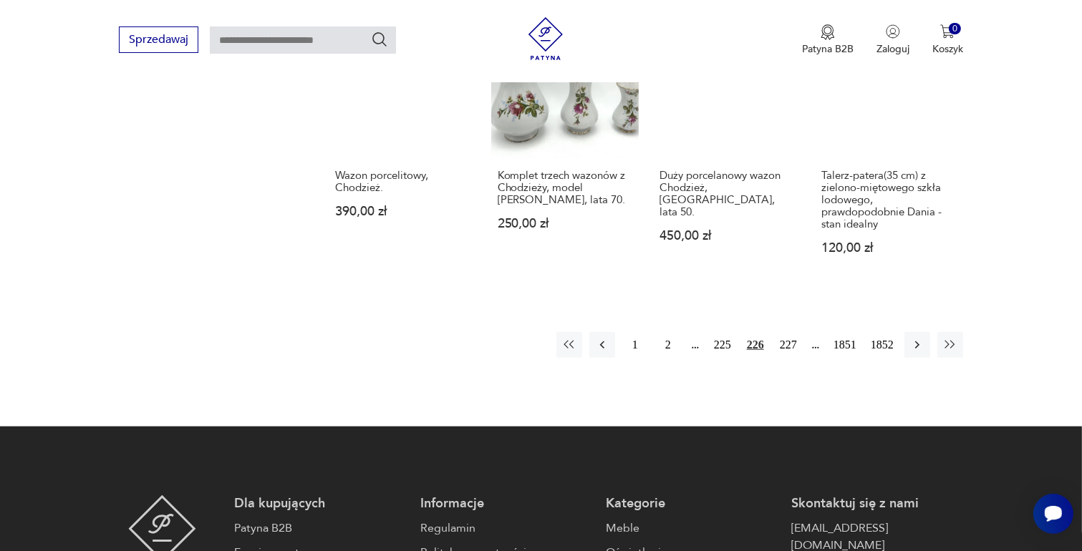
scroll to position [1330, 0]
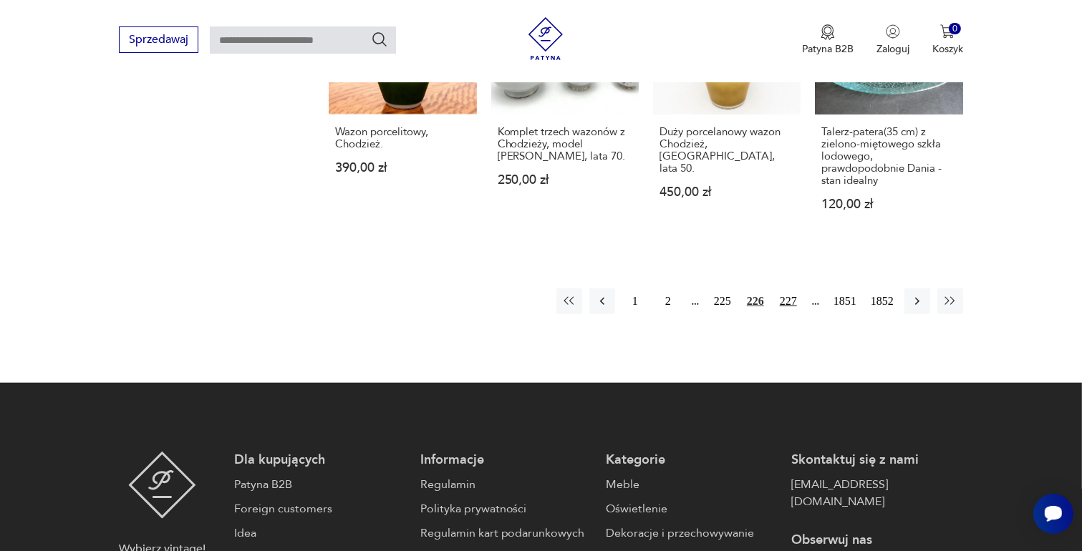
click at [788, 289] on button "227" at bounding box center [788, 302] width 26 height 26
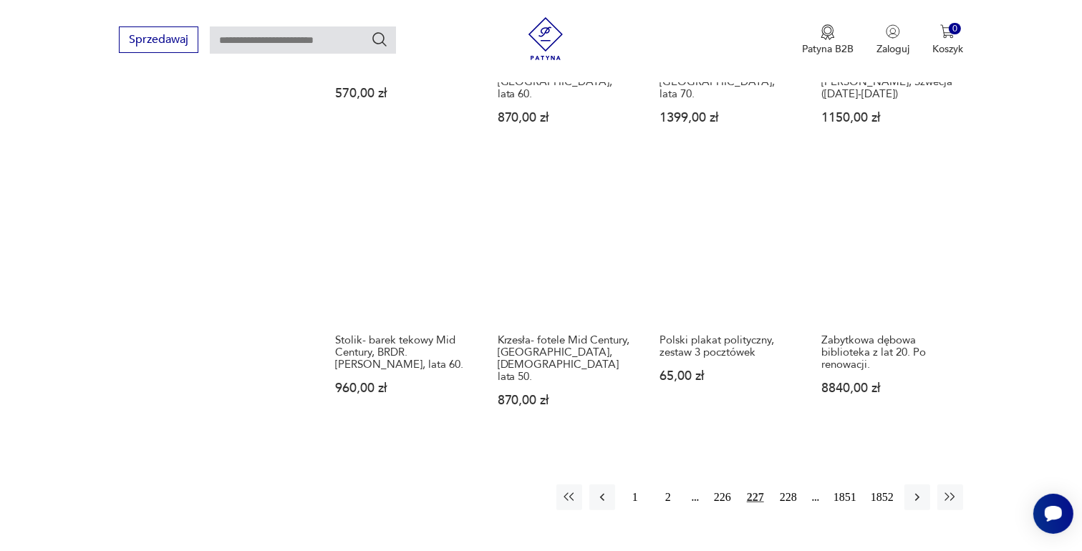
scroll to position [1187, 0]
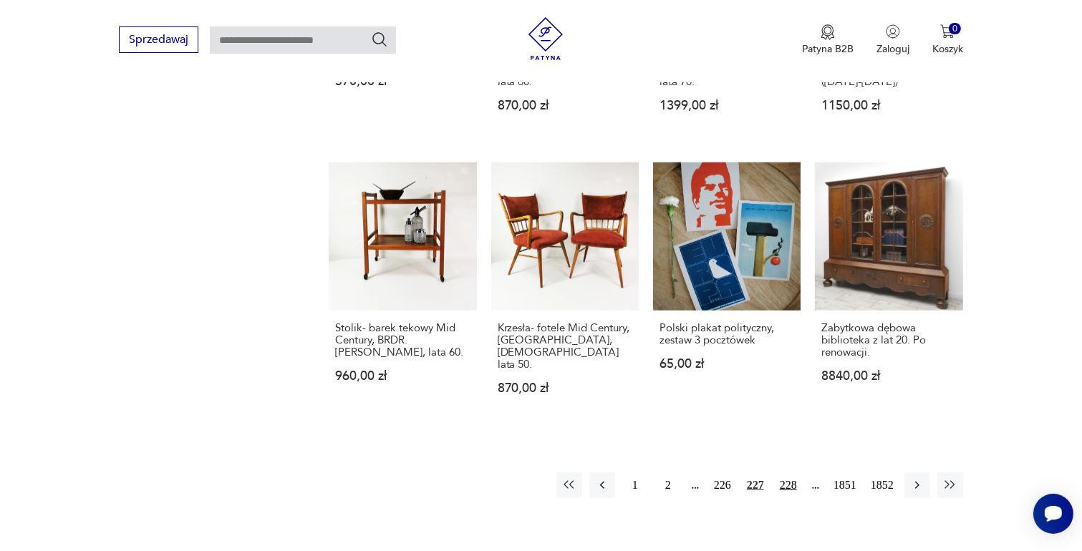
click at [788, 473] on button "228" at bounding box center [788, 486] width 26 height 26
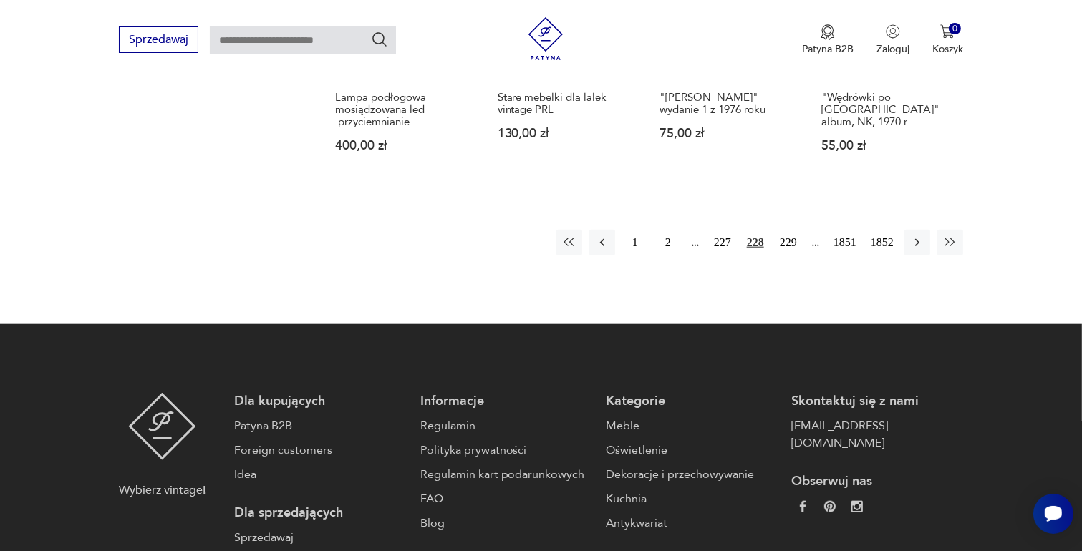
scroll to position [1402, 0]
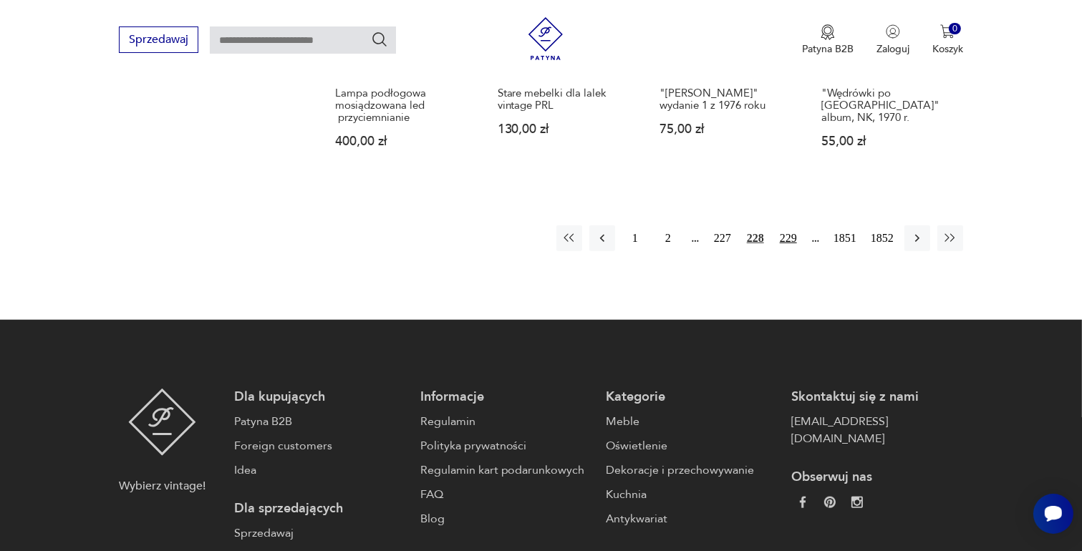
click at [796, 231] on button "229" at bounding box center [788, 239] width 26 height 26
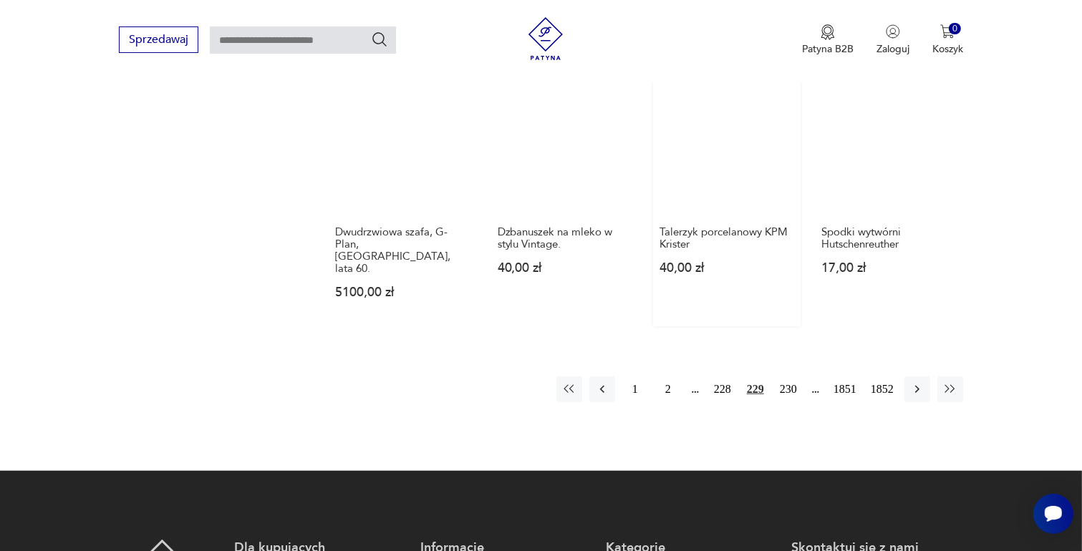
scroll to position [1330, 0]
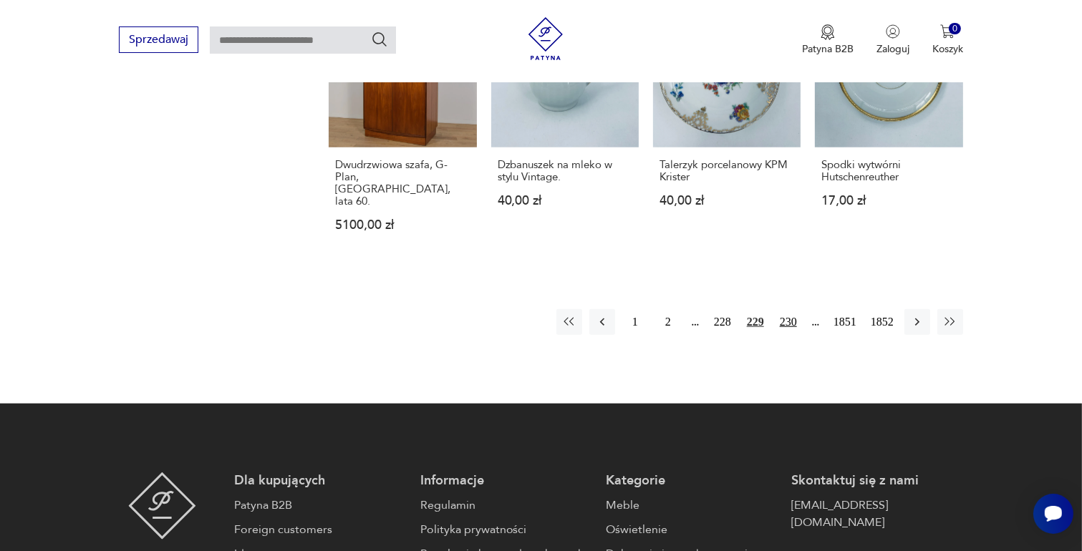
click at [787, 309] on button "230" at bounding box center [788, 322] width 26 height 26
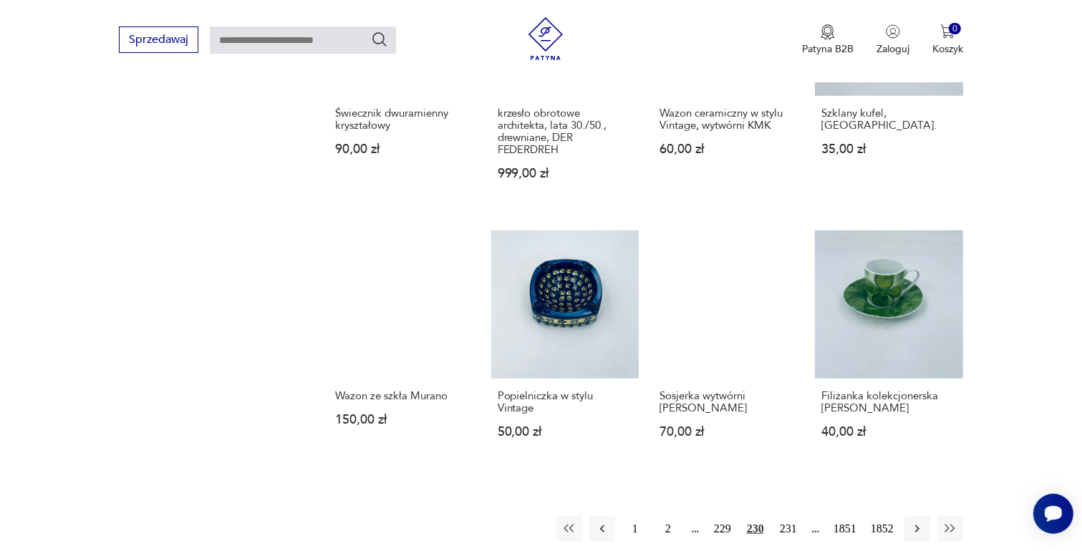
scroll to position [1115, 0]
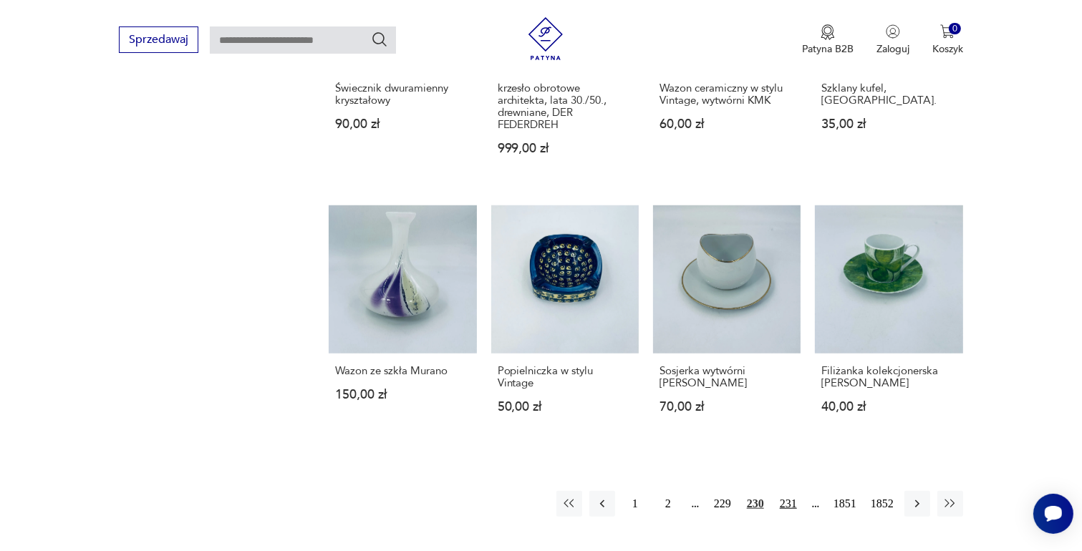
click at [792, 491] on button "231" at bounding box center [788, 504] width 26 height 26
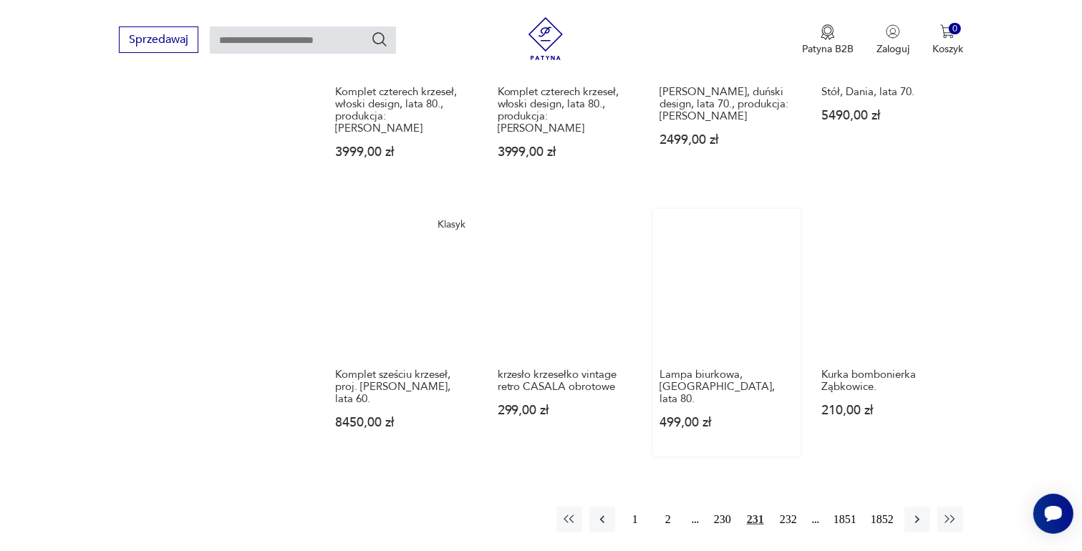
scroll to position [1259, 0]
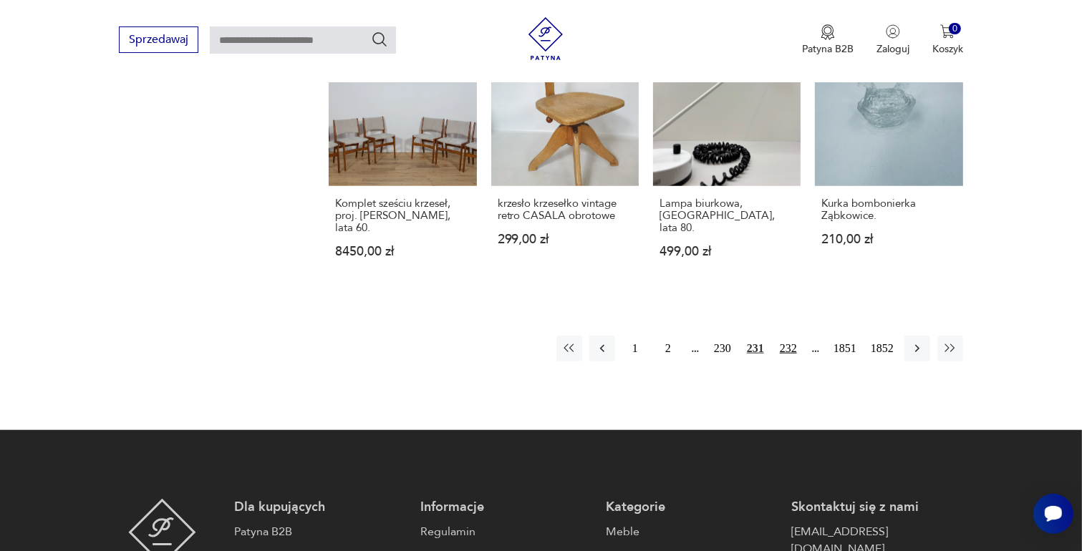
click at [791, 336] on button "232" at bounding box center [788, 349] width 26 height 26
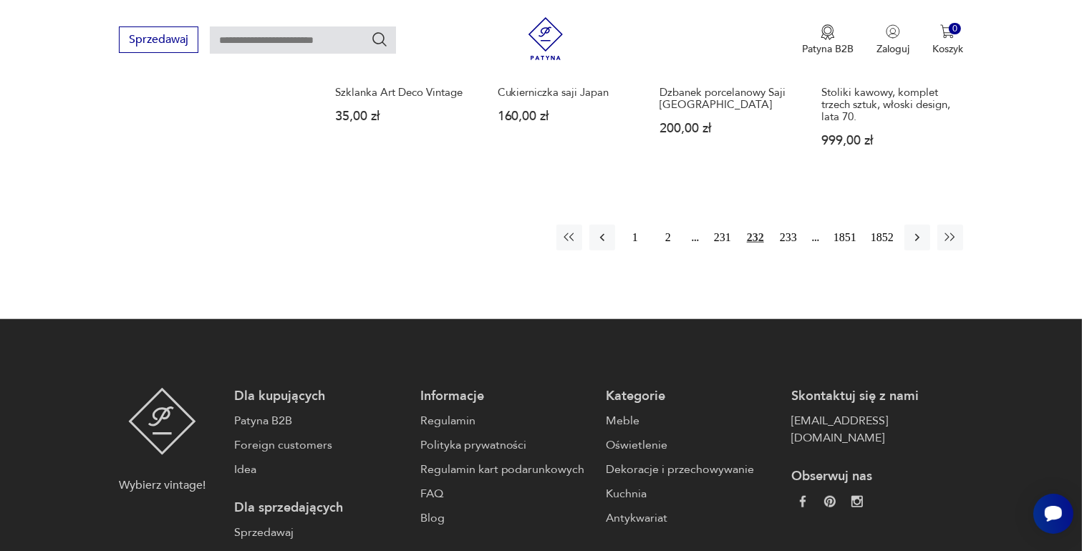
scroll to position [1330, 0]
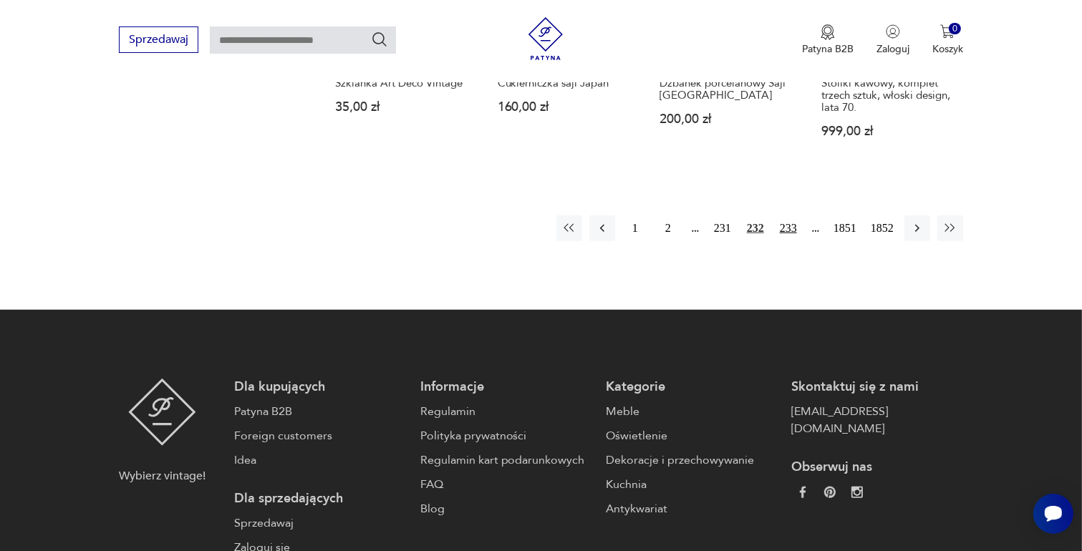
click at [788, 228] on button "233" at bounding box center [788, 229] width 26 height 26
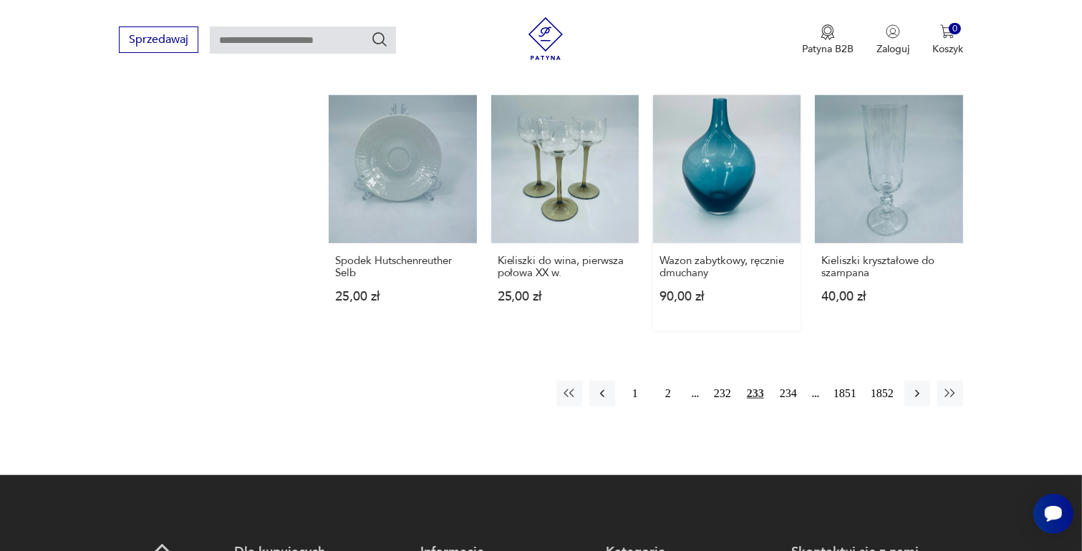
scroll to position [1187, 0]
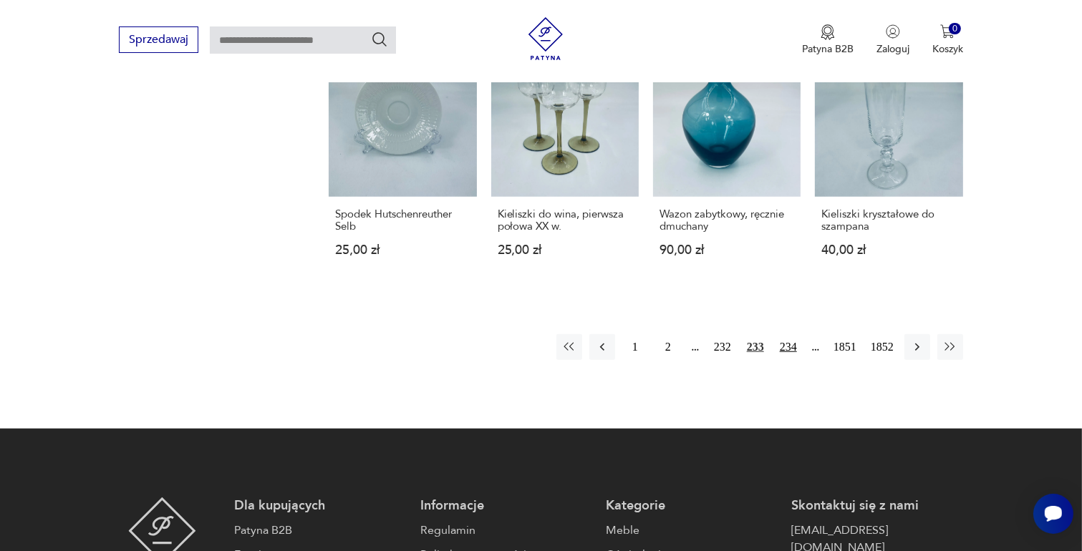
click at [785, 334] on button "234" at bounding box center [788, 347] width 26 height 26
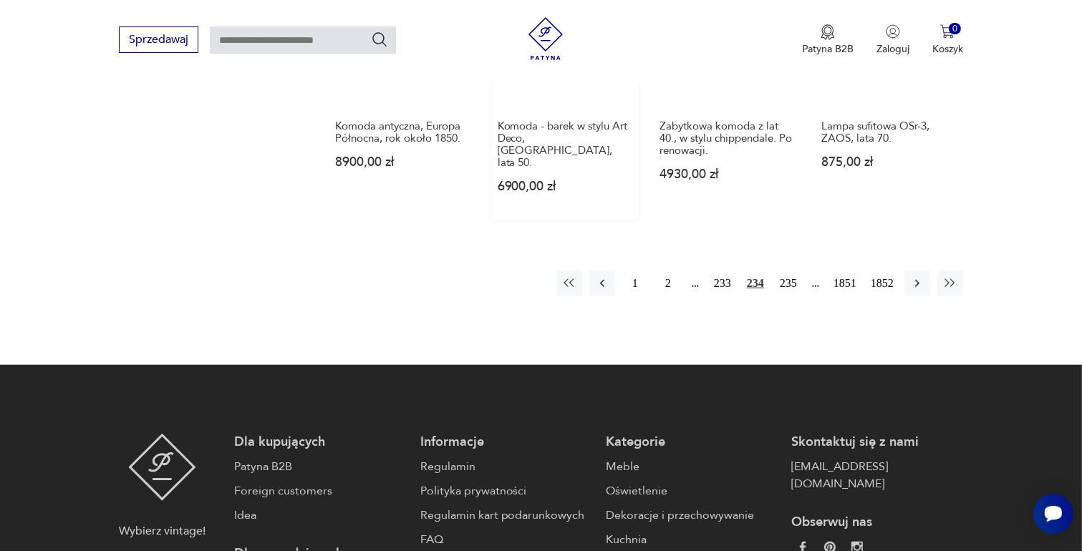
scroll to position [1402, 0]
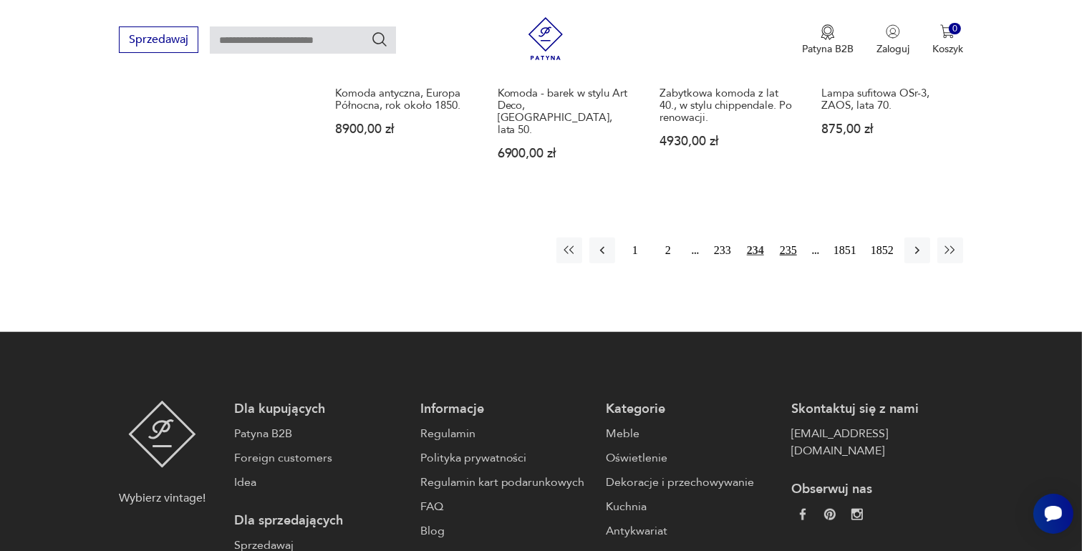
click at [792, 238] on button "235" at bounding box center [788, 251] width 26 height 26
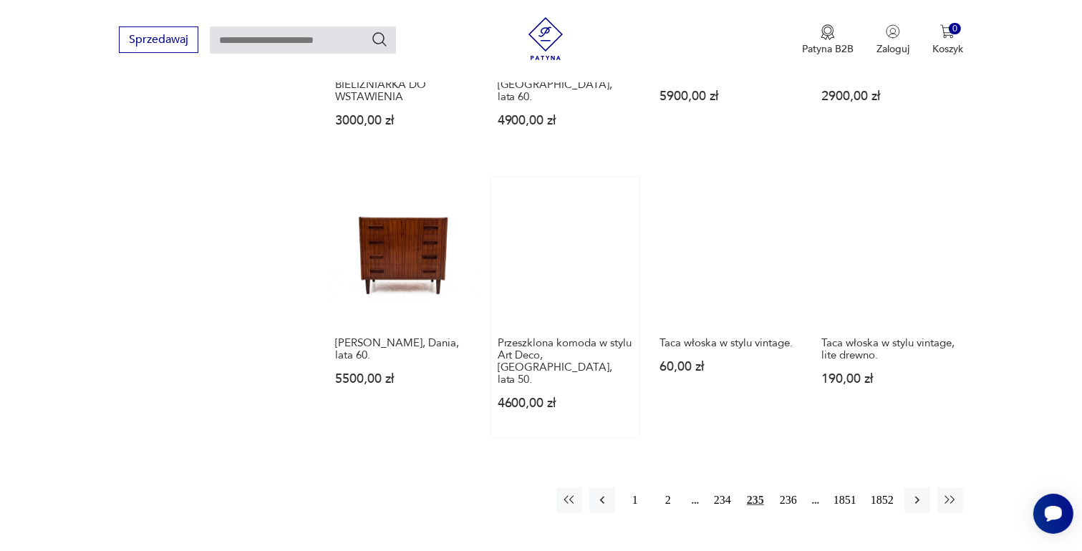
scroll to position [1187, 0]
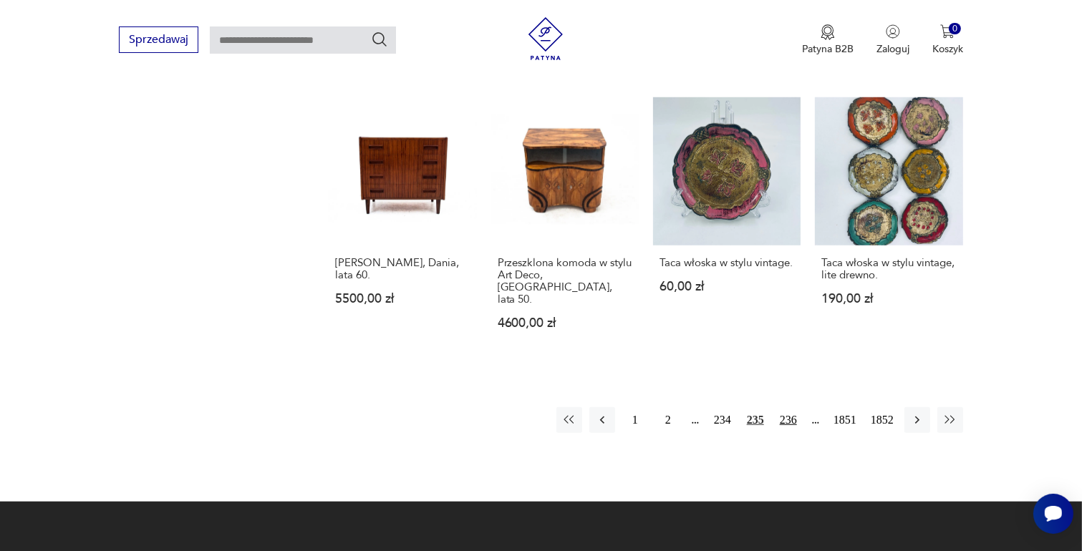
click at [789, 407] on button "236" at bounding box center [788, 420] width 26 height 26
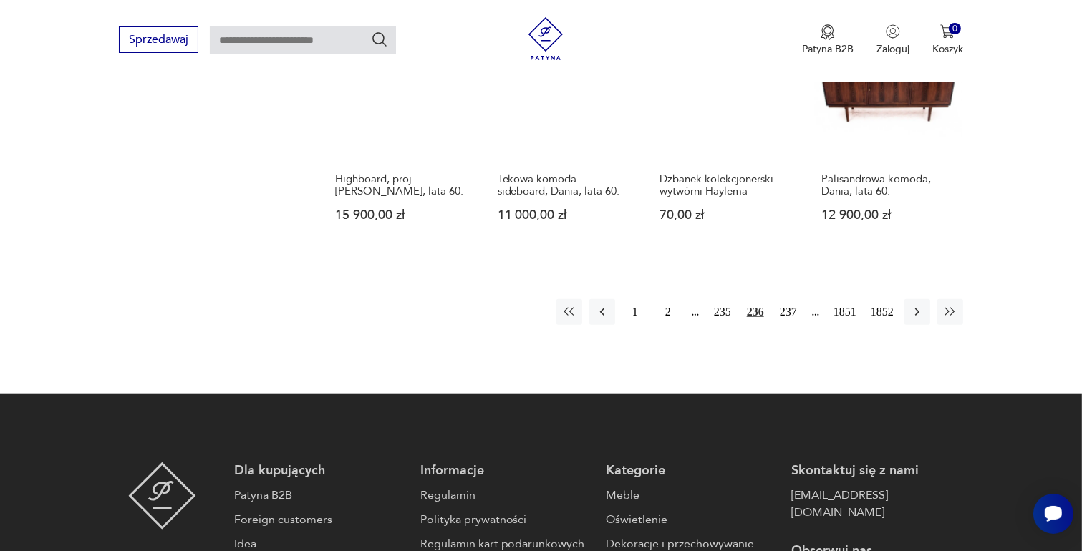
scroll to position [1259, 0]
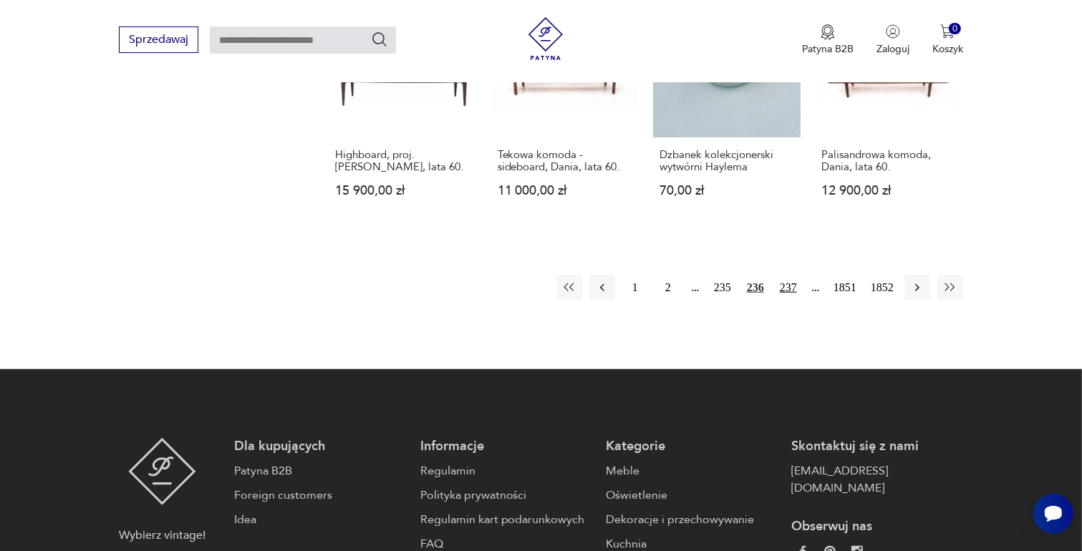
click at [787, 276] on button "237" at bounding box center [788, 288] width 26 height 26
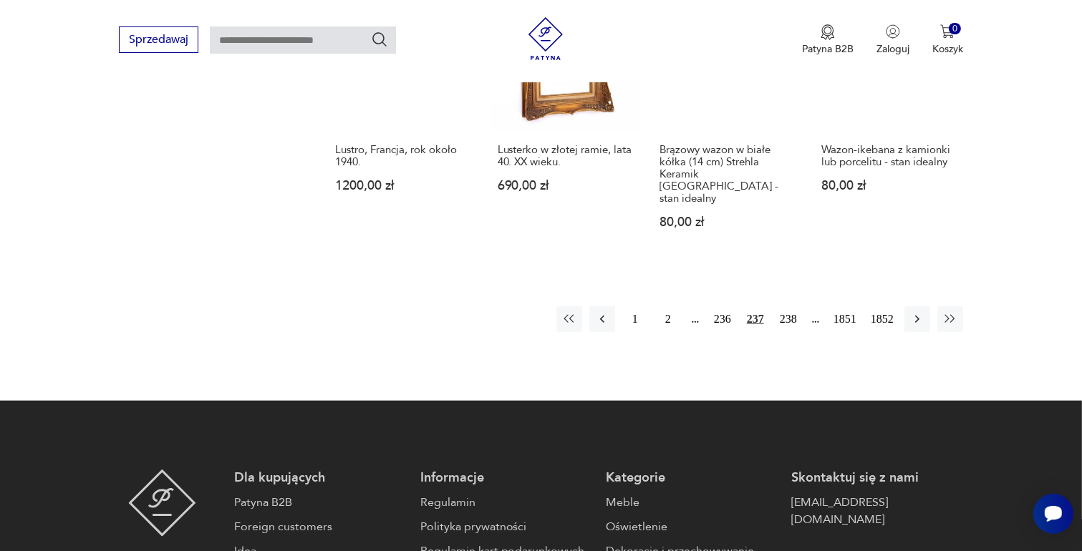
scroll to position [1330, 0]
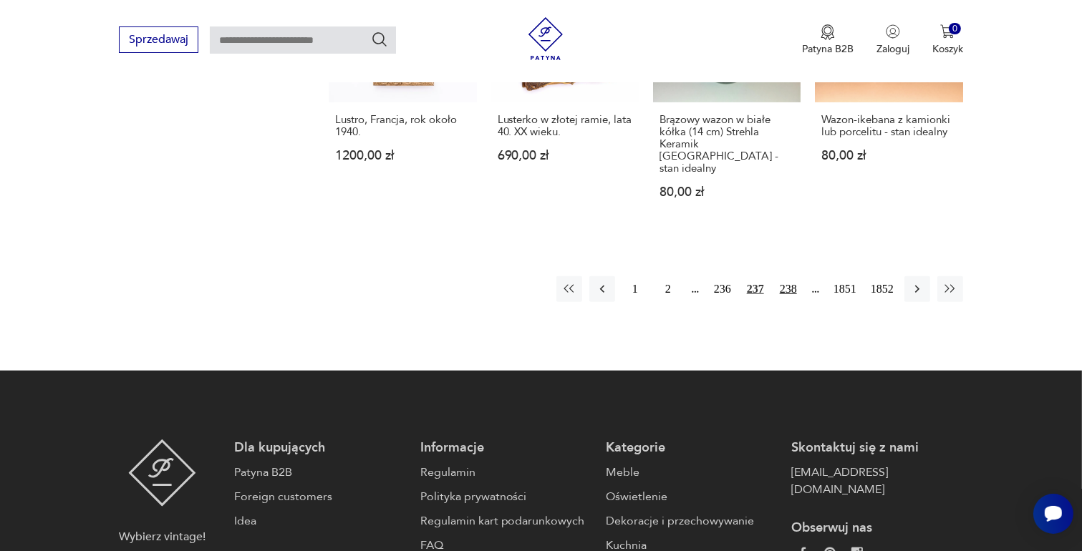
click at [787, 276] on button "238" at bounding box center [788, 289] width 26 height 26
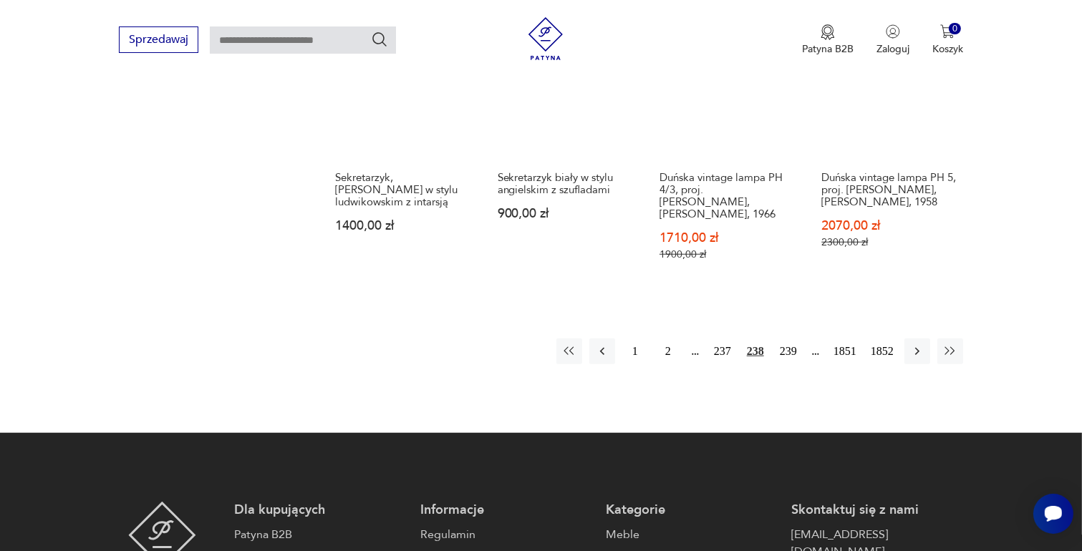
scroll to position [1330, 0]
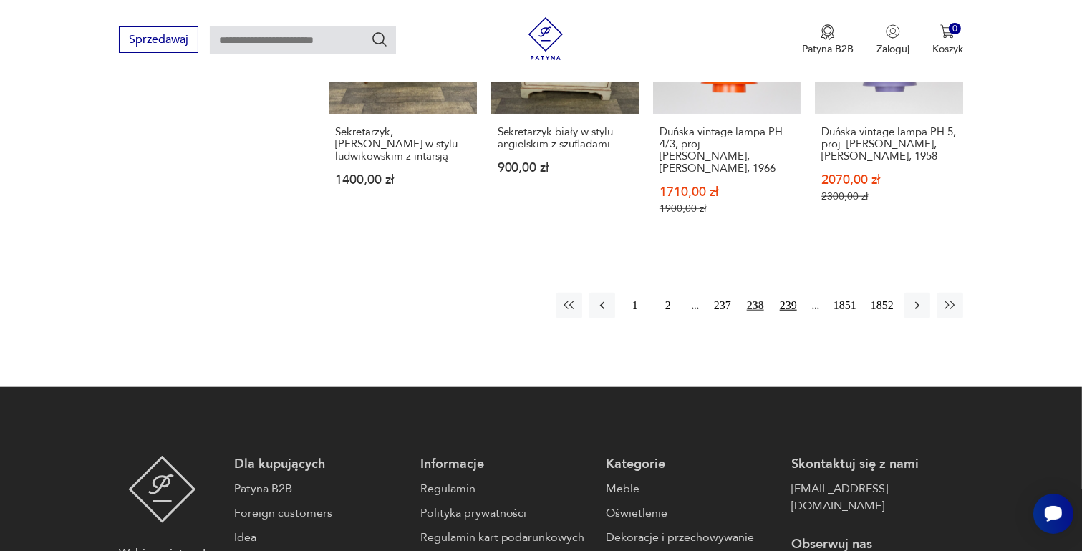
click at [790, 293] on button "239" at bounding box center [788, 306] width 26 height 26
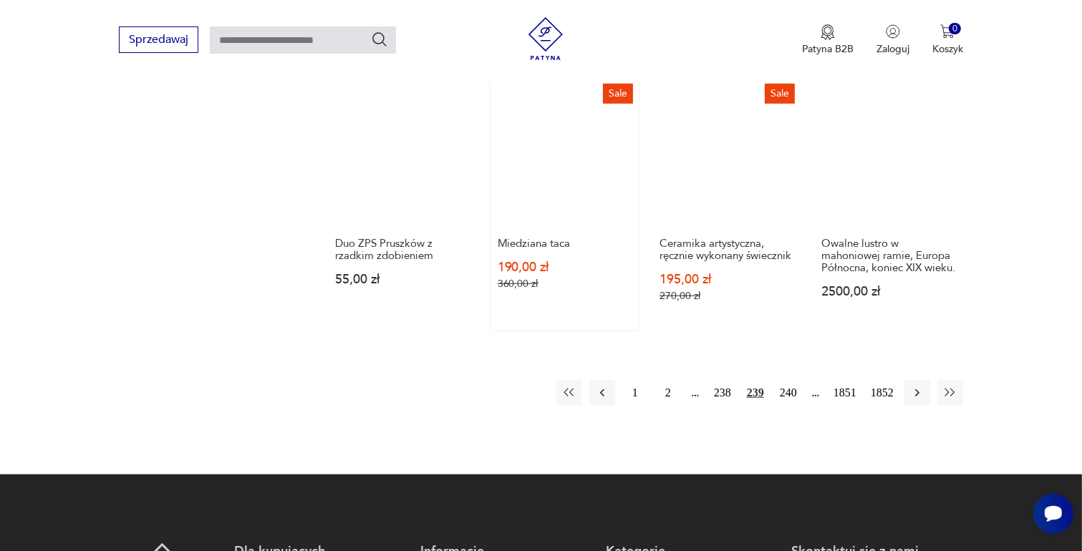
scroll to position [1187, 0]
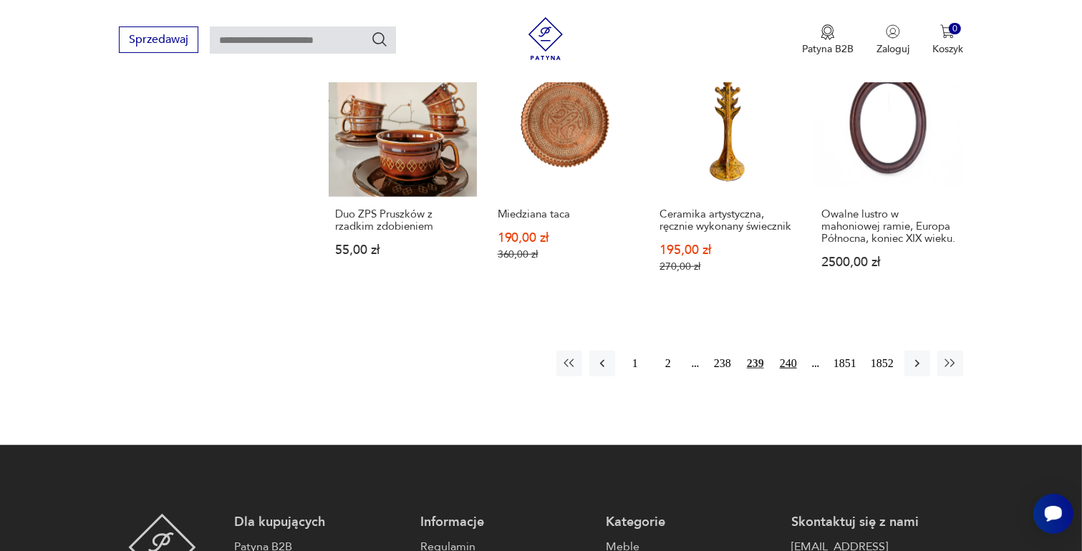
click at [788, 371] on button "240" at bounding box center [788, 364] width 26 height 26
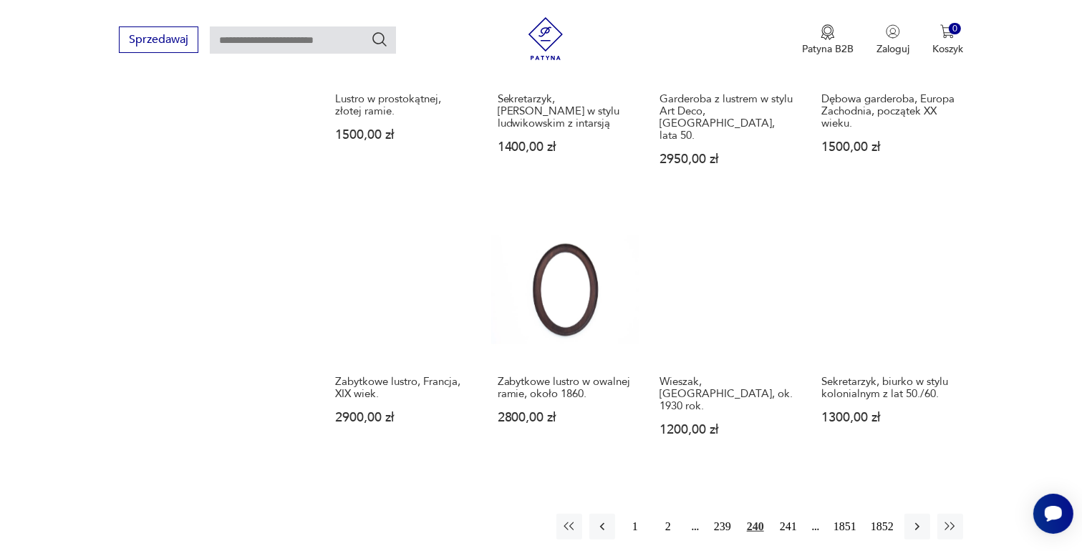
scroll to position [1115, 0]
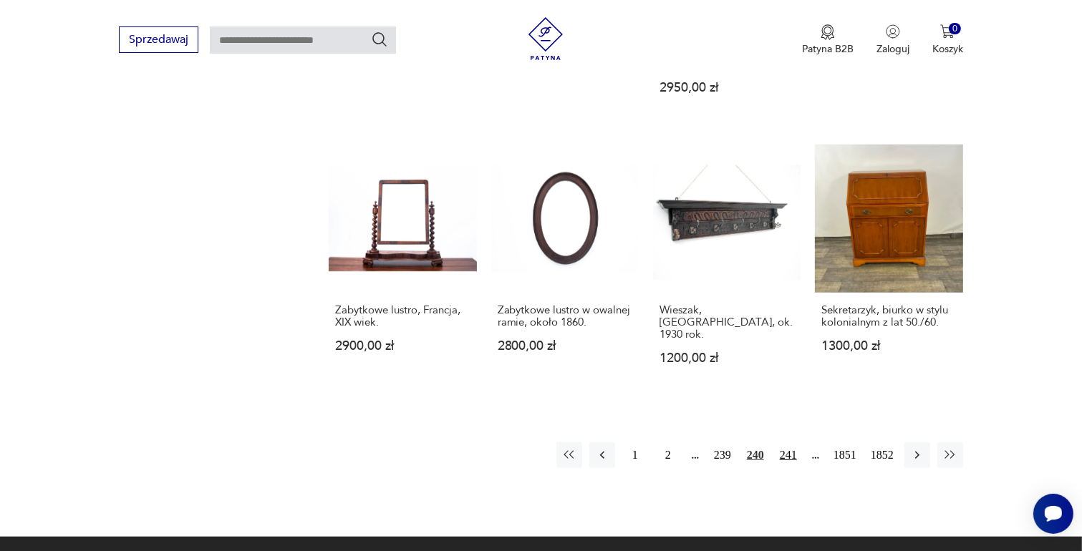
click at [792, 442] on button "241" at bounding box center [788, 455] width 26 height 26
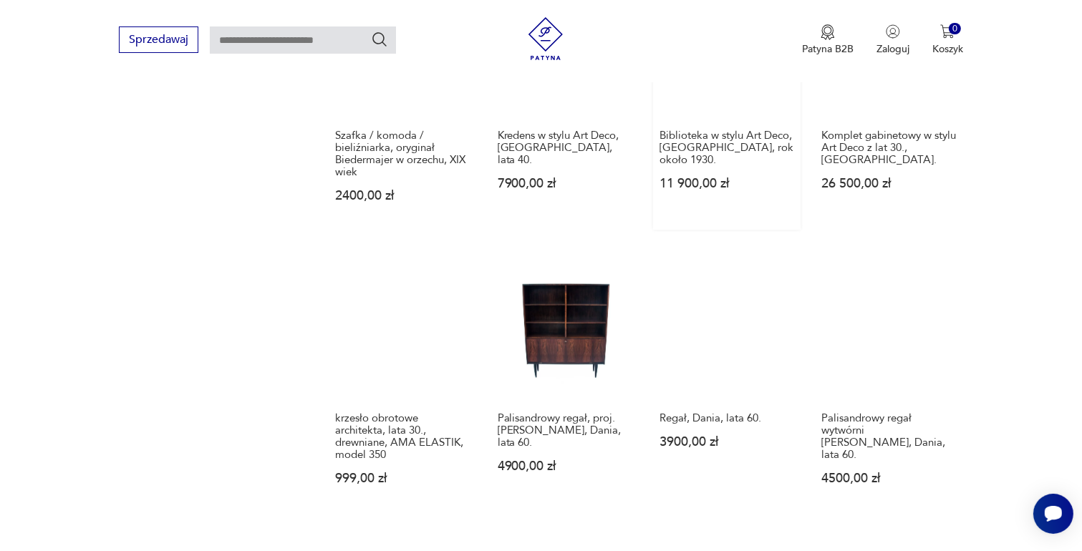
scroll to position [1115, 0]
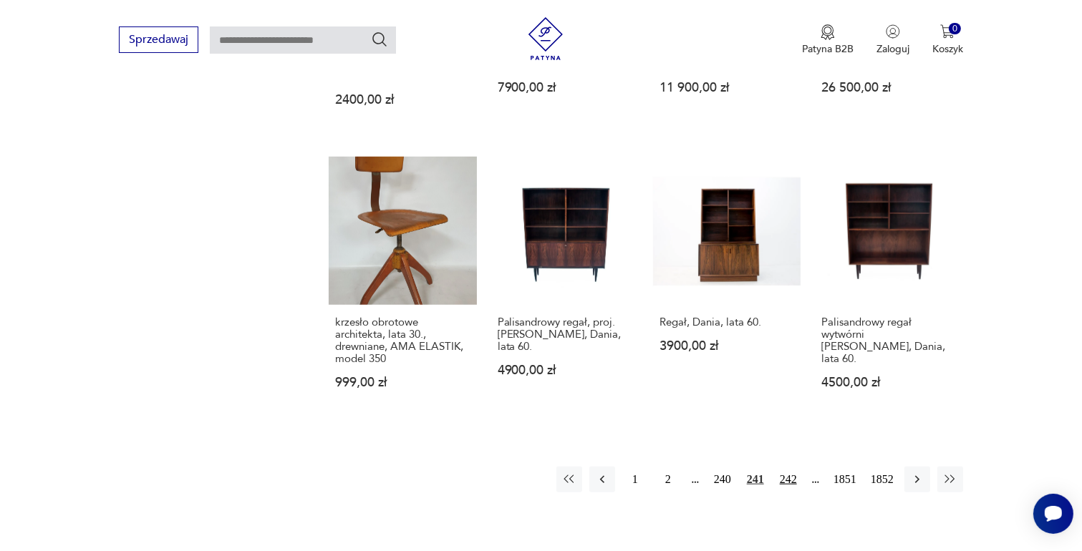
click at [782, 477] on button "242" at bounding box center [788, 480] width 26 height 26
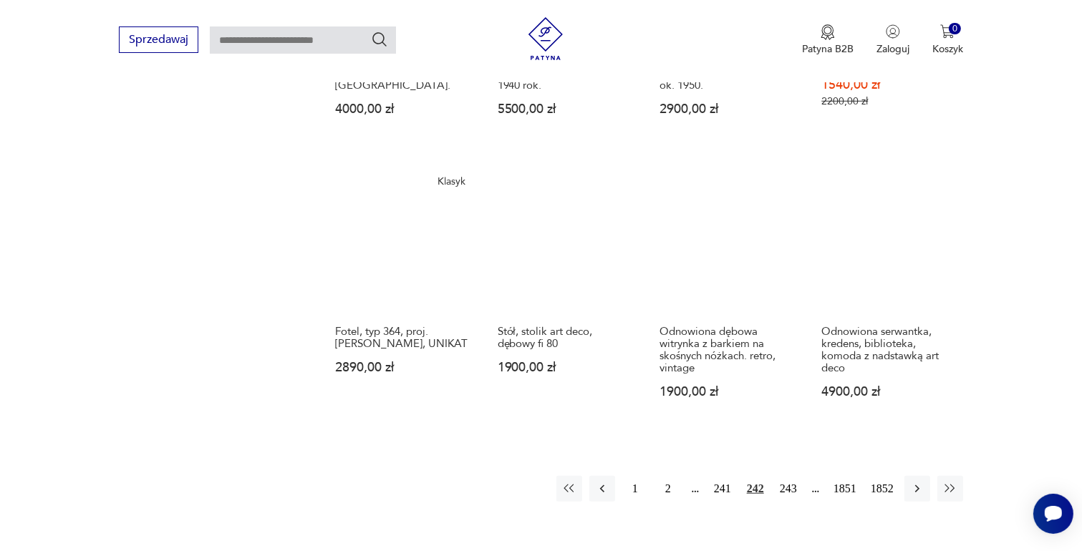
scroll to position [1259, 0]
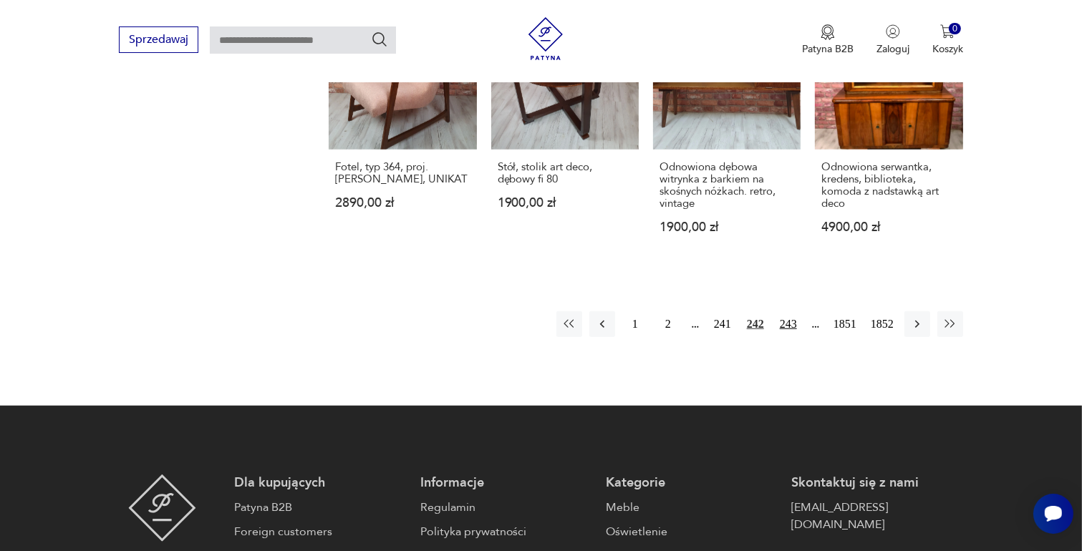
click at [791, 315] on button "243" at bounding box center [788, 324] width 26 height 26
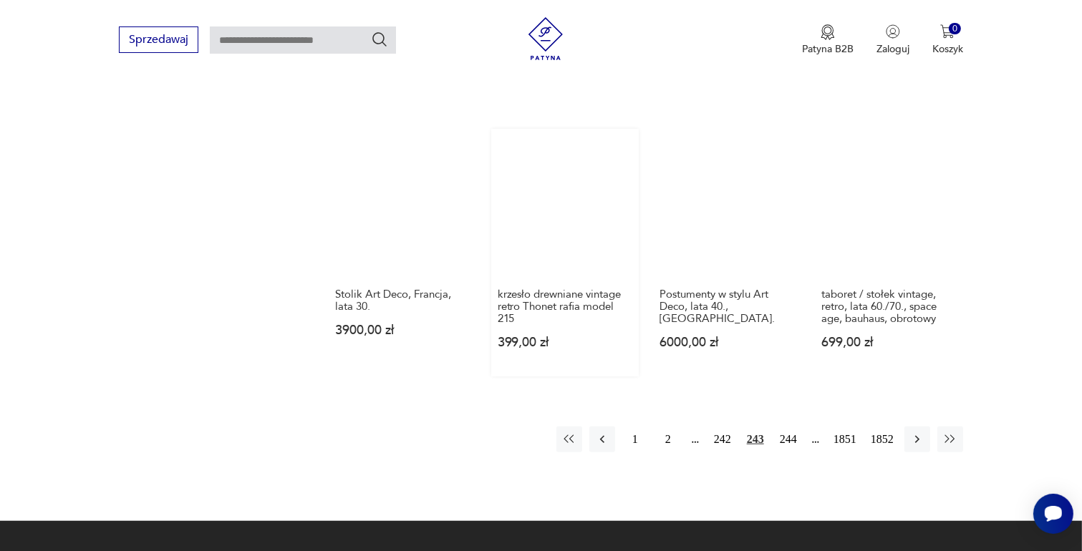
scroll to position [1187, 0]
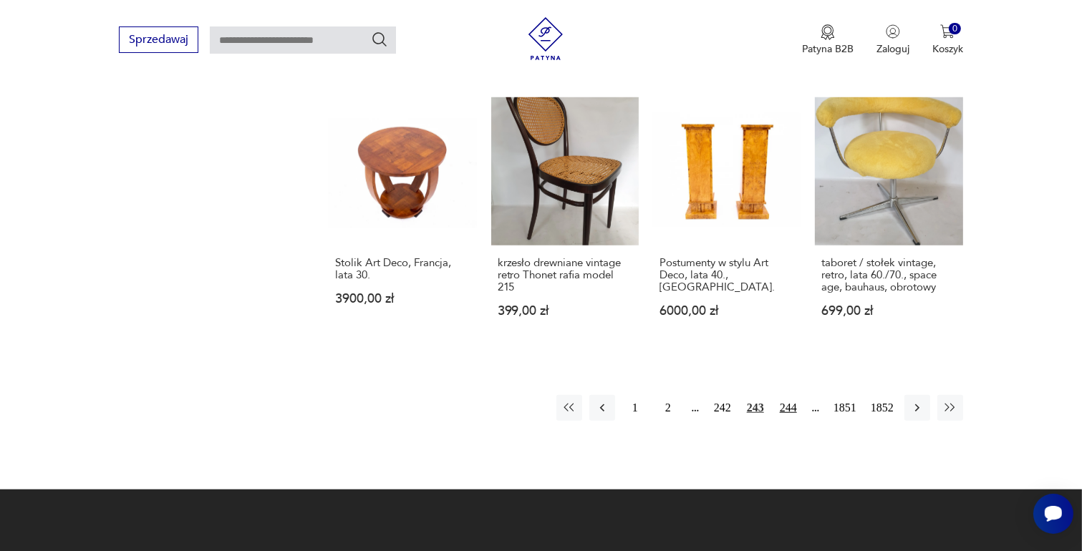
click at [789, 395] on button "244" at bounding box center [788, 408] width 26 height 26
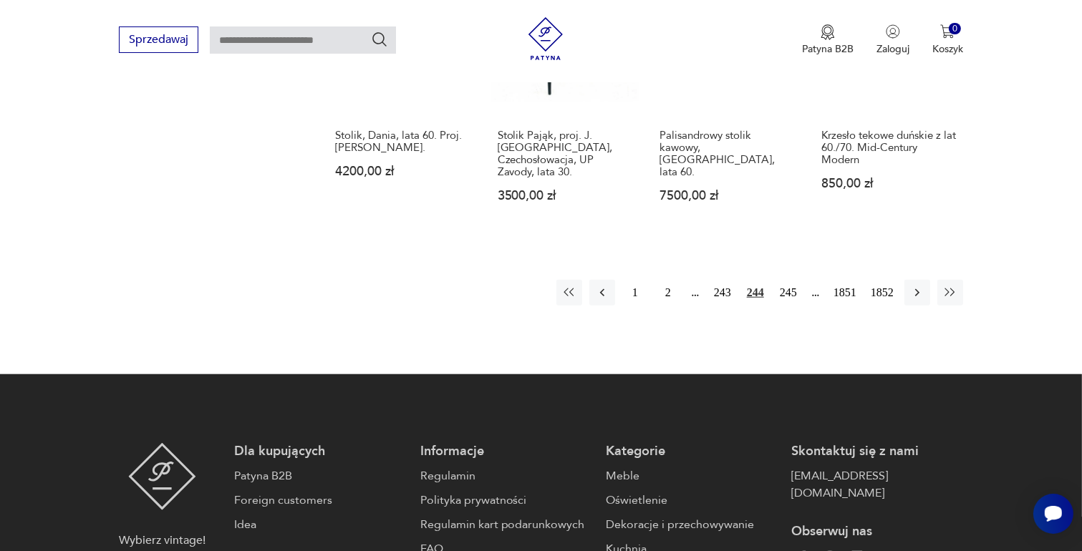
scroll to position [1330, 0]
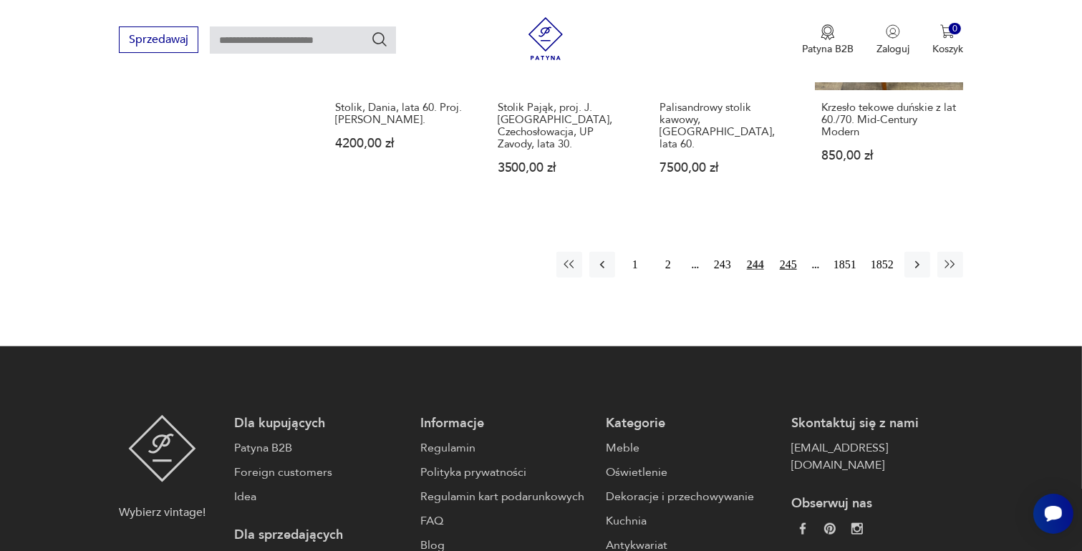
click at [790, 252] on button "245" at bounding box center [788, 265] width 26 height 26
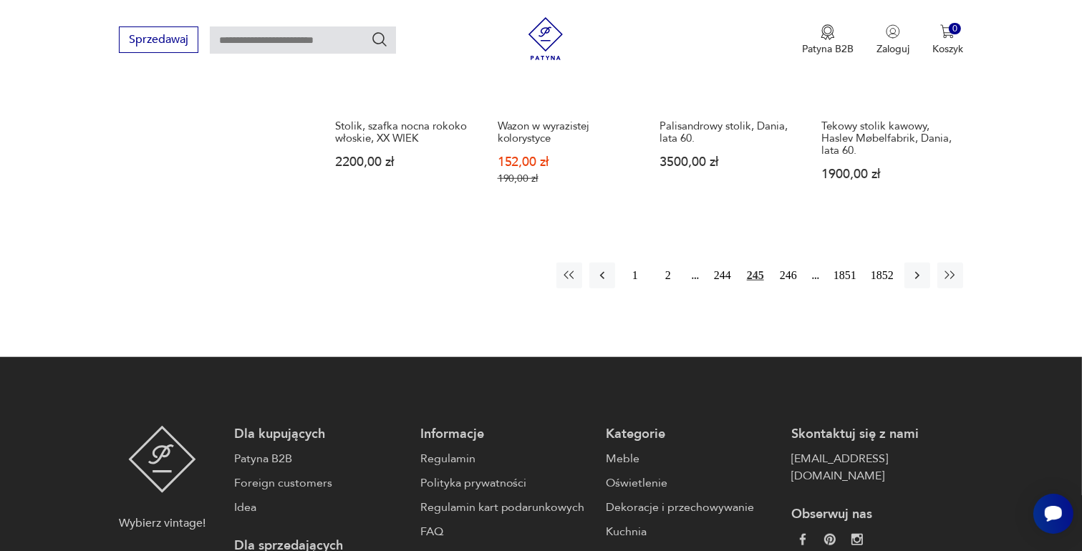
scroll to position [1330, 0]
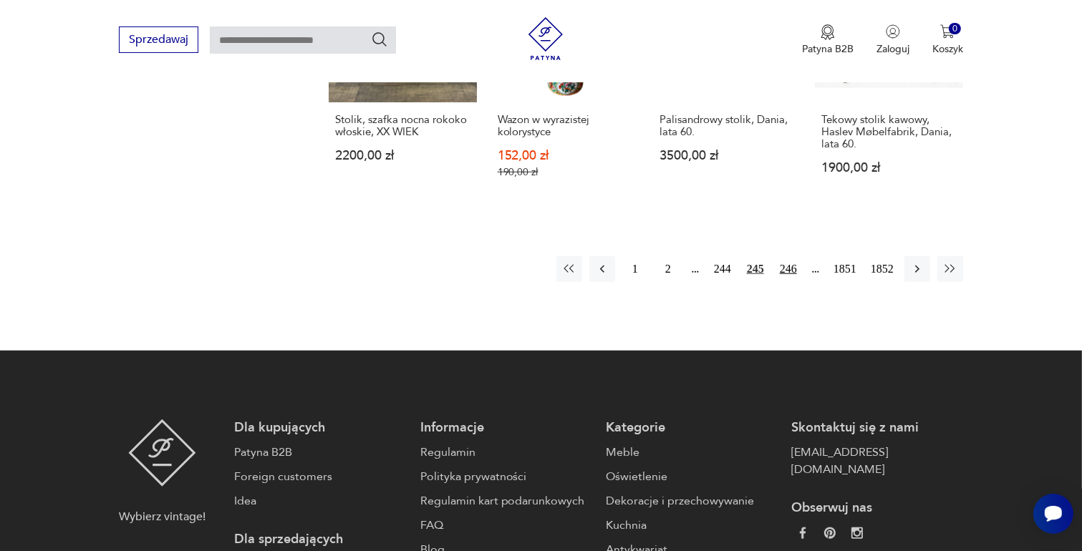
click at [793, 256] on button "246" at bounding box center [788, 269] width 26 height 26
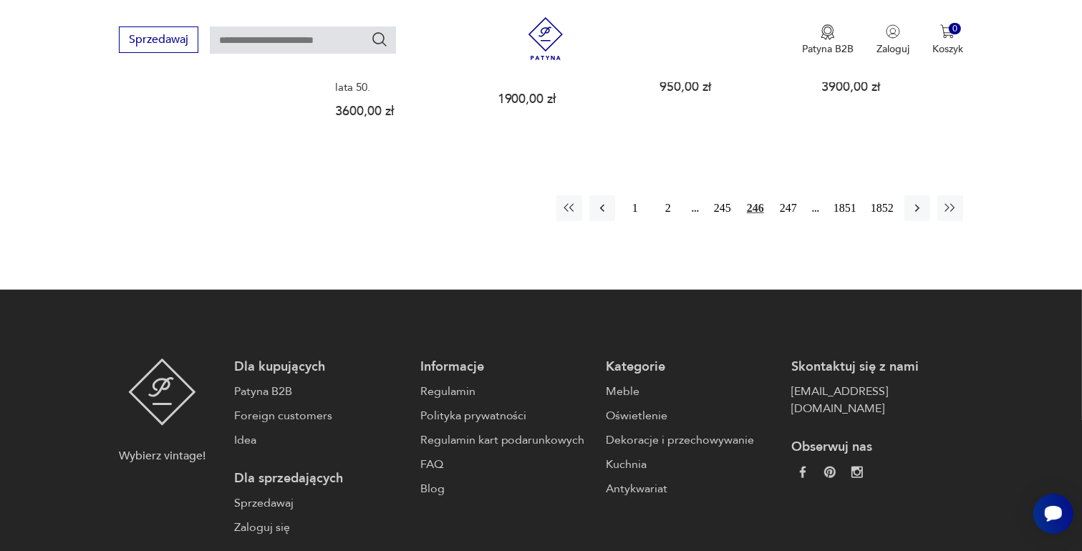
scroll to position [1402, 0]
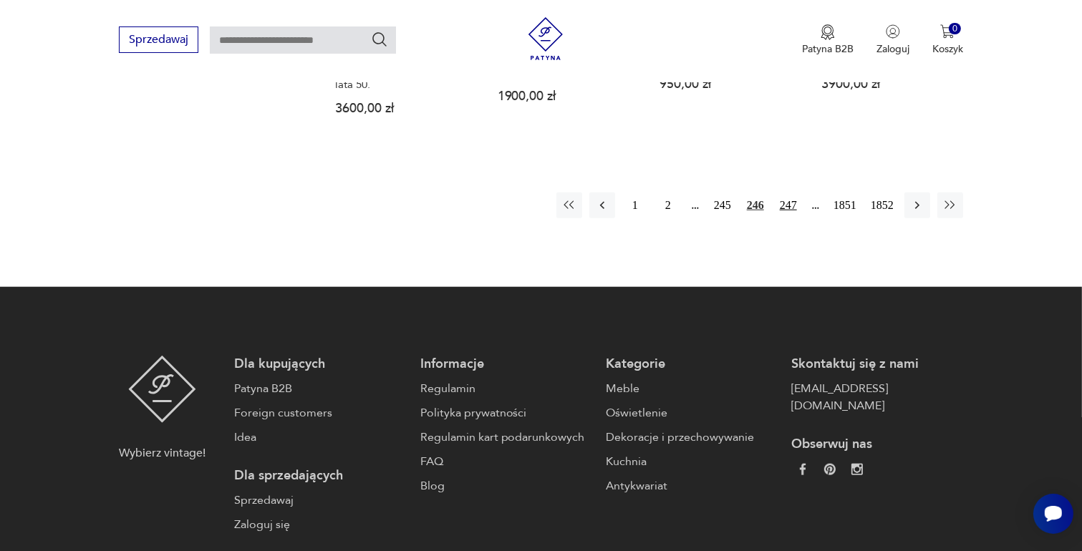
click at [788, 193] on button "247" at bounding box center [788, 206] width 26 height 26
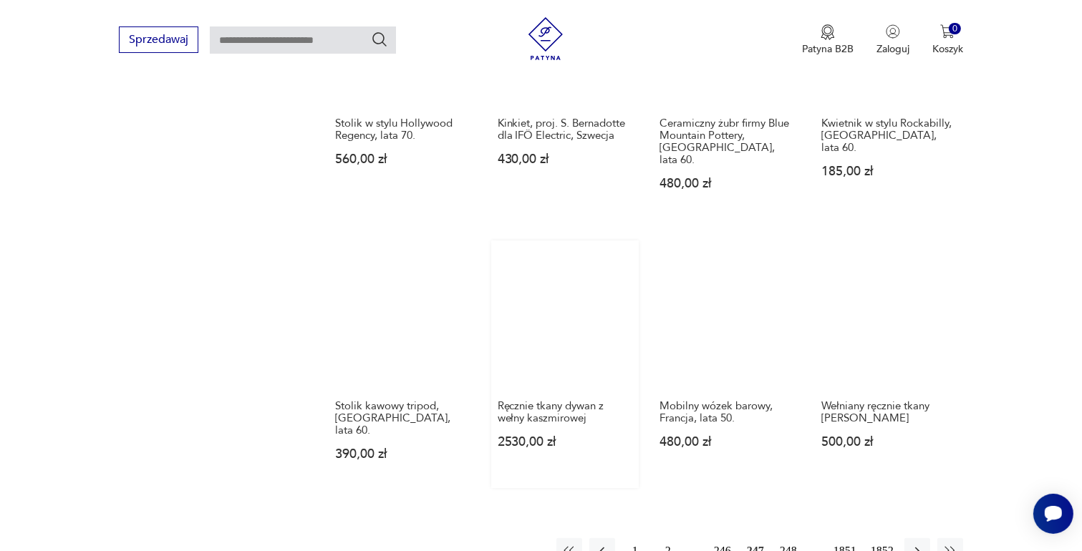
scroll to position [1115, 0]
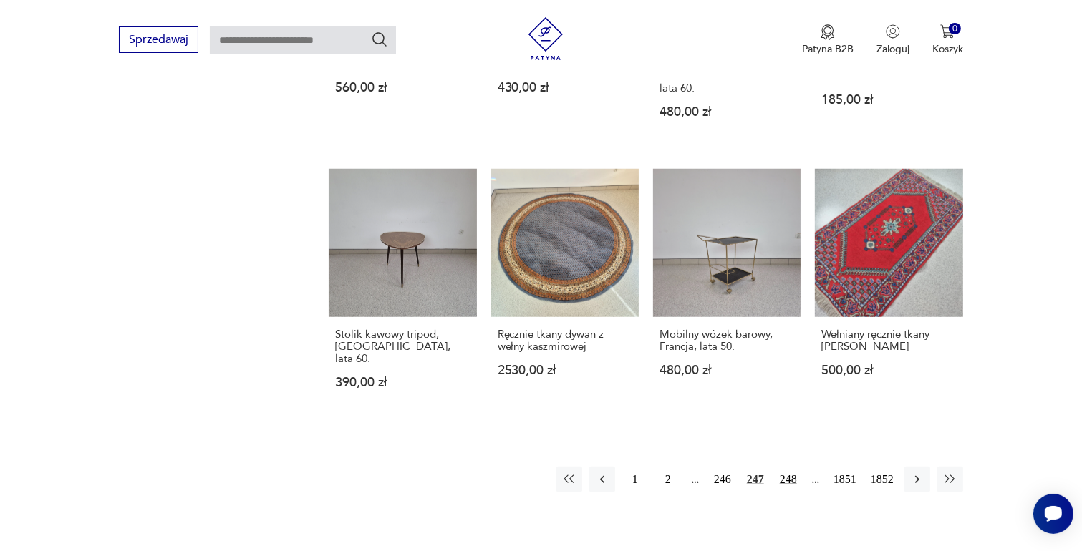
click at [790, 467] on button "248" at bounding box center [788, 480] width 26 height 26
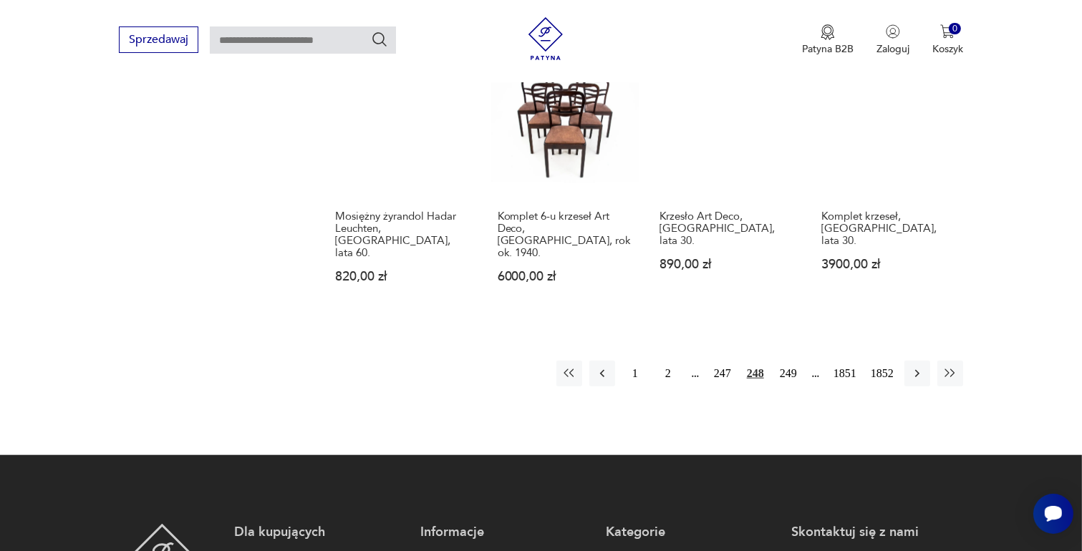
scroll to position [1330, 0]
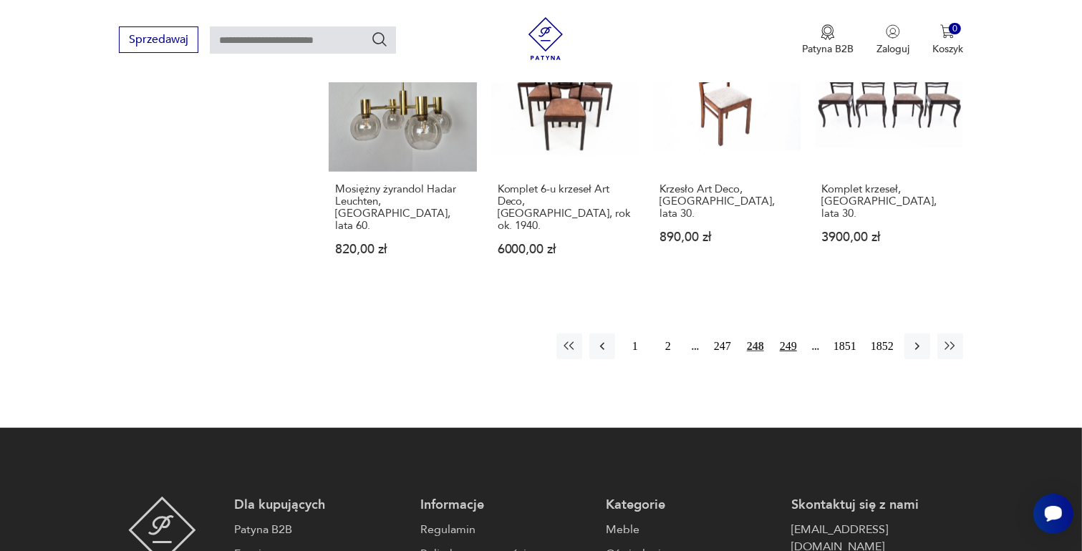
click at [790, 334] on button "249" at bounding box center [788, 347] width 26 height 26
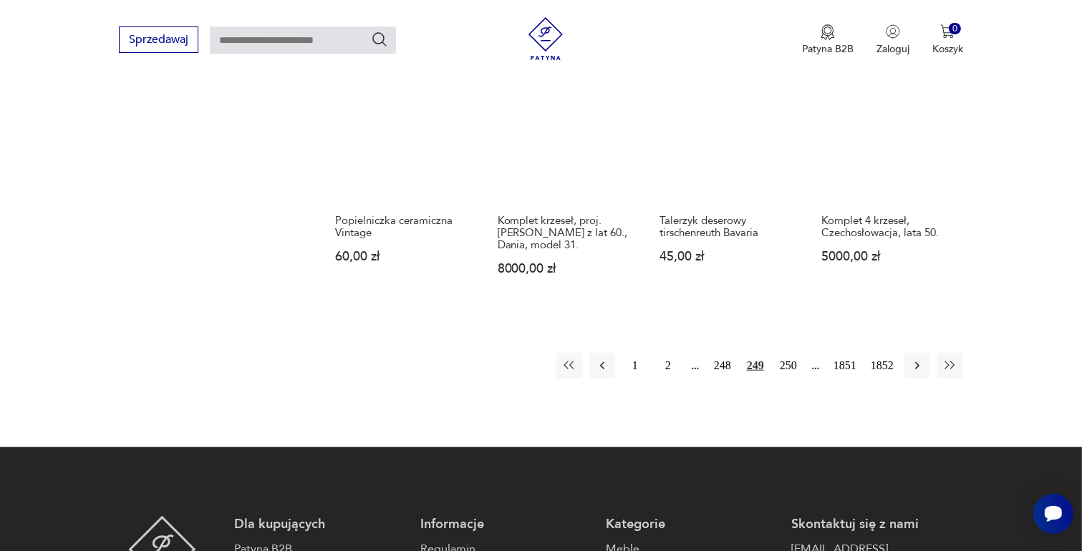
scroll to position [1259, 0]
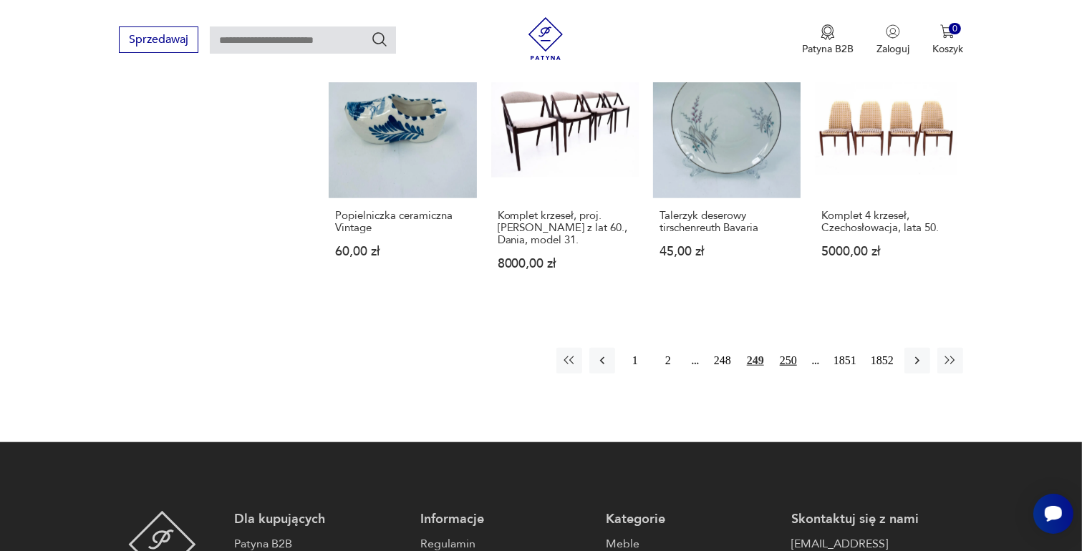
click at [788, 356] on button "250" at bounding box center [788, 361] width 26 height 26
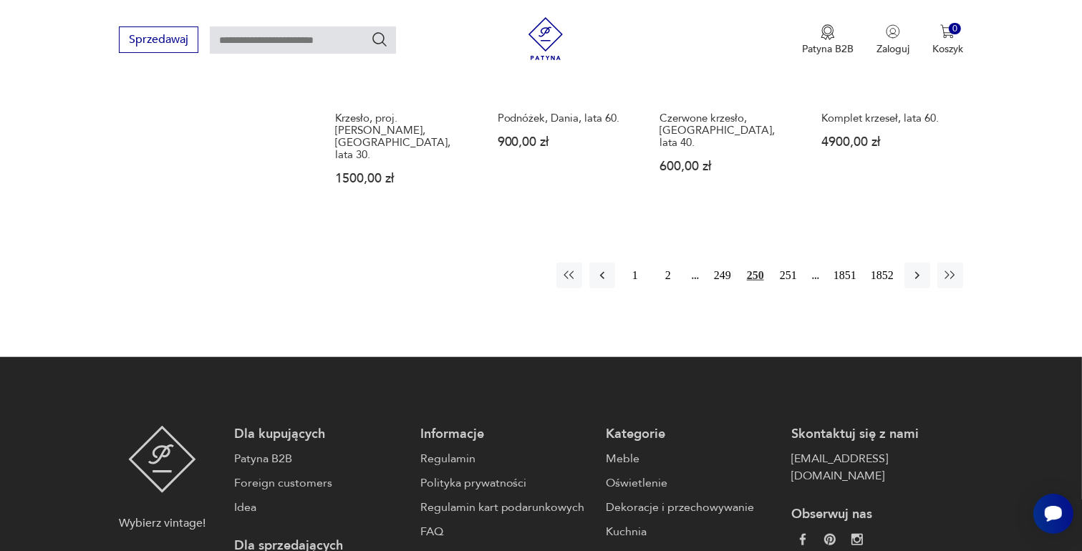
scroll to position [1330, 0]
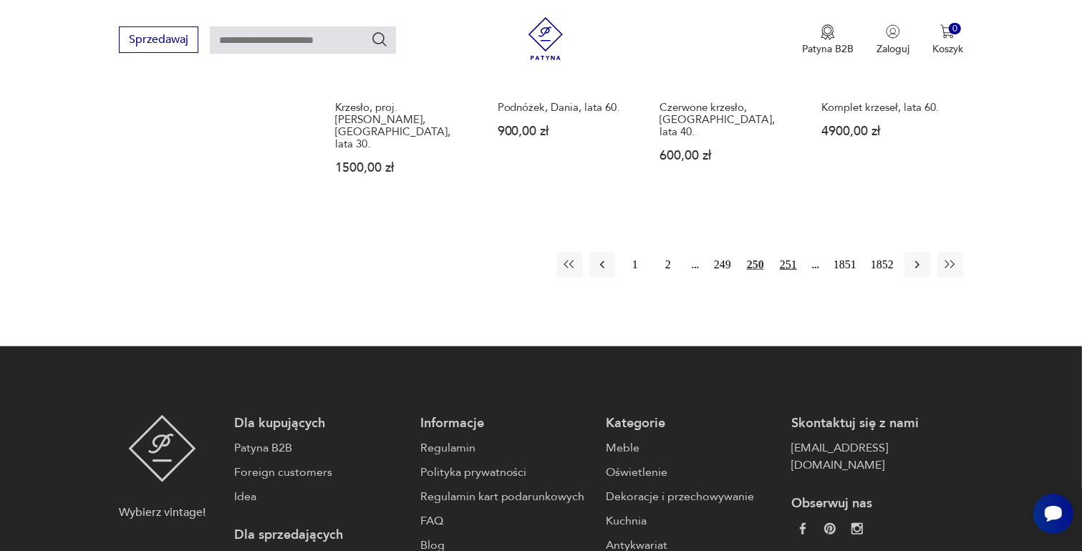
click at [793, 252] on button "251" at bounding box center [788, 265] width 26 height 26
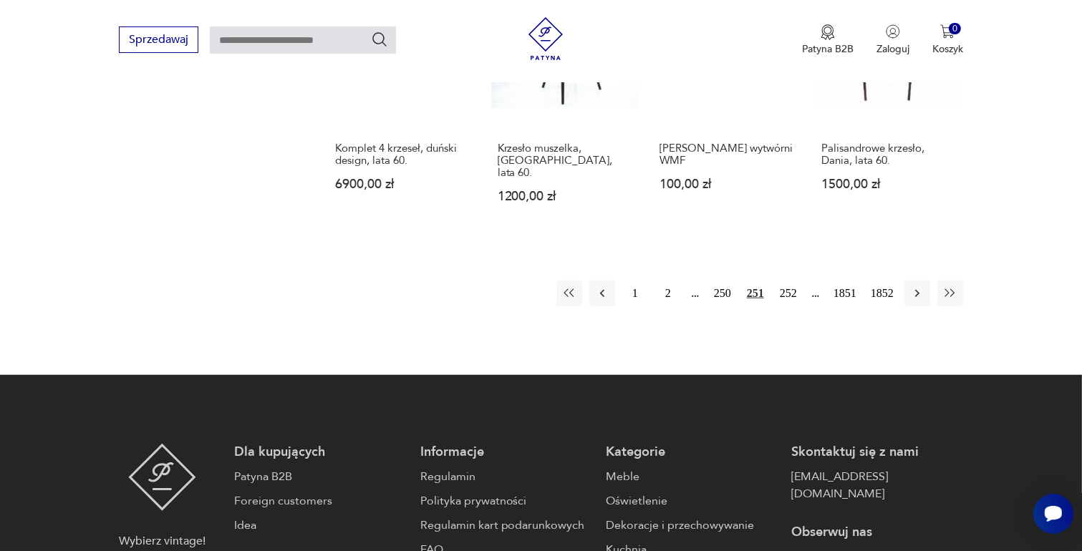
scroll to position [1330, 0]
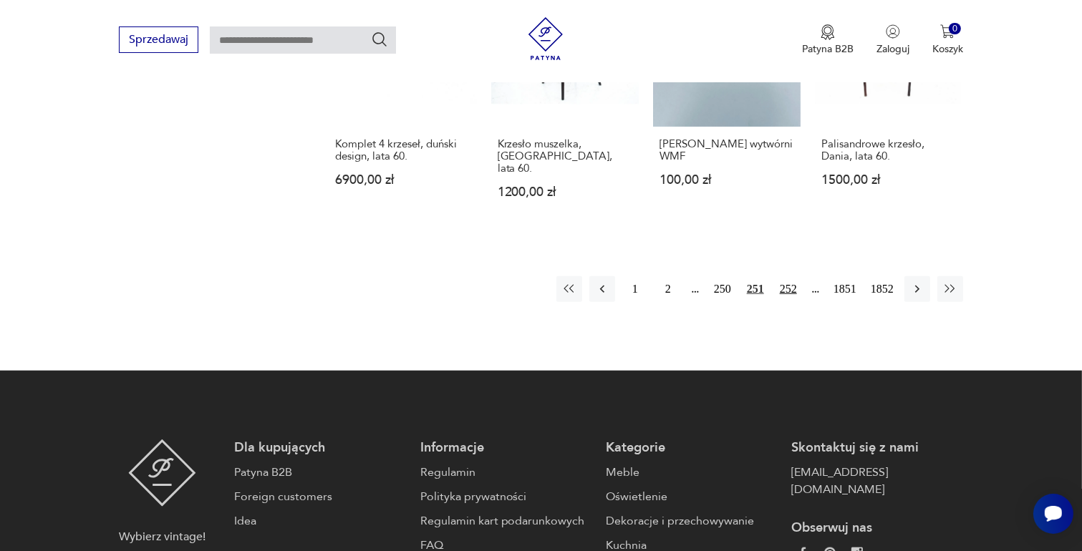
click at [791, 276] on button "252" at bounding box center [788, 289] width 26 height 26
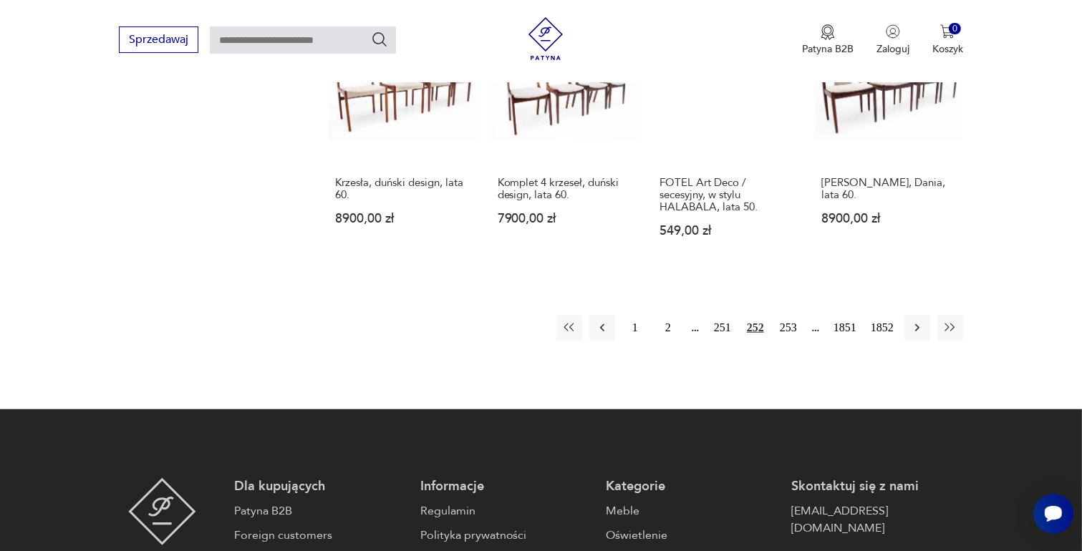
scroll to position [1330, 0]
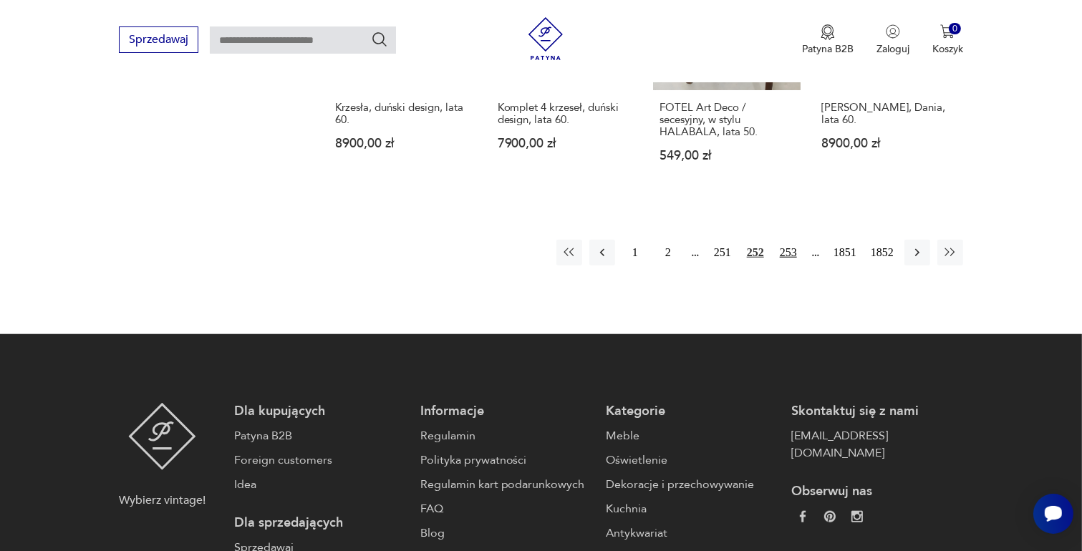
click at [793, 240] on button "253" at bounding box center [788, 253] width 26 height 26
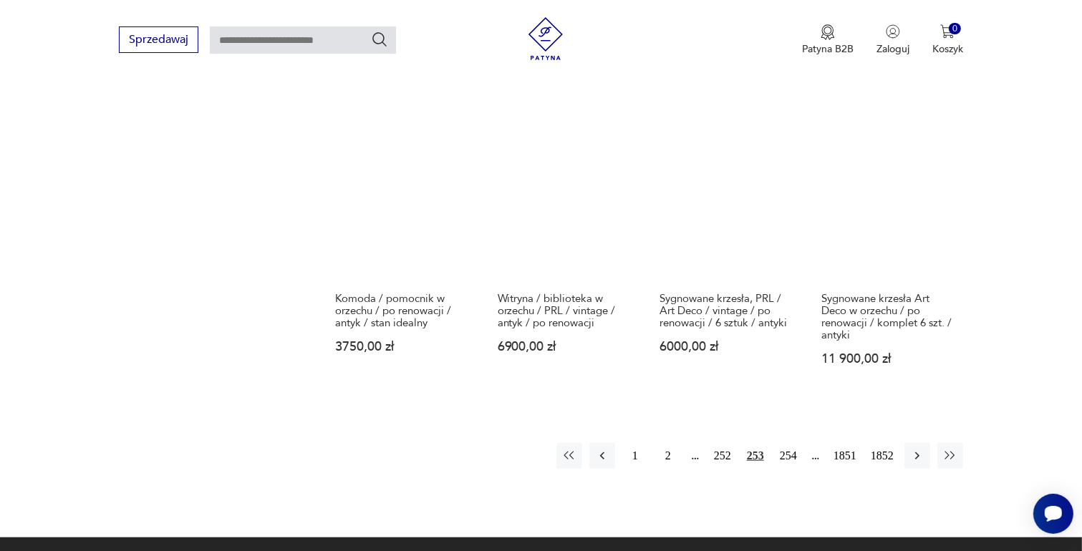
scroll to position [1330, 0]
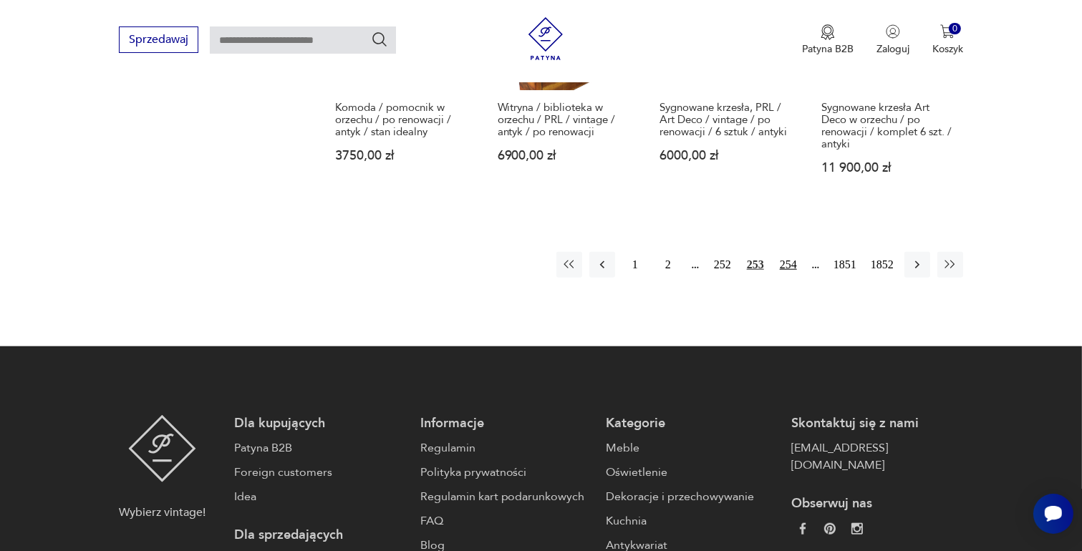
click at [788, 263] on button "254" at bounding box center [788, 265] width 26 height 26
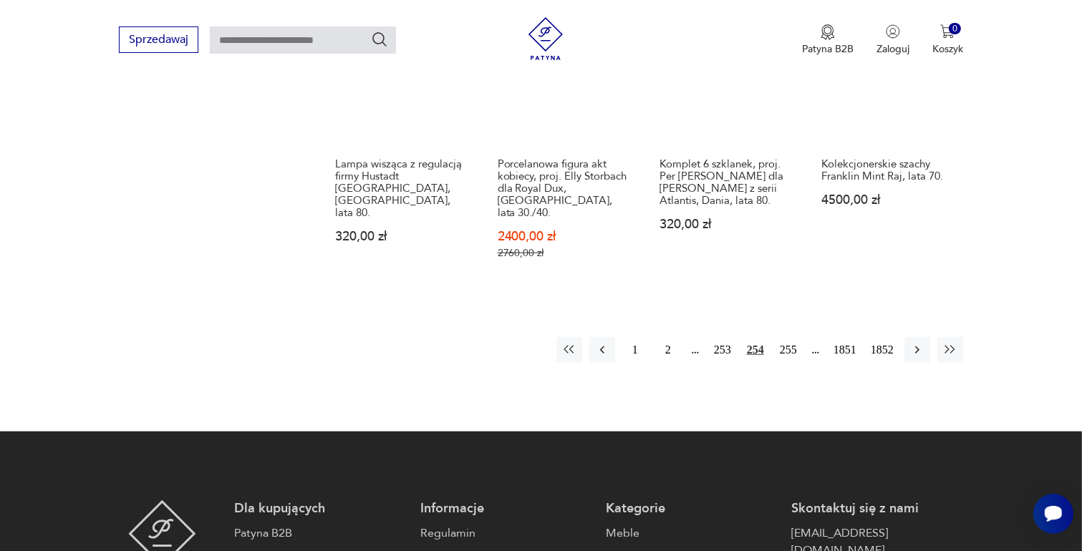
scroll to position [1402, 0]
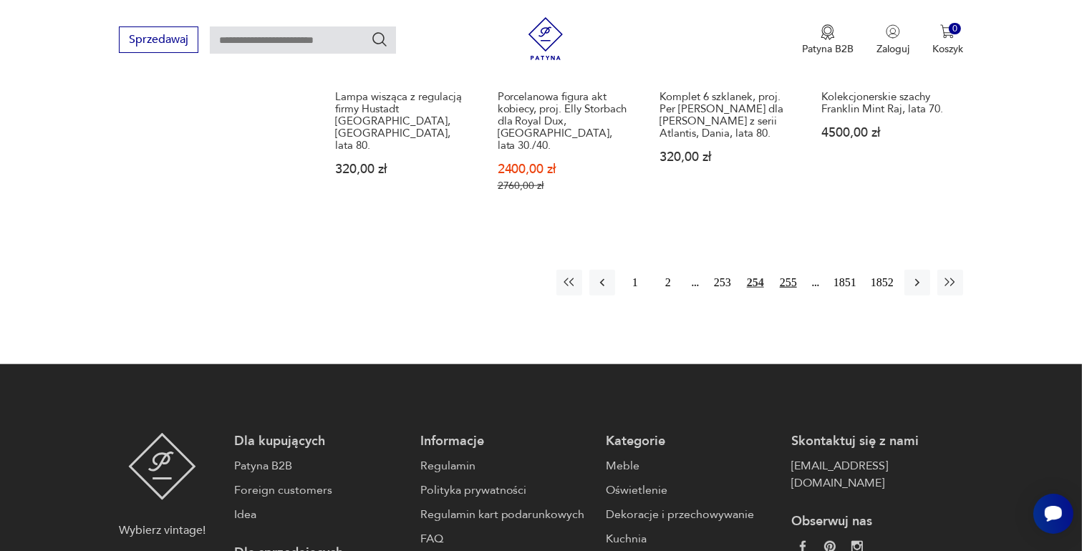
click at [789, 270] on button "255" at bounding box center [788, 283] width 26 height 26
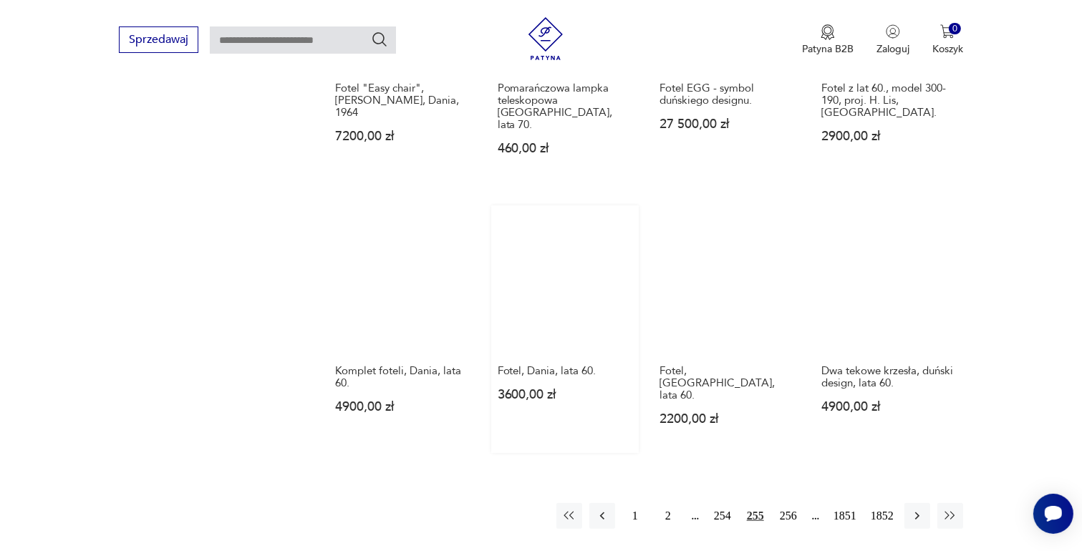
scroll to position [1115, 0]
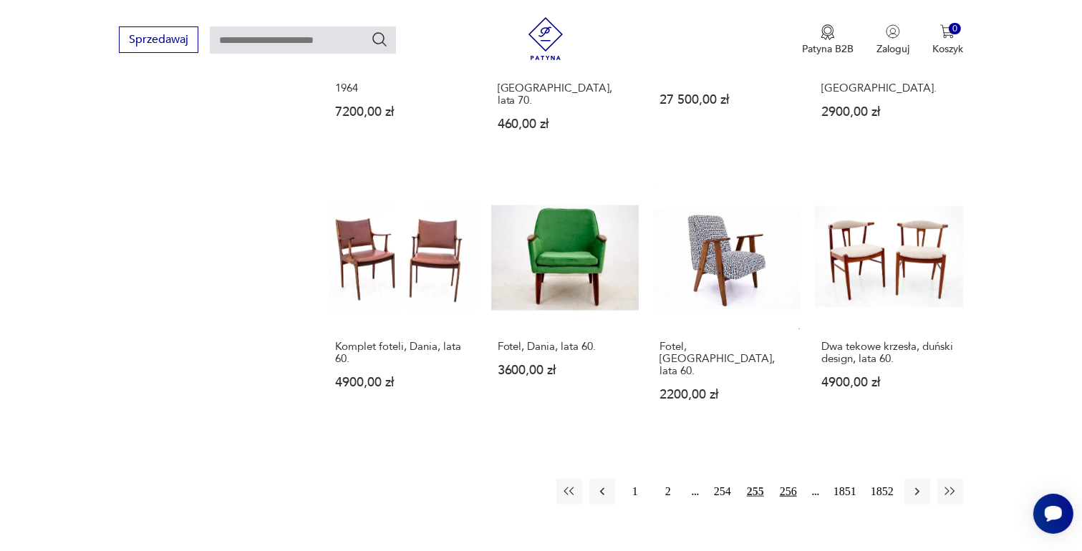
click at [788, 479] on button "256" at bounding box center [788, 492] width 26 height 26
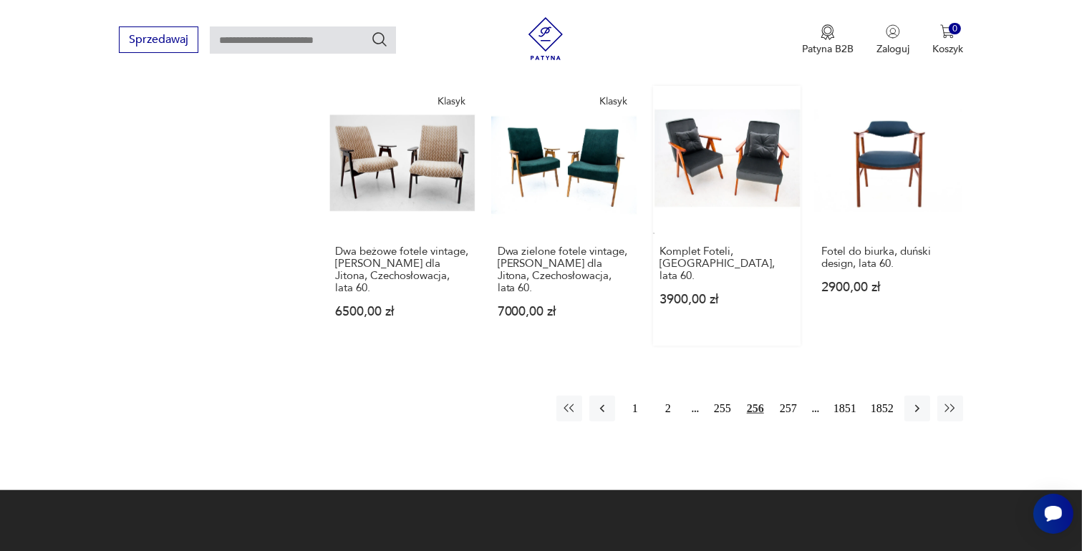
scroll to position [1187, 0]
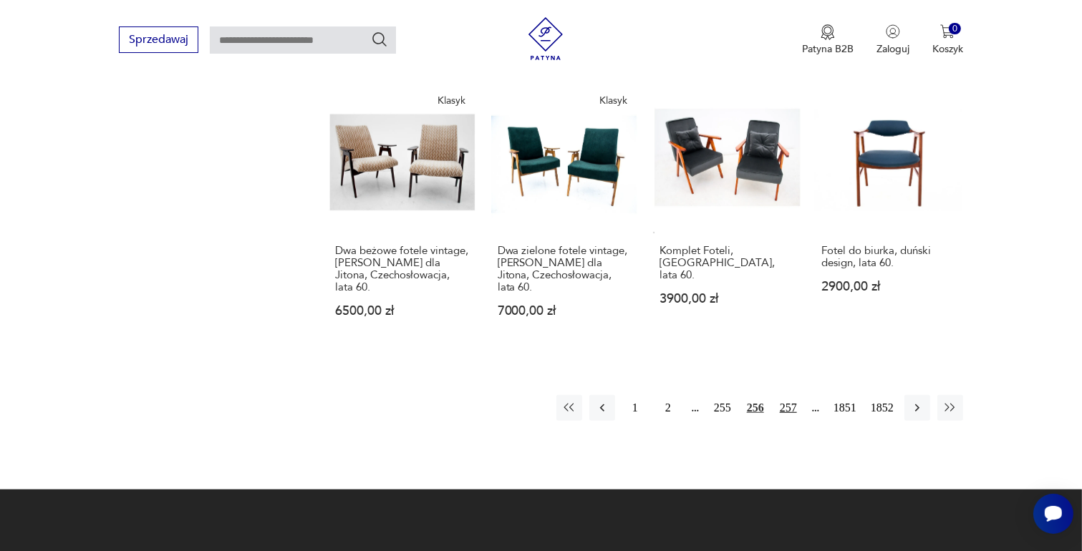
click at [789, 395] on button "257" at bounding box center [788, 408] width 26 height 26
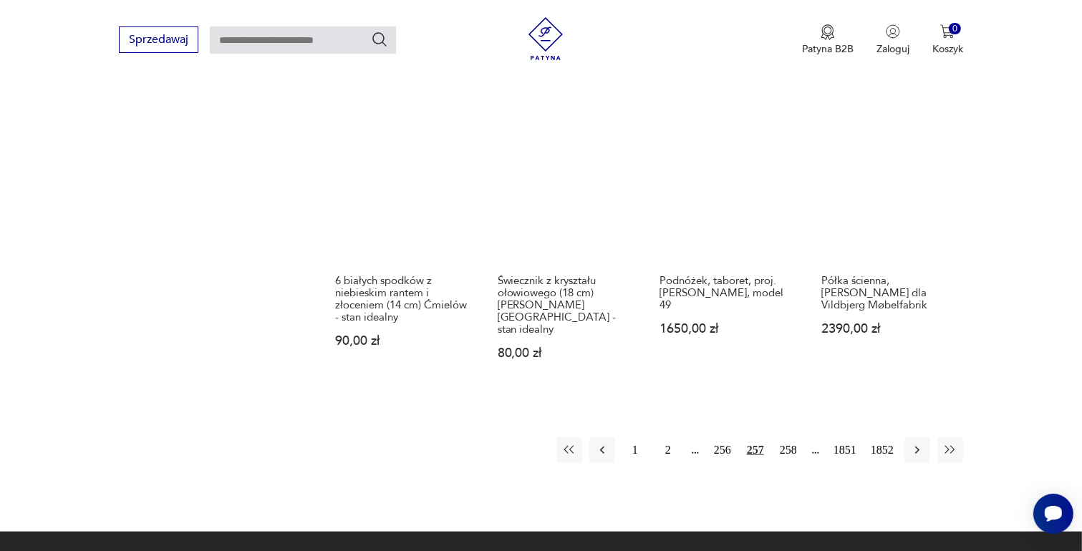
scroll to position [1330, 0]
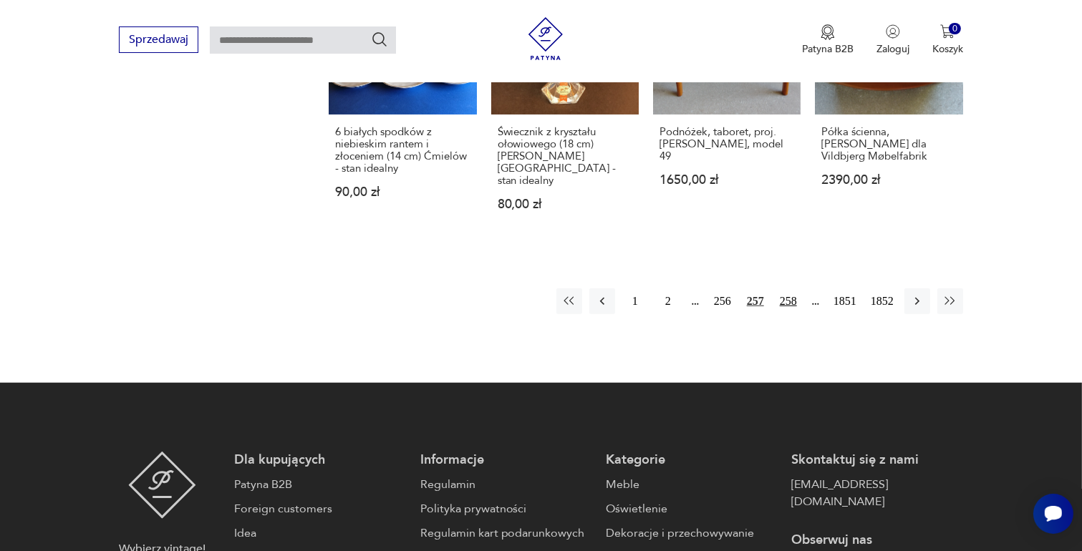
click at [789, 289] on button "258" at bounding box center [788, 302] width 26 height 26
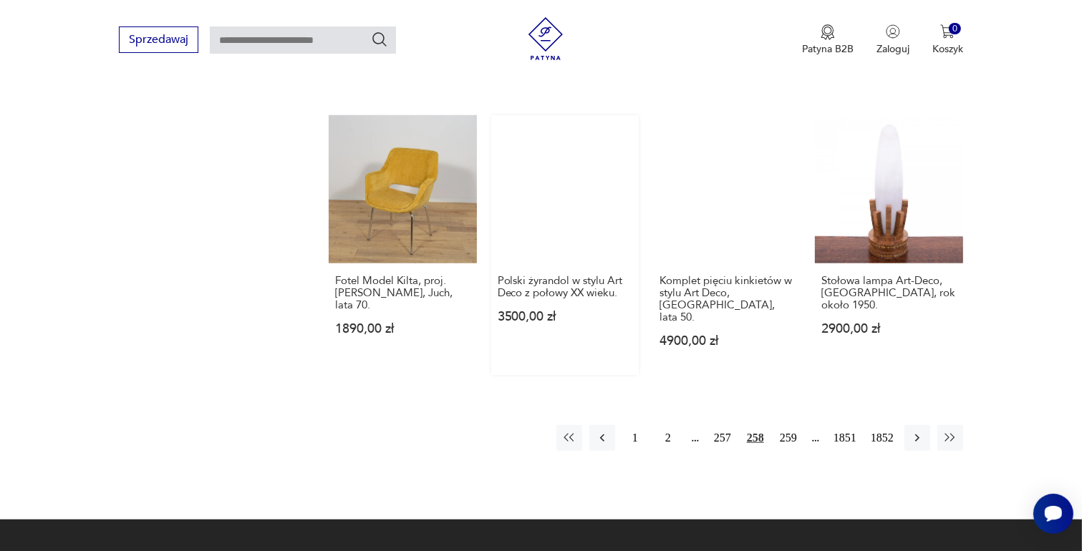
scroll to position [1259, 0]
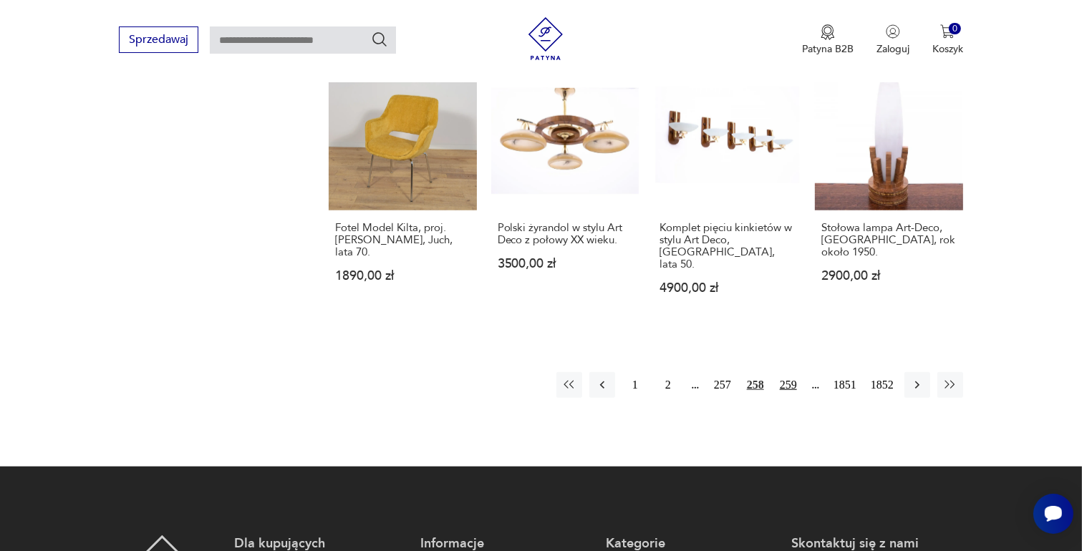
click at [788, 372] on button "259" at bounding box center [788, 385] width 26 height 26
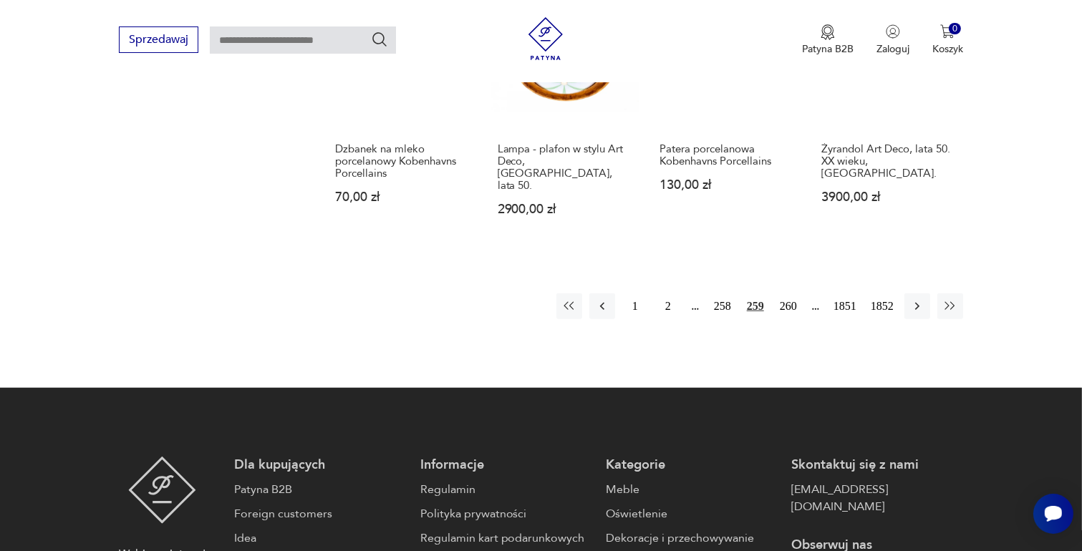
scroll to position [1330, 0]
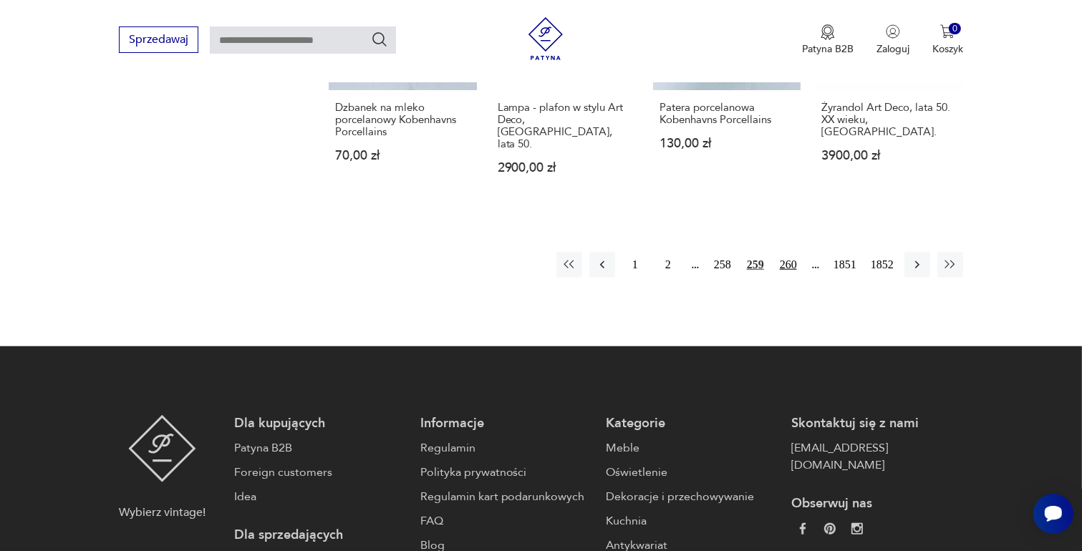
click at [793, 252] on button "260" at bounding box center [788, 265] width 26 height 26
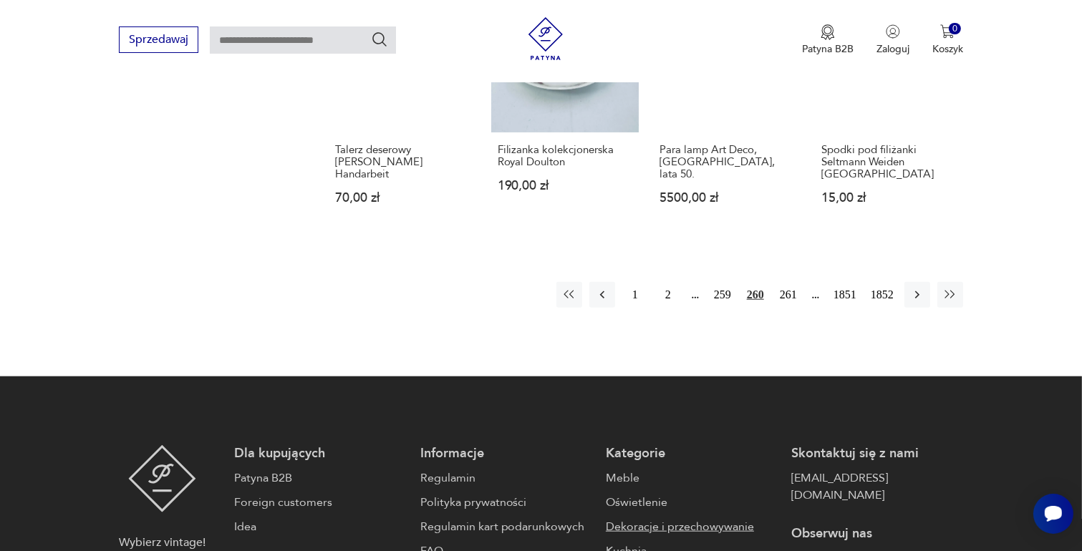
scroll to position [1402, 0]
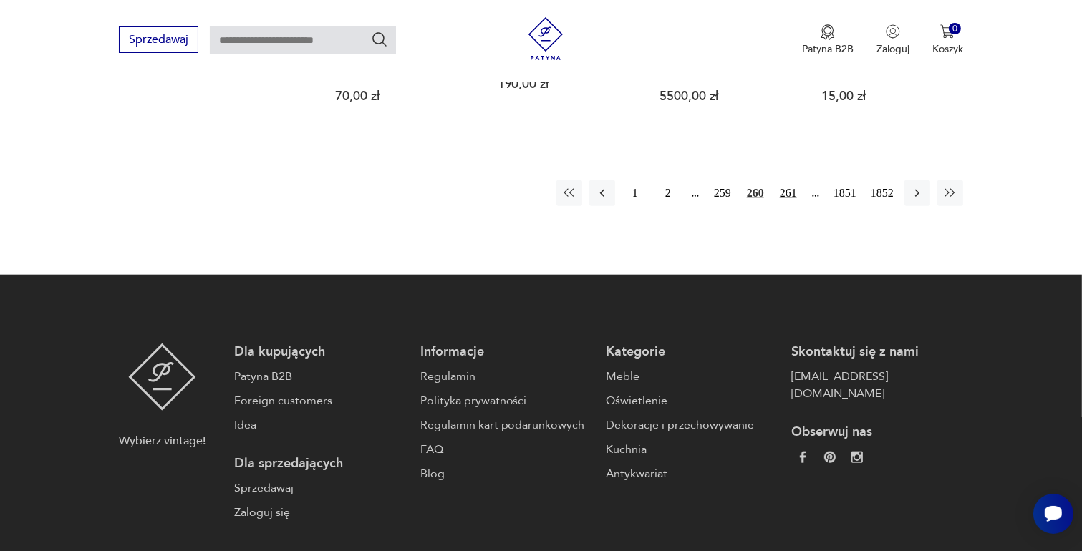
click at [790, 180] on button "261" at bounding box center [788, 193] width 26 height 26
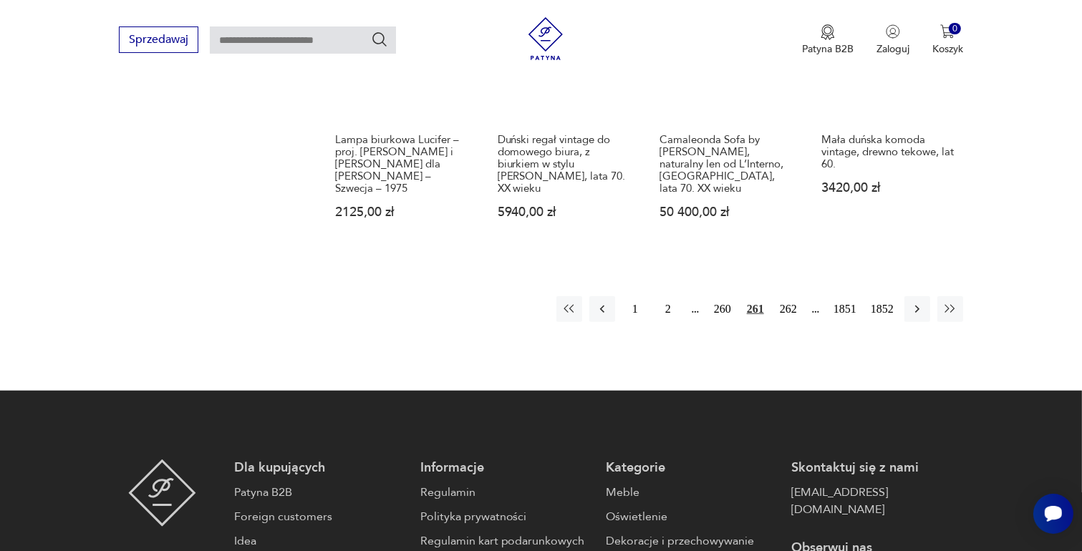
scroll to position [1330, 0]
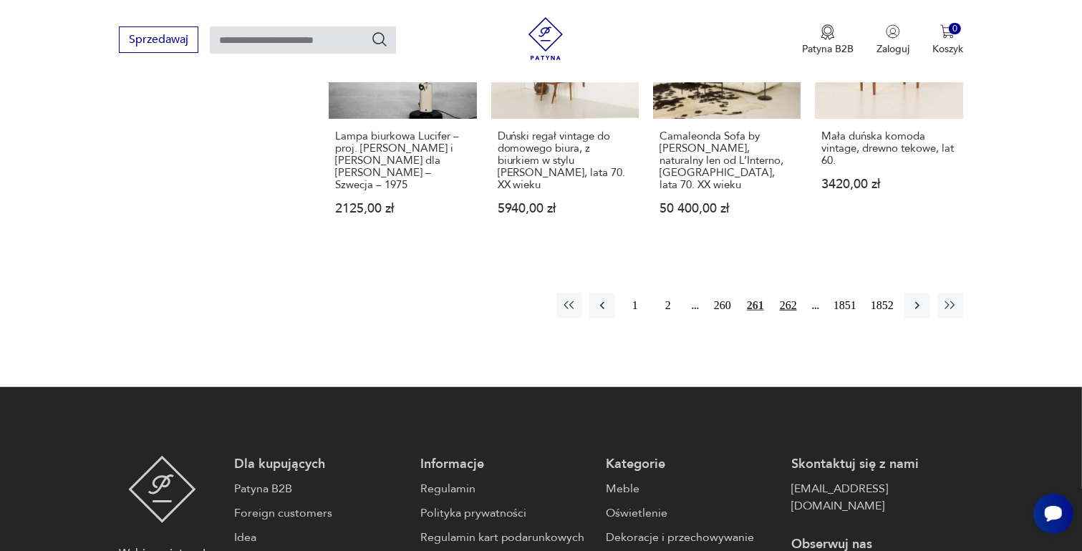
click at [790, 293] on button "262" at bounding box center [788, 306] width 26 height 26
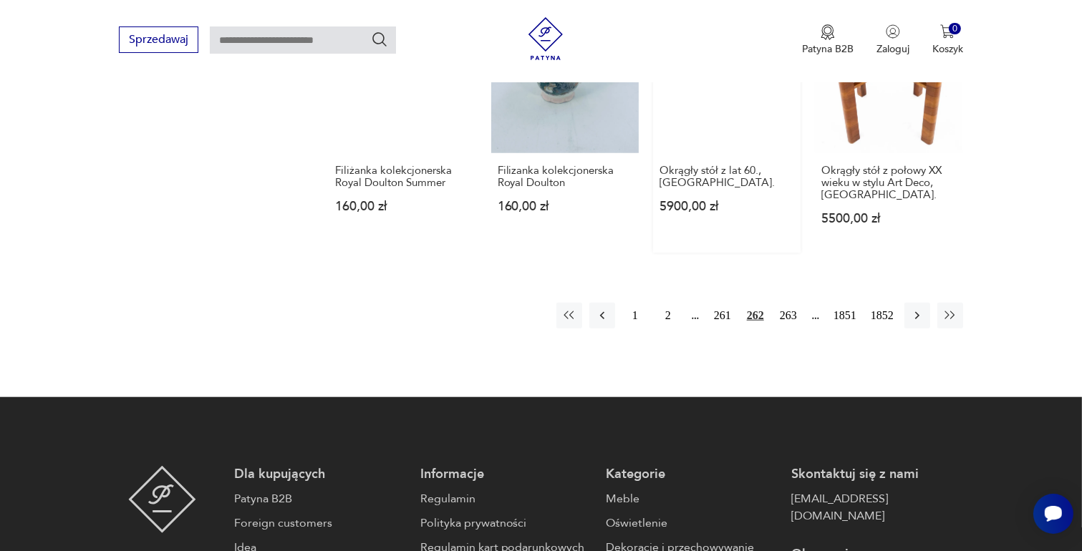
scroll to position [1330, 0]
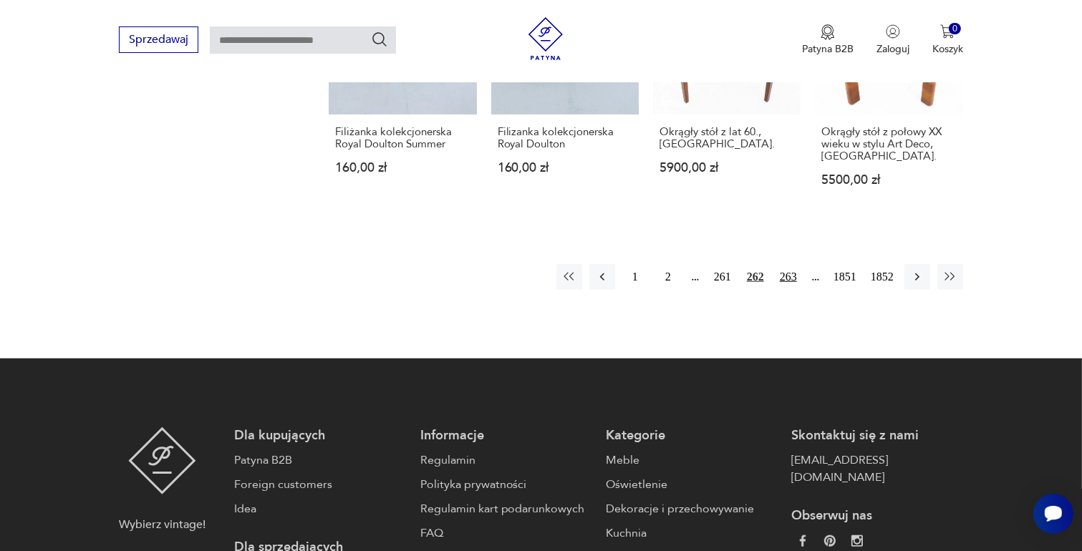
click at [786, 264] on button "263" at bounding box center [788, 277] width 26 height 26
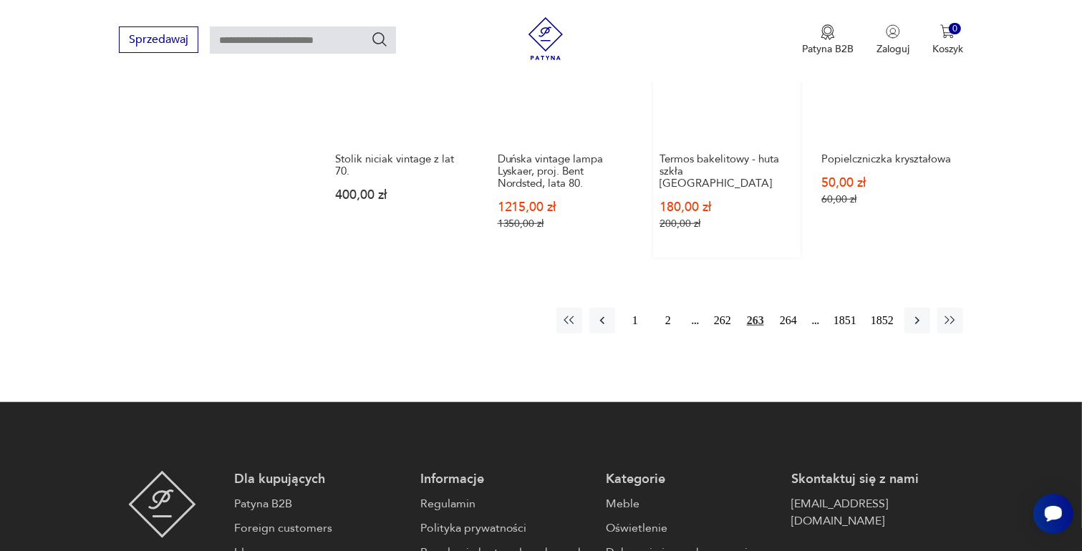
scroll to position [1330, 0]
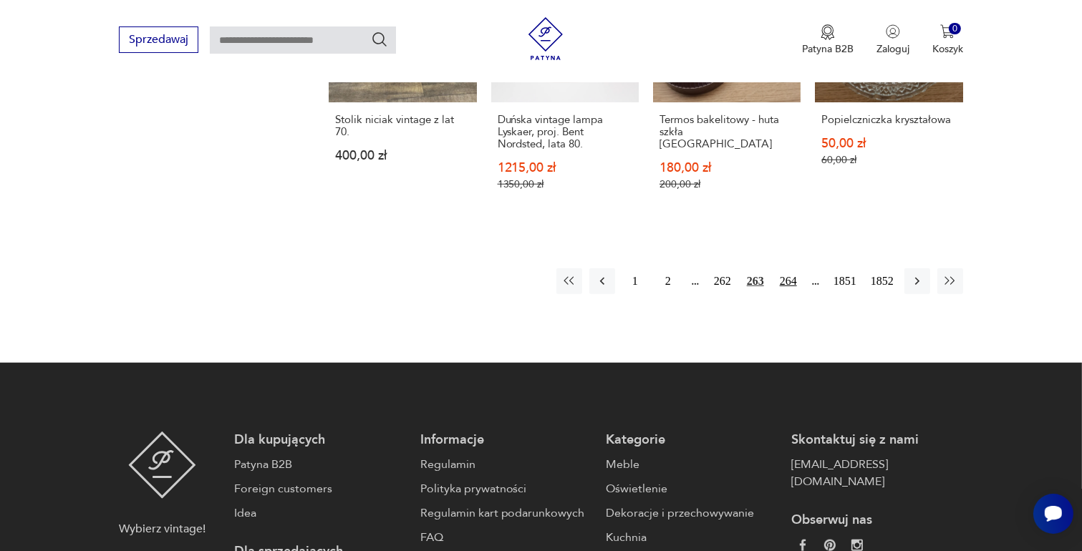
click at [790, 268] on button "264" at bounding box center [788, 281] width 26 height 26
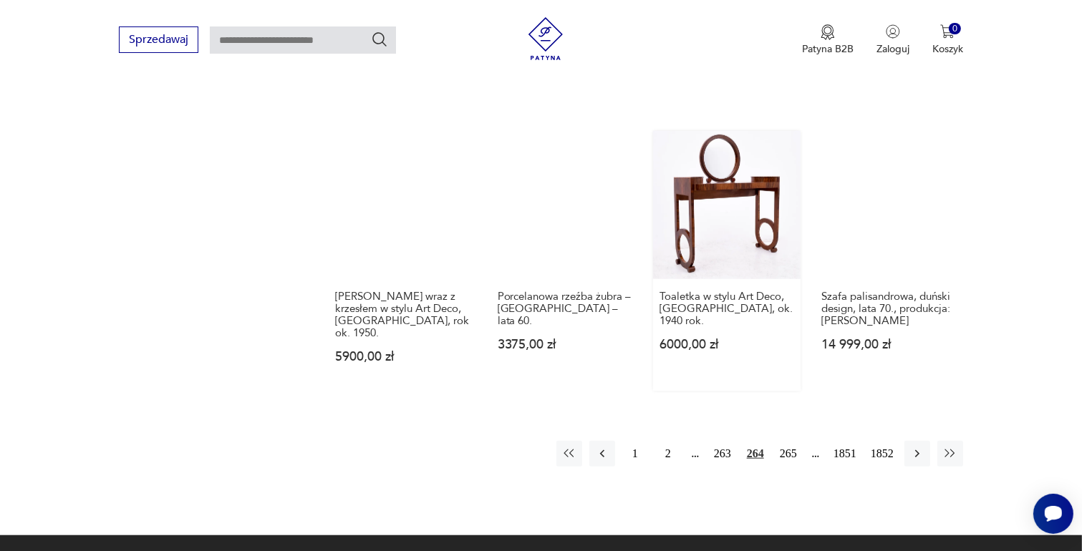
scroll to position [1259, 0]
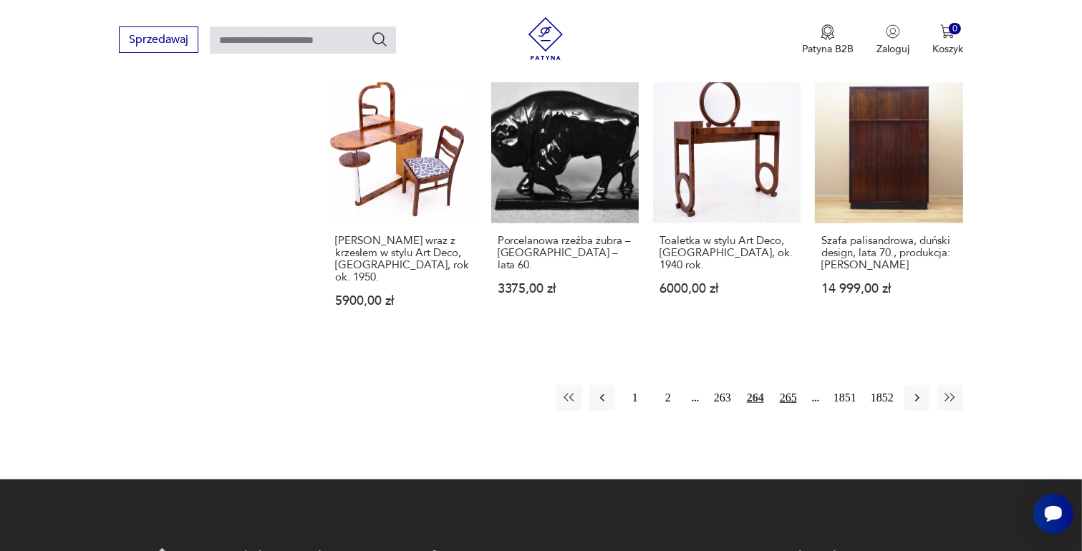
click at [789, 385] on button "265" at bounding box center [788, 398] width 26 height 26
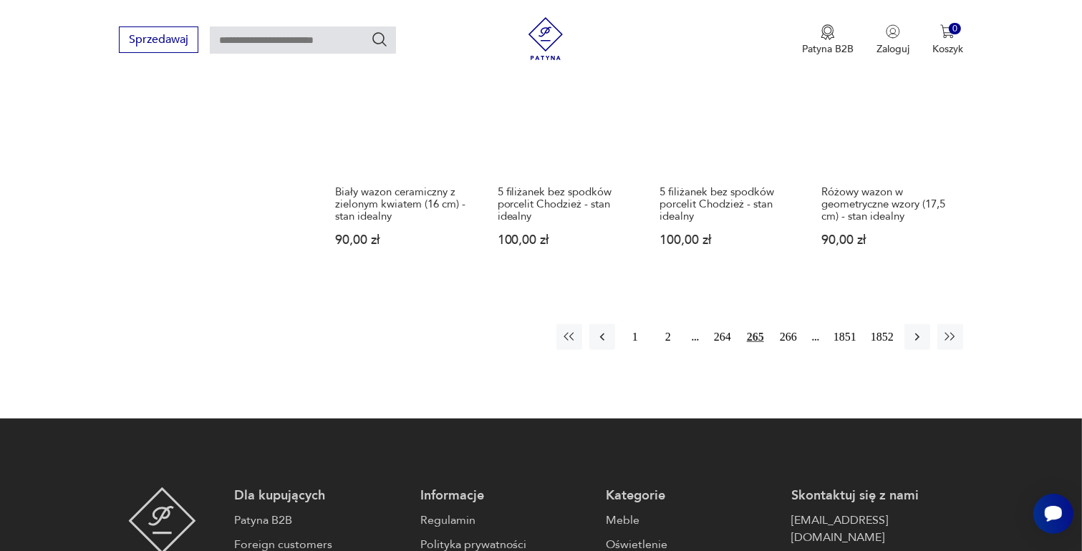
scroll to position [1259, 0]
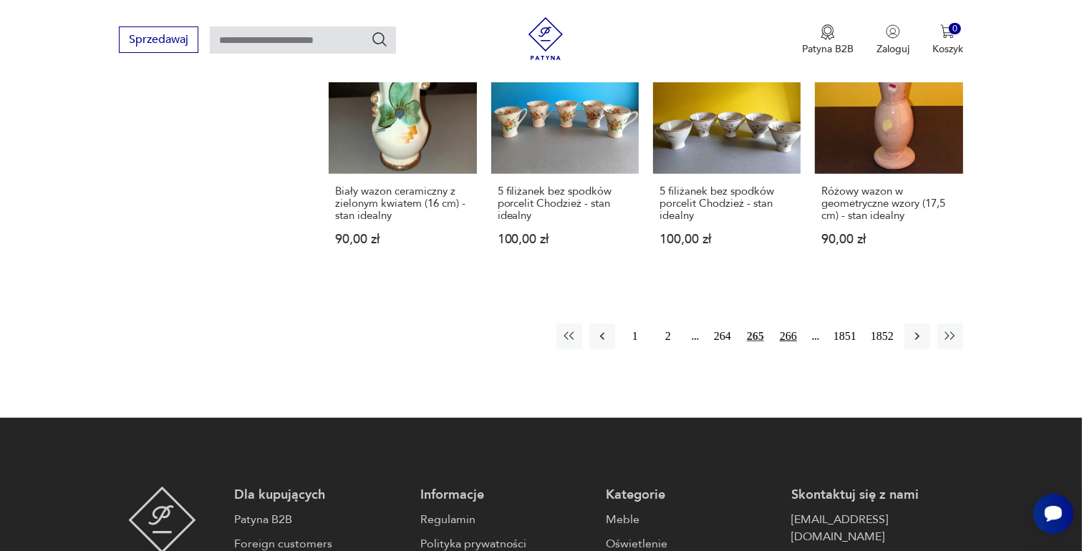
click at [791, 324] on button "266" at bounding box center [788, 337] width 26 height 26
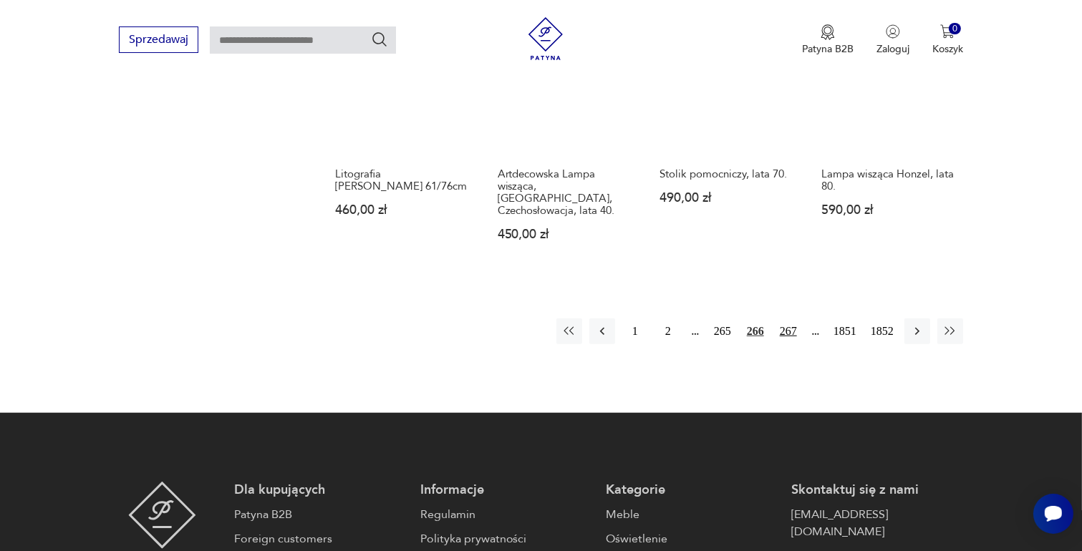
scroll to position [1330, 0]
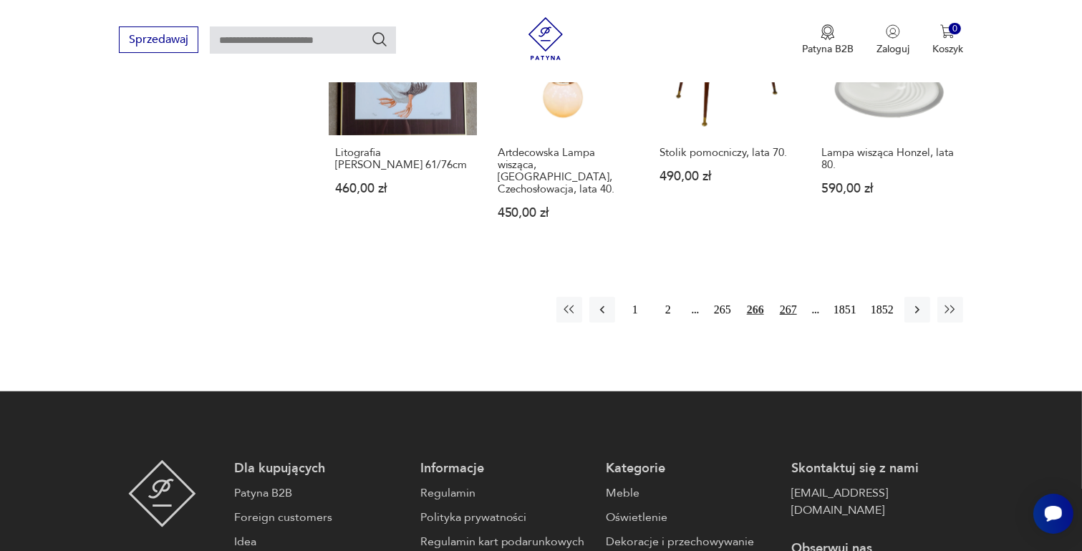
click at [788, 297] on button "267" at bounding box center [788, 310] width 26 height 26
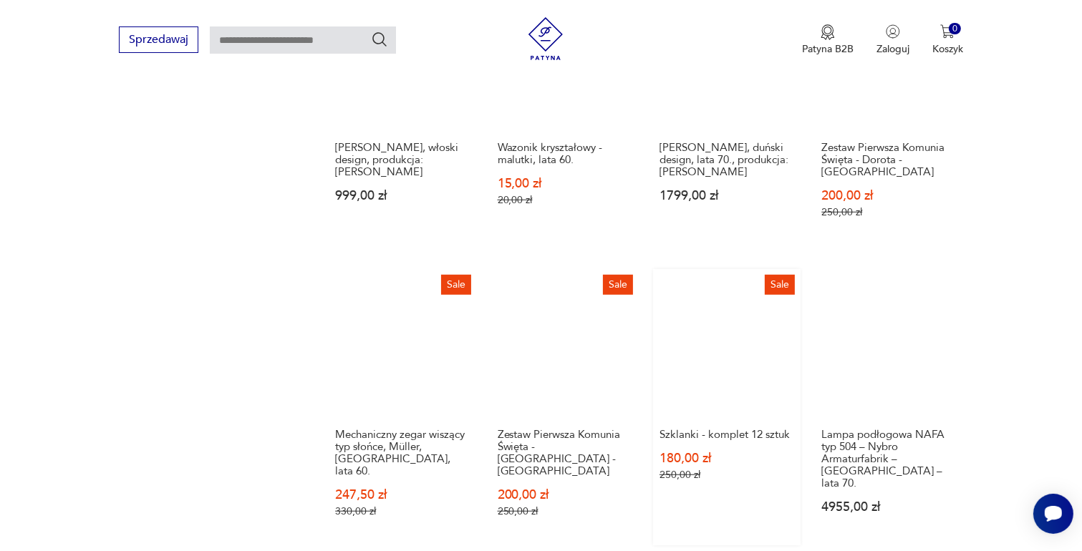
scroll to position [1115, 0]
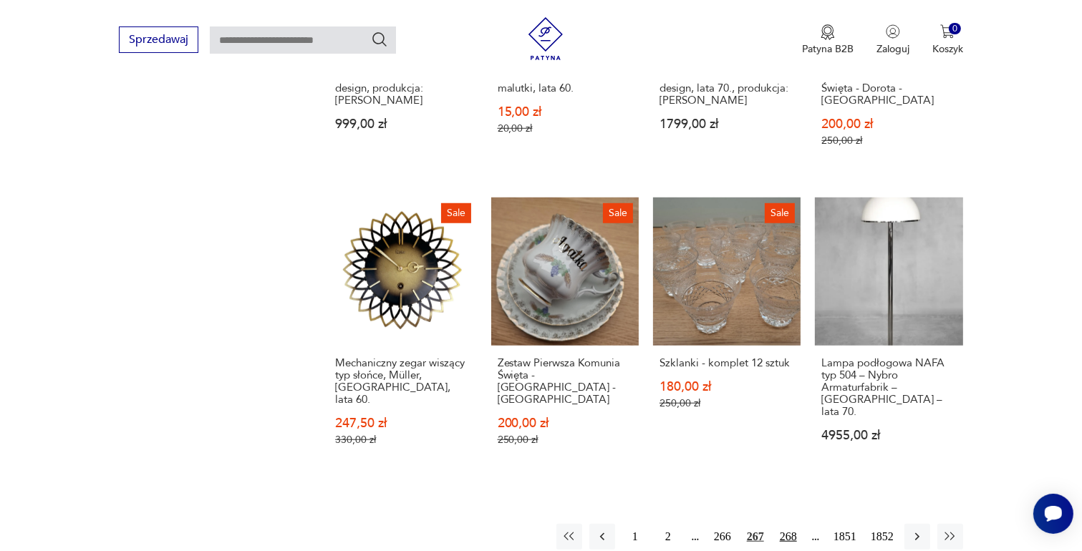
click at [790, 524] on button "268" at bounding box center [788, 537] width 26 height 26
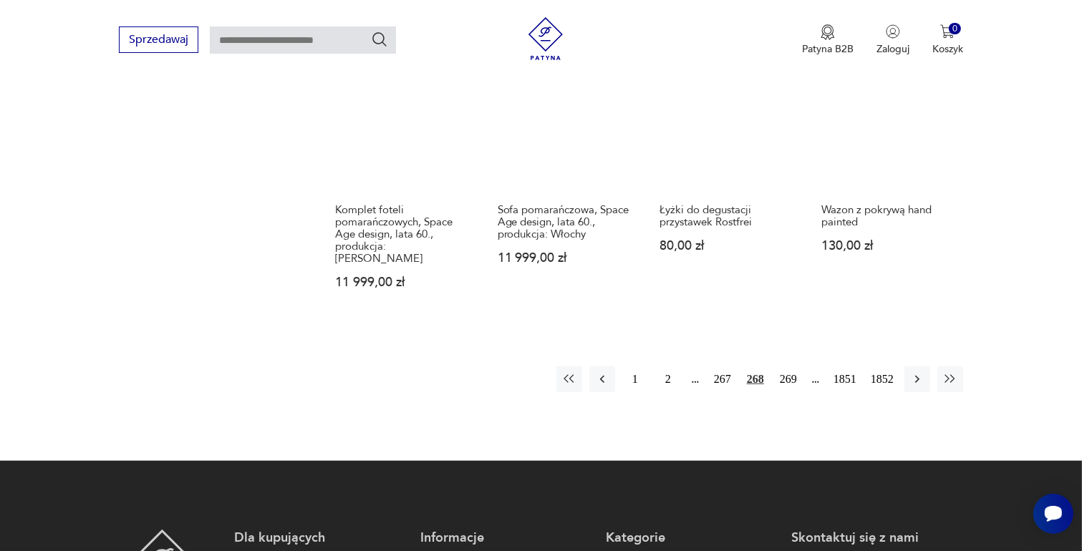
scroll to position [1330, 0]
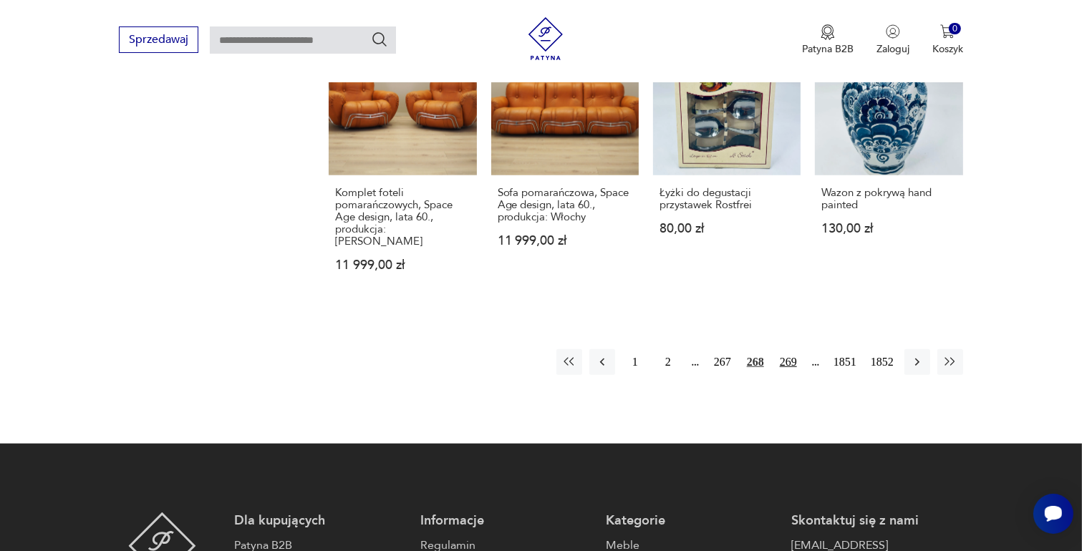
click at [787, 349] on button "269" at bounding box center [788, 362] width 26 height 26
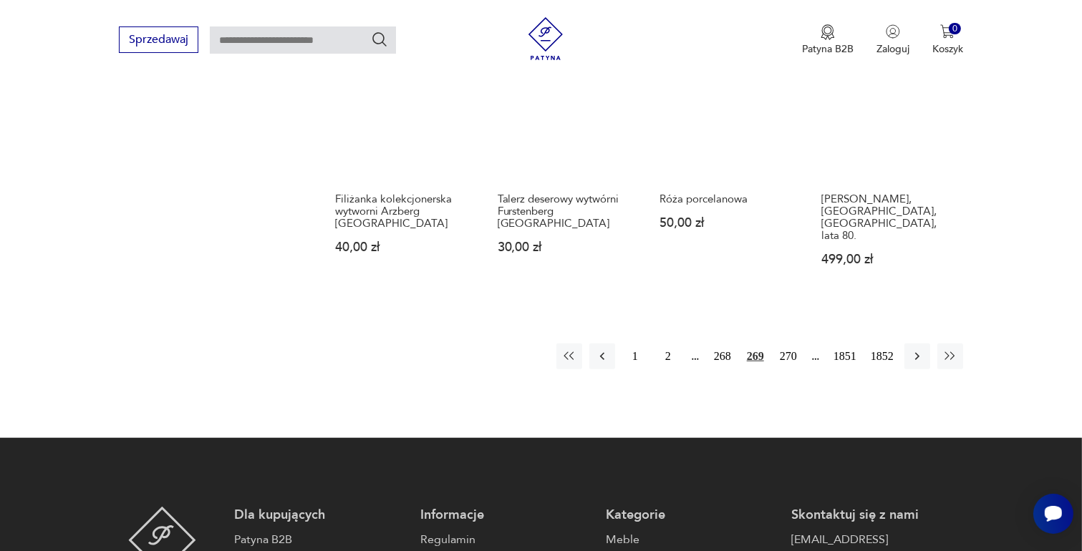
scroll to position [1330, 0]
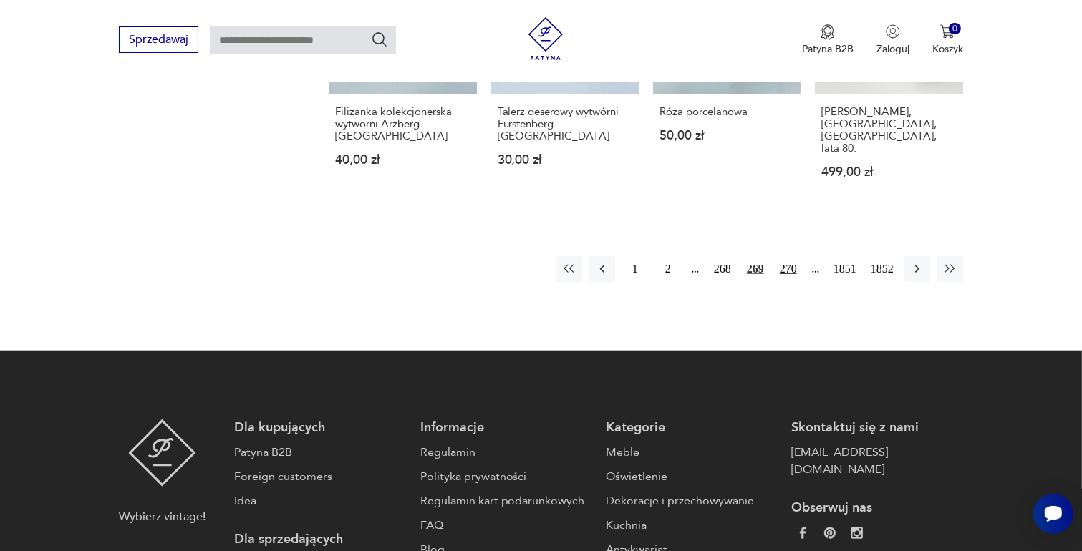
click at [790, 256] on button "270" at bounding box center [788, 269] width 26 height 26
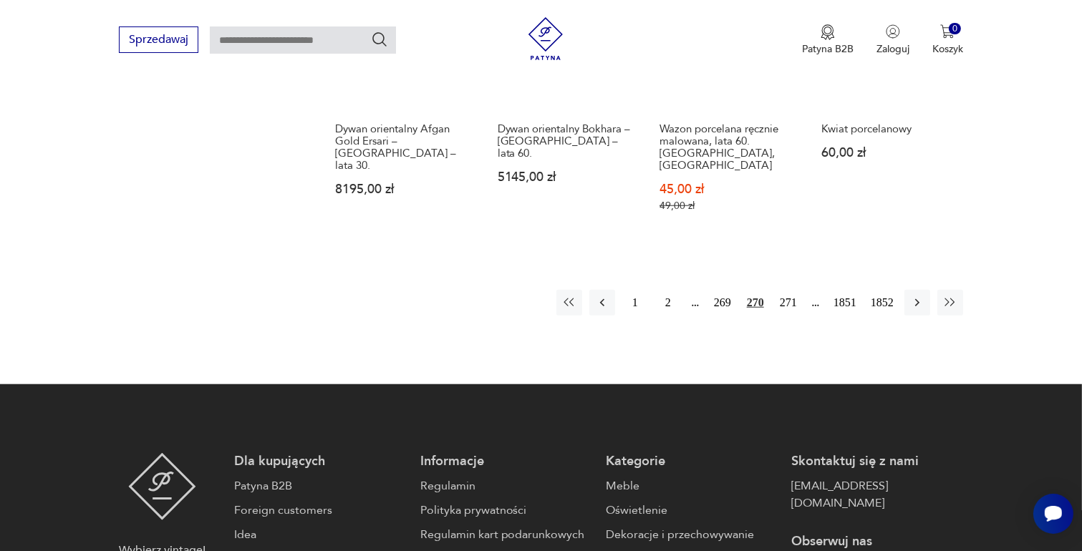
scroll to position [1330, 0]
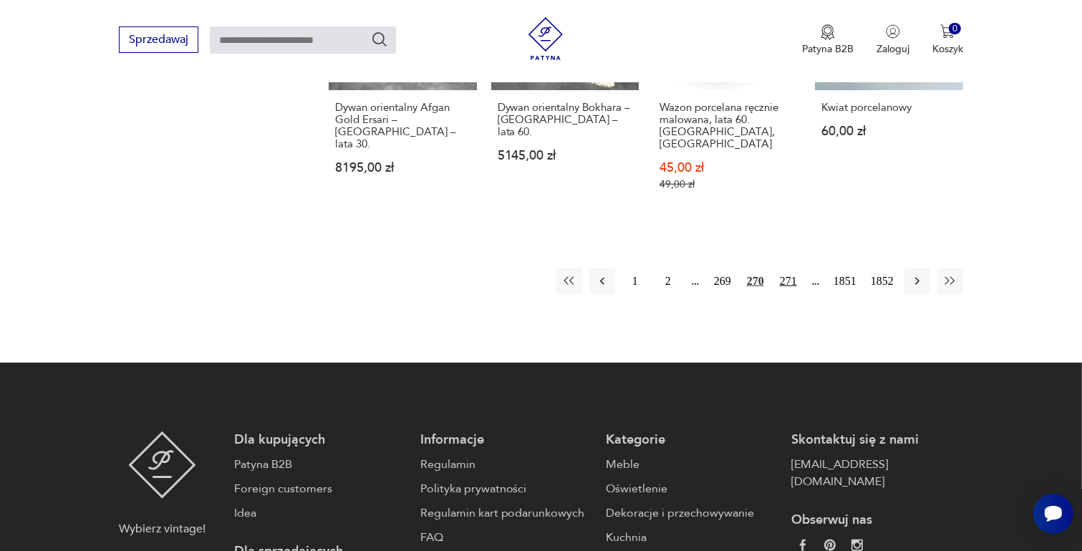
click at [793, 268] on button "271" at bounding box center [788, 281] width 26 height 26
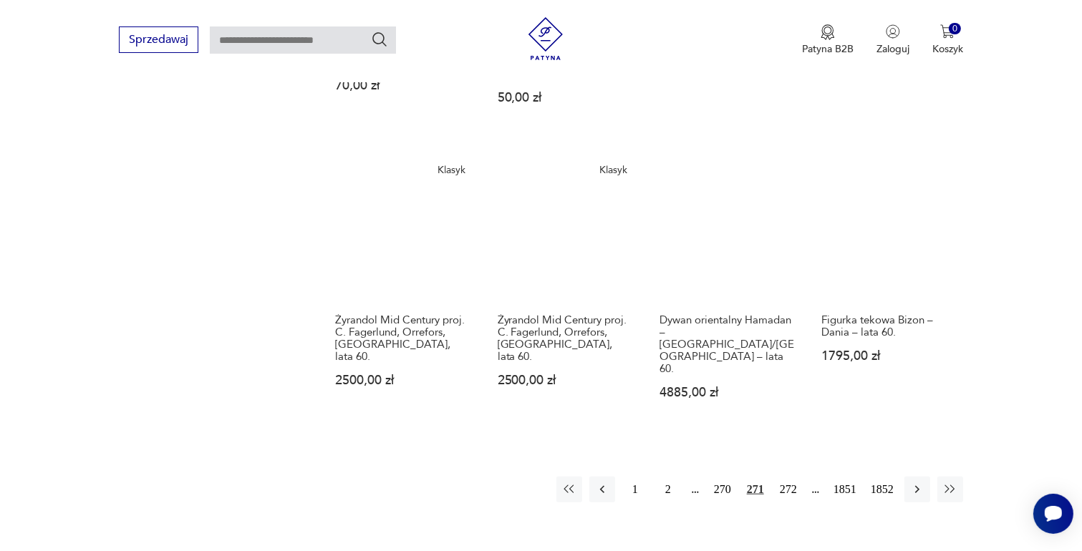
scroll to position [1187, 0]
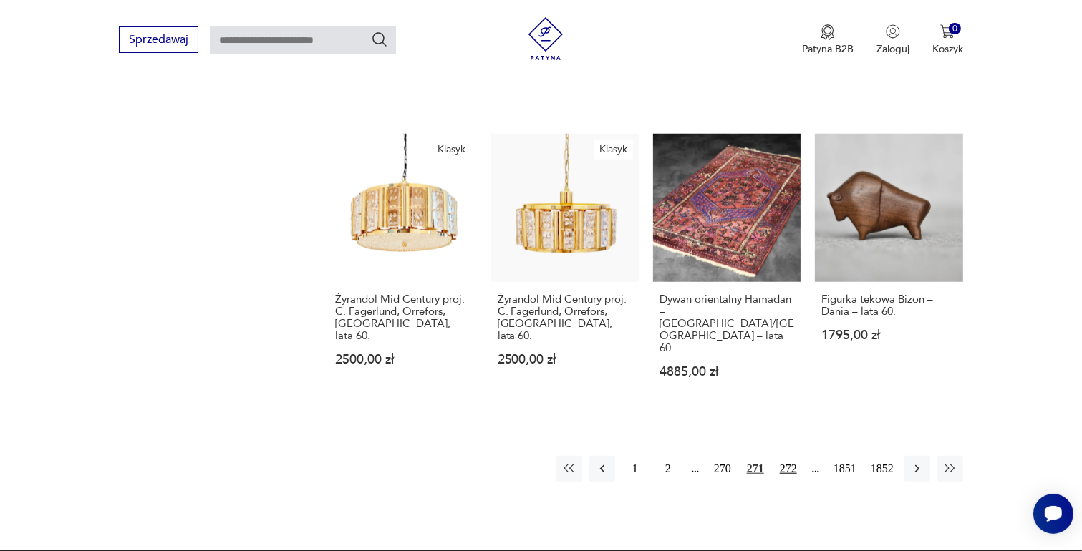
click at [788, 456] on button "272" at bounding box center [788, 469] width 26 height 26
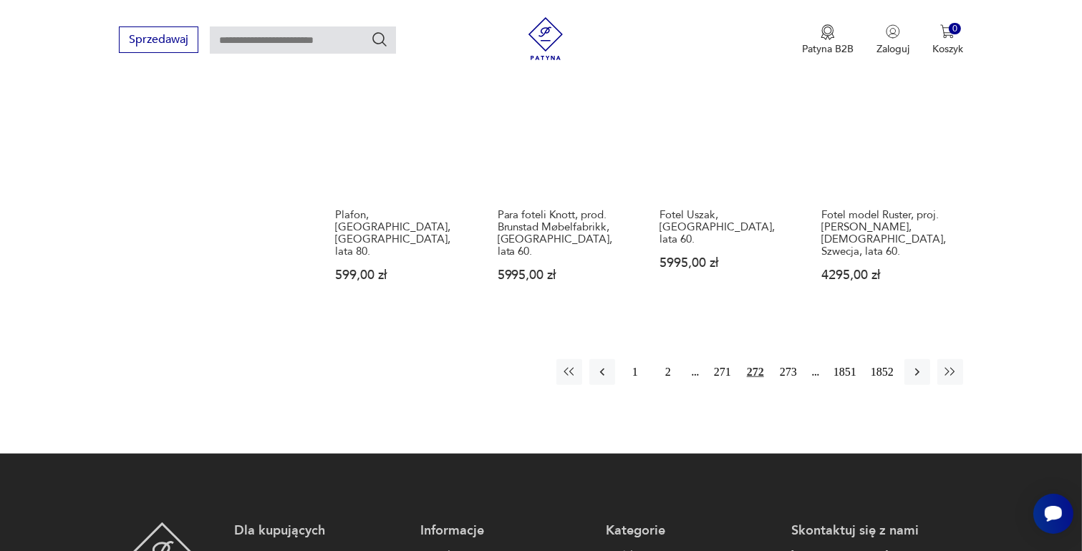
scroll to position [1259, 0]
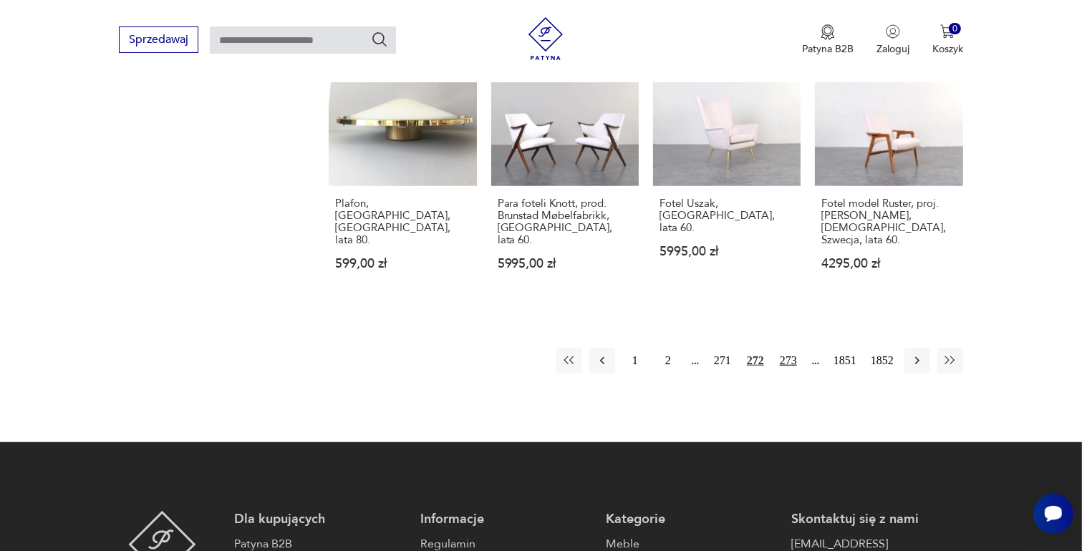
click at [793, 348] on button "273" at bounding box center [788, 361] width 26 height 26
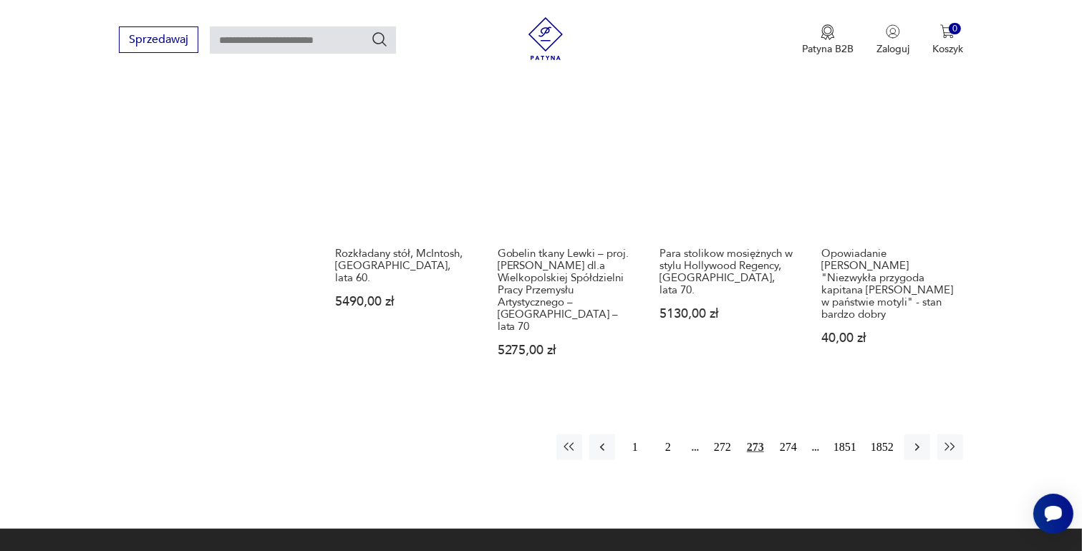
scroll to position [1259, 0]
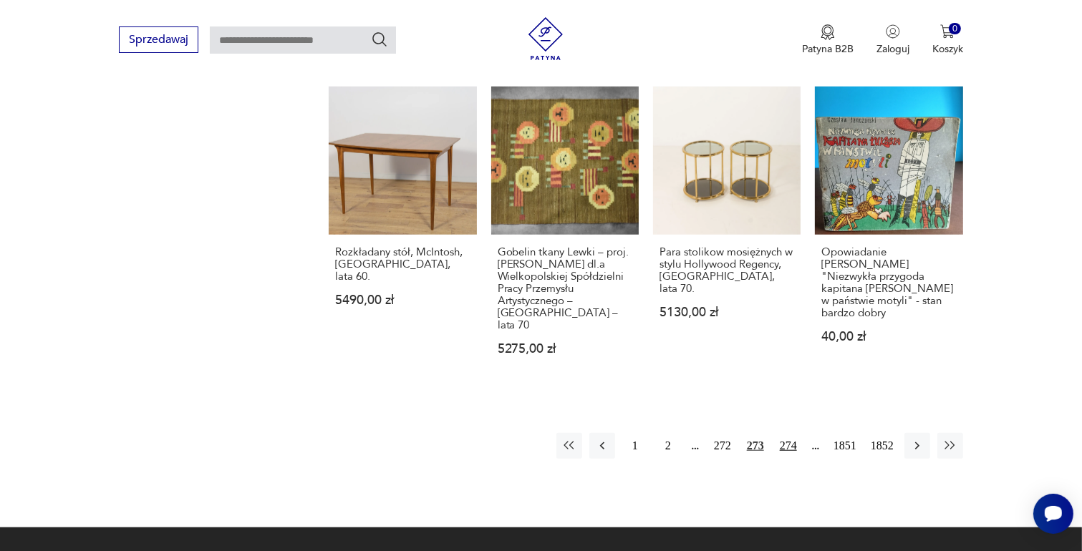
click at [788, 433] on button "274" at bounding box center [788, 446] width 26 height 26
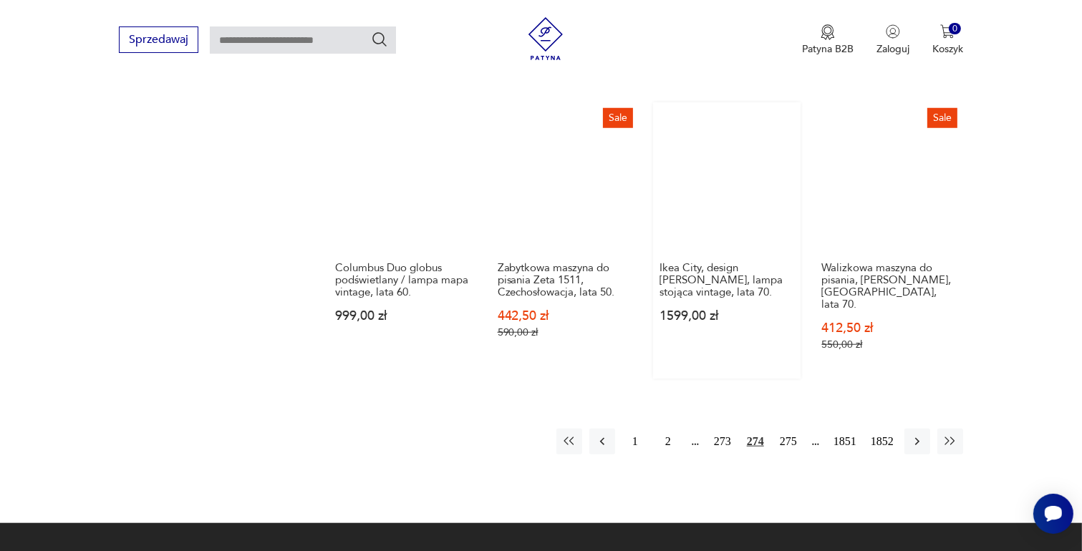
scroll to position [1259, 0]
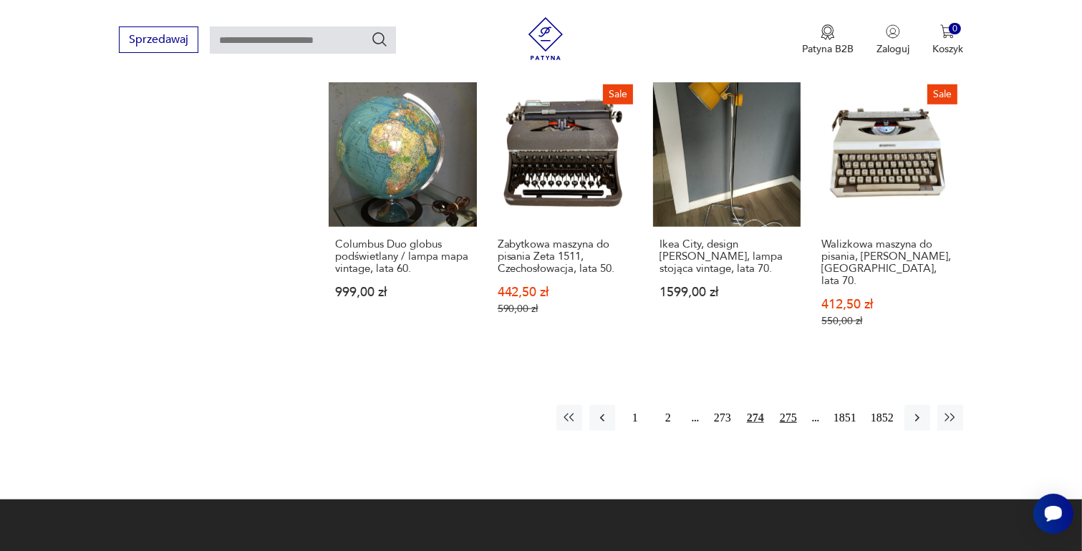
click at [788, 405] on button "275" at bounding box center [788, 418] width 26 height 26
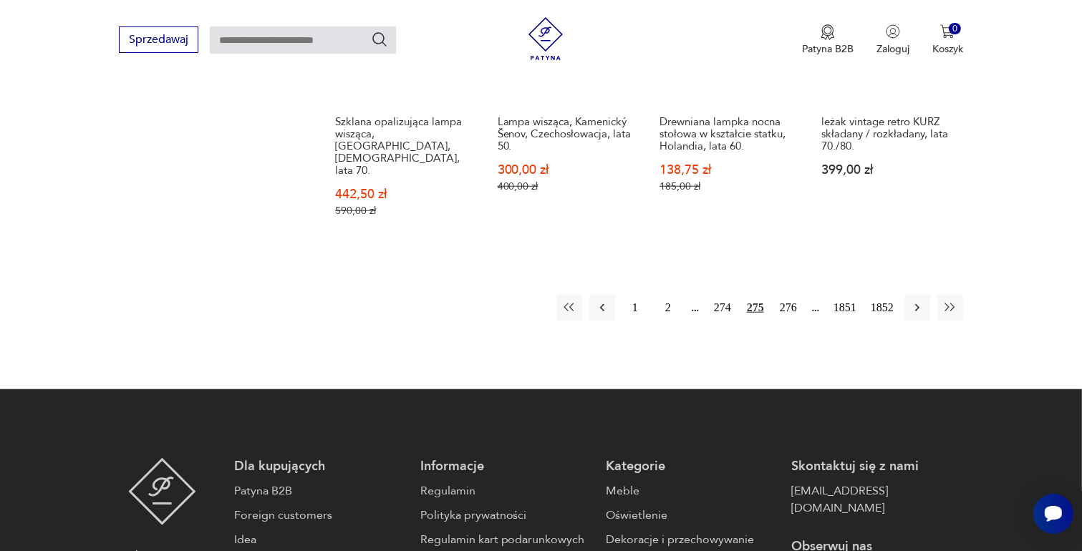
scroll to position [1330, 0]
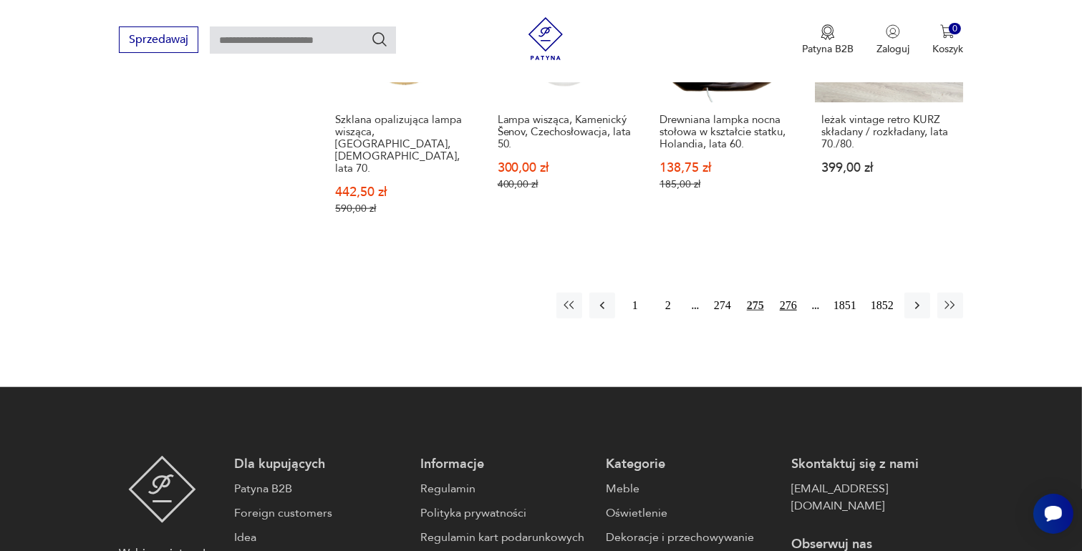
click at [787, 293] on button "276" at bounding box center [788, 306] width 26 height 26
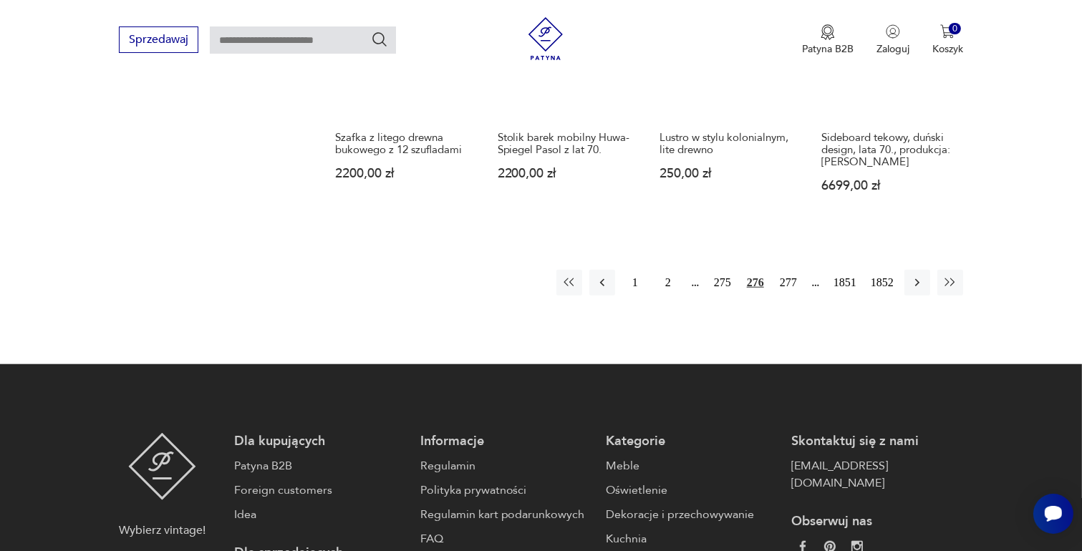
scroll to position [1330, 0]
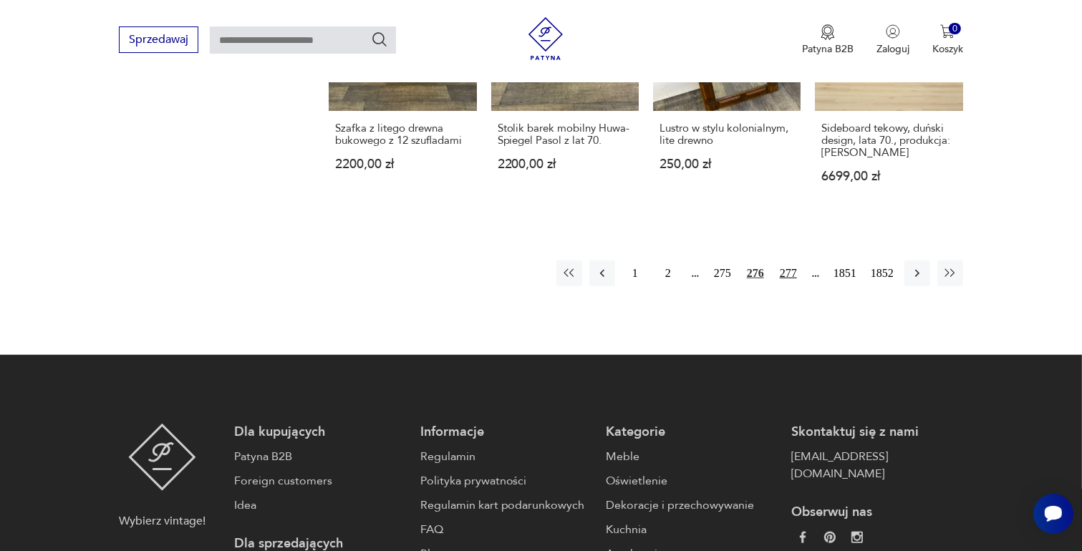
click at [791, 261] on button "277" at bounding box center [788, 274] width 26 height 26
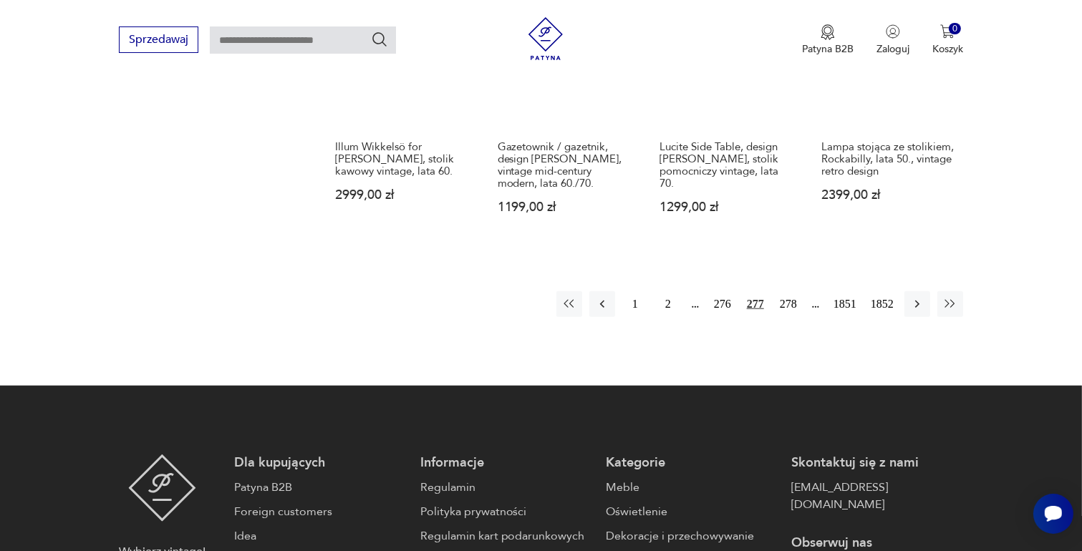
scroll to position [1330, 0]
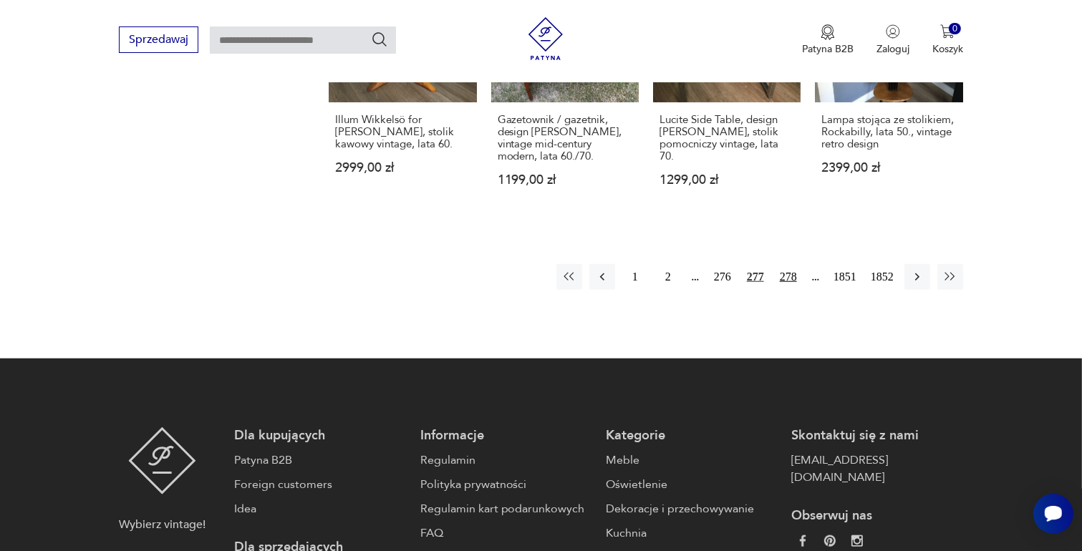
click at [790, 264] on button "278" at bounding box center [788, 277] width 26 height 26
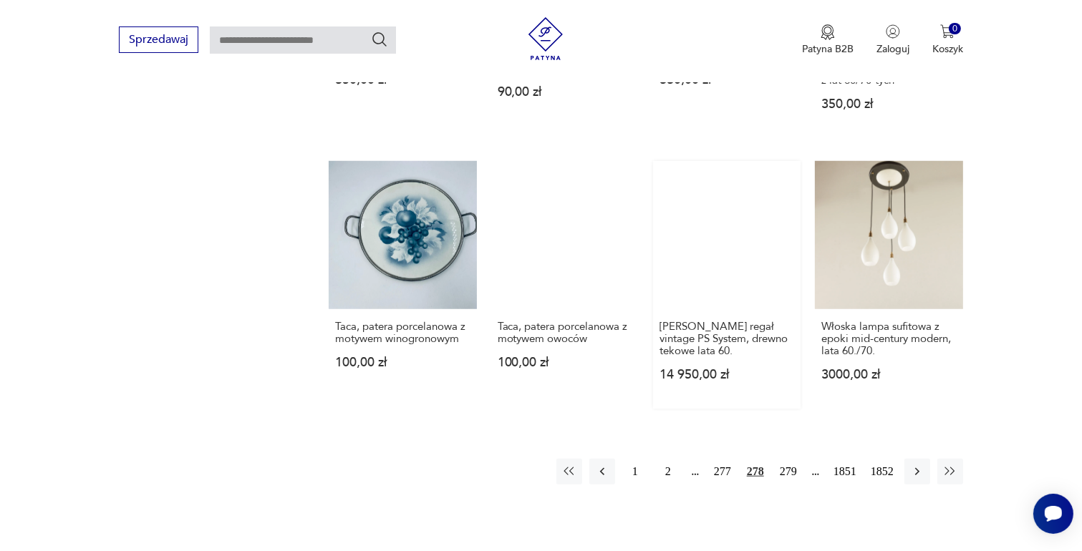
scroll to position [1330, 0]
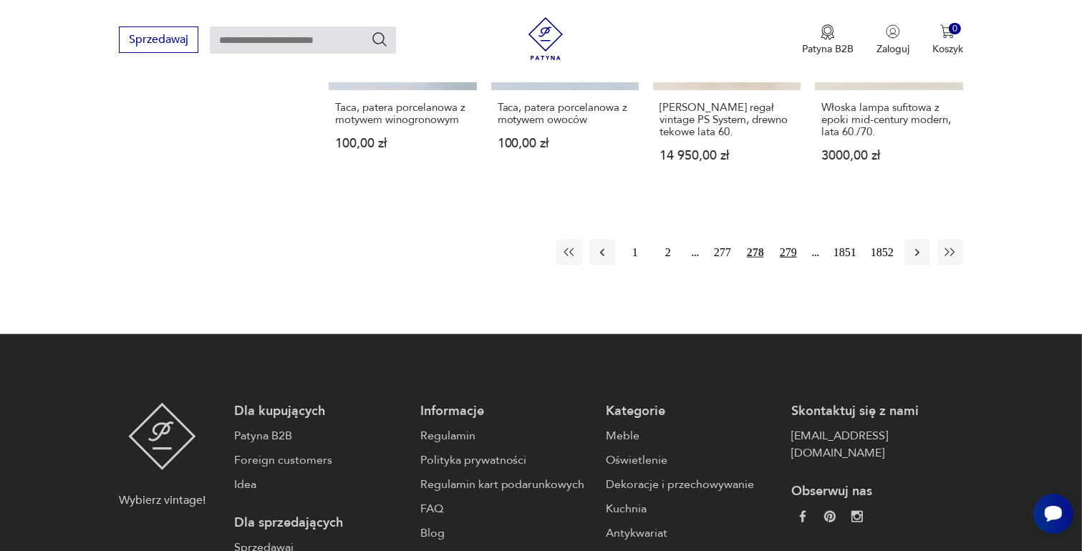
click at [785, 240] on button "279" at bounding box center [788, 253] width 26 height 26
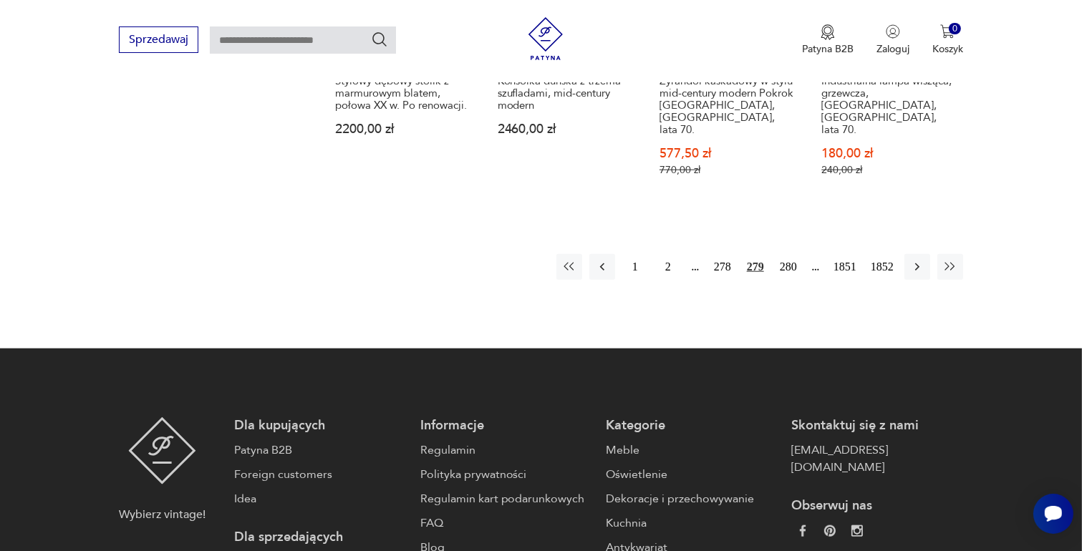
scroll to position [1402, 0]
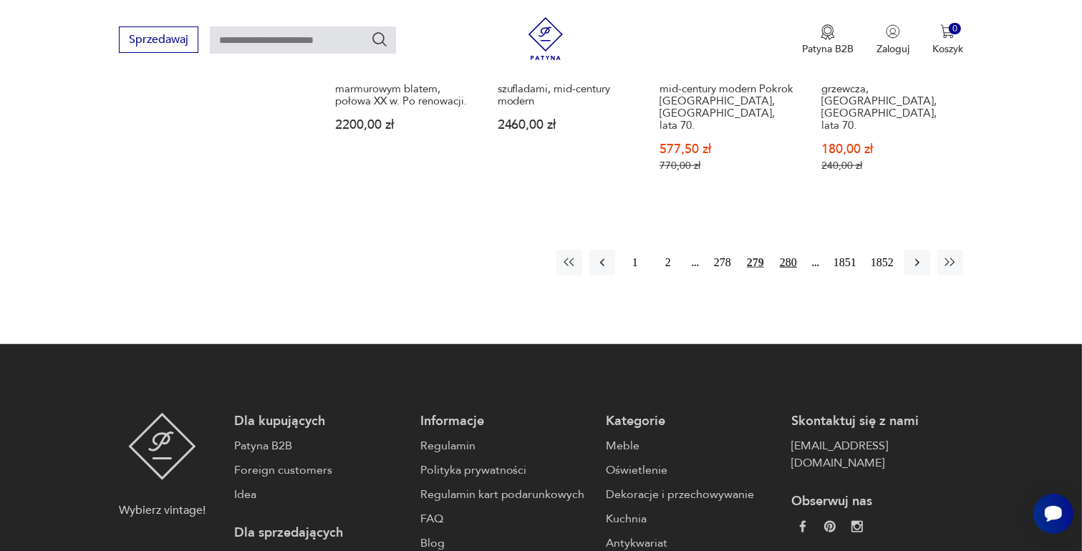
click at [789, 250] on button "280" at bounding box center [788, 263] width 26 height 26
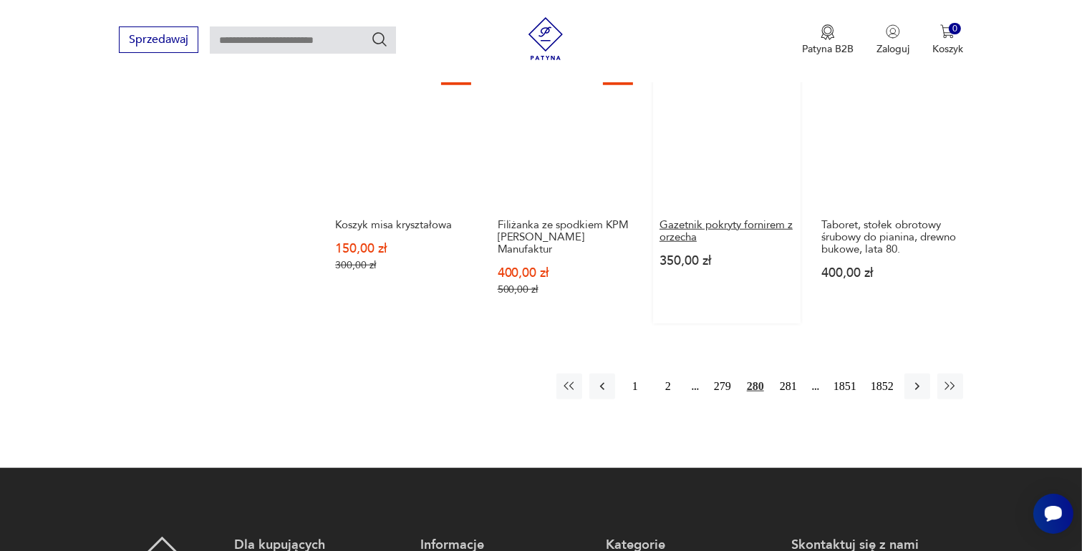
scroll to position [1259, 0]
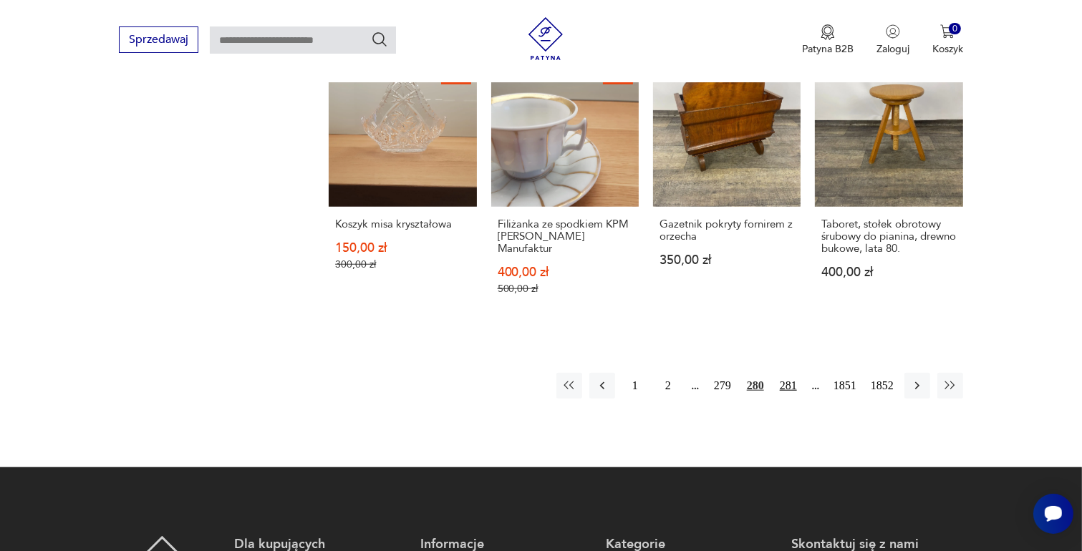
click at [783, 373] on button "281" at bounding box center [788, 386] width 26 height 26
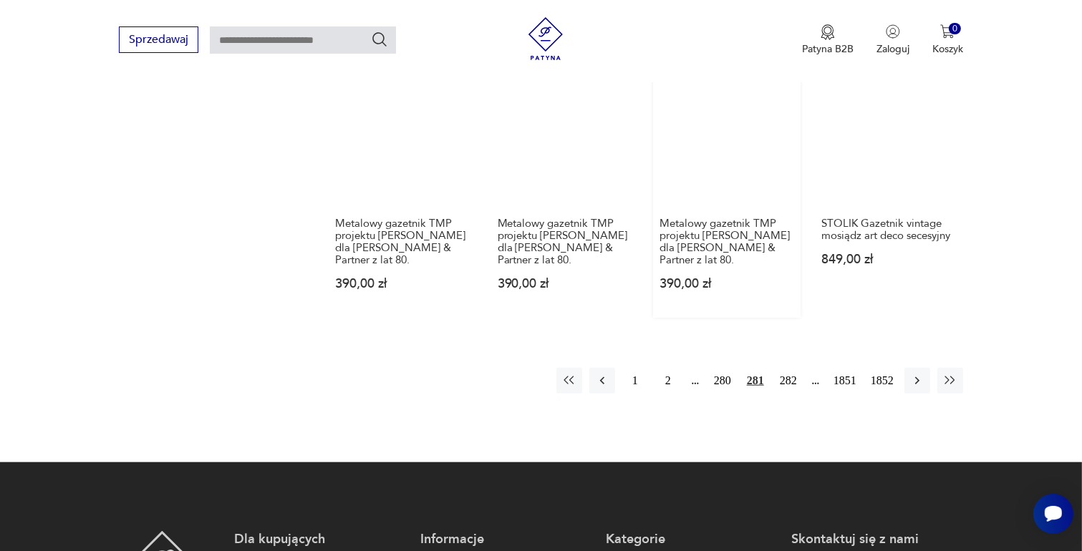
scroll to position [1330, 0]
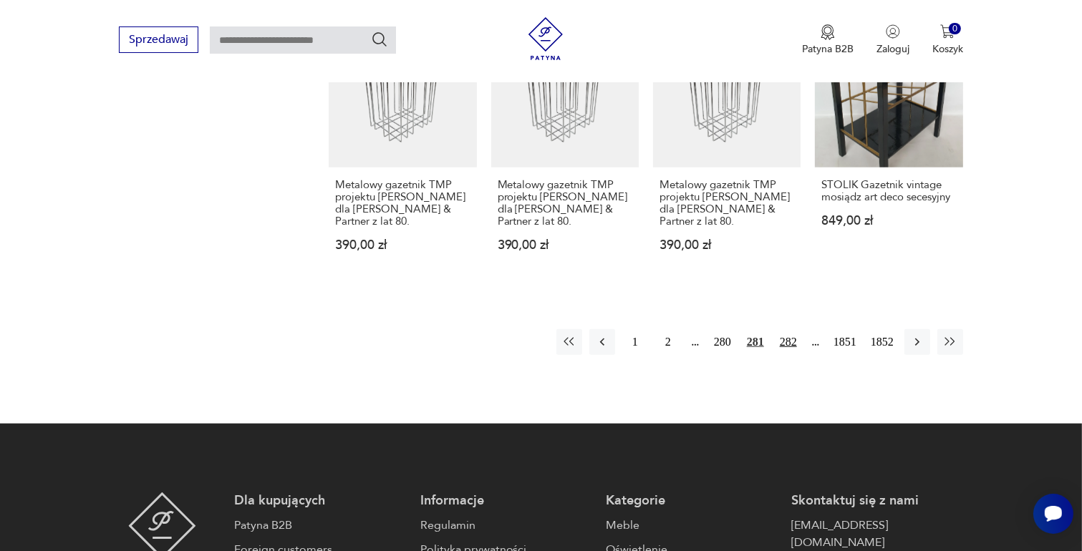
click at [785, 329] on button "282" at bounding box center [788, 342] width 26 height 26
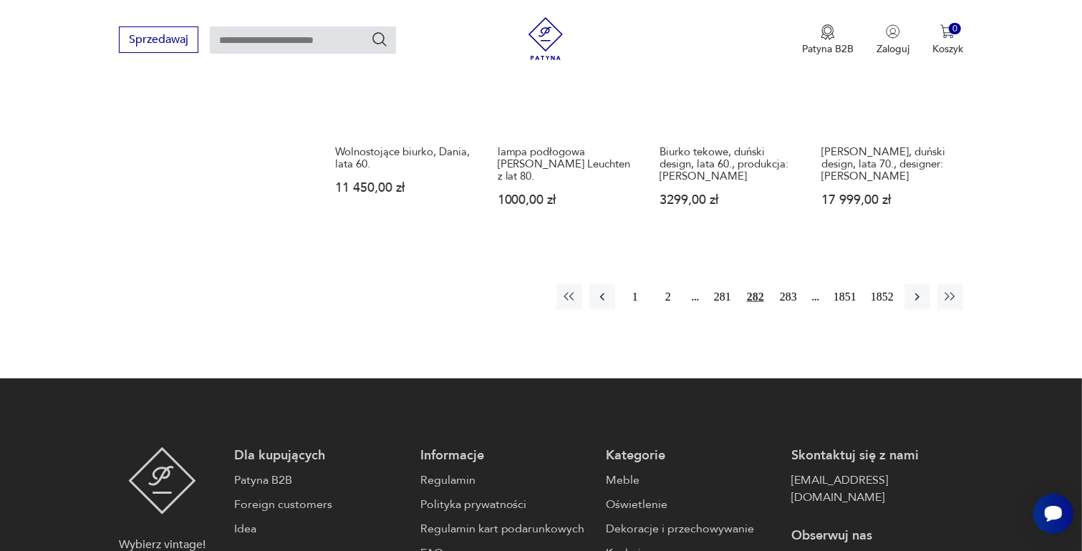
scroll to position [1402, 0]
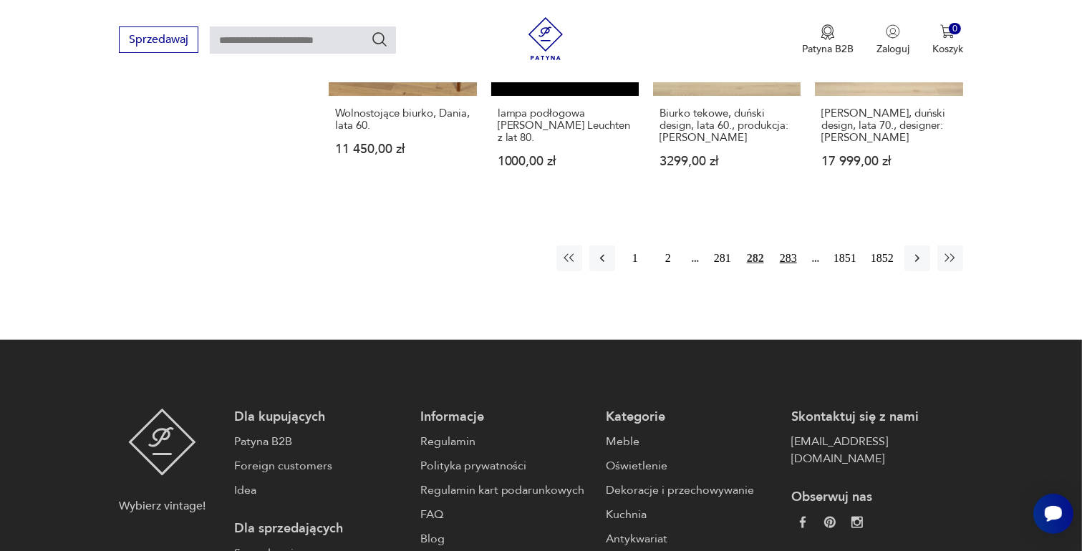
click at [787, 246] on button "283" at bounding box center [788, 259] width 26 height 26
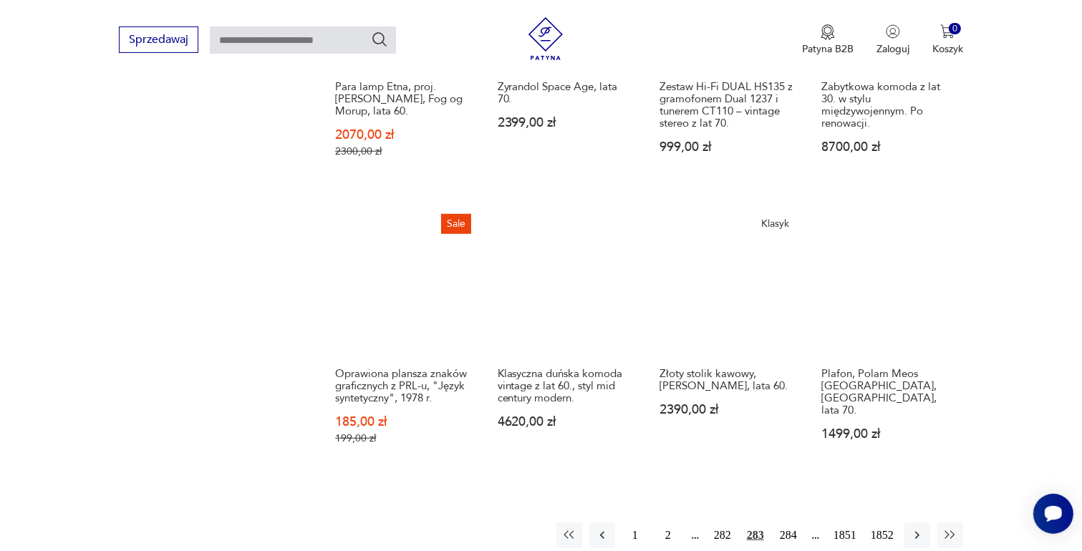
scroll to position [1259, 0]
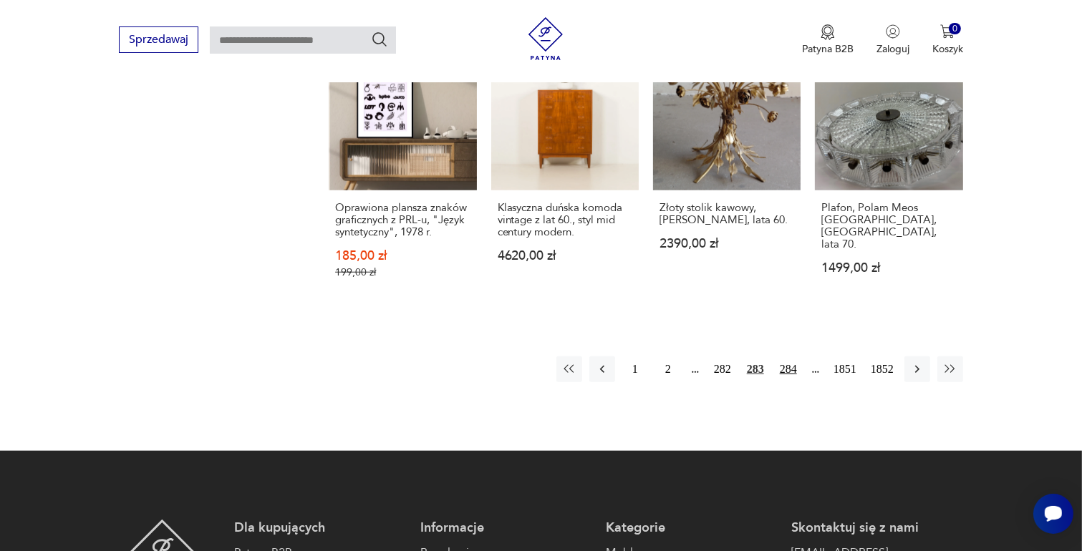
click at [786, 377] on button "284" at bounding box center [788, 370] width 26 height 26
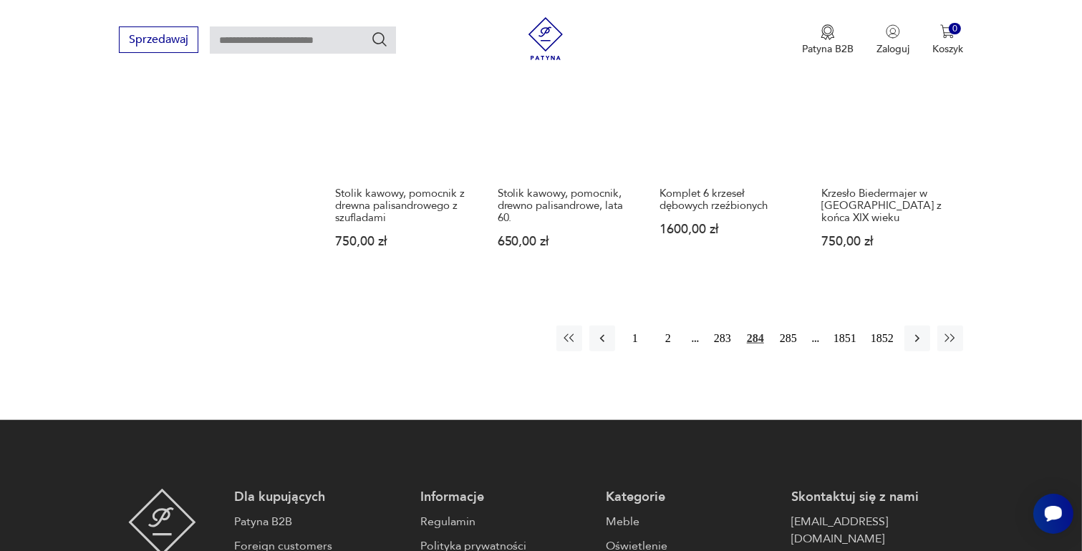
scroll to position [1259, 0]
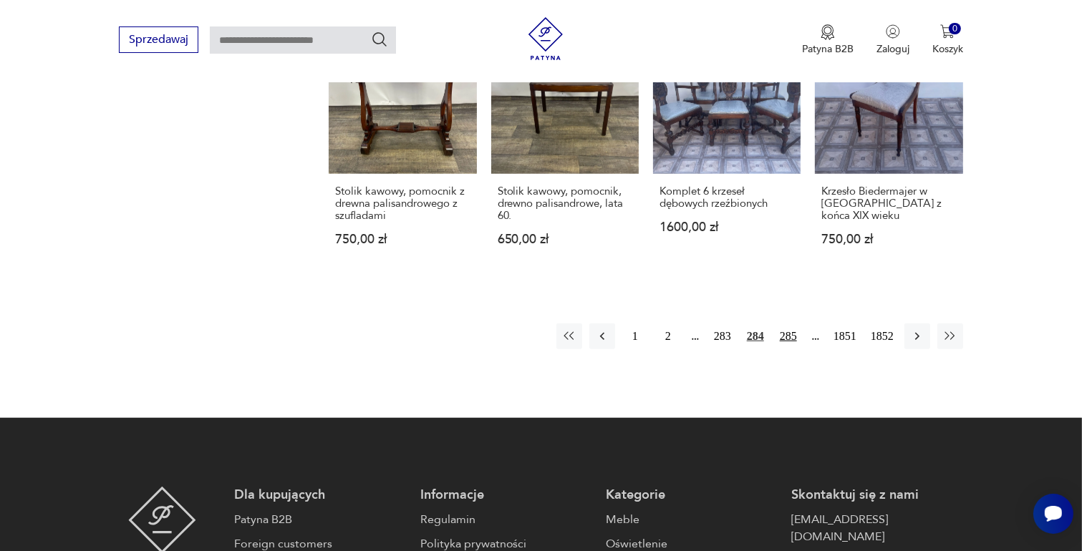
click at [786, 325] on button "285" at bounding box center [788, 337] width 26 height 26
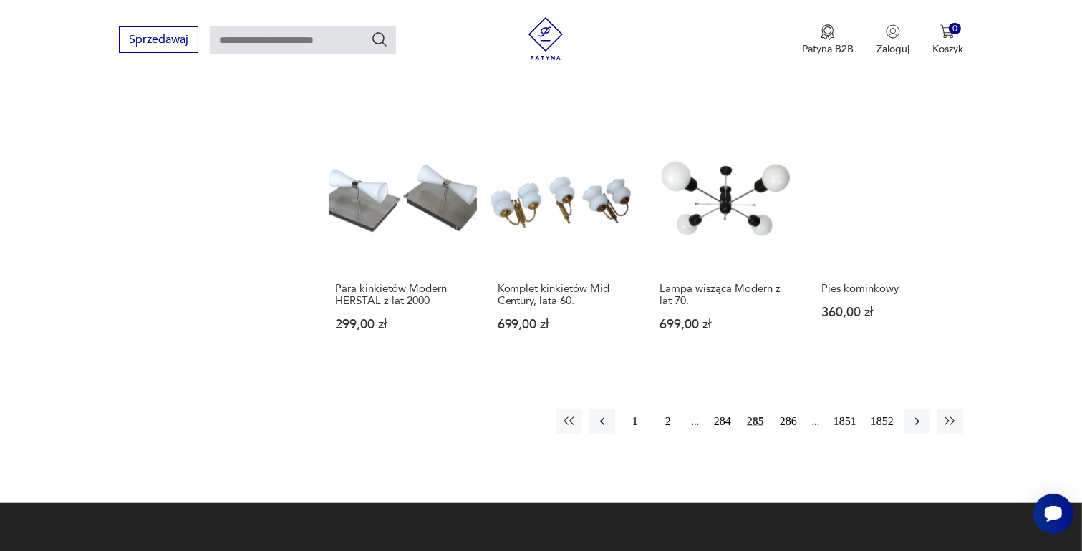
scroll to position [1259, 0]
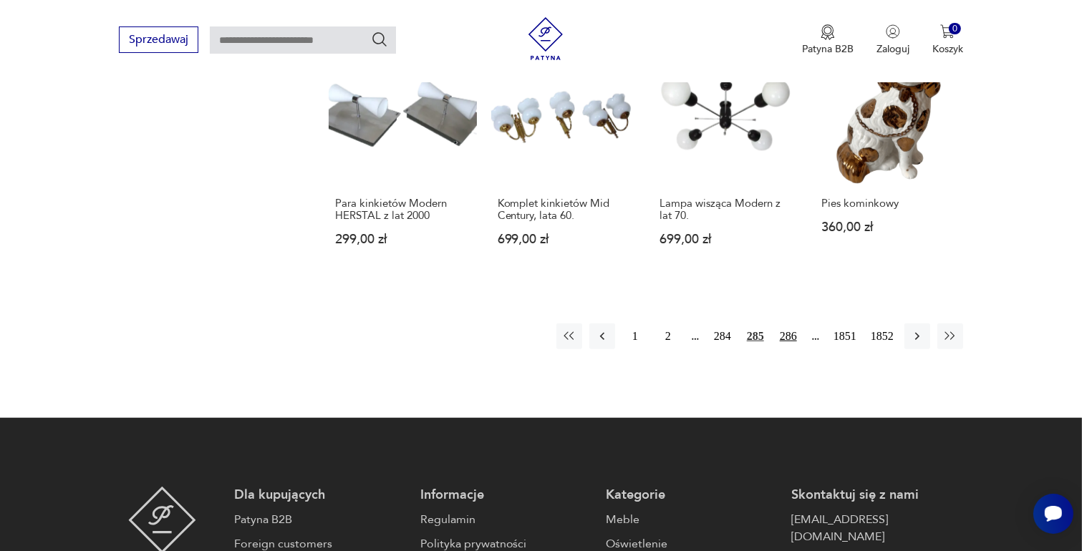
click at [788, 324] on button "286" at bounding box center [788, 337] width 26 height 26
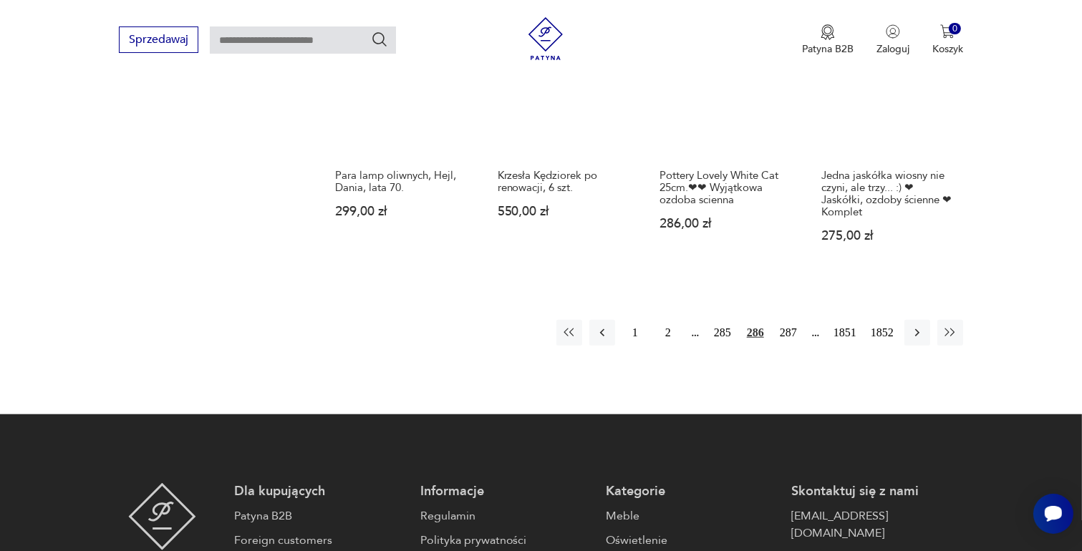
scroll to position [1330, 0]
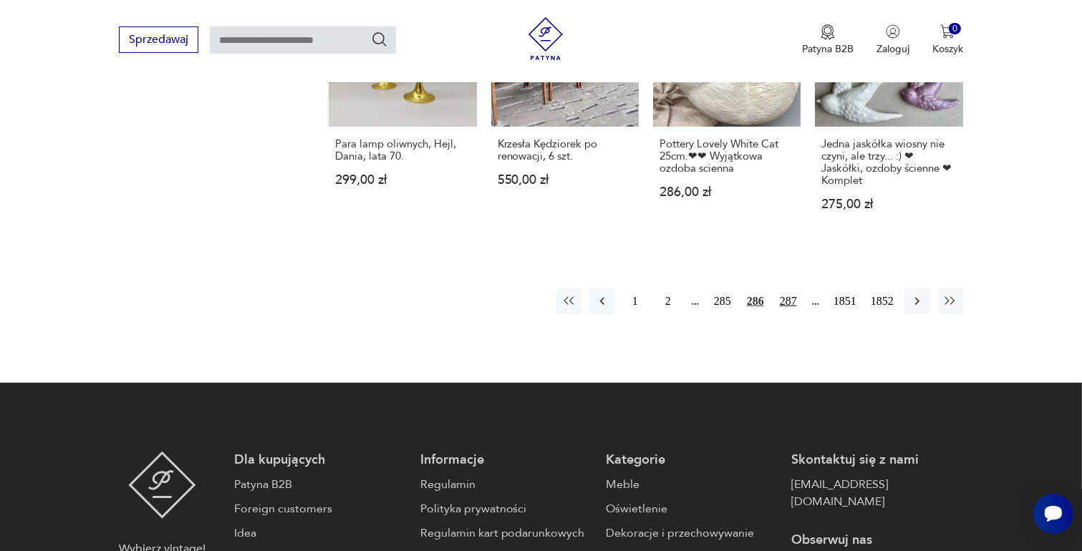
click at [787, 289] on button "287" at bounding box center [788, 302] width 26 height 26
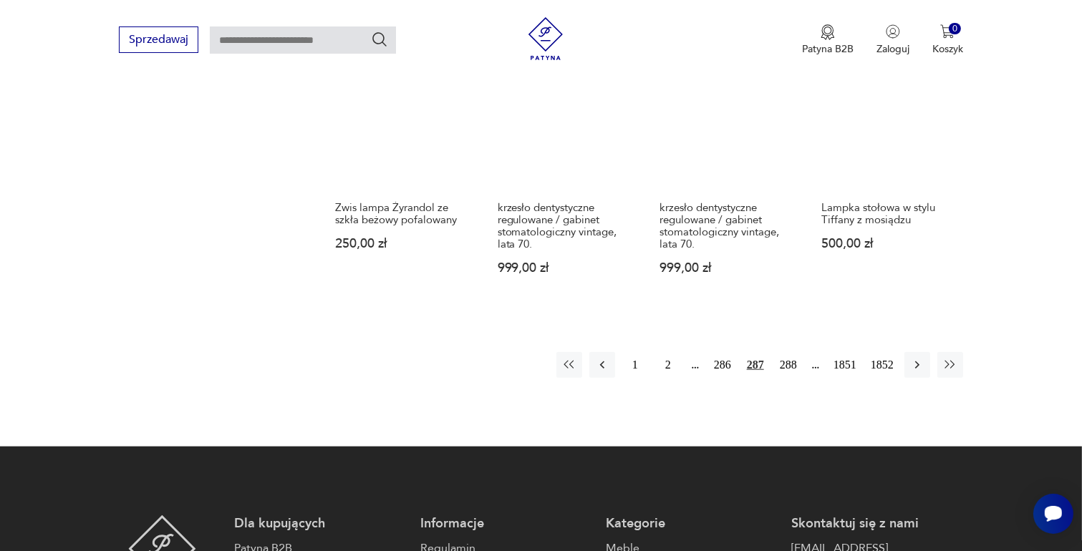
scroll to position [1330, 0]
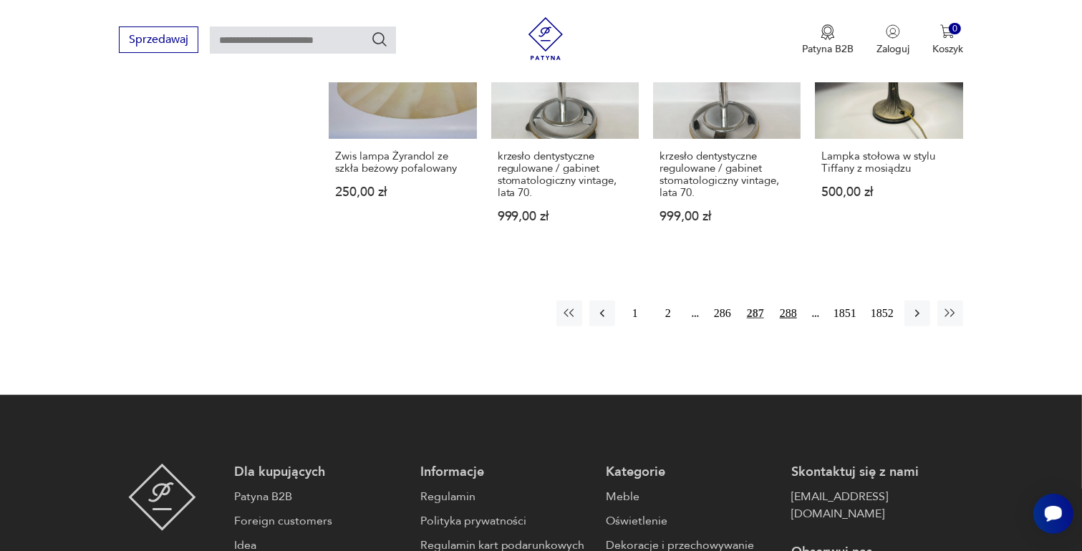
click at [786, 301] on button "288" at bounding box center [788, 314] width 26 height 26
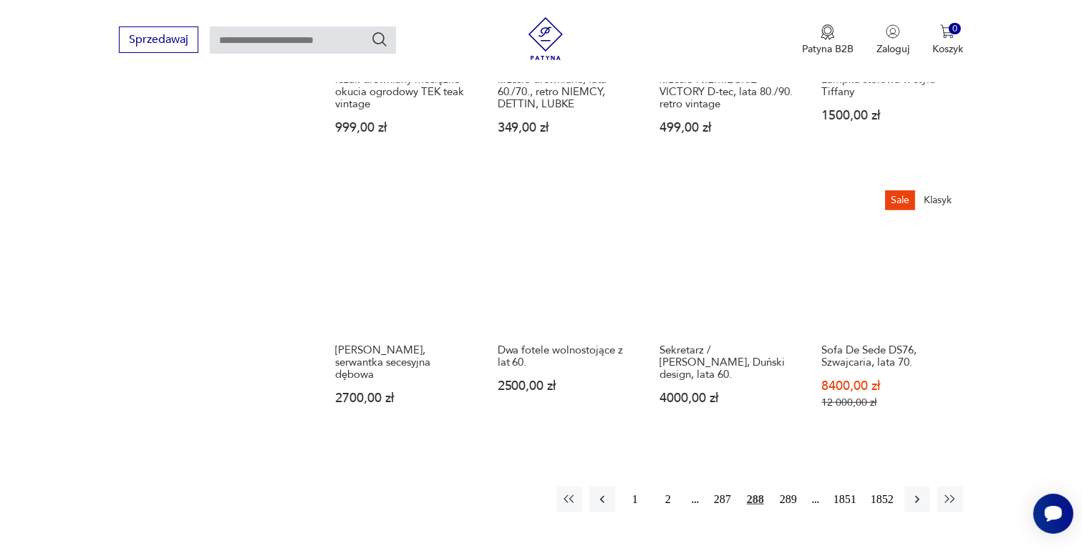
scroll to position [1187, 0]
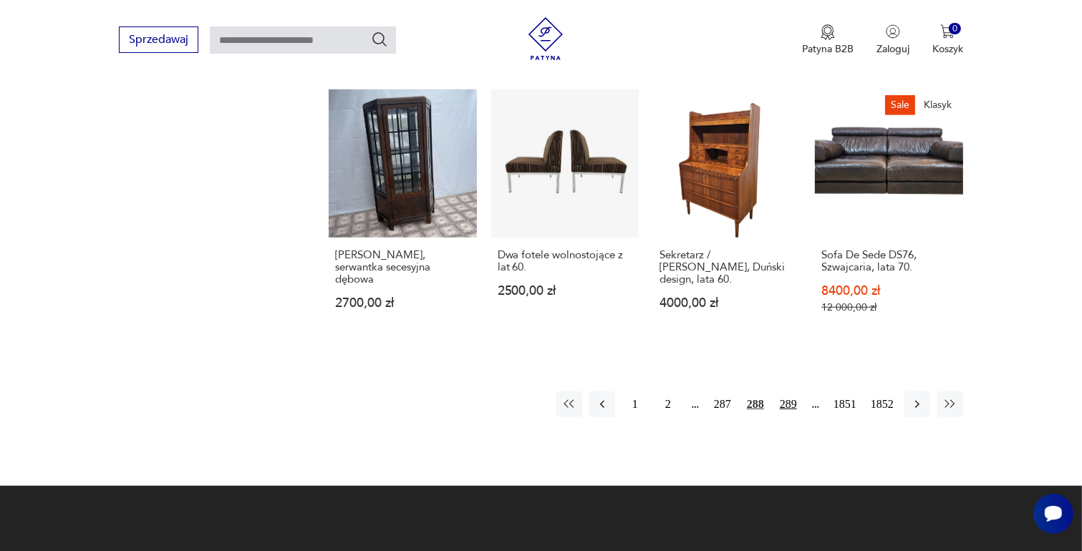
click at [790, 401] on button "289" at bounding box center [788, 405] width 26 height 26
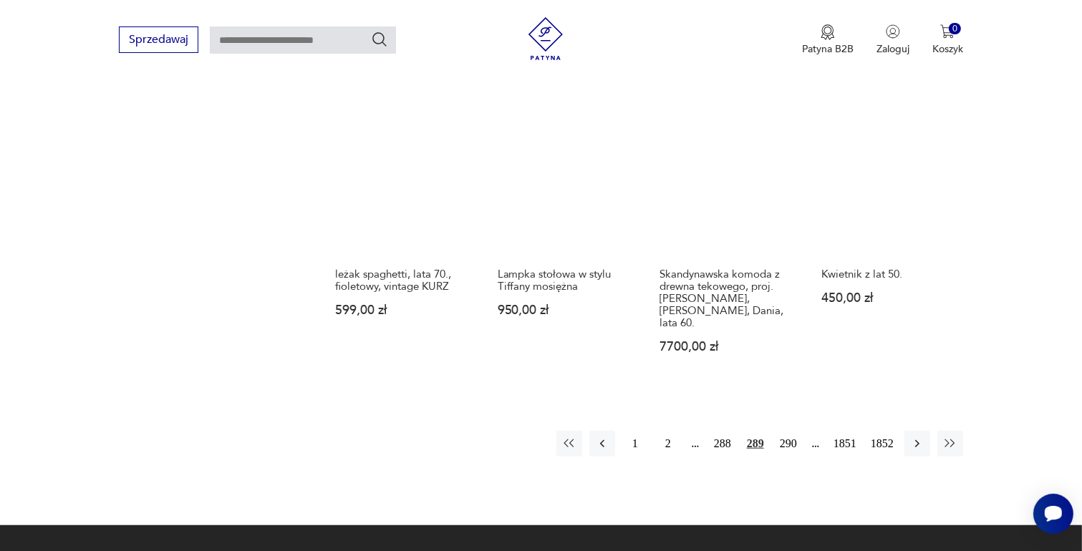
scroll to position [1187, 0]
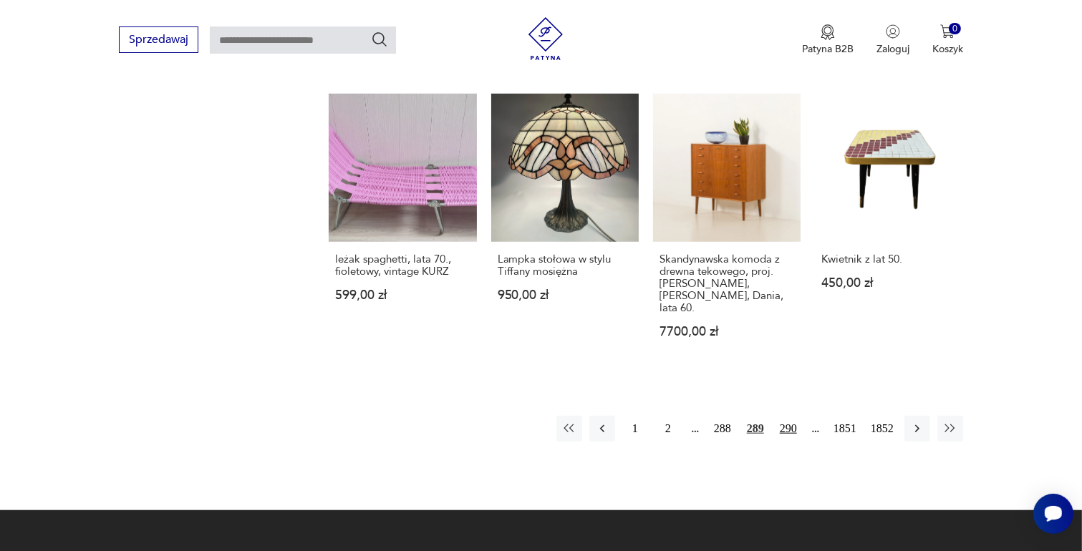
click at [788, 416] on button "290" at bounding box center [788, 429] width 26 height 26
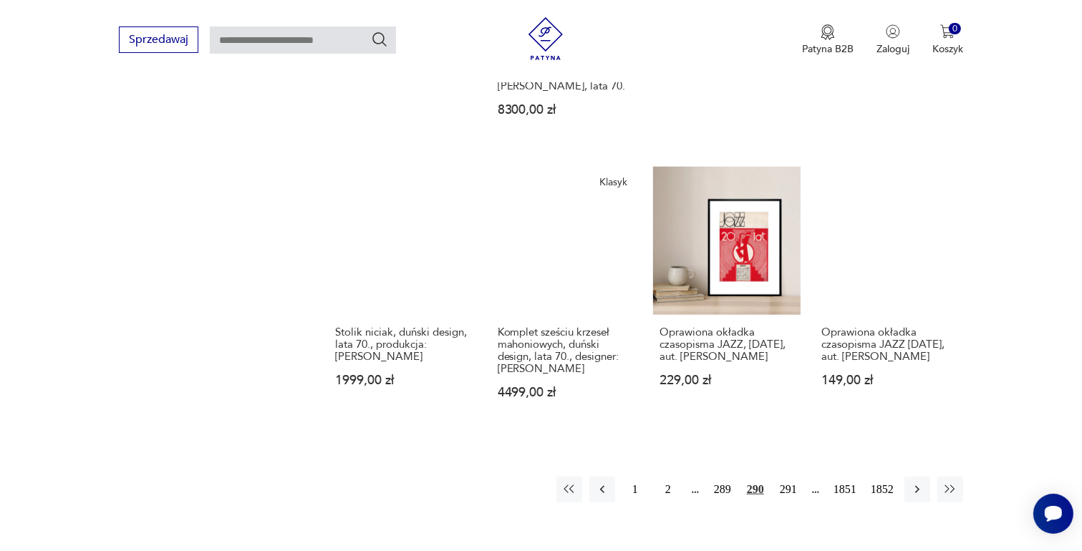
scroll to position [1187, 0]
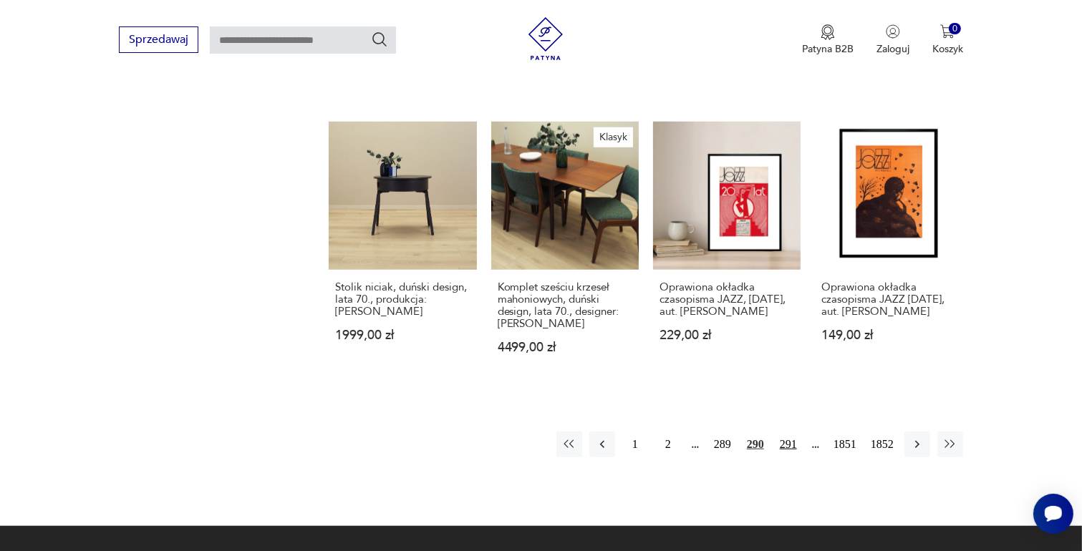
click at [787, 432] on button "291" at bounding box center [788, 445] width 26 height 26
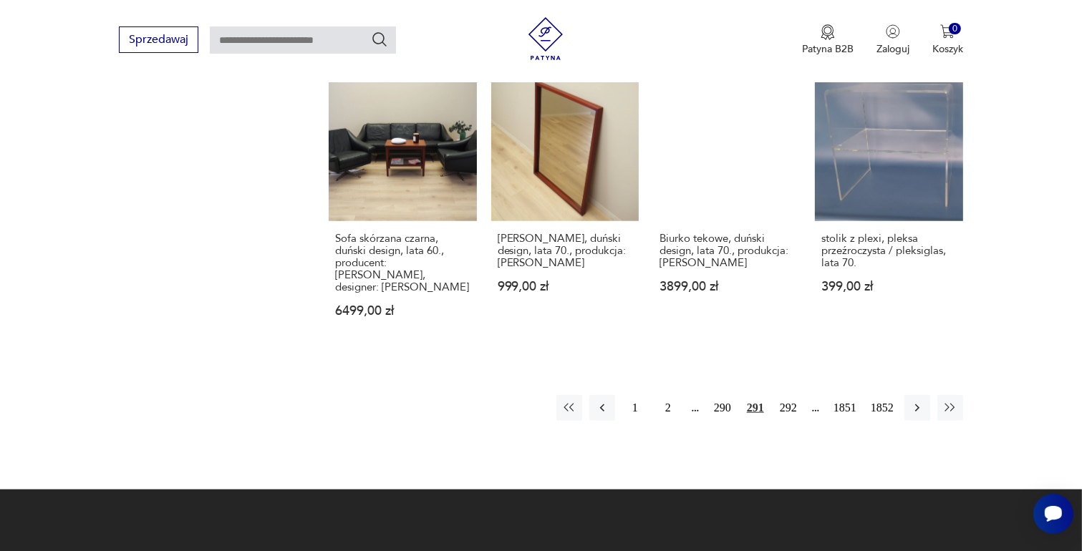
scroll to position [1259, 0]
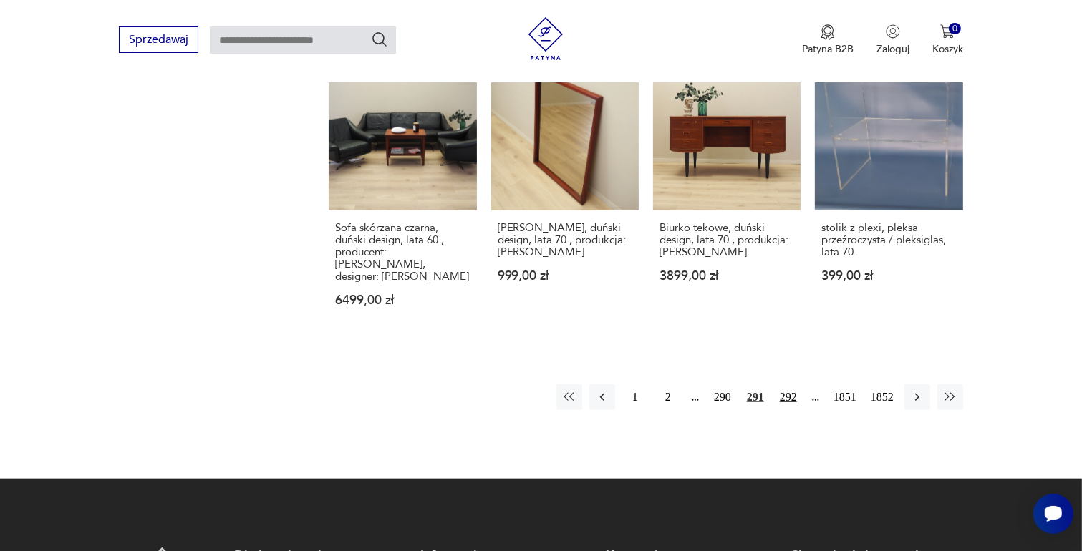
click at [784, 384] on button "292" at bounding box center [788, 397] width 26 height 26
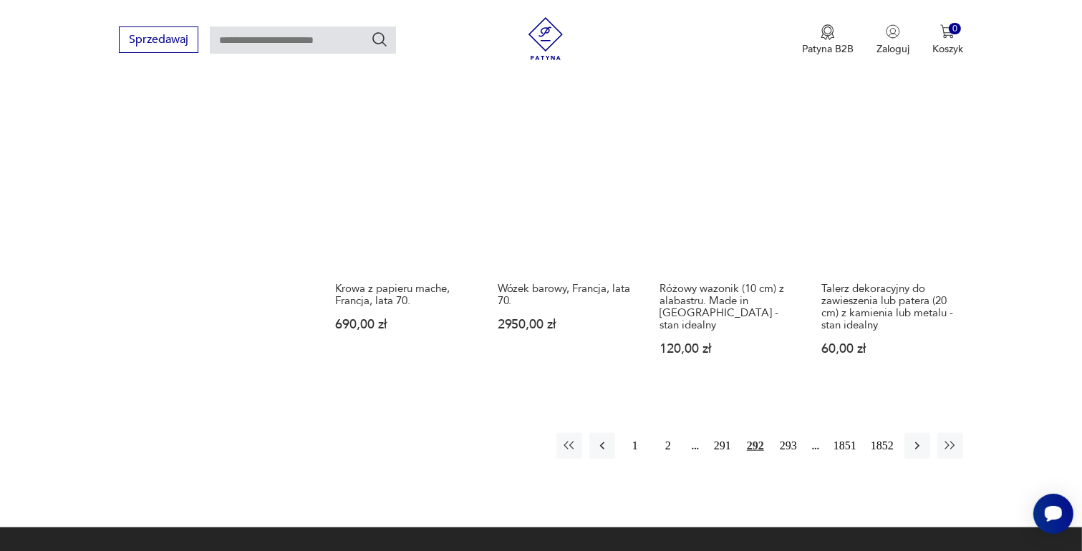
scroll to position [1187, 0]
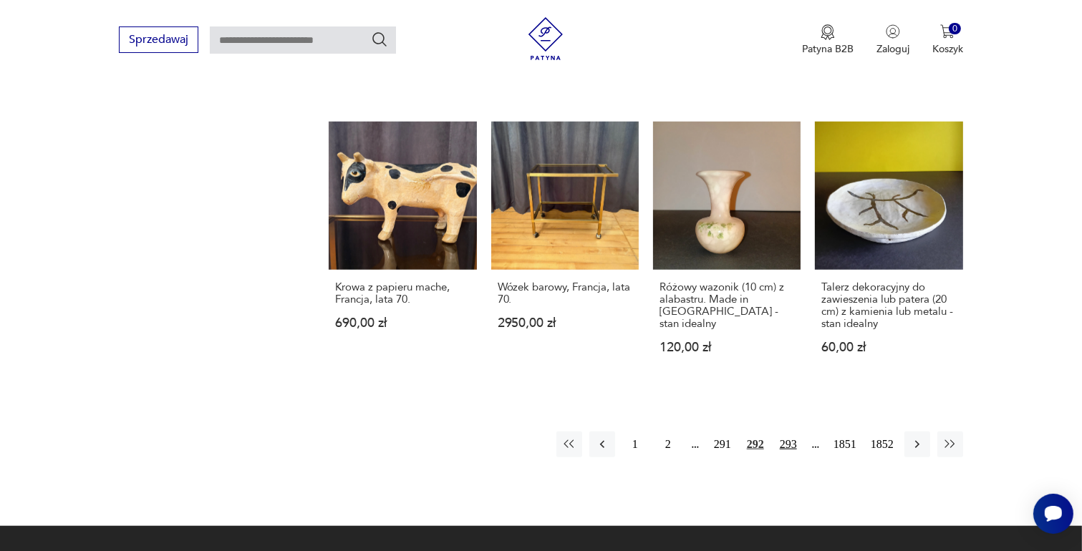
click at [780, 432] on button "293" at bounding box center [788, 445] width 26 height 26
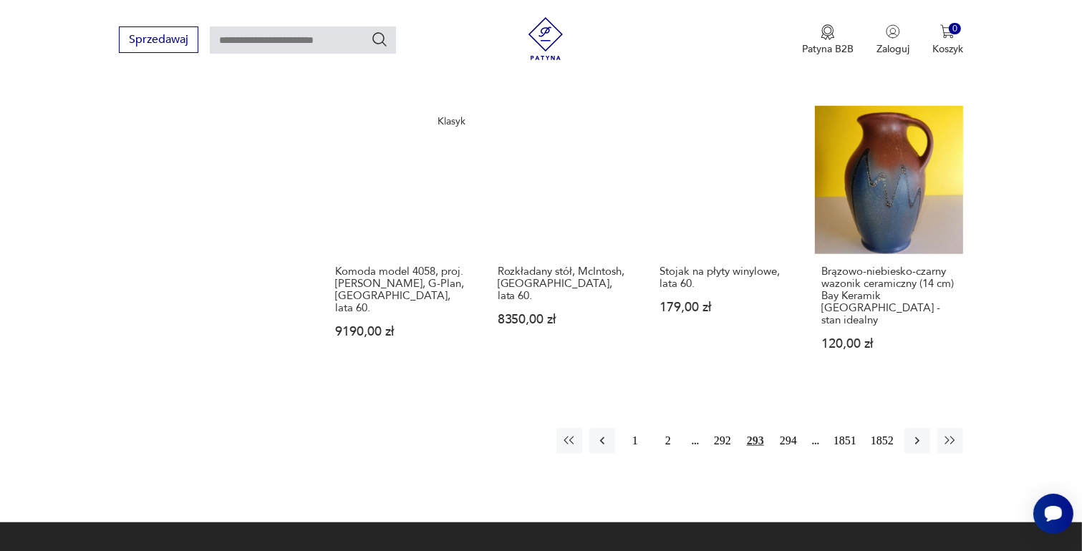
scroll to position [1259, 0]
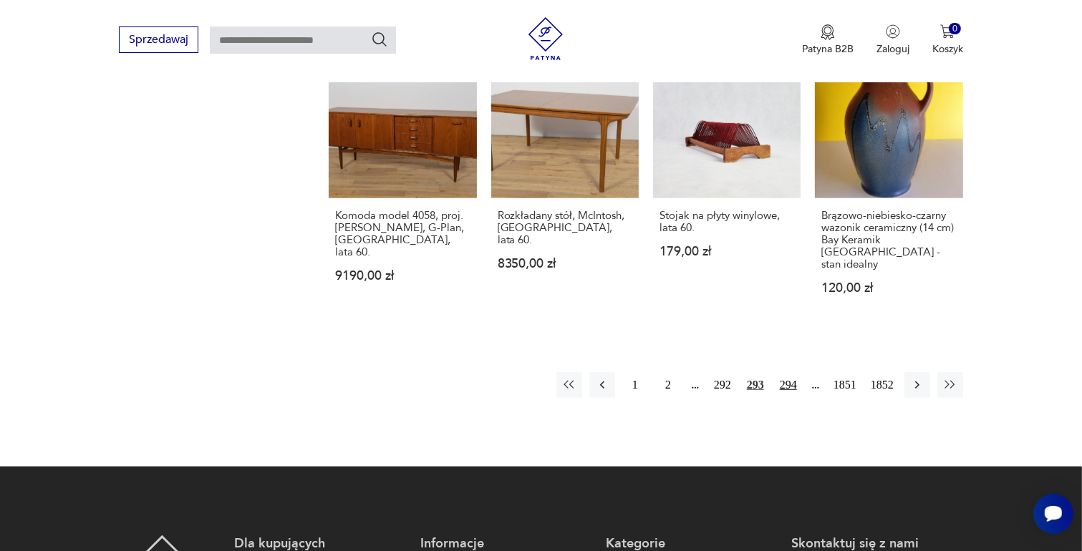
click at [783, 372] on button "294" at bounding box center [788, 385] width 26 height 26
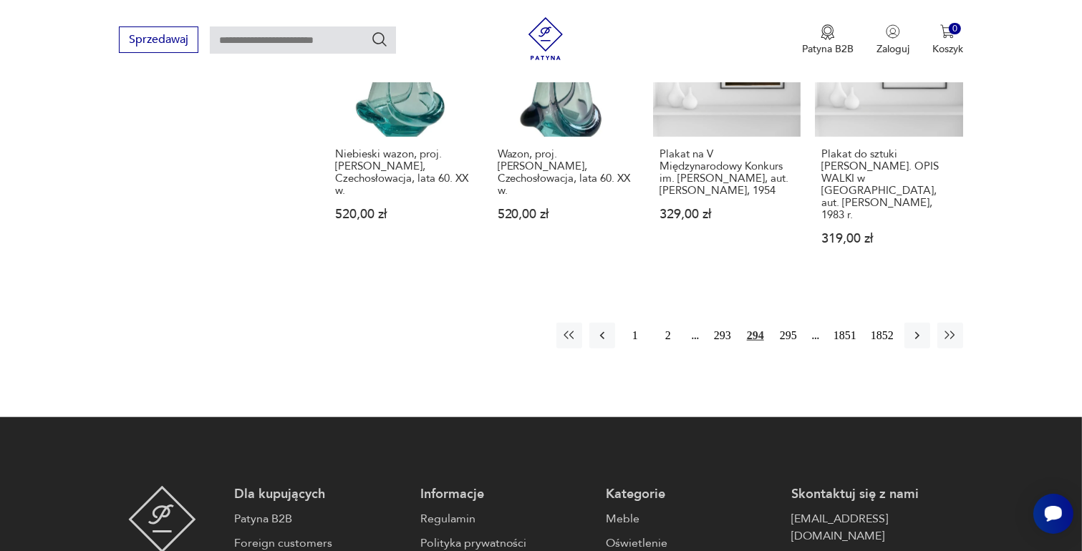
scroll to position [1402, 0]
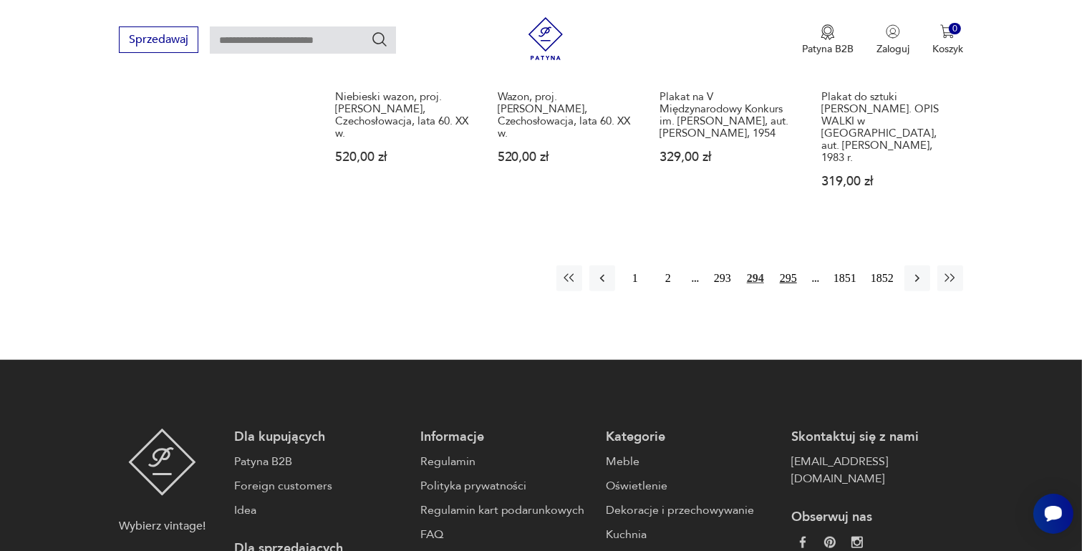
click at [782, 266] on button "295" at bounding box center [788, 279] width 26 height 26
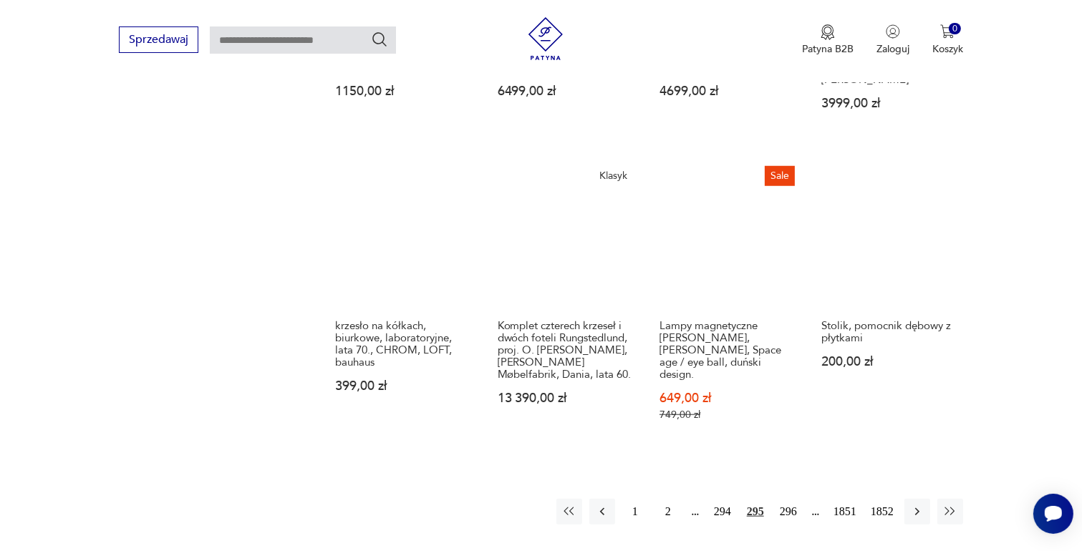
scroll to position [1187, 0]
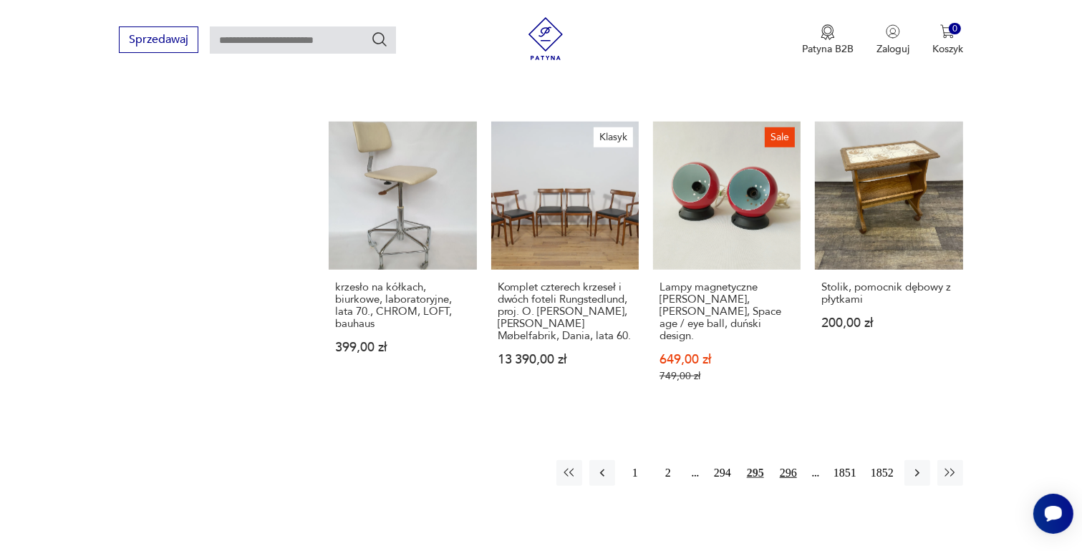
click at [785, 460] on button "296" at bounding box center [788, 473] width 26 height 26
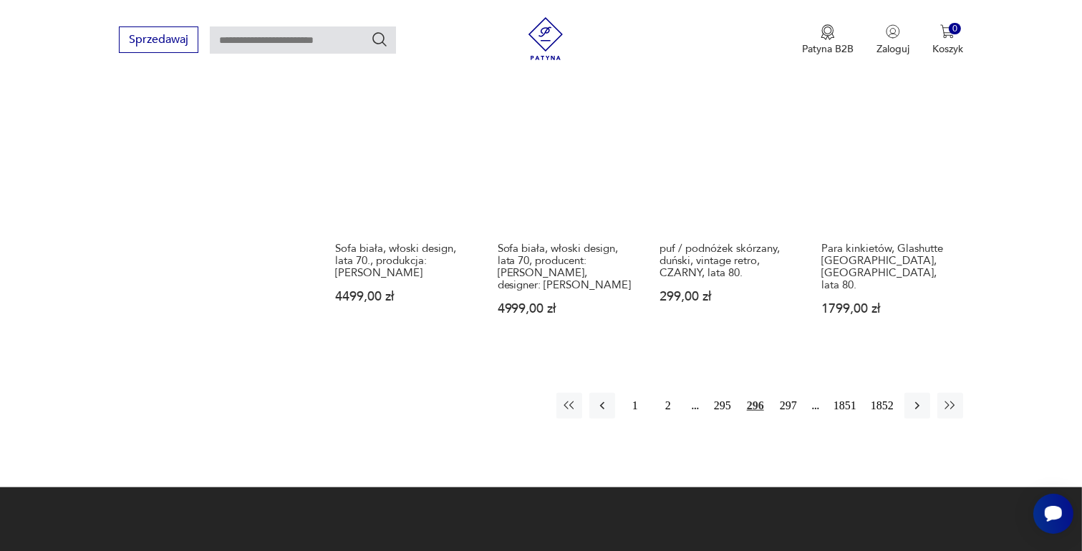
scroll to position [1259, 0]
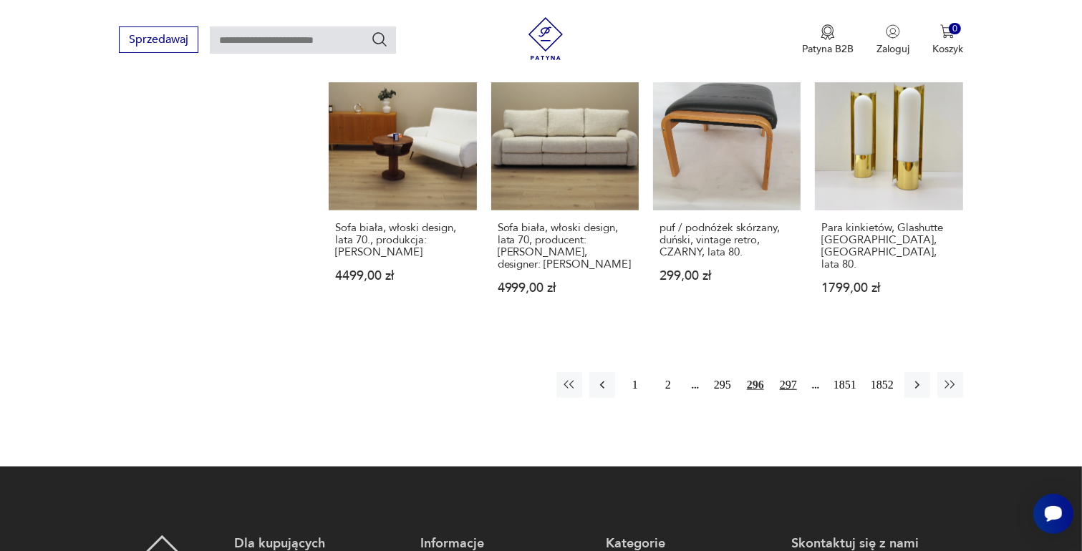
click at [786, 372] on button "297" at bounding box center [788, 385] width 26 height 26
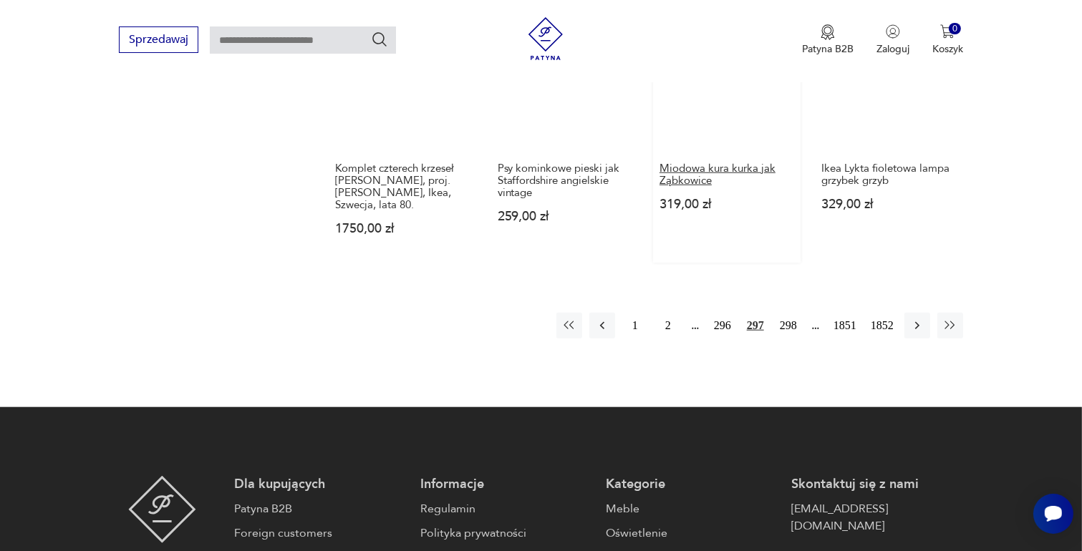
scroll to position [1259, 0]
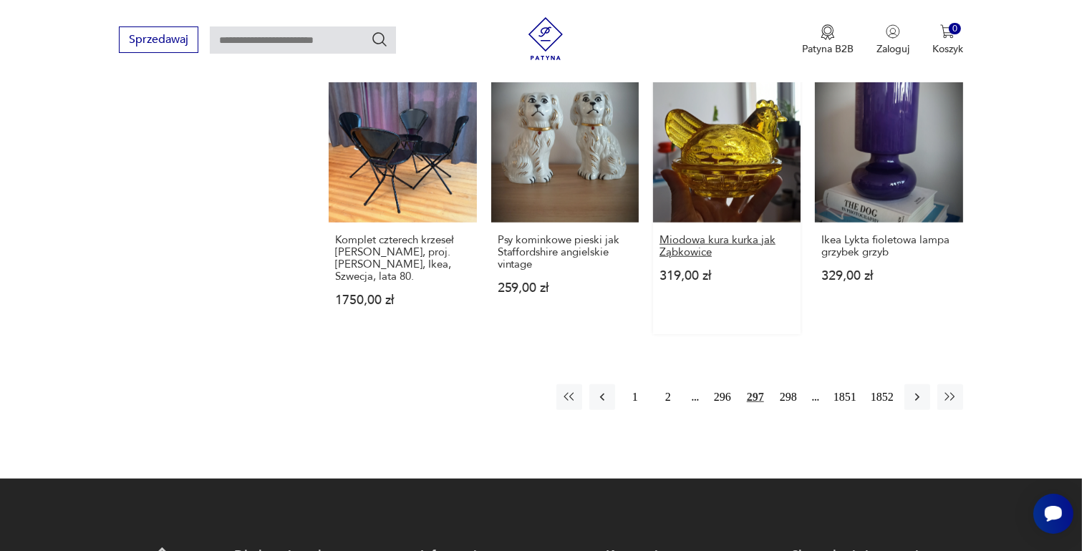
click at [785, 384] on button "298" at bounding box center [788, 397] width 26 height 26
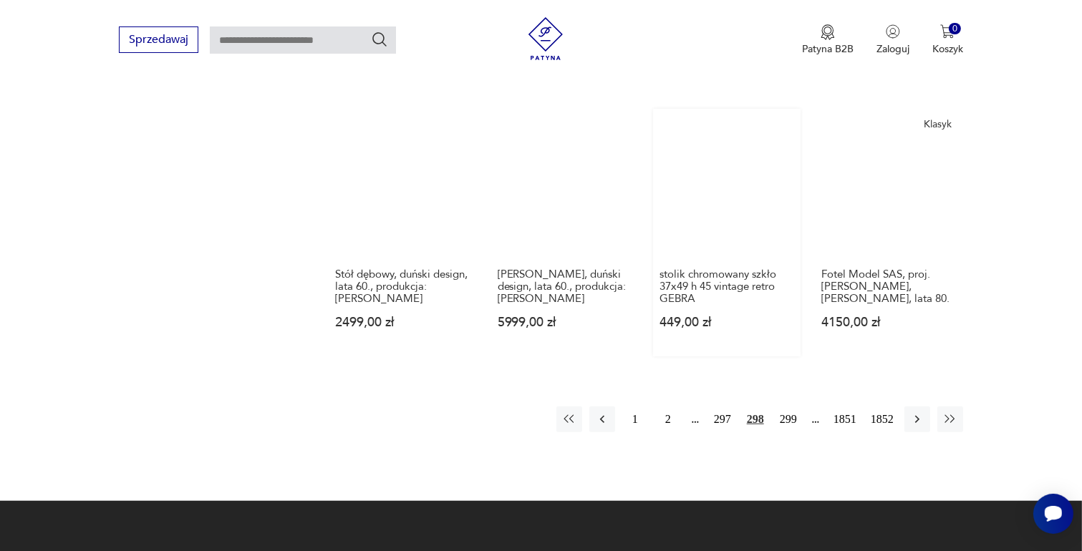
scroll to position [1187, 0]
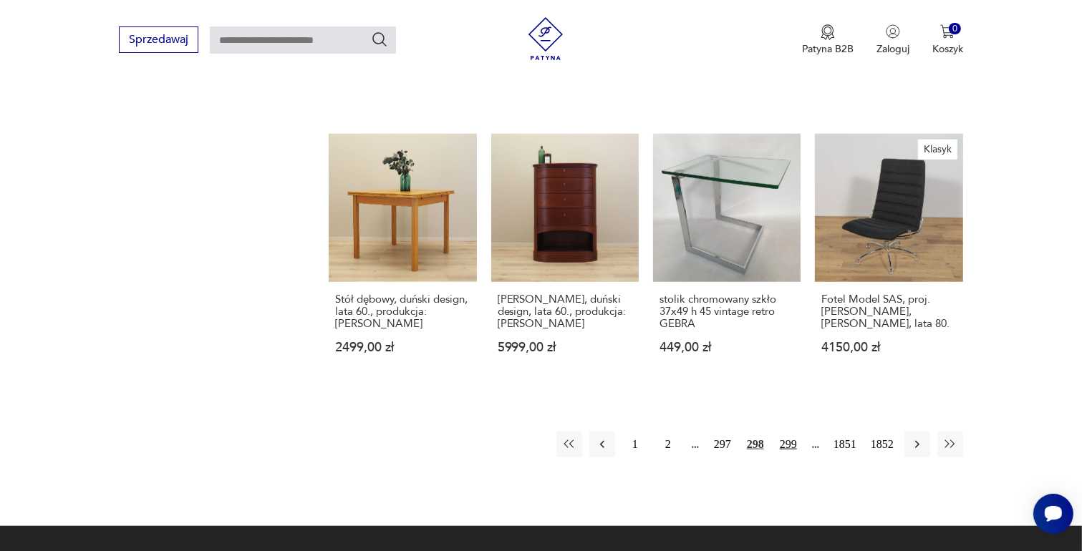
click at [791, 432] on button "299" at bounding box center [788, 445] width 26 height 26
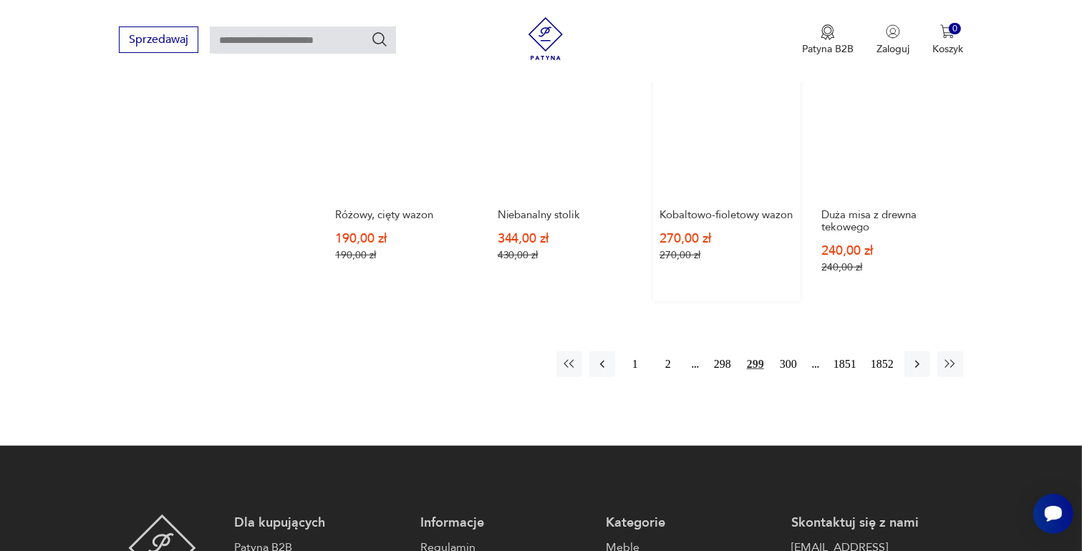
scroll to position [1259, 0]
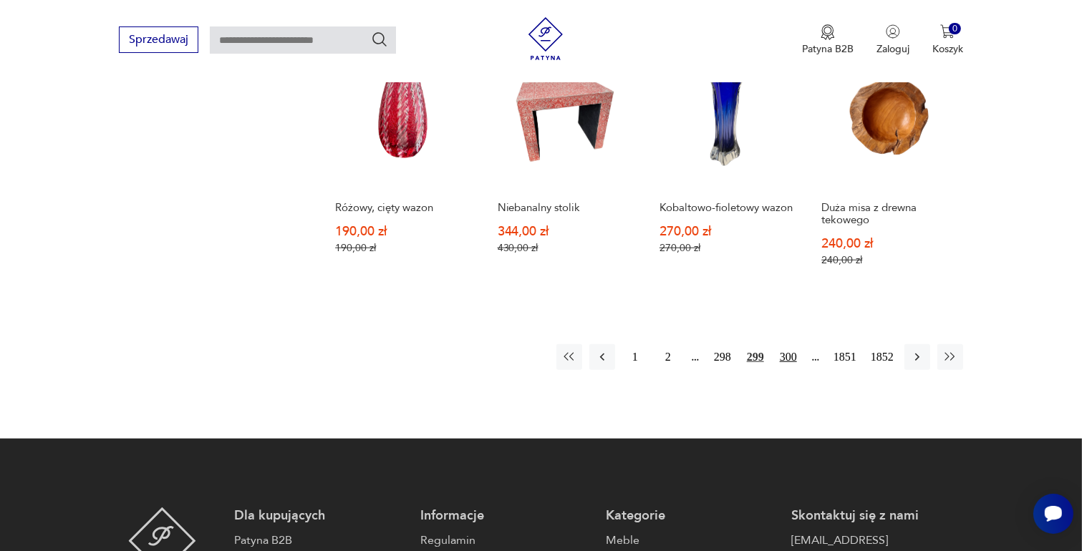
click at [786, 357] on button "300" at bounding box center [788, 357] width 26 height 26
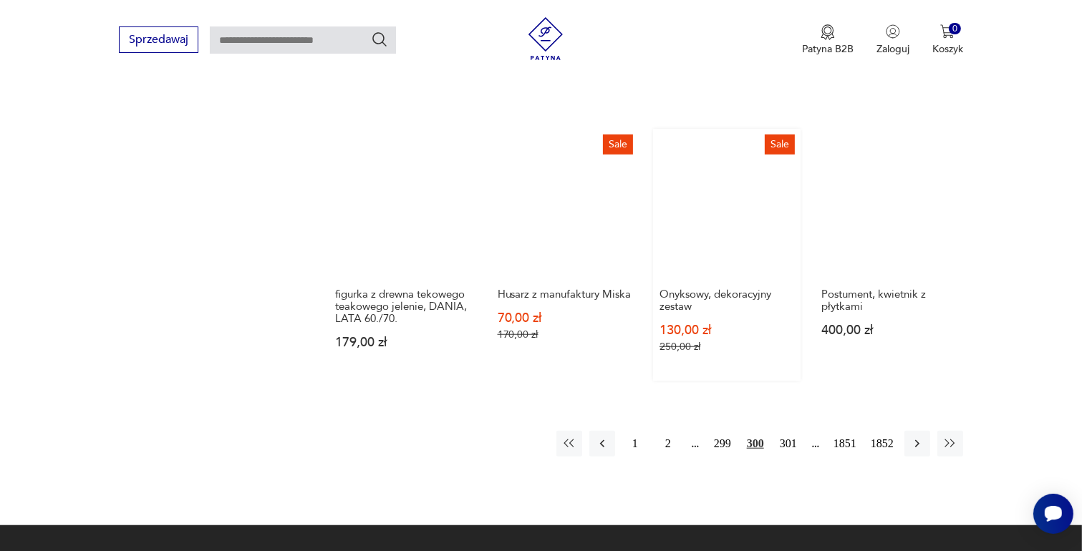
scroll to position [1187, 0]
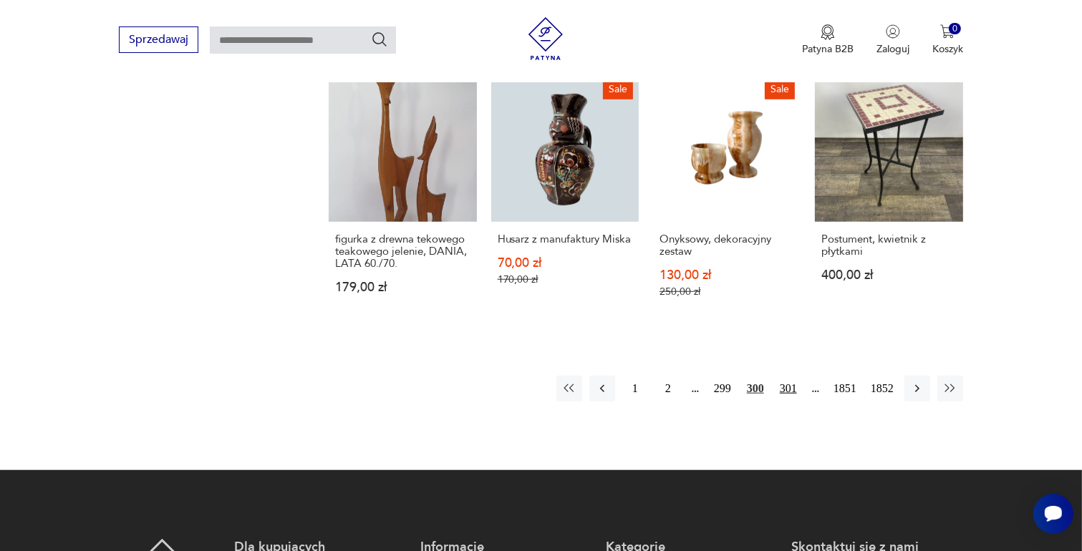
click at [791, 384] on button "301" at bounding box center [788, 389] width 26 height 26
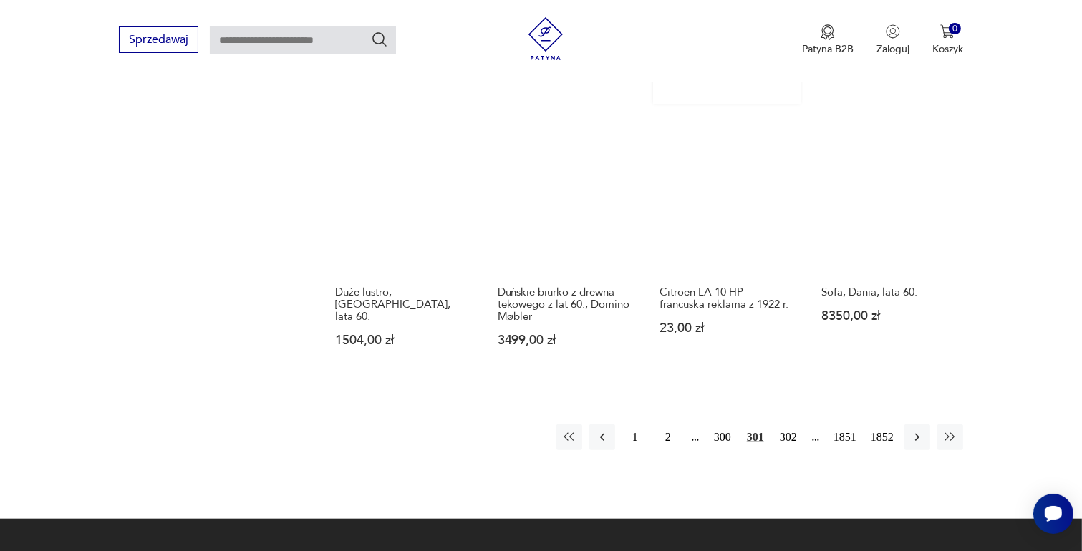
scroll to position [1187, 0]
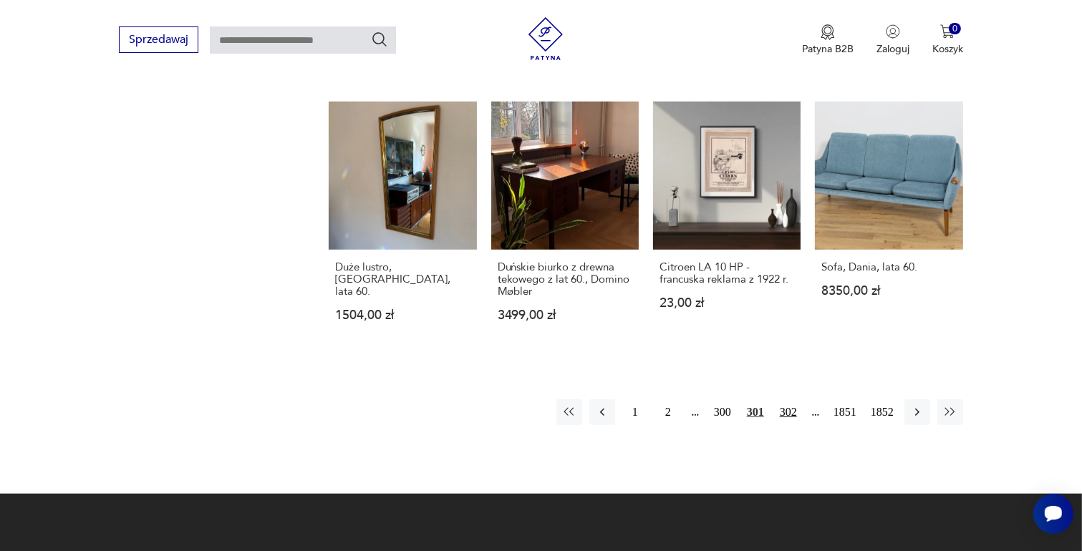
click at [790, 400] on button "302" at bounding box center [788, 413] width 26 height 26
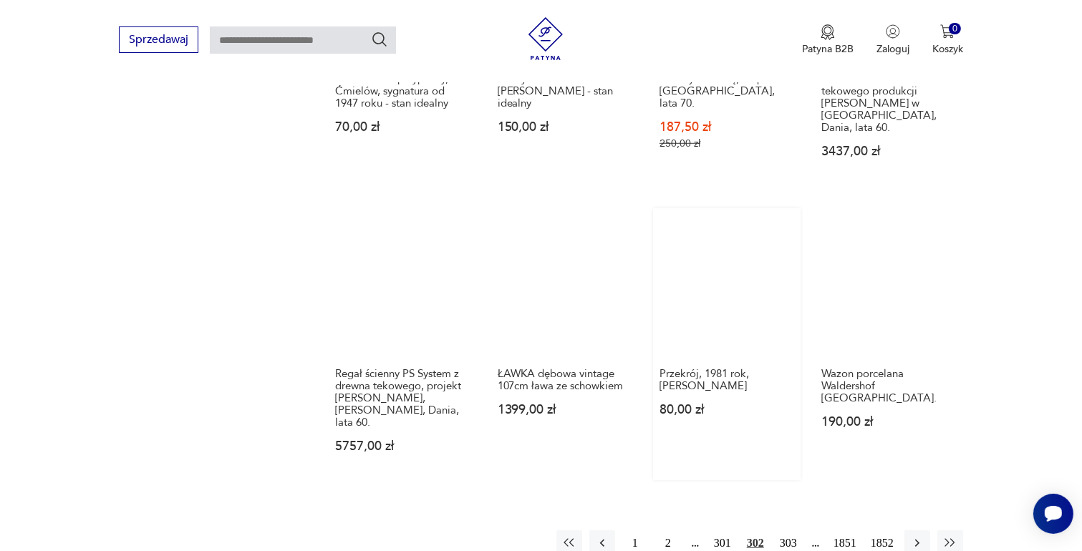
scroll to position [1187, 0]
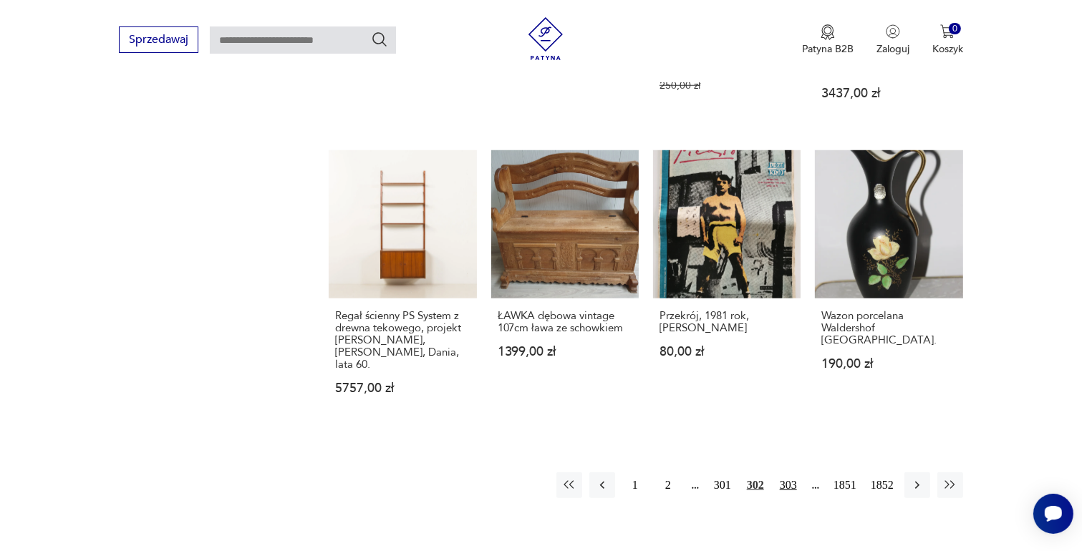
click at [787, 473] on button "303" at bounding box center [788, 486] width 26 height 26
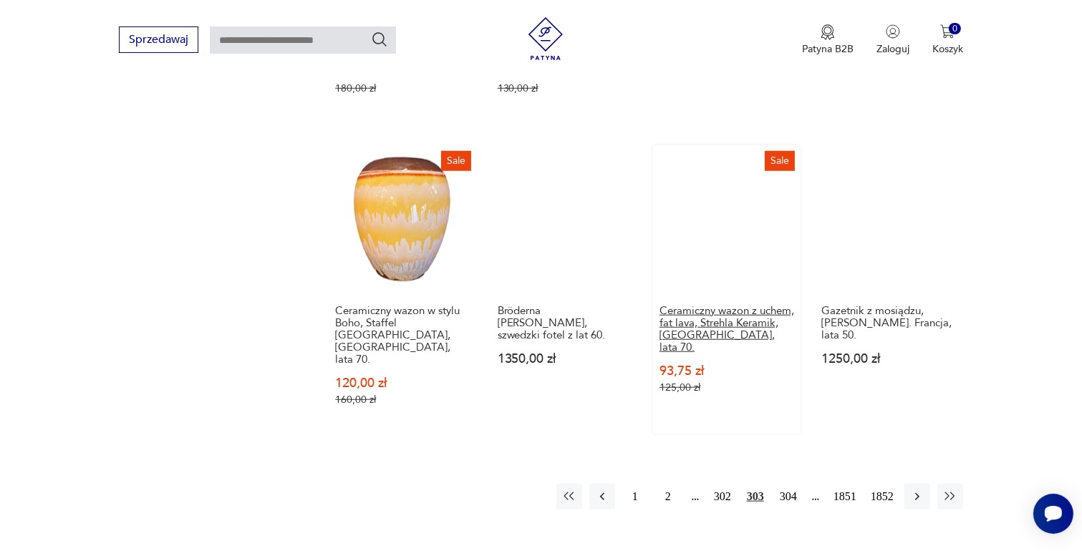
scroll to position [1259, 0]
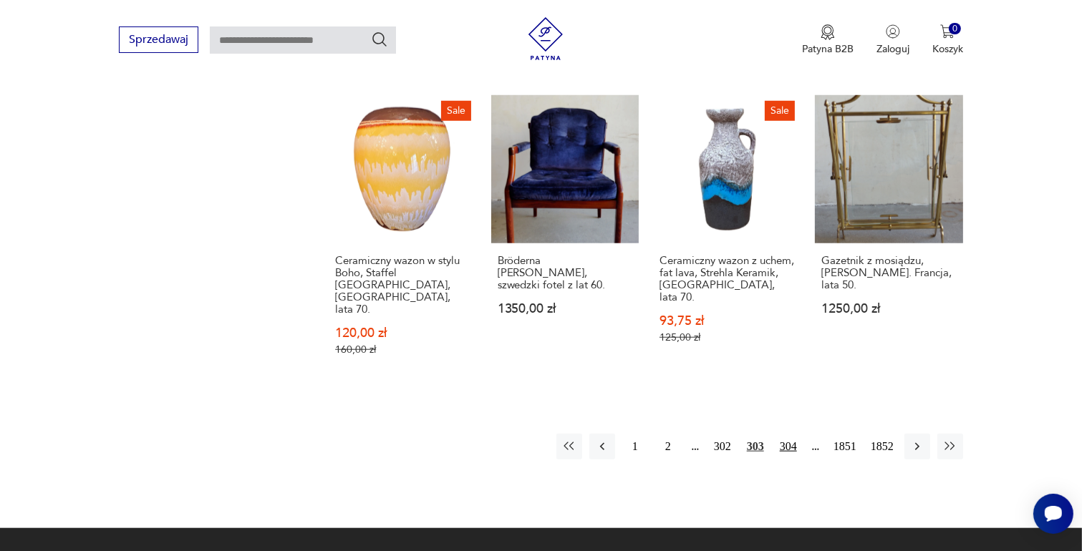
click at [790, 434] on button "304" at bounding box center [788, 447] width 26 height 26
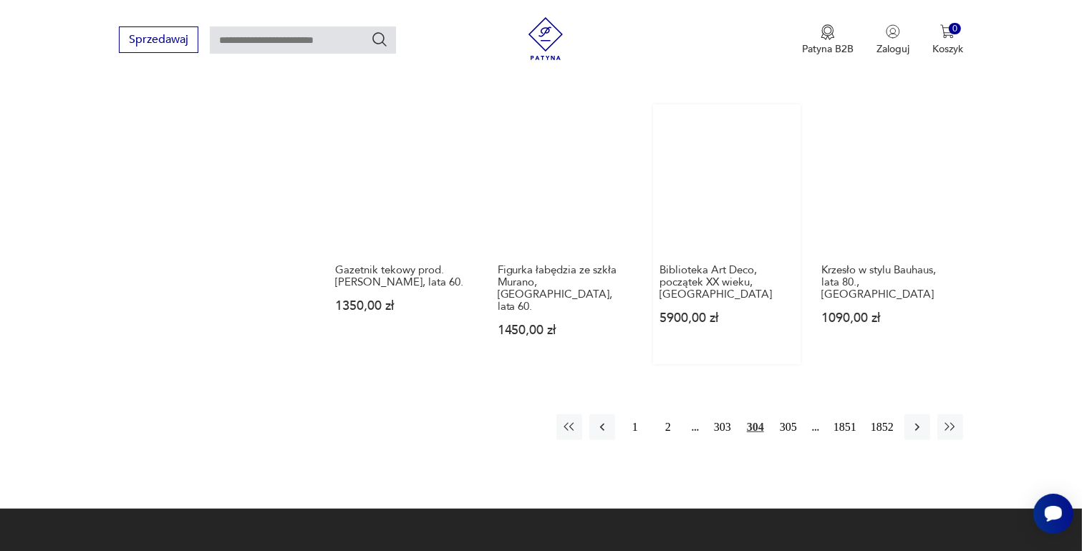
scroll to position [1259, 0]
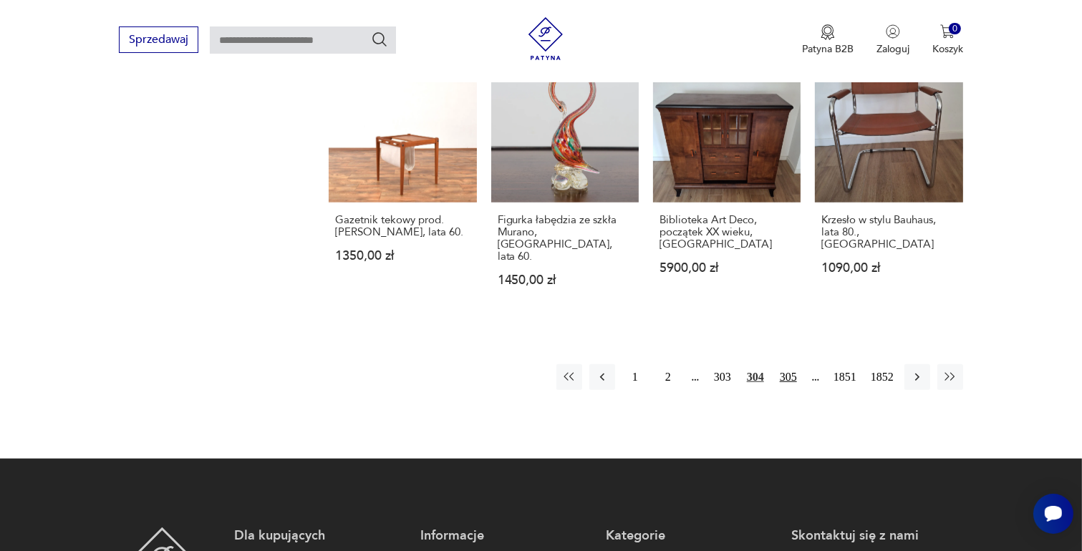
click at [787, 364] on button "305" at bounding box center [788, 377] width 26 height 26
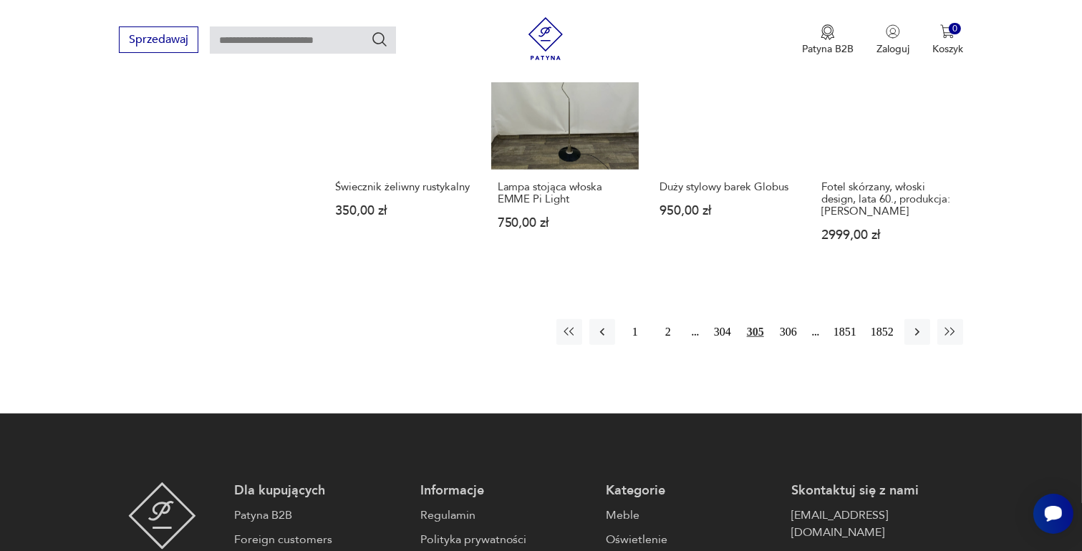
scroll to position [1330, 0]
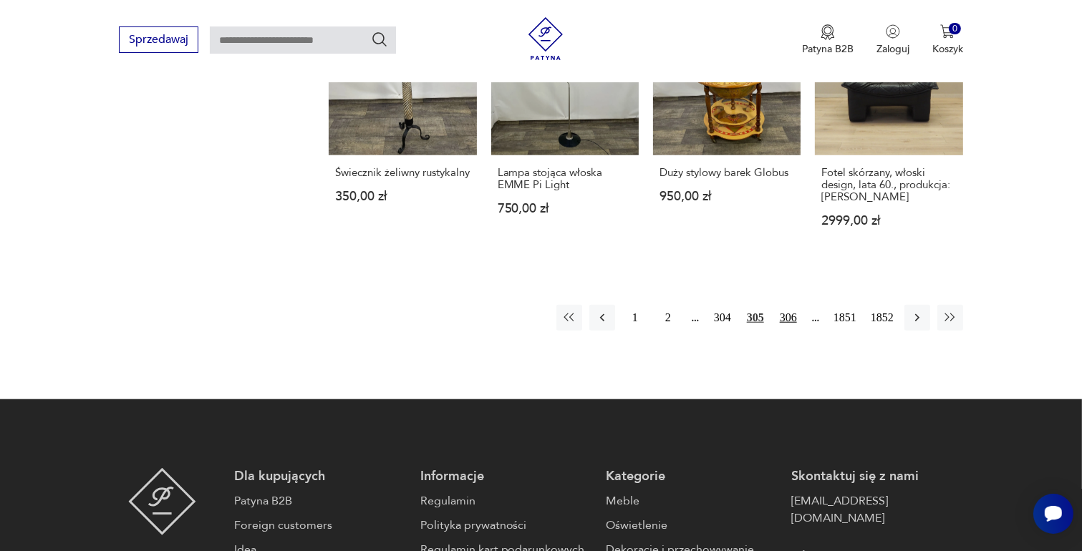
click at [793, 305] on button "306" at bounding box center [788, 318] width 26 height 26
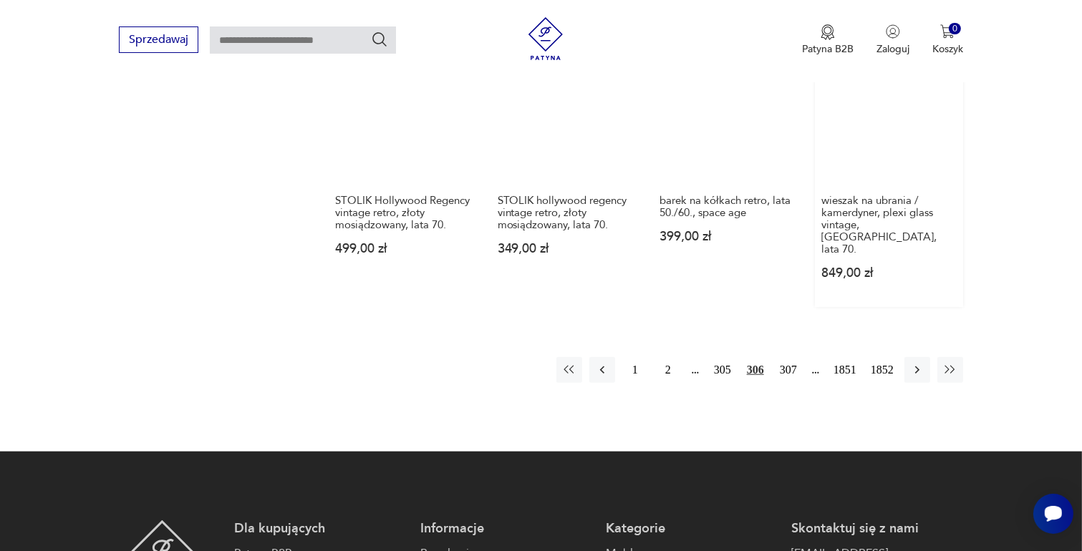
scroll to position [1259, 0]
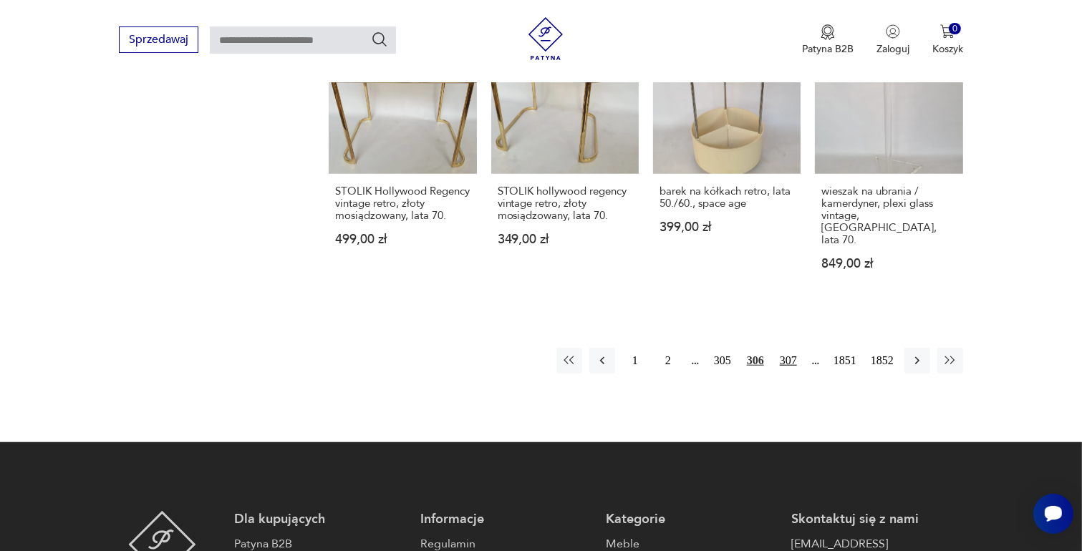
click at [785, 348] on button "307" at bounding box center [788, 361] width 26 height 26
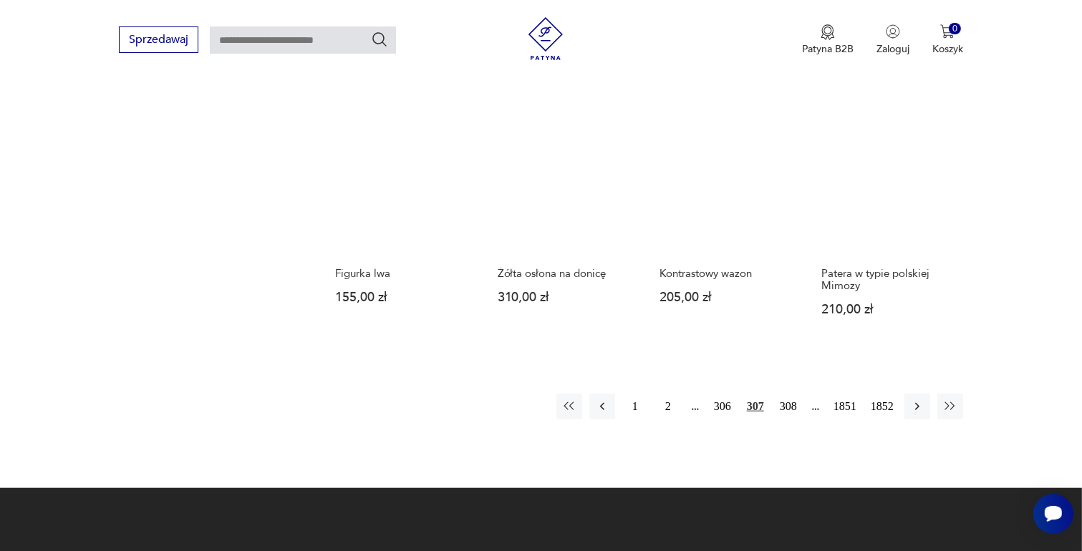
scroll to position [1259, 0]
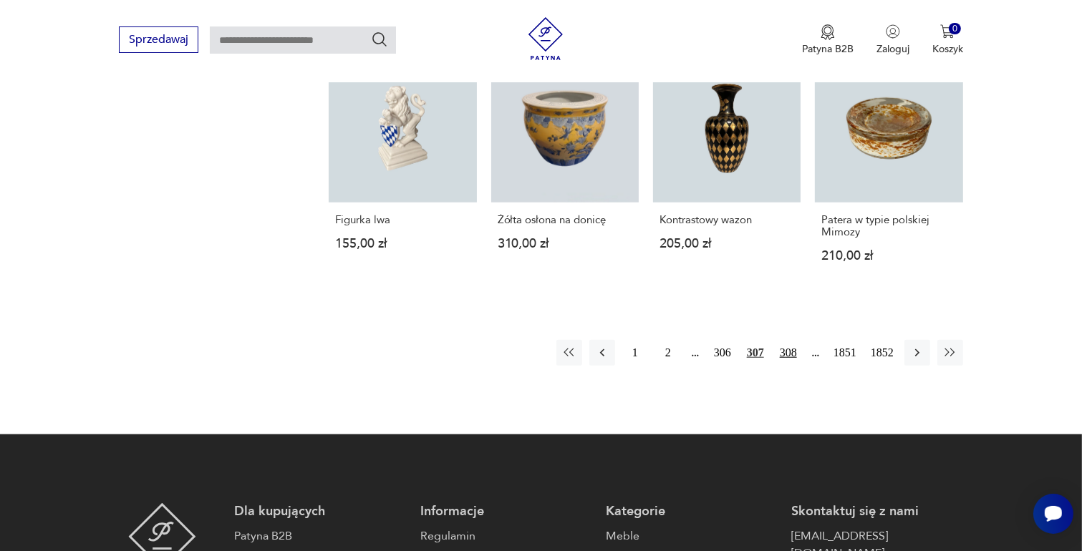
click at [788, 340] on button "308" at bounding box center [788, 353] width 26 height 26
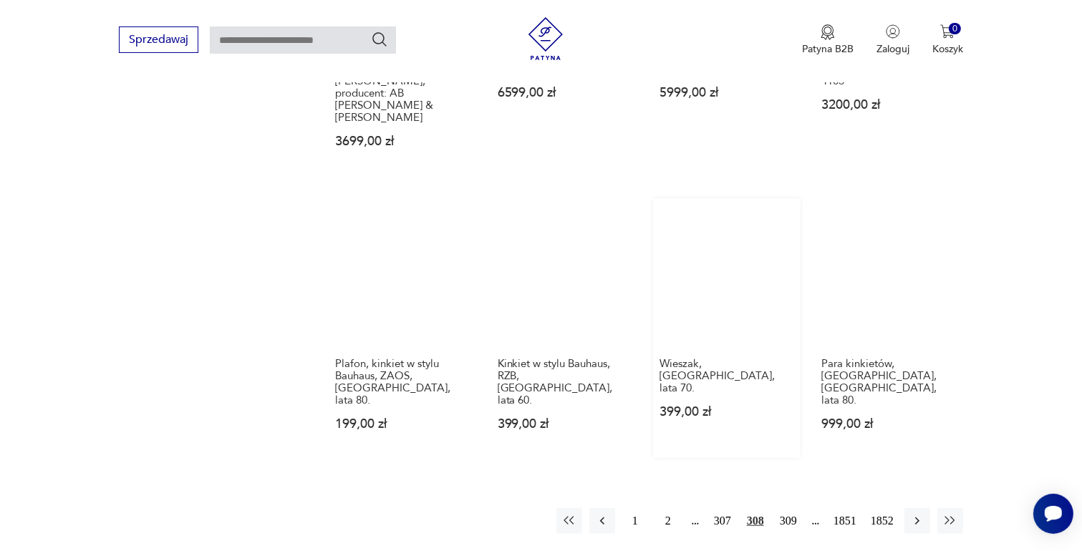
scroll to position [1259, 0]
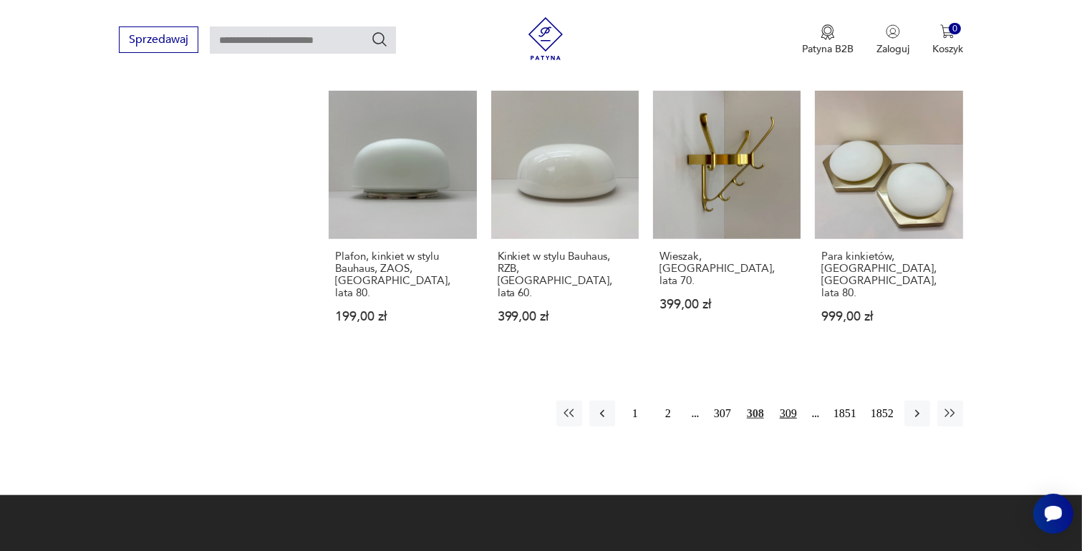
click at [784, 401] on button "309" at bounding box center [788, 414] width 26 height 26
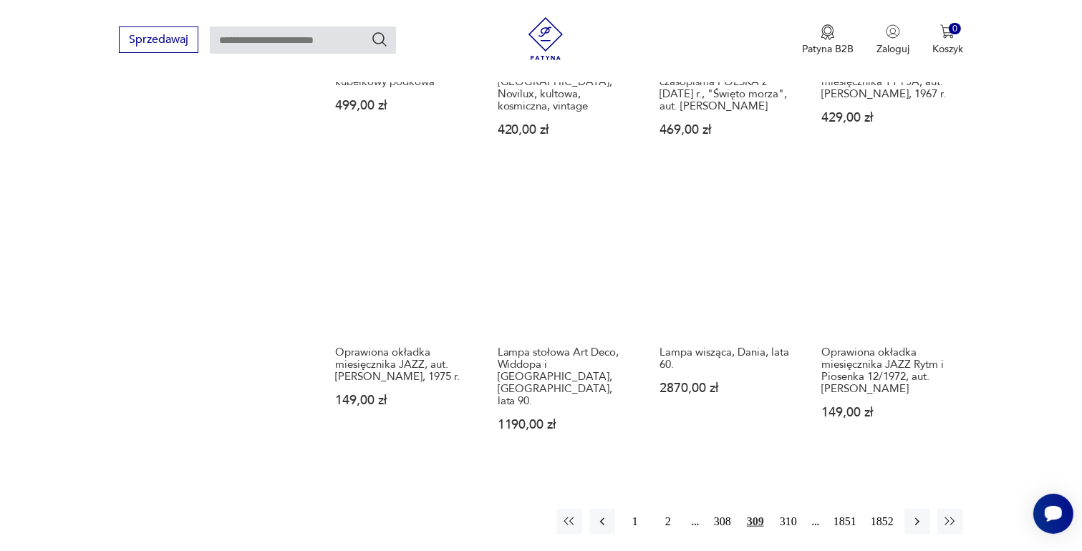
scroll to position [1259, 0]
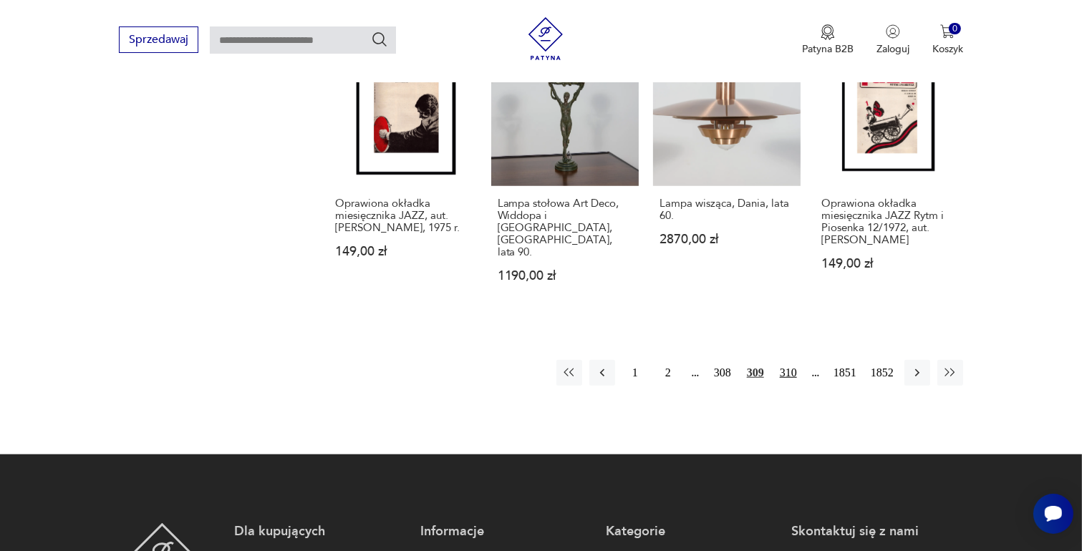
click at [785, 361] on button "310" at bounding box center [788, 373] width 26 height 26
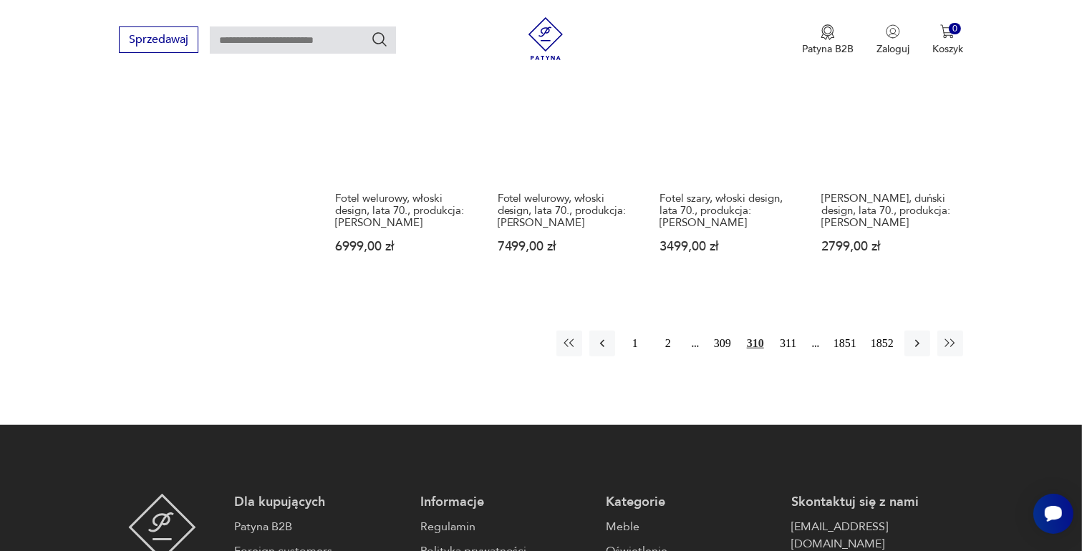
scroll to position [1330, 0]
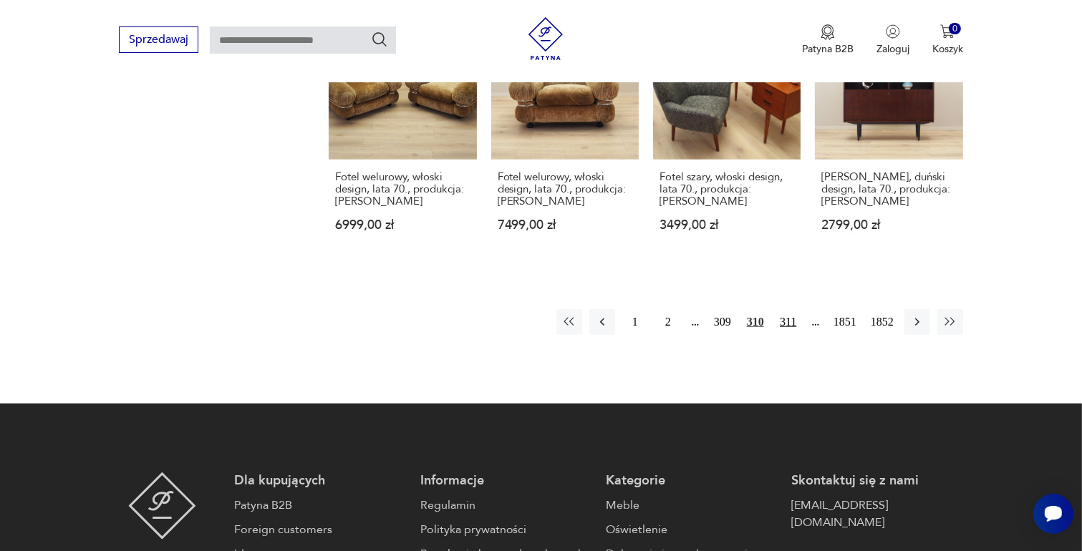
click at [786, 309] on button "311" at bounding box center [788, 322] width 26 height 26
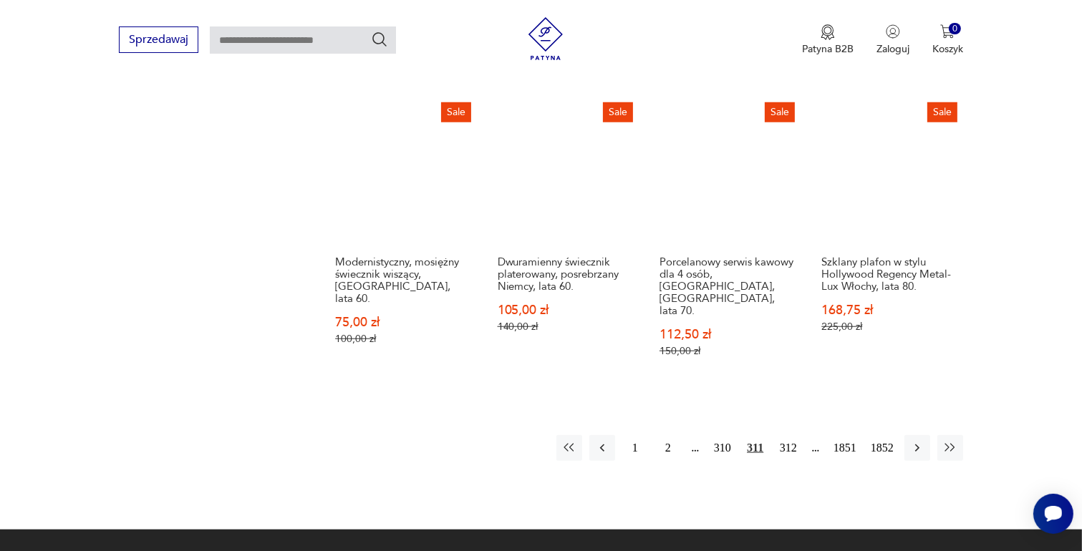
scroll to position [1259, 0]
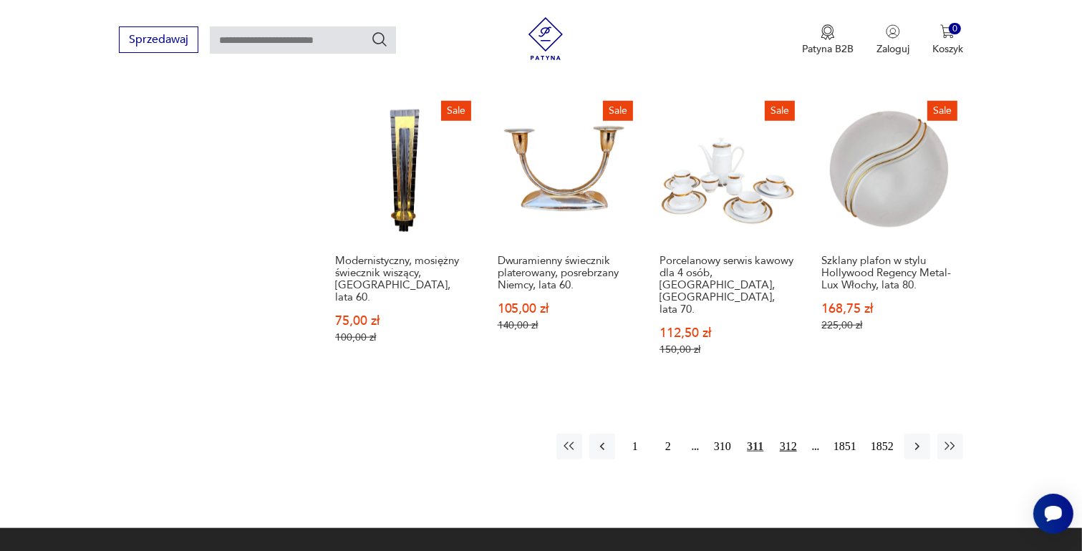
click at [783, 434] on button "312" at bounding box center [788, 447] width 26 height 26
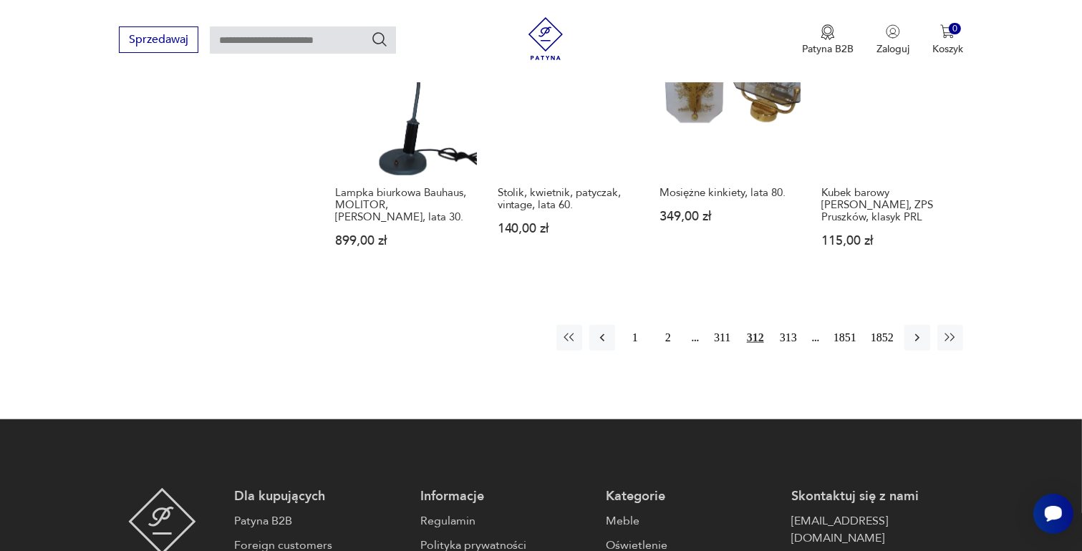
scroll to position [1330, 0]
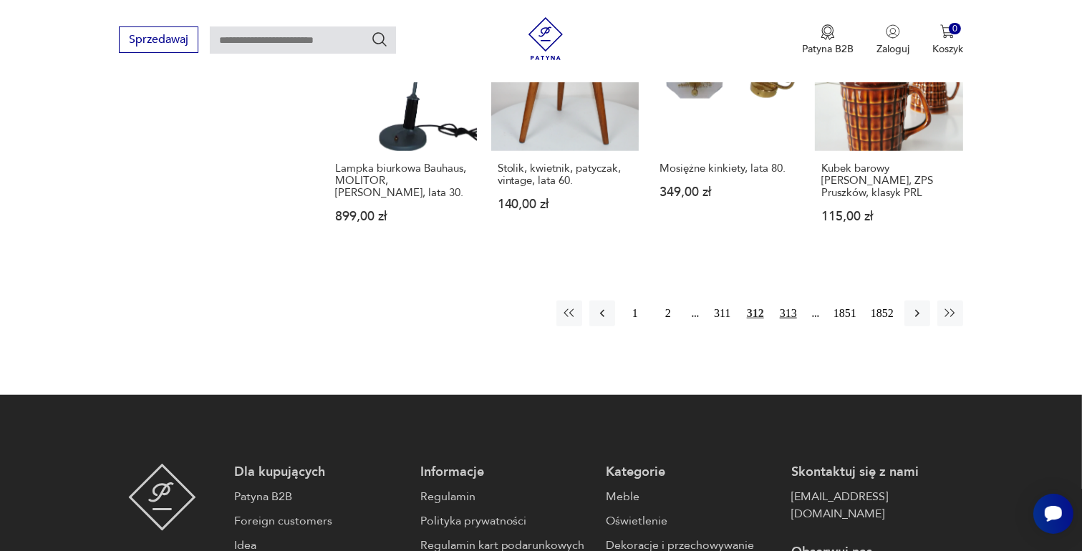
click at [788, 301] on button "313" at bounding box center [788, 314] width 26 height 26
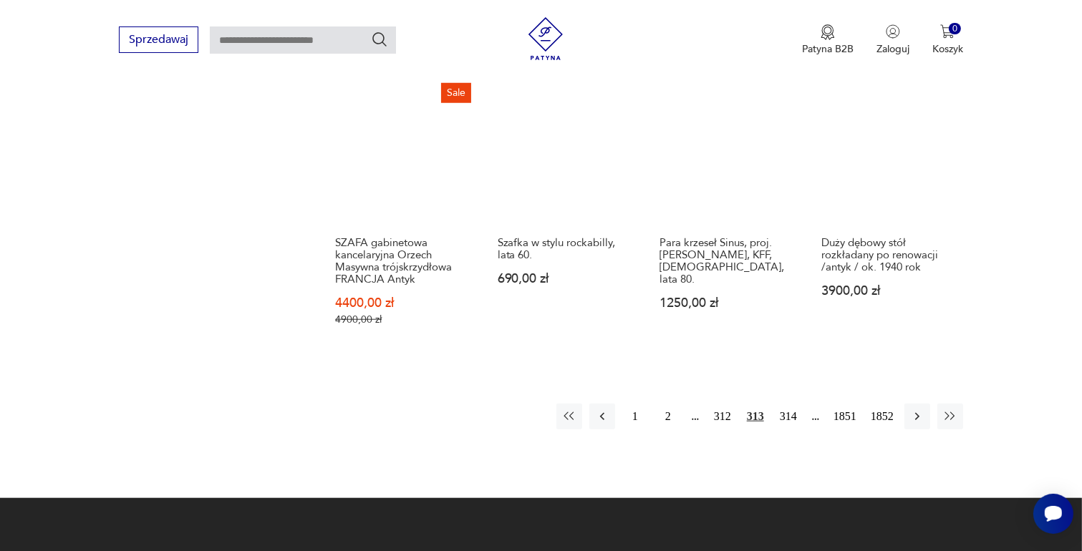
scroll to position [1259, 0]
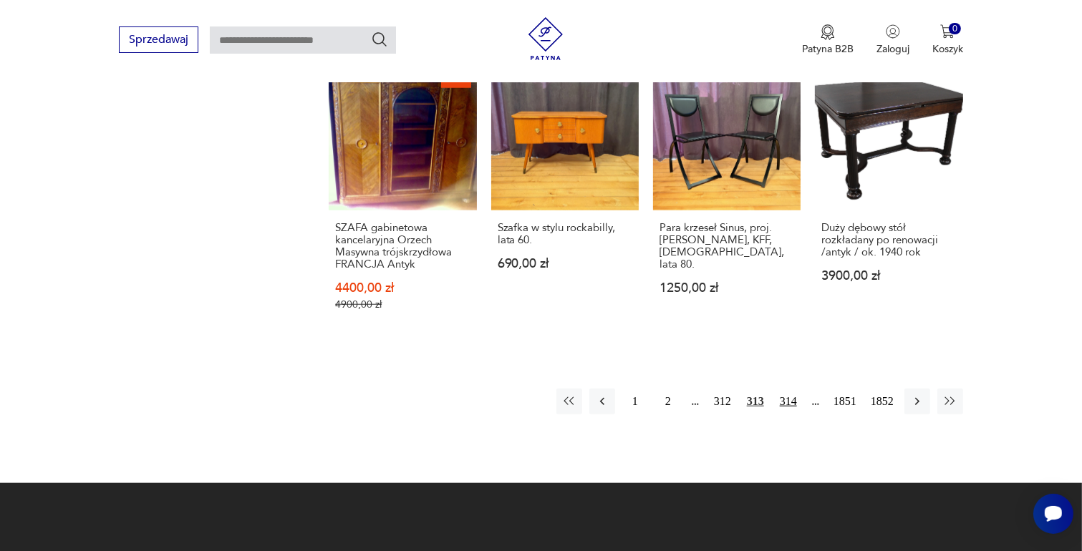
click at [793, 389] on button "314" at bounding box center [788, 402] width 26 height 26
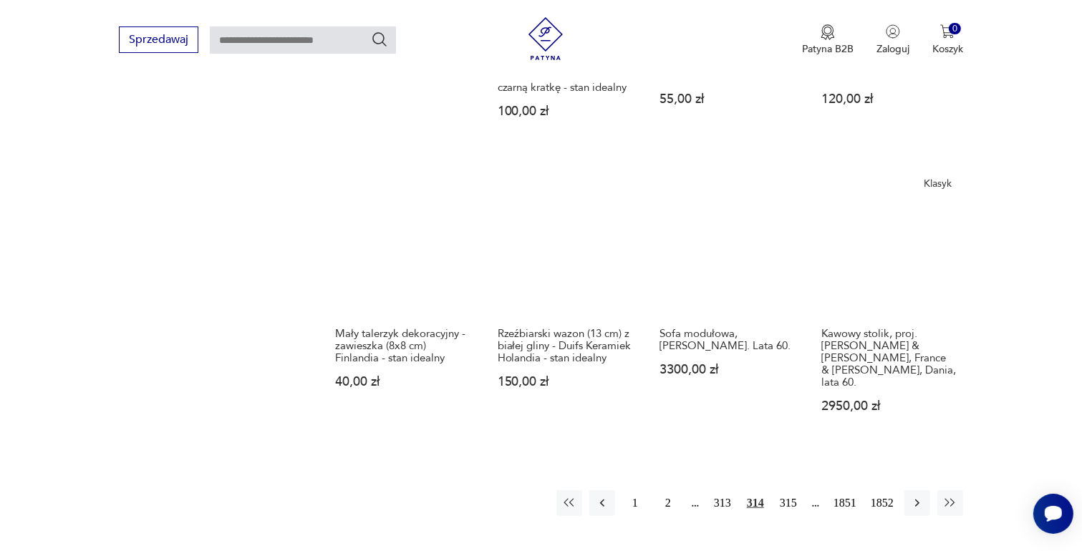
scroll to position [1187, 0]
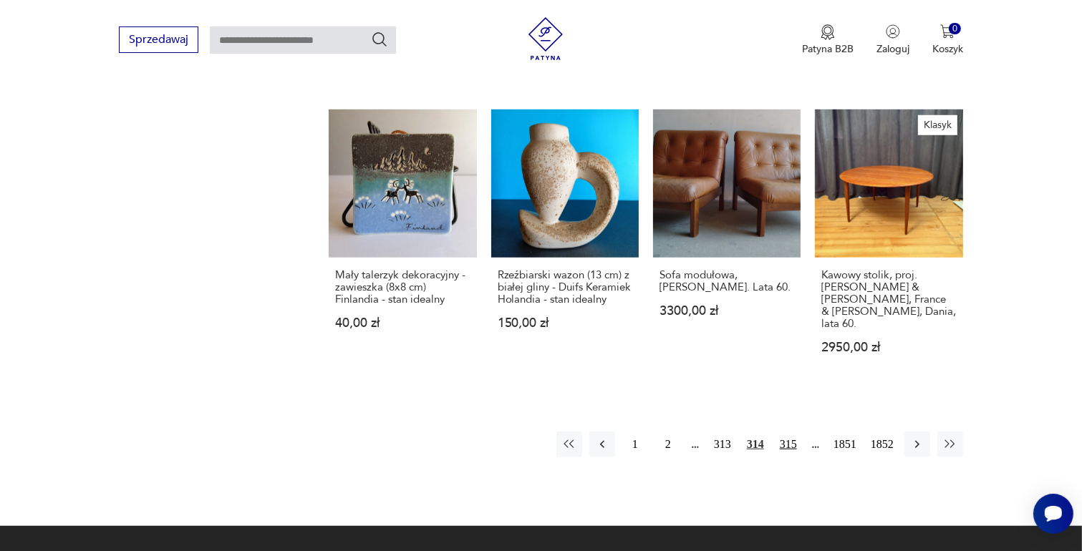
click at [786, 432] on button "315" at bounding box center [788, 445] width 26 height 26
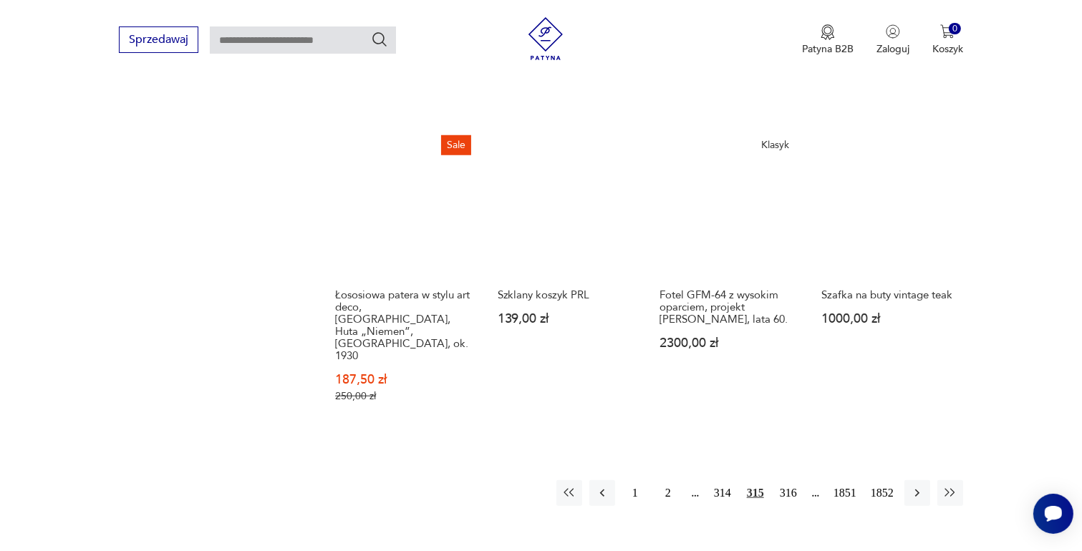
scroll to position [1259, 0]
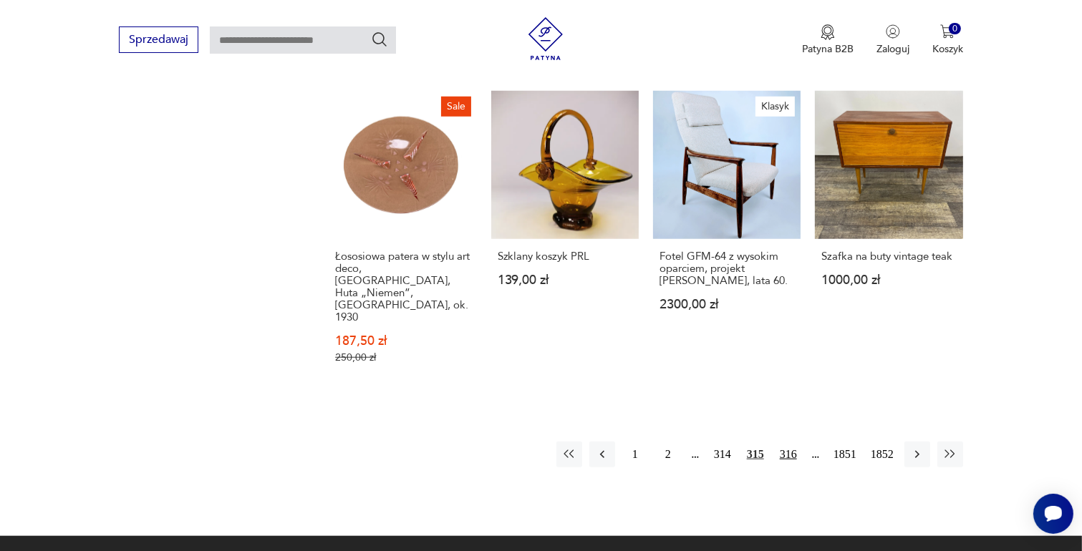
click at [789, 442] on button "316" at bounding box center [788, 455] width 26 height 26
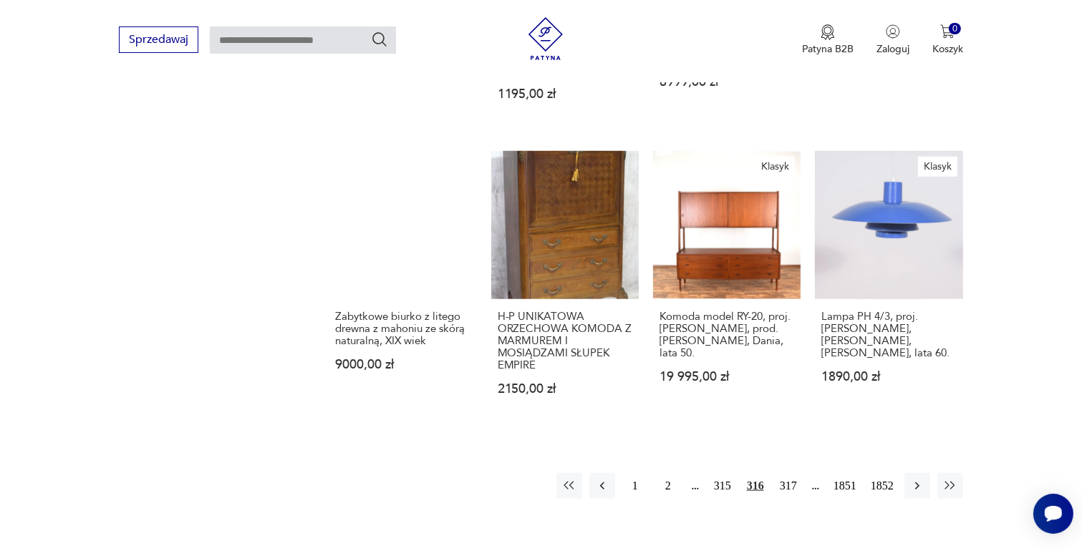
scroll to position [1187, 0]
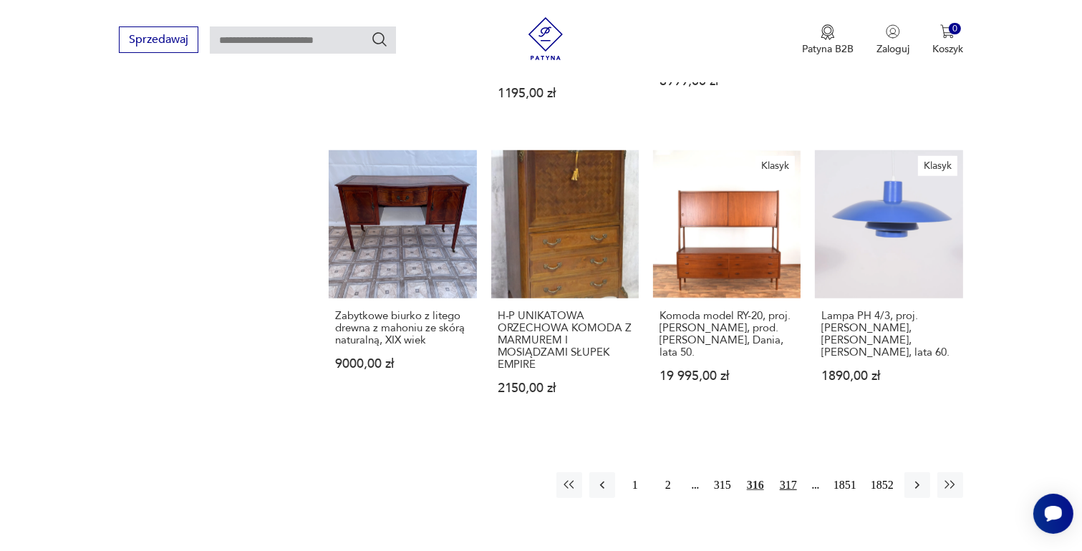
click at [785, 473] on button "317" at bounding box center [788, 486] width 26 height 26
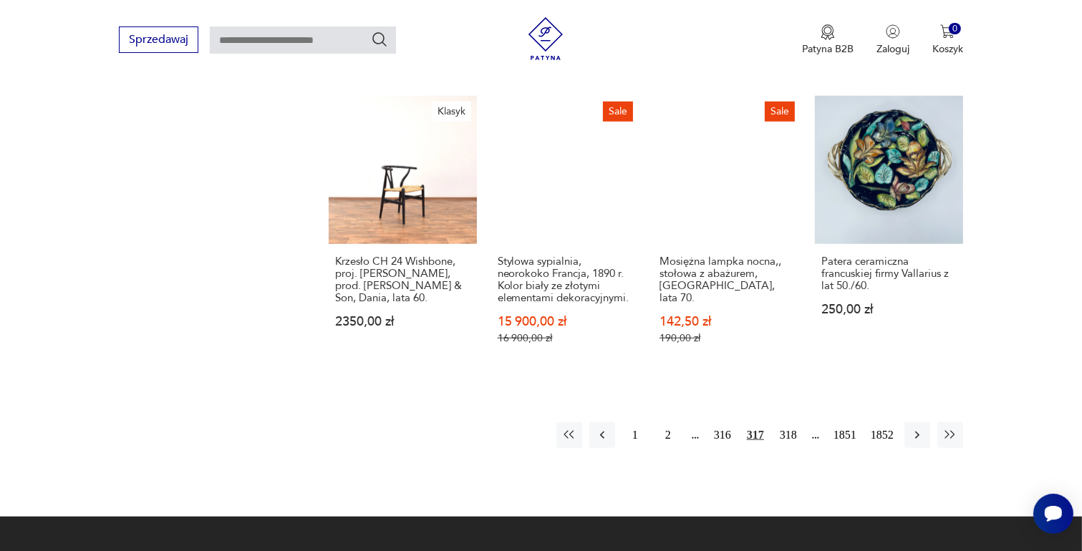
scroll to position [1259, 0]
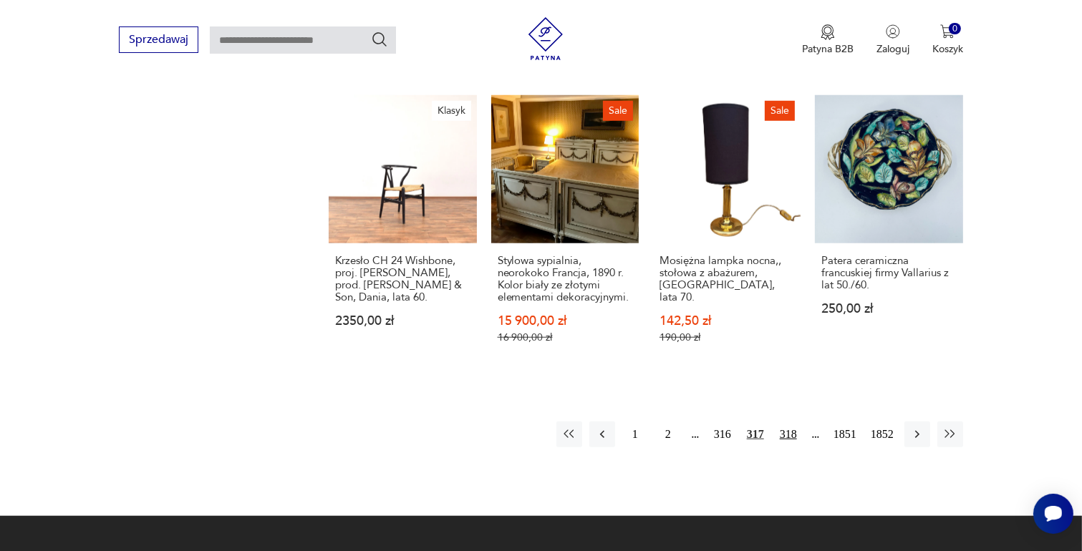
click at [785, 422] on button "318" at bounding box center [788, 435] width 26 height 26
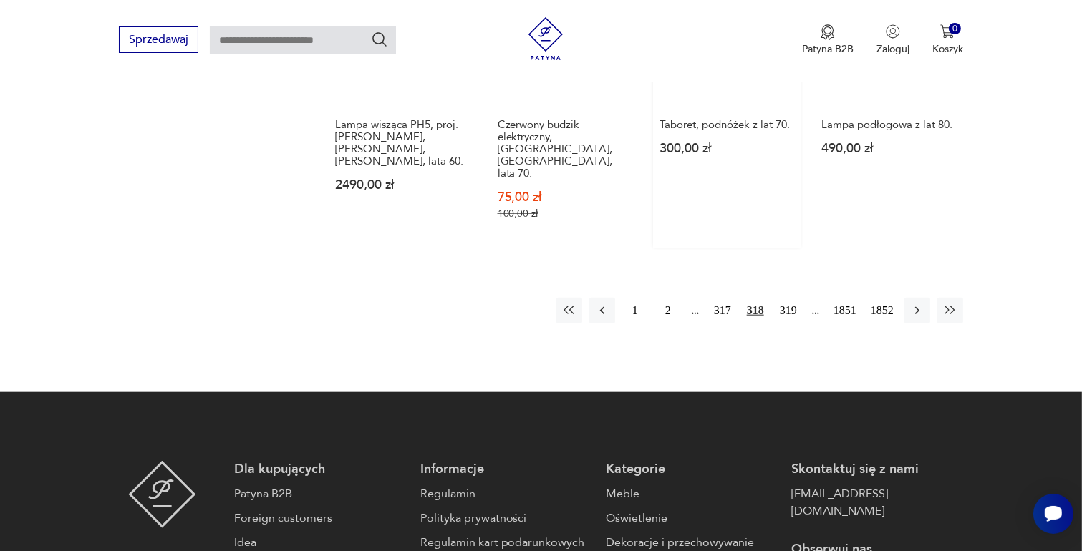
scroll to position [1402, 0]
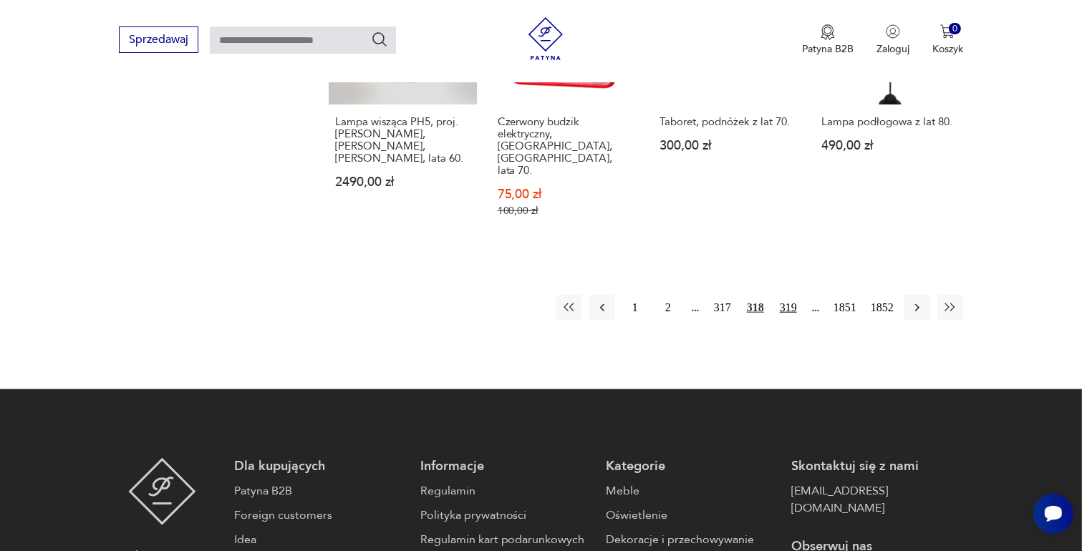
click at [793, 295] on button "319" at bounding box center [788, 308] width 26 height 26
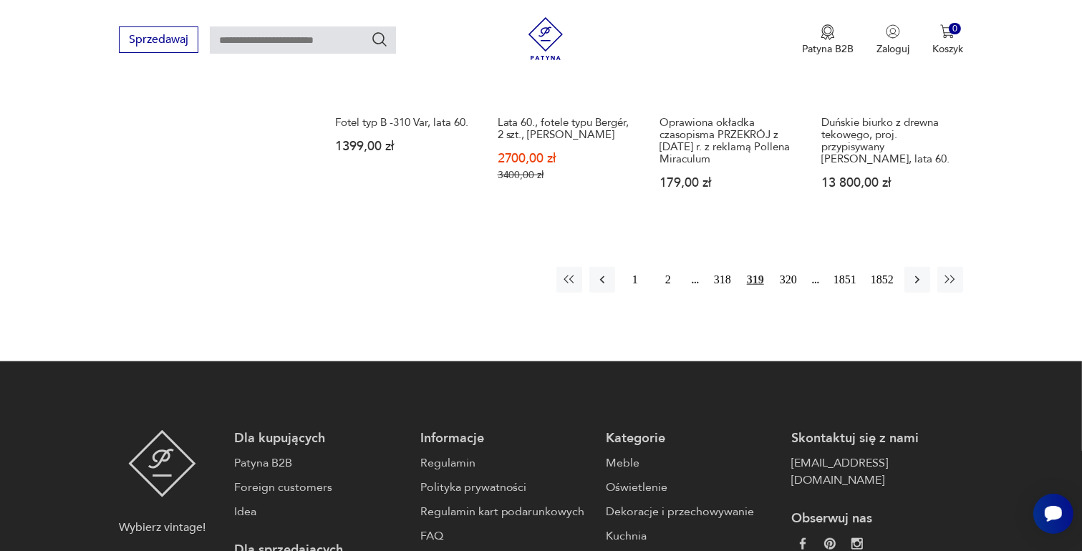
scroll to position [1402, 0]
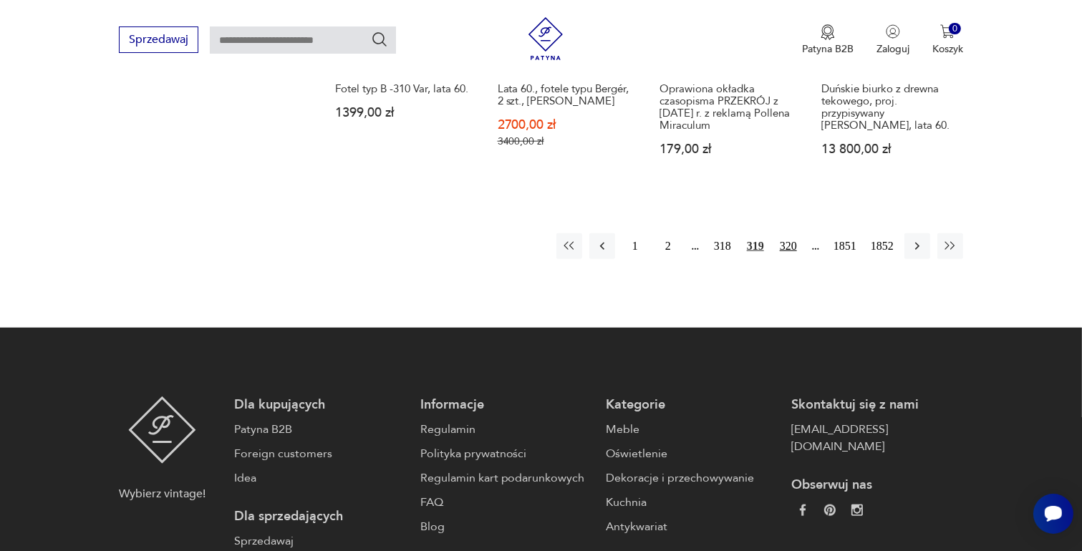
click at [785, 233] on button "320" at bounding box center [788, 246] width 26 height 26
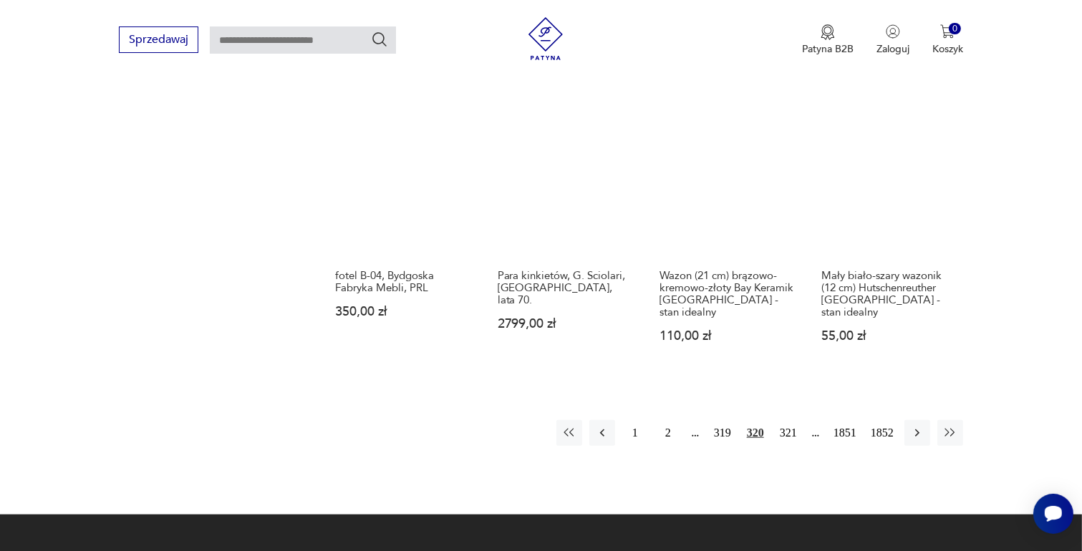
scroll to position [1330, 0]
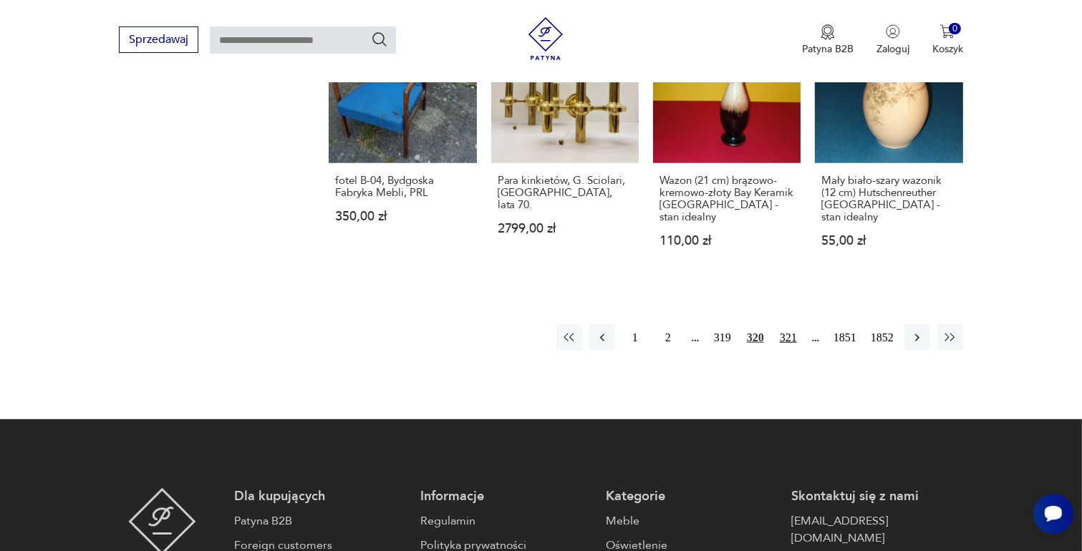
click at [782, 325] on button "321" at bounding box center [788, 338] width 26 height 26
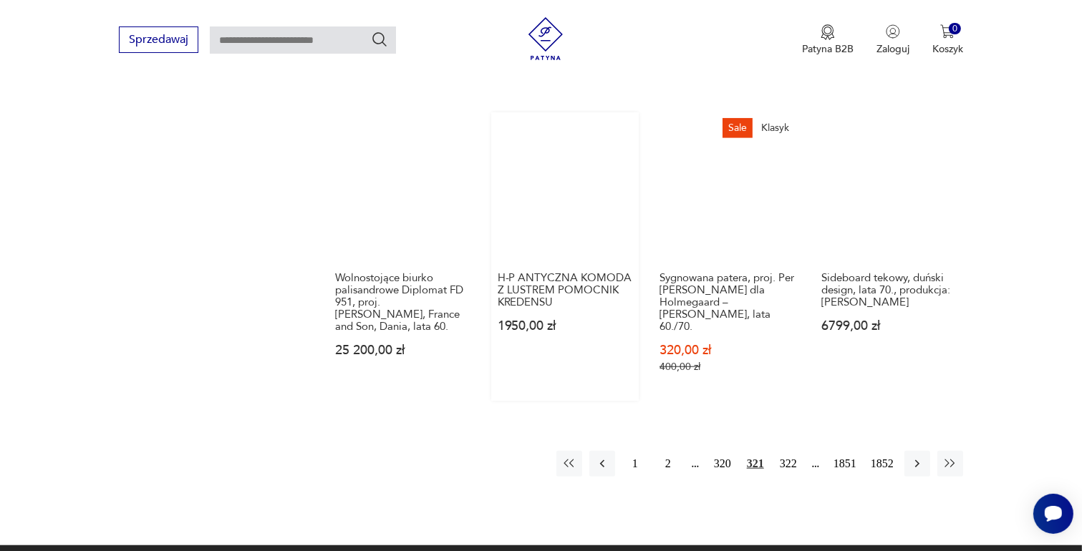
scroll to position [1259, 0]
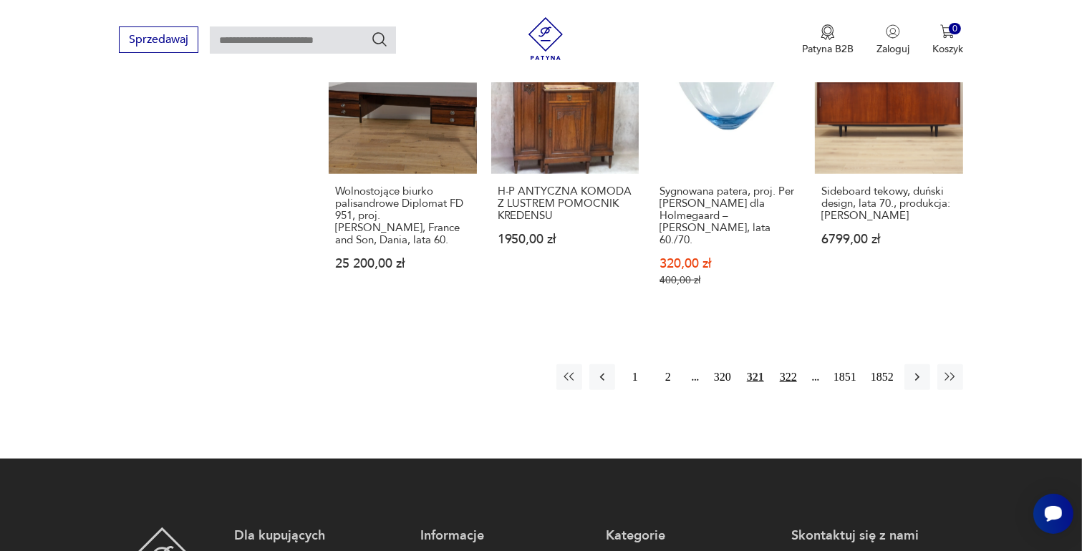
click at [790, 364] on button "322" at bounding box center [788, 377] width 26 height 26
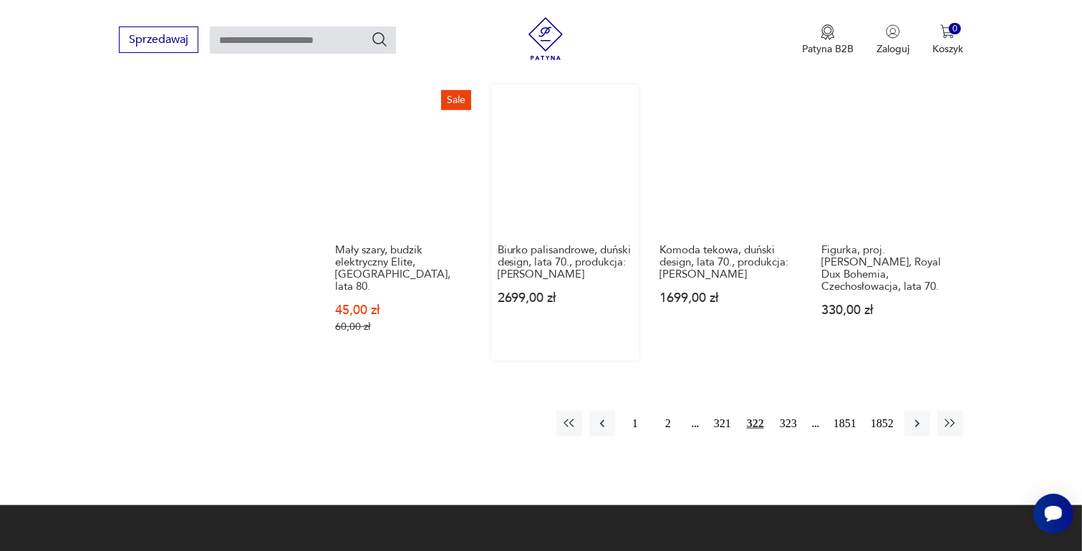
scroll to position [1330, 0]
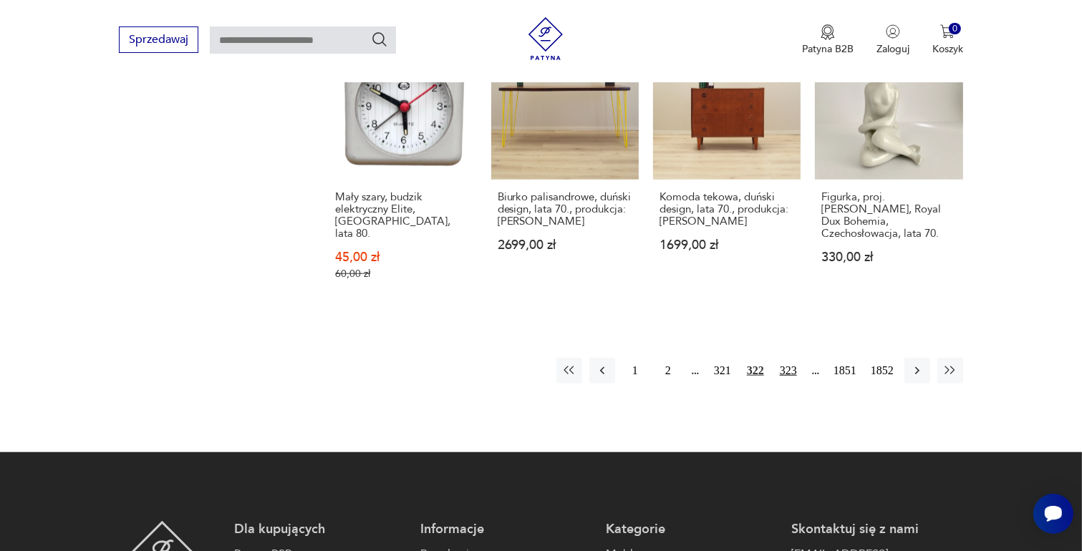
click at [790, 358] on button "323" at bounding box center [788, 371] width 26 height 26
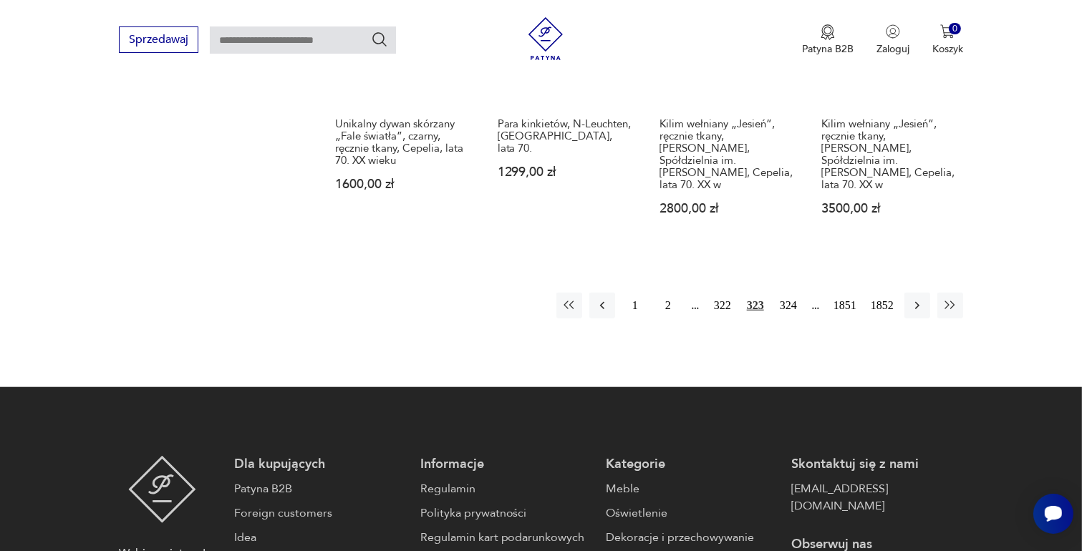
scroll to position [1402, 0]
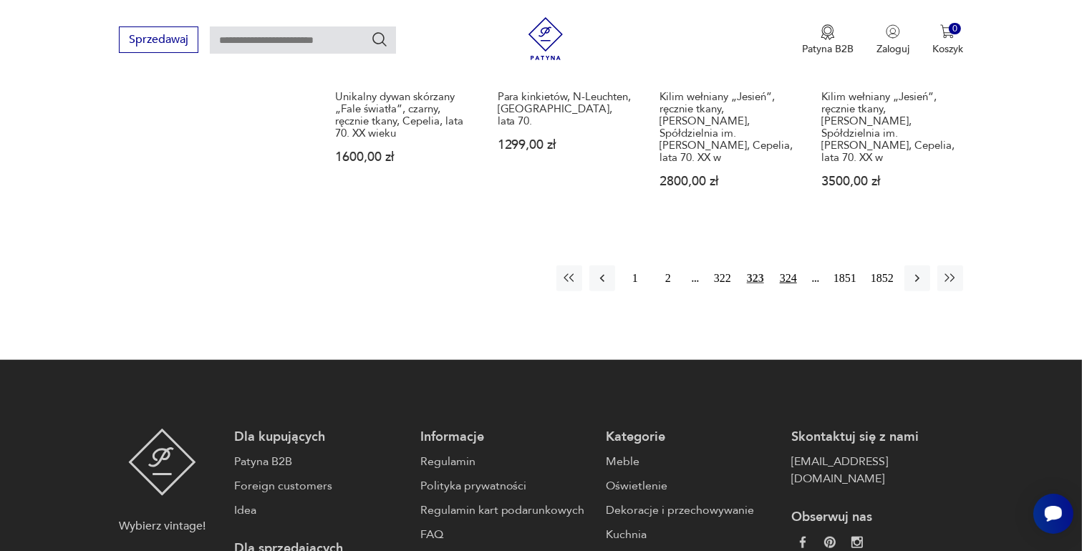
click at [786, 266] on button "324" at bounding box center [788, 279] width 26 height 26
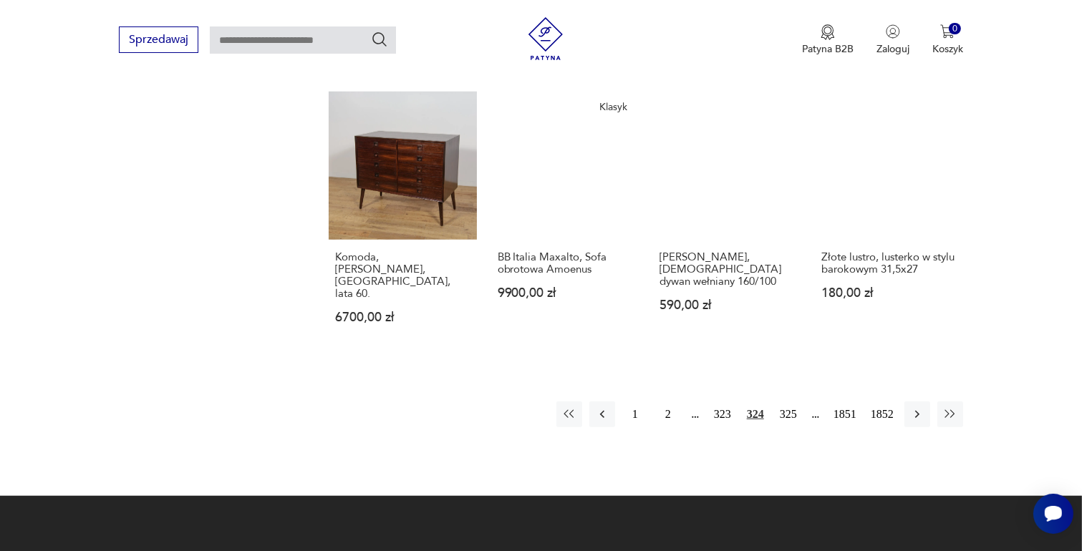
scroll to position [1259, 0]
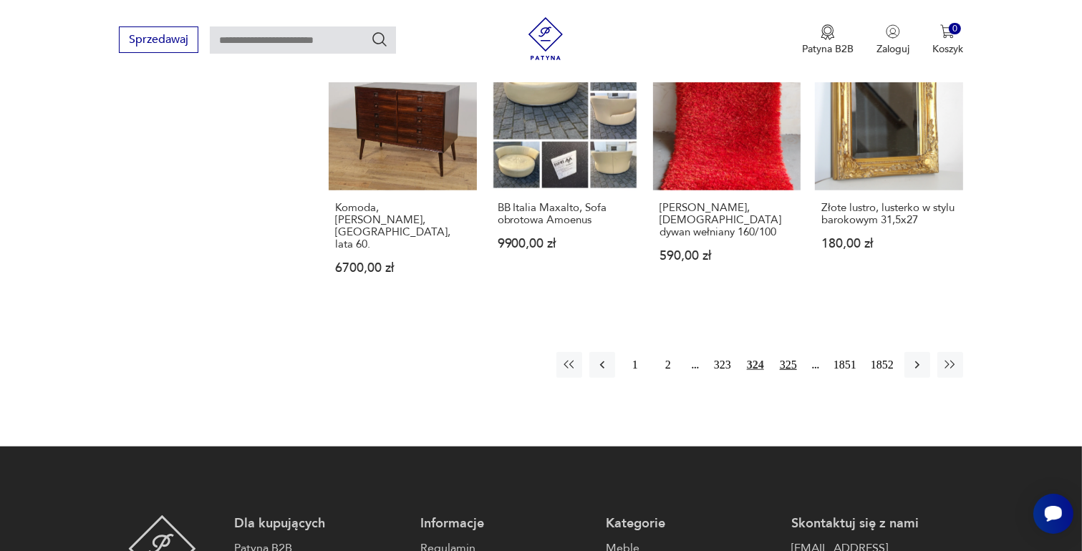
click at [788, 352] on button "325" at bounding box center [788, 365] width 26 height 26
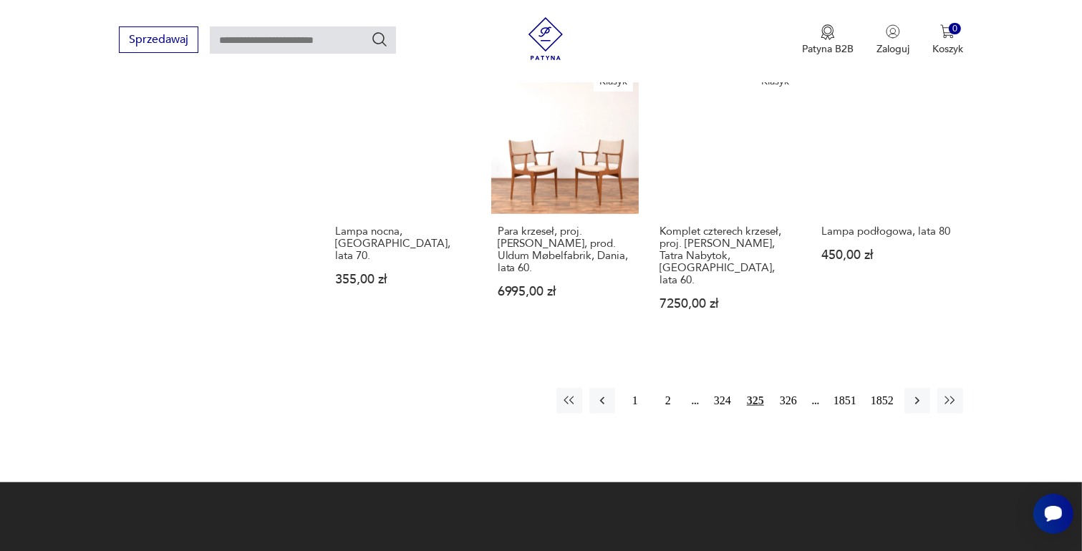
scroll to position [1330, 0]
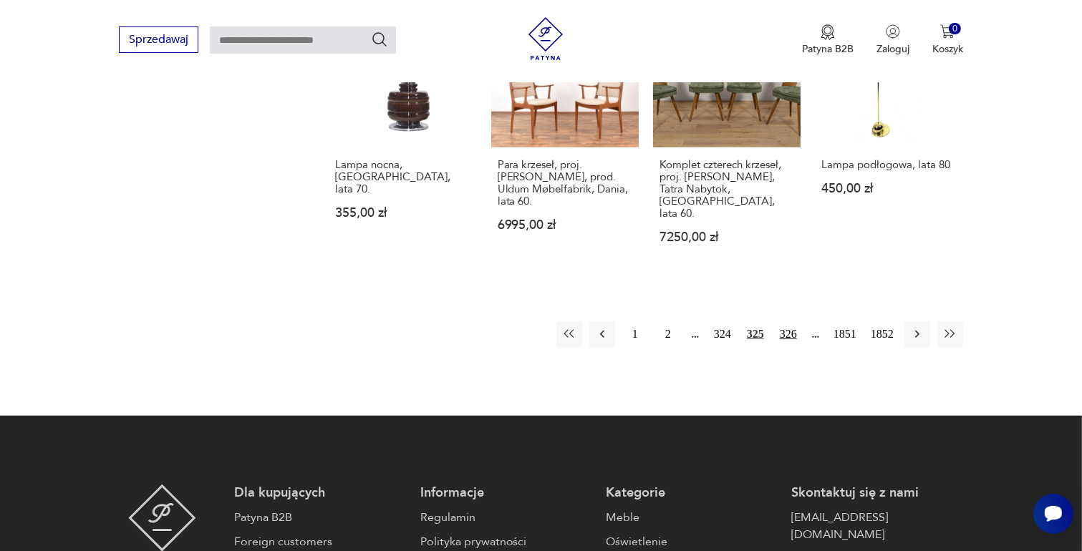
click at [792, 321] on button "326" at bounding box center [788, 334] width 26 height 26
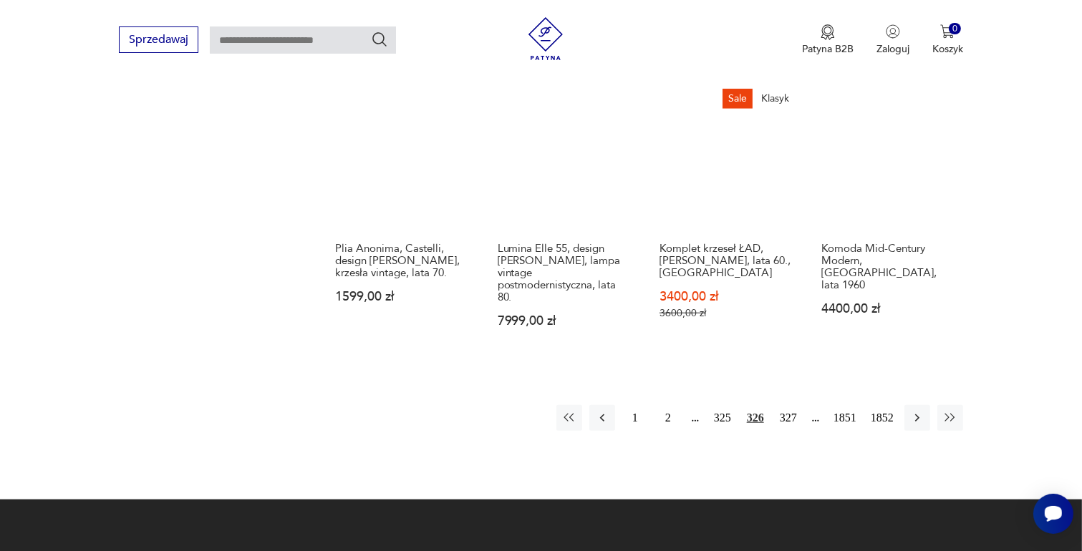
scroll to position [1259, 0]
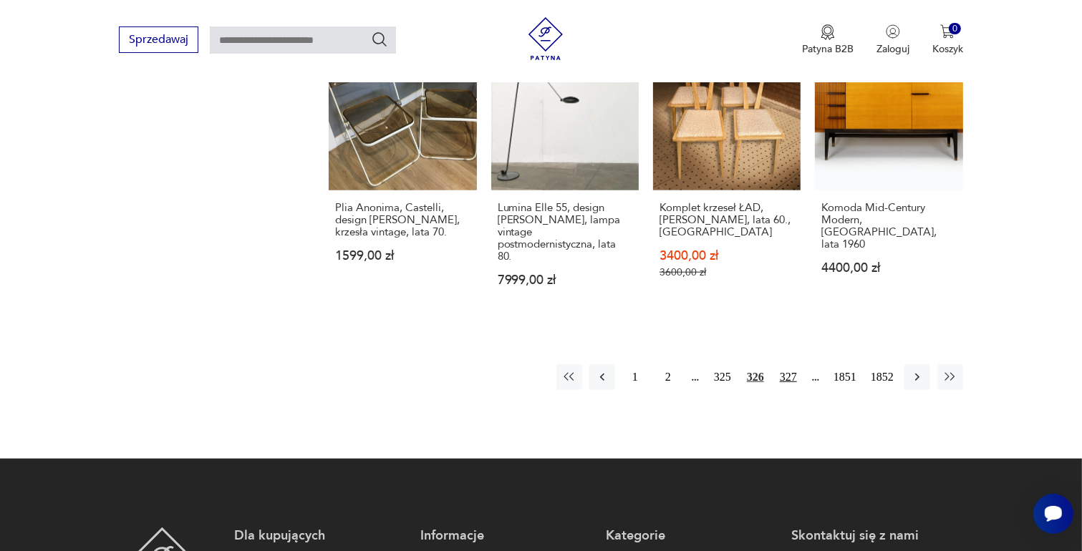
click at [785, 364] on button "327" at bounding box center [788, 377] width 26 height 26
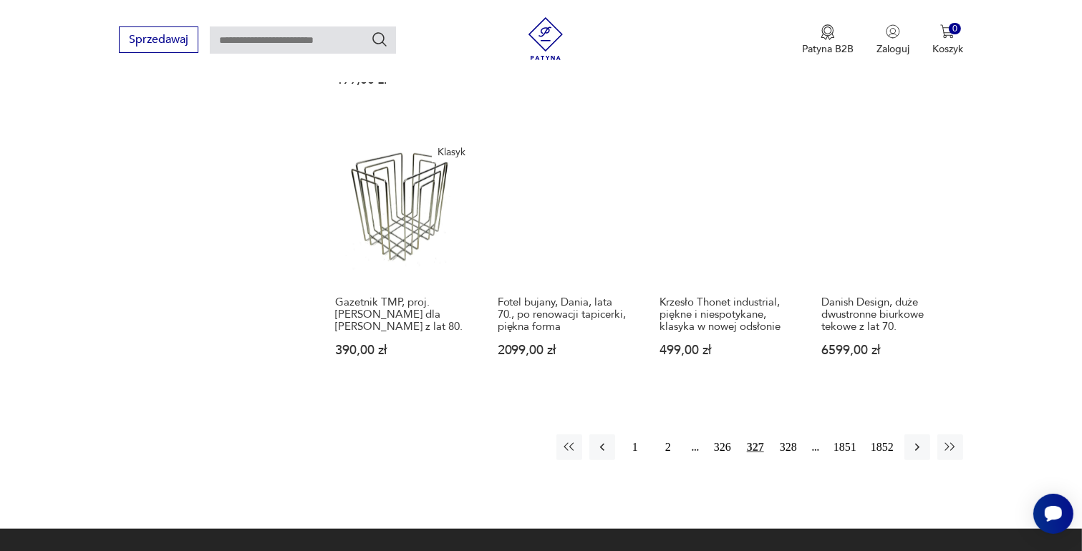
scroll to position [1187, 0]
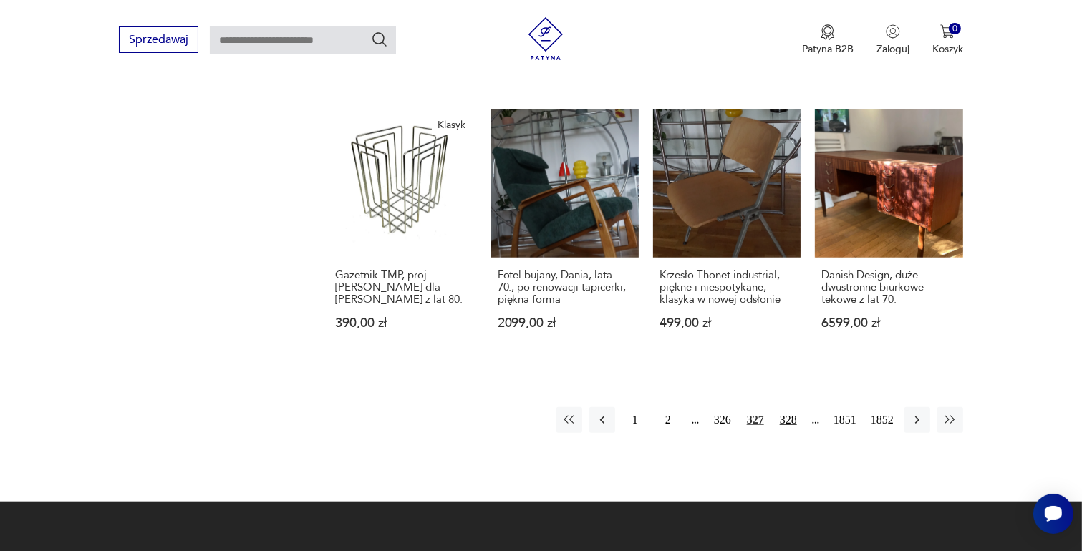
click at [786, 407] on button "328" at bounding box center [788, 420] width 26 height 26
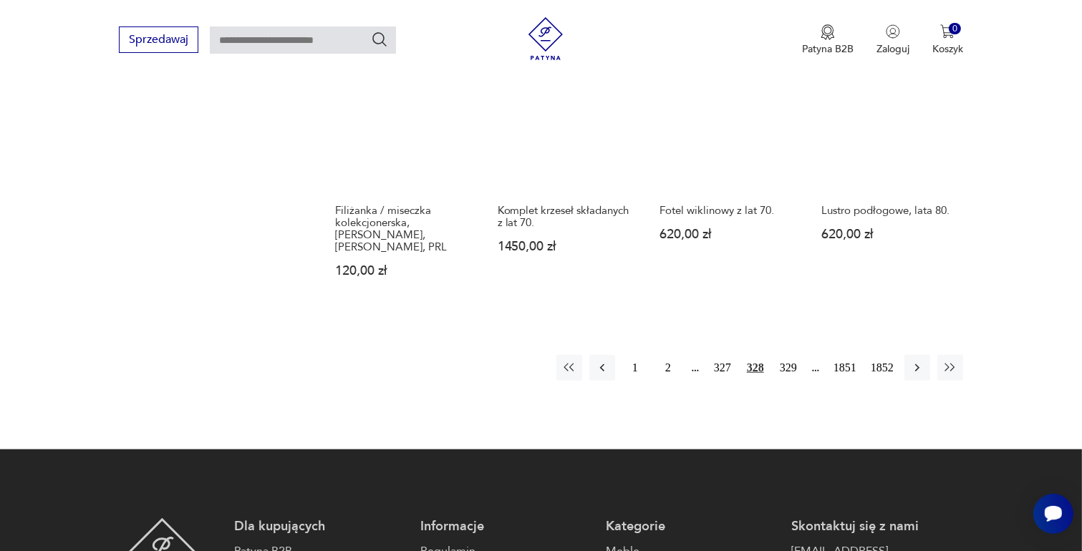
scroll to position [1330, 0]
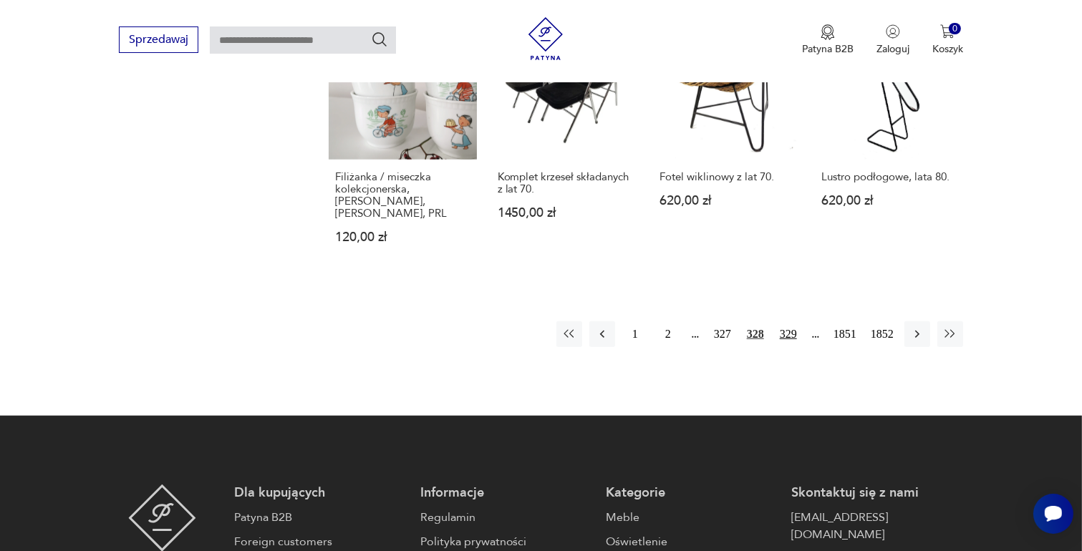
click at [790, 321] on button "329" at bounding box center [788, 334] width 26 height 26
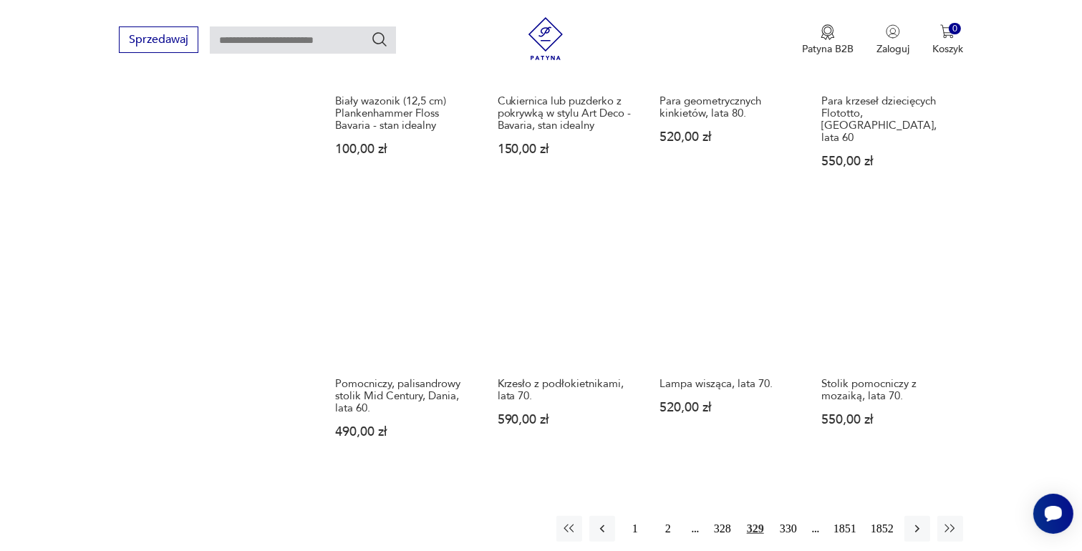
scroll to position [1187, 0]
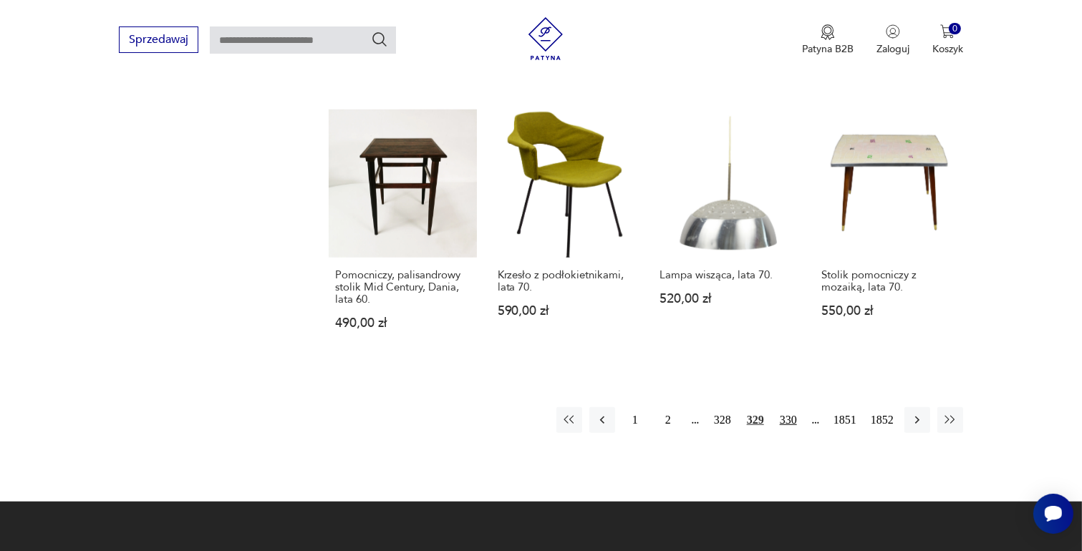
click at [785, 407] on button "330" at bounding box center [788, 420] width 26 height 26
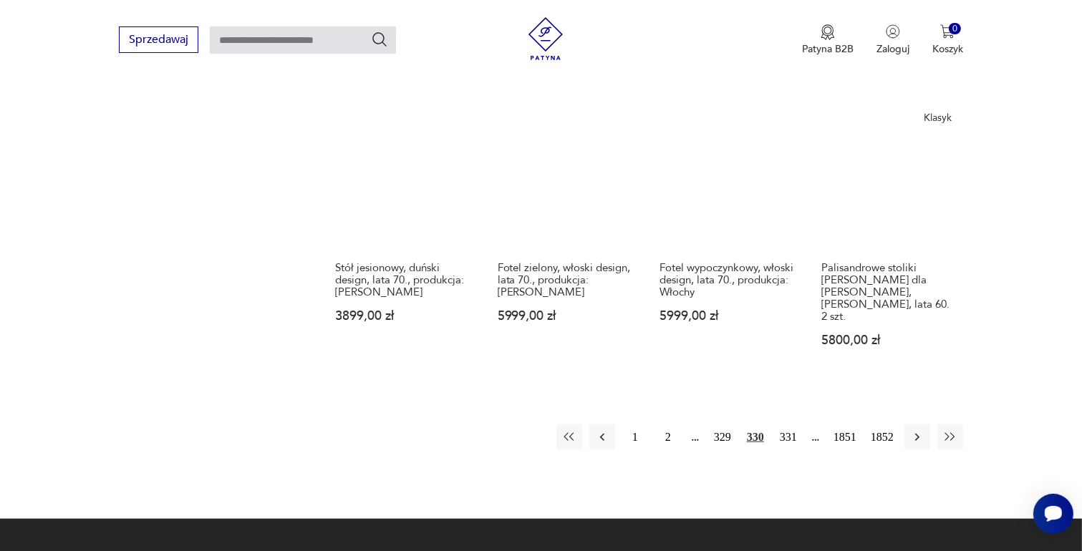
scroll to position [1259, 0]
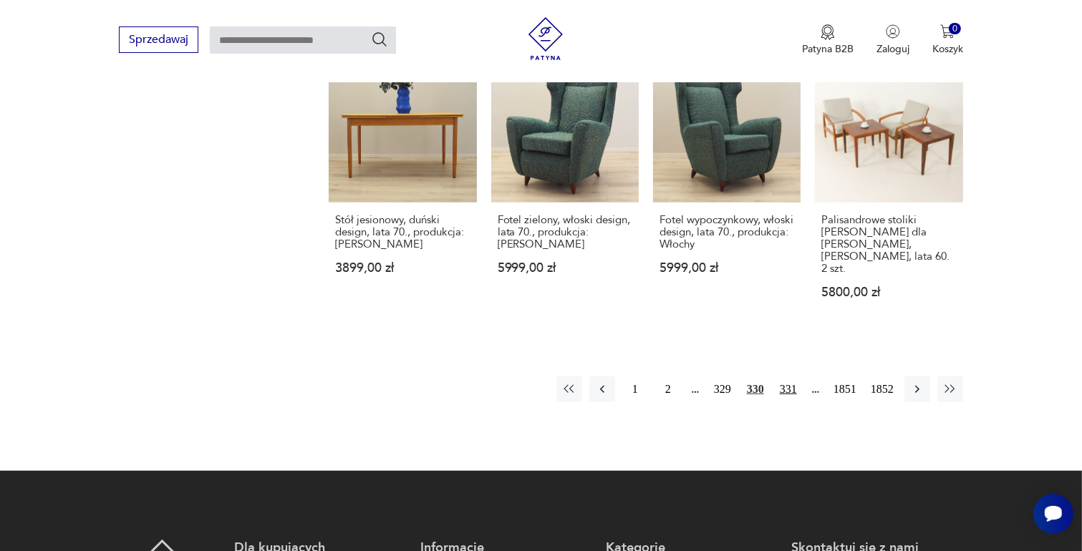
click at [785, 377] on button "331" at bounding box center [788, 390] width 26 height 26
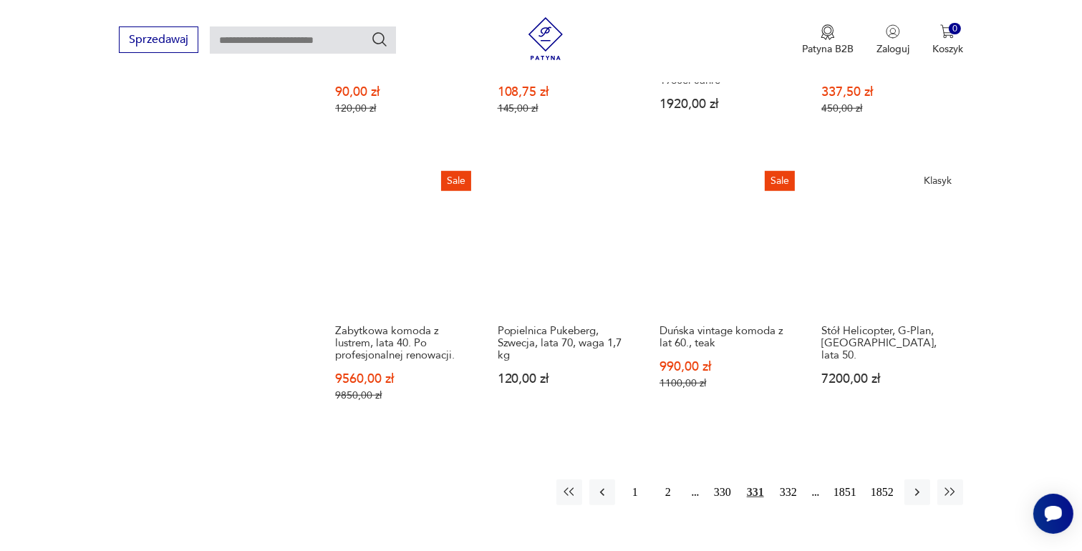
scroll to position [1187, 0]
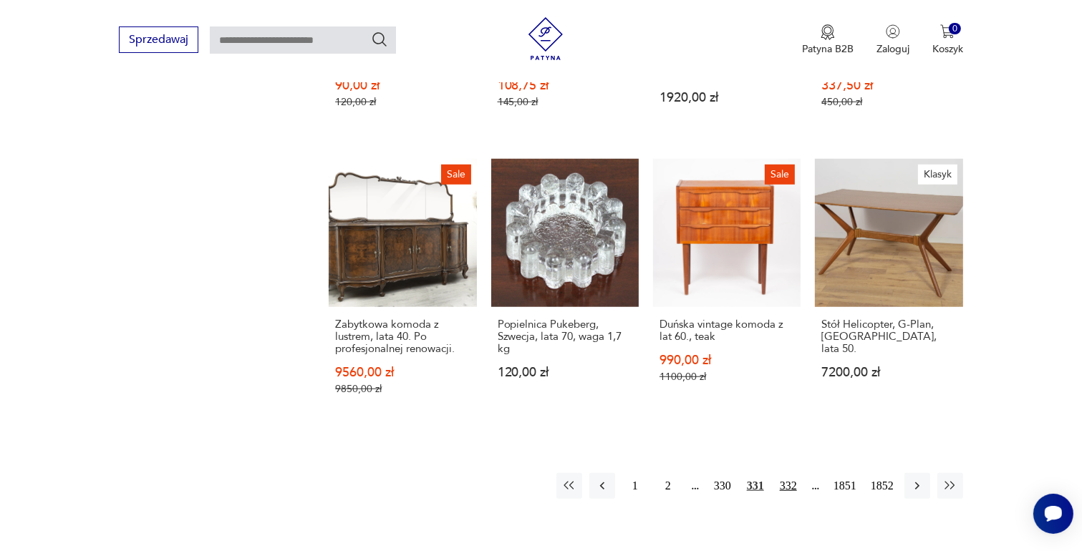
click at [785, 473] on button "332" at bounding box center [788, 486] width 26 height 26
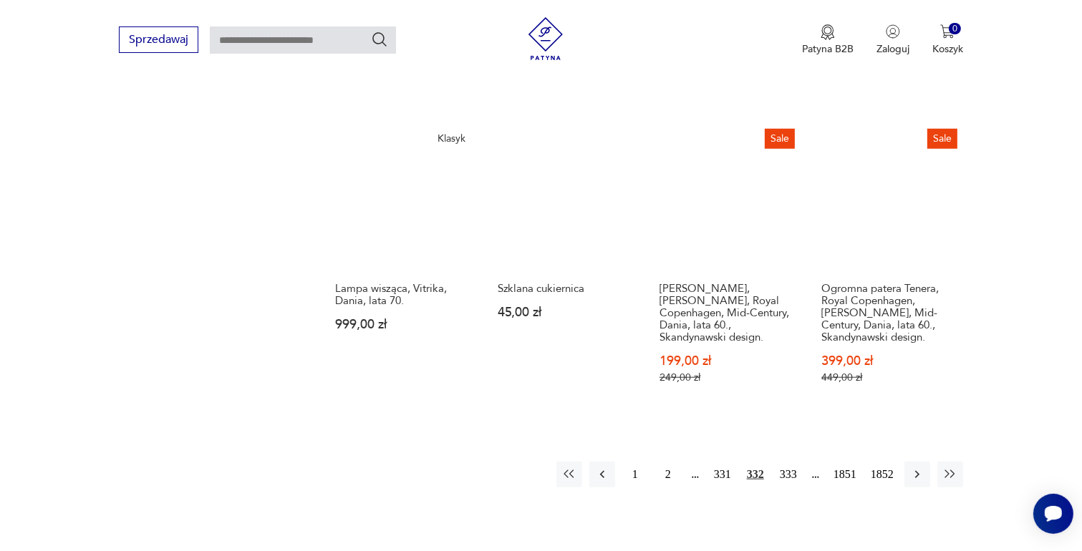
scroll to position [1259, 0]
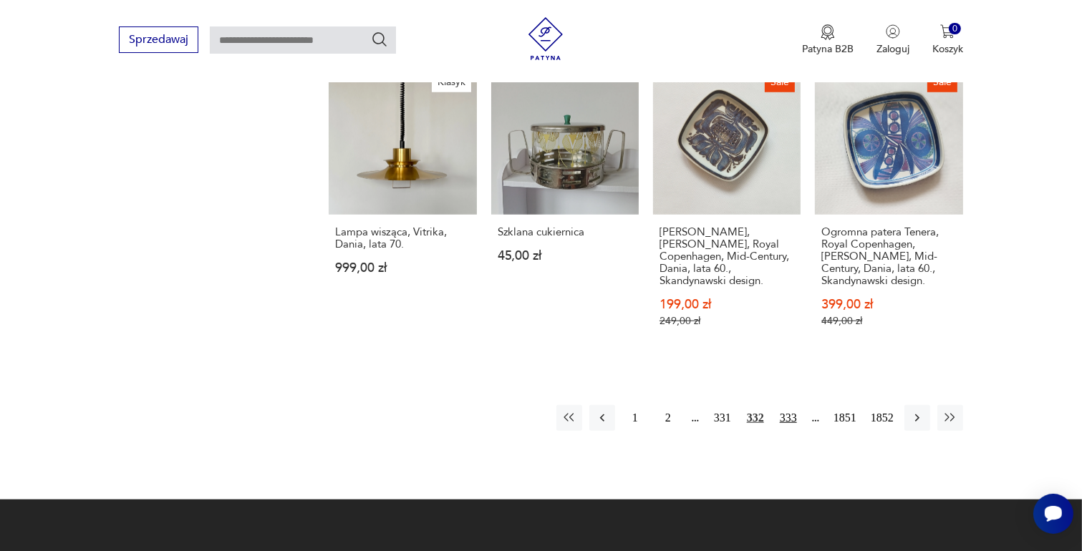
click at [787, 405] on button "333" at bounding box center [788, 418] width 26 height 26
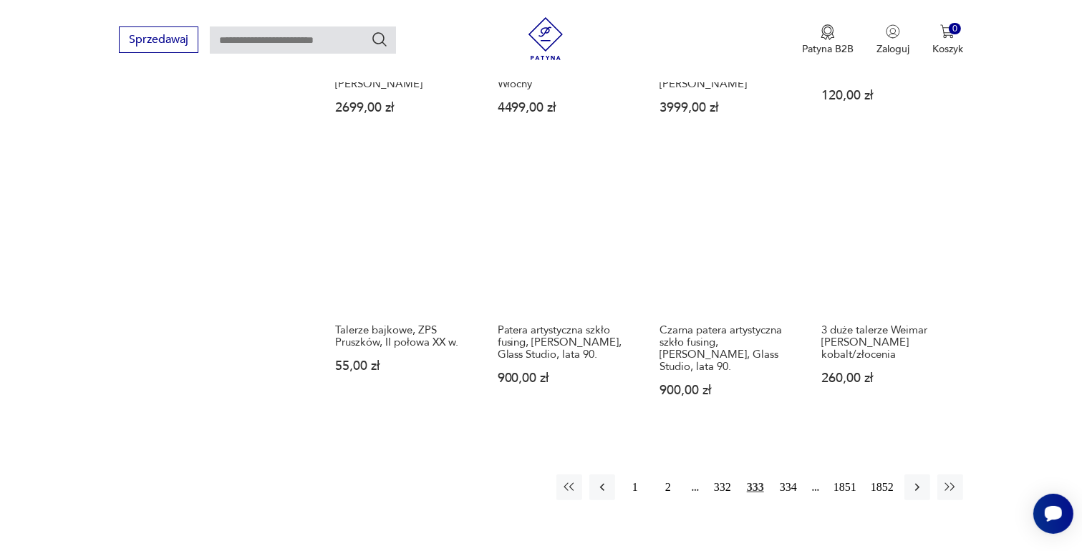
scroll to position [1187, 0]
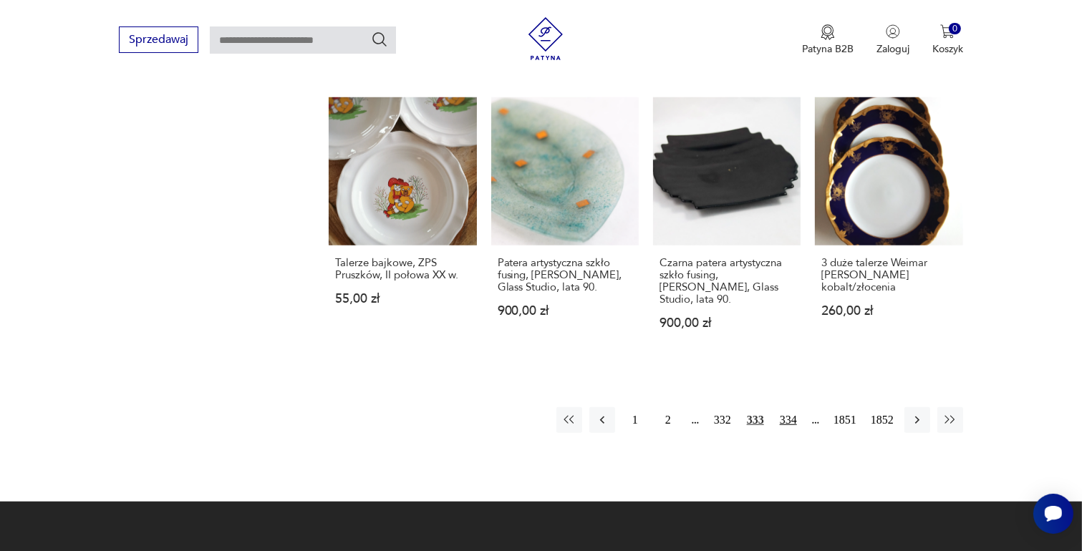
click at [793, 407] on button "334" at bounding box center [788, 420] width 26 height 26
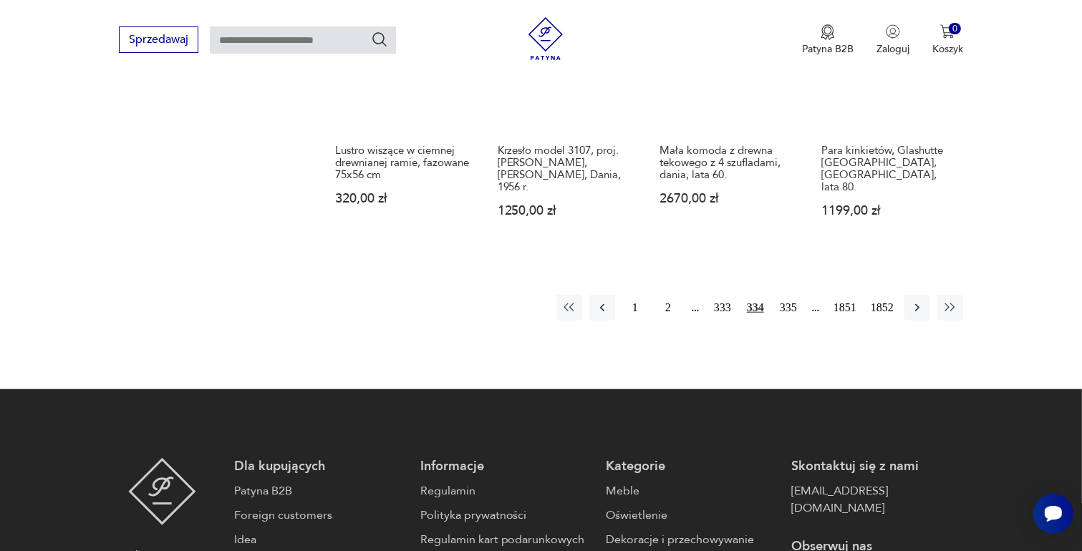
scroll to position [1402, 0]
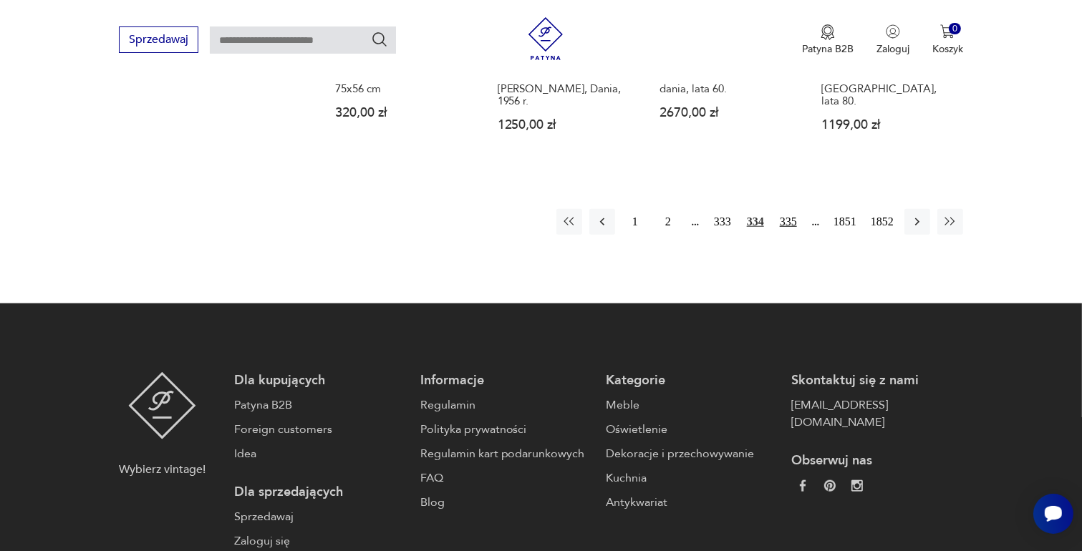
click at [785, 209] on button "335" at bounding box center [788, 222] width 26 height 26
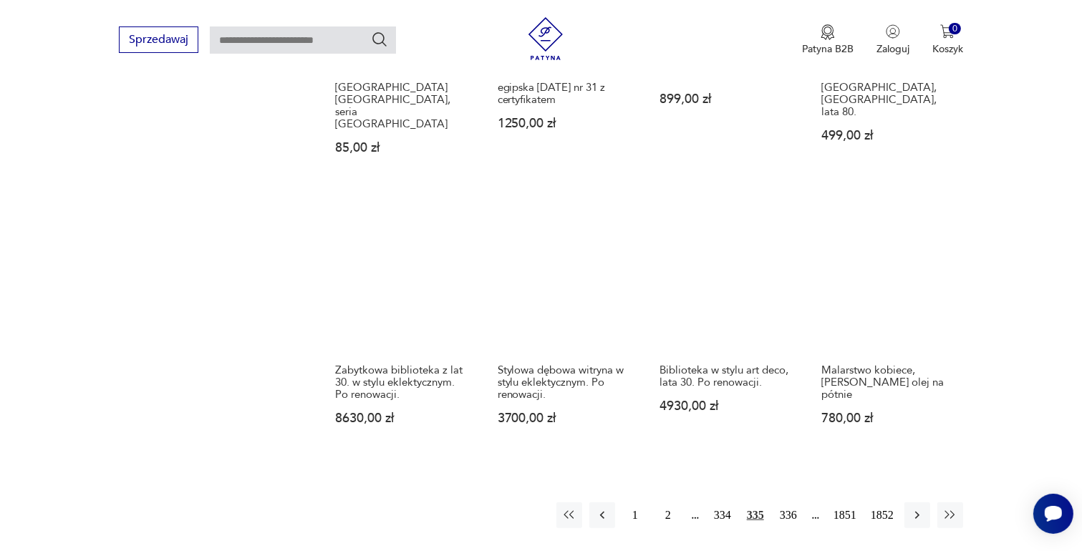
scroll to position [1187, 0]
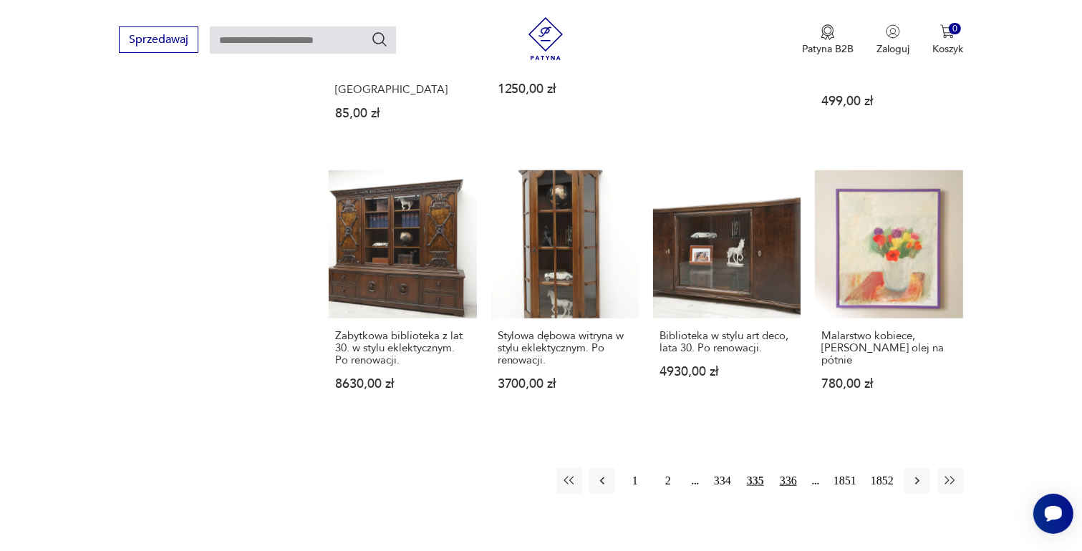
click at [785, 468] on button "336" at bounding box center [788, 481] width 26 height 26
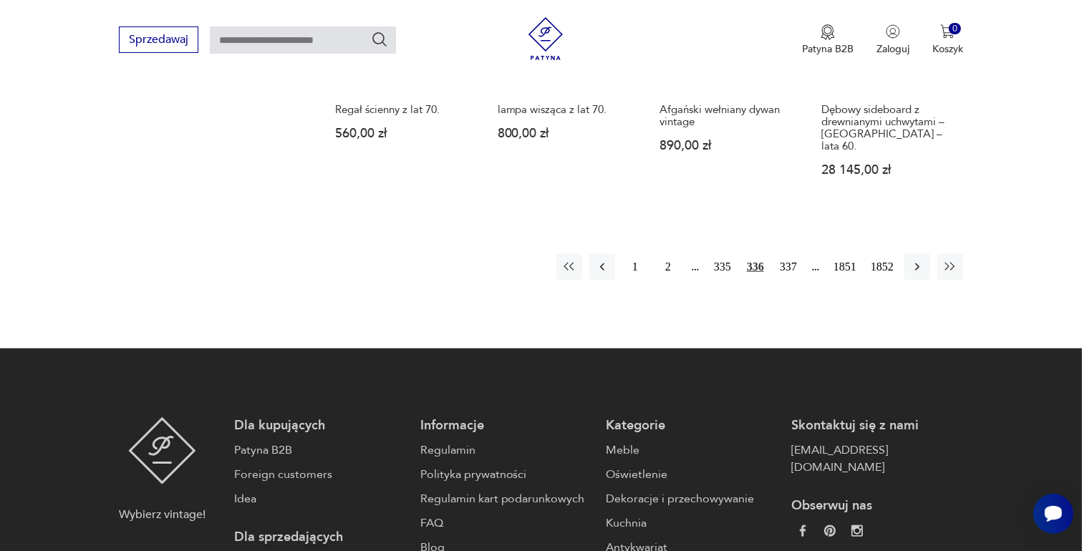
scroll to position [1402, 0]
click at [788, 253] on button "337" at bounding box center [788, 266] width 26 height 26
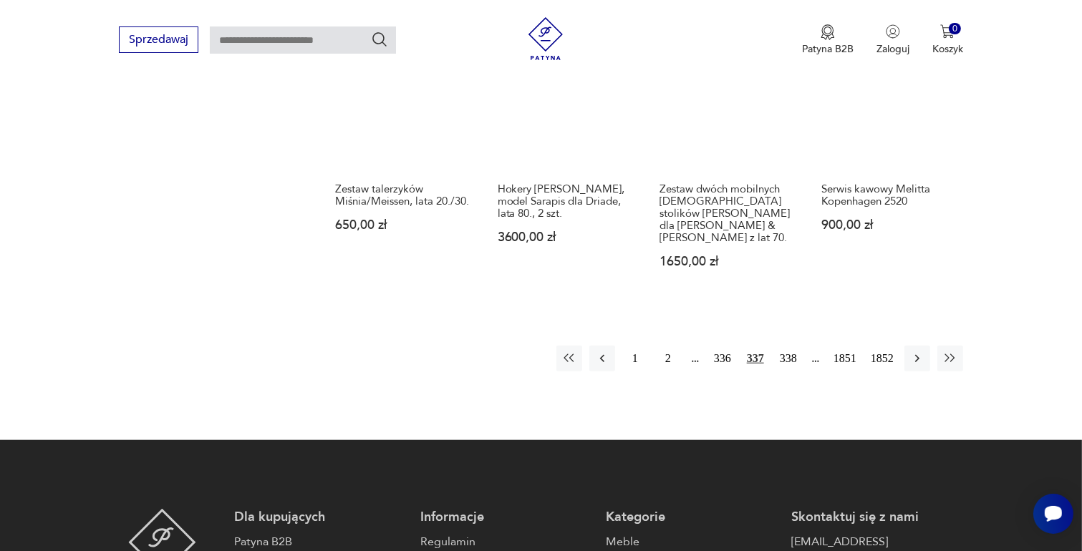
scroll to position [1330, 0]
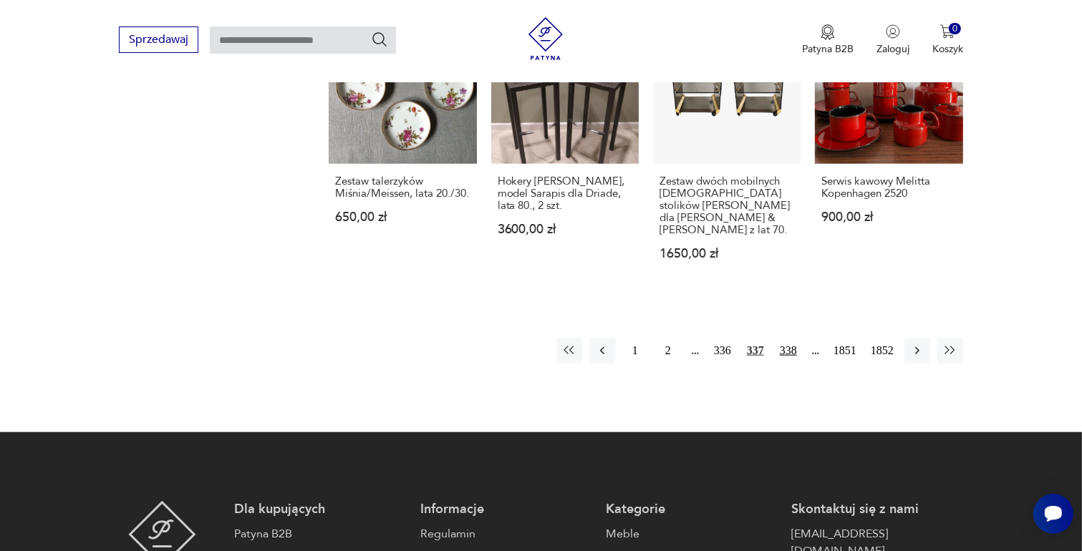
click at [783, 338] on button "338" at bounding box center [788, 351] width 26 height 26
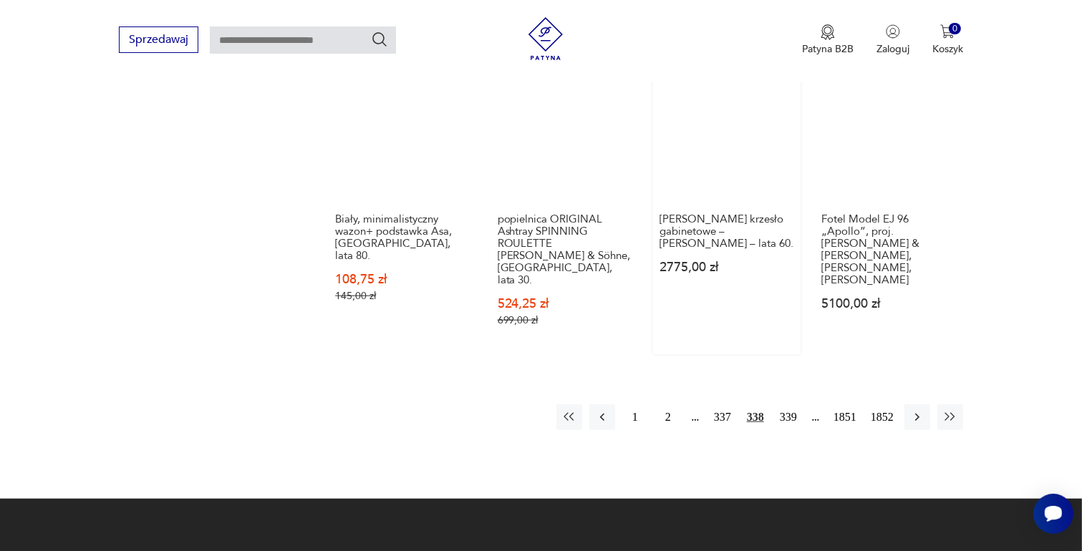
scroll to position [1330, 0]
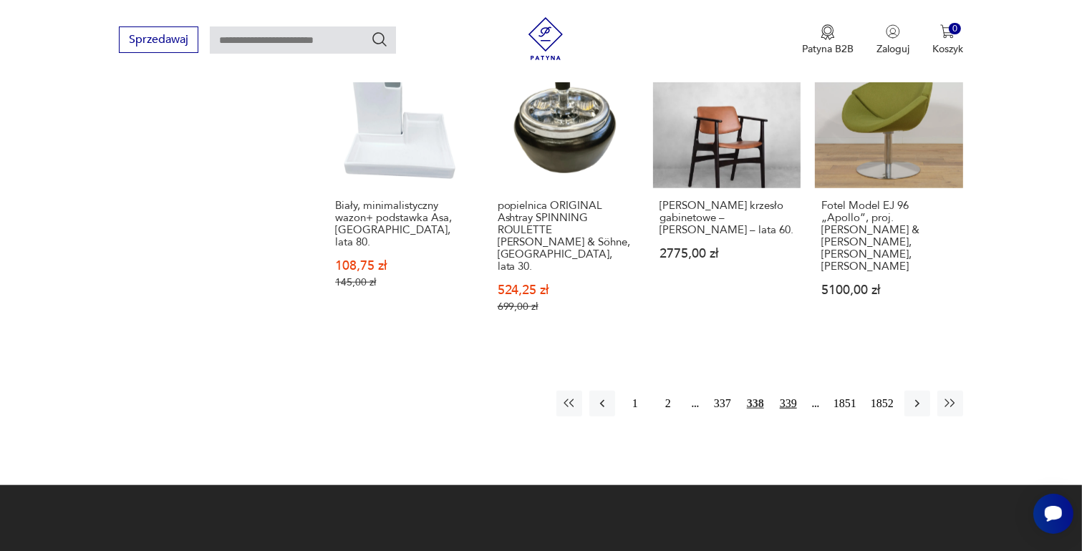
click at [785, 391] on button "339" at bounding box center [788, 404] width 26 height 26
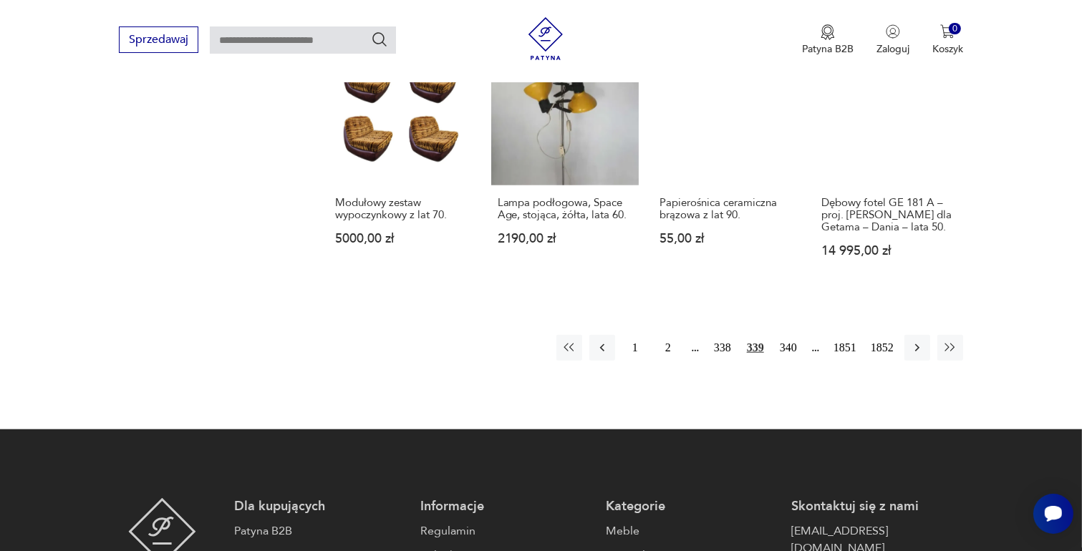
scroll to position [1330, 0]
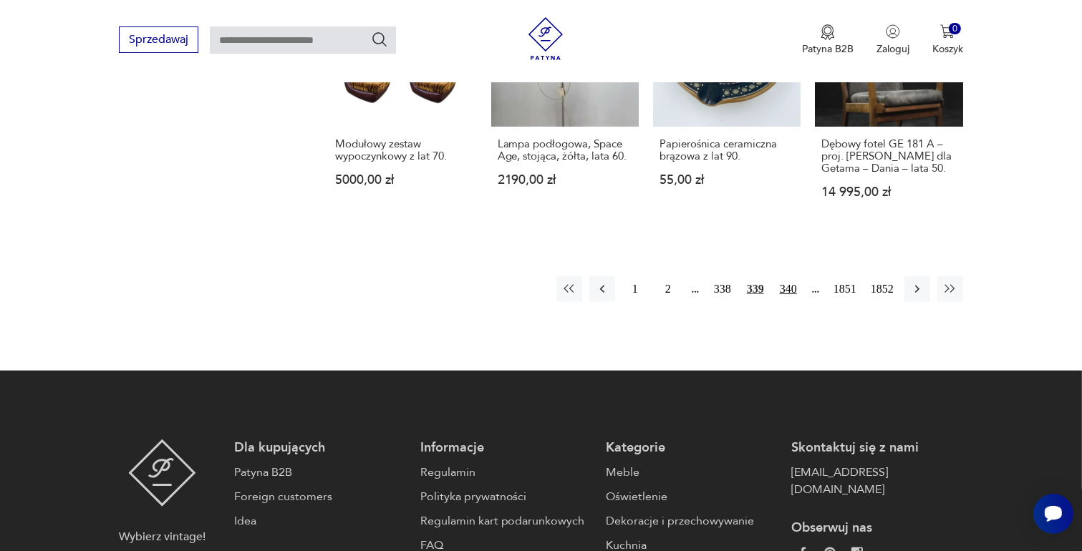
click at [791, 276] on button "340" at bounding box center [788, 289] width 26 height 26
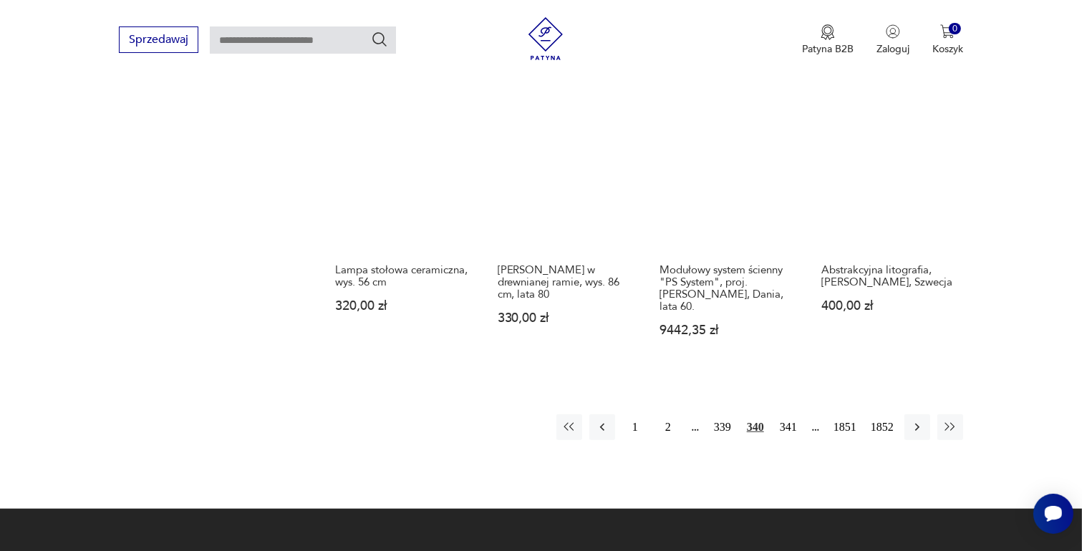
scroll to position [1187, 0]
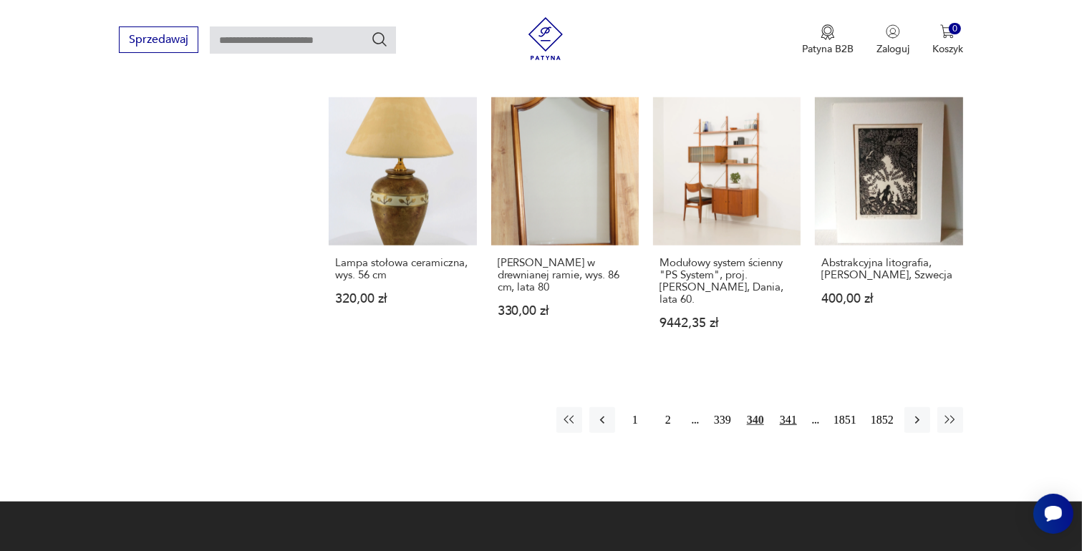
click at [785, 407] on button "341" at bounding box center [788, 420] width 26 height 26
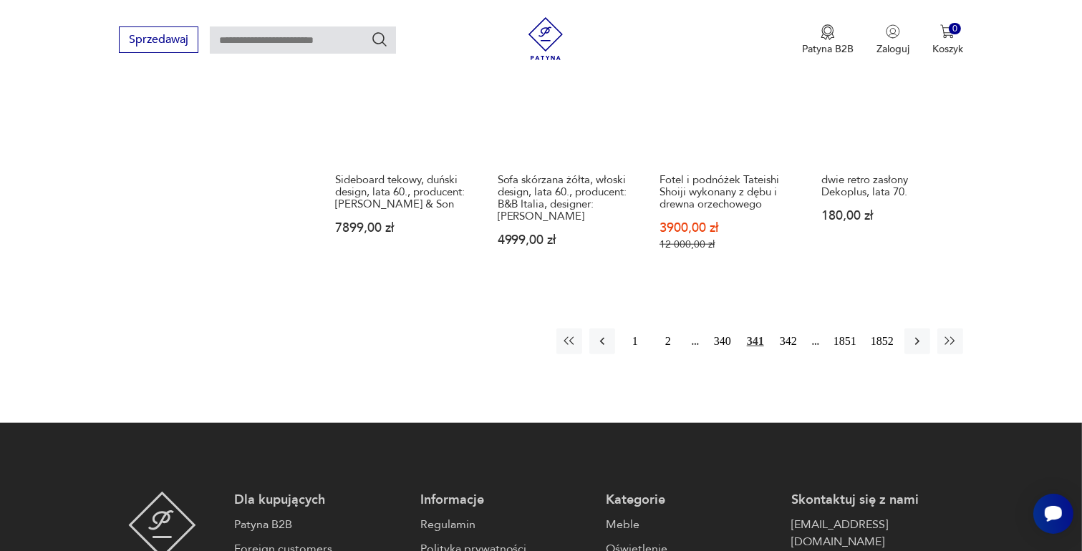
scroll to position [1330, 0]
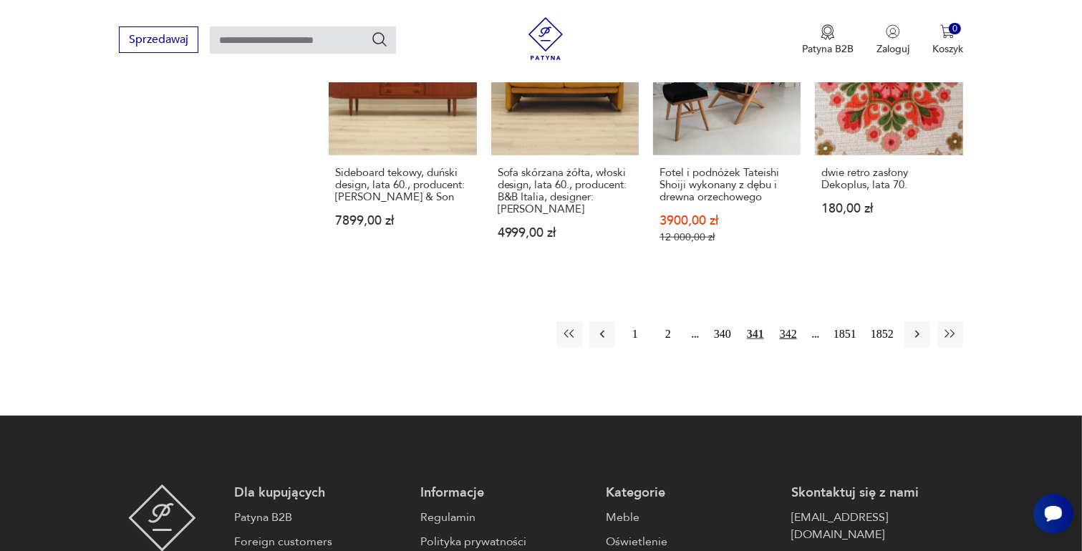
click at [788, 321] on button "342" at bounding box center [788, 334] width 26 height 26
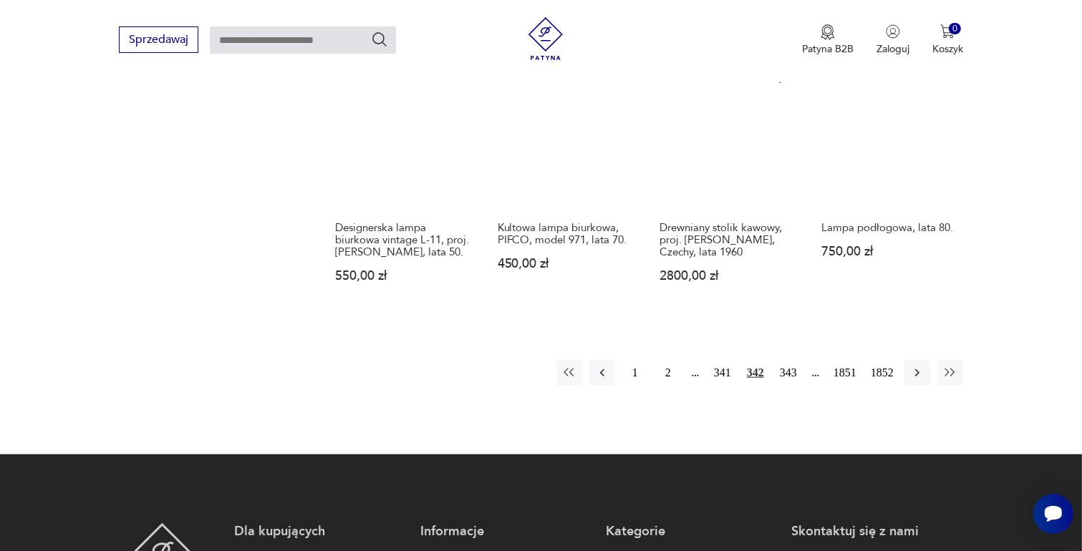
scroll to position [1259, 0]
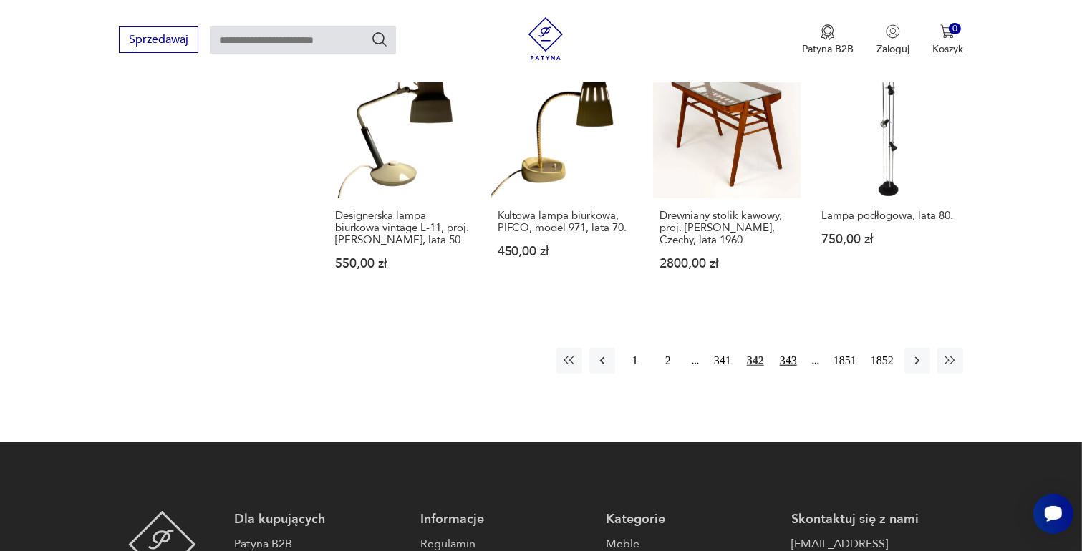
click at [784, 348] on button "343" at bounding box center [788, 361] width 26 height 26
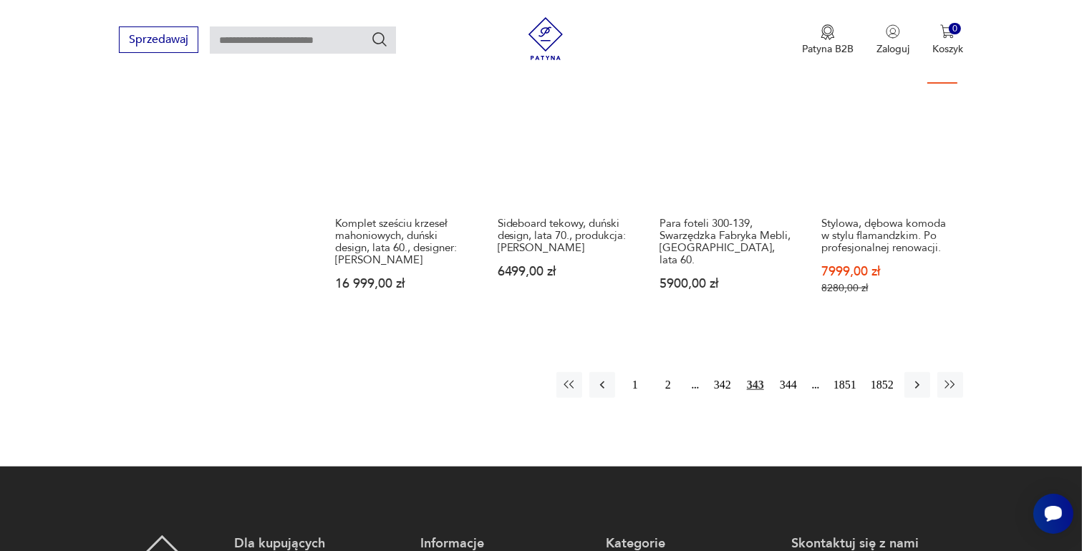
scroll to position [1259, 0]
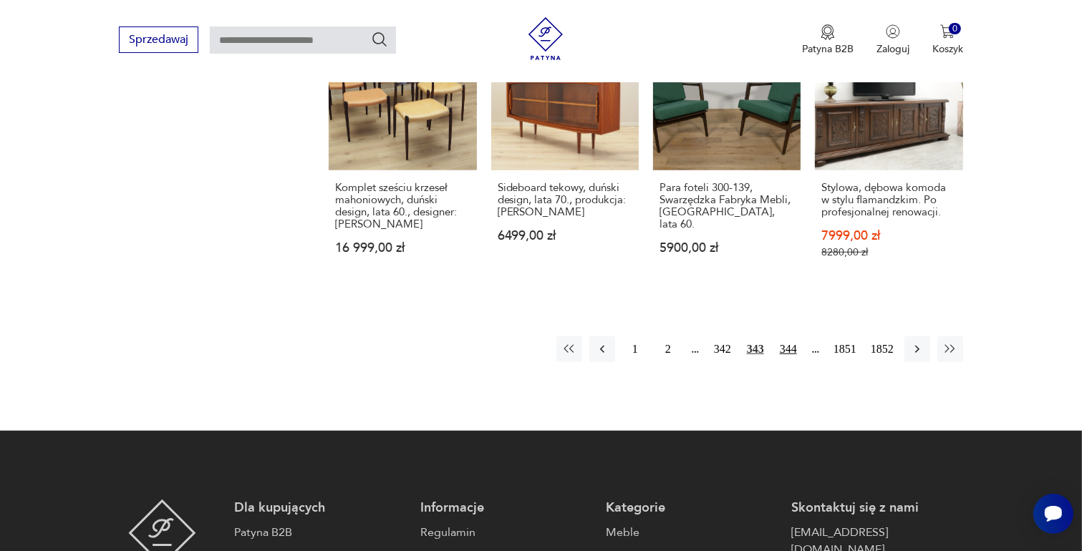
click at [792, 345] on button "344" at bounding box center [788, 349] width 26 height 26
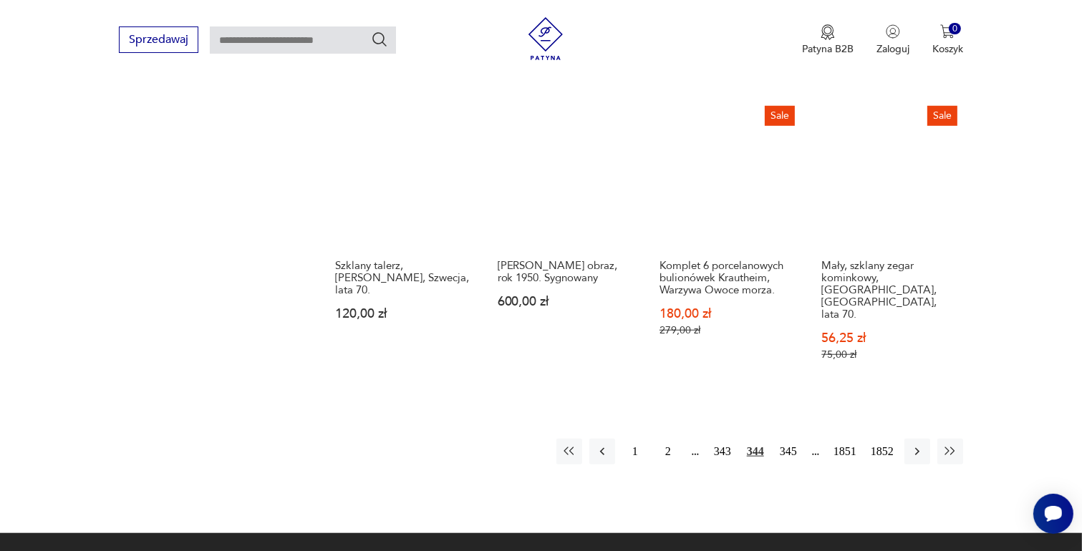
scroll to position [1330, 0]
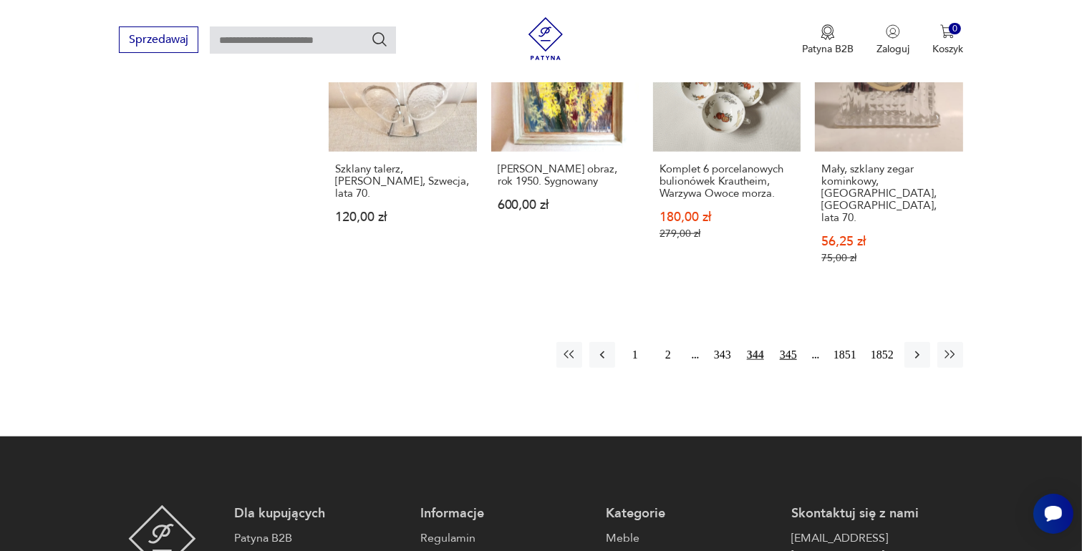
click at [788, 342] on button "345" at bounding box center [788, 355] width 26 height 26
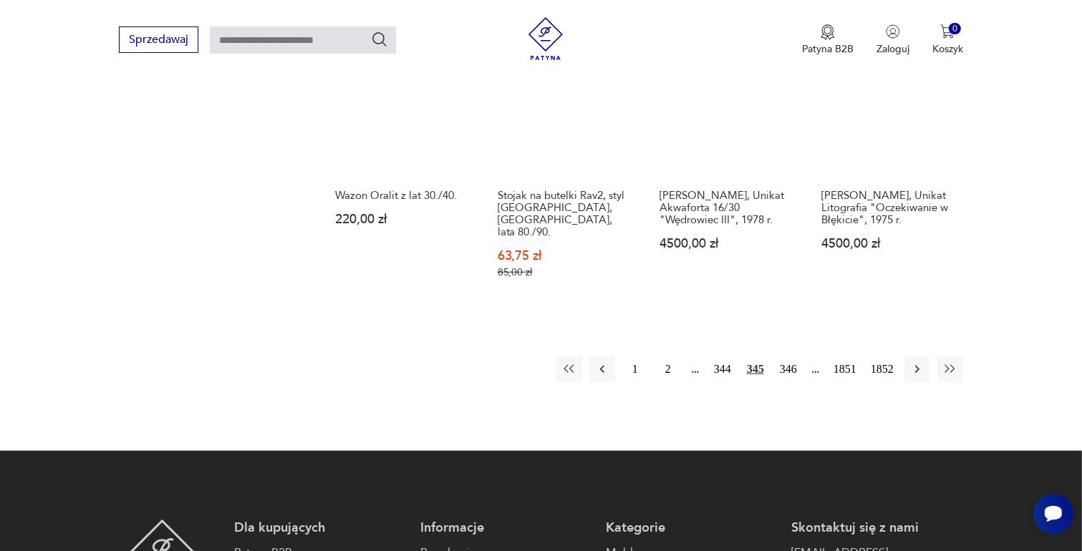
scroll to position [1330, 0]
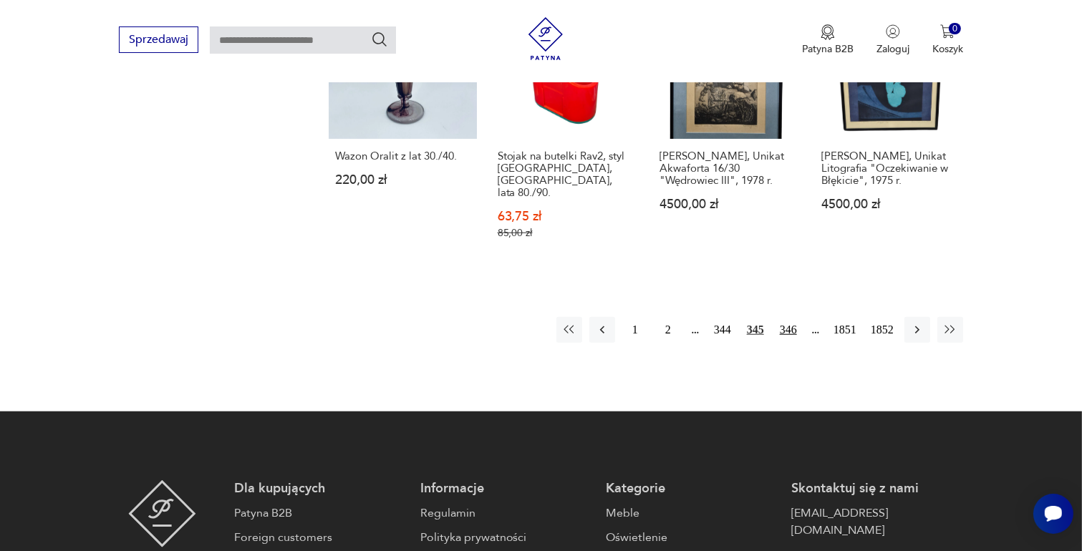
click at [783, 317] on button "346" at bounding box center [788, 330] width 26 height 26
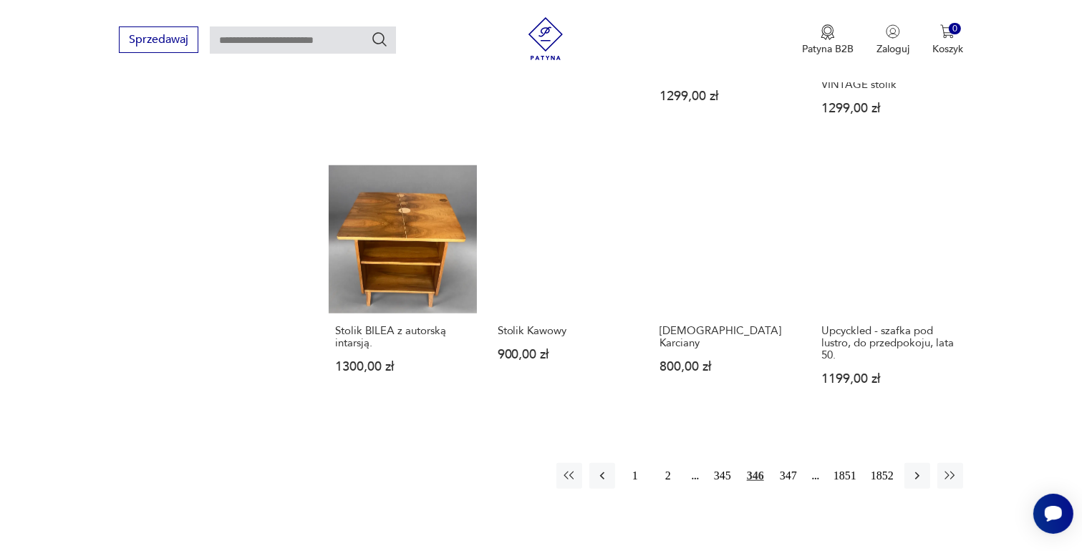
scroll to position [1259, 0]
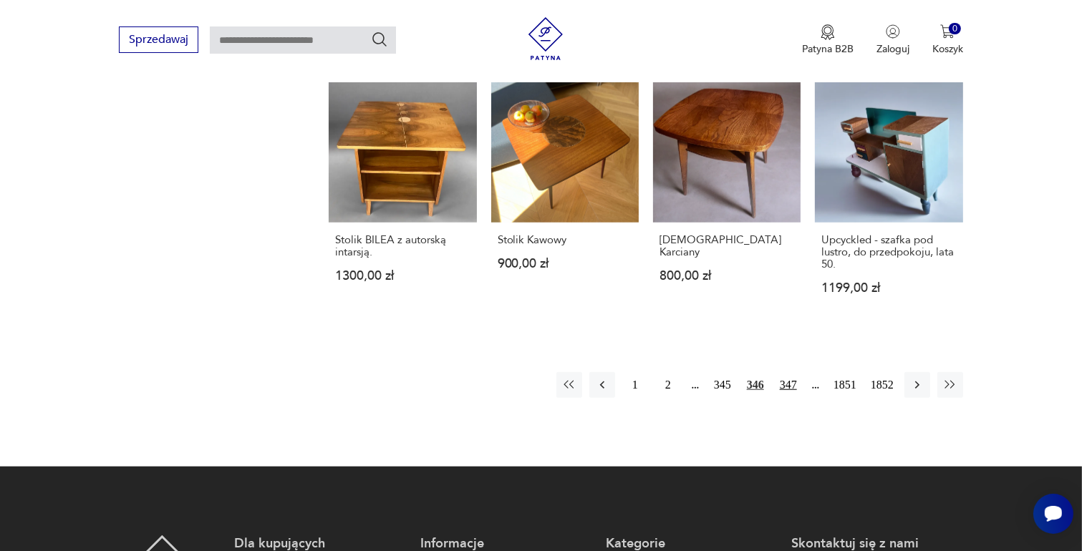
click at [788, 372] on button "347" at bounding box center [788, 385] width 26 height 26
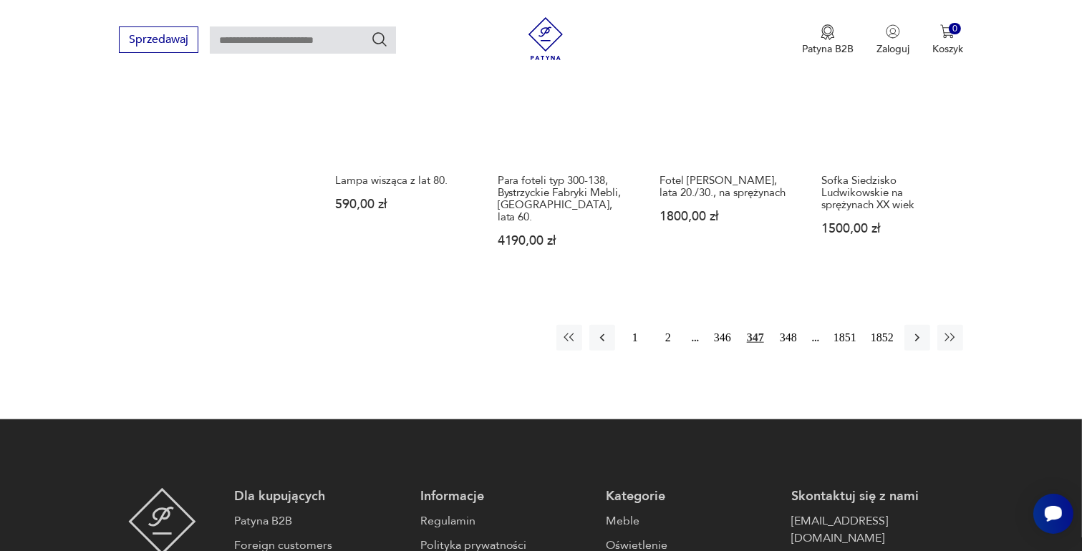
scroll to position [1330, 0]
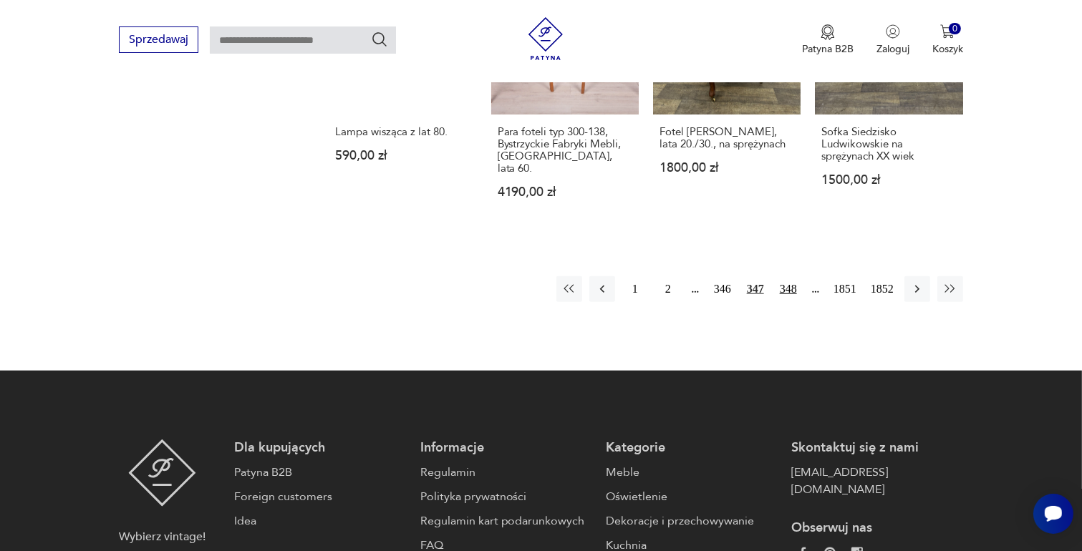
click at [786, 276] on button "348" at bounding box center [788, 289] width 26 height 26
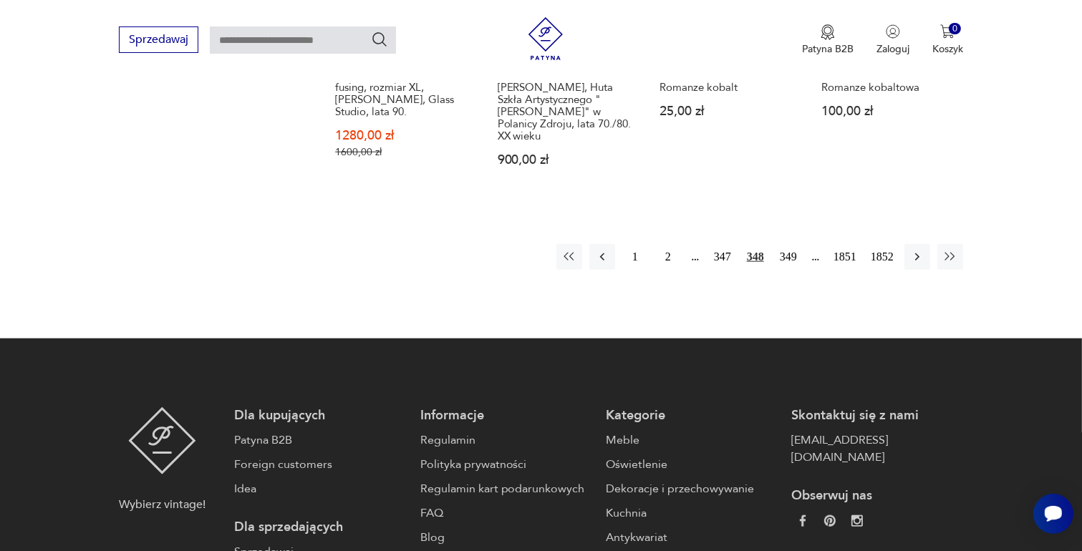
scroll to position [1402, 0]
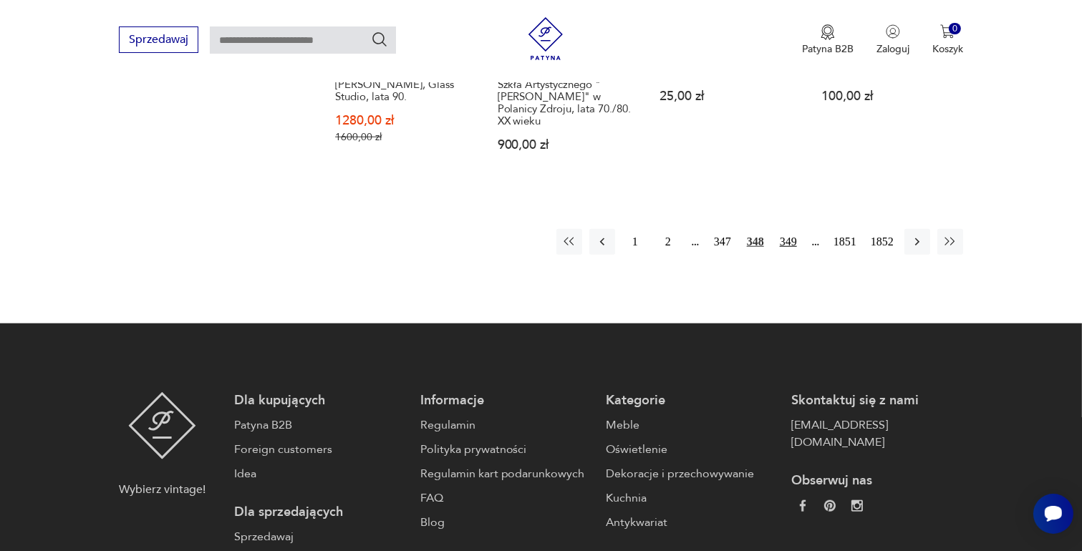
click at [790, 241] on button "349" at bounding box center [788, 242] width 26 height 26
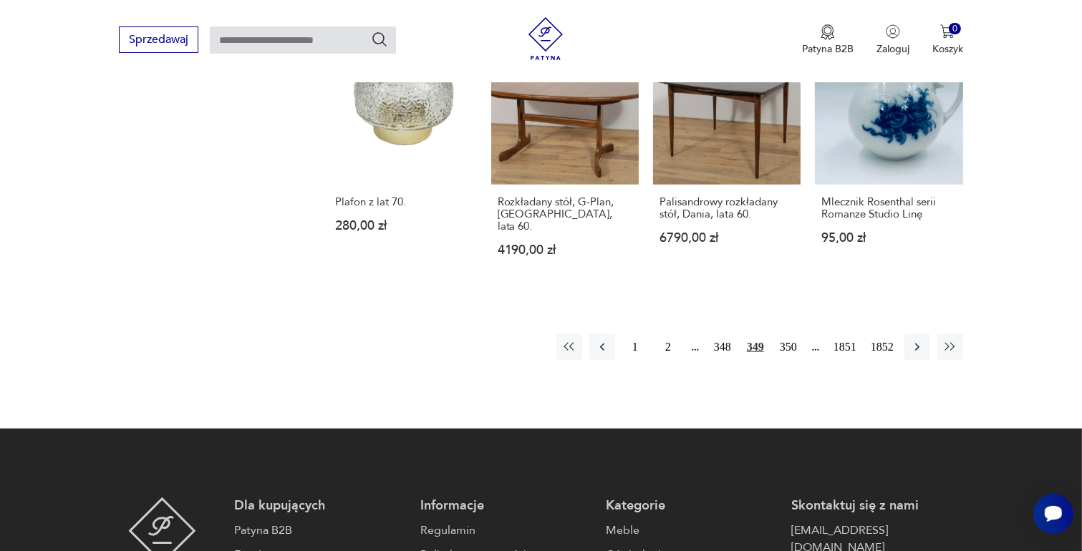
scroll to position [1330, 0]
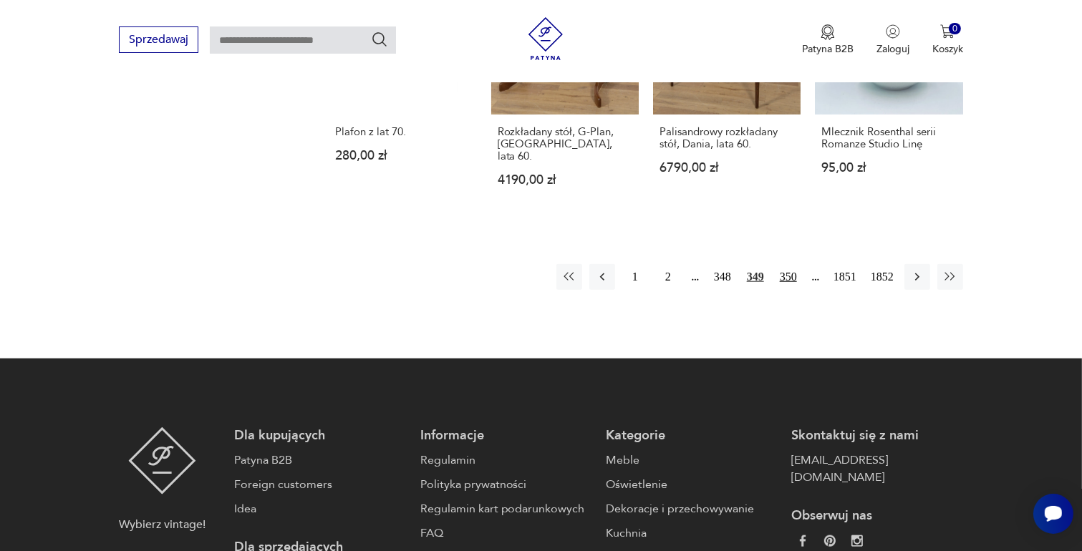
click at [788, 264] on button "350" at bounding box center [788, 277] width 26 height 26
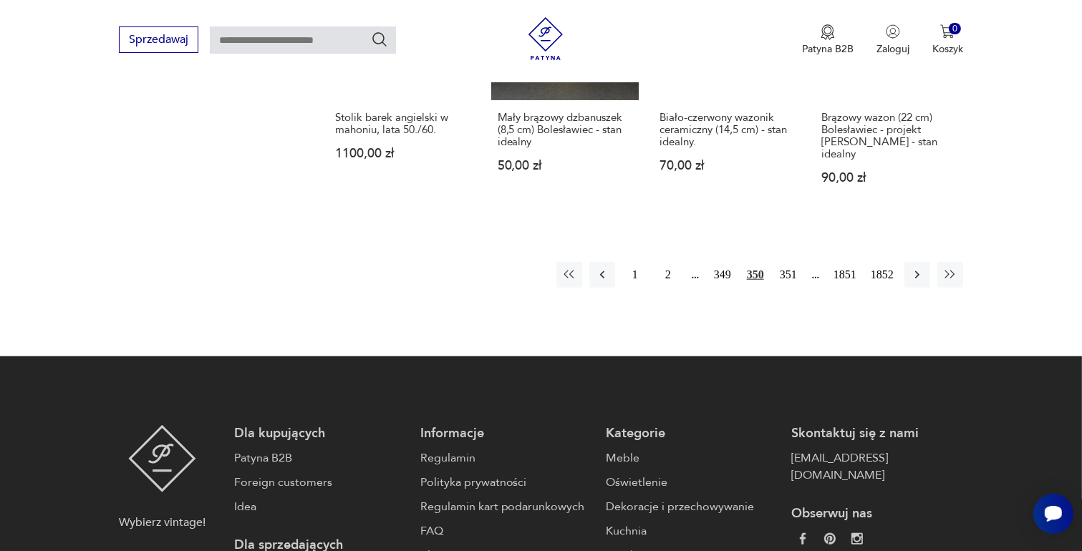
scroll to position [1330, 0]
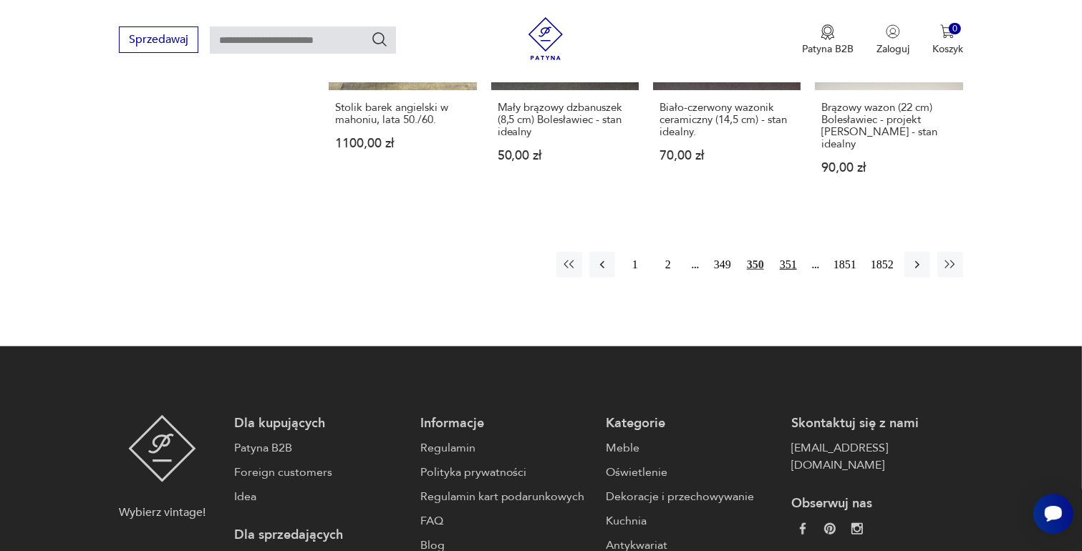
click at [790, 252] on button "351" at bounding box center [788, 265] width 26 height 26
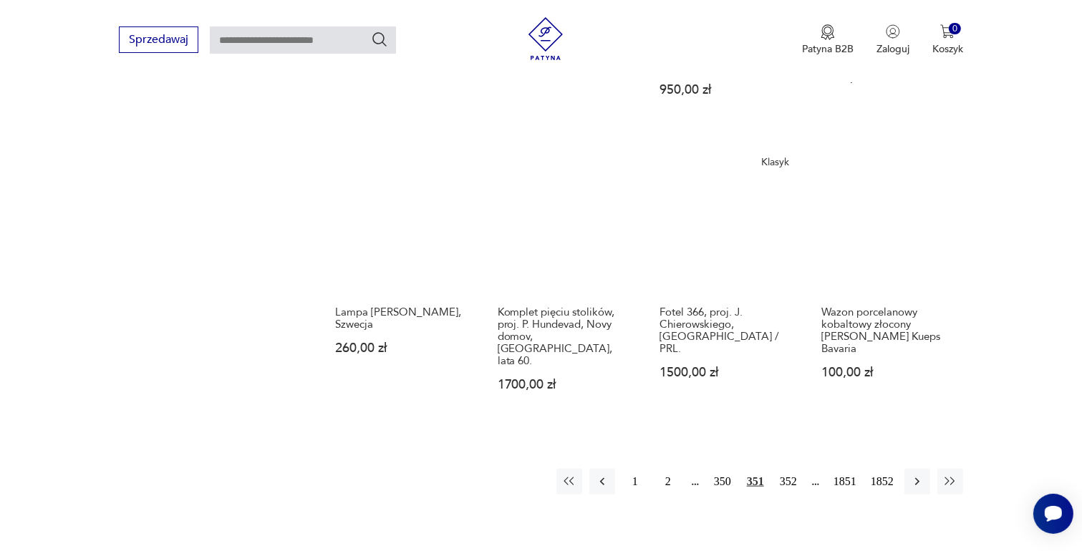
scroll to position [1187, 0]
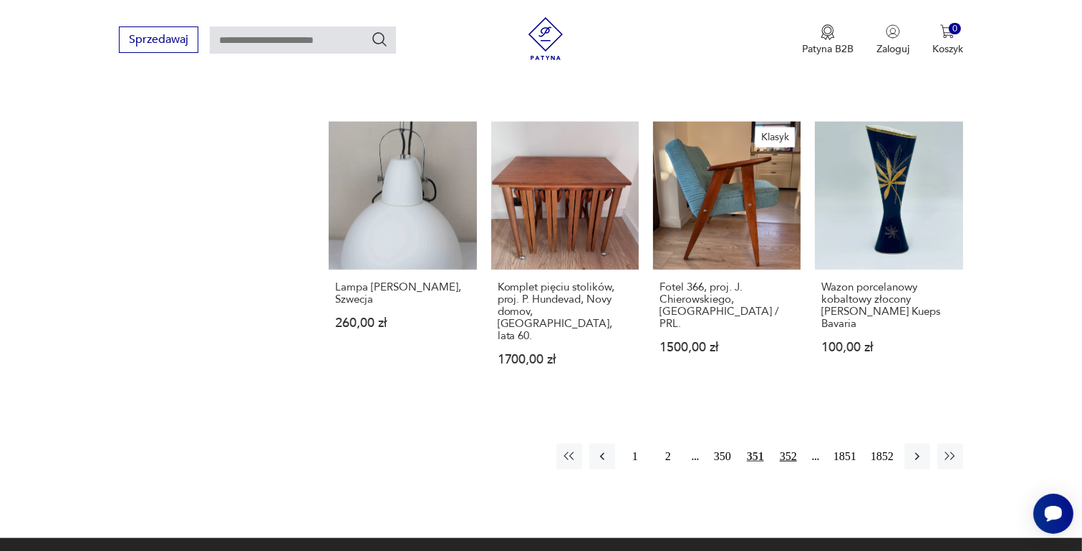
click at [788, 444] on button "352" at bounding box center [788, 457] width 26 height 26
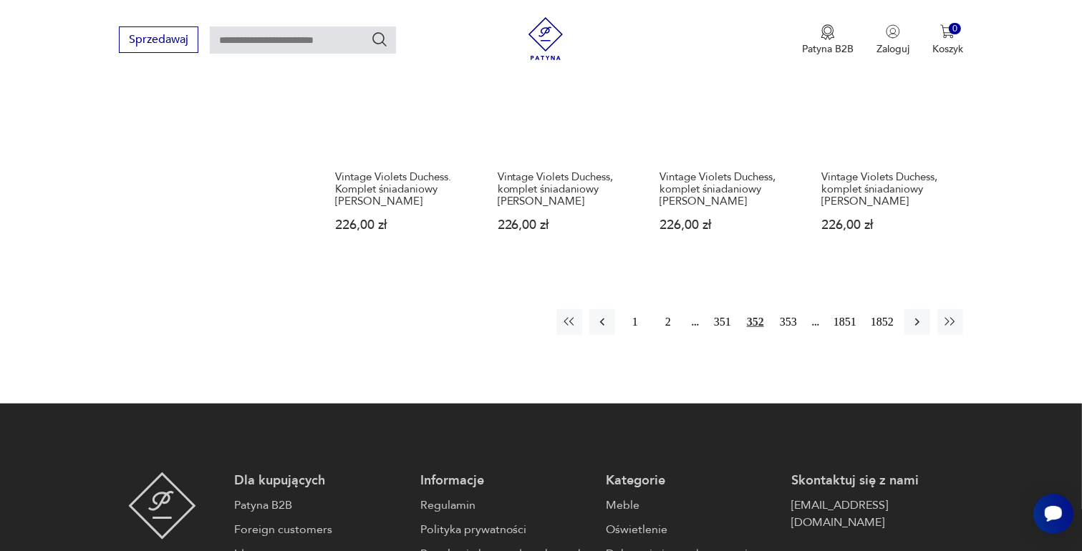
scroll to position [1330, 0]
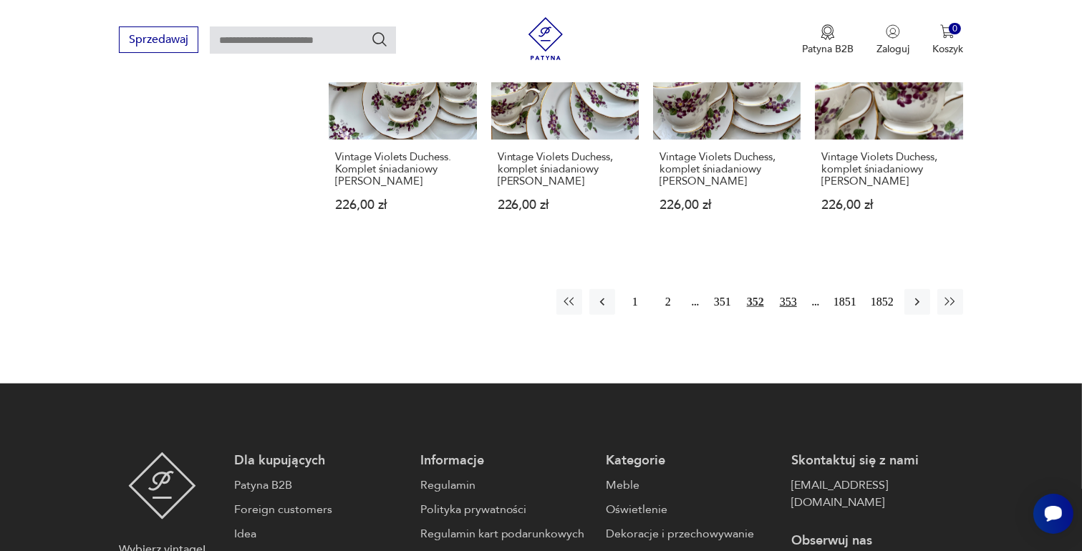
click at [786, 298] on button "353" at bounding box center [788, 302] width 26 height 26
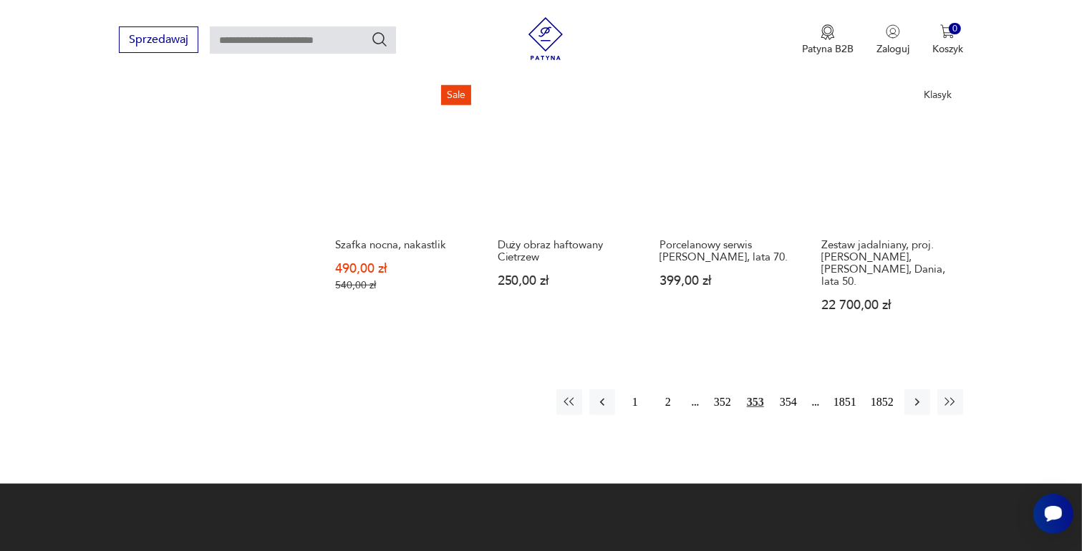
scroll to position [1259, 0]
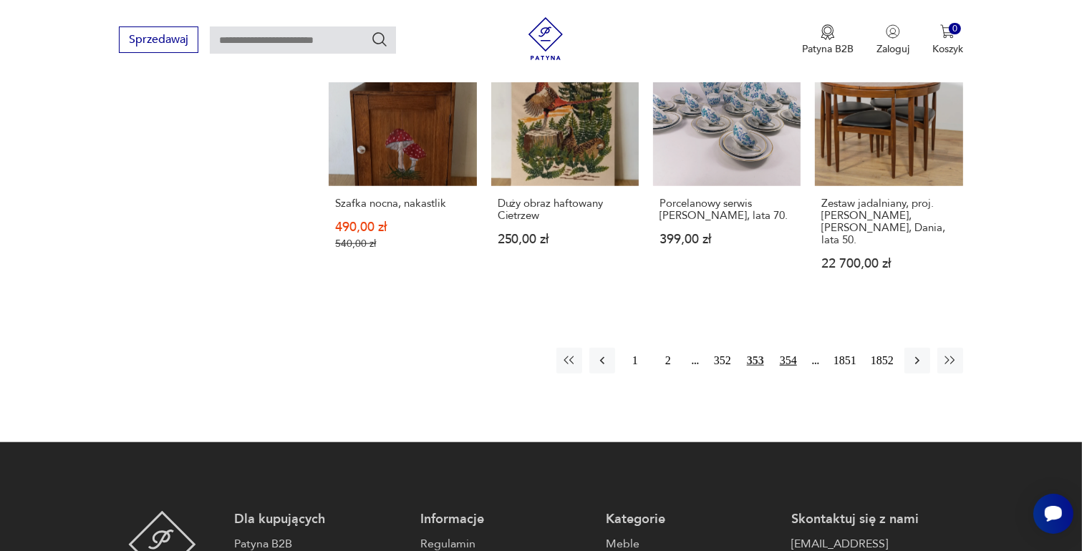
click at [788, 348] on button "354" at bounding box center [788, 361] width 26 height 26
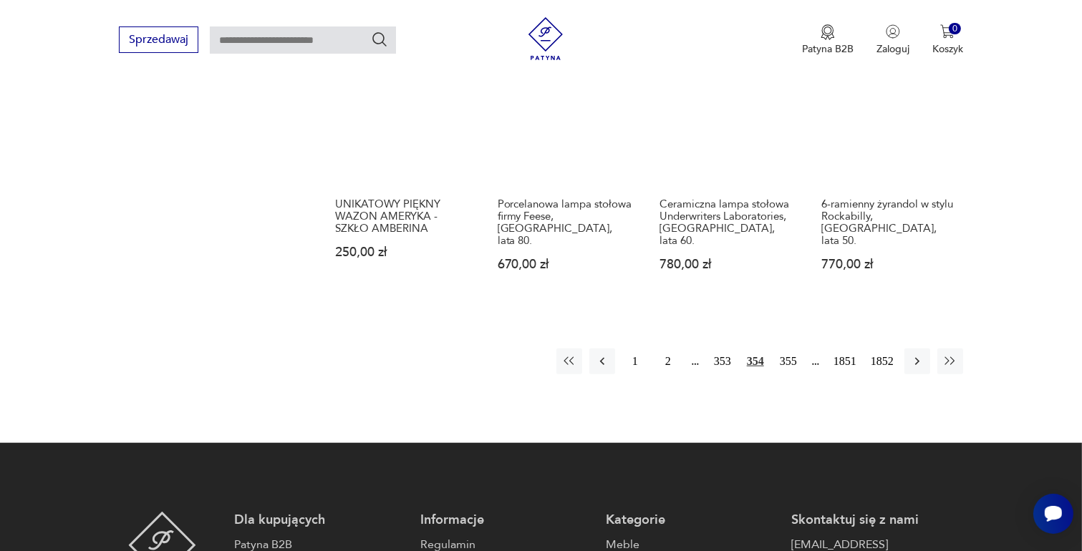
scroll to position [1259, 0]
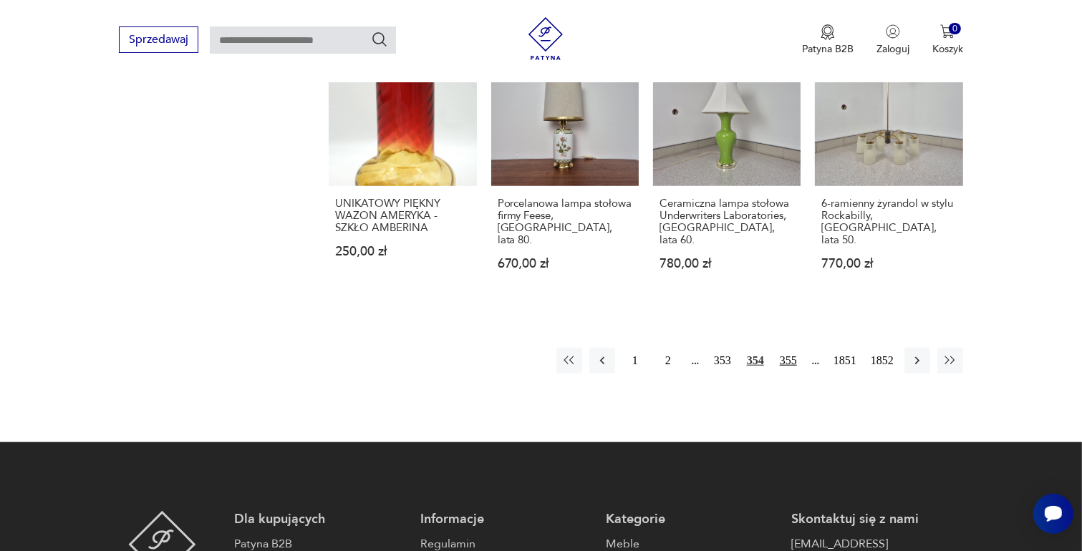
click at [787, 348] on button "355" at bounding box center [788, 361] width 26 height 26
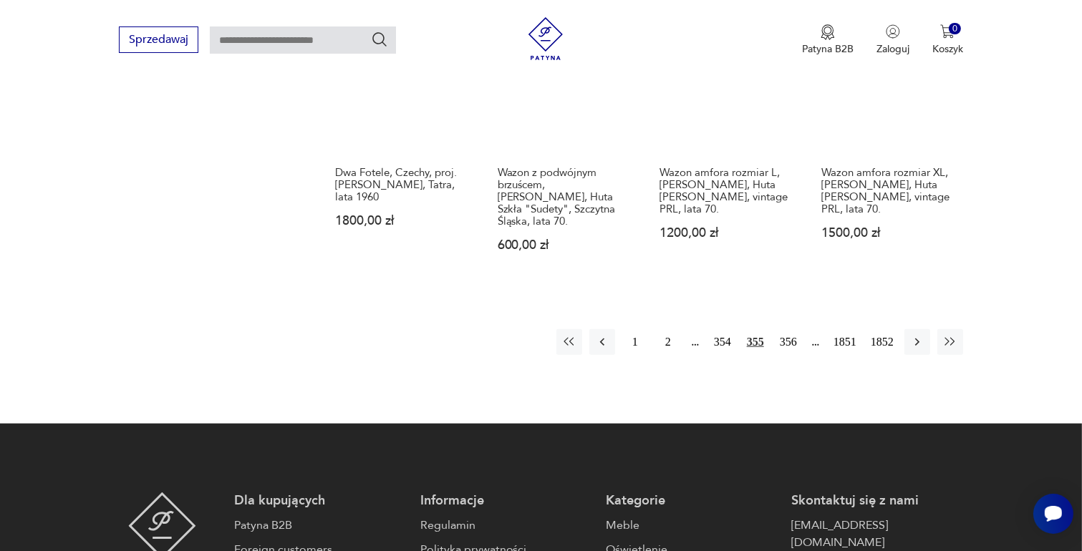
scroll to position [1330, 0]
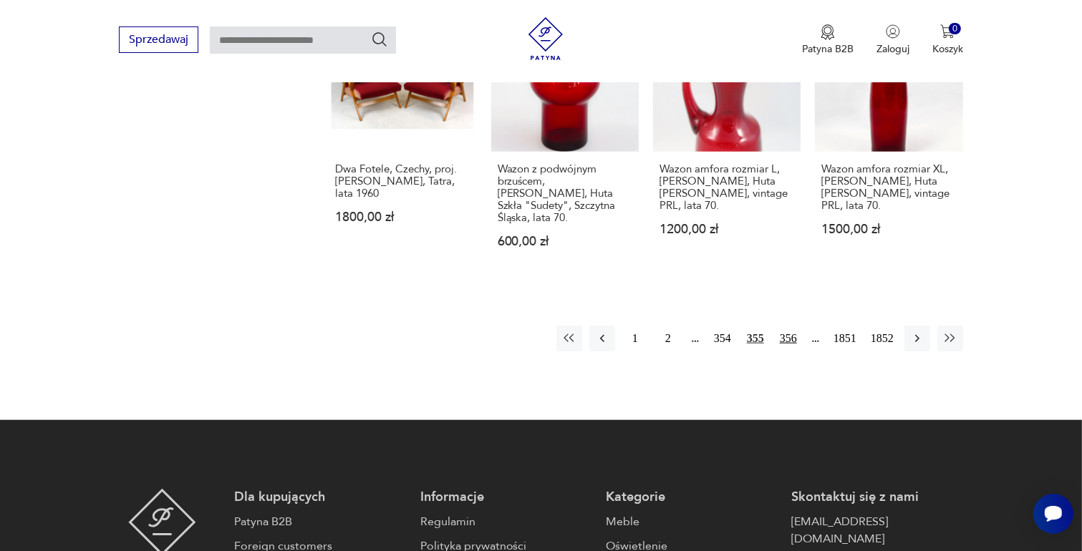
click at [785, 327] on button "356" at bounding box center [788, 339] width 26 height 26
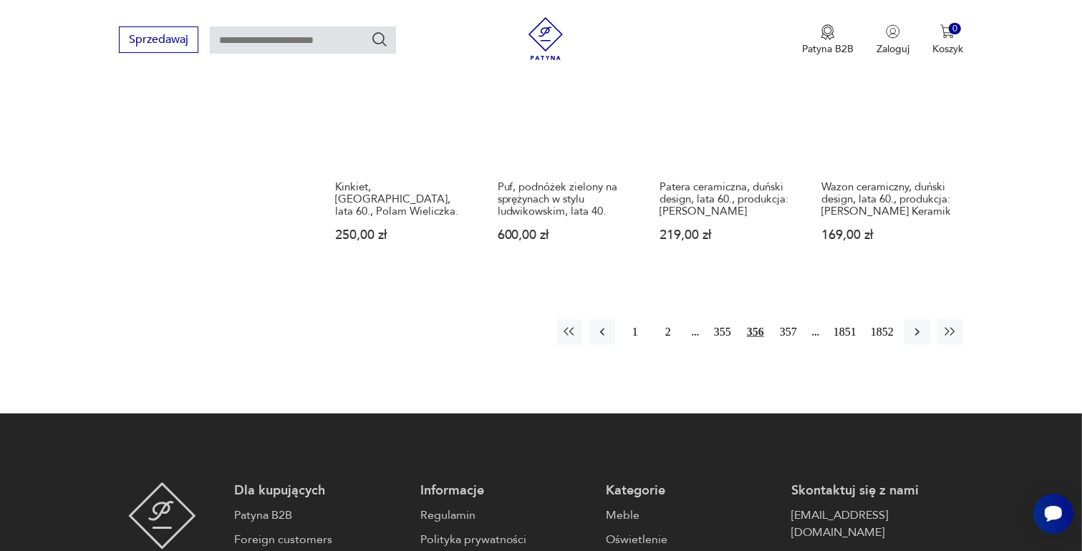
scroll to position [1402, 0]
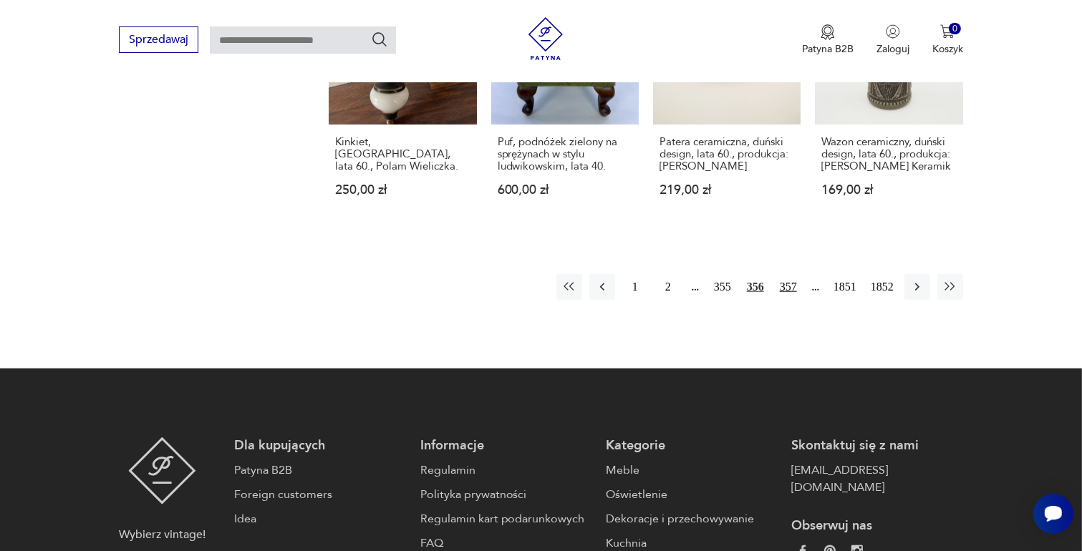
click at [790, 274] on button "357" at bounding box center [788, 287] width 26 height 26
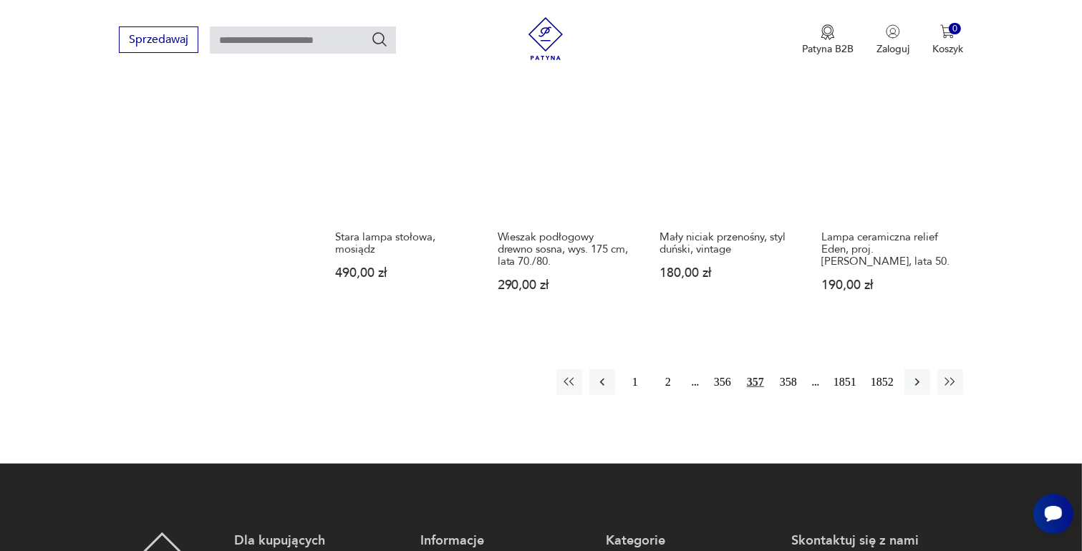
scroll to position [1259, 0]
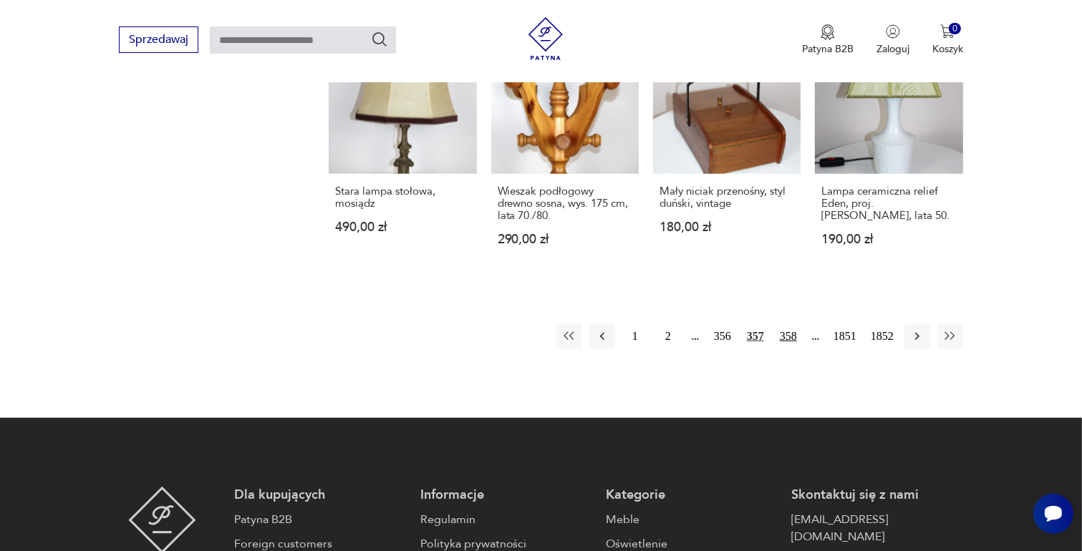
click at [783, 333] on button "358" at bounding box center [788, 337] width 26 height 26
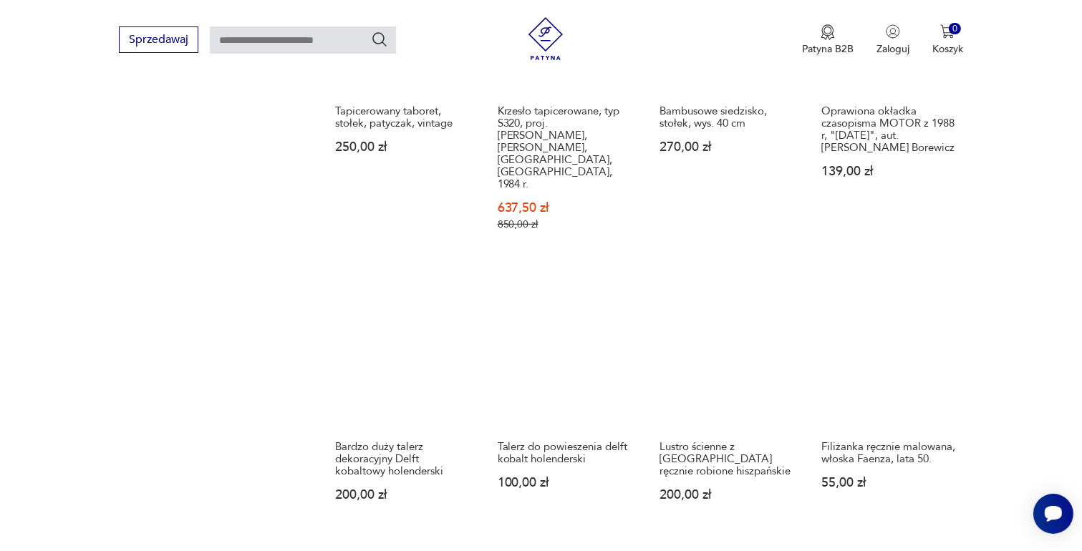
scroll to position [1115, 0]
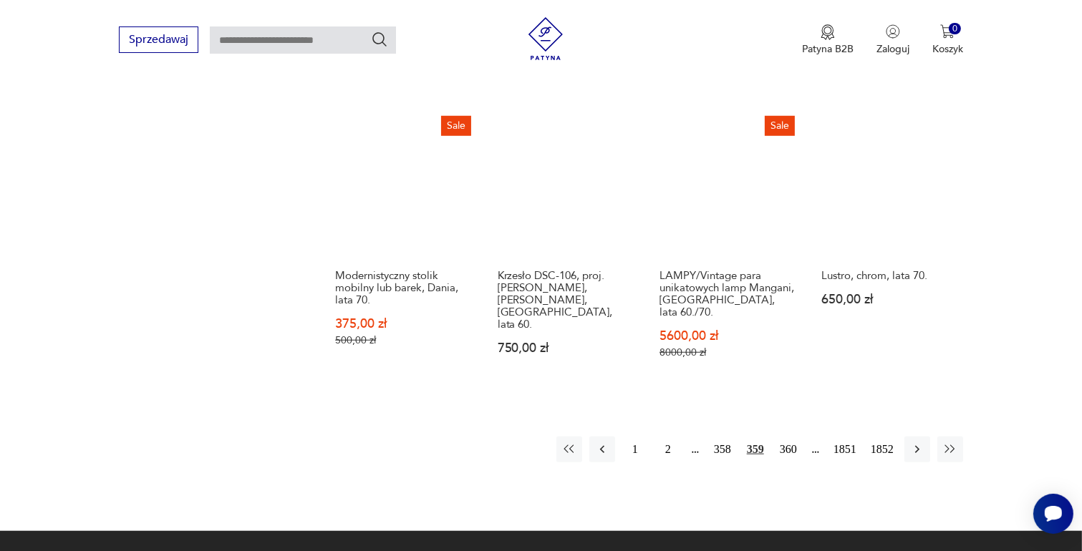
scroll to position [1187, 0]
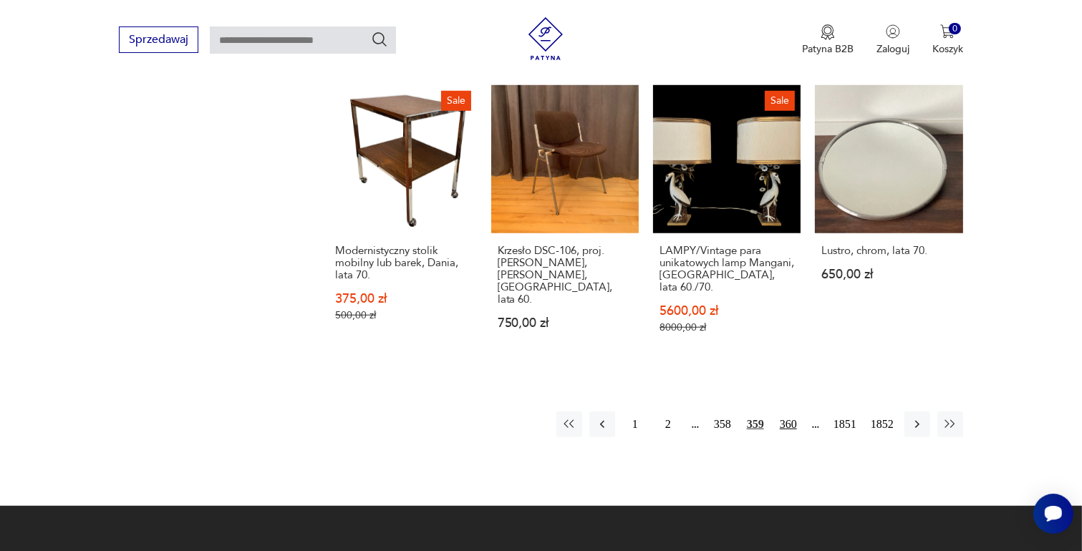
click at [790, 412] on button "360" at bounding box center [788, 425] width 26 height 26
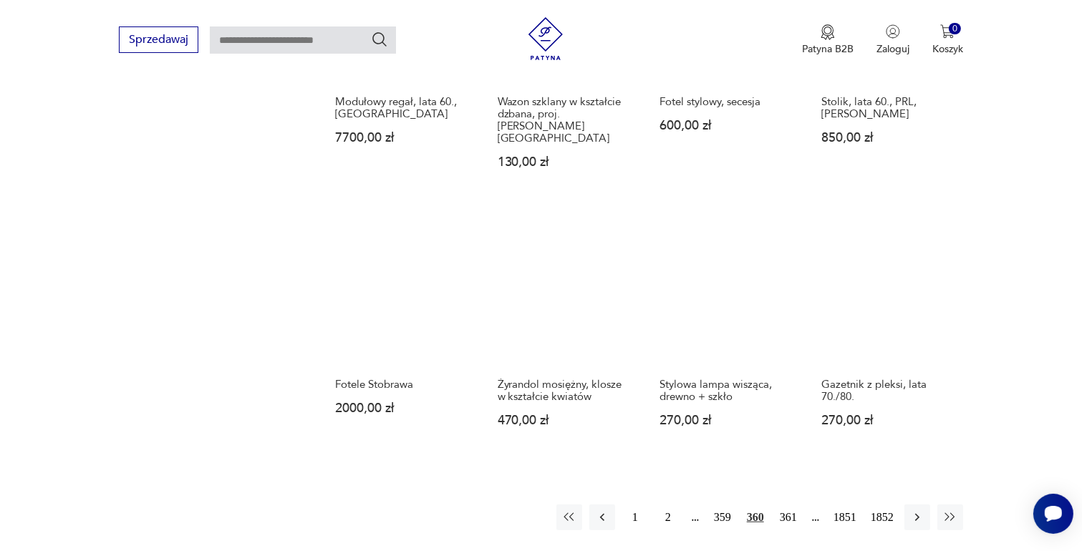
scroll to position [1115, 0]
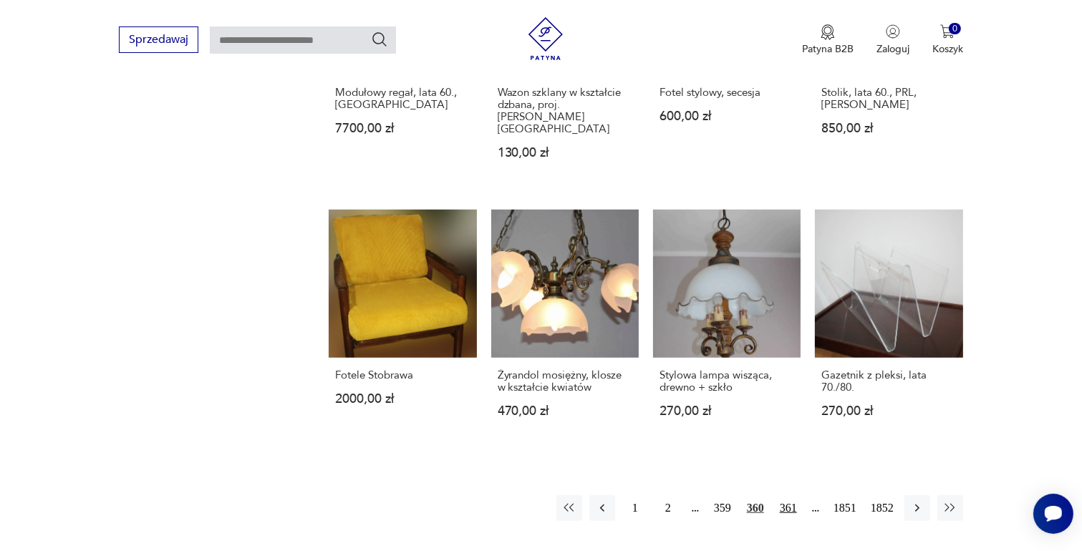
click at [788, 495] on button "361" at bounding box center [788, 508] width 26 height 26
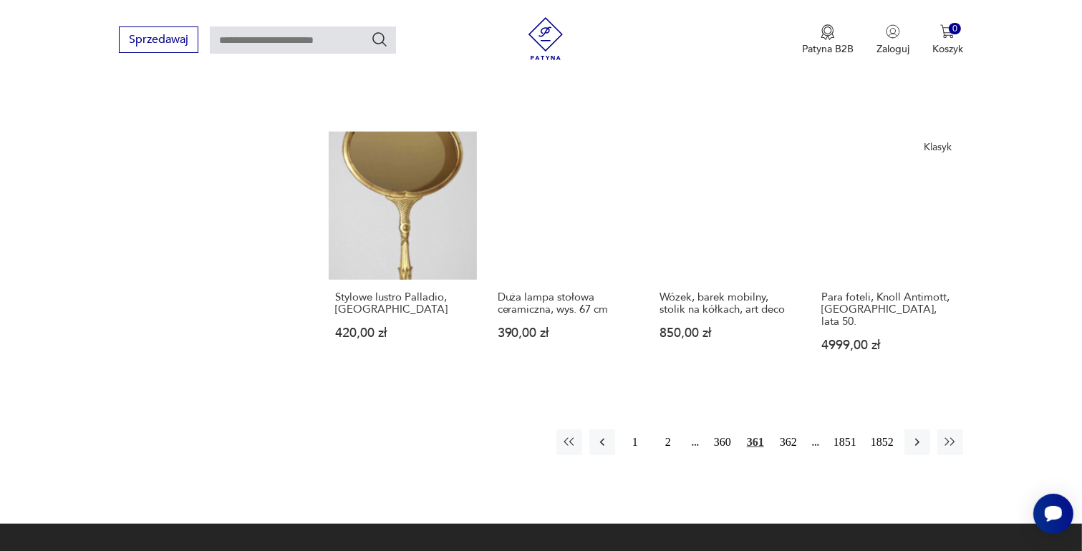
scroll to position [1187, 0]
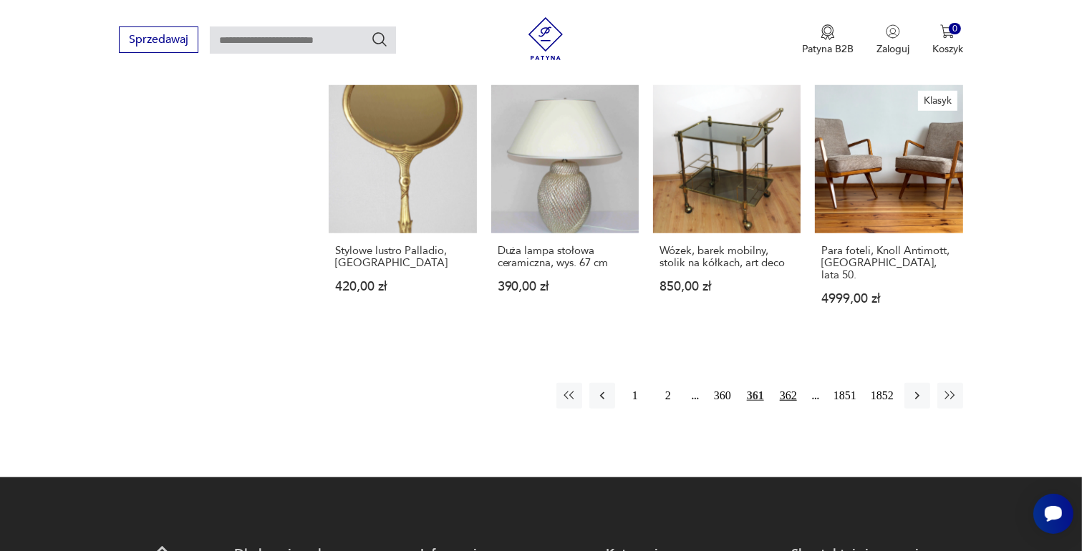
click at [786, 383] on button "362" at bounding box center [788, 396] width 26 height 26
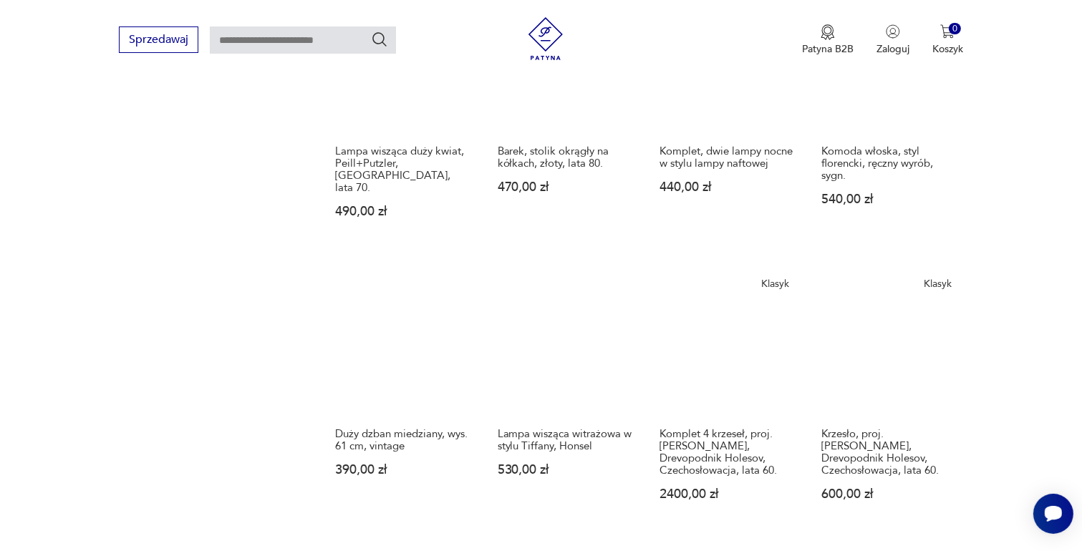
scroll to position [1259, 0]
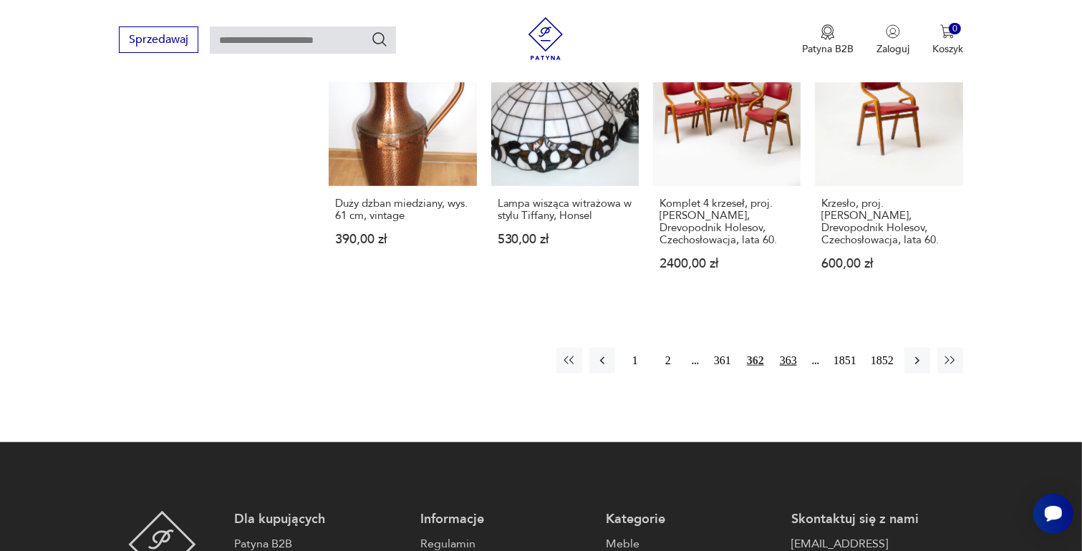
click at [781, 348] on button "363" at bounding box center [788, 361] width 26 height 26
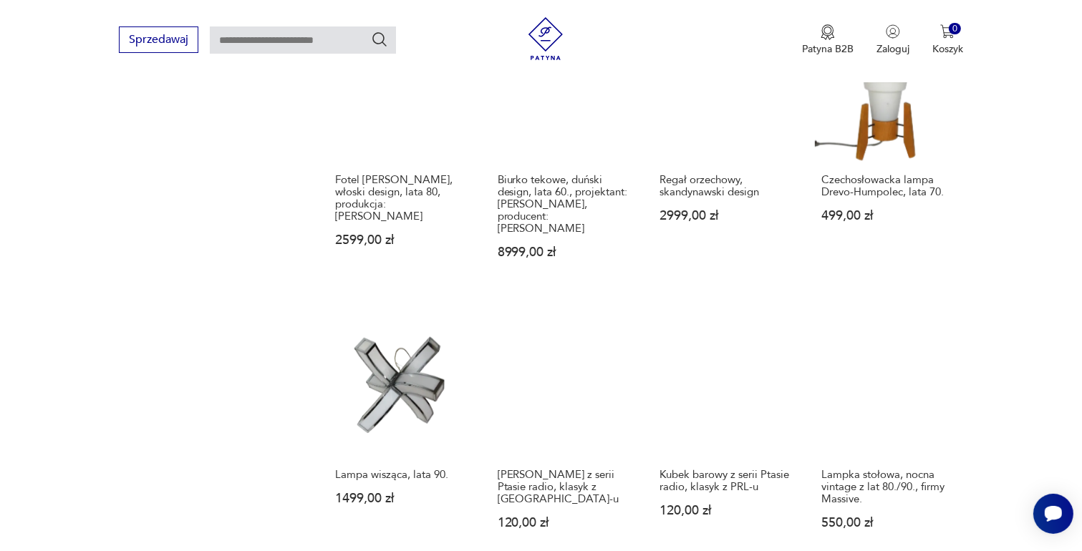
scroll to position [1259, 0]
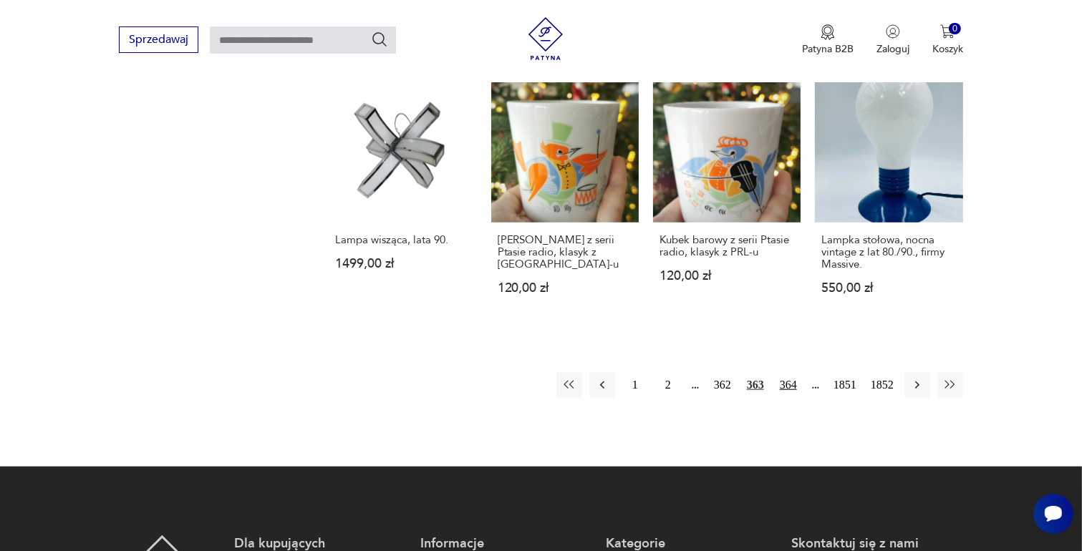
click at [790, 372] on button "364" at bounding box center [788, 385] width 26 height 26
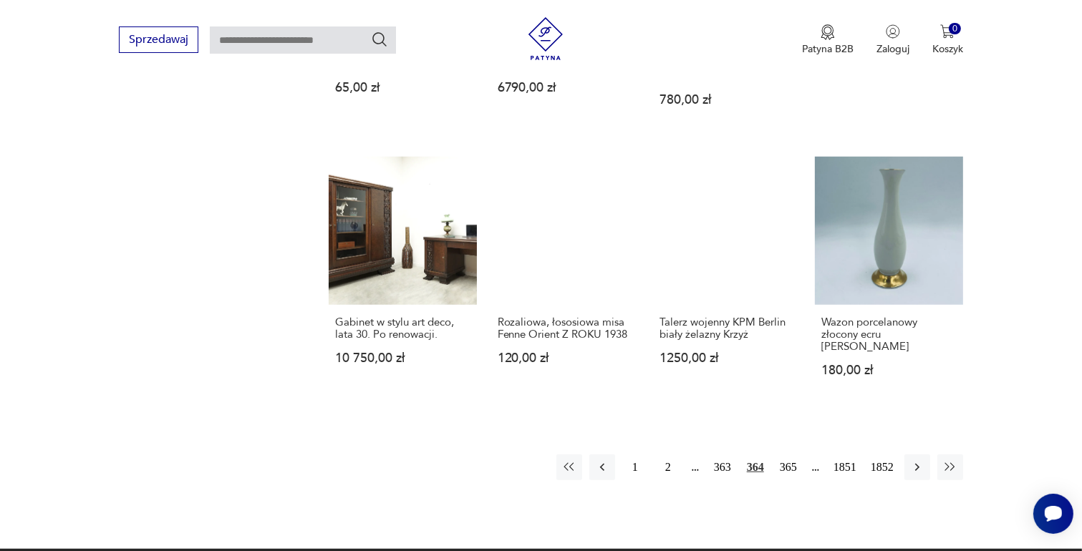
scroll to position [1187, 0]
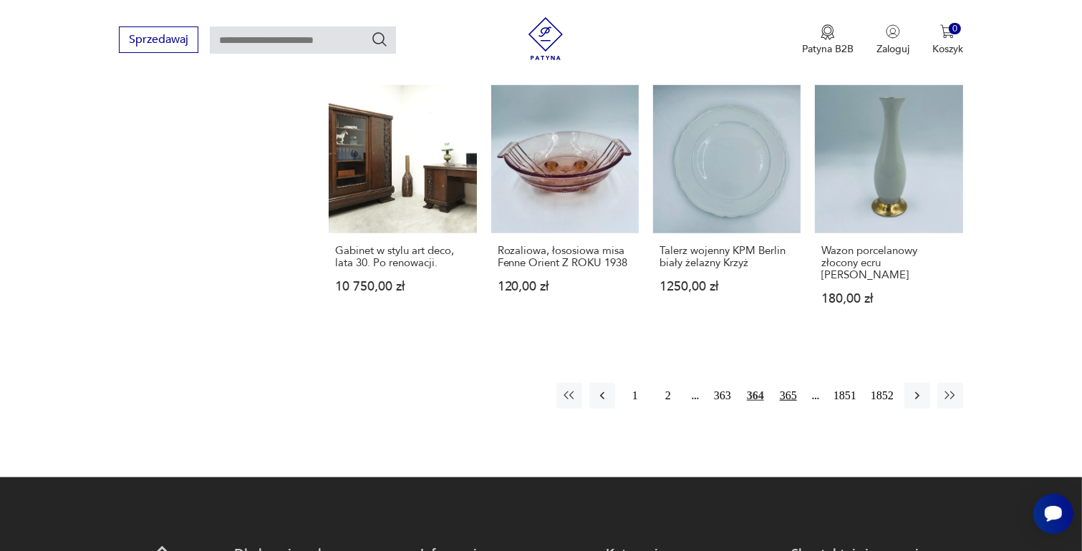
click at [788, 383] on button "365" at bounding box center [788, 396] width 26 height 26
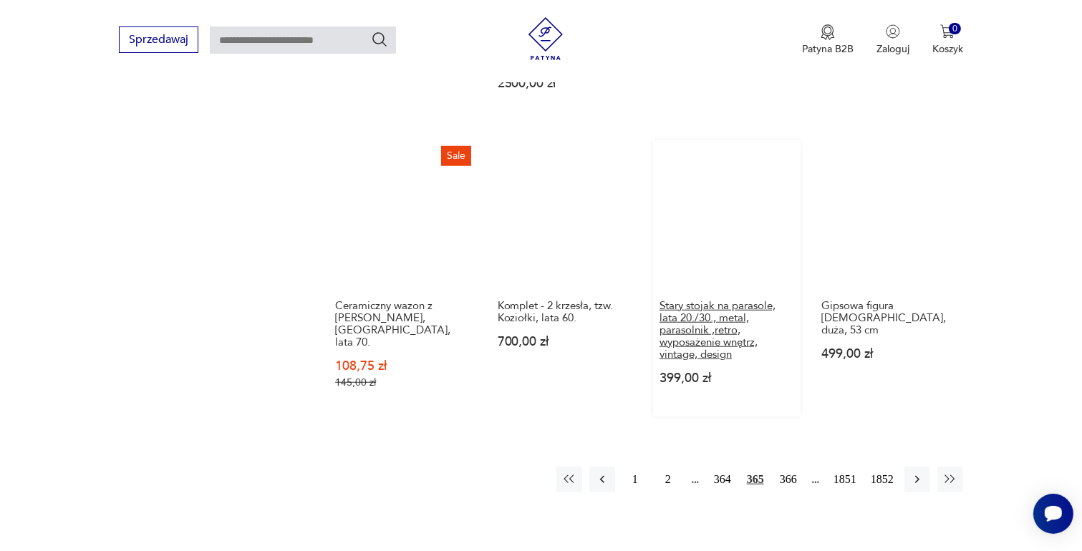
scroll to position [1402, 0]
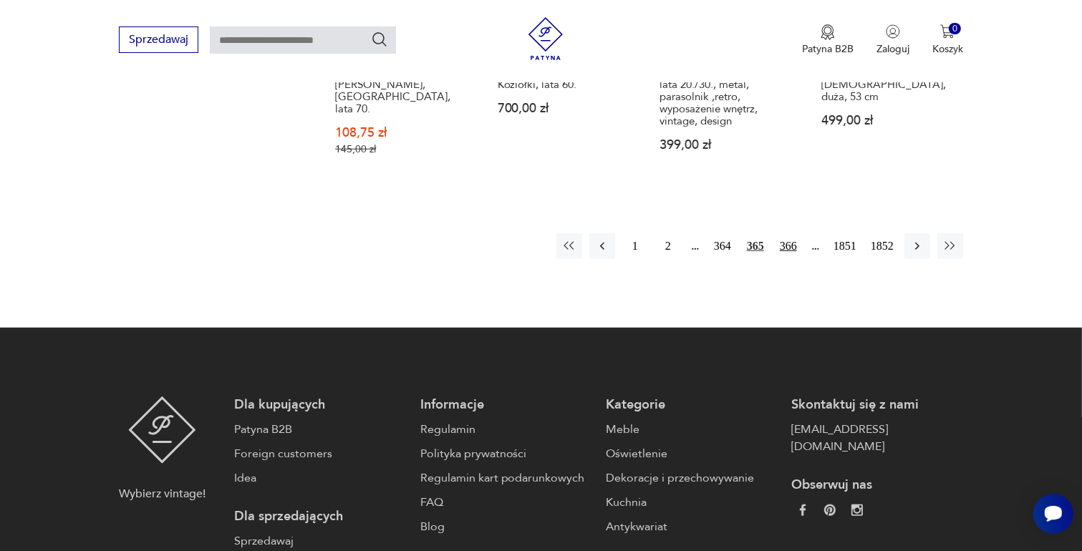
click at [792, 240] on button "366" at bounding box center [788, 246] width 26 height 26
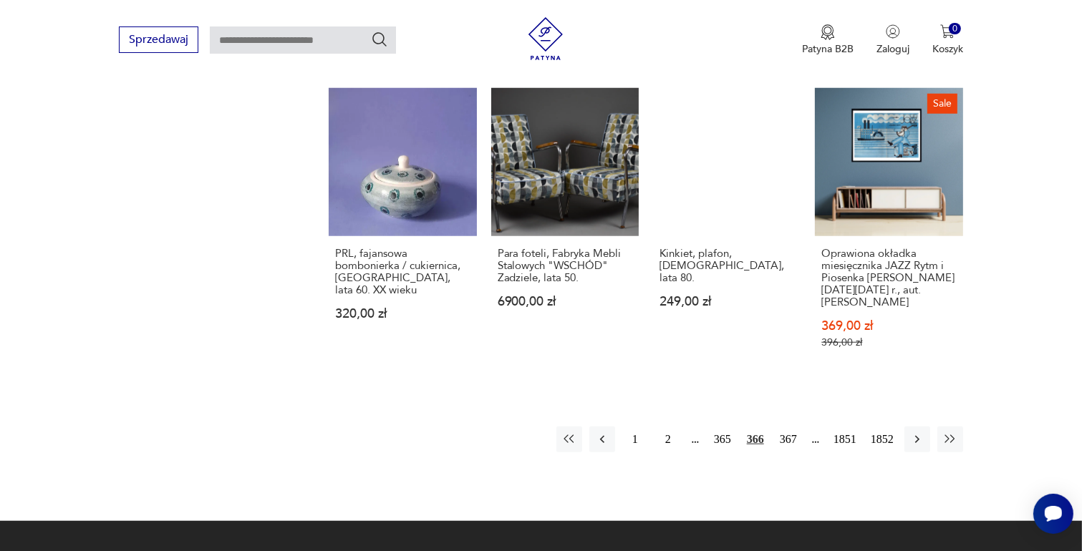
scroll to position [1330, 0]
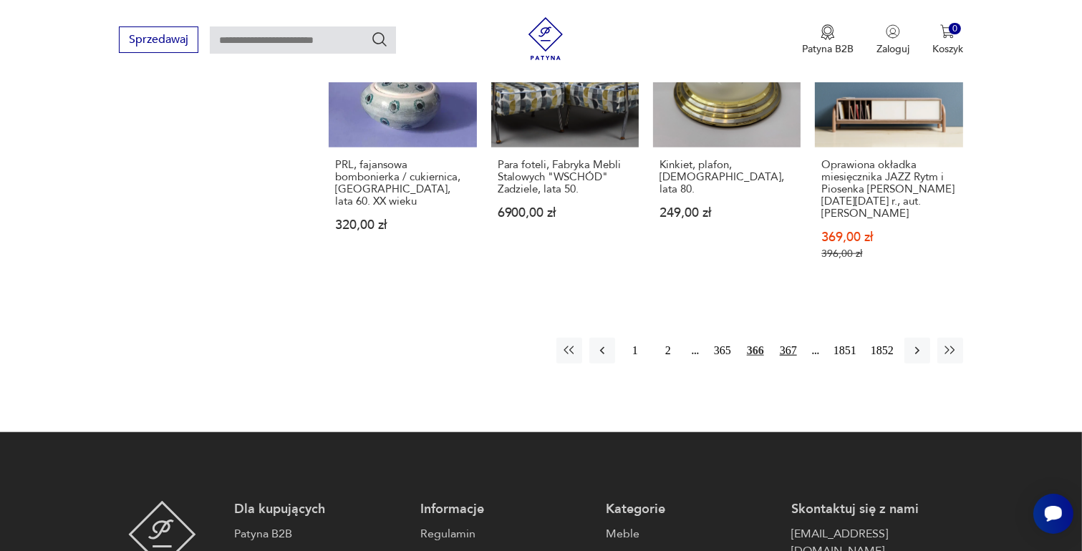
click at [788, 338] on button "367" at bounding box center [788, 351] width 26 height 26
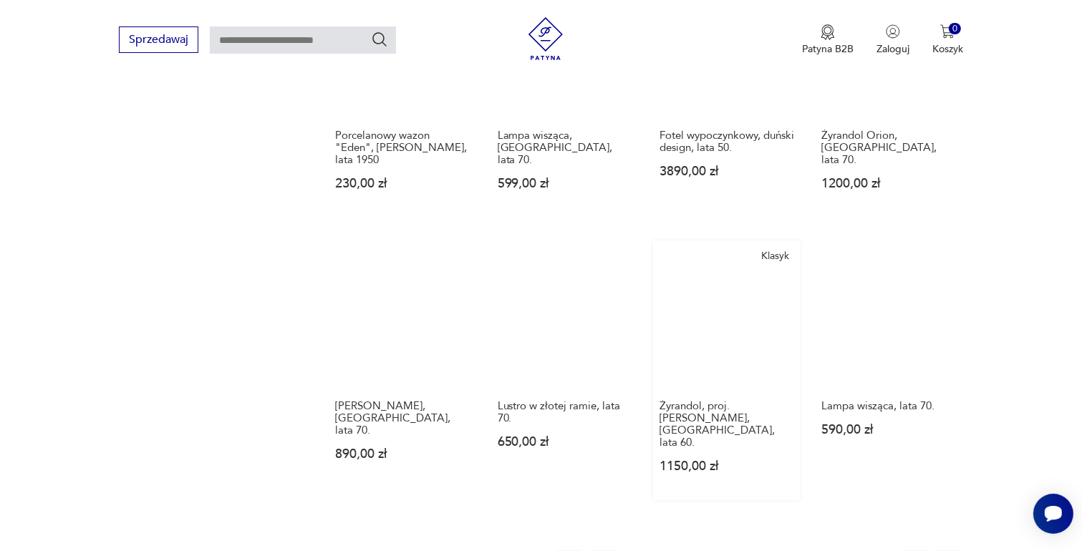
scroll to position [1115, 0]
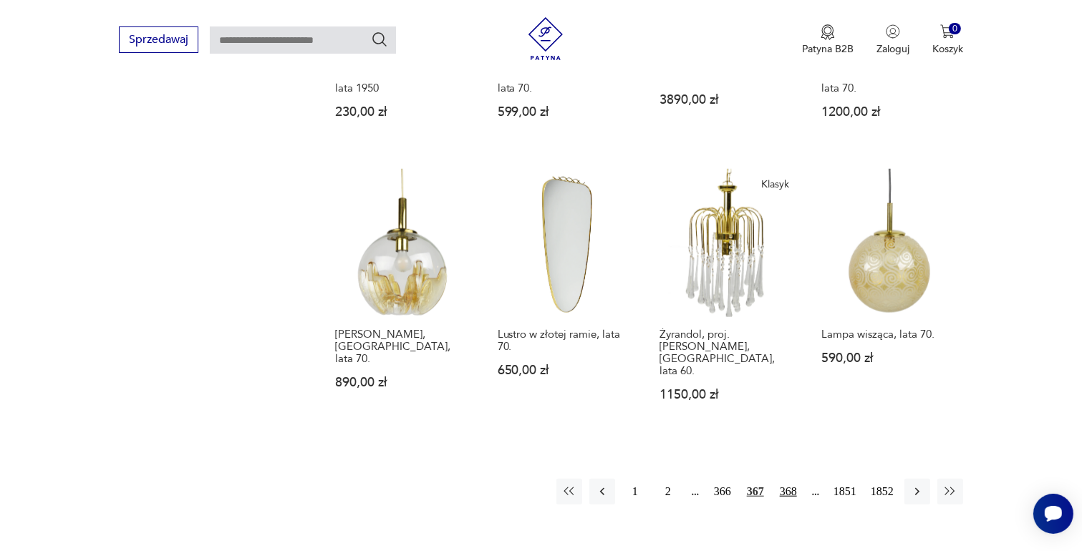
click at [792, 479] on button "368" at bounding box center [788, 492] width 26 height 26
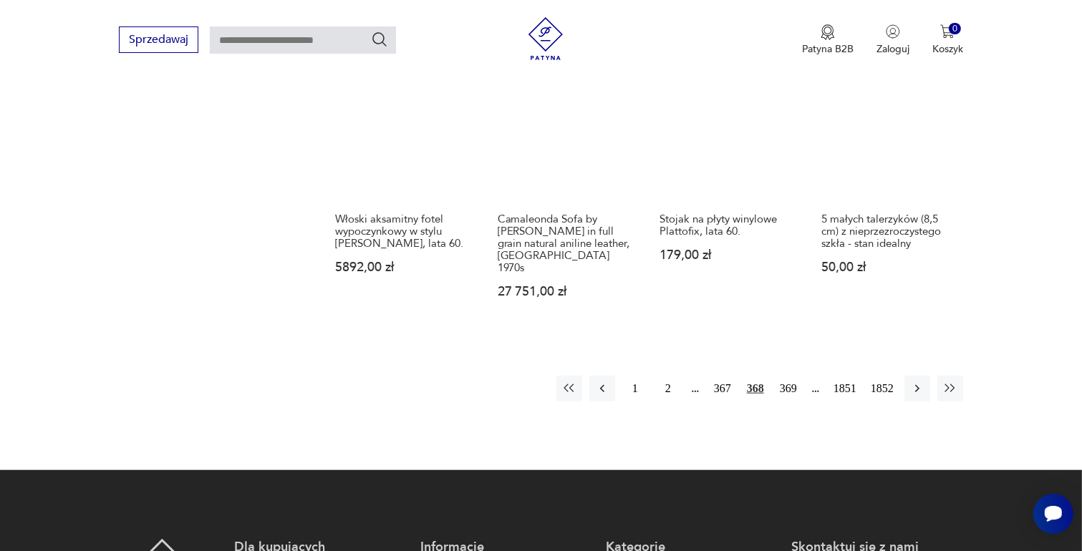
scroll to position [1330, 0]
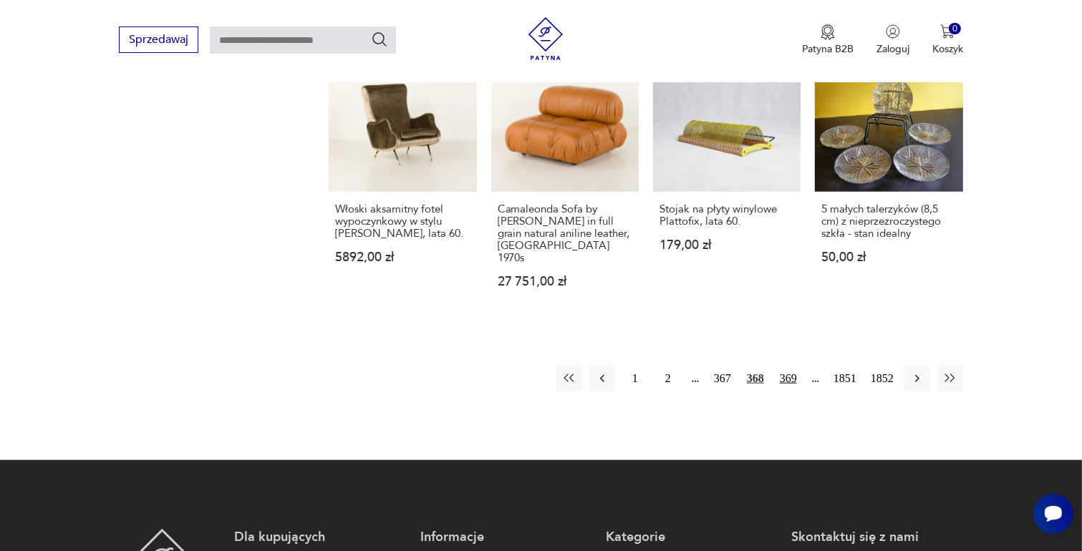
click at [786, 366] on button "369" at bounding box center [788, 379] width 26 height 26
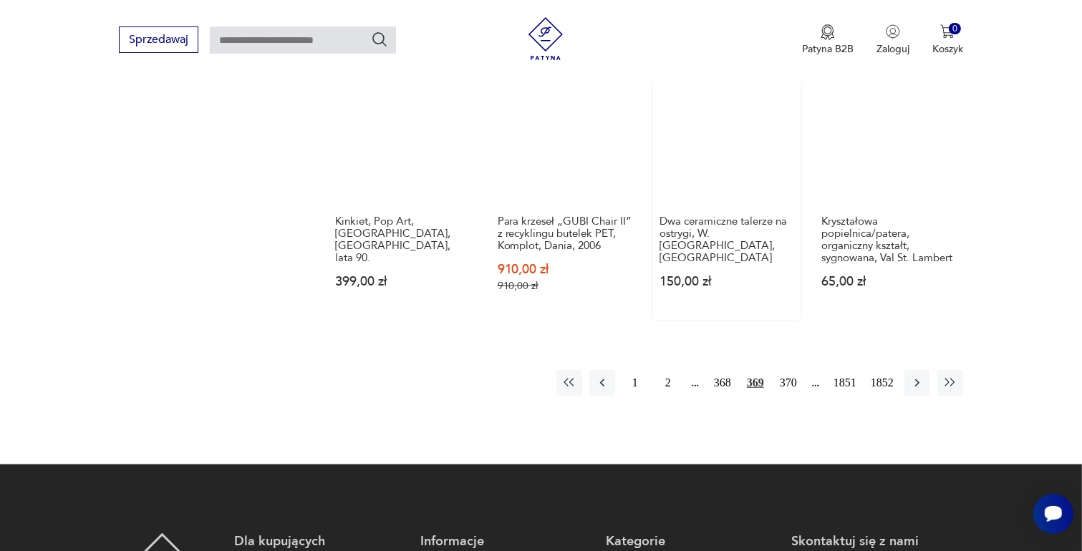
scroll to position [1330, 0]
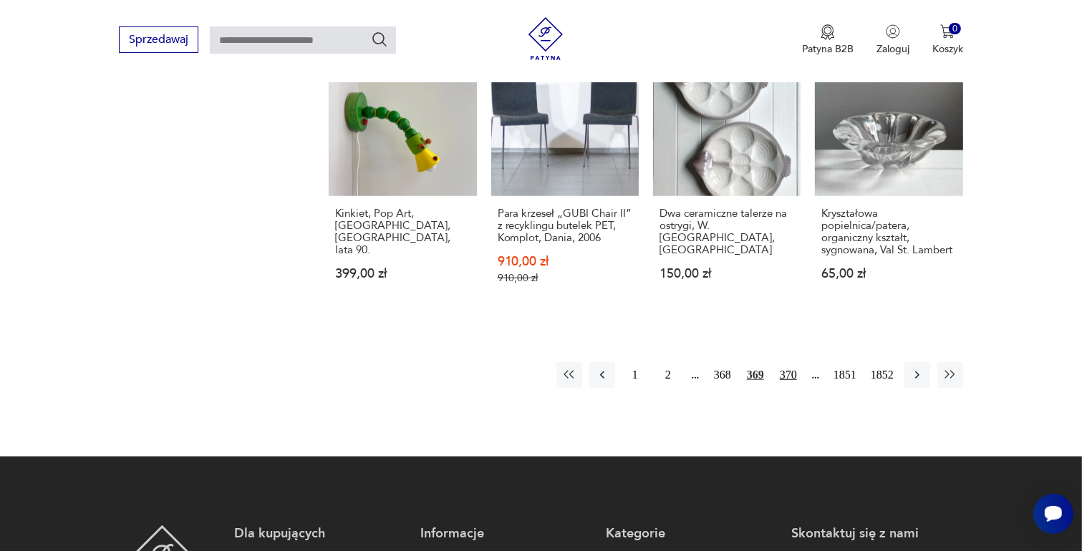
click at [790, 362] on button "370" at bounding box center [788, 375] width 26 height 26
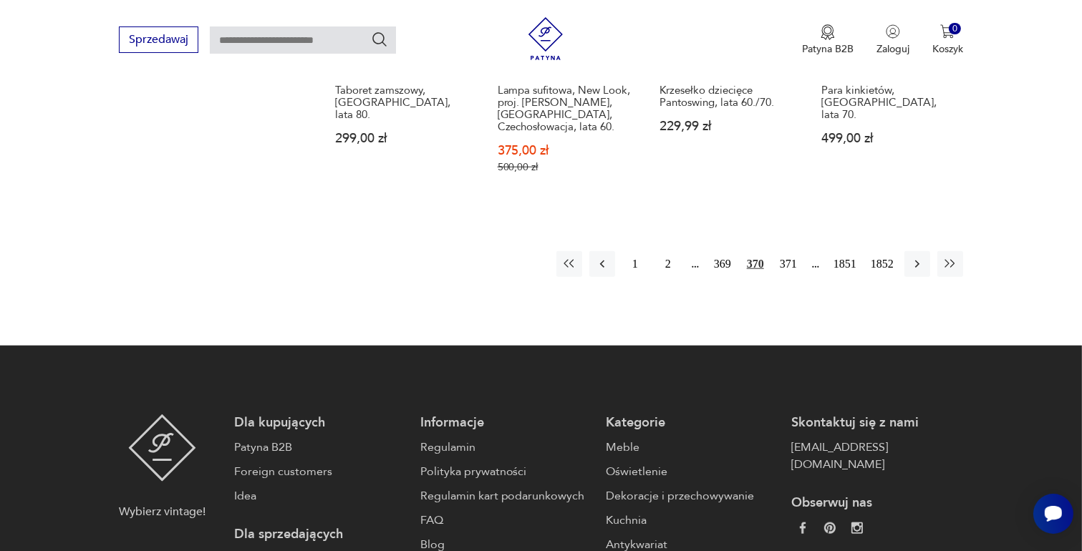
scroll to position [1473, 0]
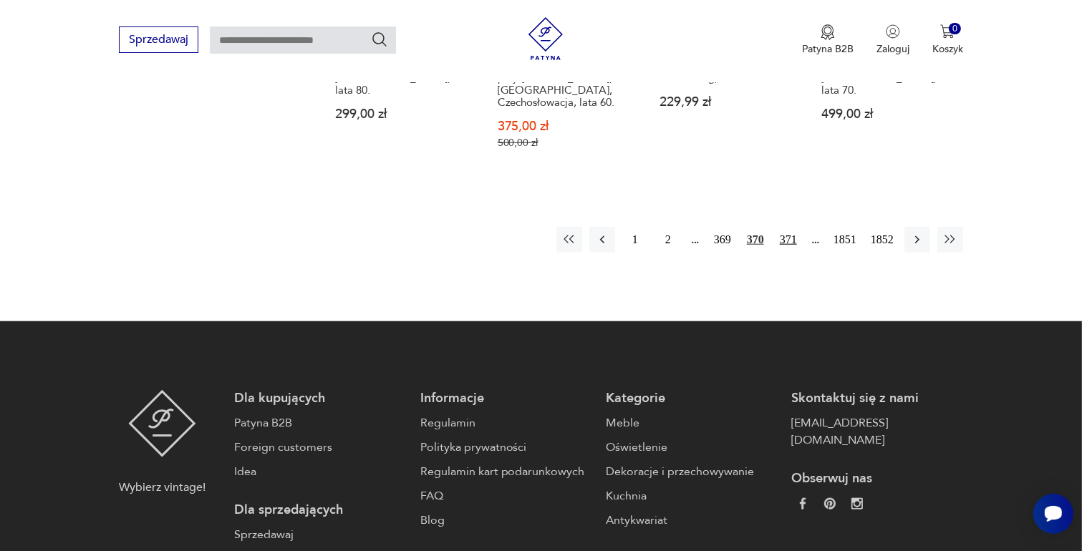
click at [784, 227] on button "371" at bounding box center [788, 240] width 26 height 26
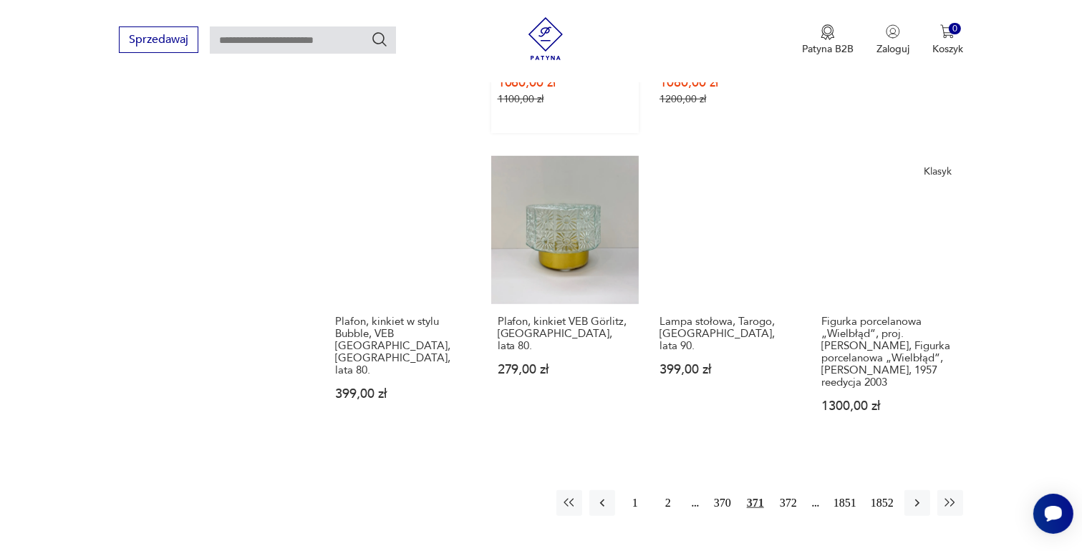
scroll to position [1330, 0]
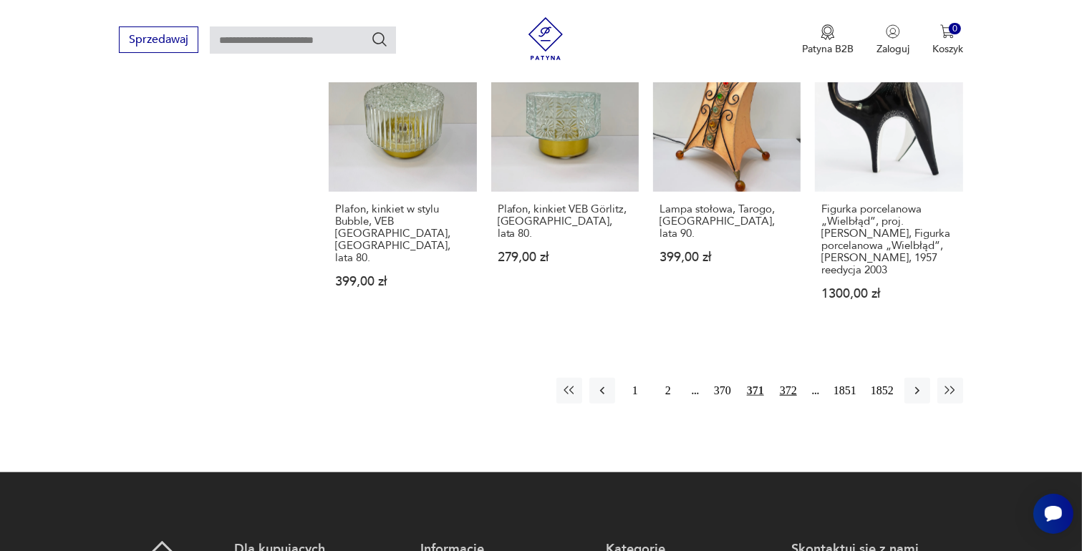
click at [786, 378] on button "372" at bounding box center [788, 391] width 26 height 26
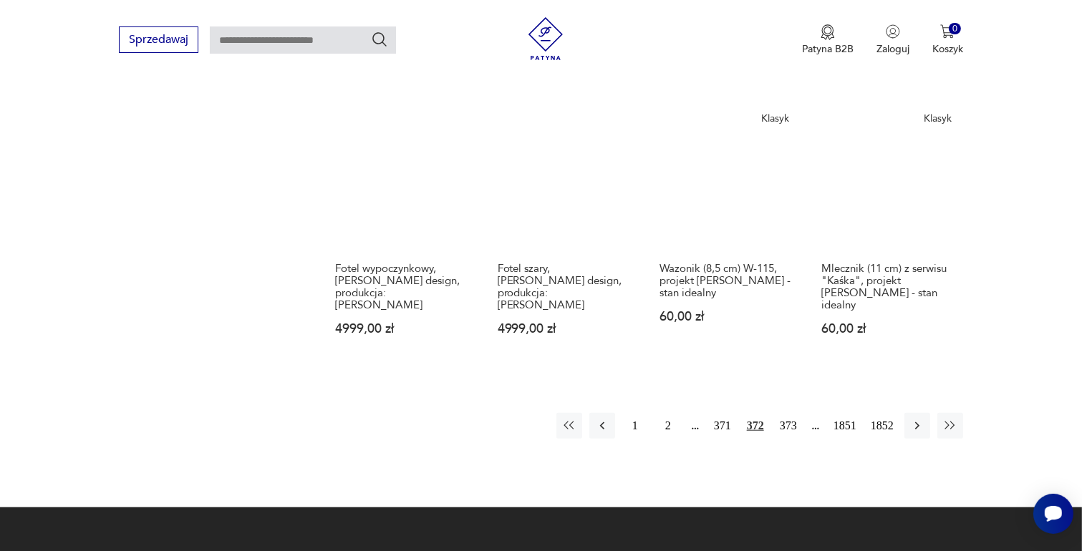
scroll to position [1330, 0]
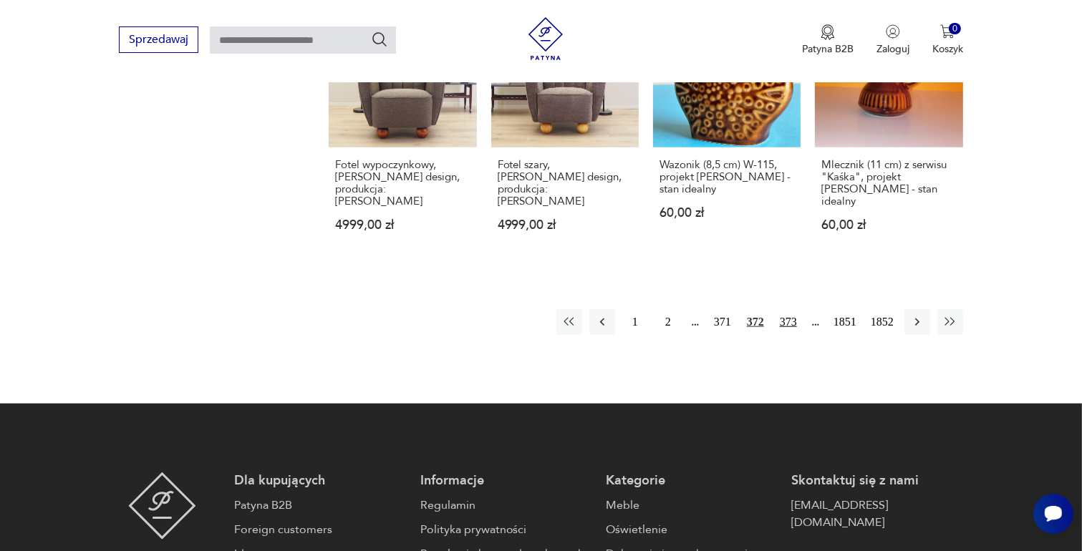
click at [791, 309] on button "373" at bounding box center [788, 322] width 26 height 26
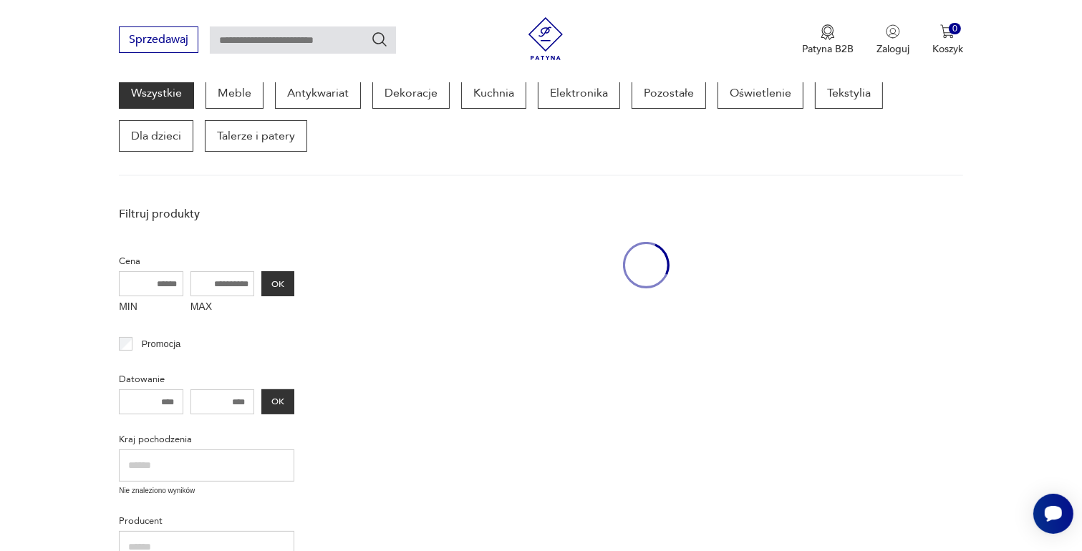
scroll to position [185, 0]
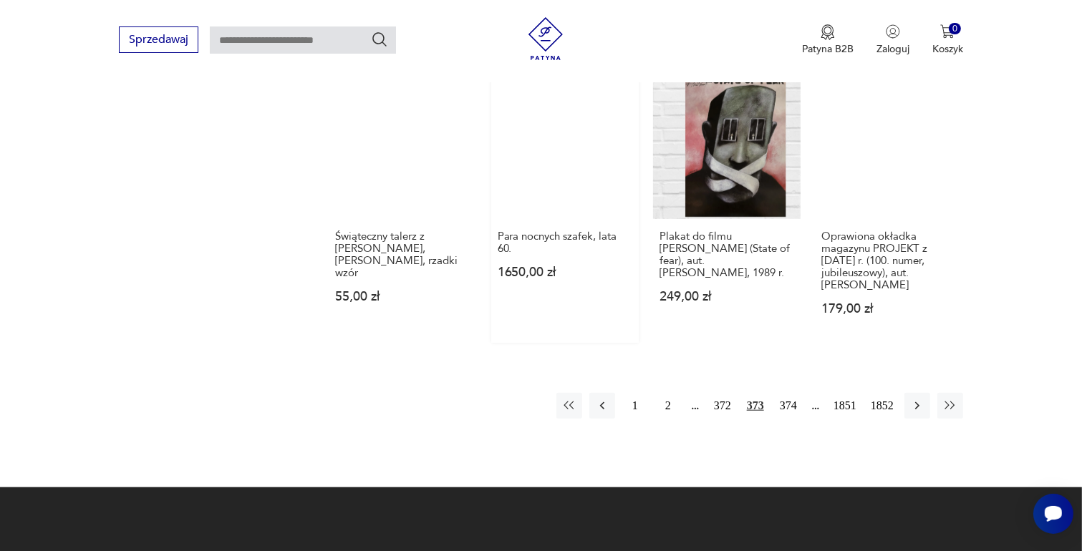
scroll to position [1259, 0]
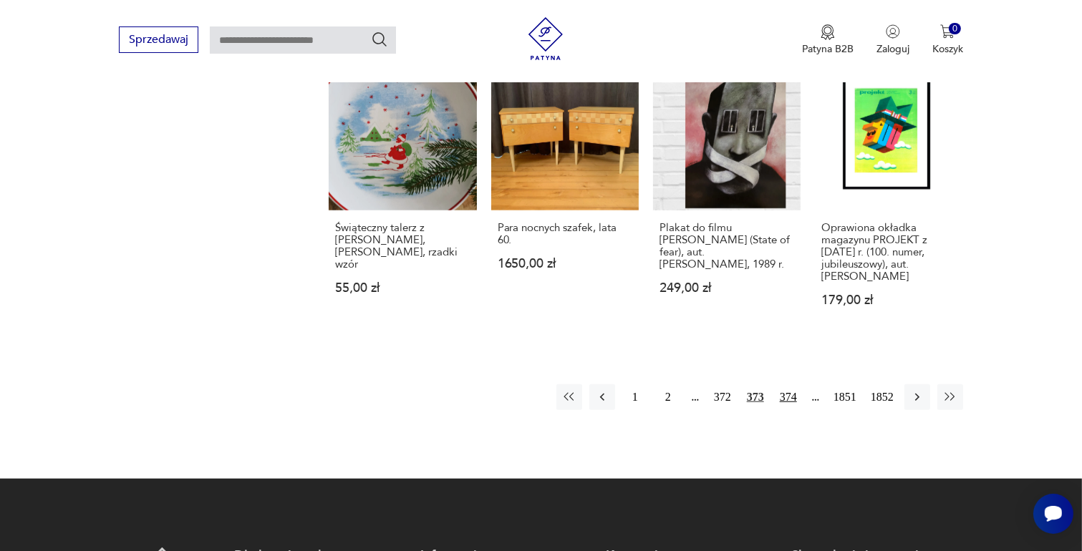
click at [790, 384] on button "374" at bounding box center [788, 397] width 26 height 26
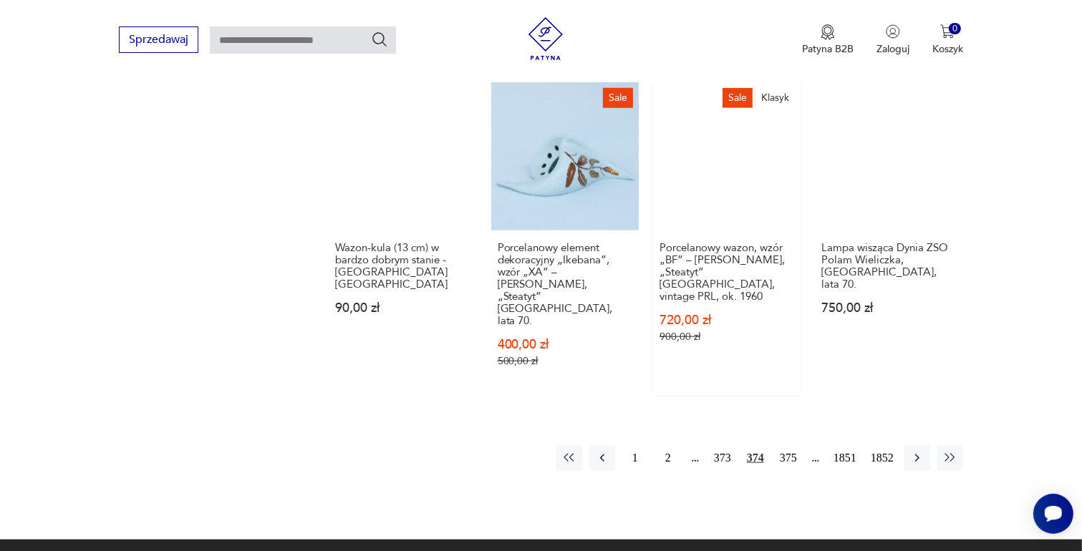
scroll to position [1402, 0]
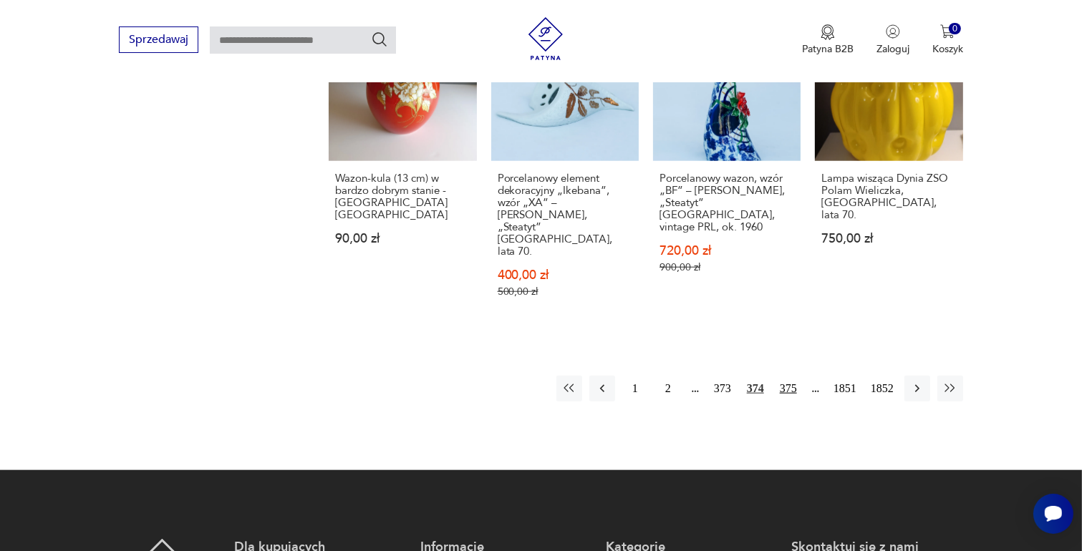
click at [790, 376] on button "375" at bounding box center [788, 389] width 26 height 26
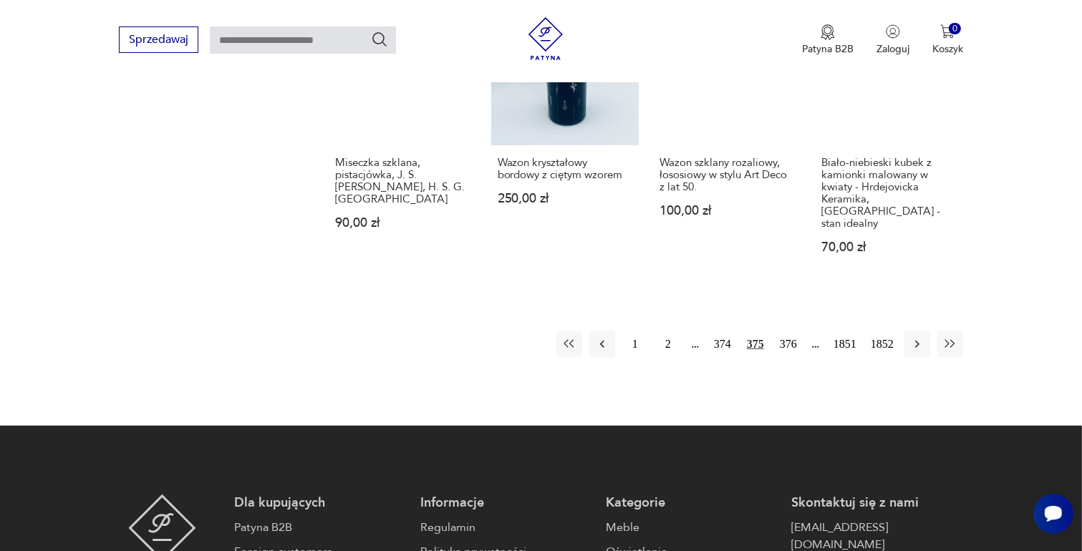
scroll to position [1402, 0]
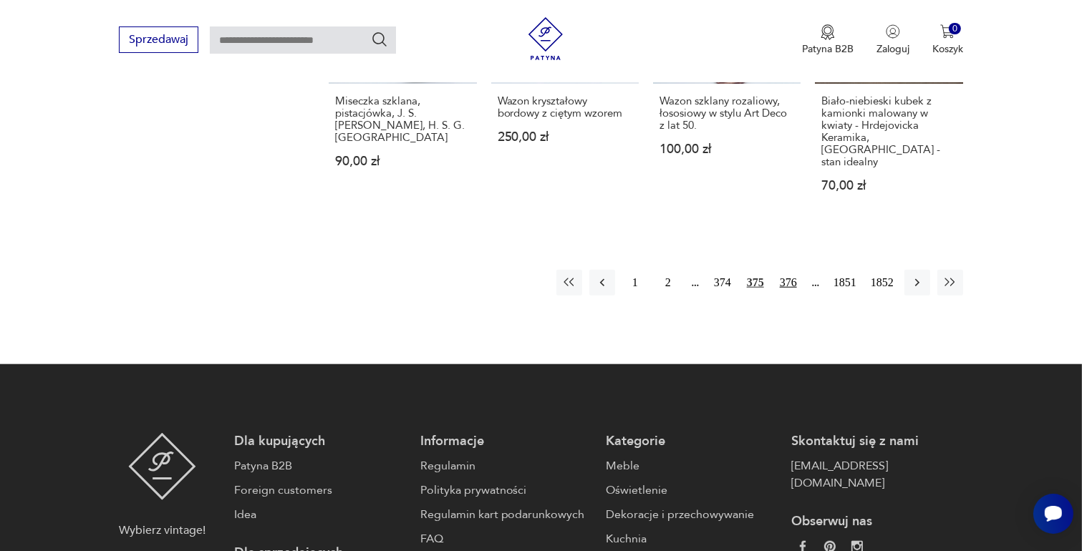
click at [787, 270] on button "376" at bounding box center [788, 283] width 26 height 26
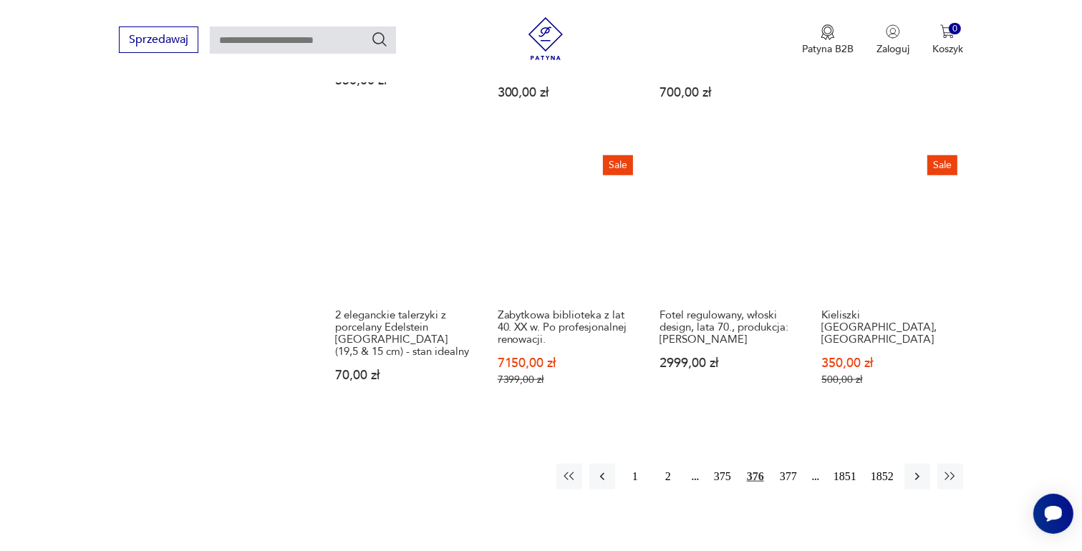
scroll to position [1187, 0]
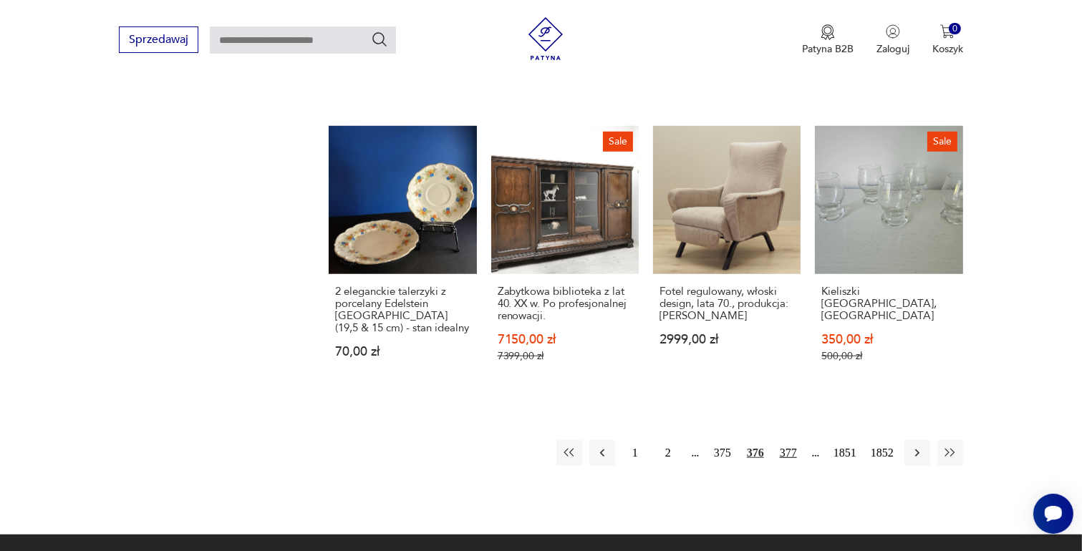
click at [785, 440] on button "377" at bounding box center [788, 453] width 26 height 26
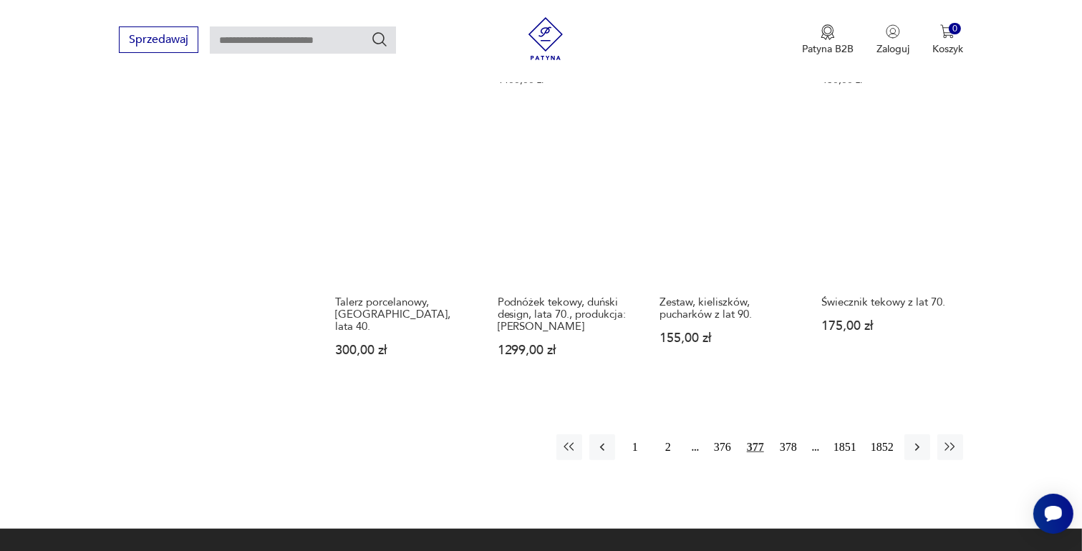
scroll to position [1259, 0]
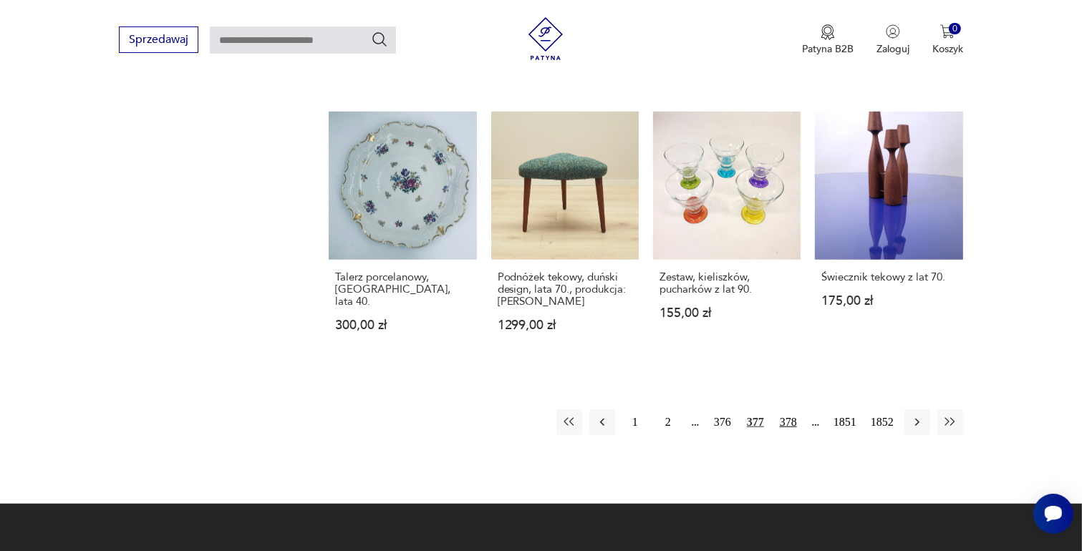
click at [790, 410] on button "378" at bounding box center [788, 423] width 26 height 26
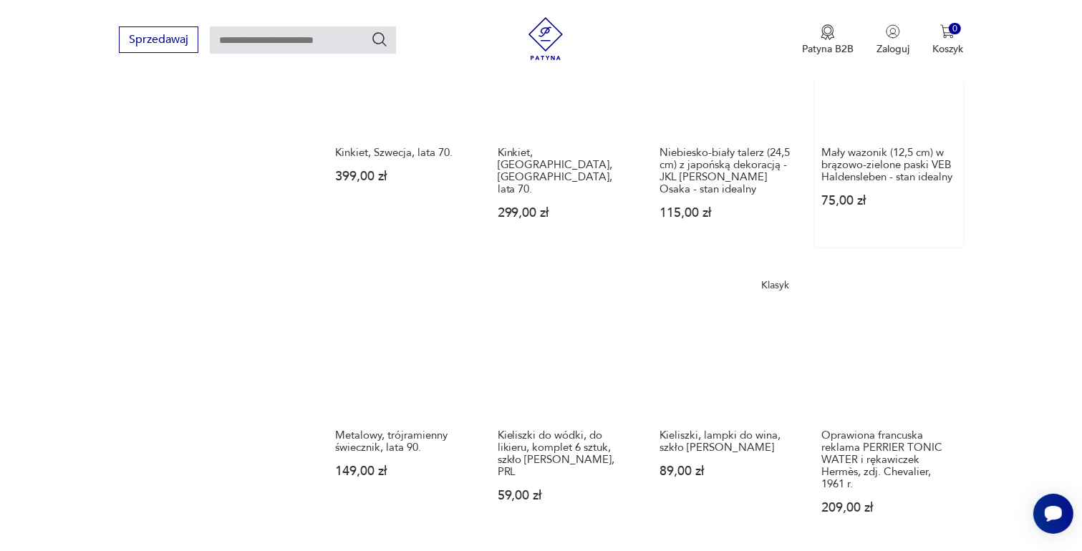
scroll to position [1187, 0]
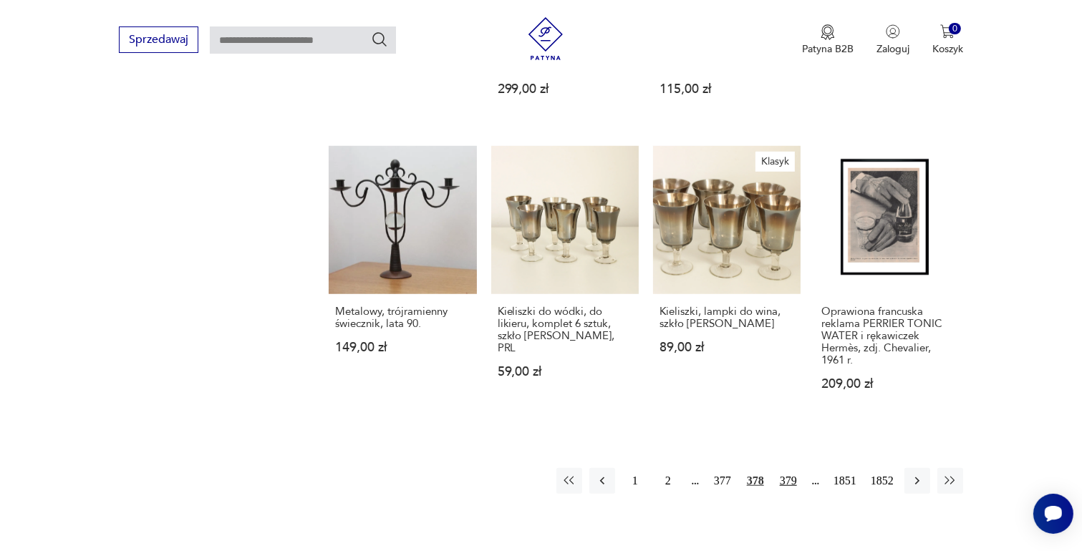
click at [785, 468] on button "379" at bounding box center [788, 481] width 26 height 26
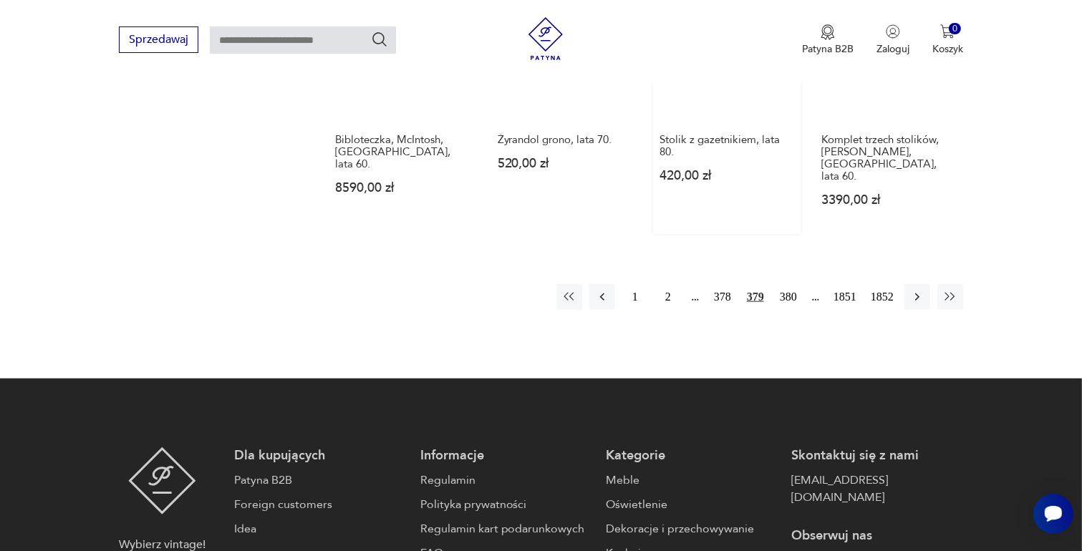
scroll to position [1402, 0]
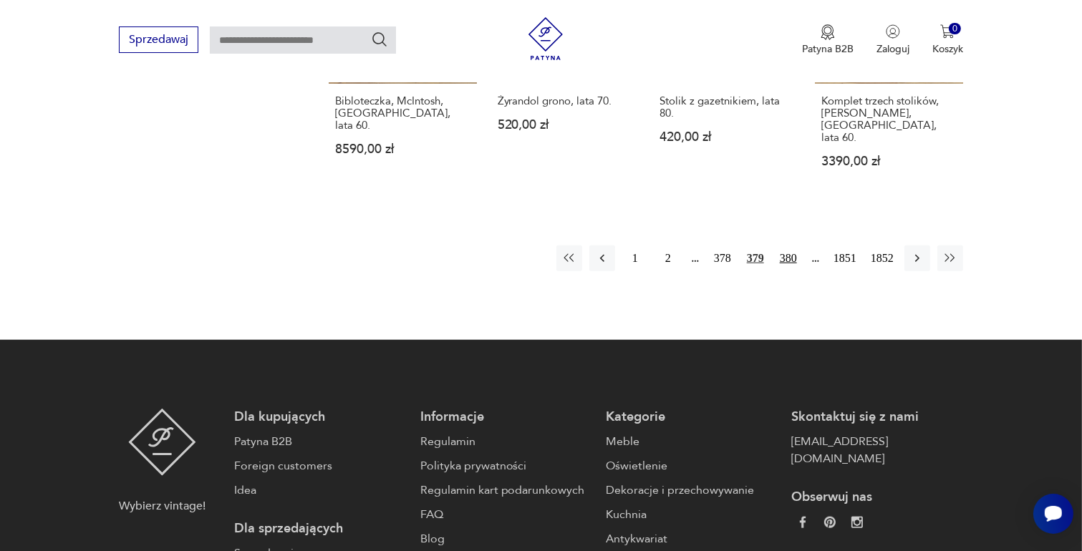
click at [785, 246] on button "380" at bounding box center [788, 259] width 26 height 26
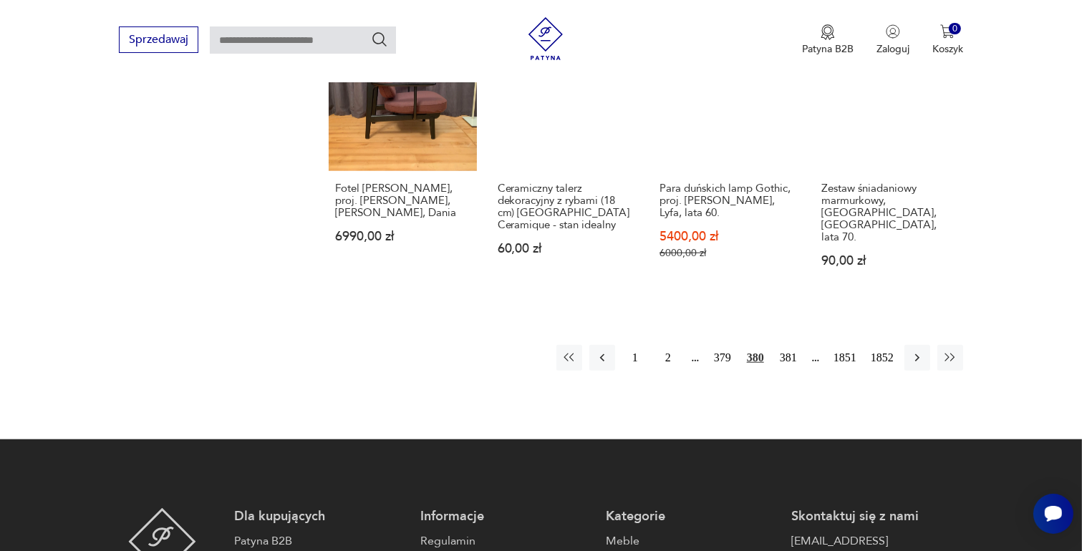
scroll to position [1259, 0]
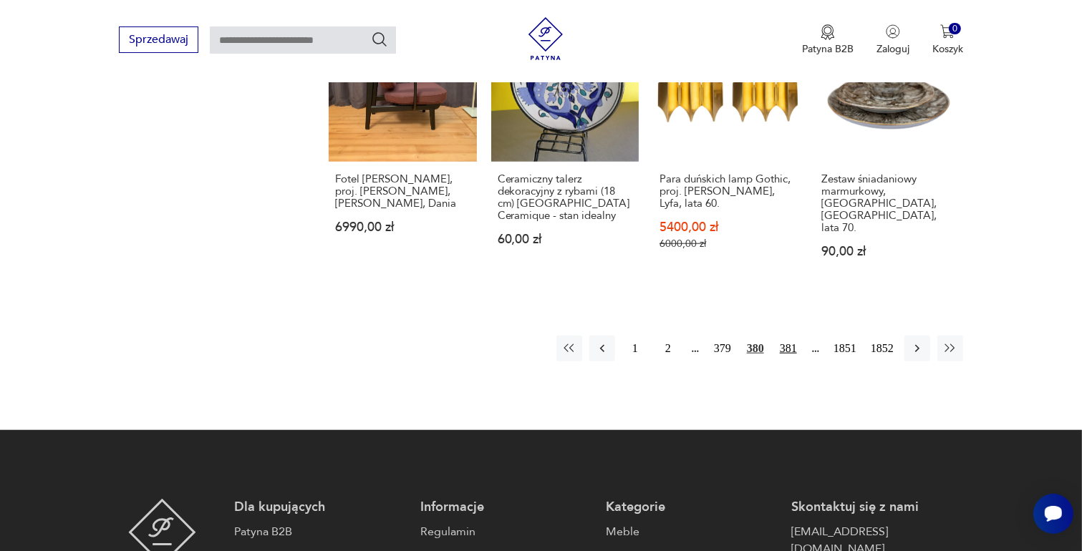
click at [784, 336] on button "381" at bounding box center [788, 349] width 26 height 26
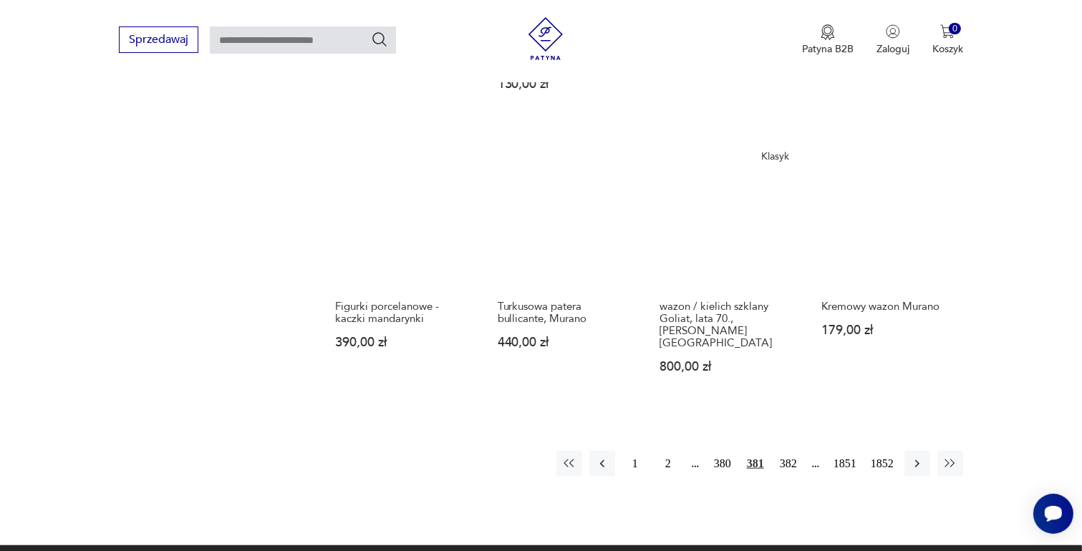
scroll to position [1187, 0]
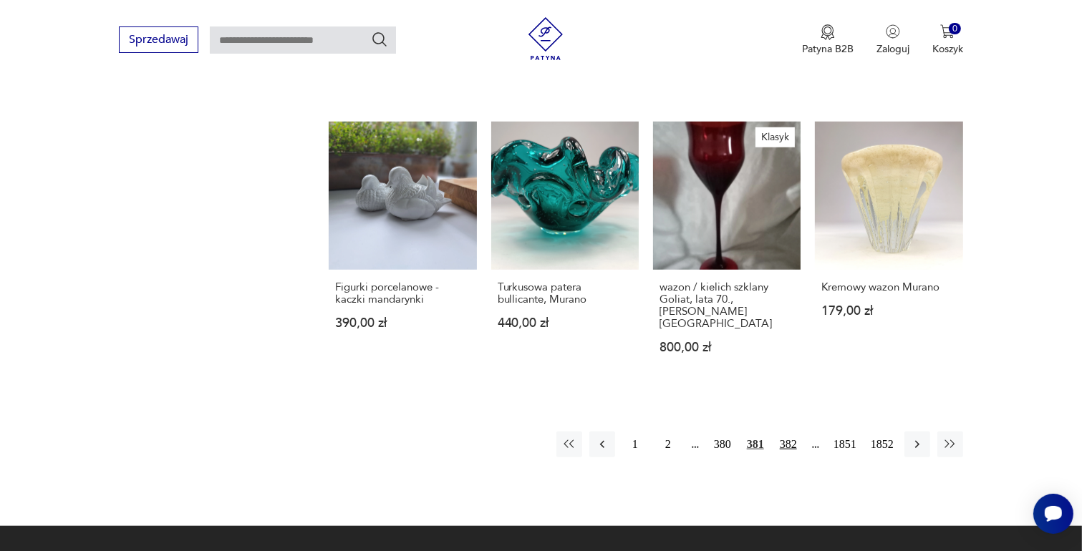
click at [783, 432] on button "382" at bounding box center [788, 445] width 26 height 26
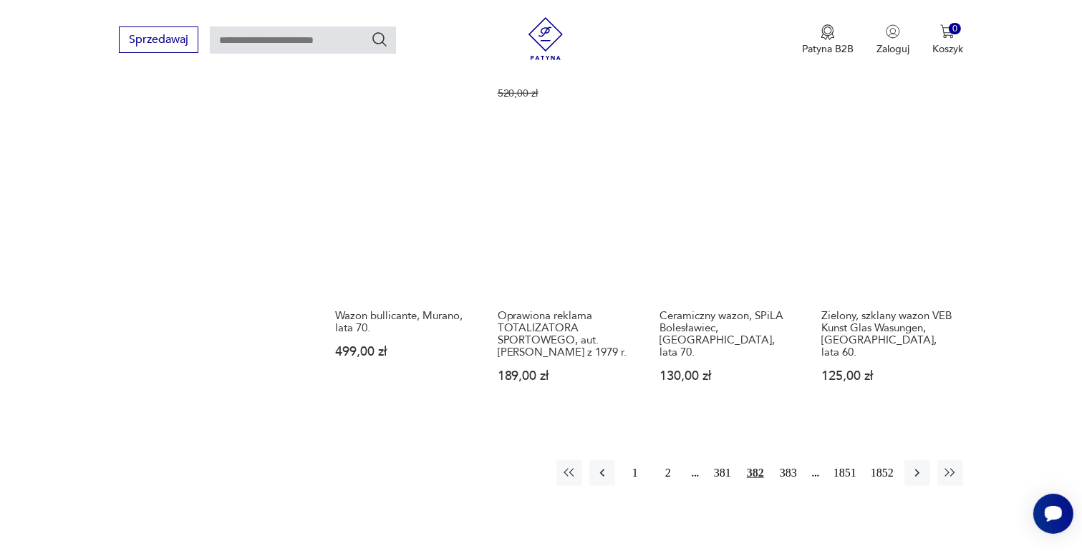
scroll to position [1330, 0]
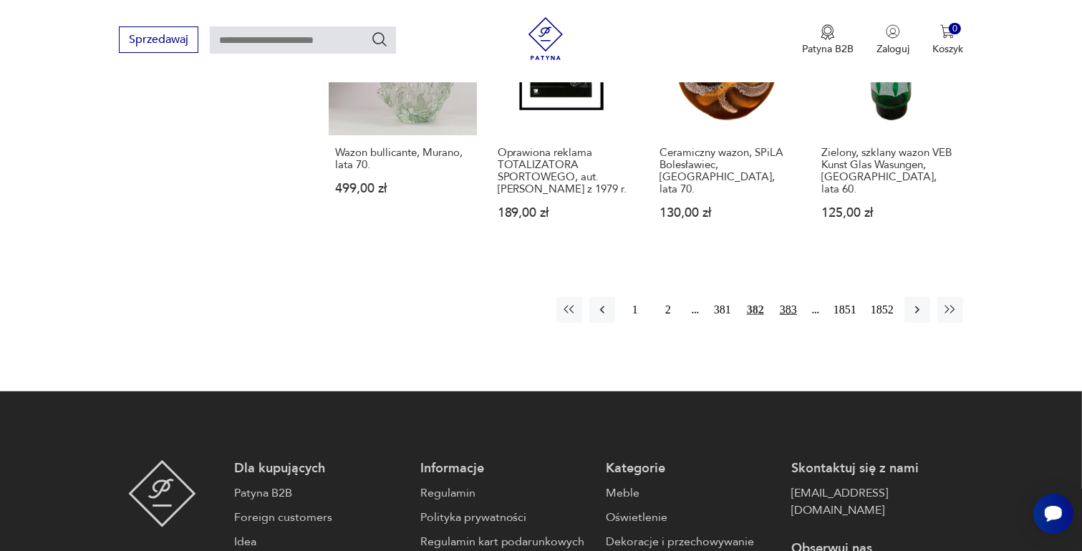
click at [790, 297] on button "383" at bounding box center [788, 310] width 26 height 26
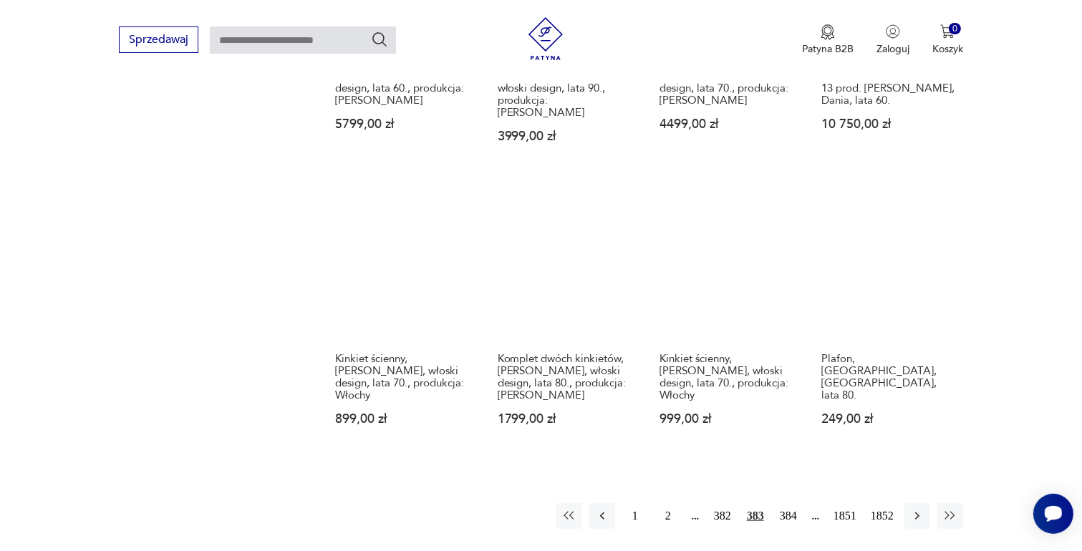
scroll to position [1187, 0]
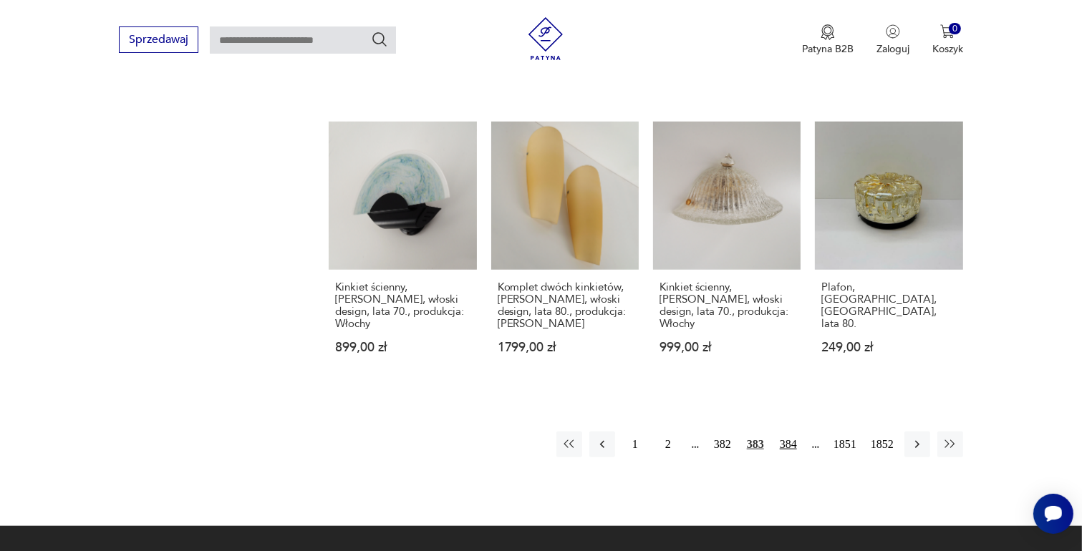
click at [791, 432] on button "384" at bounding box center [788, 445] width 26 height 26
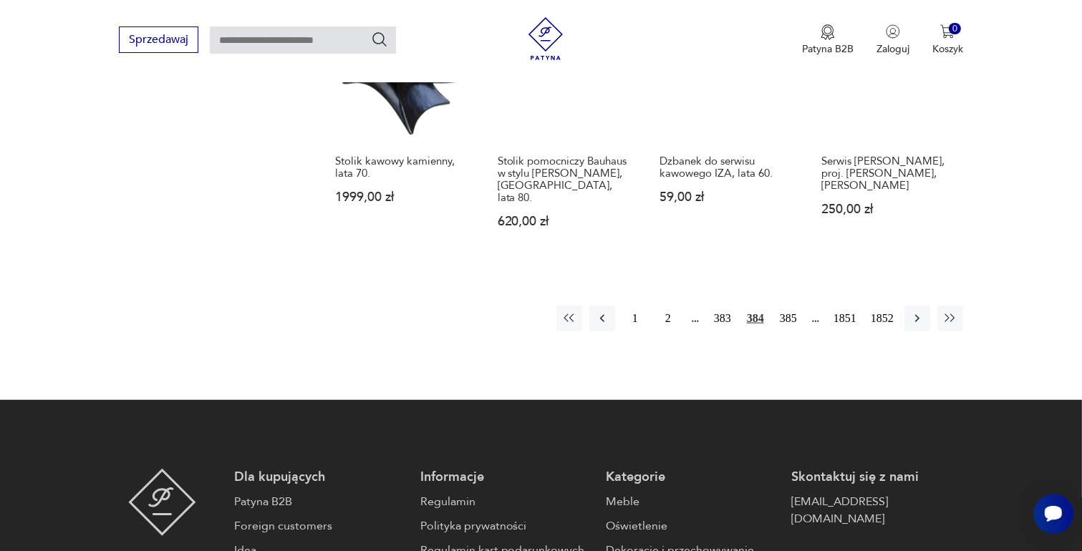
scroll to position [1330, 0]
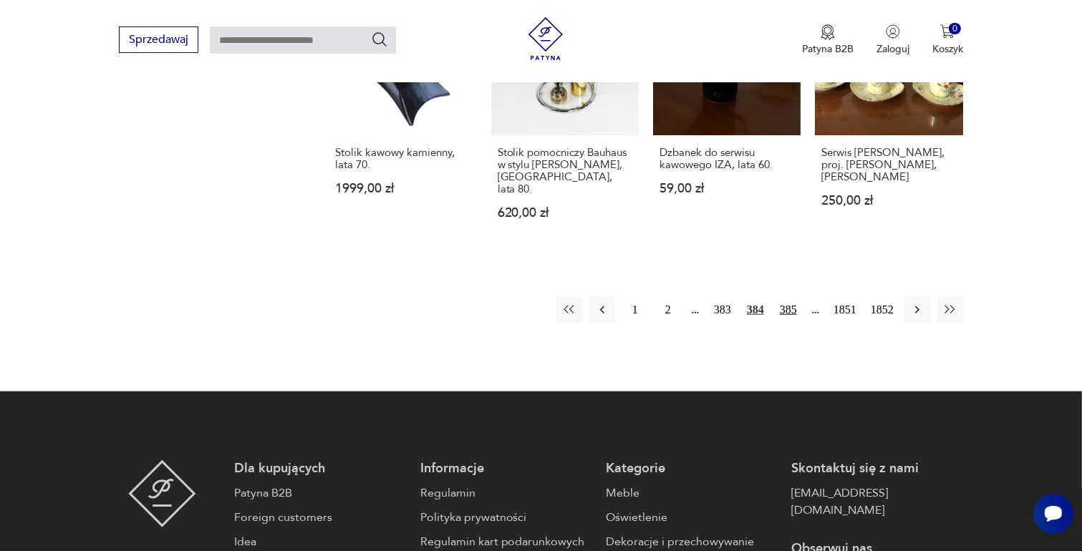
click at [788, 297] on button "385" at bounding box center [788, 310] width 26 height 26
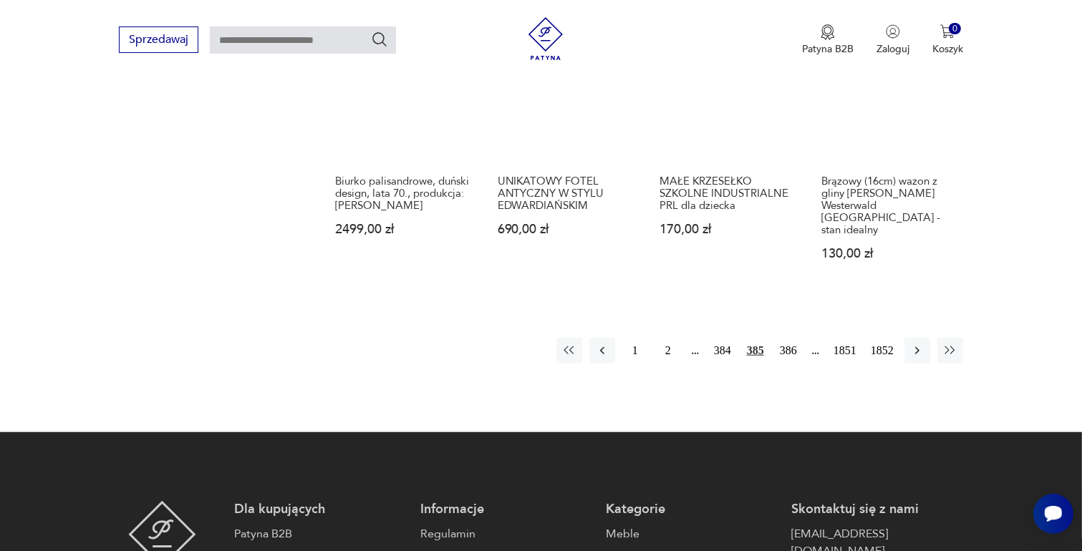
scroll to position [1330, 0]
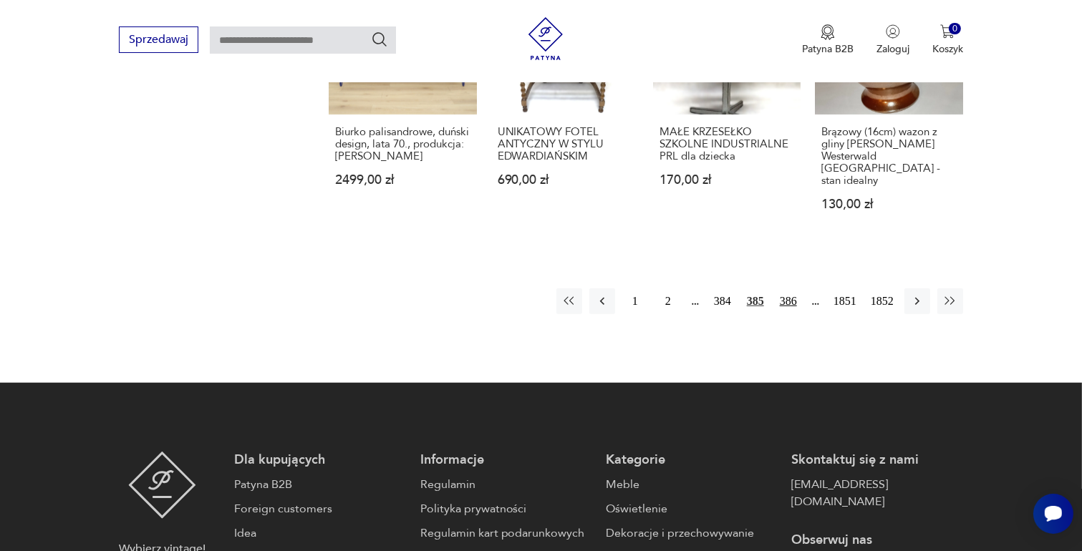
click at [785, 289] on button "386" at bounding box center [788, 302] width 26 height 26
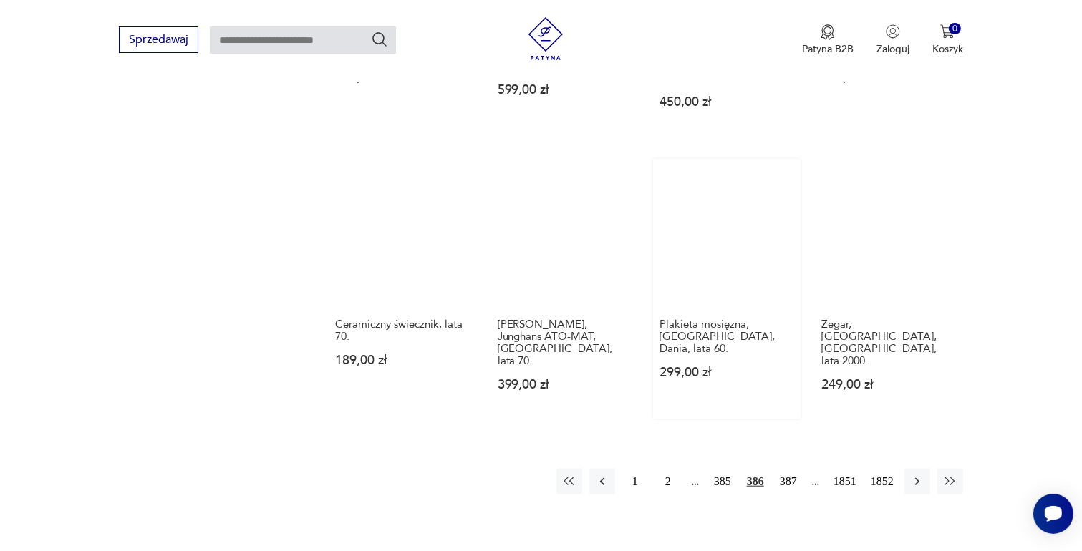
scroll to position [1115, 0]
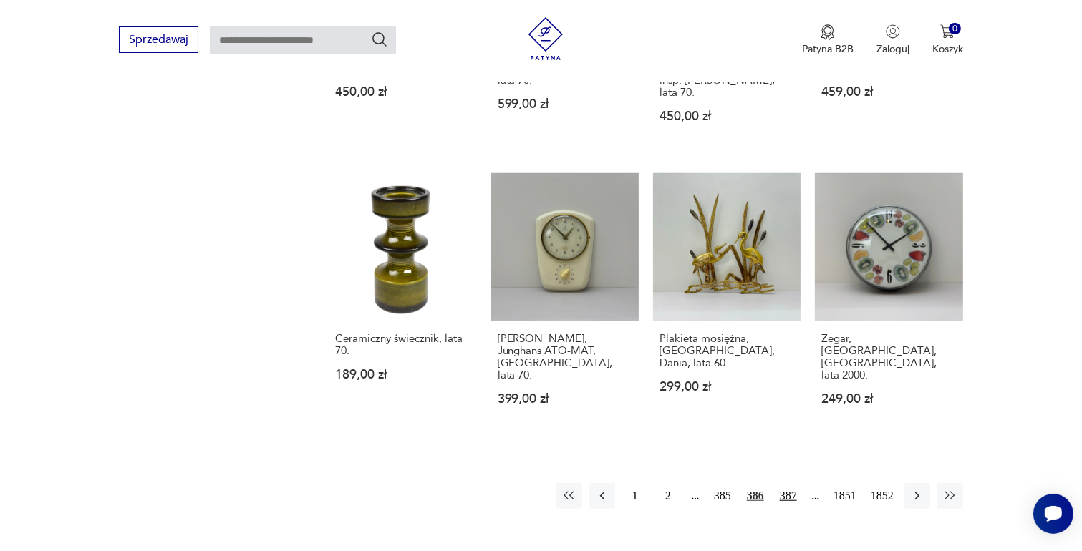
click at [788, 483] on button "387" at bounding box center [788, 496] width 26 height 26
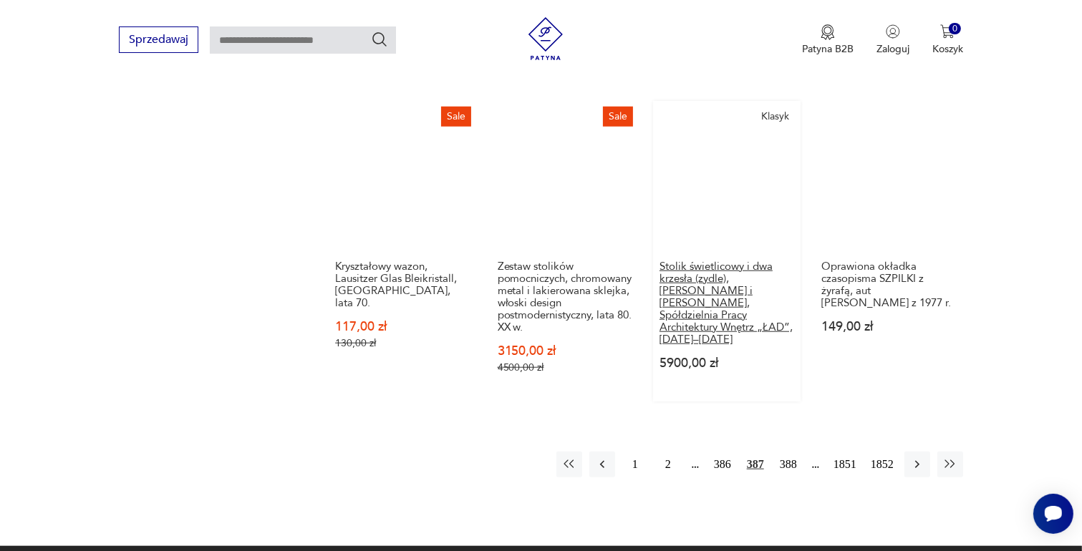
scroll to position [1259, 0]
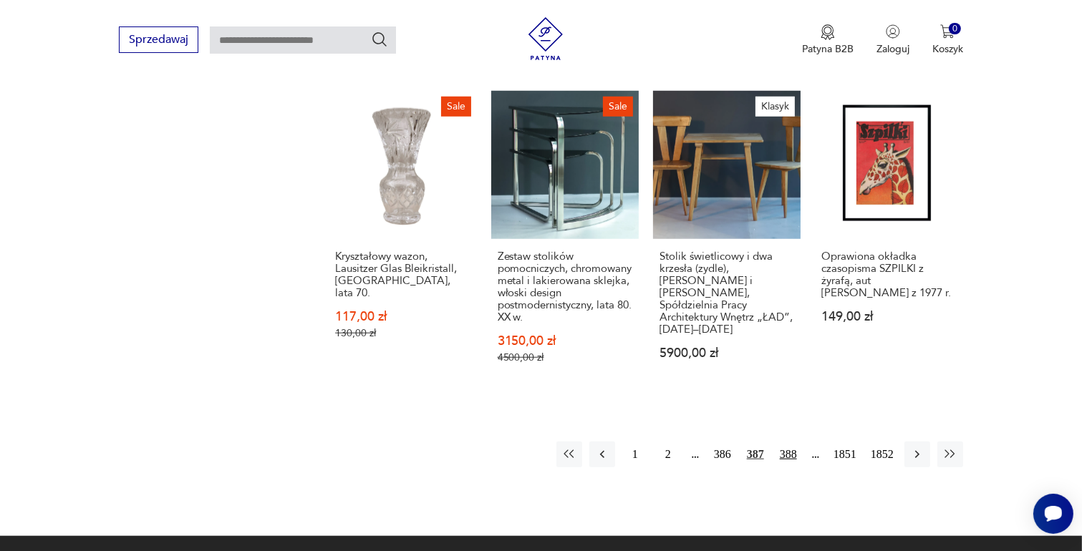
click at [787, 442] on button "388" at bounding box center [788, 455] width 26 height 26
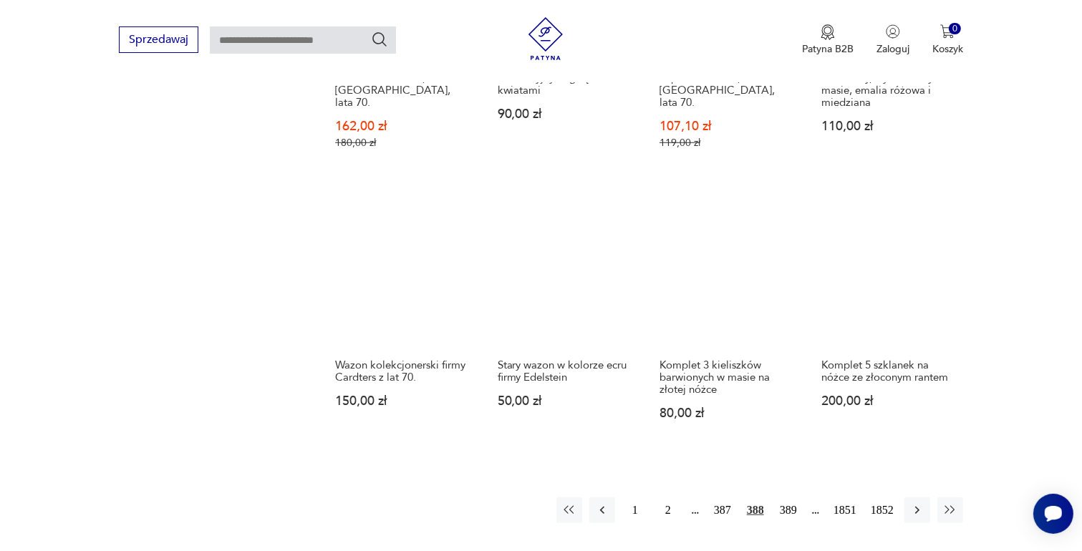
scroll to position [1115, 0]
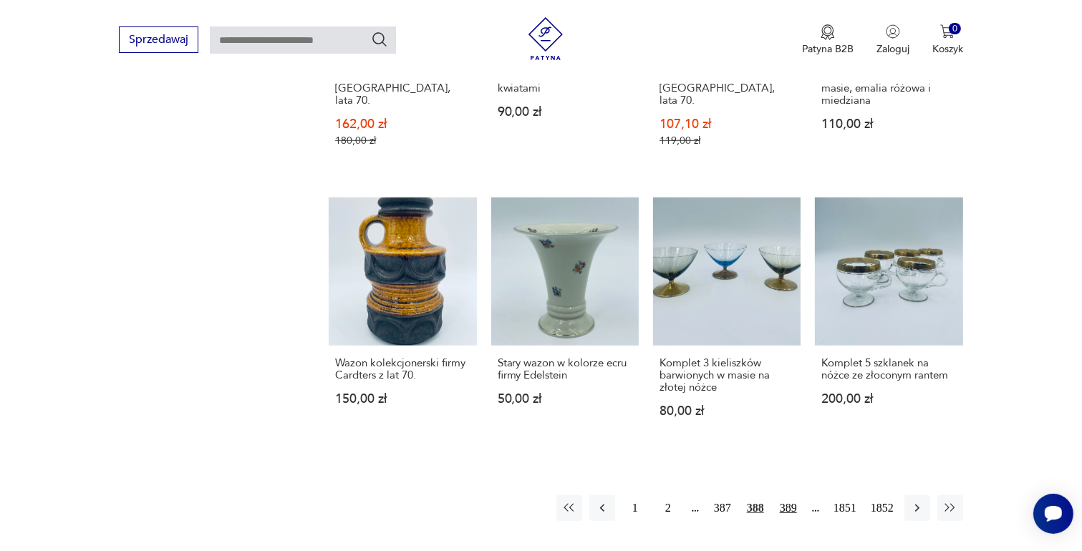
click at [787, 495] on button "389" at bounding box center [788, 508] width 26 height 26
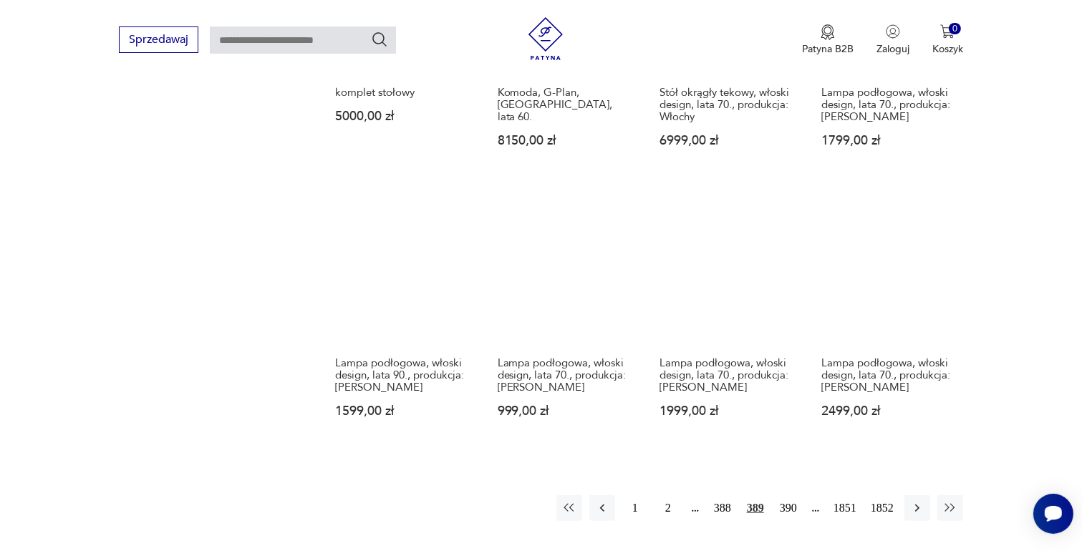
scroll to position [1187, 0]
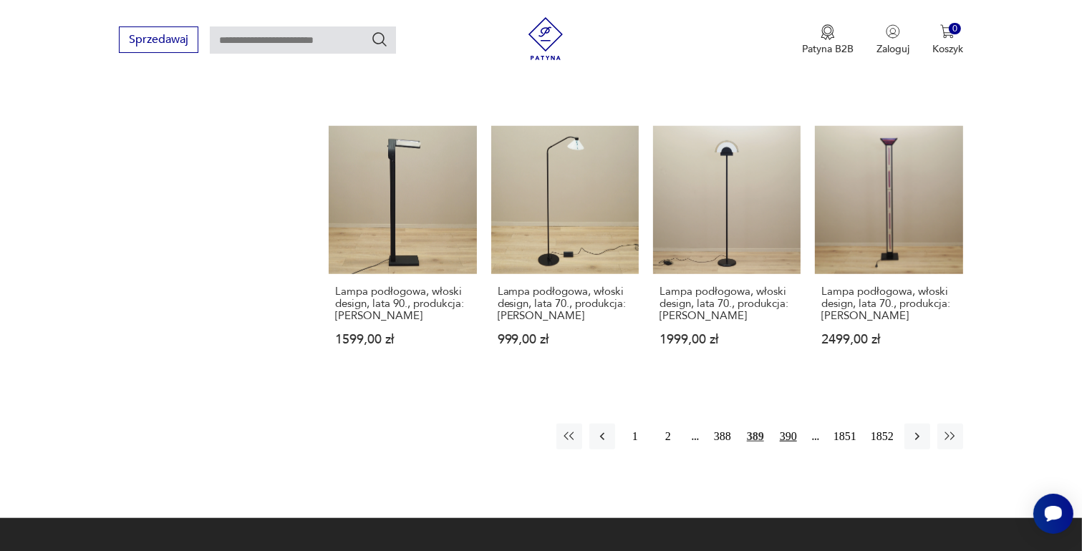
click at [792, 424] on button "390" at bounding box center [788, 437] width 26 height 26
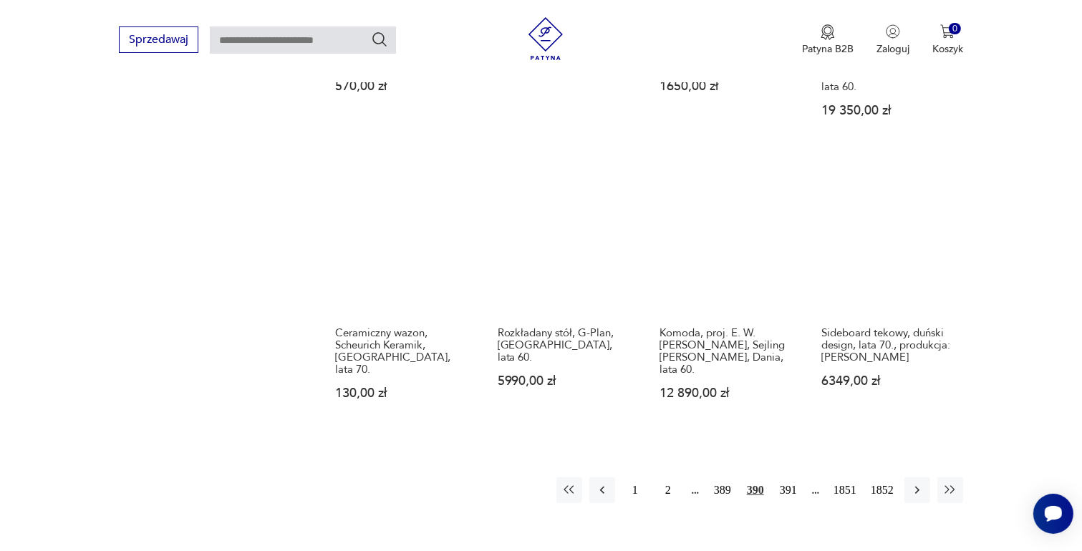
scroll to position [1187, 0]
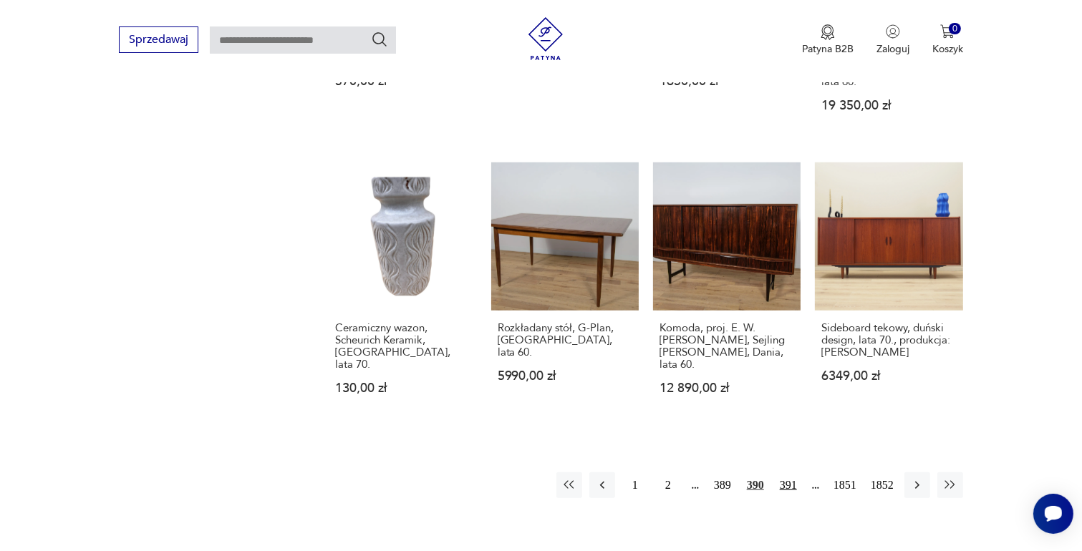
click at [786, 473] on button "391" at bounding box center [788, 486] width 26 height 26
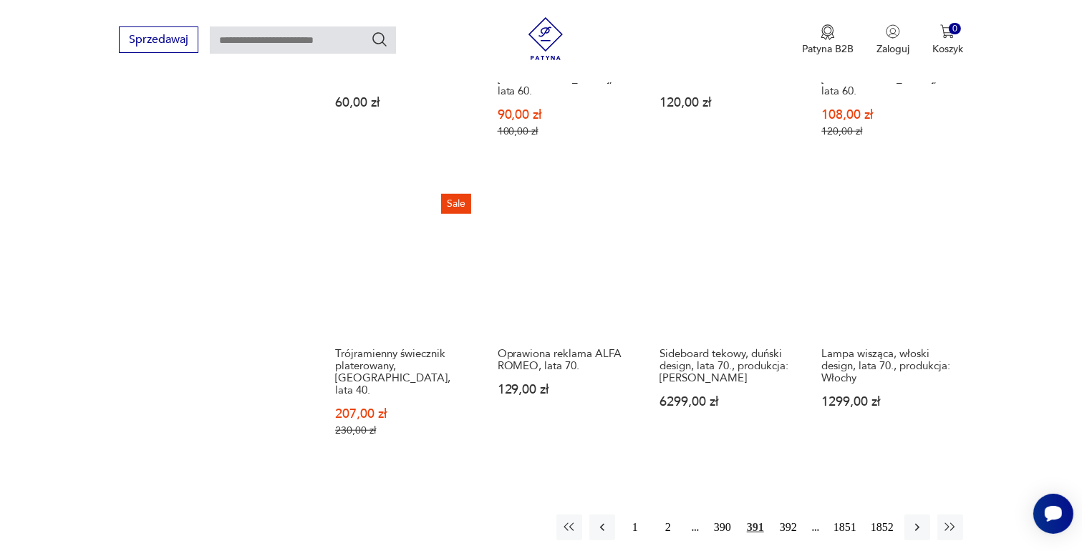
scroll to position [1259, 0]
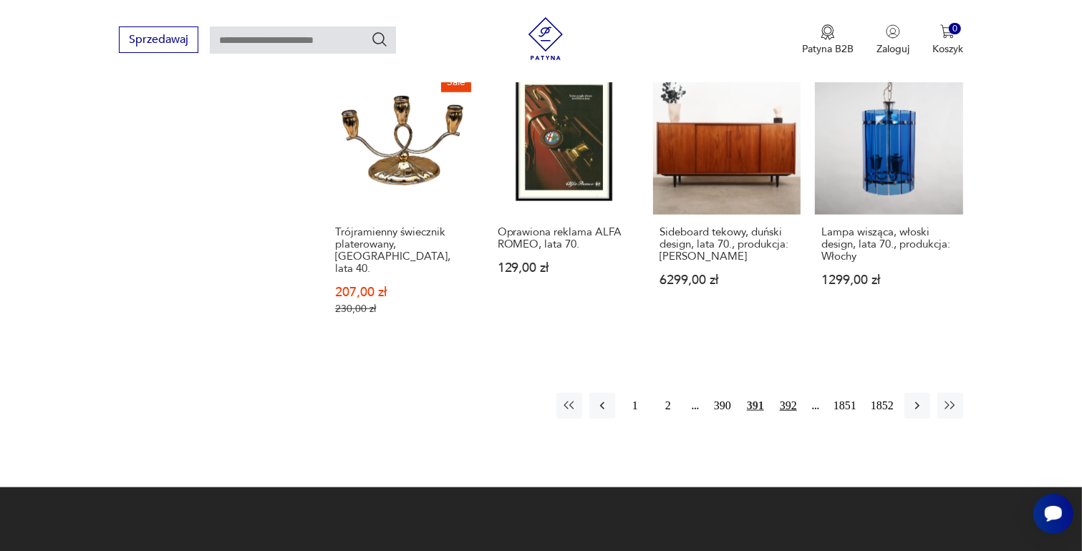
click at [788, 393] on button "392" at bounding box center [788, 406] width 26 height 26
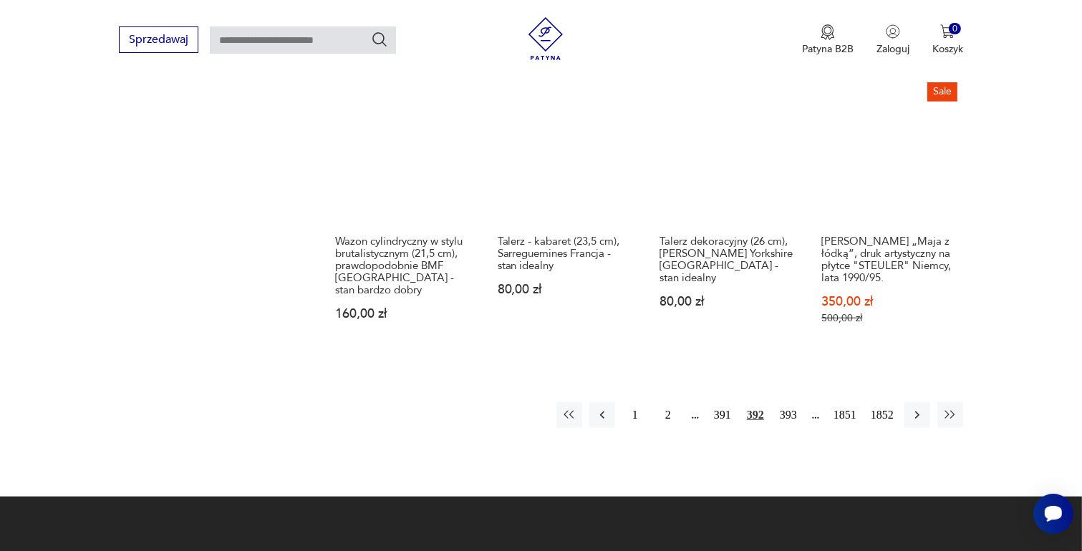
scroll to position [1259, 0]
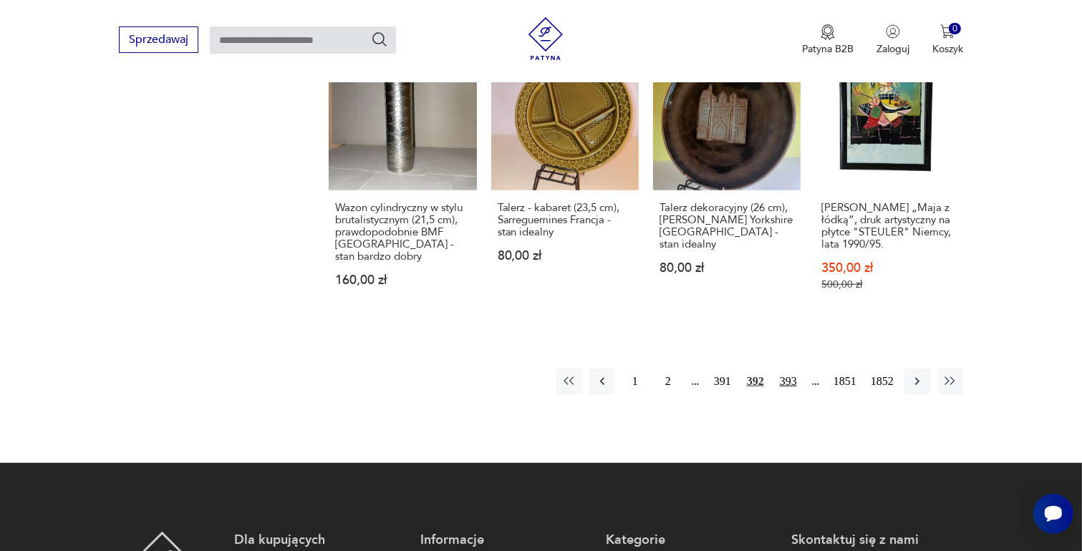
click at [789, 369] on button "393" at bounding box center [788, 382] width 26 height 26
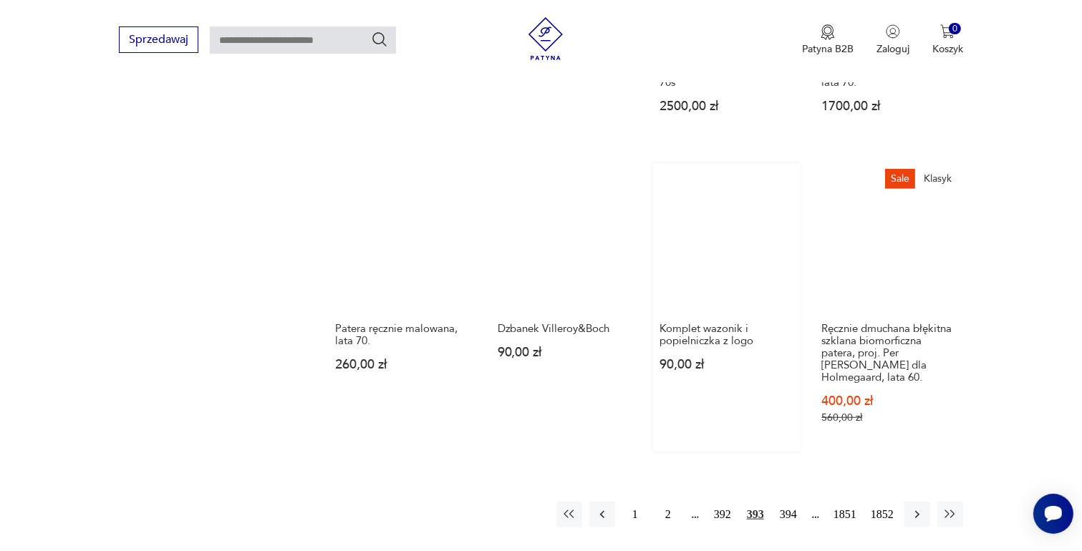
scroll to position [1402, 0]
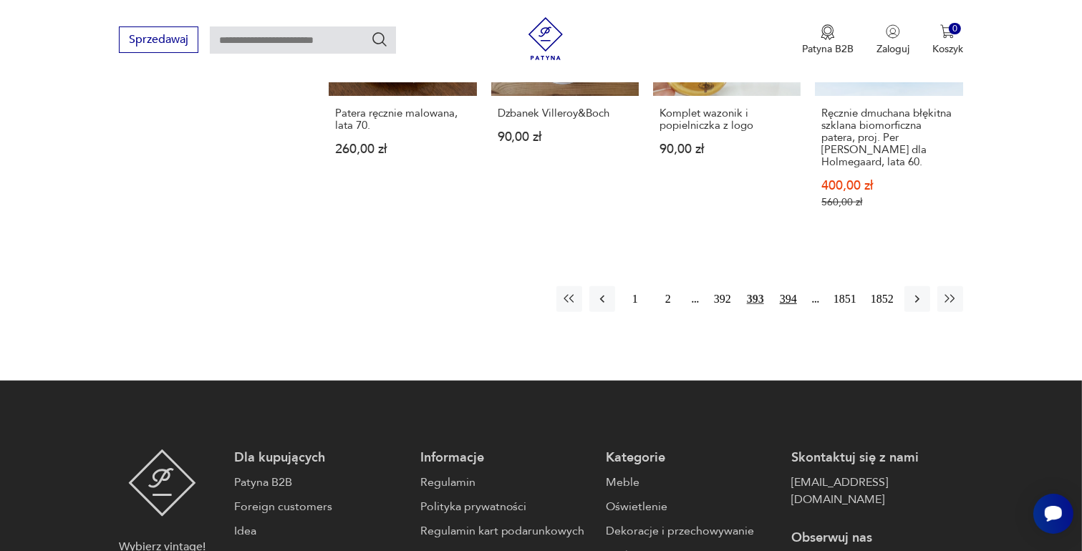
click at [796, 286] on button "394" at bounding box center [788, 299] width 26 height 26
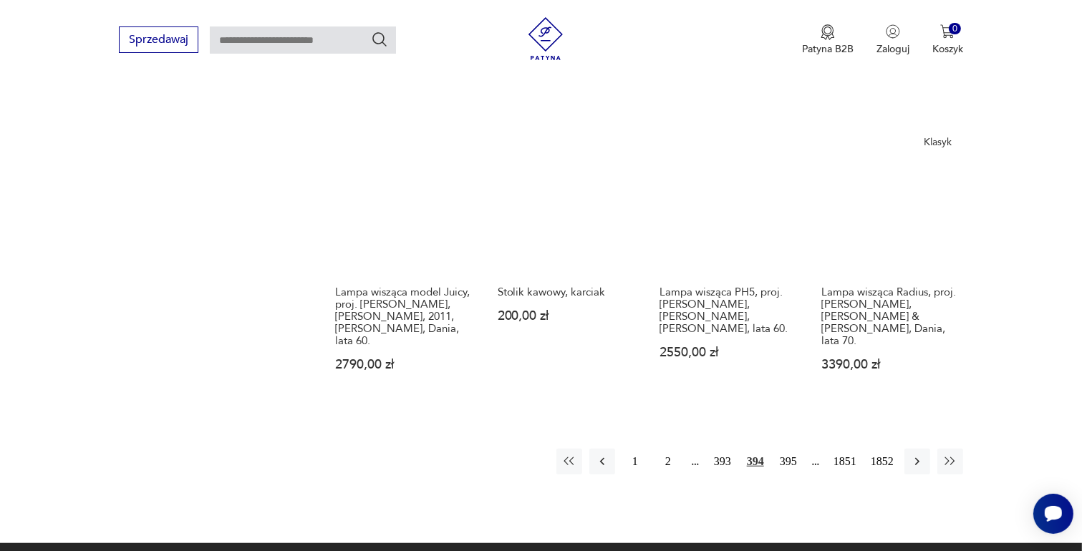
scroll to position [1187, 0]
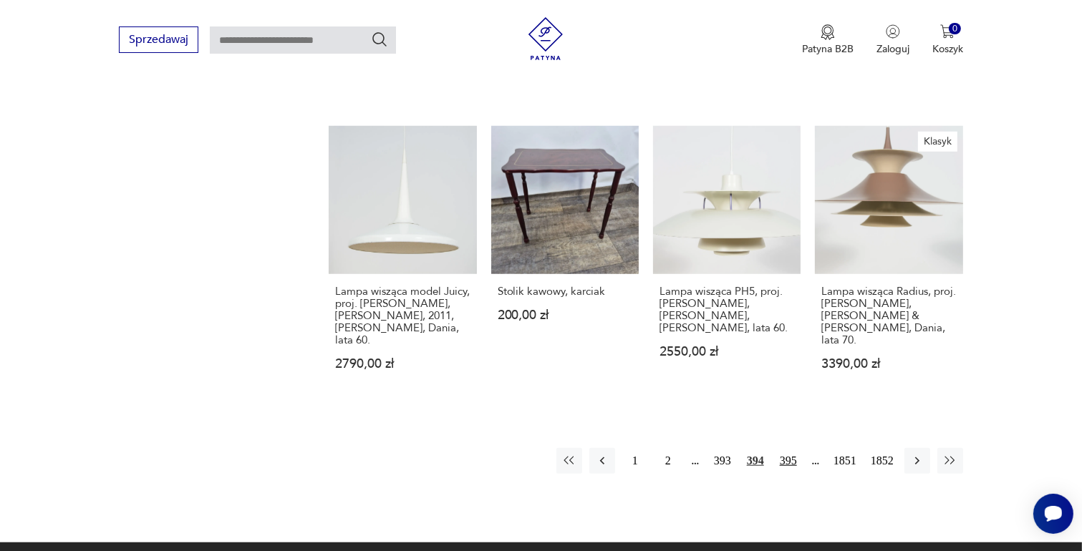
click at [783, 448] on button "395" at bounding box center [788, 461] width 26 height 26
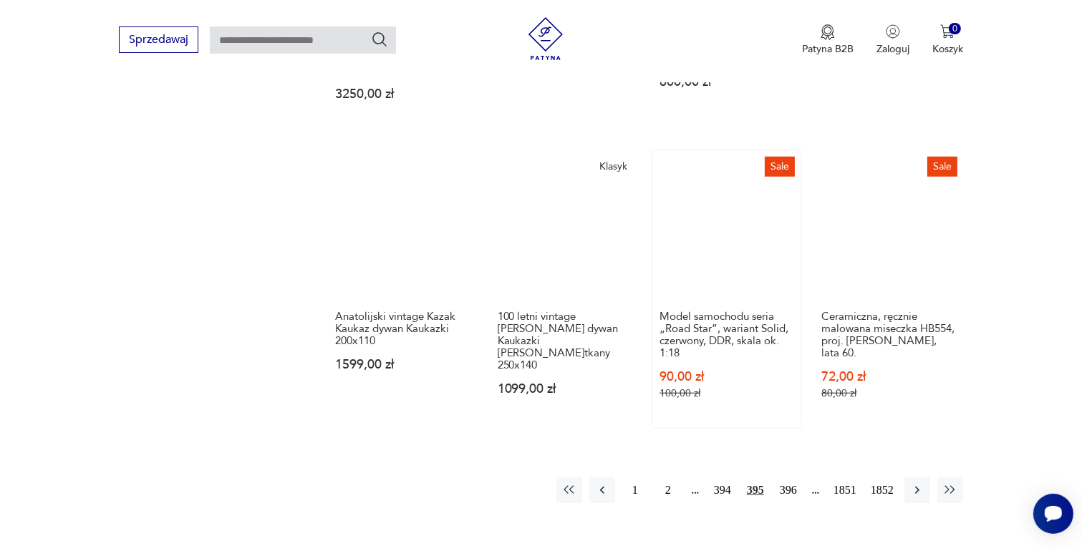
scroll to position [1259, 0]
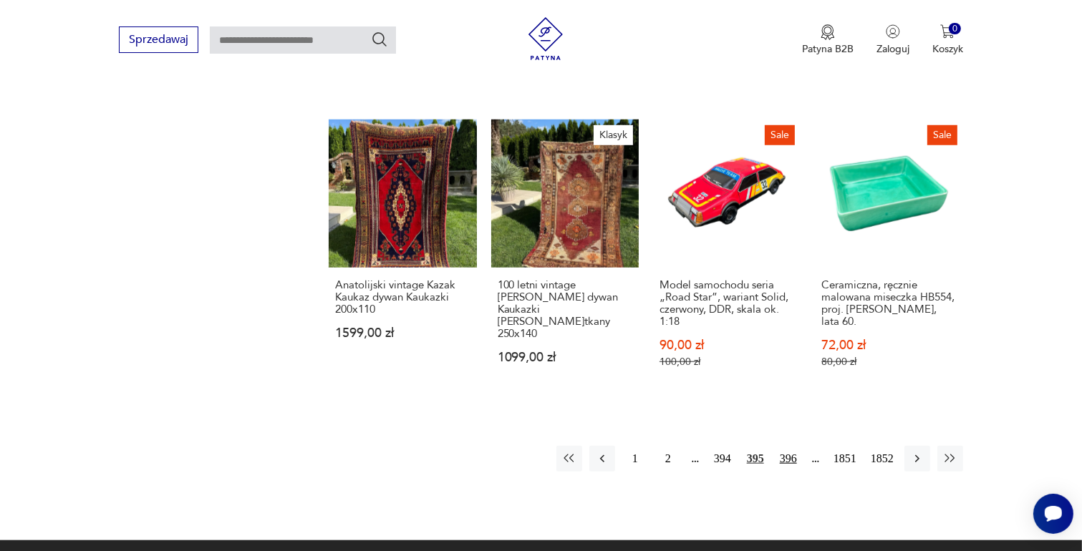
click at [790, 446] on button "396" at bounding box center [788, 459] width 26 height 26
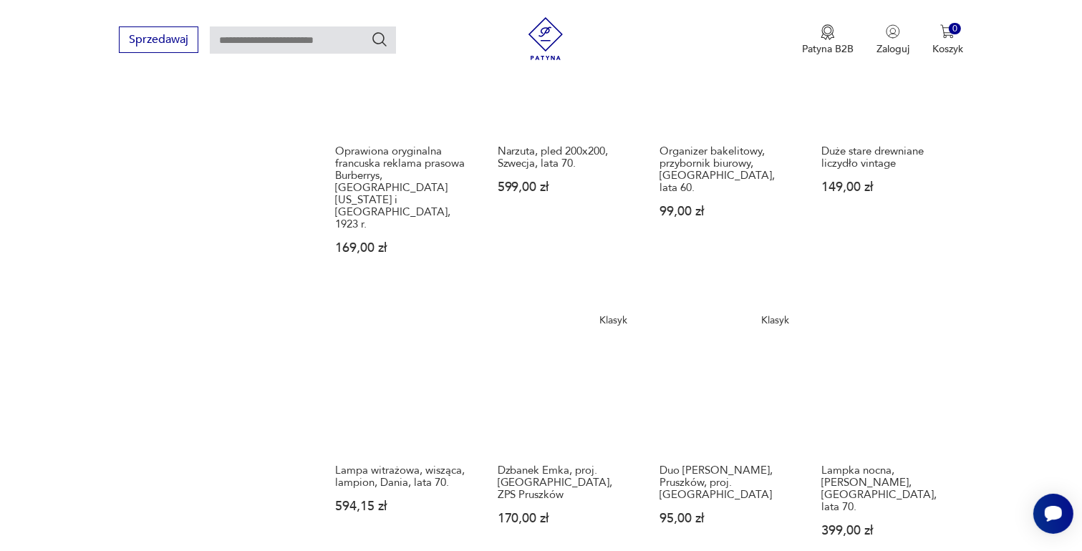
scroll to position [1115, 0]
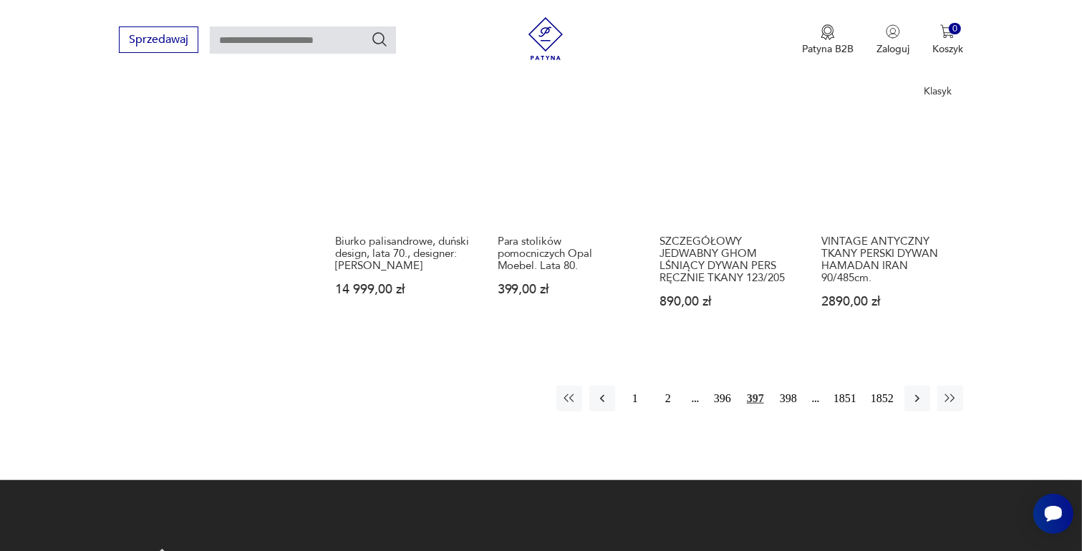
scroll to position [1259, 0]
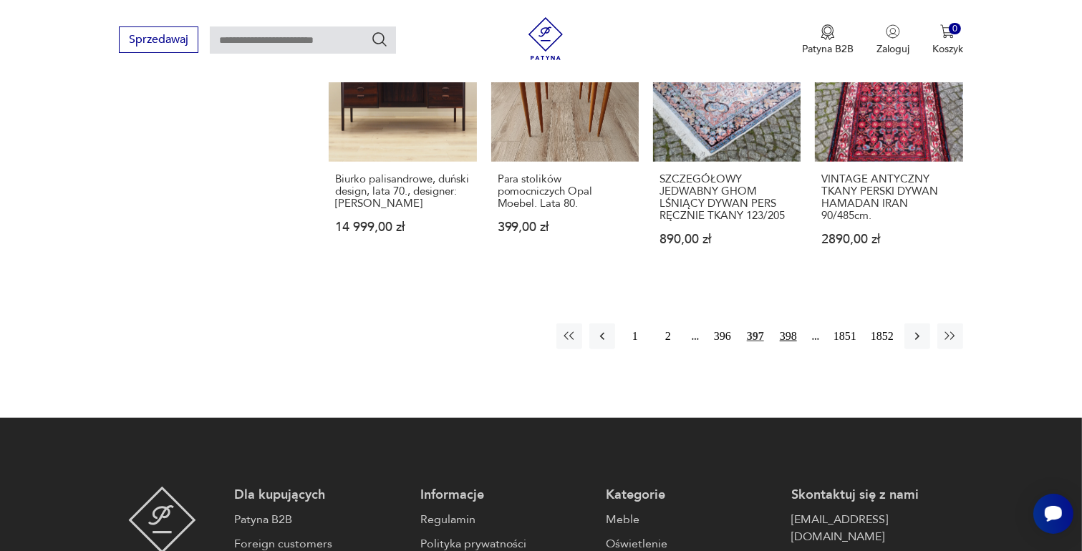
click at [788, 324] on button "398" at bounding box center [788, 337] width 26 height 26
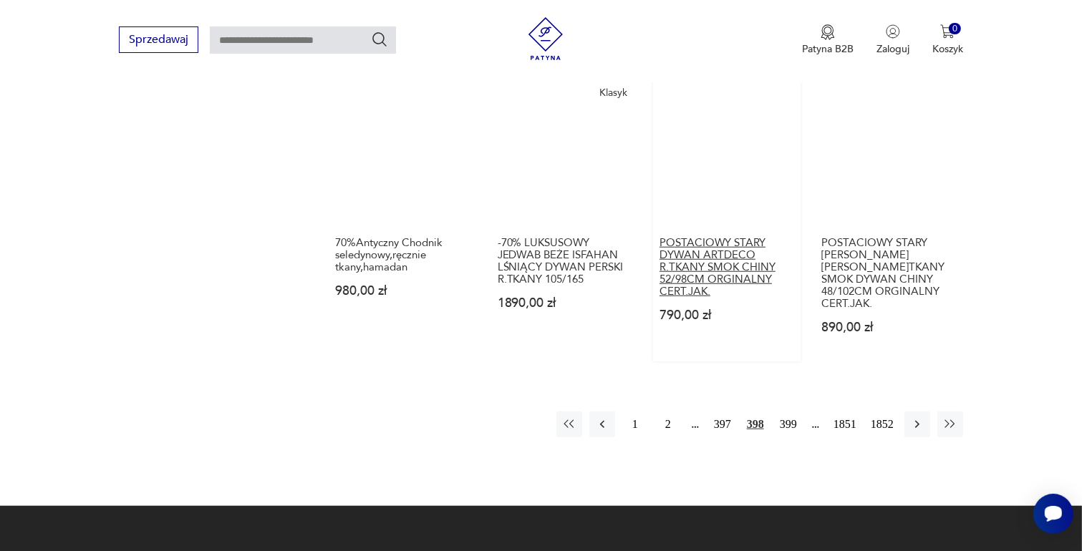
scroll to position [1259, 0]
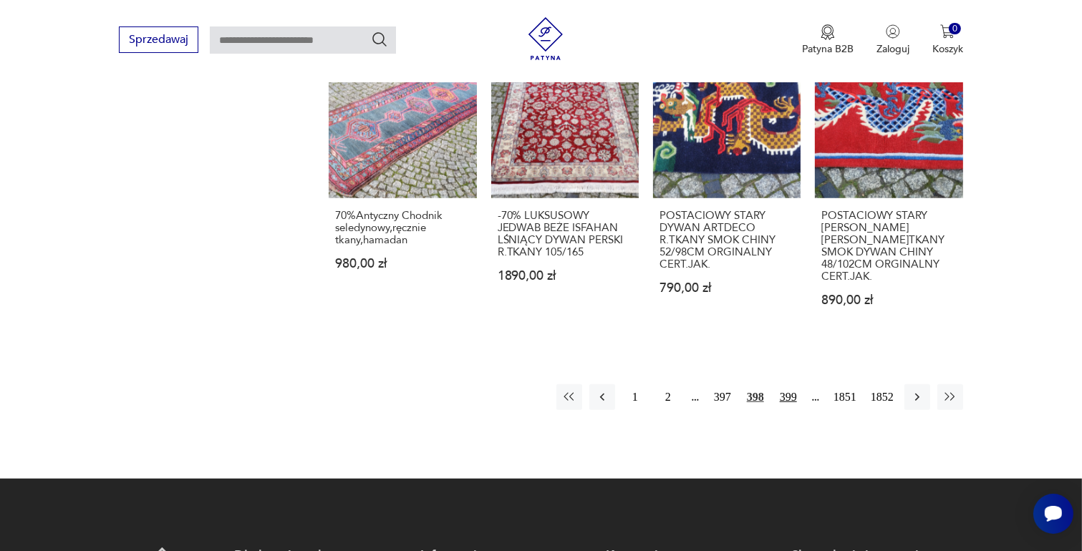
click at [782, 384] on button "399" at bounding box center [788, 397] width 26 height 26
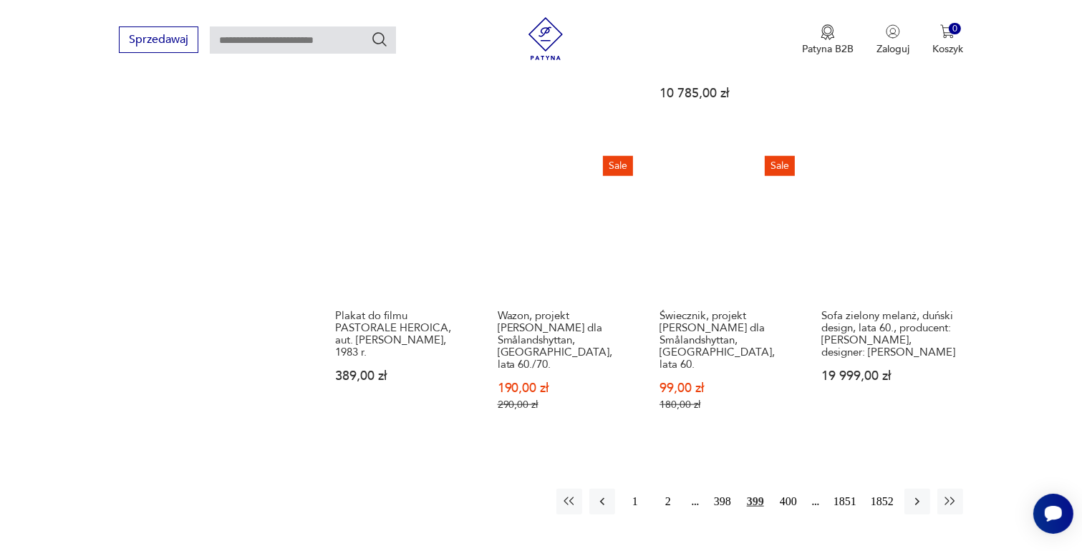
scroll to position [1330, 0]
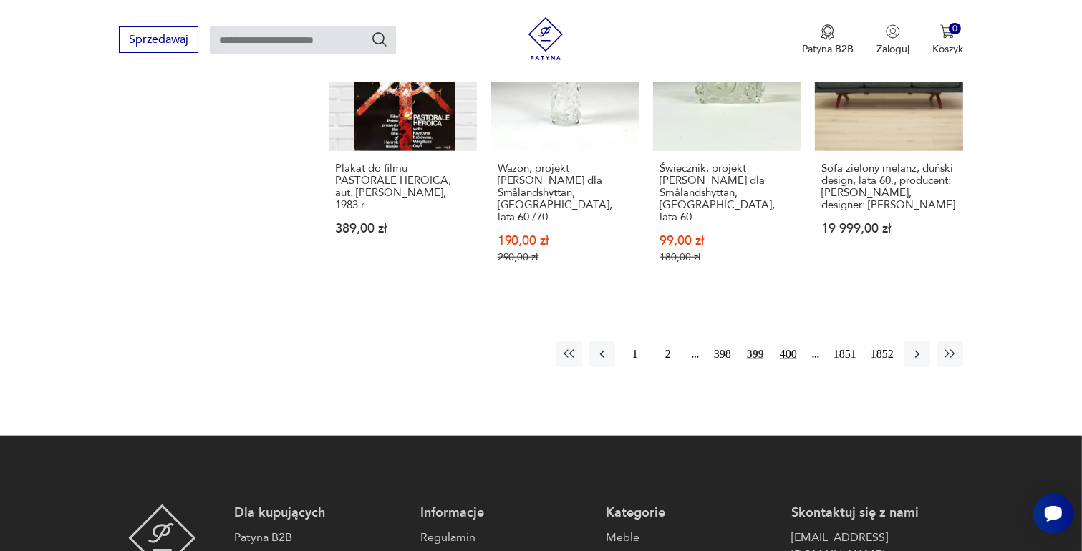
click at [795, 342] on button "400" at bounding box center [788, 355] width 26 height 26
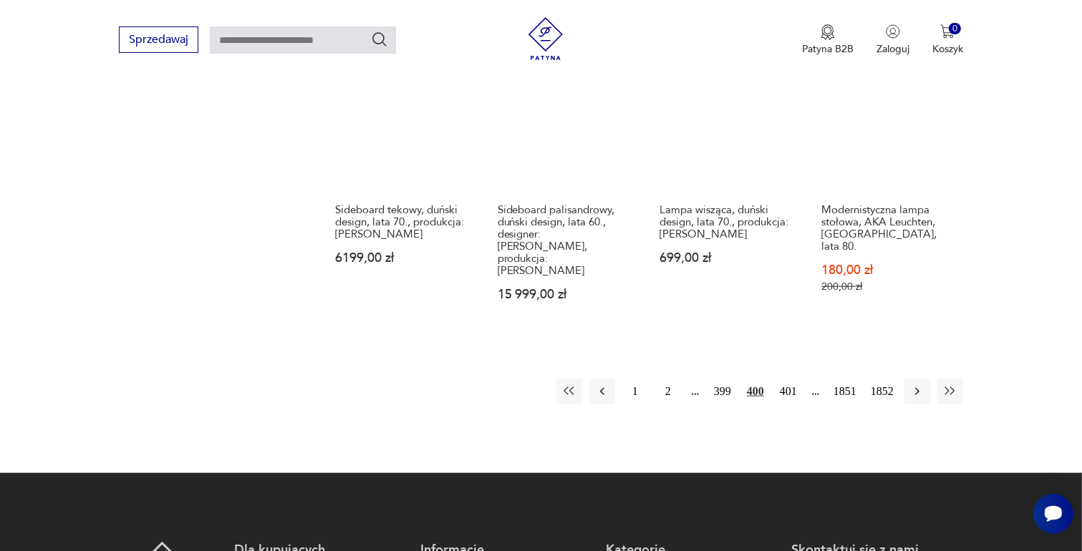
scroll to position [1330, 0]
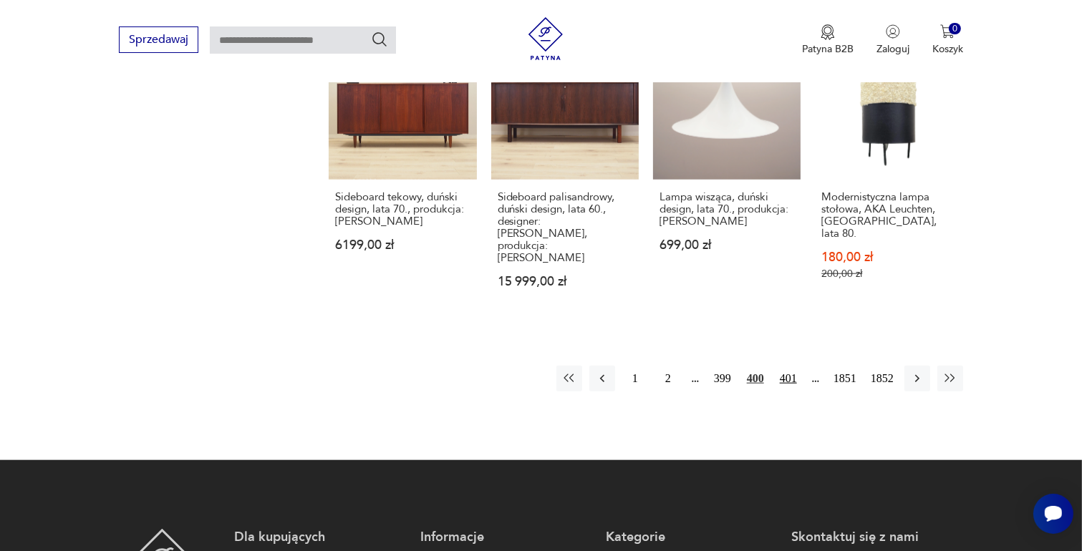
click at [788, 366] on button "401" at bounding box center [788, 379] width 26 height 26
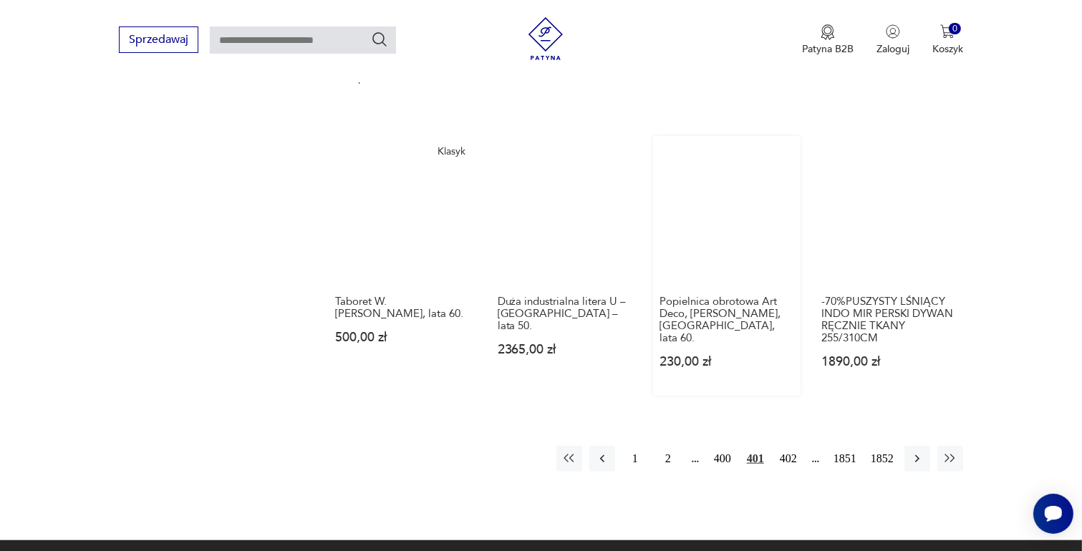
scroll to position [1330, 0]
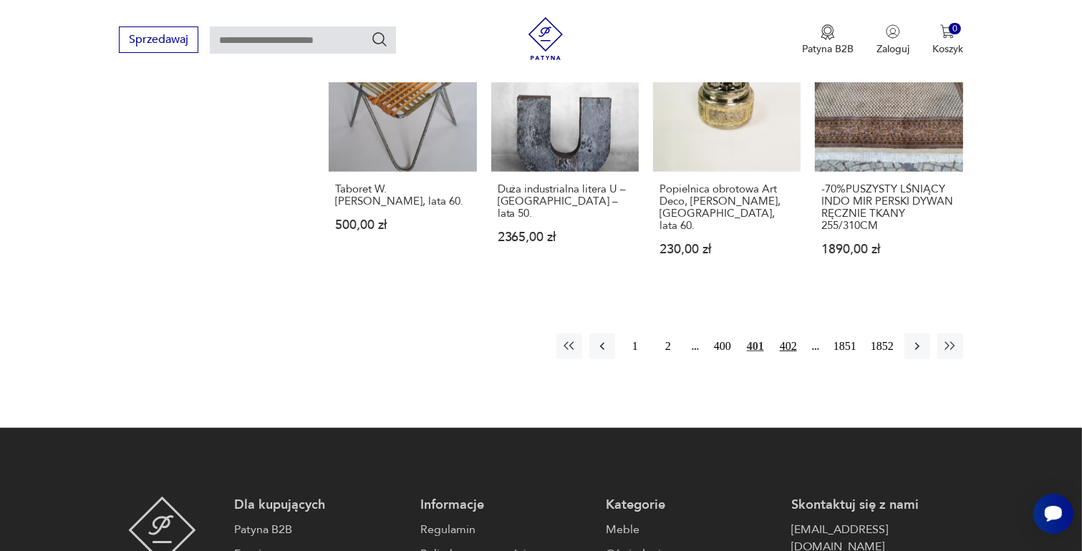
click at [791, 334] on button "402" at bounding box center [788, 347] width 26 height 26
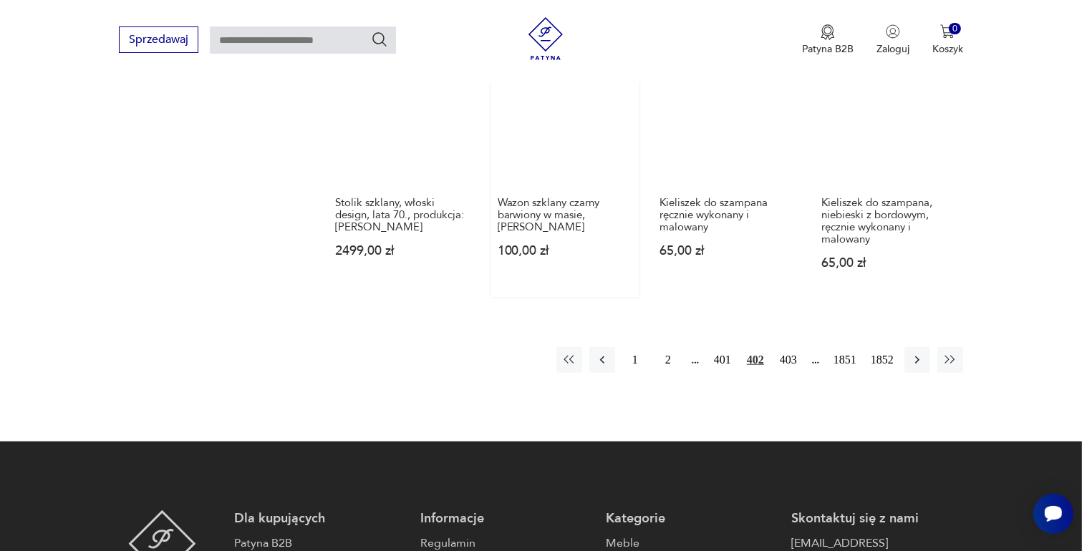
scroll to position [1330, 0]
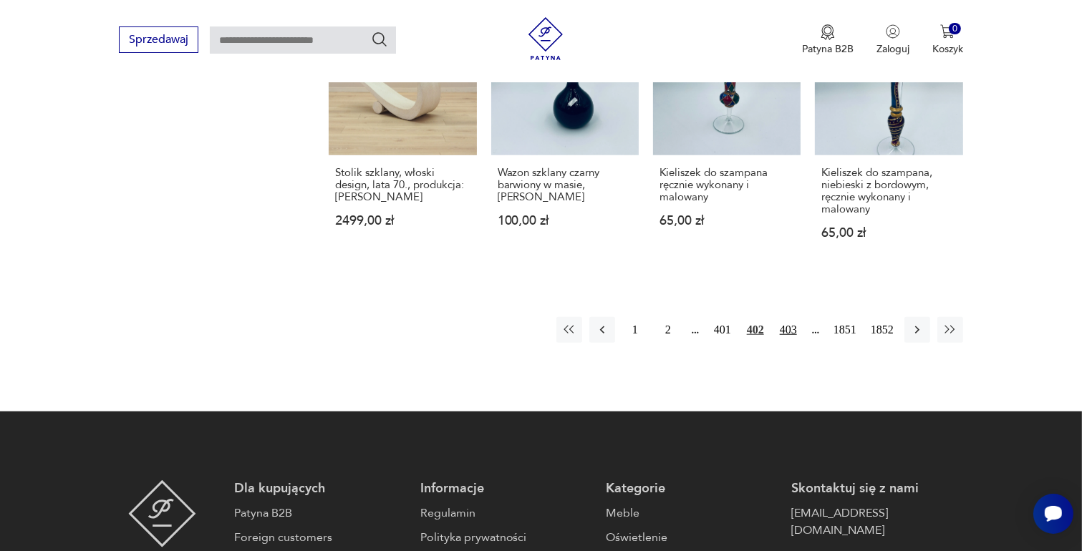
click at [785, 317] on button "403" at bounding box center [788, 330] width 26 height 26
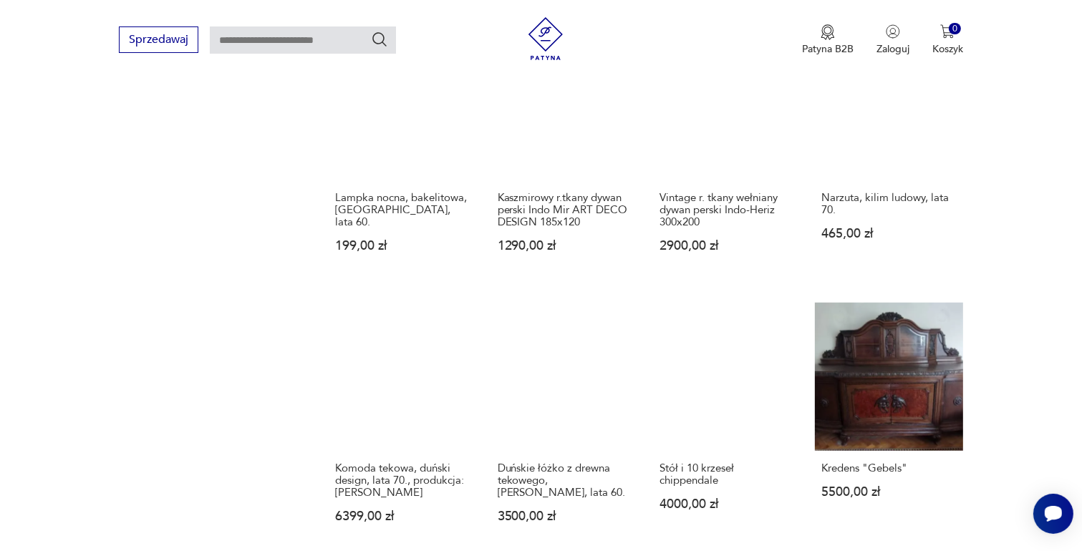
scroll to position [1259, 0]
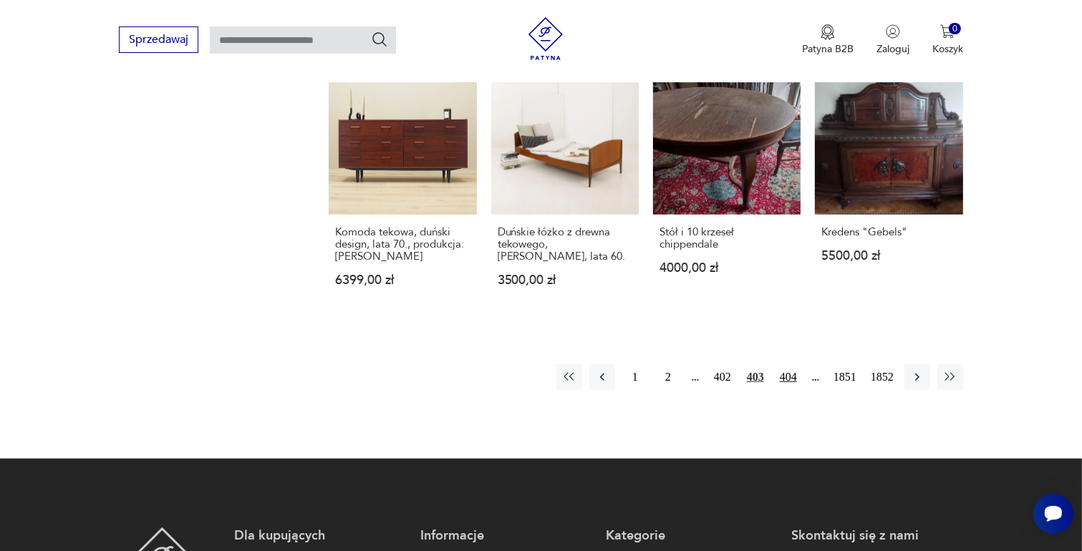
click at [791, 364] on button "404" at bounding box center [788, 377] width 26 height 26
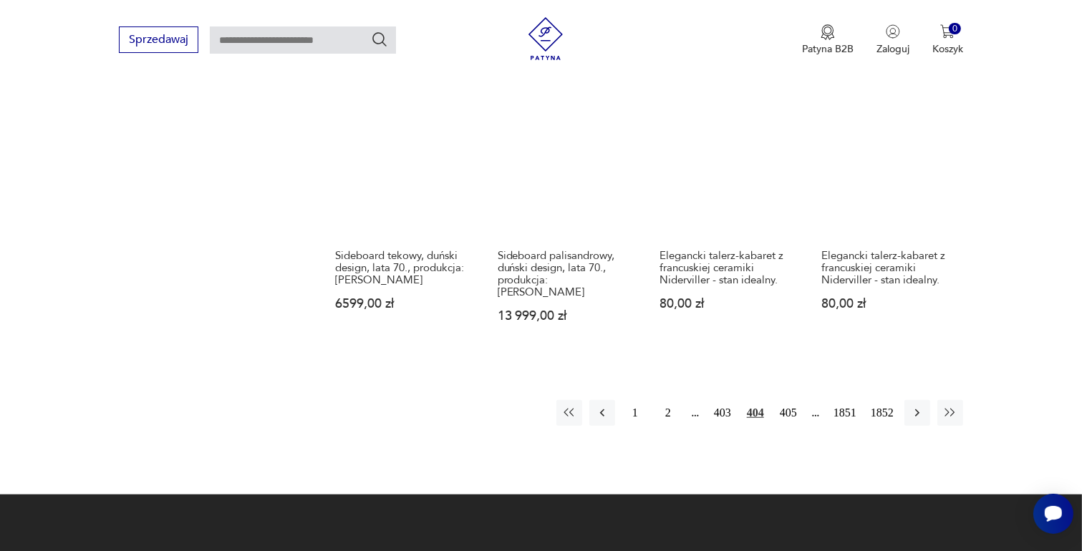
scroll to position [1187, 0]
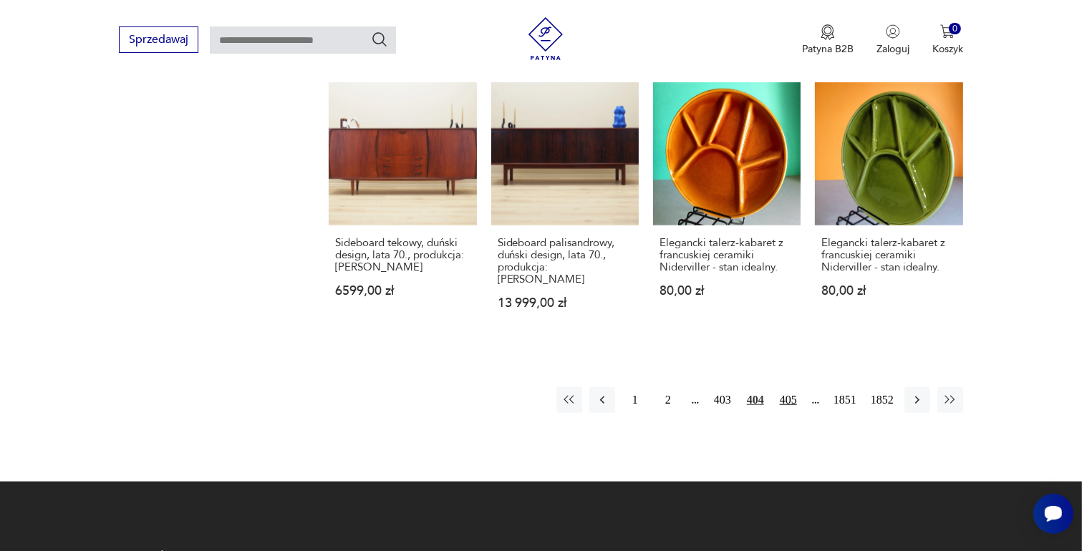
click at [790, 387] on button "405" at bounding box center [788, 400] width 26 height 26
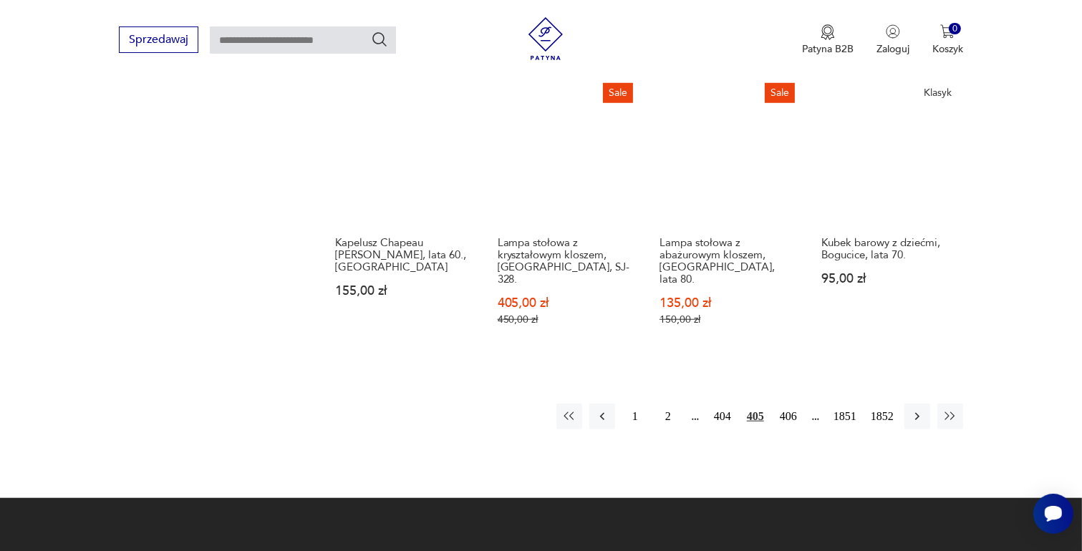
scroll to position [1187, 0]
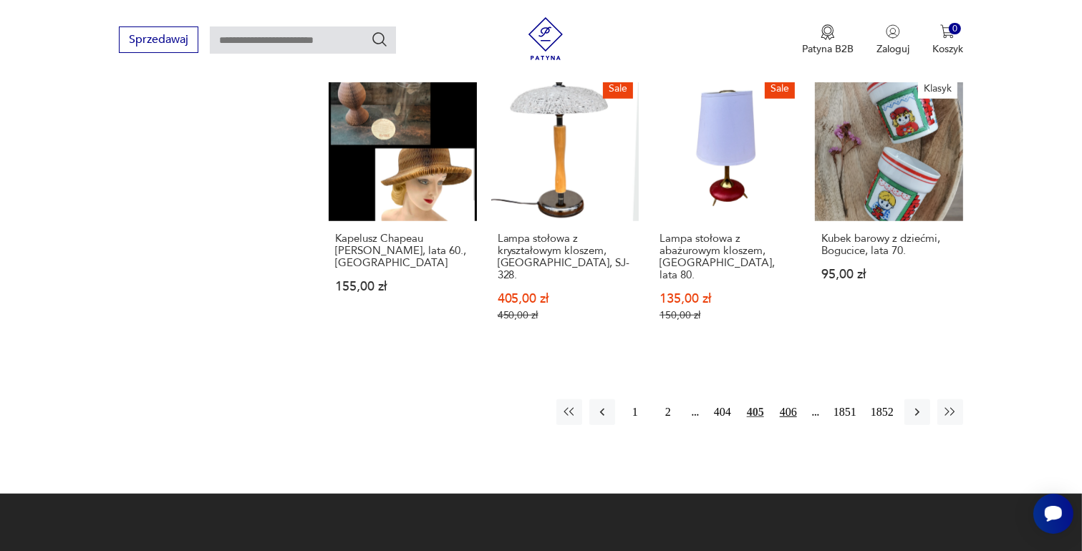
click at [785, 400] on button "406" at bounding box center [788, 413] width 26 height 26
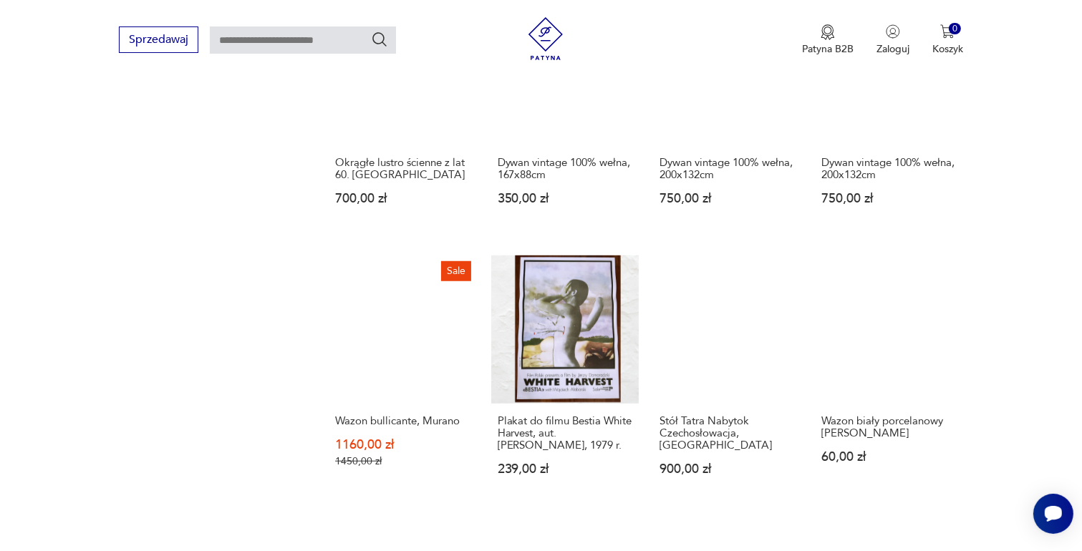
scroll to position [1187, 0]
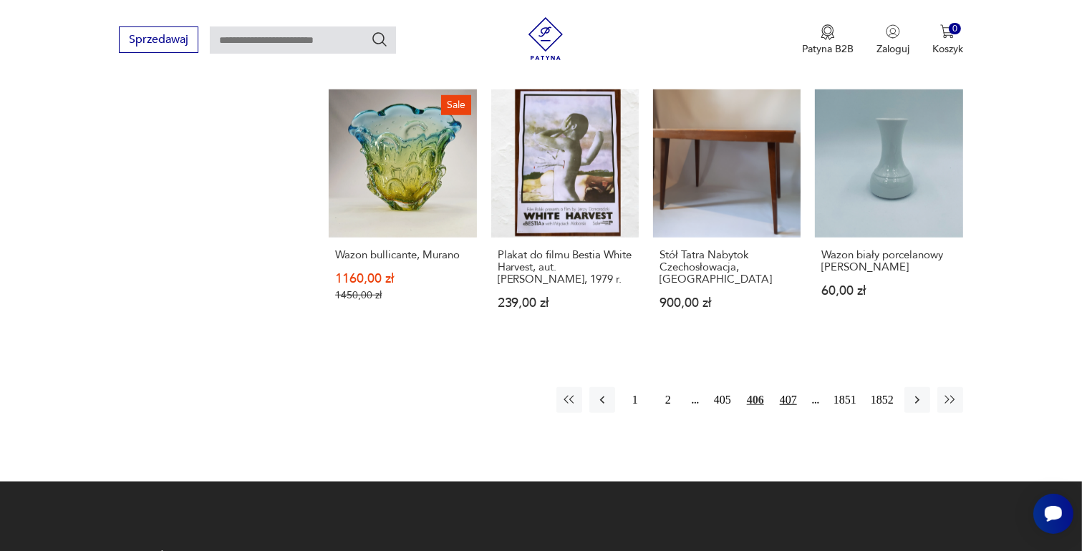
click at [789, 387] on button "407" at bounding box center [788, 400] width 26 height 26
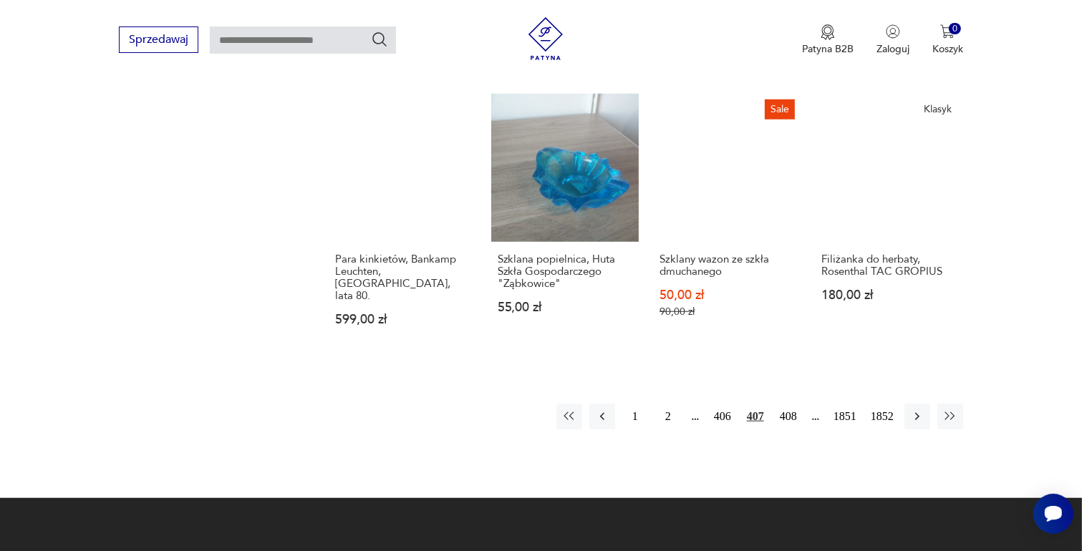
scroll to position [1259, 0]
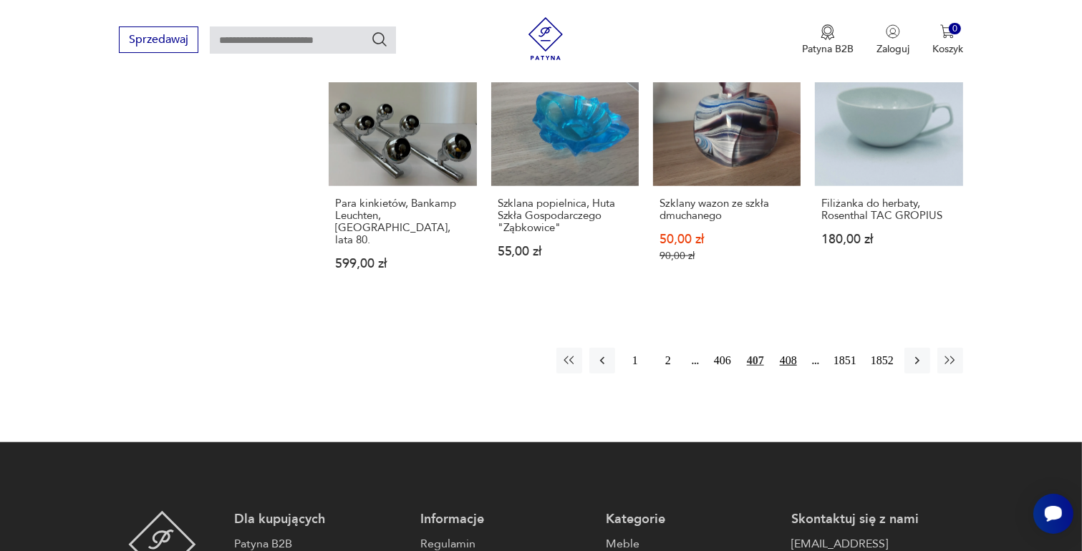
click at [789, 348] on button "408" at bounding box center [788, 361] width 26 height 26
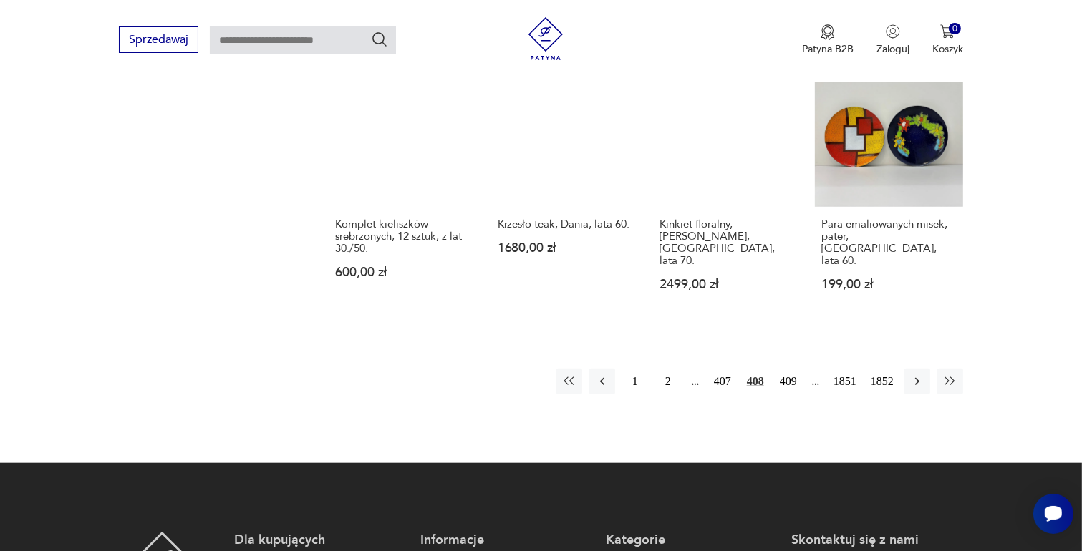
scroll to position [1259, 0]
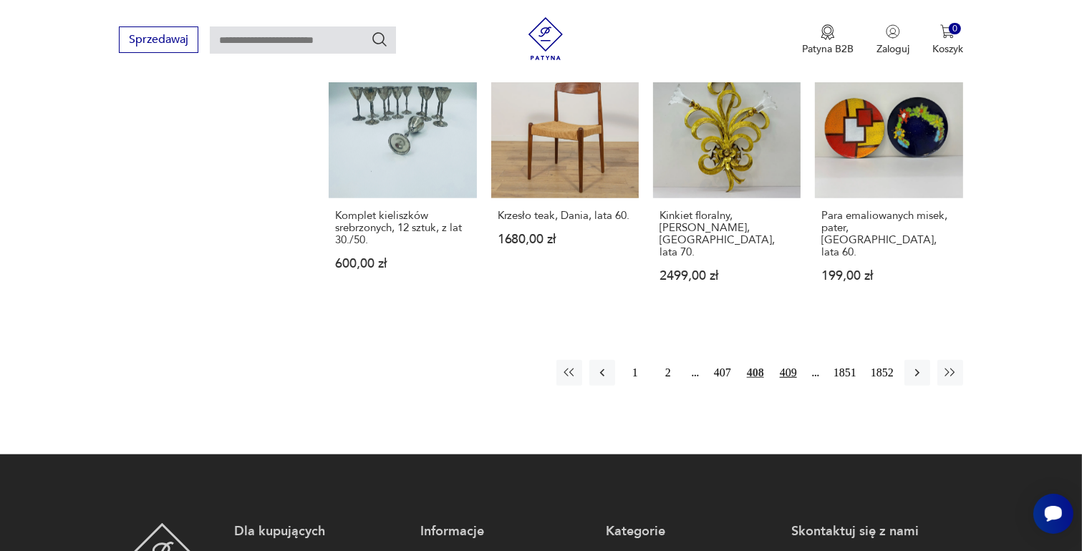
click at [788, 360] on button "409" at bounding box center [788, 373] width 26 height 26
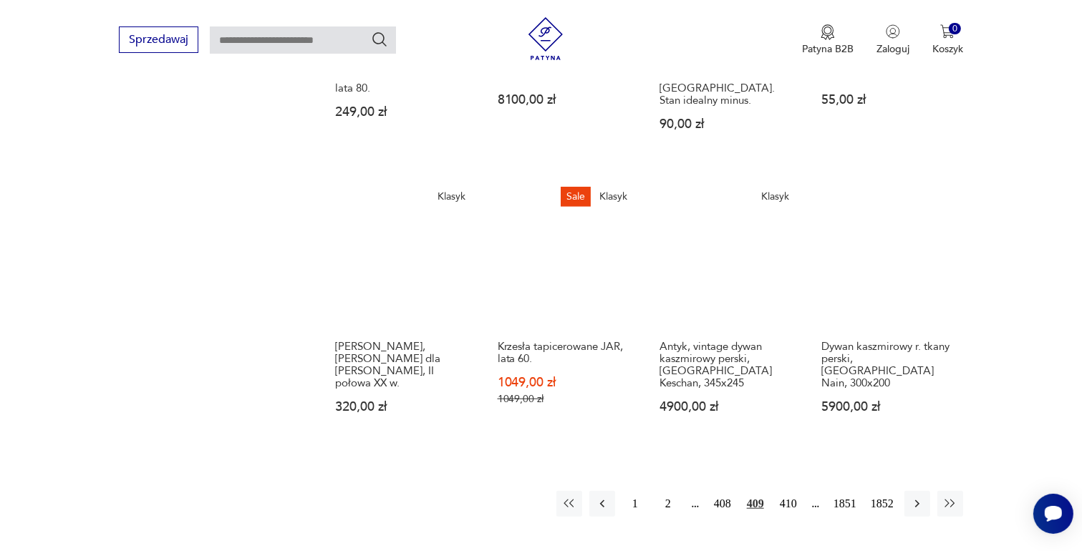
scroll to position [1259, 0]
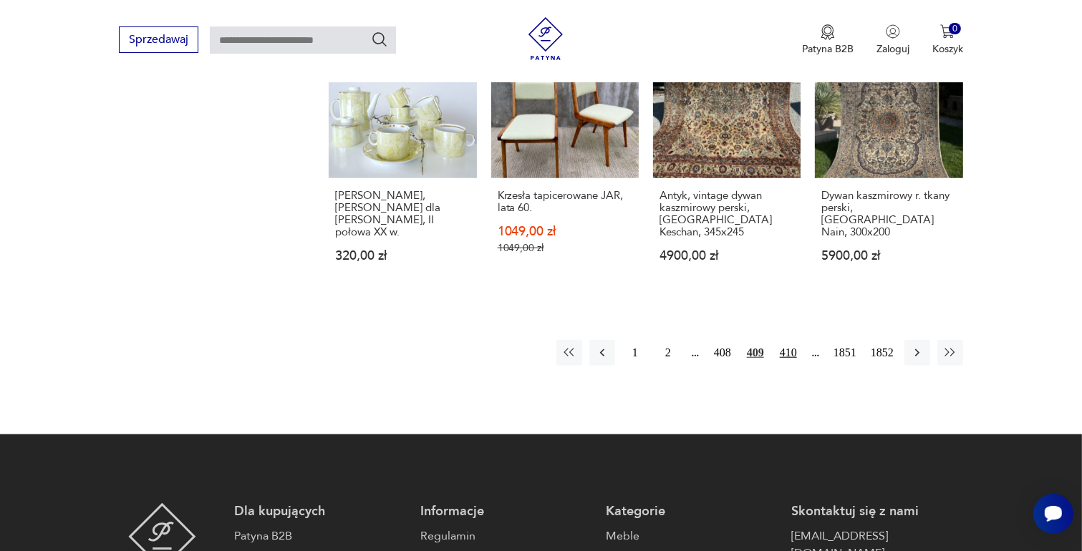
click at [785, 340] on button "410" at bounding box center [788, 353] width 26 height 26
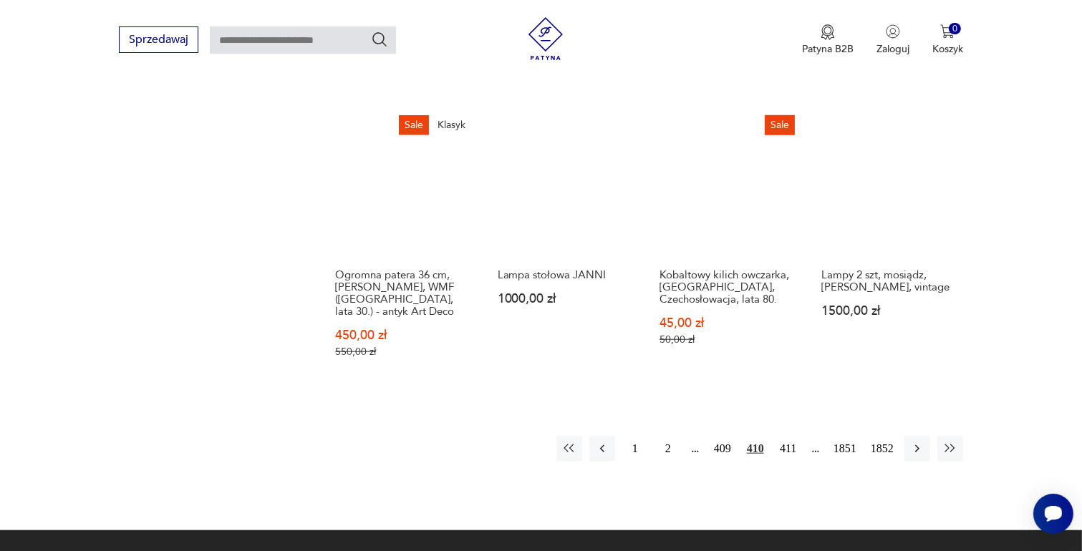
scroll to position [1259, 0]
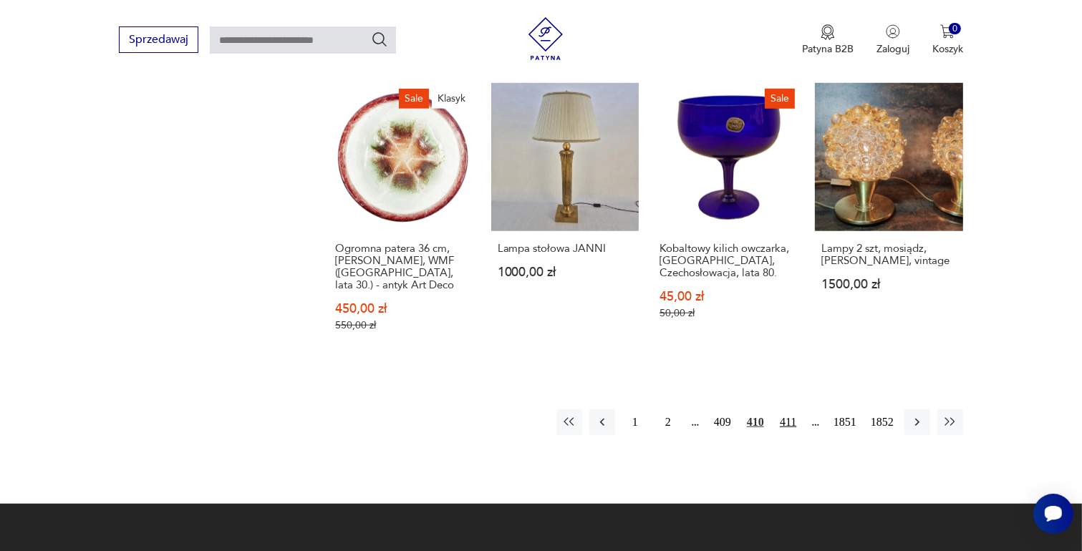
click at [793, 410] on button "411" at bounding box center [788, 423] width 26 height 26
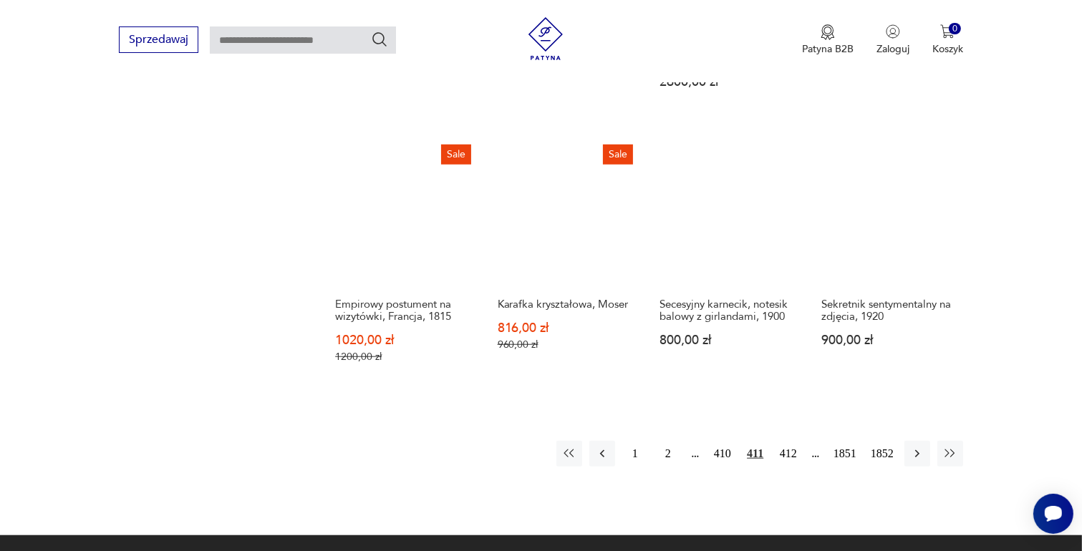
scroll to position [1187, 0]
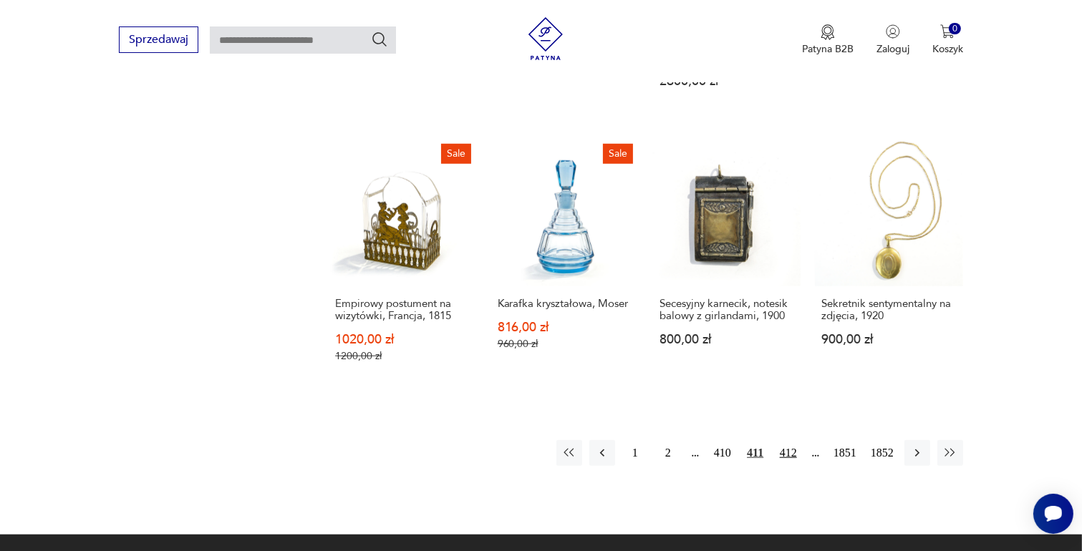
click at [789, 440] on button "412" at bounding box center [788, 453] width 26 height 26
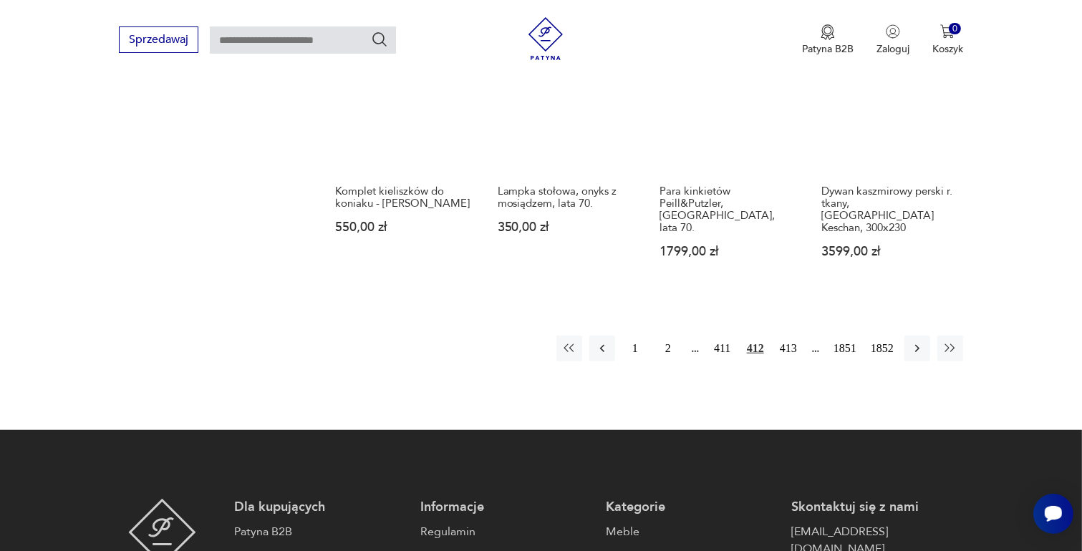
scroll to position [1259, 0]
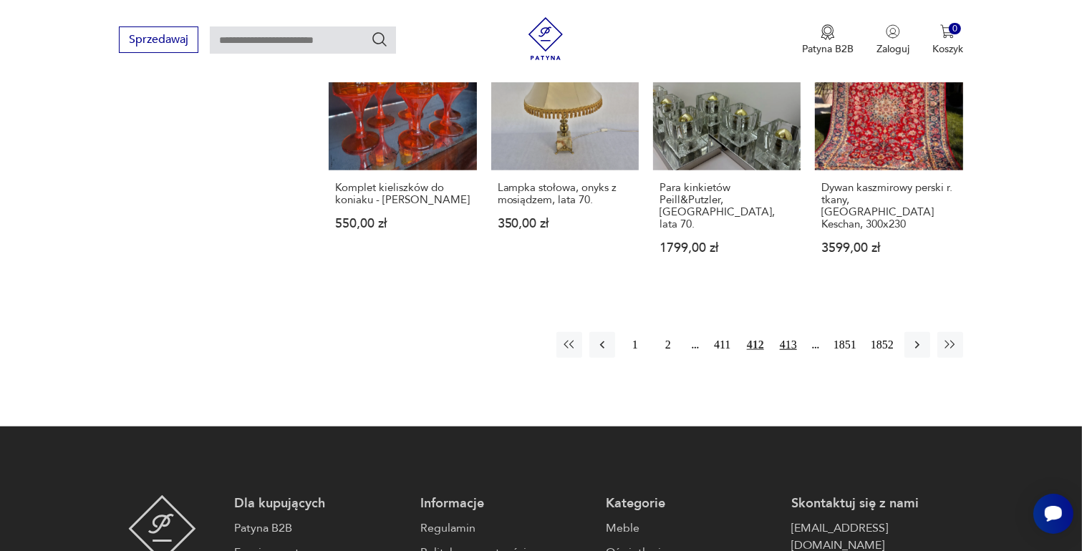
click at [789, 332] on button "413" at bounding box center [788, 345] width 26 height 26
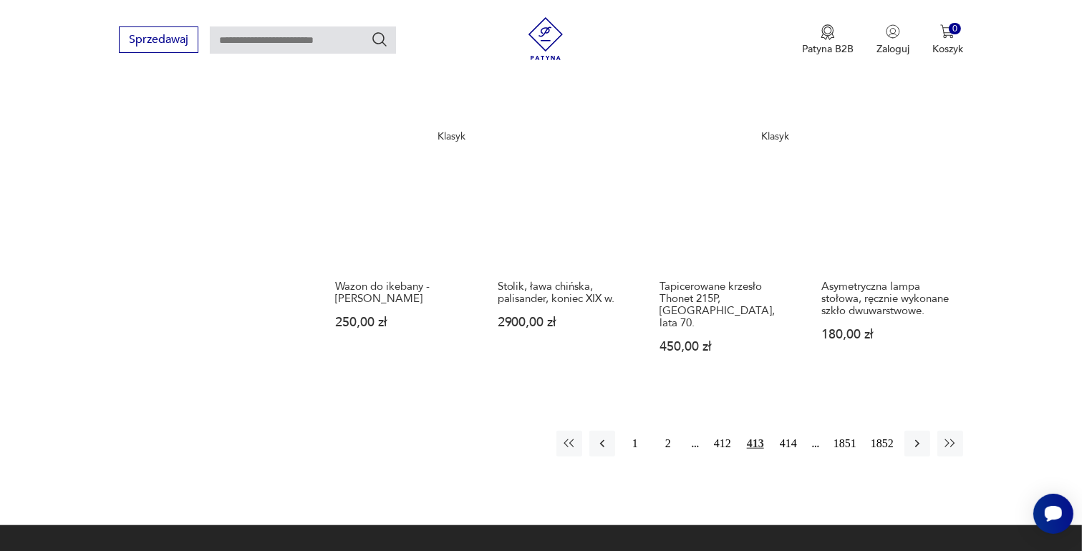
scroll to position [1187, 0]
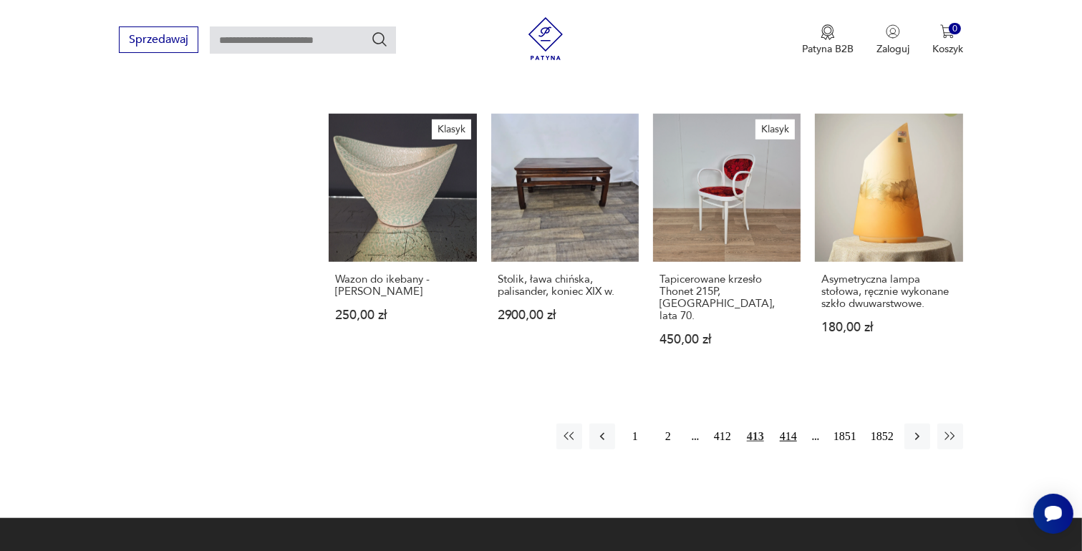
click at [789, 424] on button "414" at bounding box center [788, 437] width 26 height 26
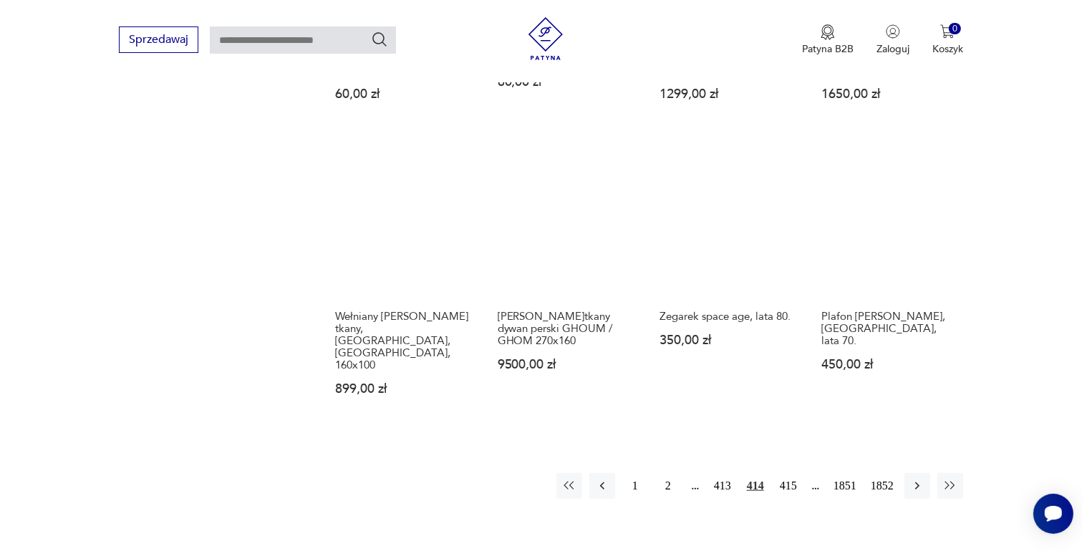
scroll to position [1187, 0]
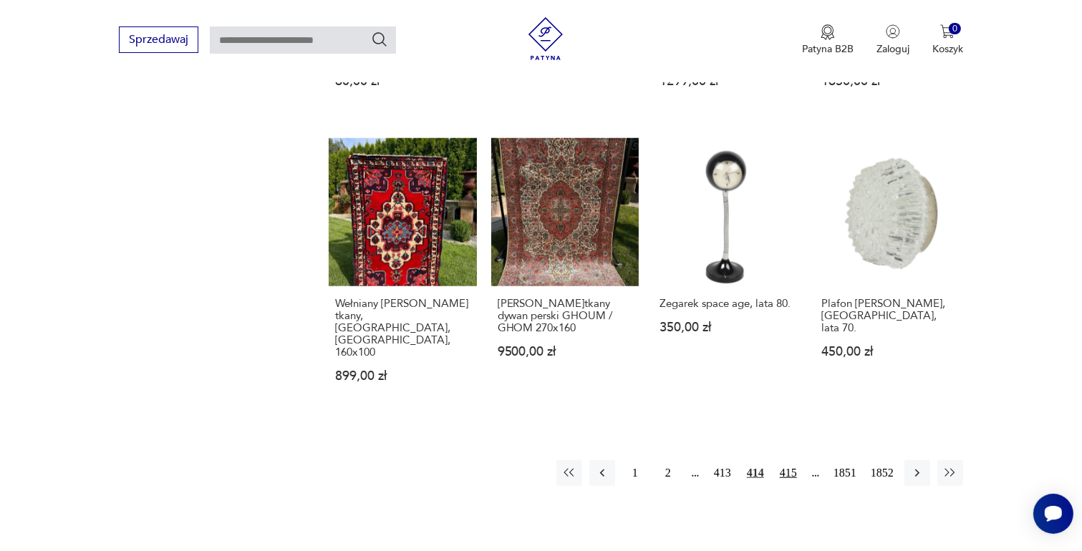
click at [788, 460] on button "415" at bounding box center [788, 473] width 26 height 26
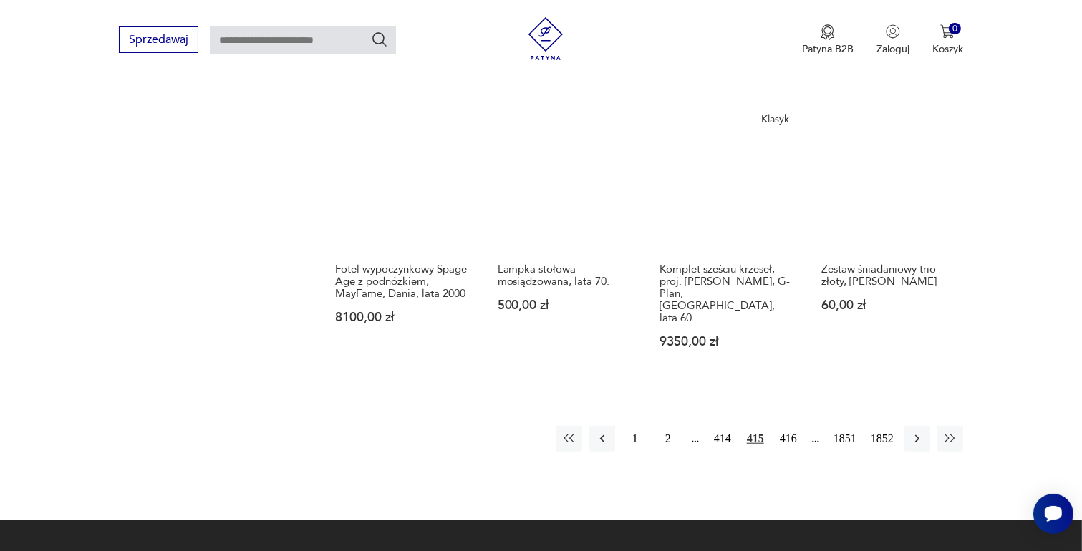
scroll to position [1259, 0]
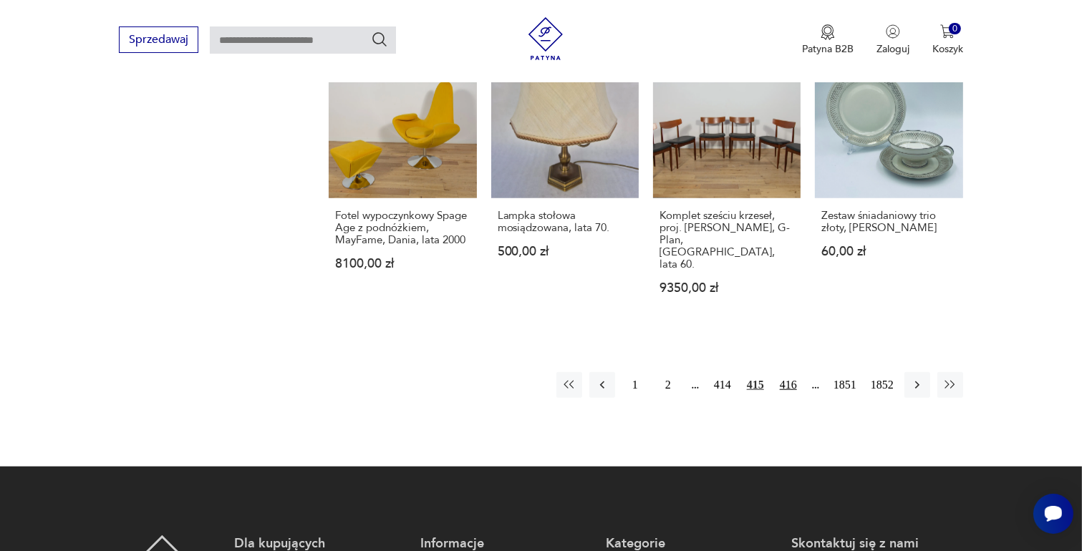
click at [794, 372] on button "416" at bounding box center [788, 385] width 26 height 26
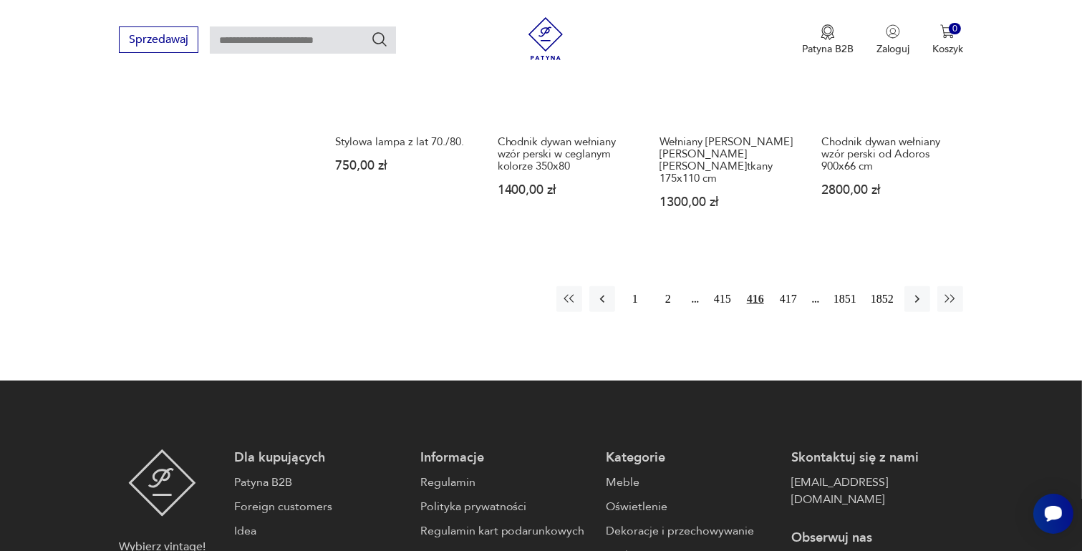
scroll to position [1330, 0]
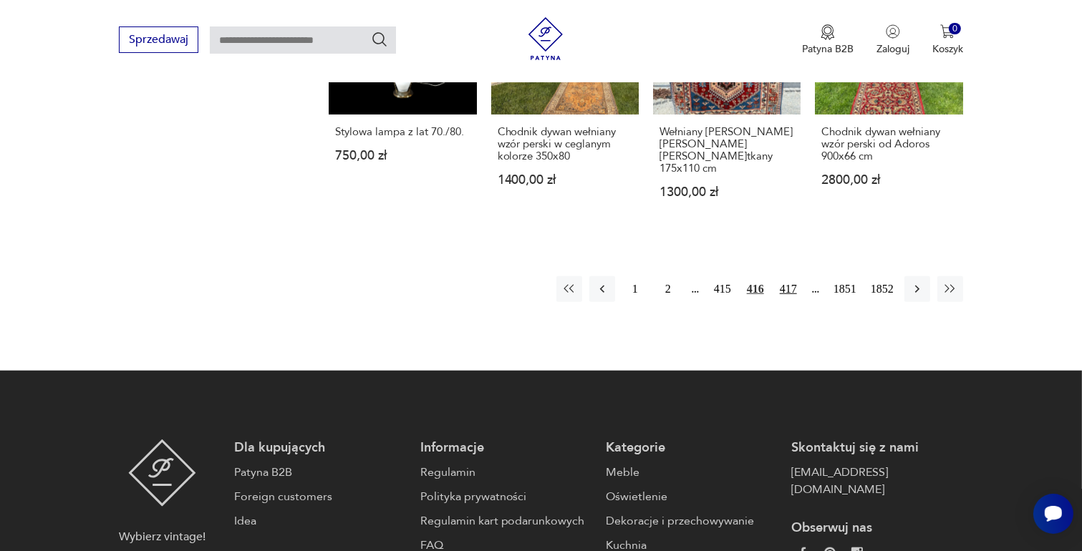
click at [785, 276] on button "417" at bounding box center [788, 289] width 26 height 26
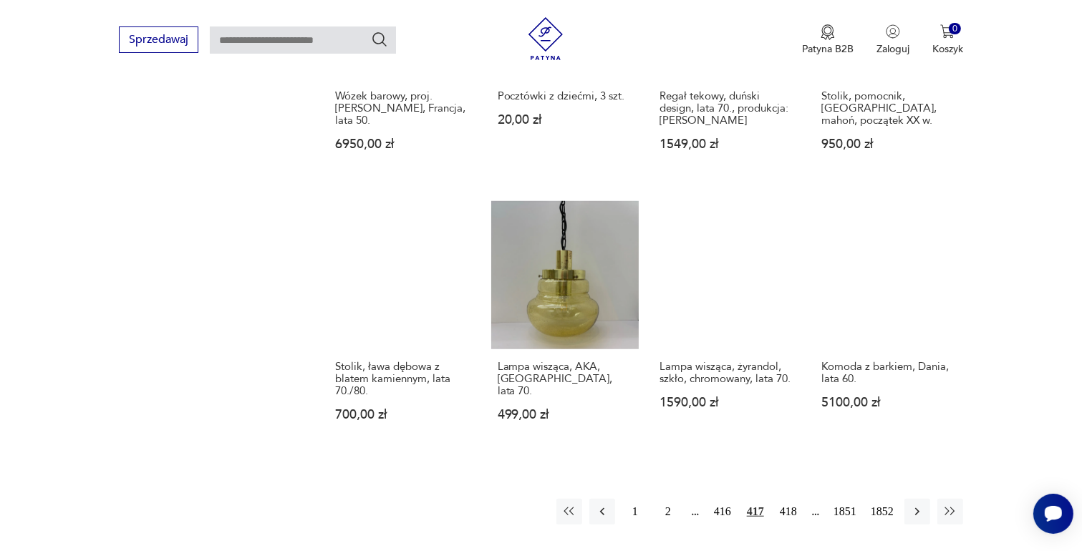
scroll to position [1115, 0]
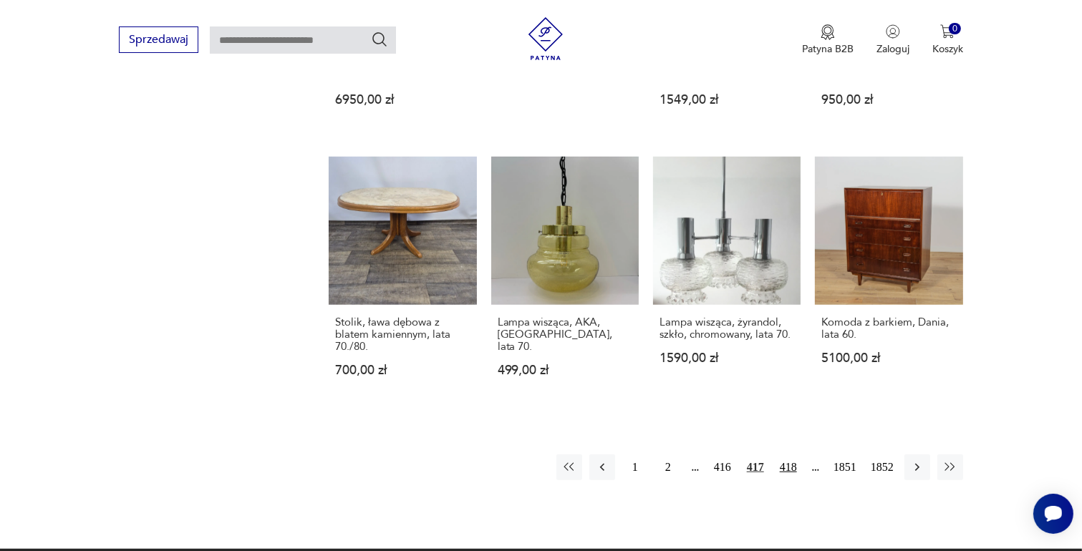
click at [790, 466] on button "418" at bounding box center [788, 468] width 26 height 26
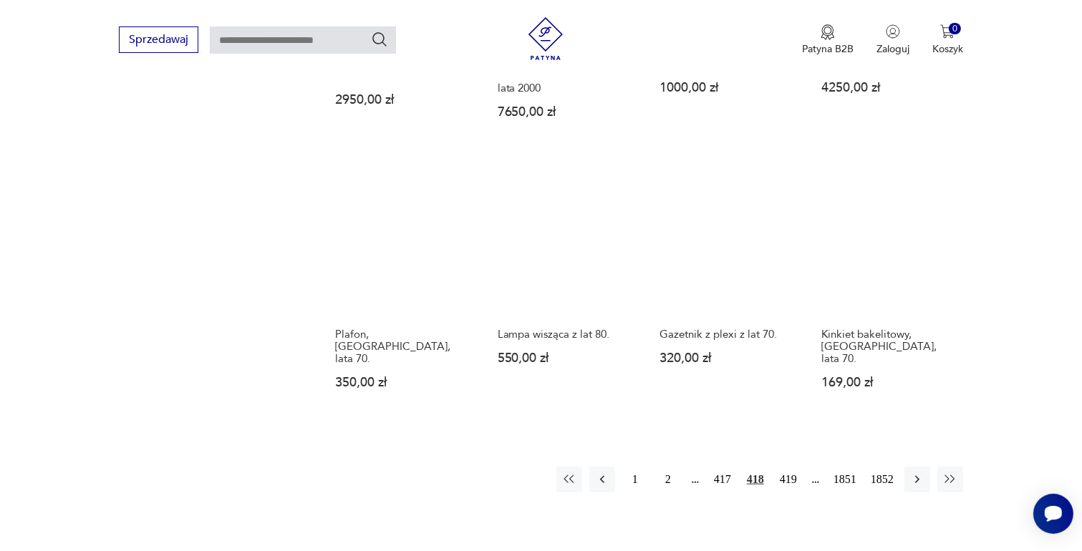
scroll to position [1187, 0]
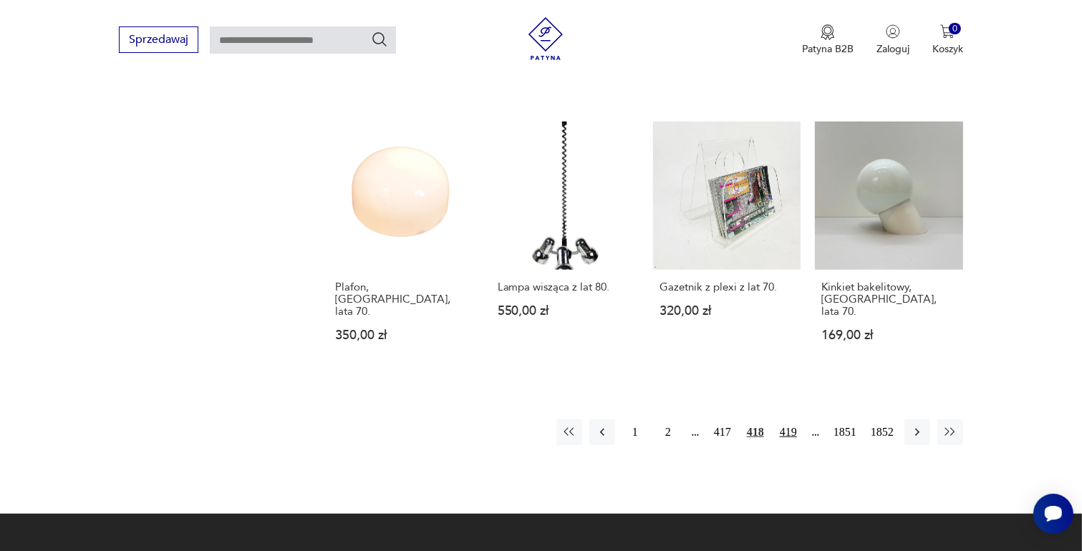
click at [788, 420] on button "419" at bounding box center [788, 433] width 26 height 26
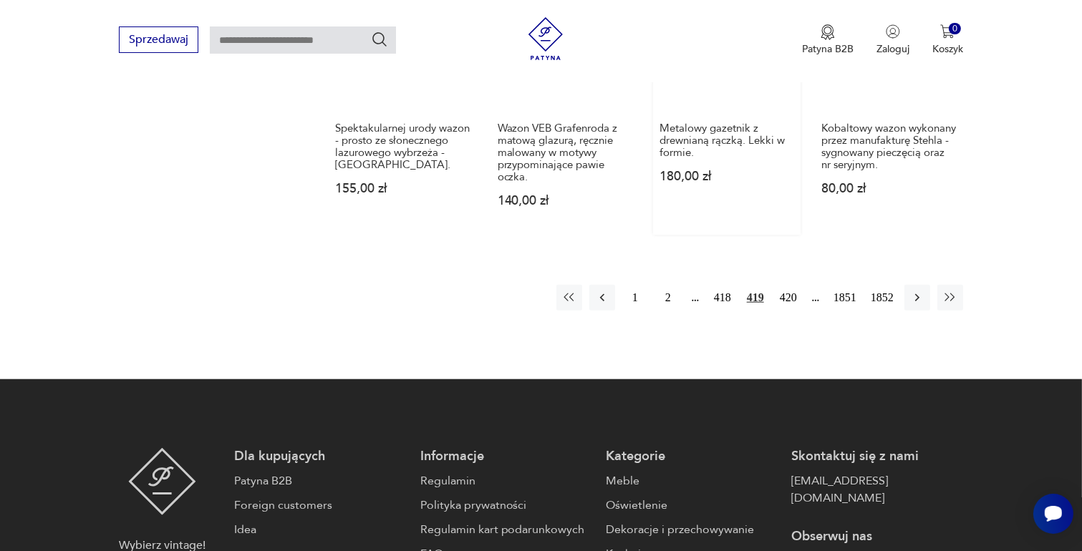
scroll to position [1330, 0]
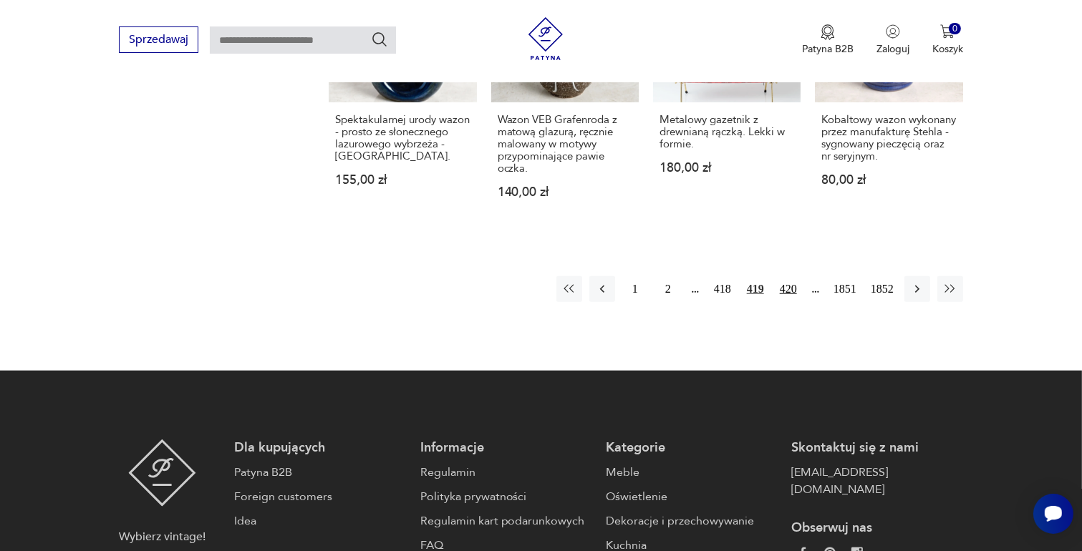
click at [785, 287] on button "420" at bounding box center [788, 289] width 26 height 26
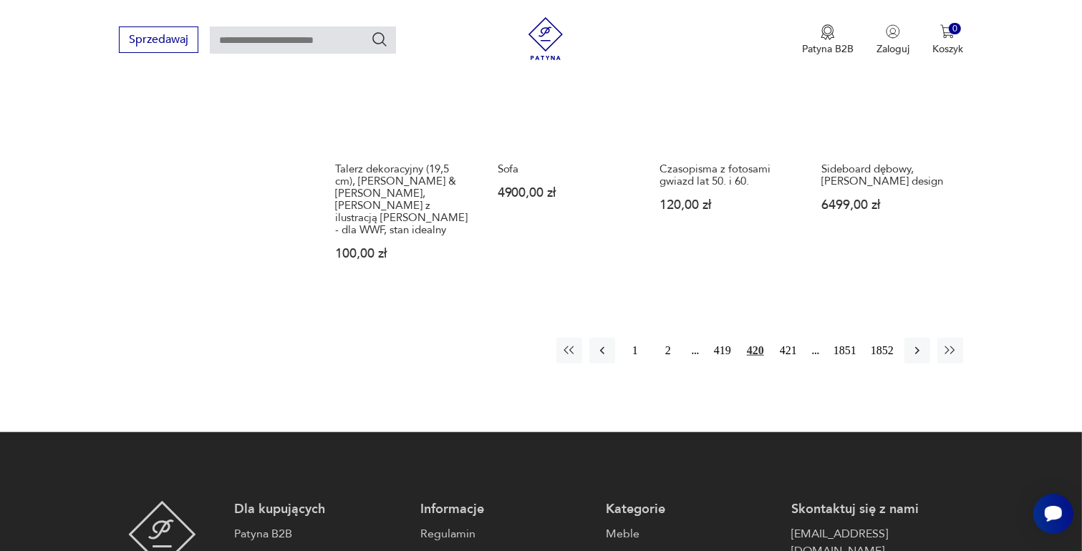
scroll to position [1330, 0]
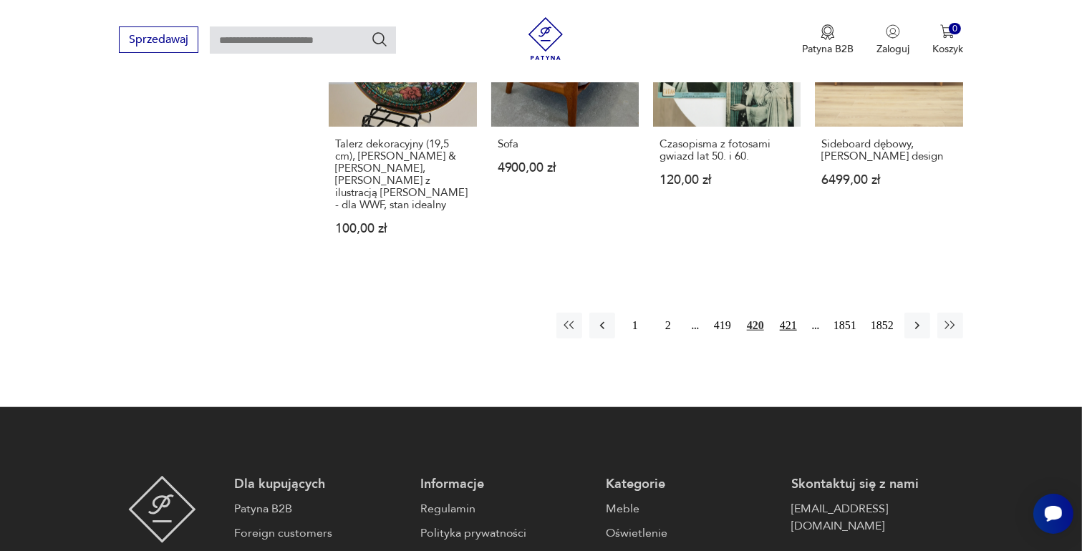
click at [786, 313] on button "421" at bounding box center [788, 326] width 26 height 26
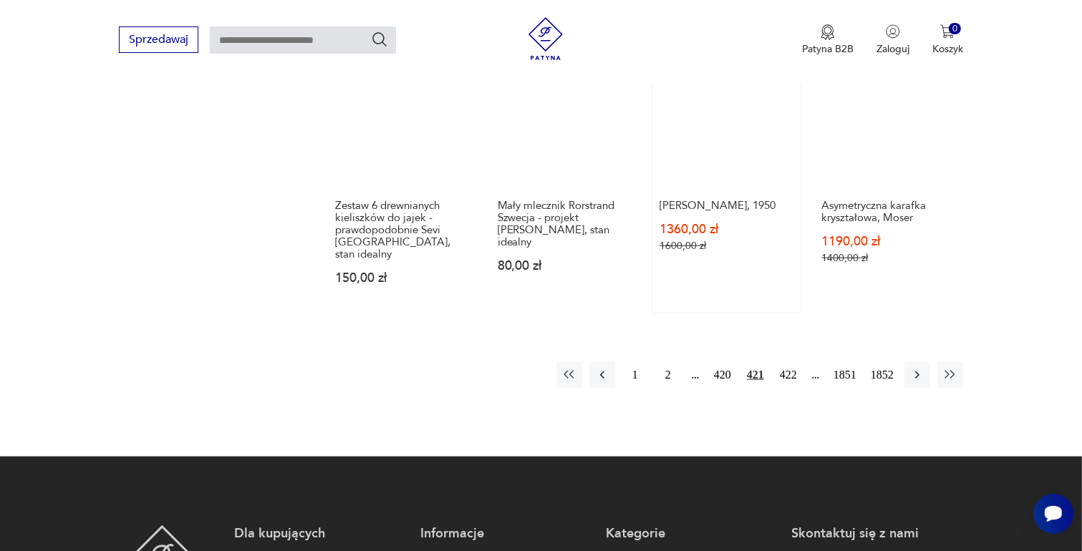
scroll to position [1330, 0]
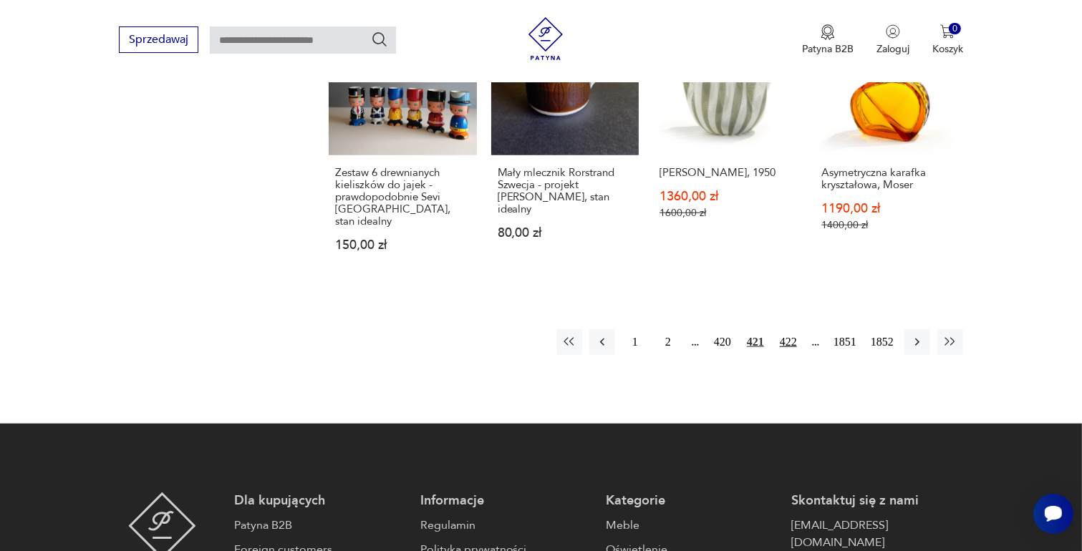
click at [785, 329] on button "422" at bounding box center [788, 342] width 26 height 26
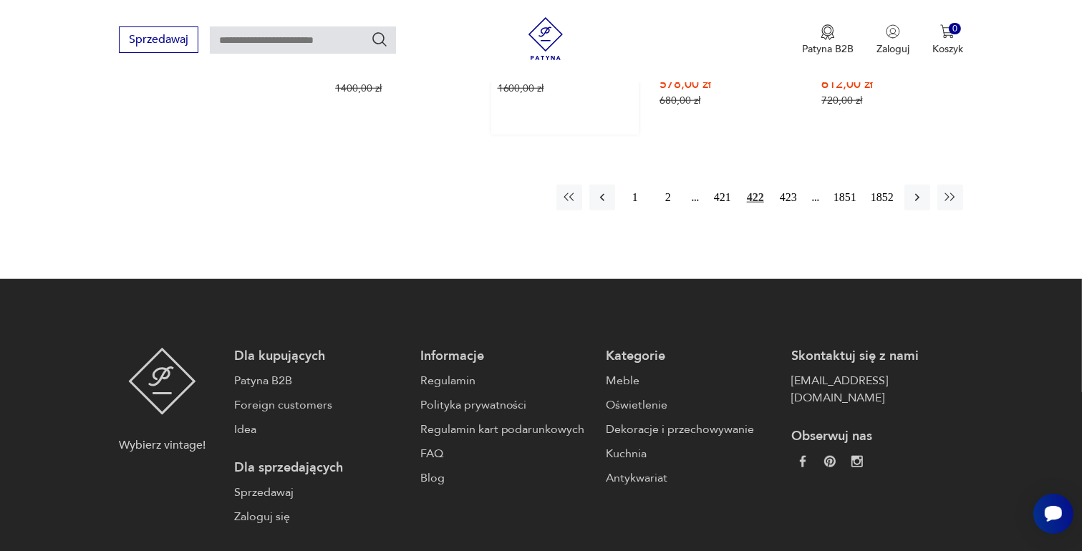
scroll to position [1473, 0]
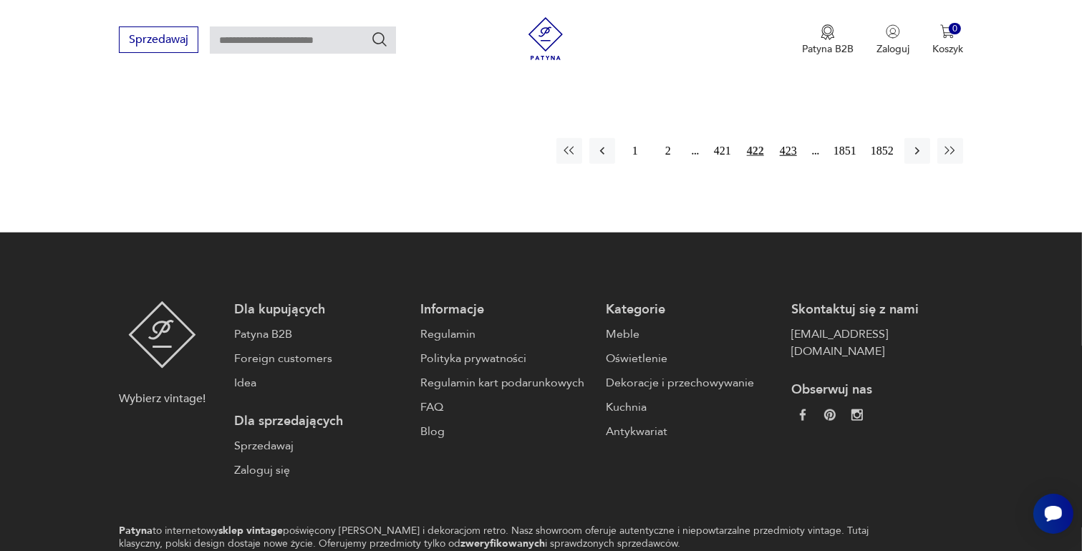
click at [783, 138] on button "423" at bounding box center [788, 151] width 26 height 26
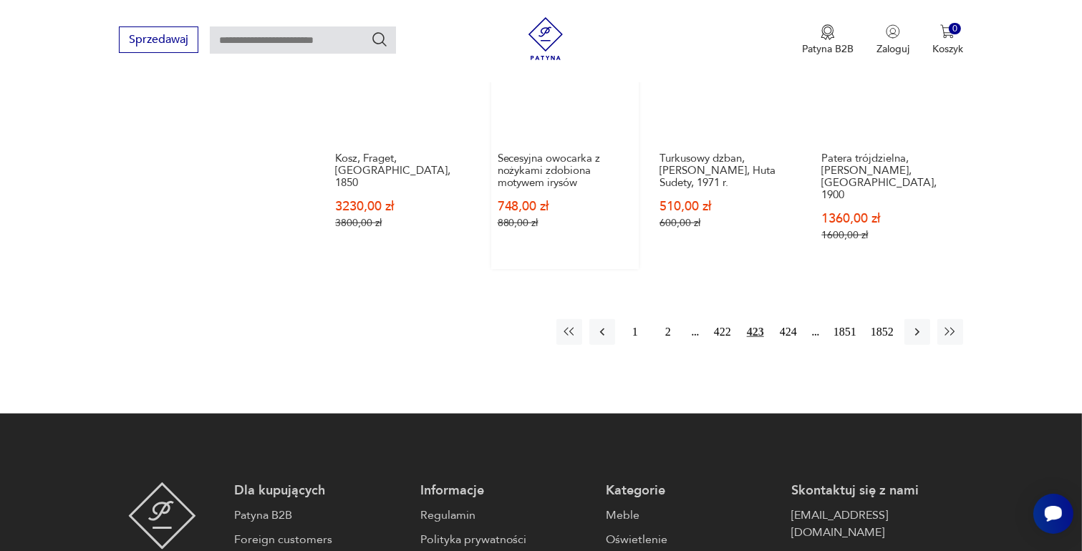
scroll to position [1330, 0]
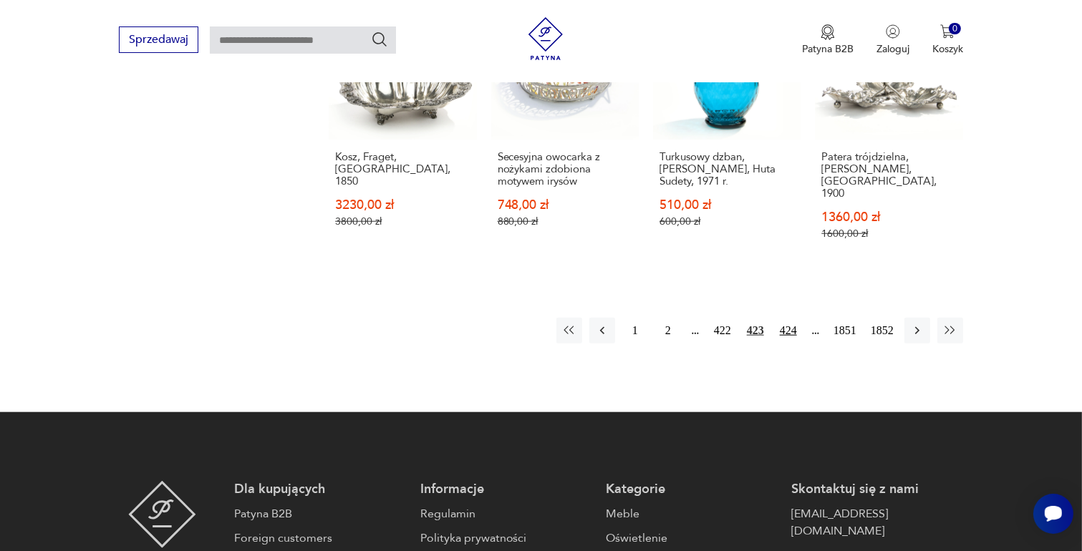
click at [785, 318] on button "424" at bounding box center [788, 331] width 26 height 26
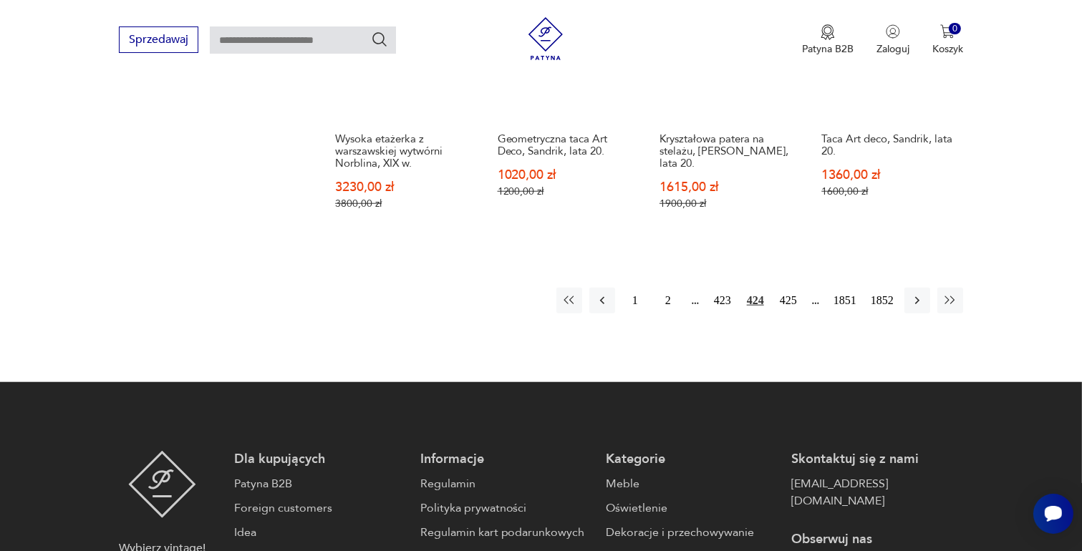
scroll to position [1402, 0]
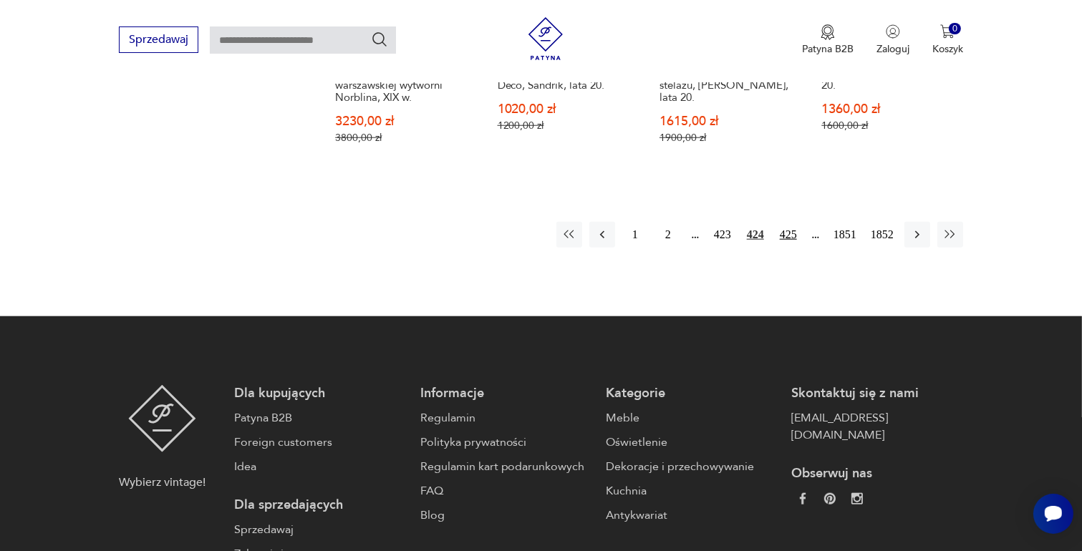
click at [792, 222] on button "425" at bounding box center [788, 235] width 26 height 26
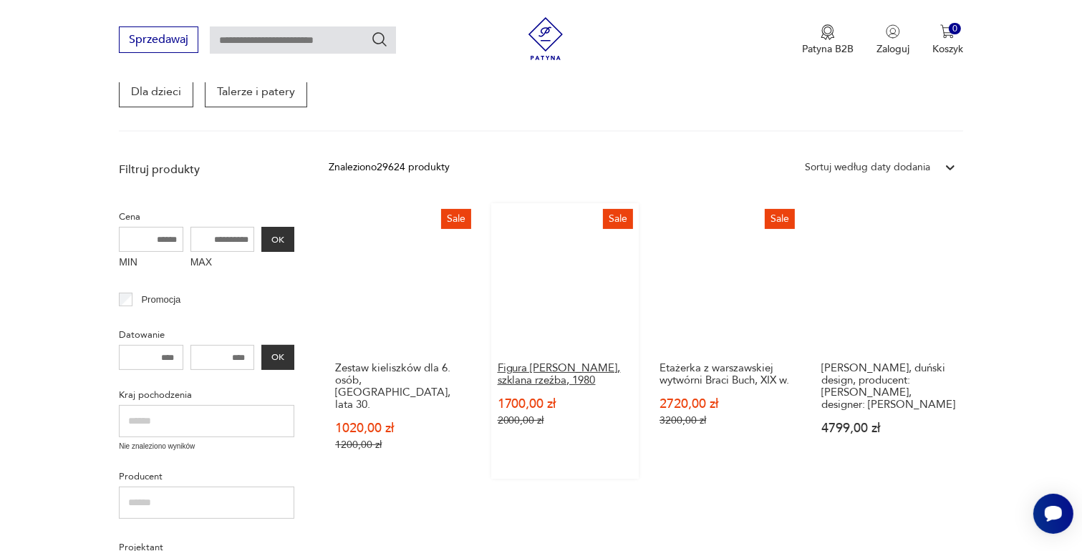
scroll to position [471, 0]
